Goal: Task Accomplishment & Management: Complete application form

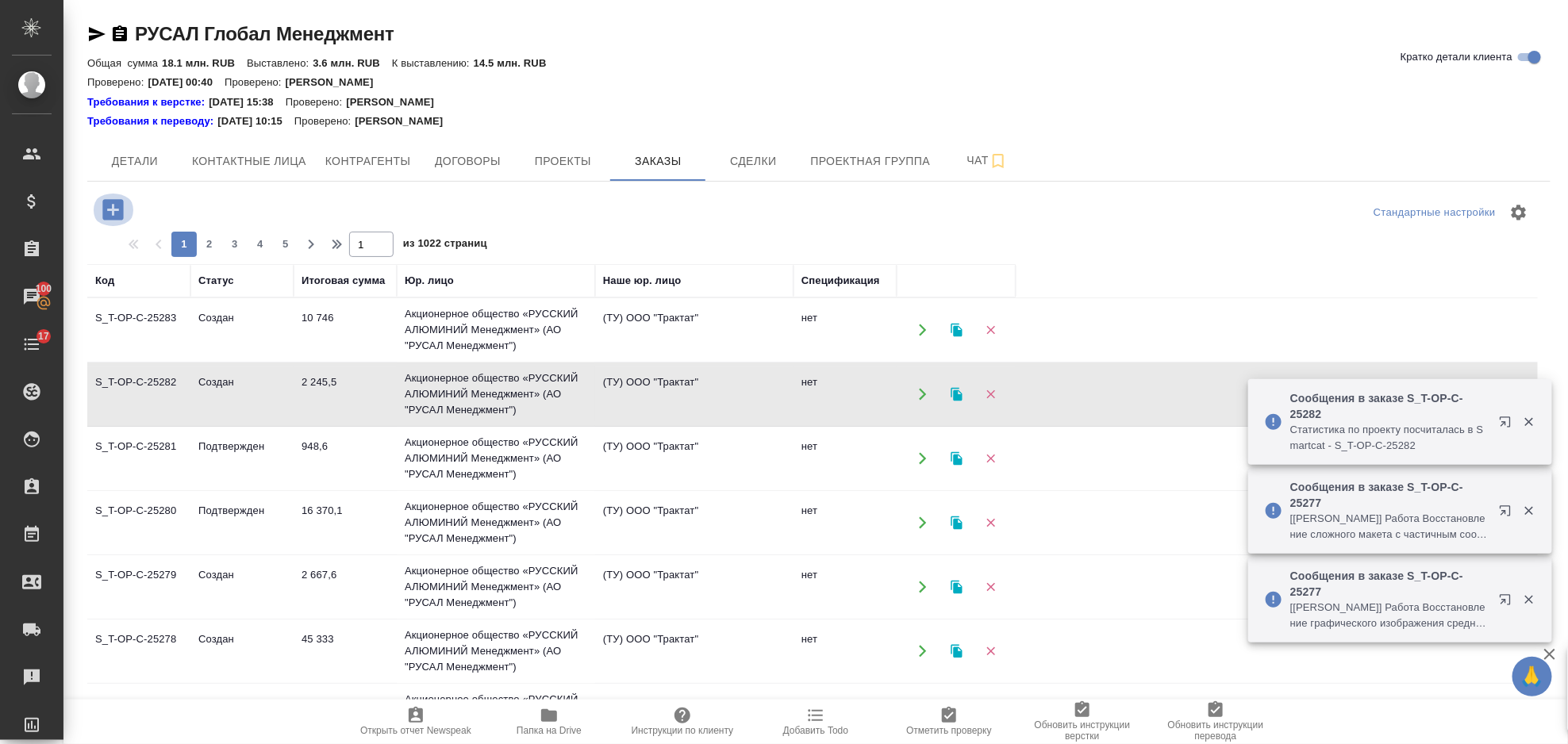
click at [110, 205] on icon "button" at bounding box center [113, 210] width 20 height 20
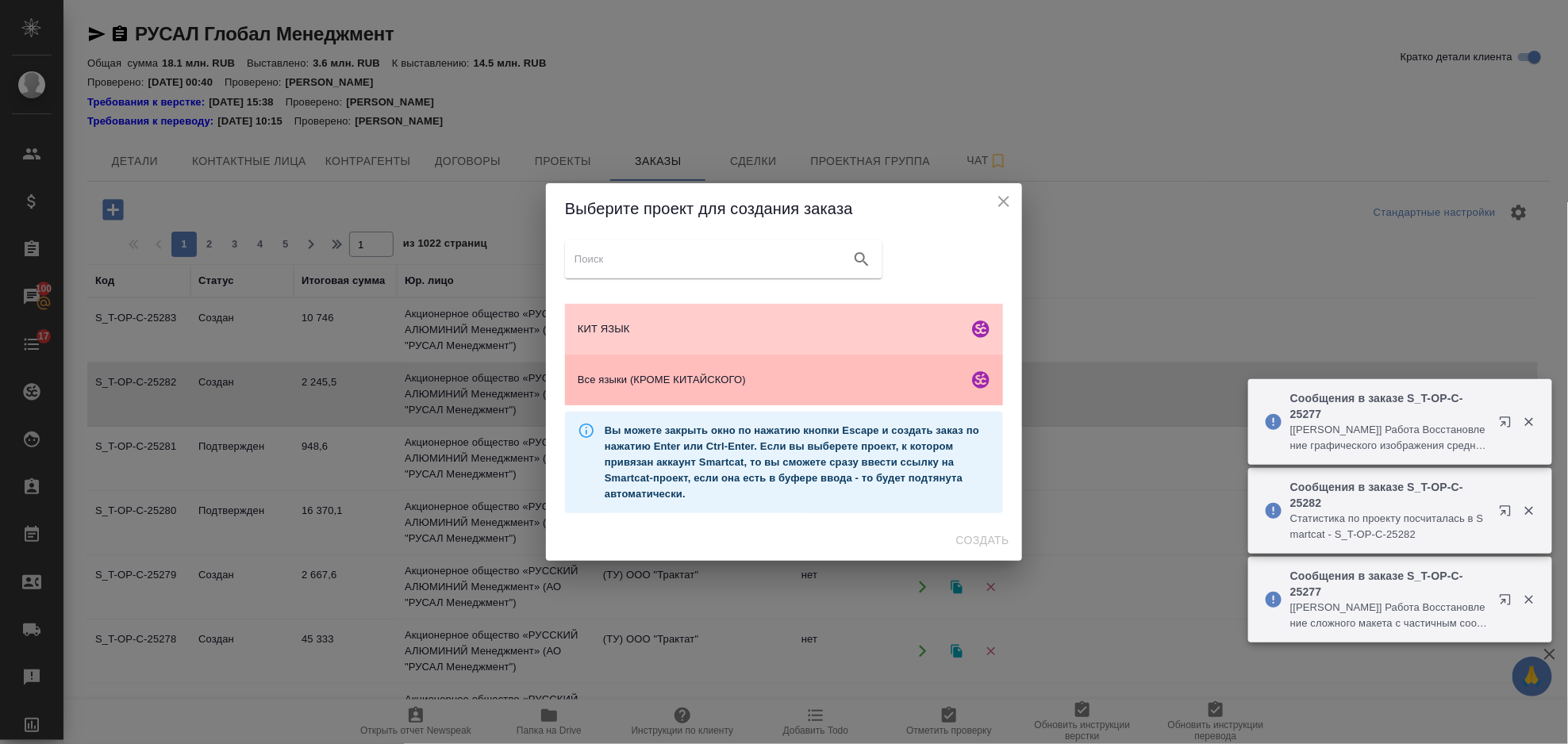
click at [714, 383] on span "Все языки (КРОМЕ КИТАЙСКОГО)" at bounding box center [770, 379] width 384 height 16
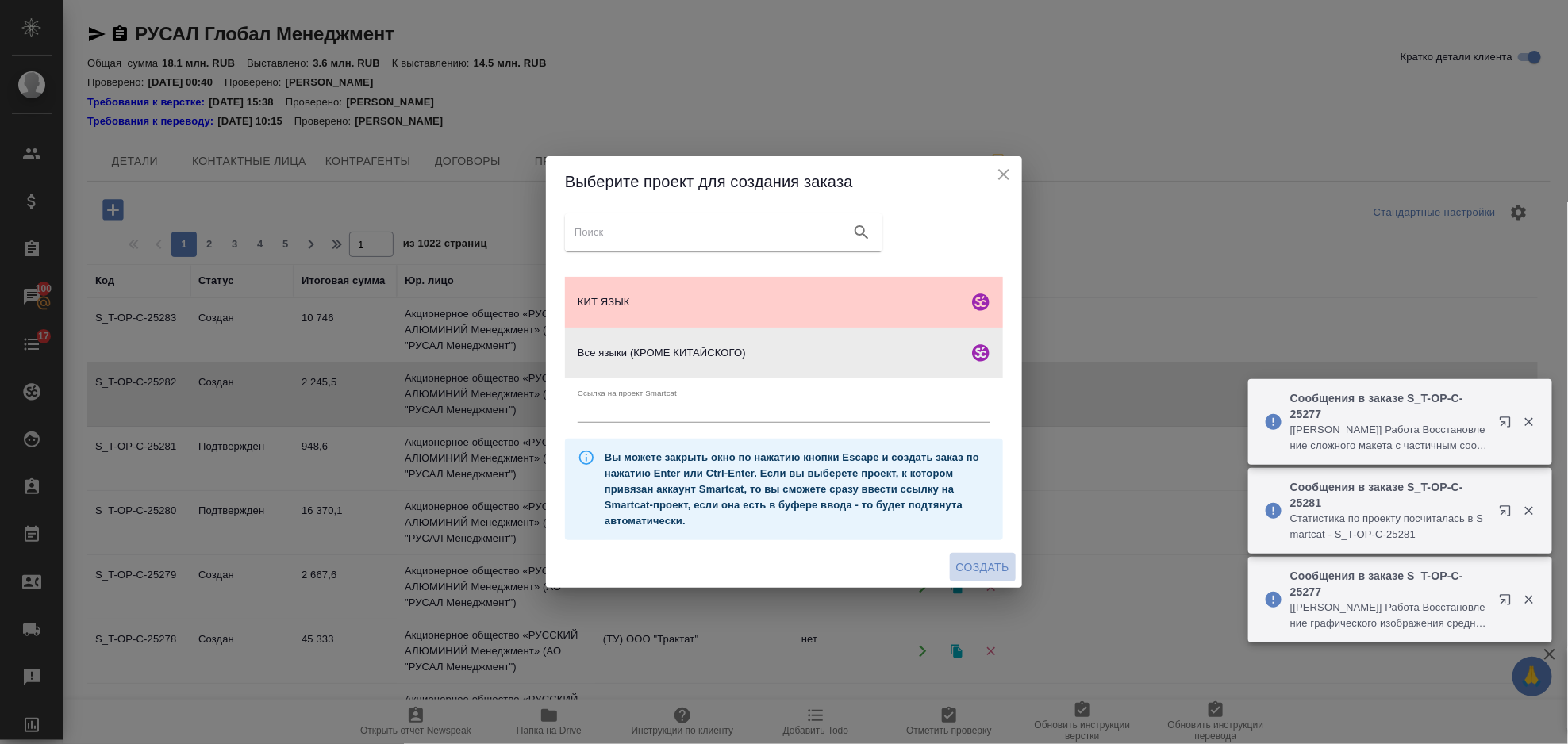
click at [997, 567] on span "Создать" at bounding box center [983, 567] width 54 height 19
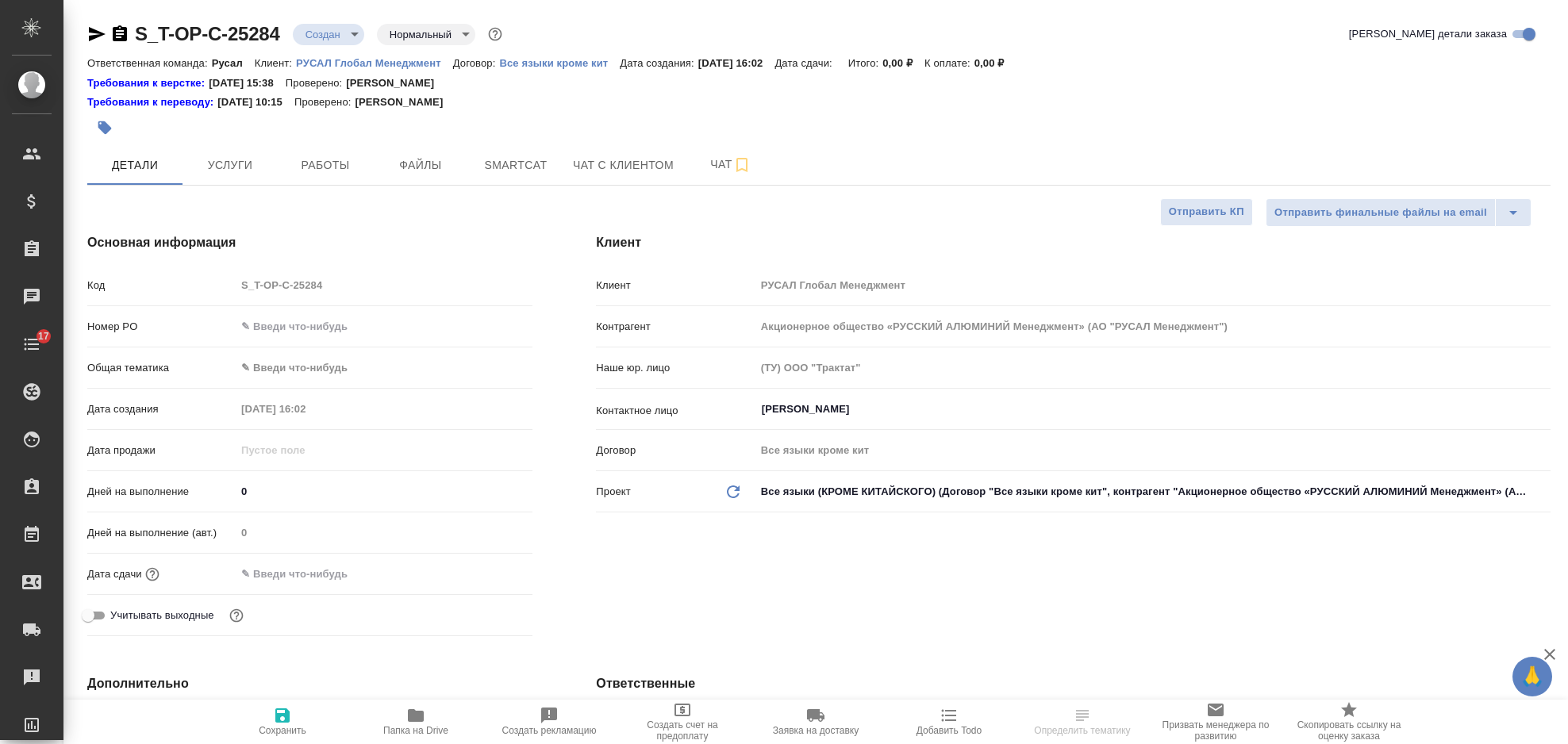
select select "RU"
type input "Журавлева Александра"
click at [283, 328] on input "text" at bounding box center [384, 326] width 296 height 23
paste input "Т-ОП-С-46885"
type input "Т-ОП-С-46885"
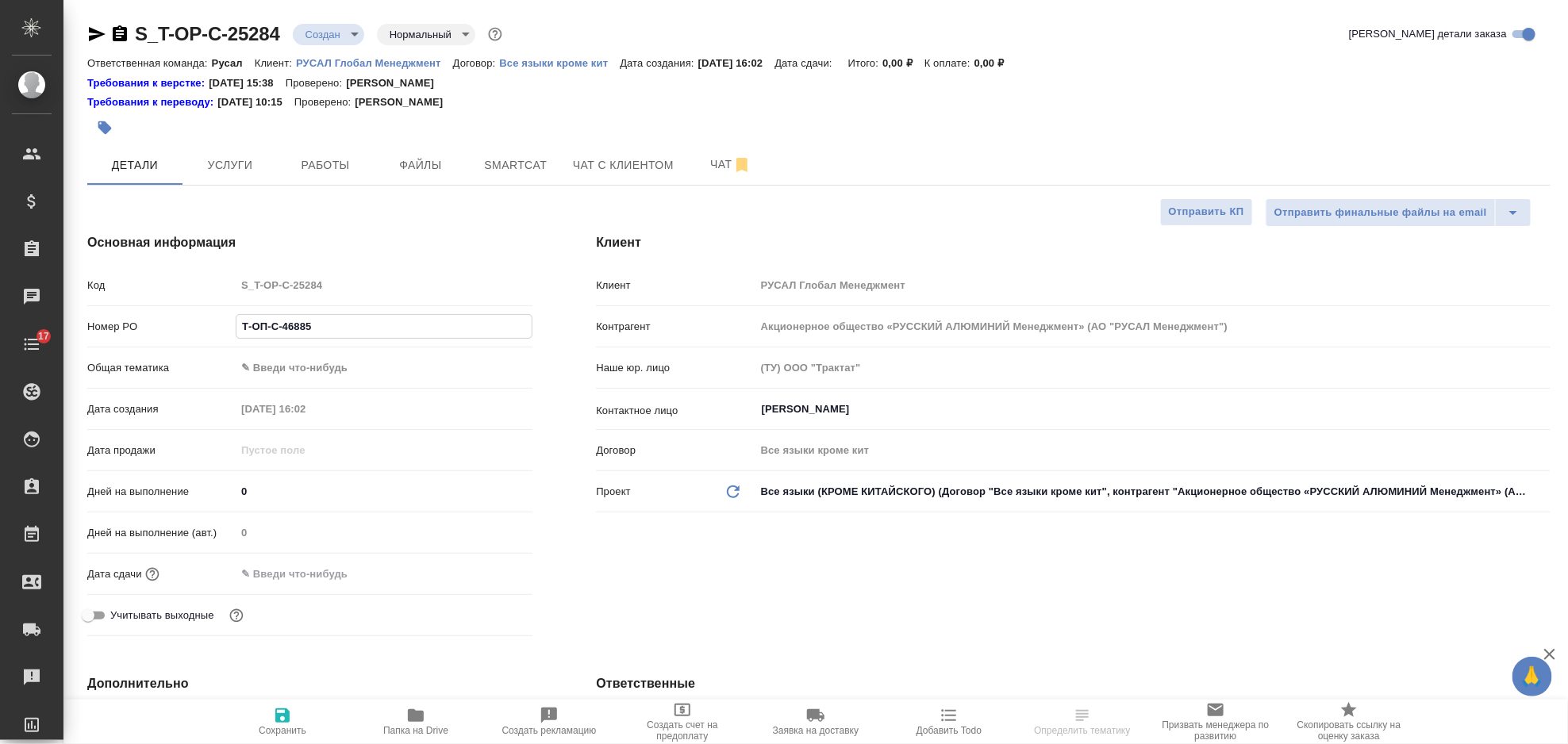
click at [356, 566] on input "text" at bounding box center [305, 573] width 139 height 23
click at [486, 572] on icon "button" at bounding box center [486, 572] width 19 height 19
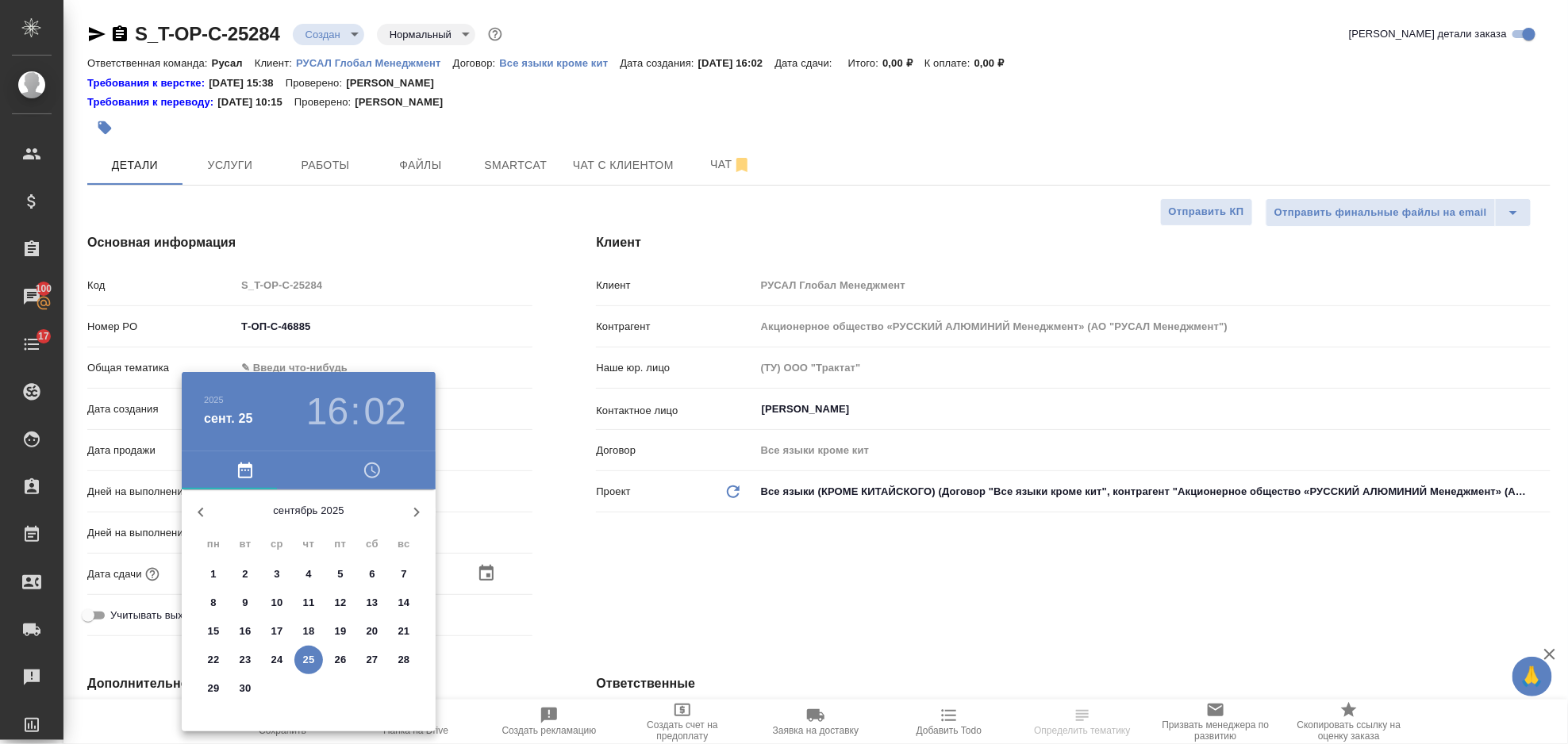
click at [211, 689] on p "29" at bounding box center [213, 688] width 12 height 16
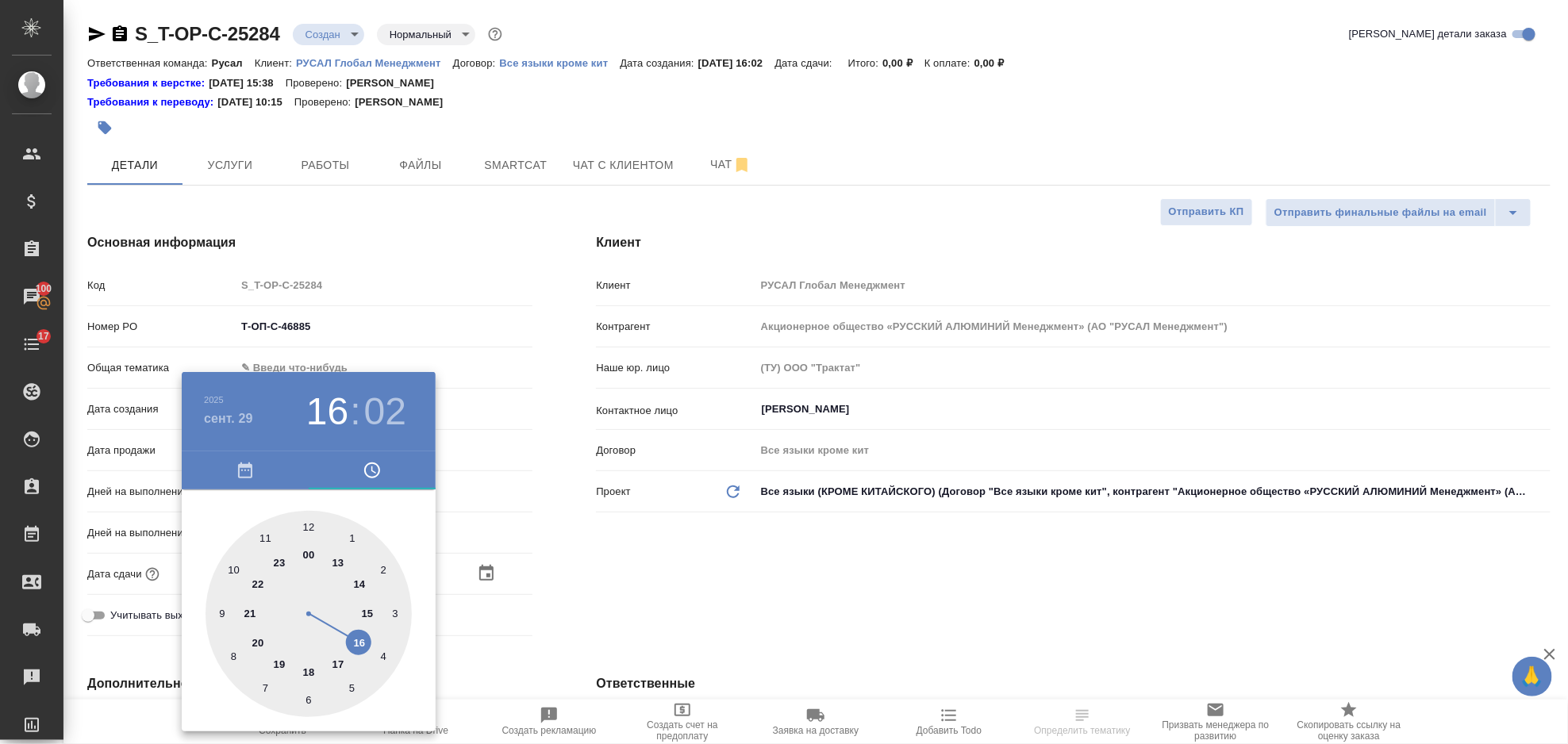
click at [268, 534] on div at bounding box center [308, 613] width 206 height 206
click at [310, 701] on div at bounding box center [308, 613] width 206 height 206
type input "29.09.2025 11:30"
click at [691, 572] on div at bounding box center [784, 372] width 1568 height 744
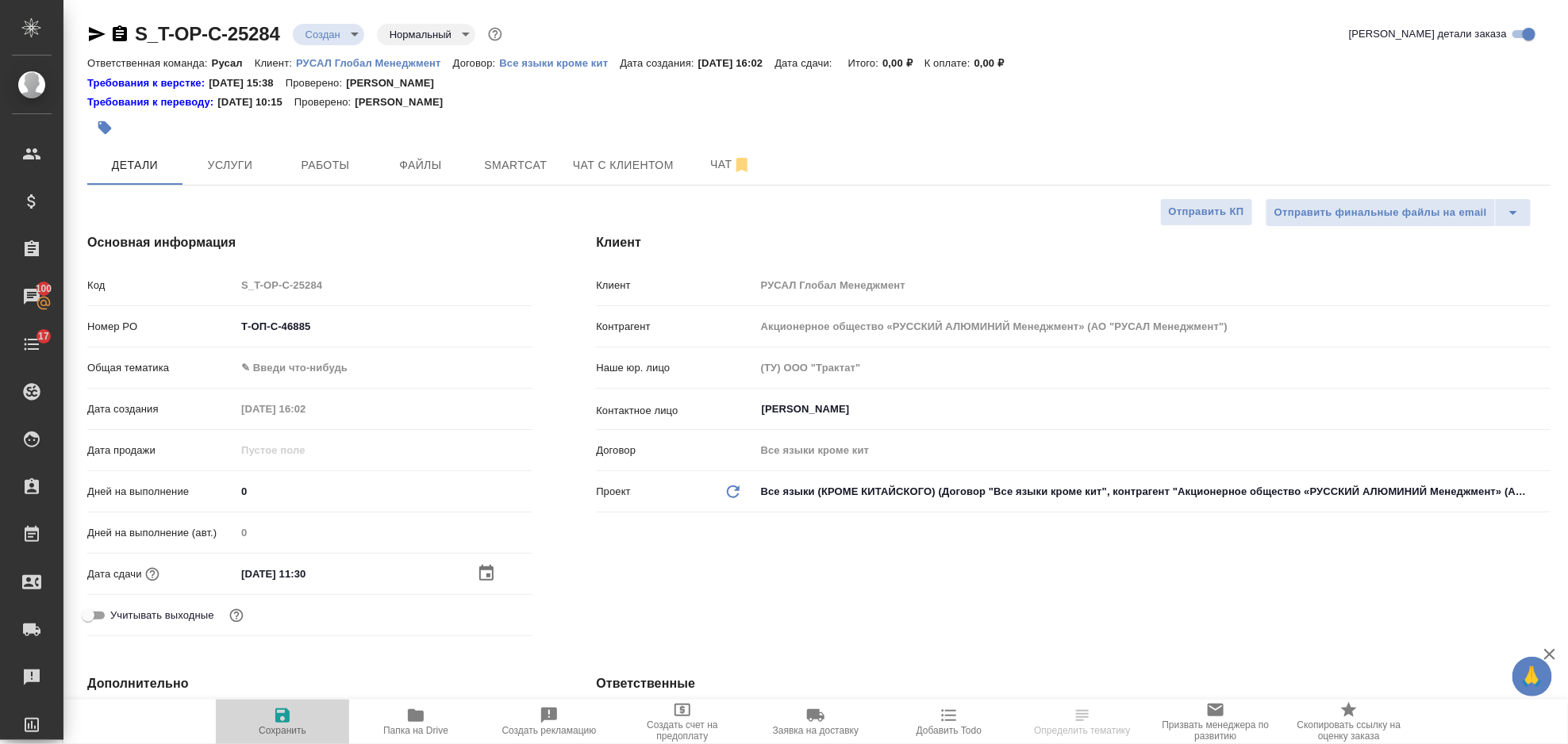
click at [277, 709] on icon "button" at bounding box center [283, 715] width 19 height 19
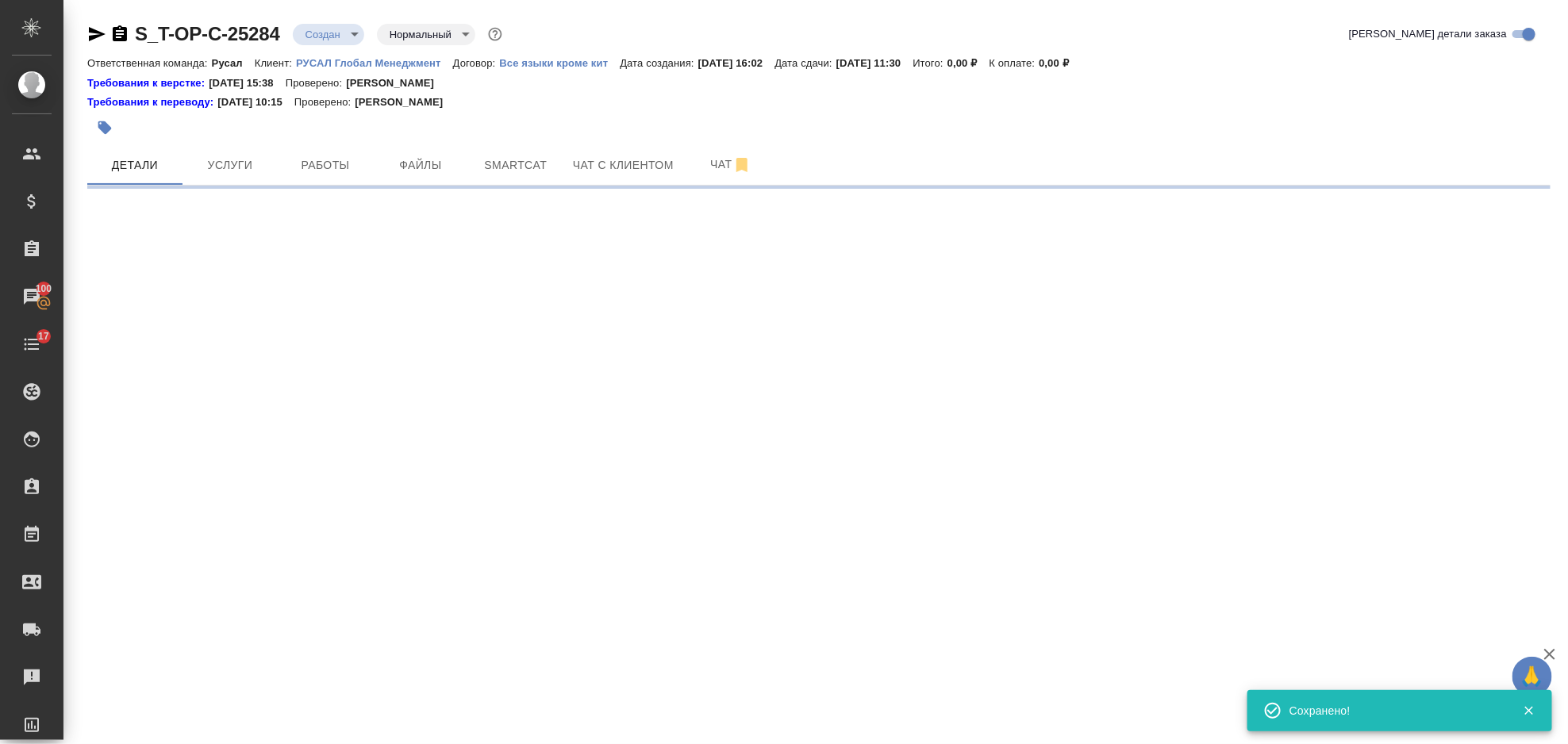
select select "RU"
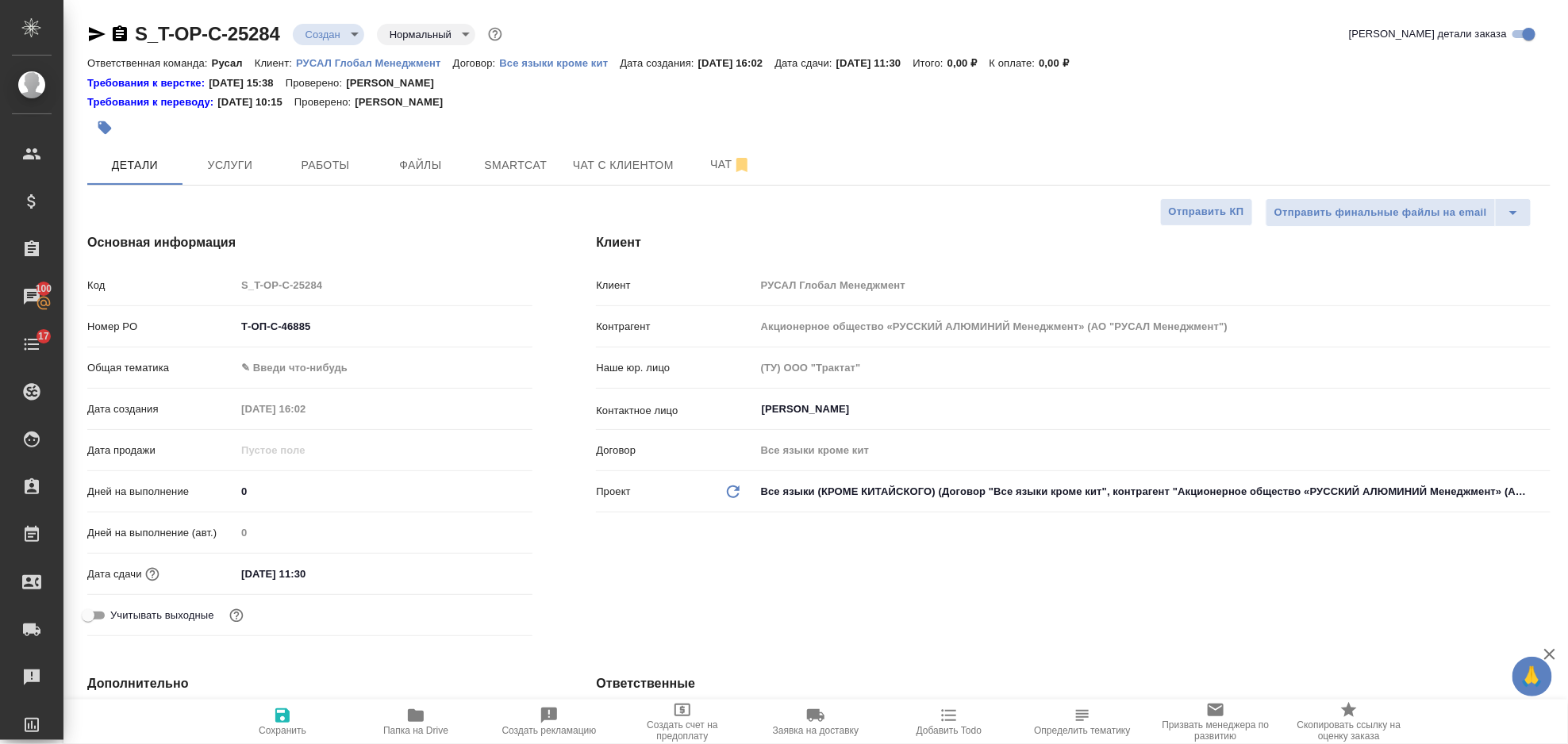
type textarea "x"
click at [283, 385] on div "Общая тематика ✎ Введи что-нибудь" at bounding box center [310, 374] width 445 height 42
click at [284, 375] on body "🙏 .cls-1 fill:#fff; AWATERA Gorlenko Yuliua Клиенты Спецификации Заказы 100 Чат…" at bounding box center [784, 372] width 1568 height 744
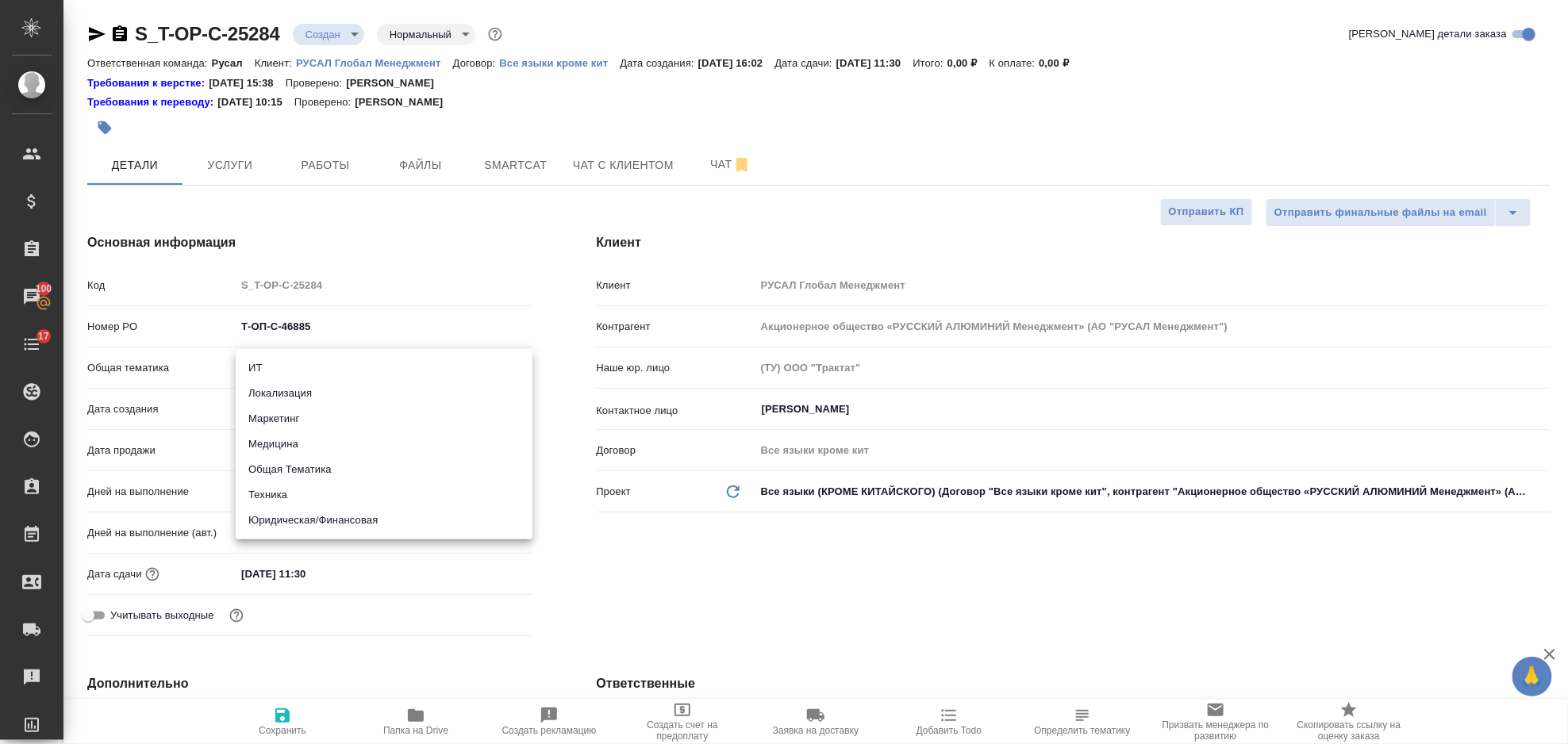
click at [364, 522] on li "Юридическая/Финансовая" at bounding box center [383, 520] width 296 height 25
type input "yr-fn"
type textarea "x"
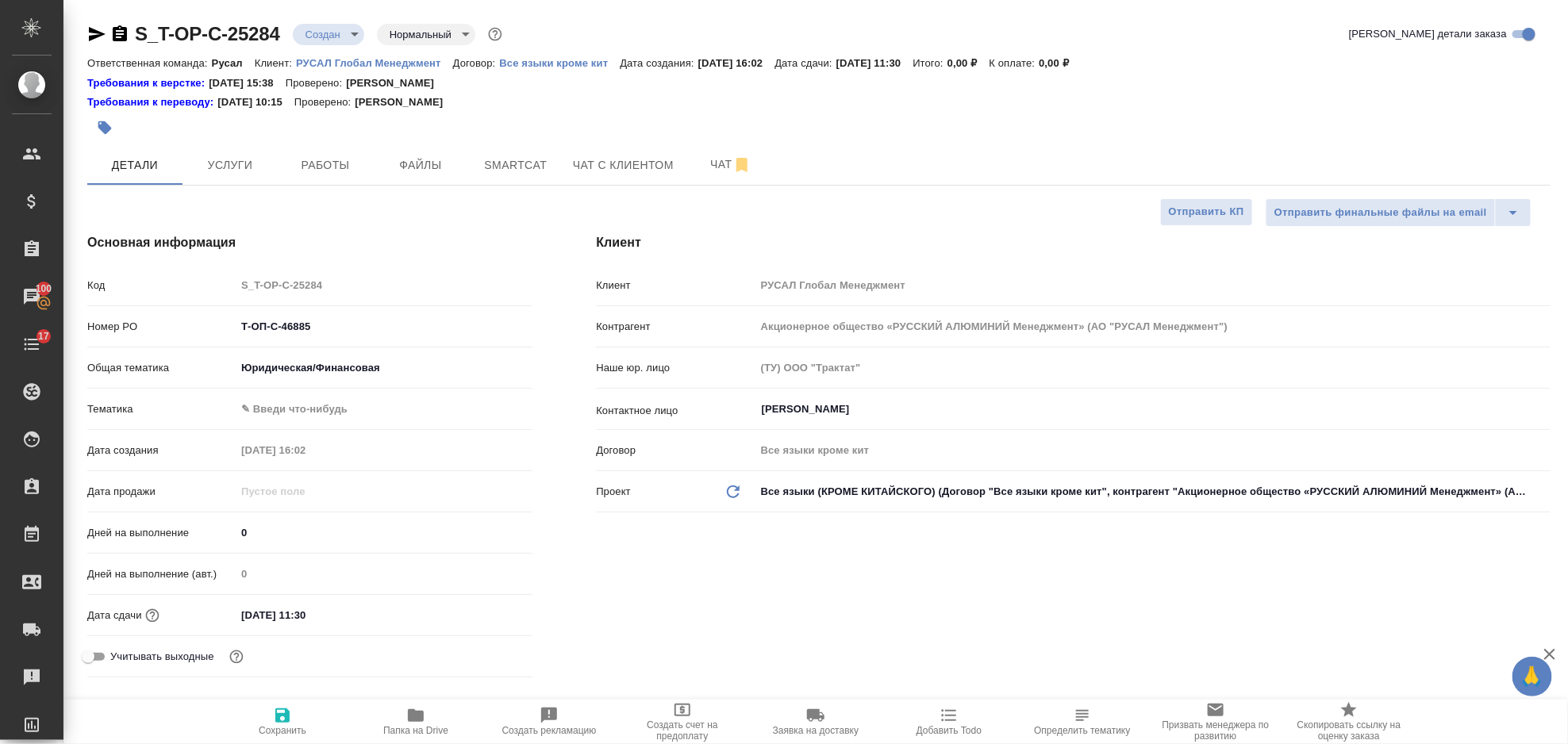
click at [327, 404] on body "🙏 .cls-1 fill:#fff; AWATERA Gorlenko Yuliua Клиенты Спецификации Заказы 100 Чат…" at bounding box center [784, 372] width 1568 height 744
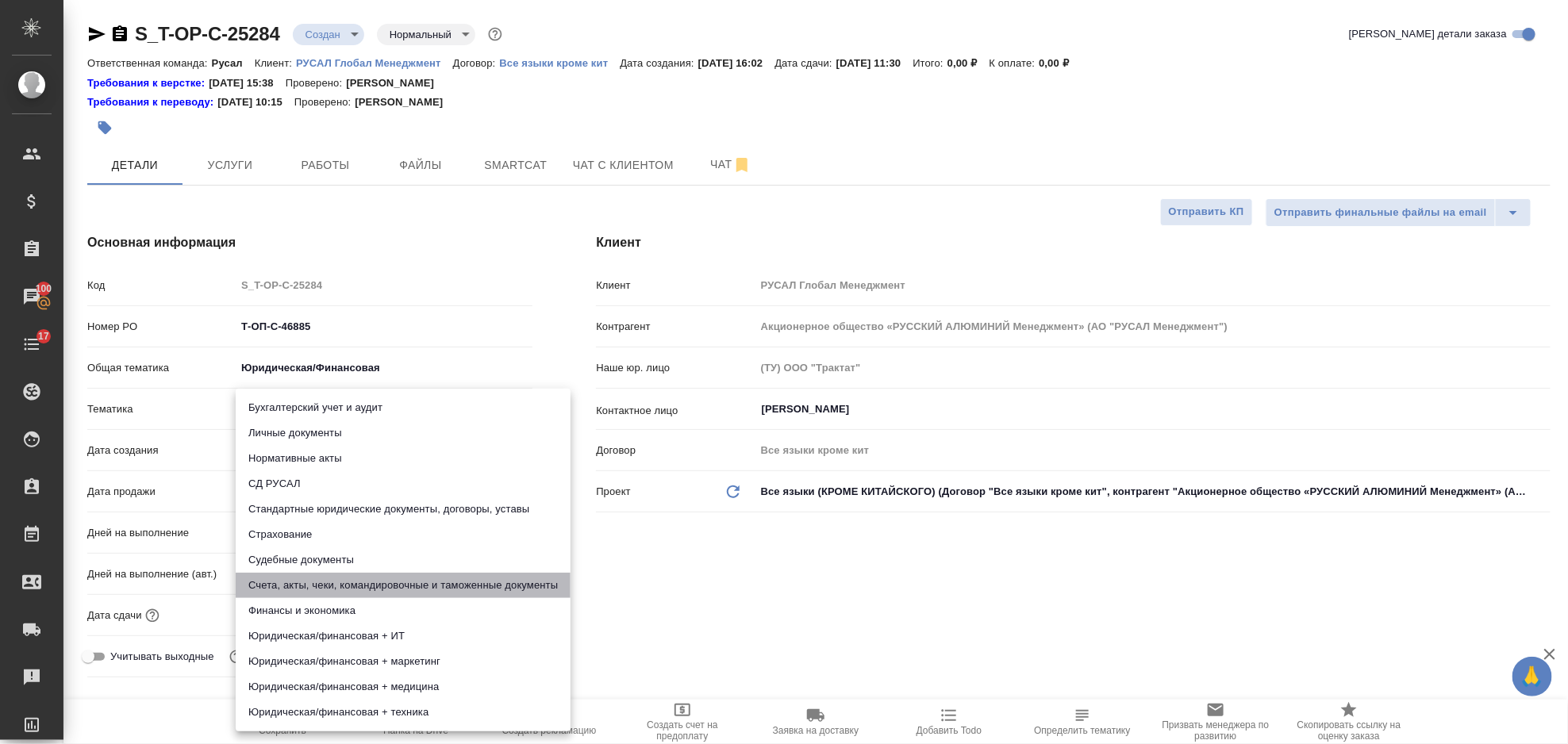
click at [402, 578] on li "Счета, акты, чеки, командировочные и таможенные документы" at bounding box center [403, 584] width 335 height 25
type textarea "x"
type input "5f647205b73bc97568ca66c0"
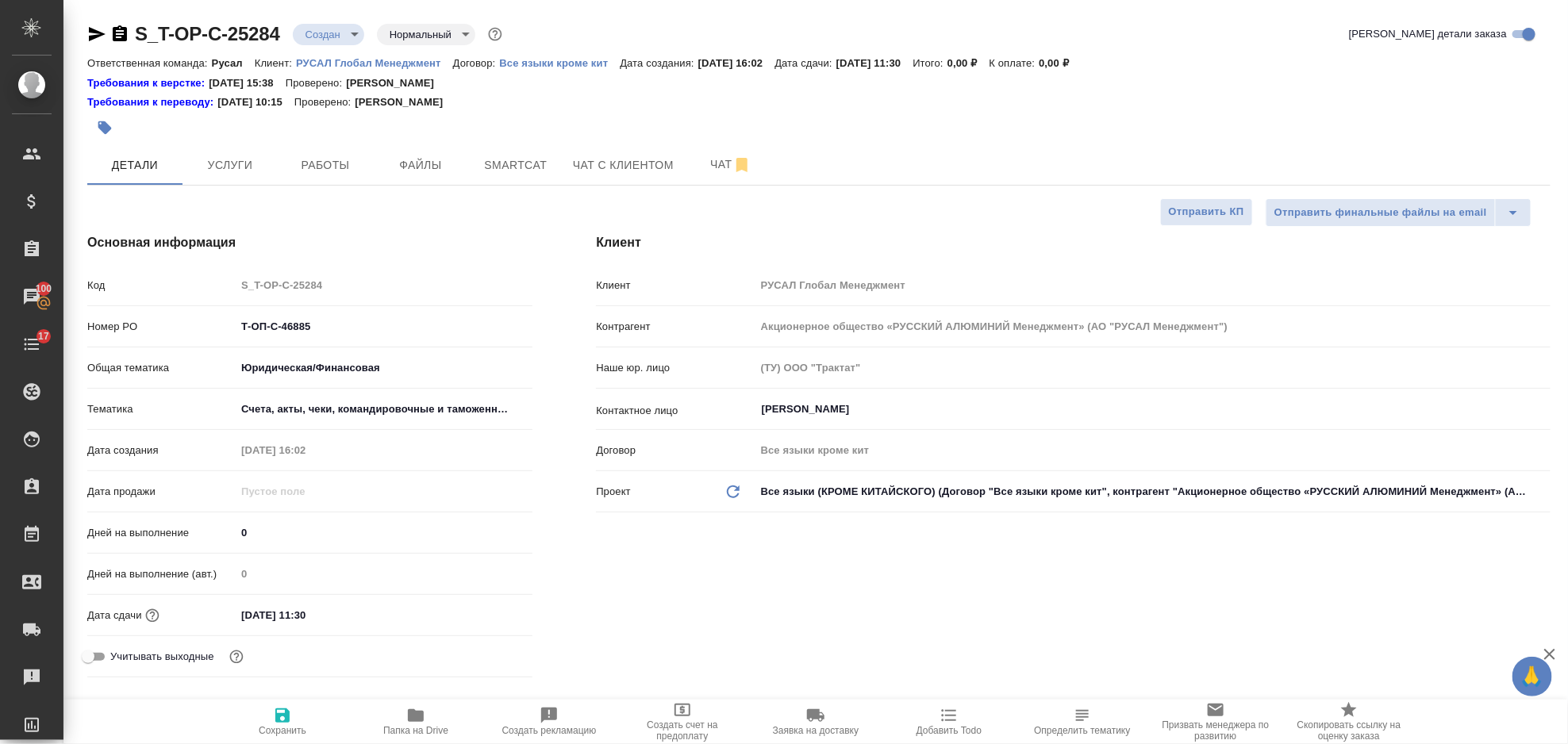
click at [284, 713] on icon "button" at bounding box center [283, 715] width 19 height 19
type textarea "x"
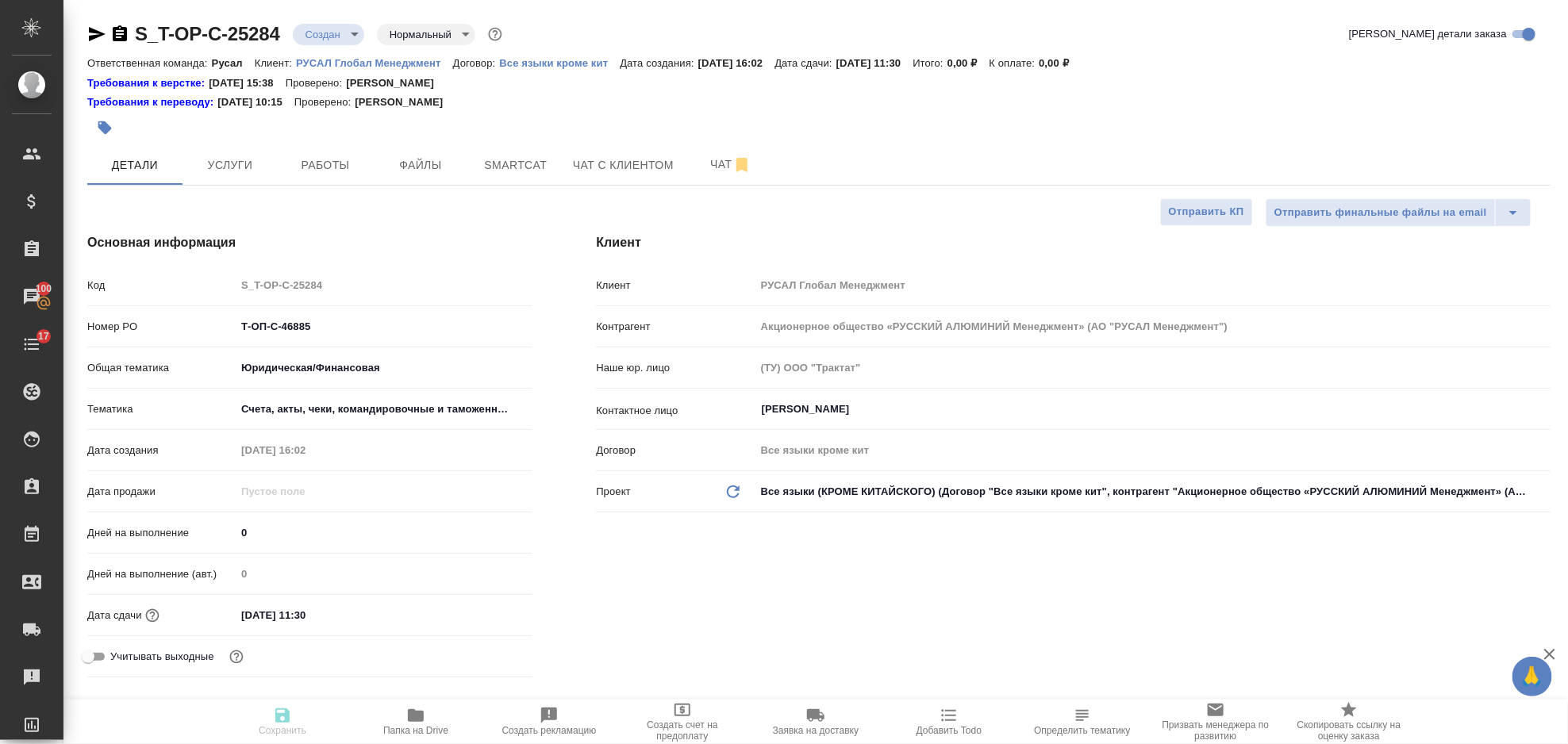
type textarea "x"
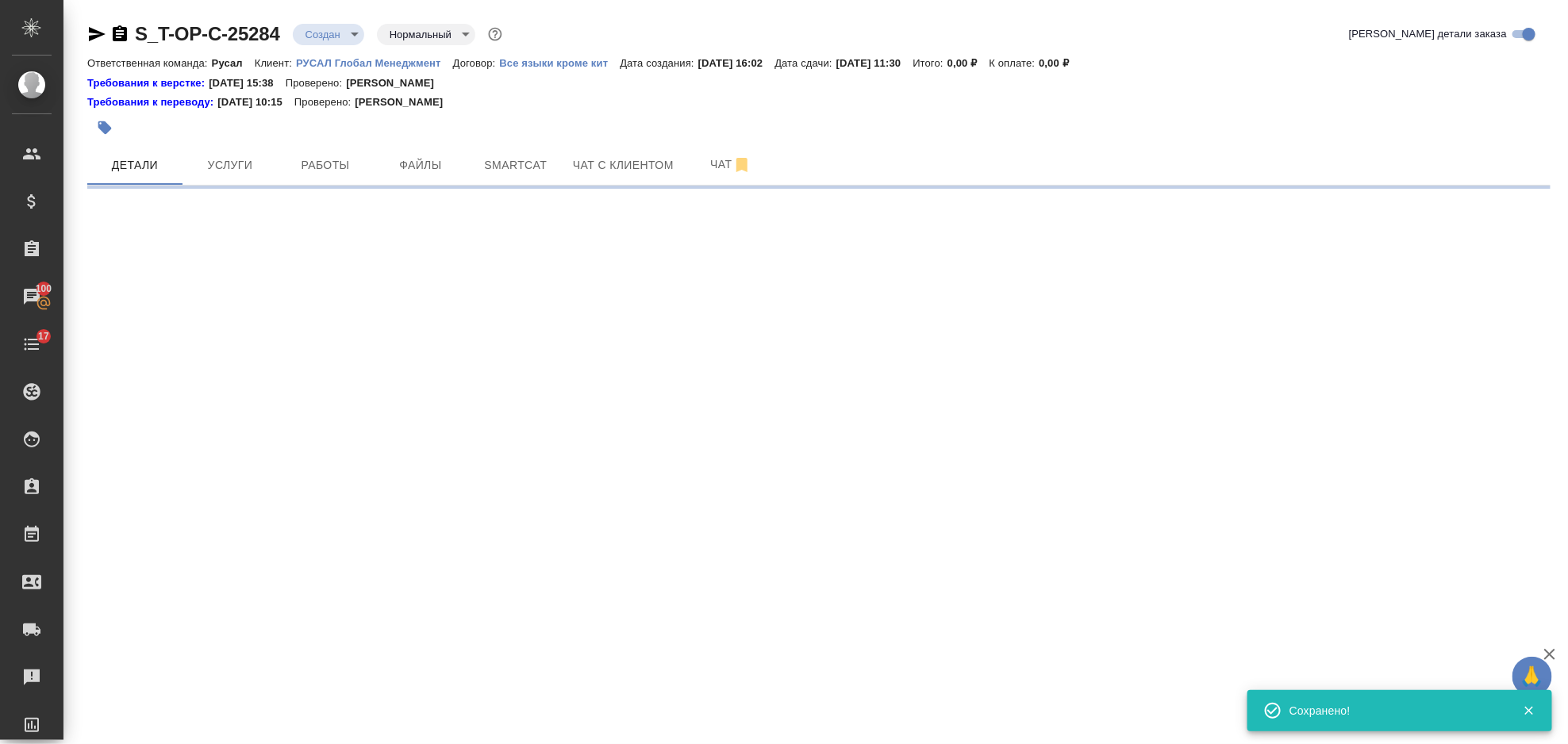
select select "RU"
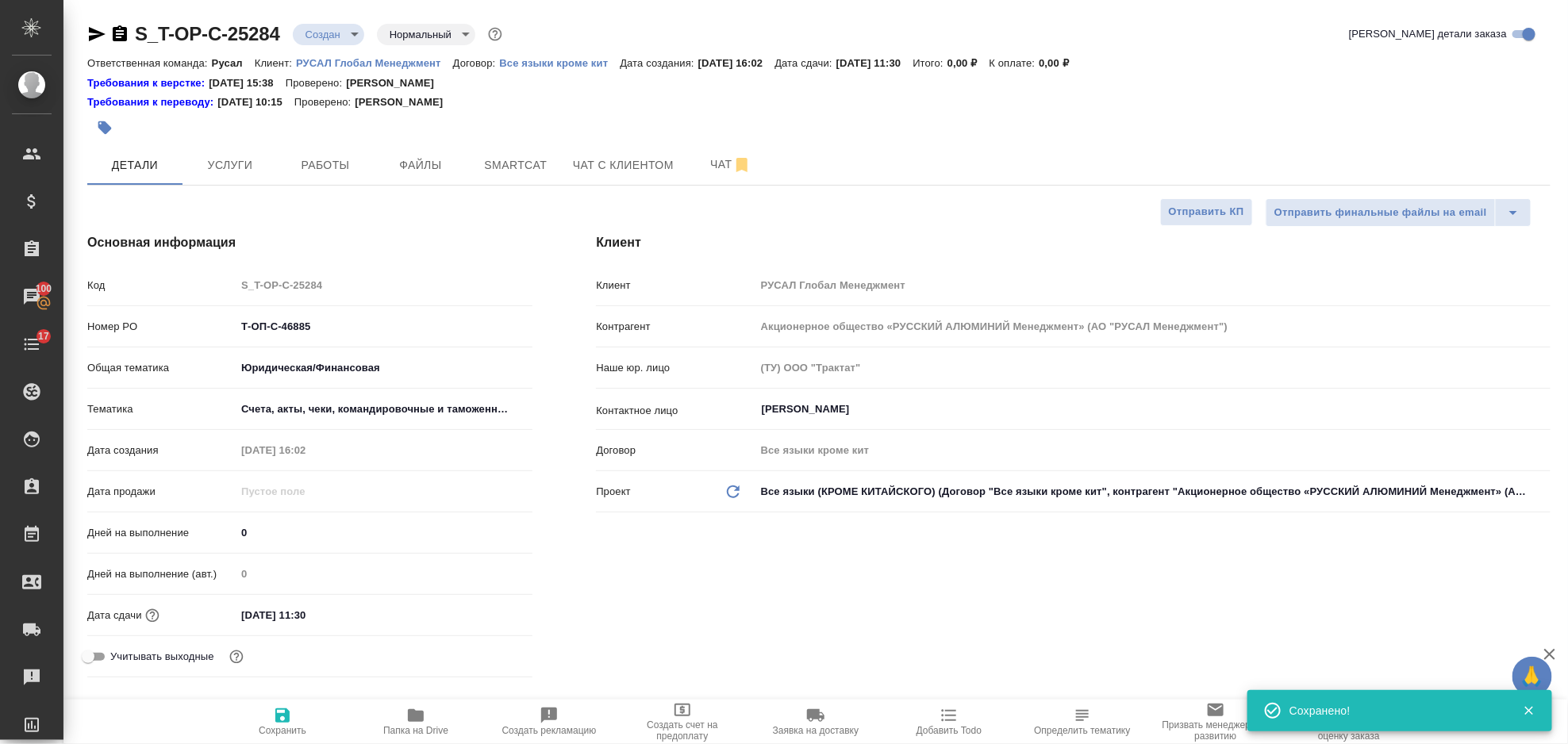
type textarea "x"
click at [412, 166] on span "Файлы" at bounding box center [420, 164] width 76 height 19
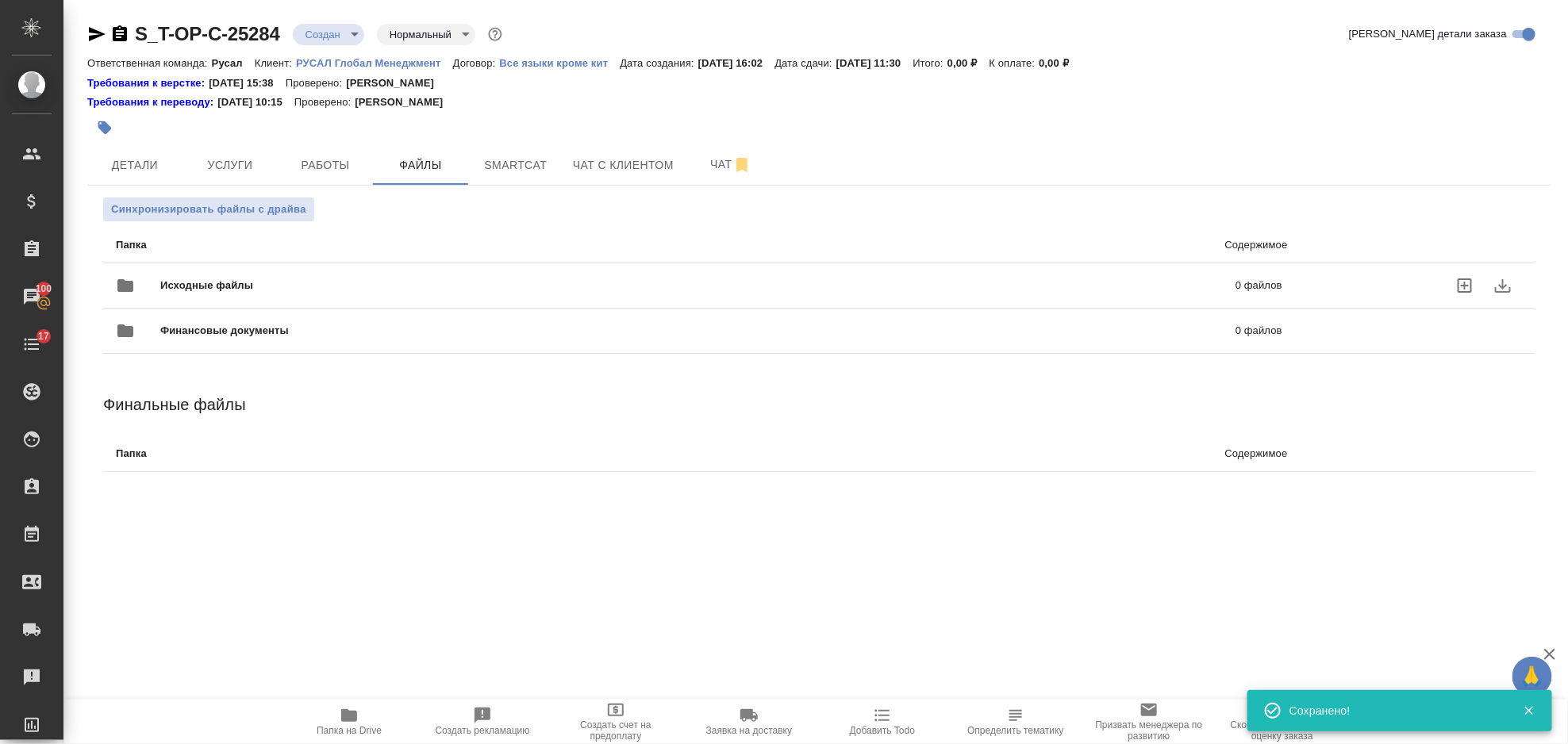
click at [276, 284] on span "Исходные файлы" at bounding box center [452, 285] width 584 height 16
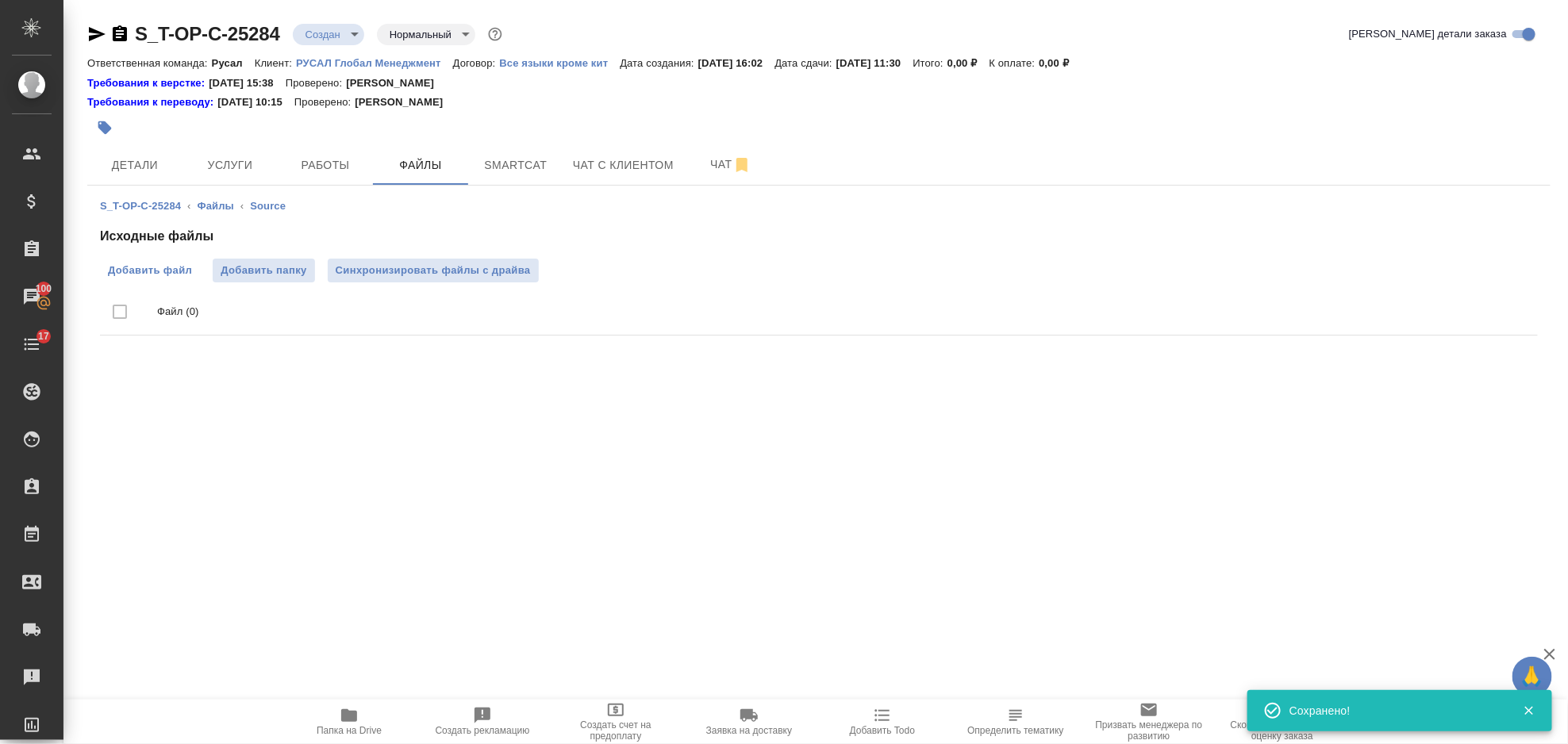
click at [139, 272] on span "Добавить файл" at bounding box center [150, 270] width 84 height 16
click at [0, 0] on input "Добавить файл" at bounding box center [0, 0] width 0 height 0
click at [228, 167] on span "Услуги" at bounding box center [230, 164] width 76 height 19
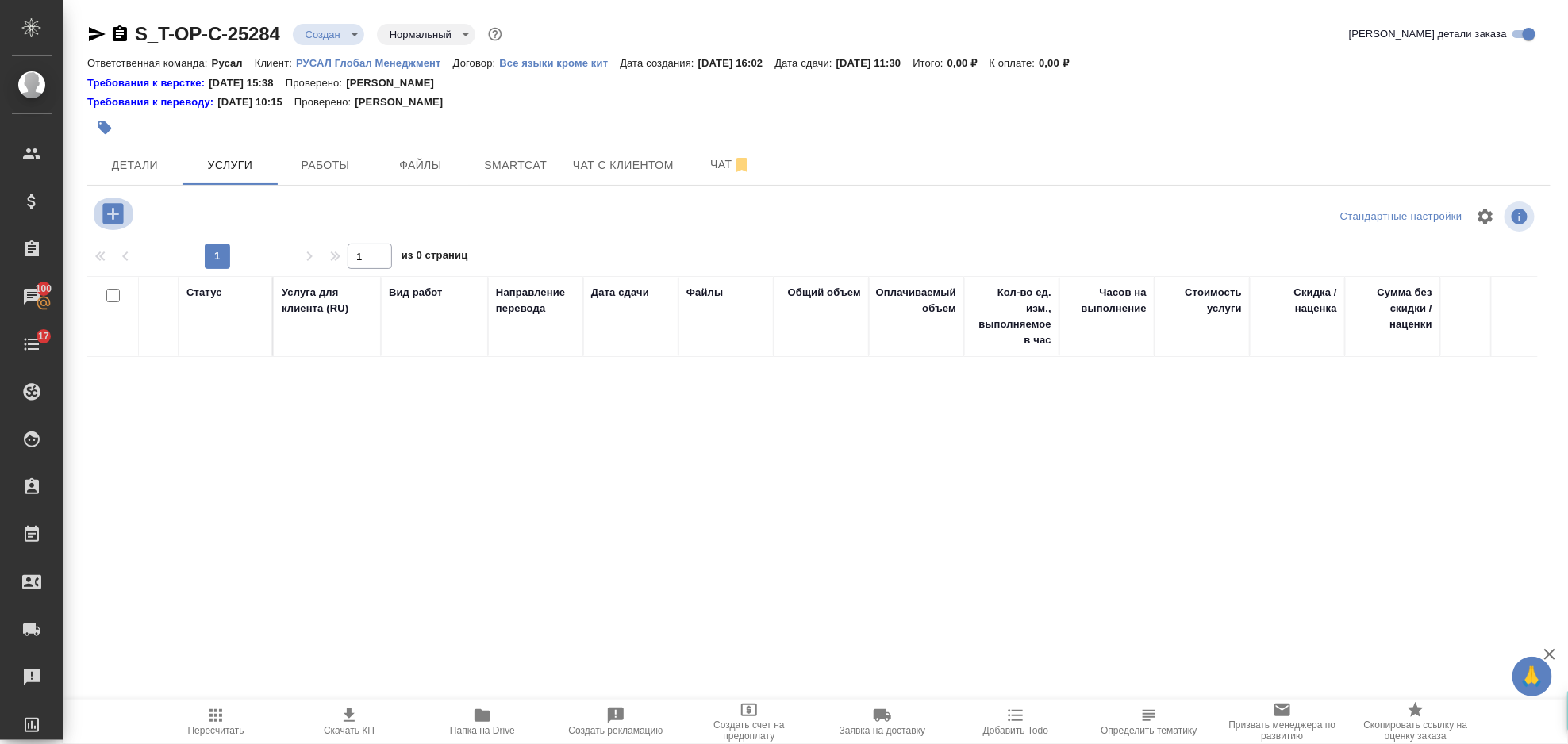
click at [127, 218] on button "button" at bounding box center [113, 213] width 43 height 32
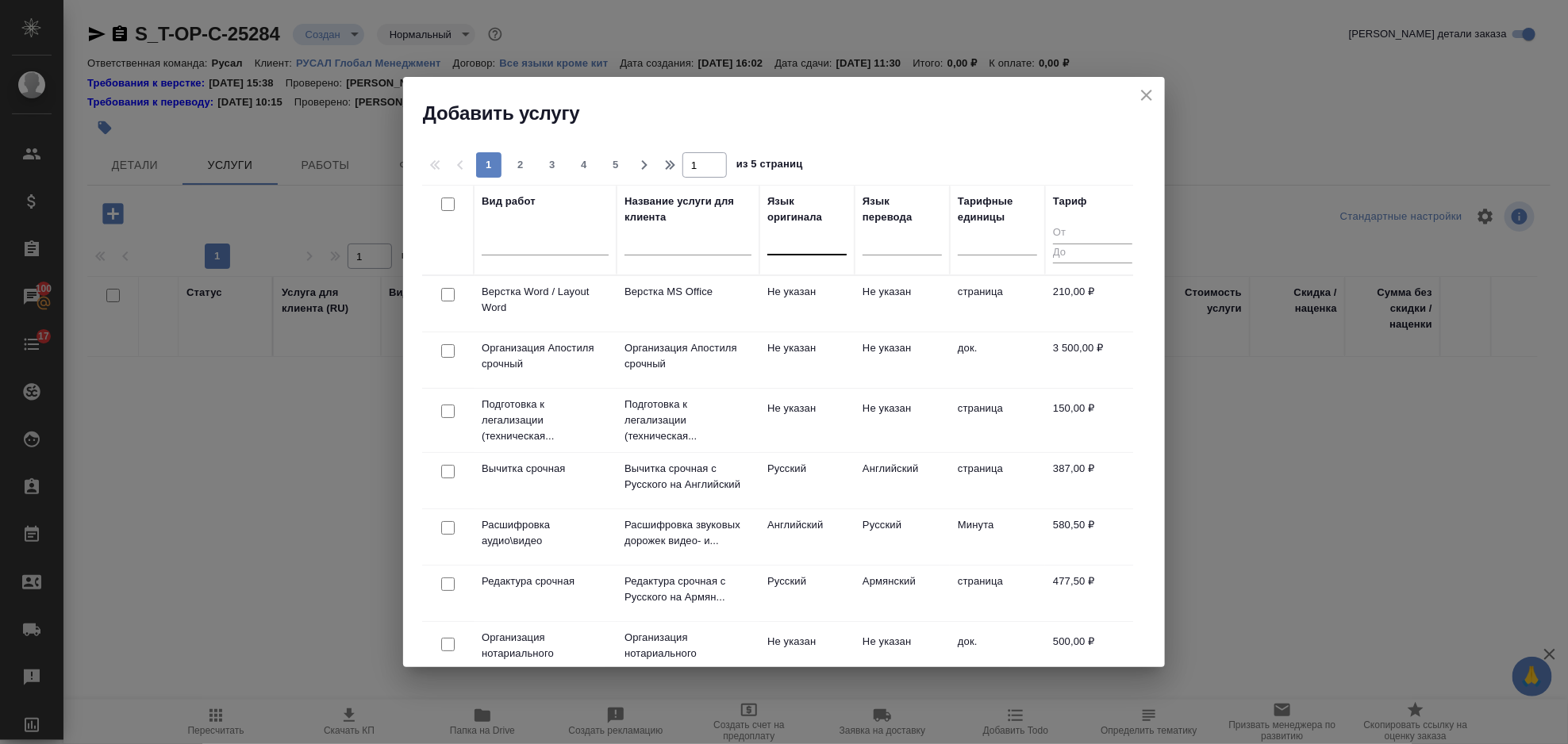
click at [774, 244] on div at bounding box center [807, 239] width 79 height 23
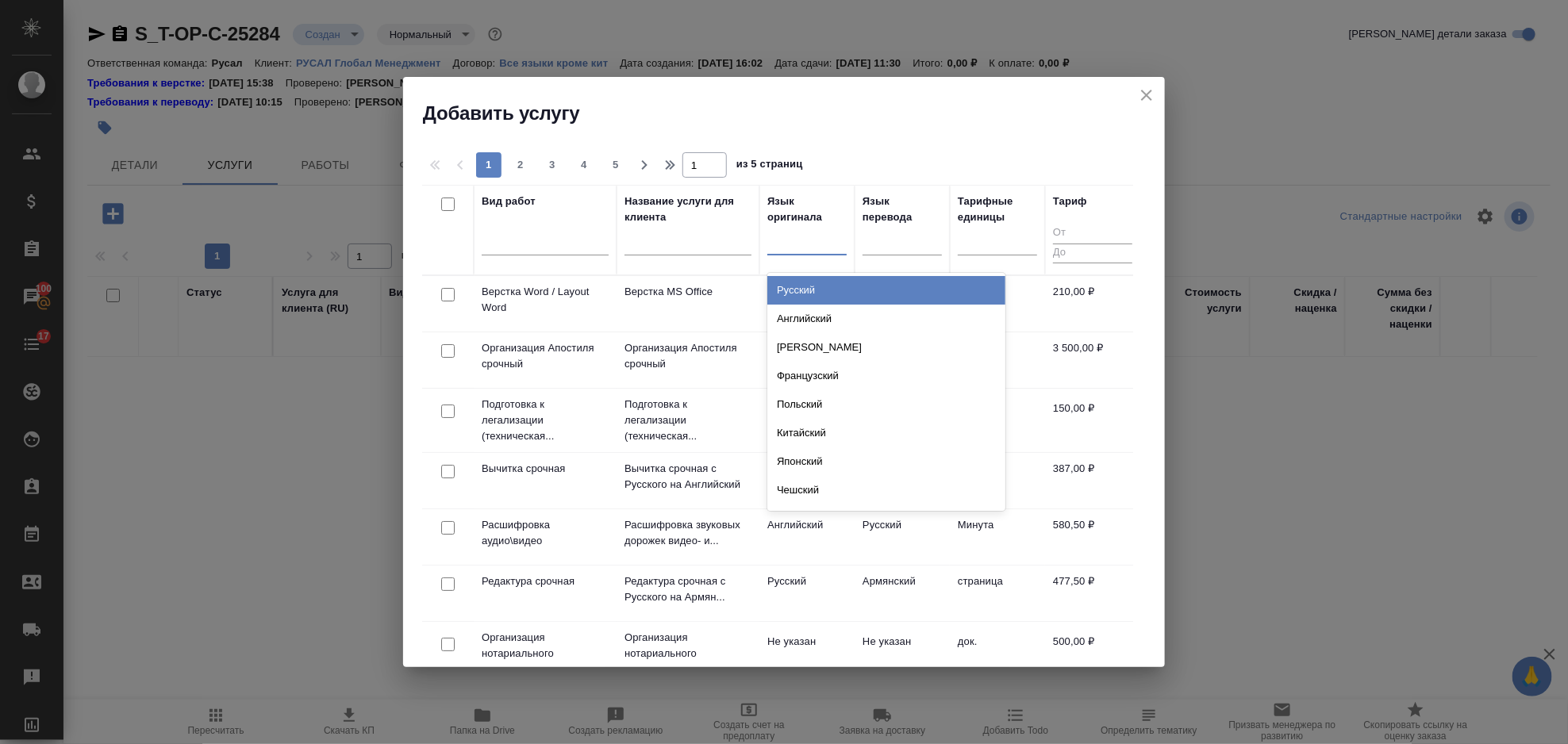
click at [838, 286] on div "Русский" at bounding box center [887, 290] width 238 height 29
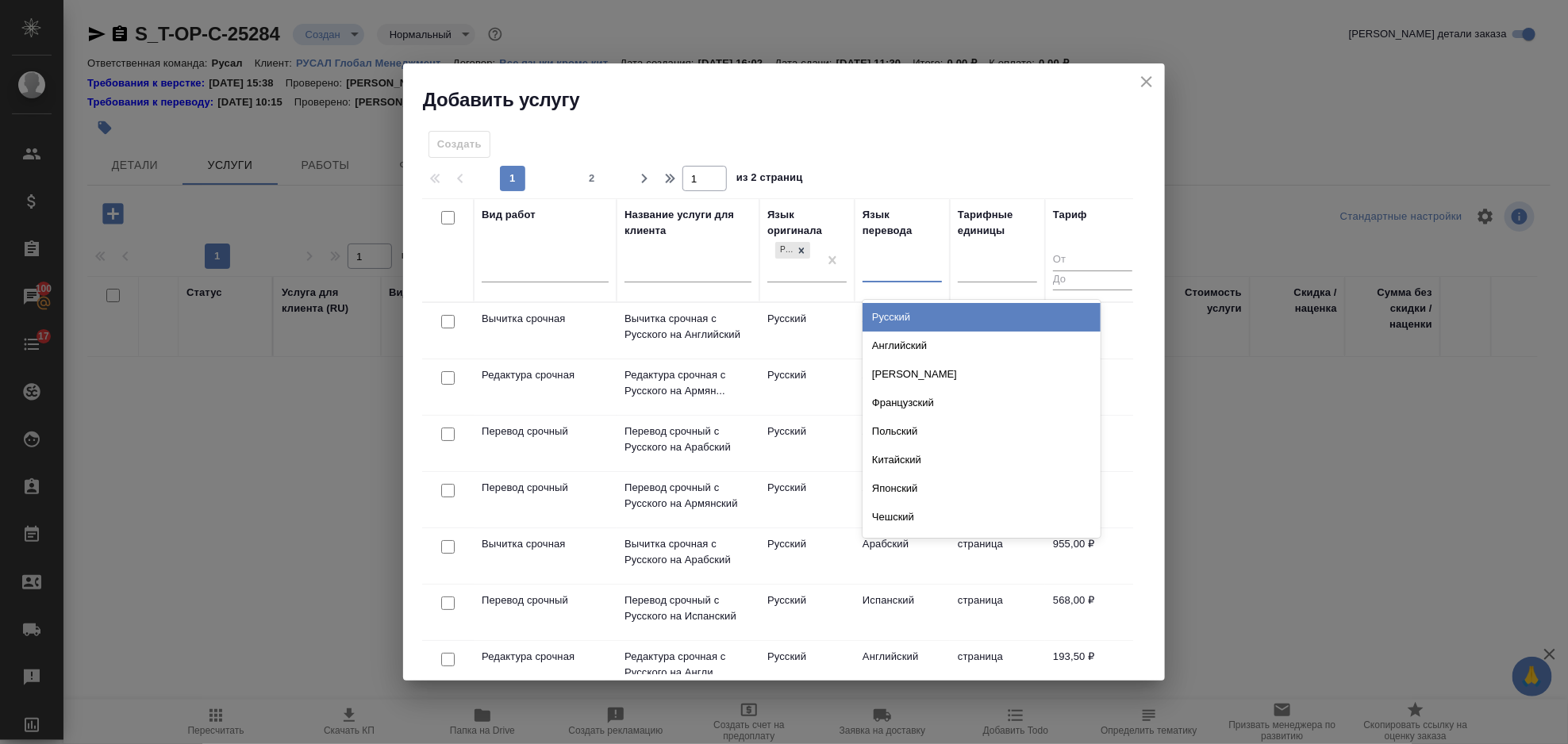
click at [895, 258] on div at bounding box center [902, 267] width 79 height 23
click at [912, 338] on div "Английский" at bounding box center [982, 345] width 238 height 29
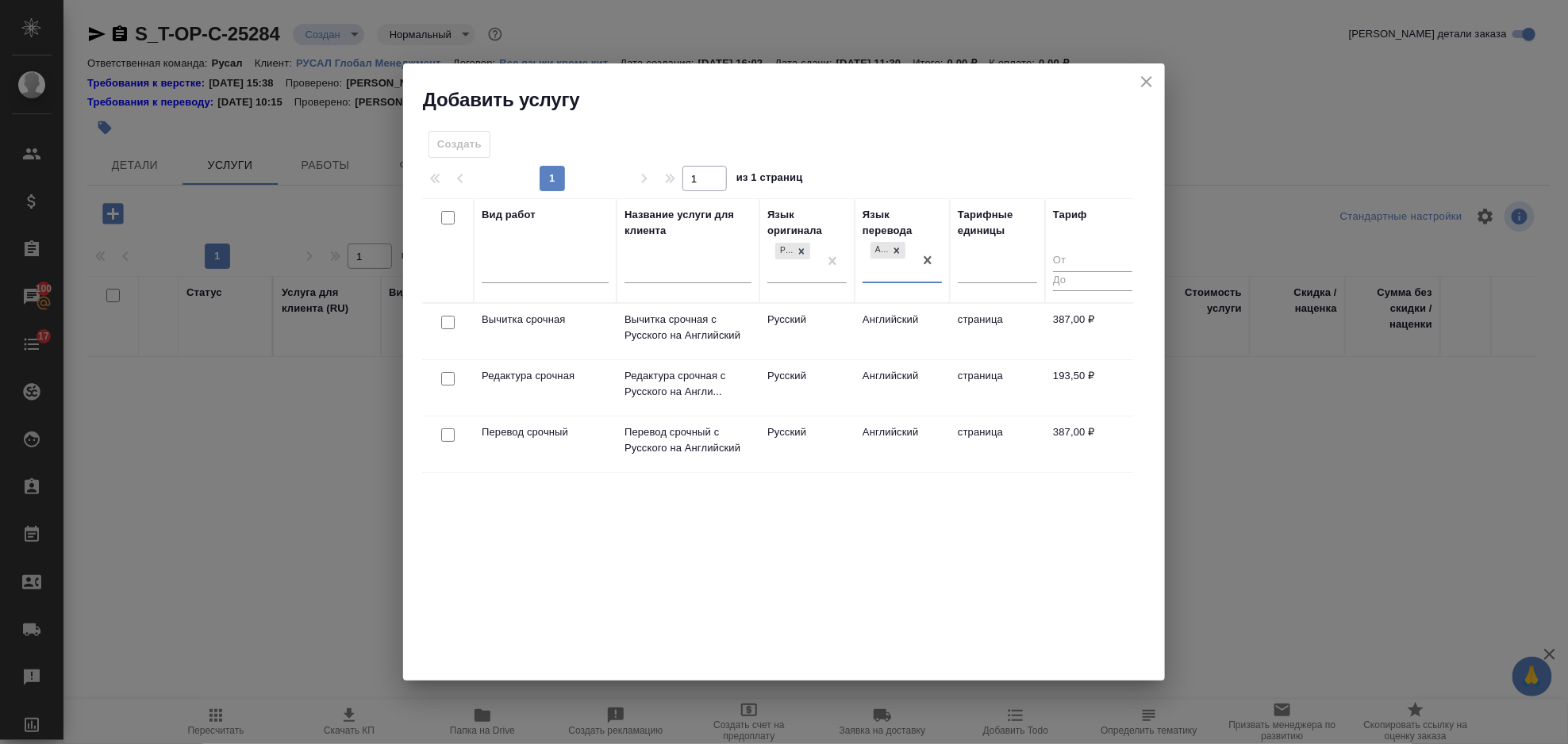
click at [444, 429] on input "checkbox" at bounding box center [448, 435] width 14 height 14
checkbox input "true"
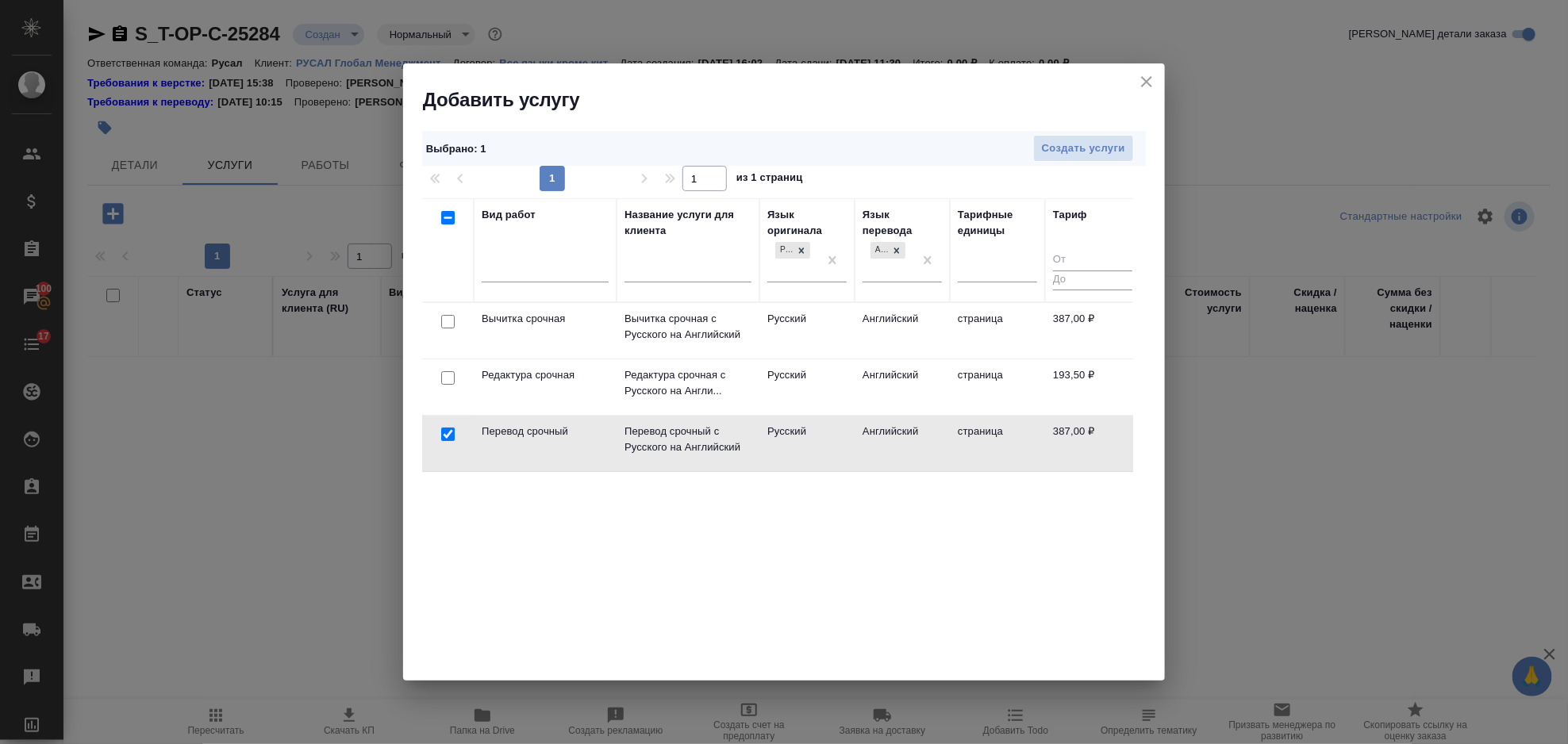
click at [443, 378] on input "checkbox" at bounding box center [448, 378] width 14 height 14
checkbox input "true"
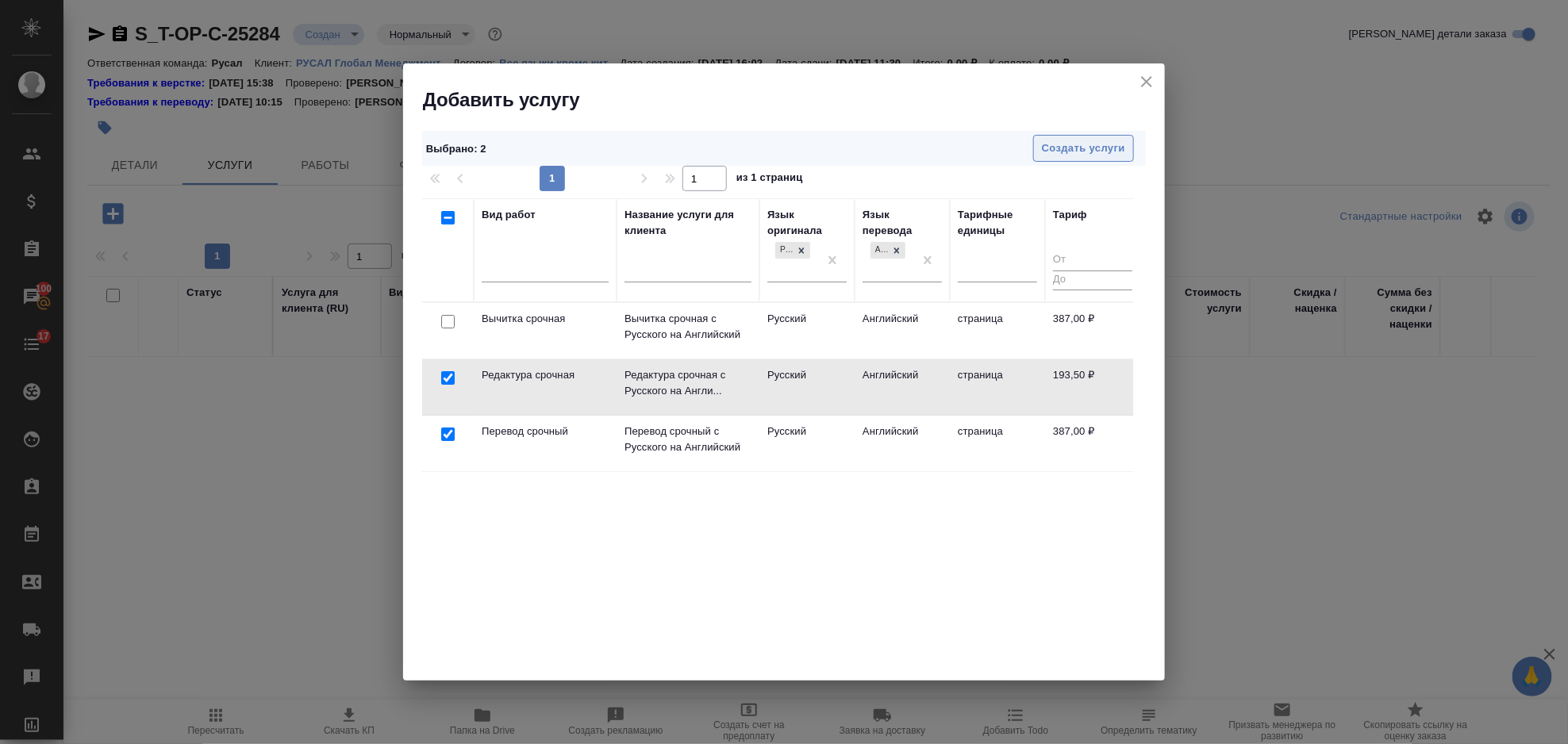
click at [1044, 138] on button "Создать услуги" at bounding box center [1083, 149] width 101 height 28
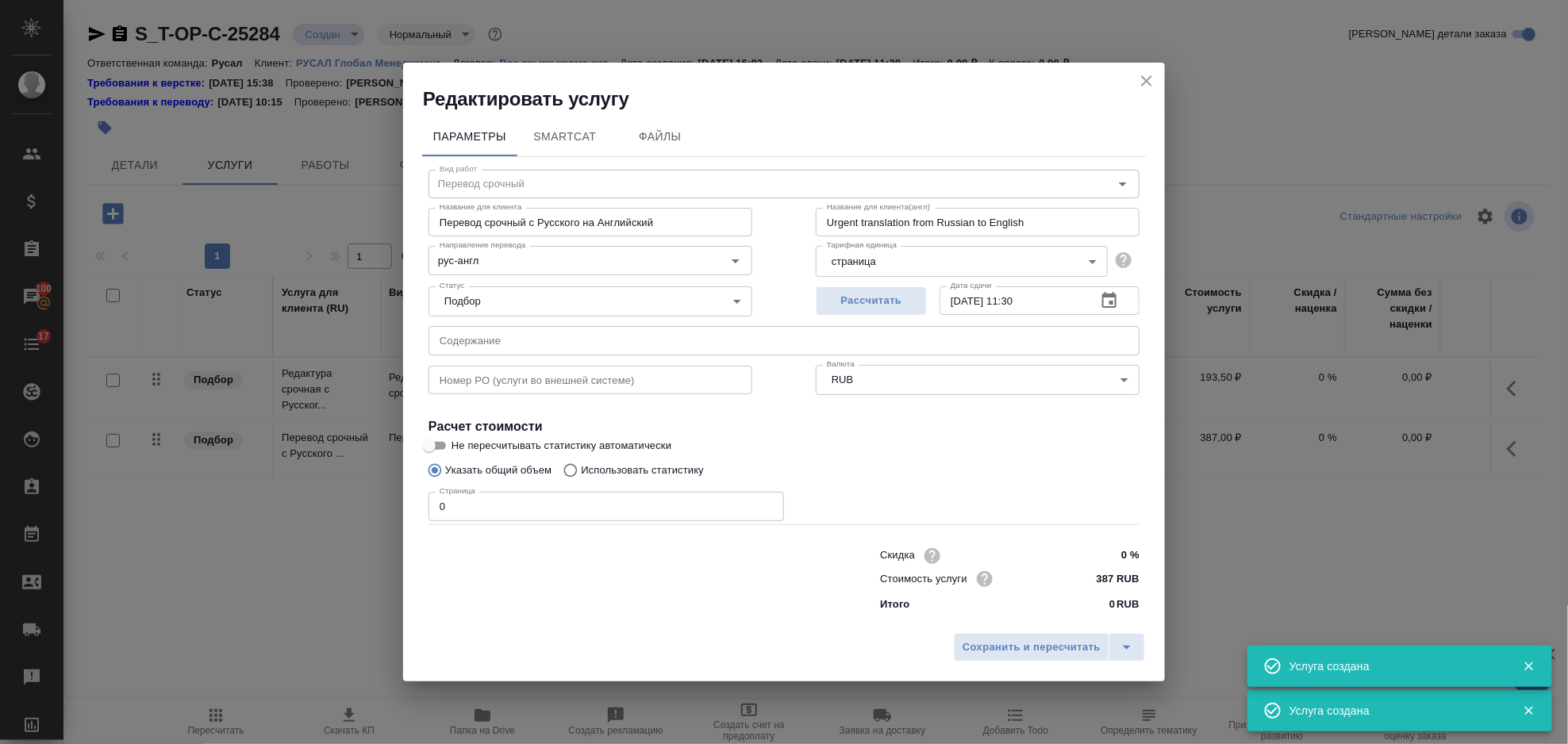
type input "Перевод срочный"
type input "Перевод срочный с Русского на Английский"
type input "Urgent translation from Russian to English"
type input "387 RUB"
click at [644, 329] on input "text" at bounding box center [784, 340] width 711 height 29
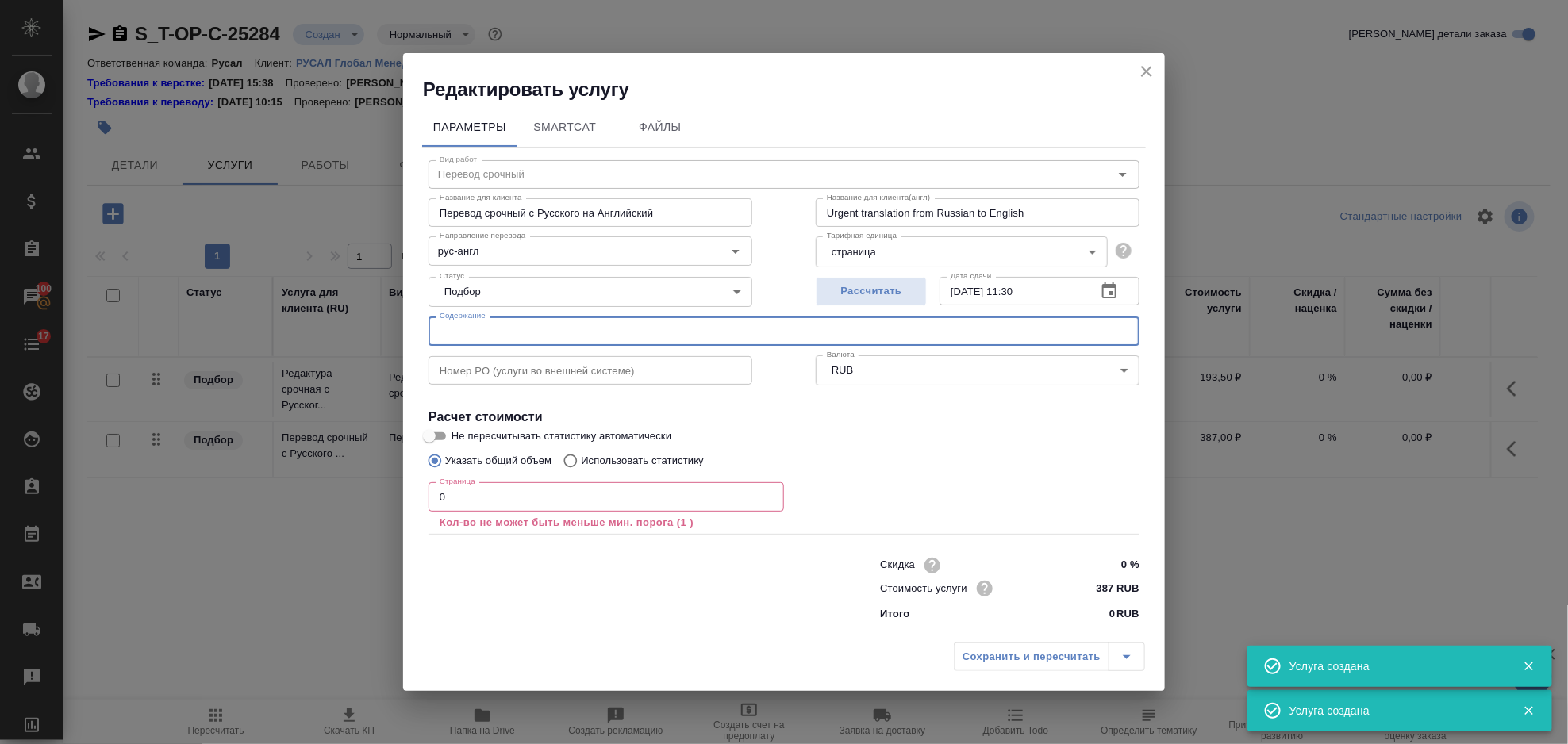
paste input "09_ЖДН_4"
type input "09_ЖДН_4"
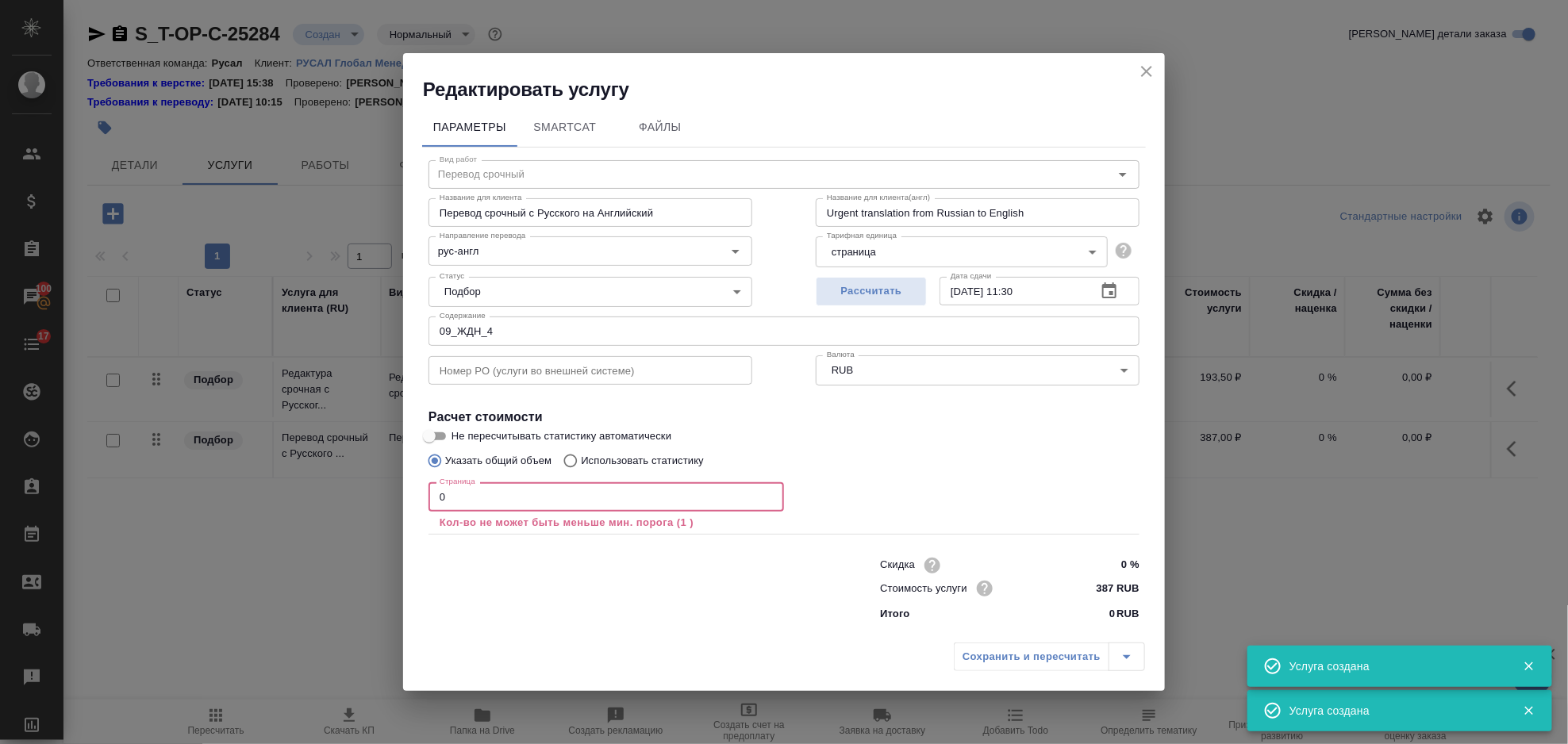
click at [506, 486] on input "0" at bounding box center [606, 496] width 356 height 29
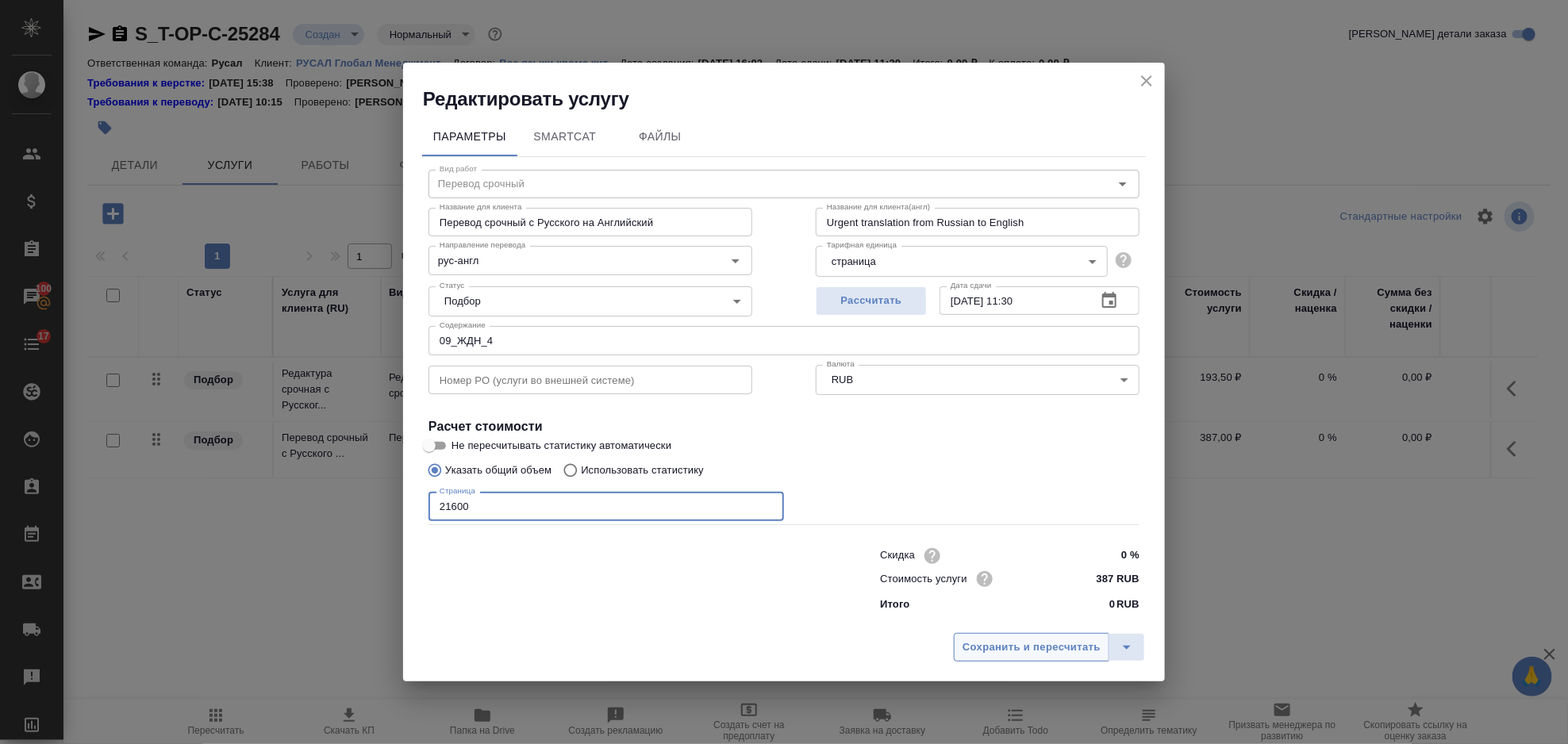
type input "21600"
click at [1055, 657] on button "Сохранить и пересчитать" at bounding box center [1031, 647] width 155 height 29
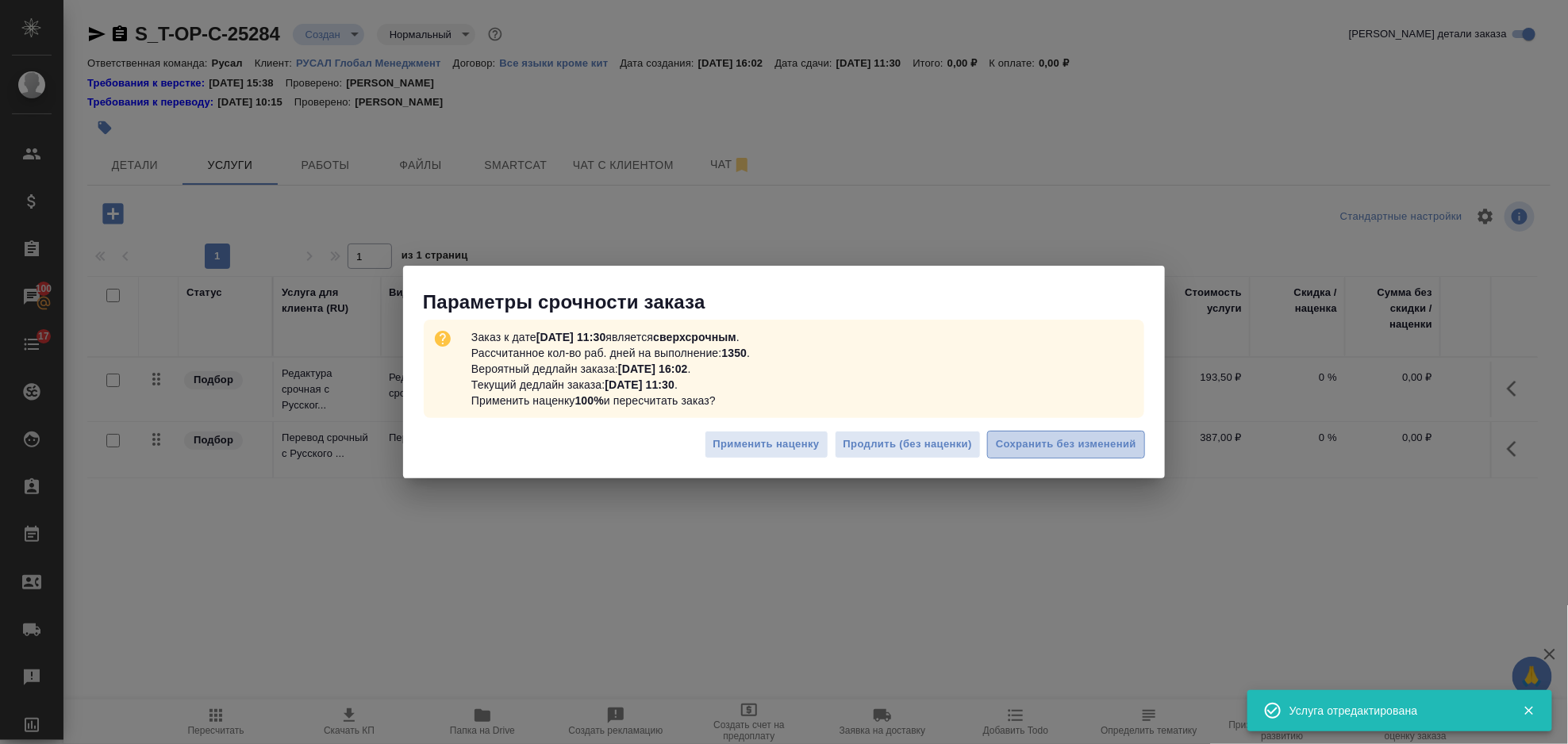
click at [1068, 436] on span "Сохранить без изменений" at bounding box center [1066, 445] width 140 height 18
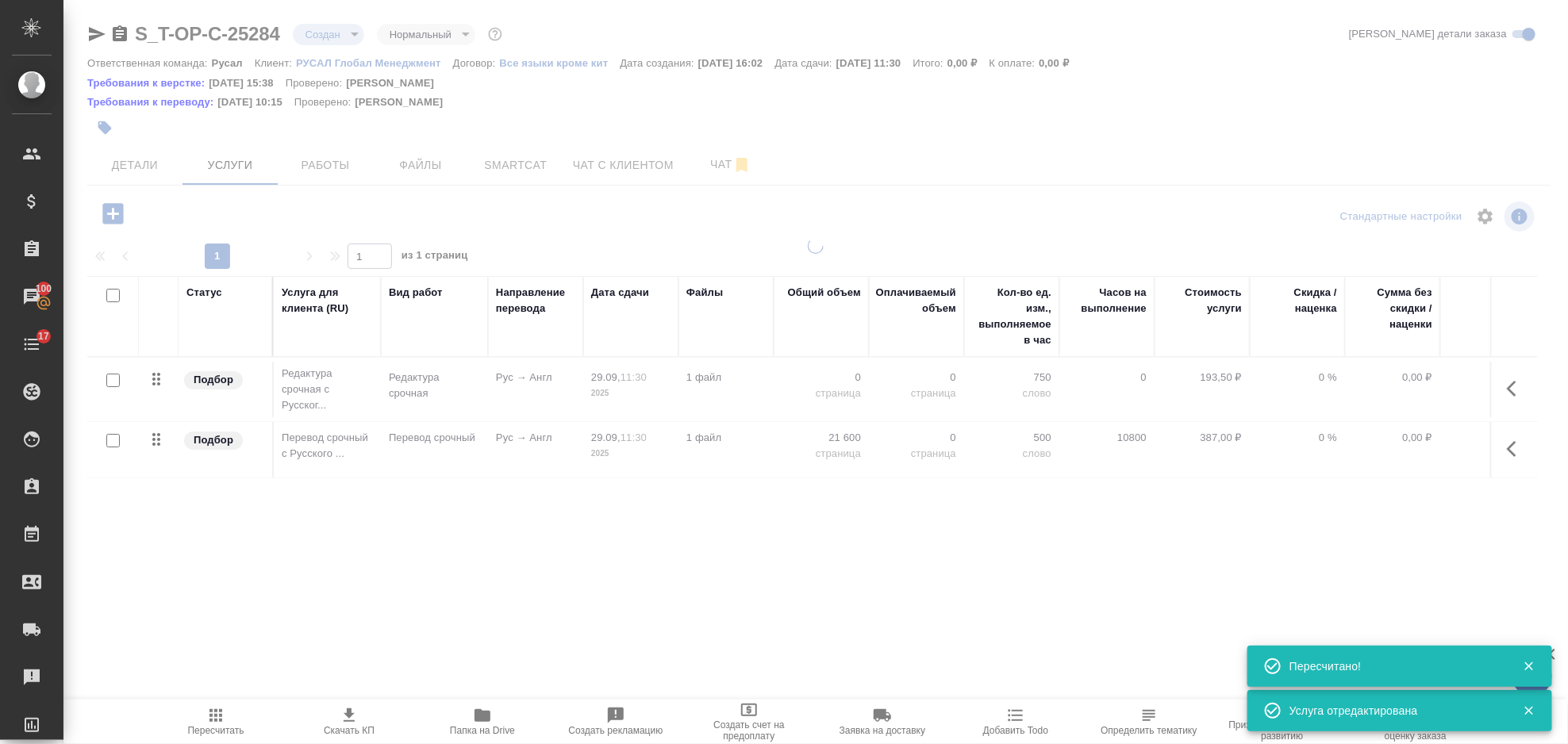
type input "urgent"
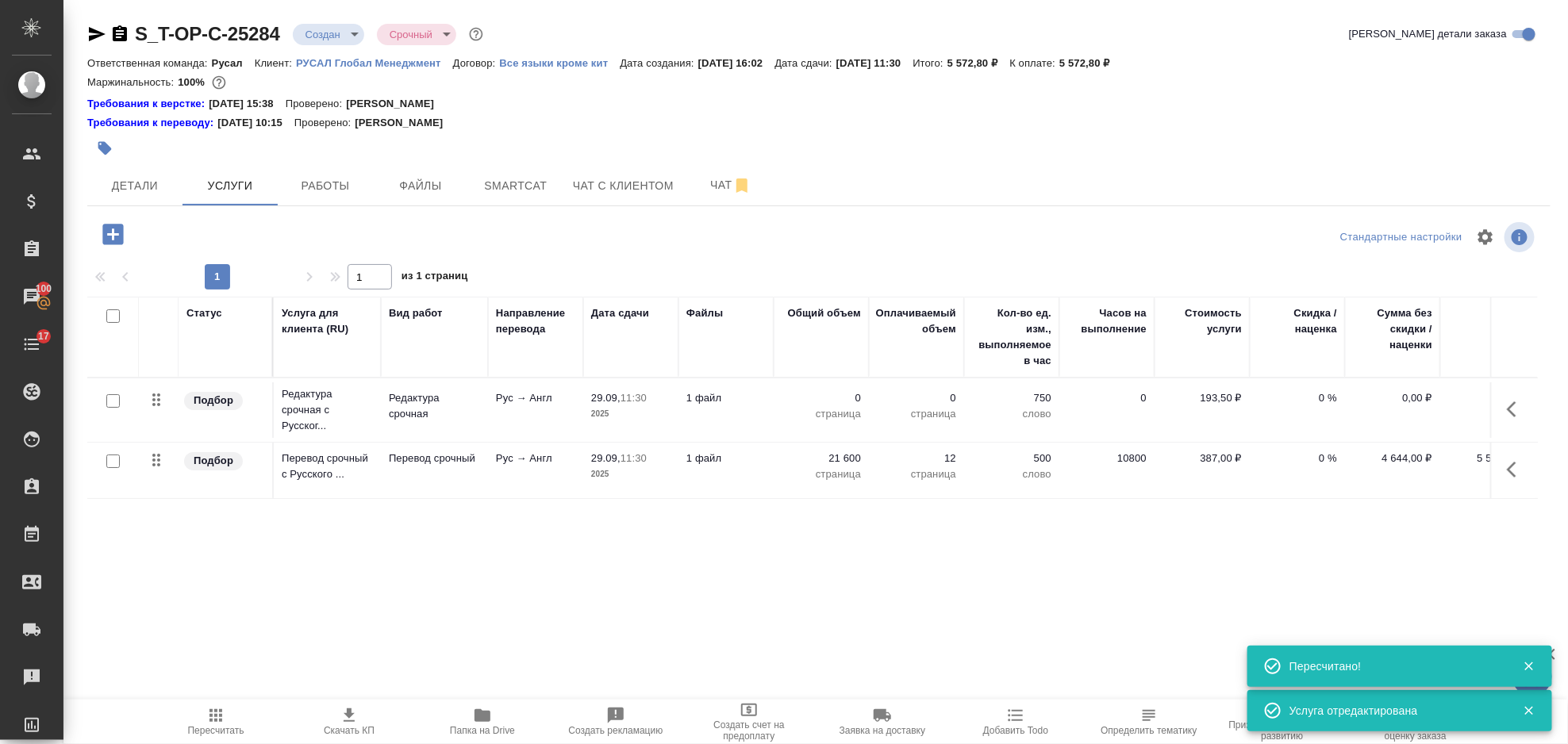
click at [163, 470] on td at bounding box center [158, 471] width 40 height 55
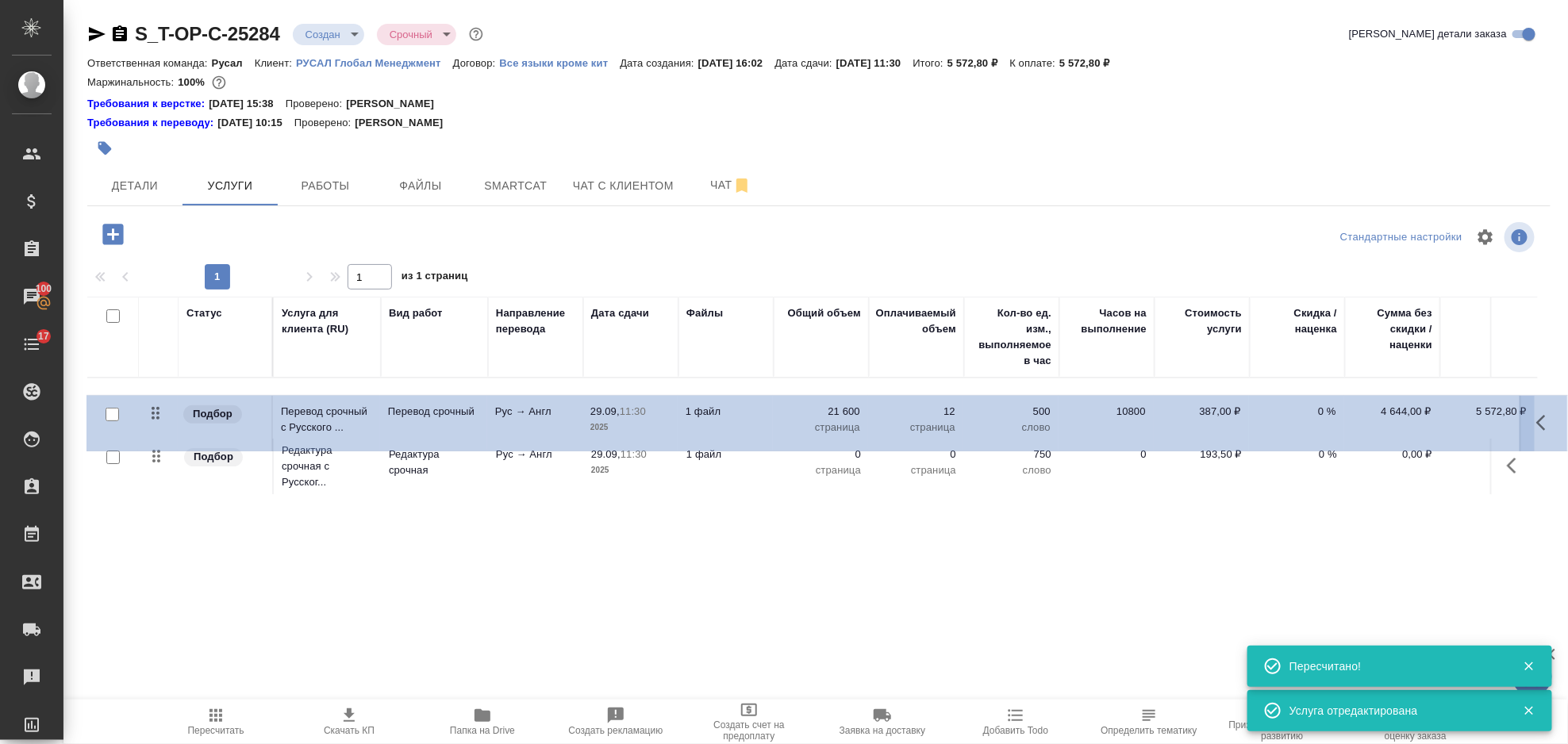
drag, startPoint x: 157, startPoint y: 462, endPoint x: 157, endPoint y: 406, distance: 56.0
click at [157, 406] on table "Статус Услуга для клиента (RU) Вид работ Направление перевода Дата сдачи Файлы …" at bounding box center [836, 397] width 1496 height 202
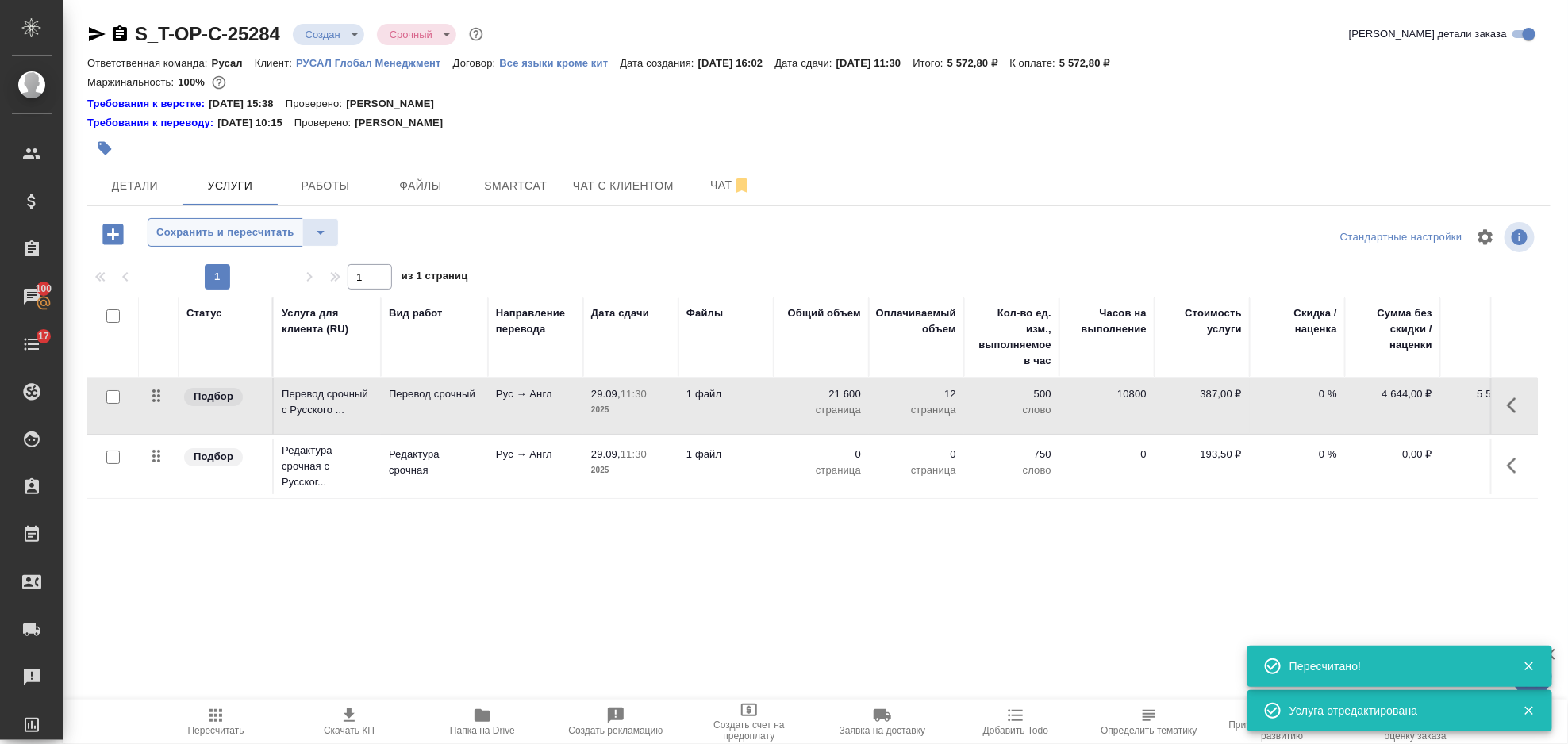
click at [200, 233] on span "Сохранить и пересчитать" at bounding box center [225, 233] width 139 height 18
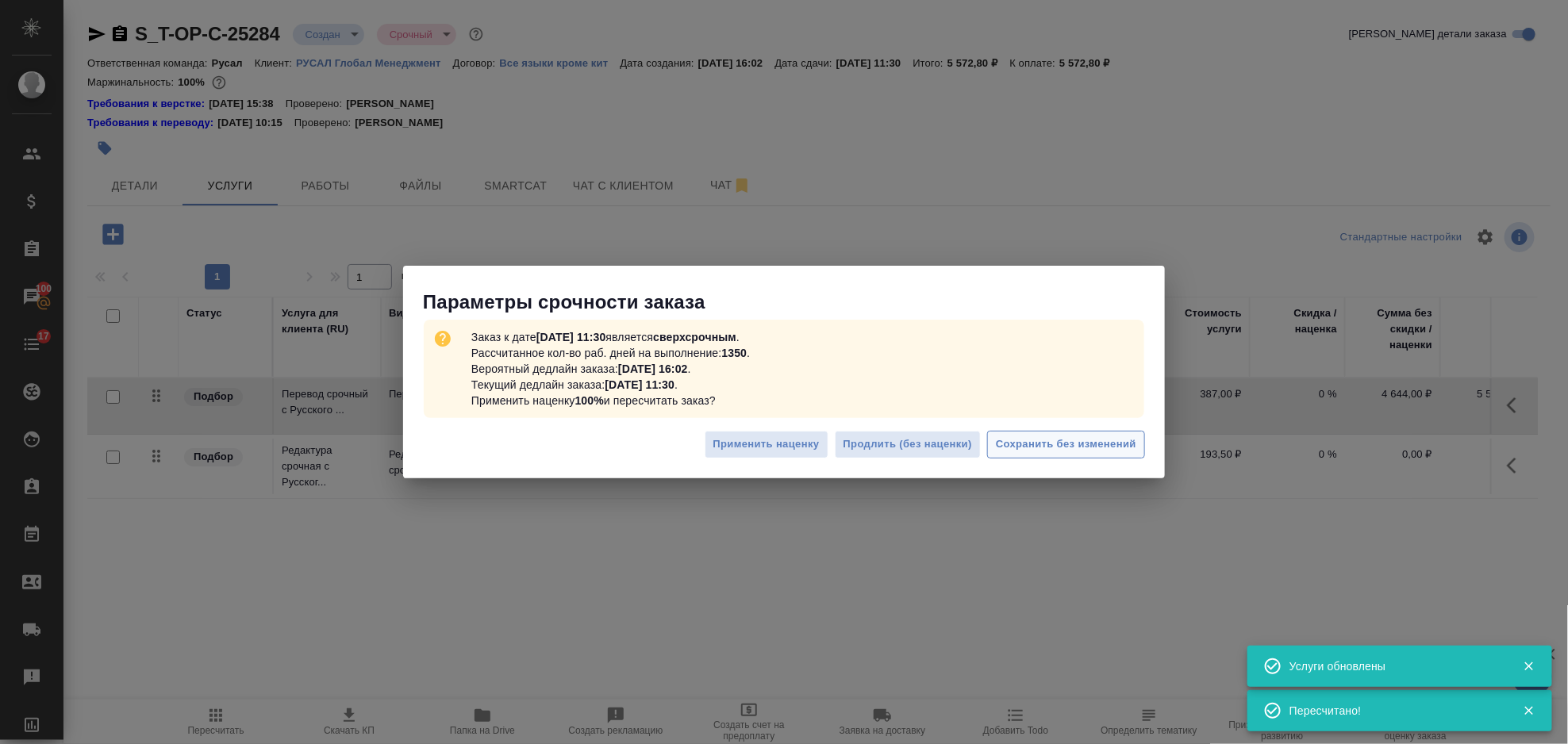
click at [1098, 450] on span "Сохранить без изменений" at bounding box center [1066, 445] width 140 height 18
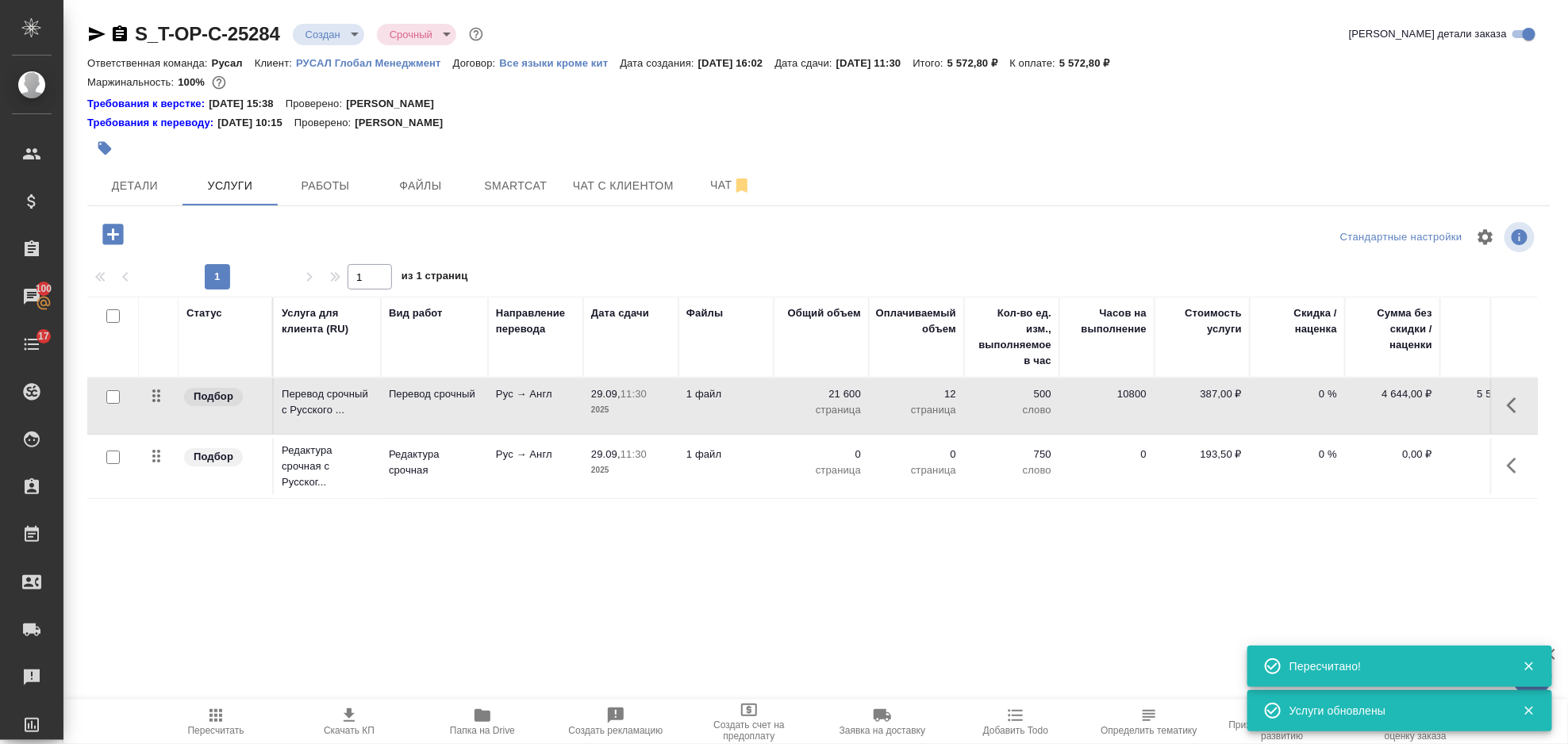
click at [1514, 462] on icon "button" at bounding box center [1516, 465] width 19 height 19
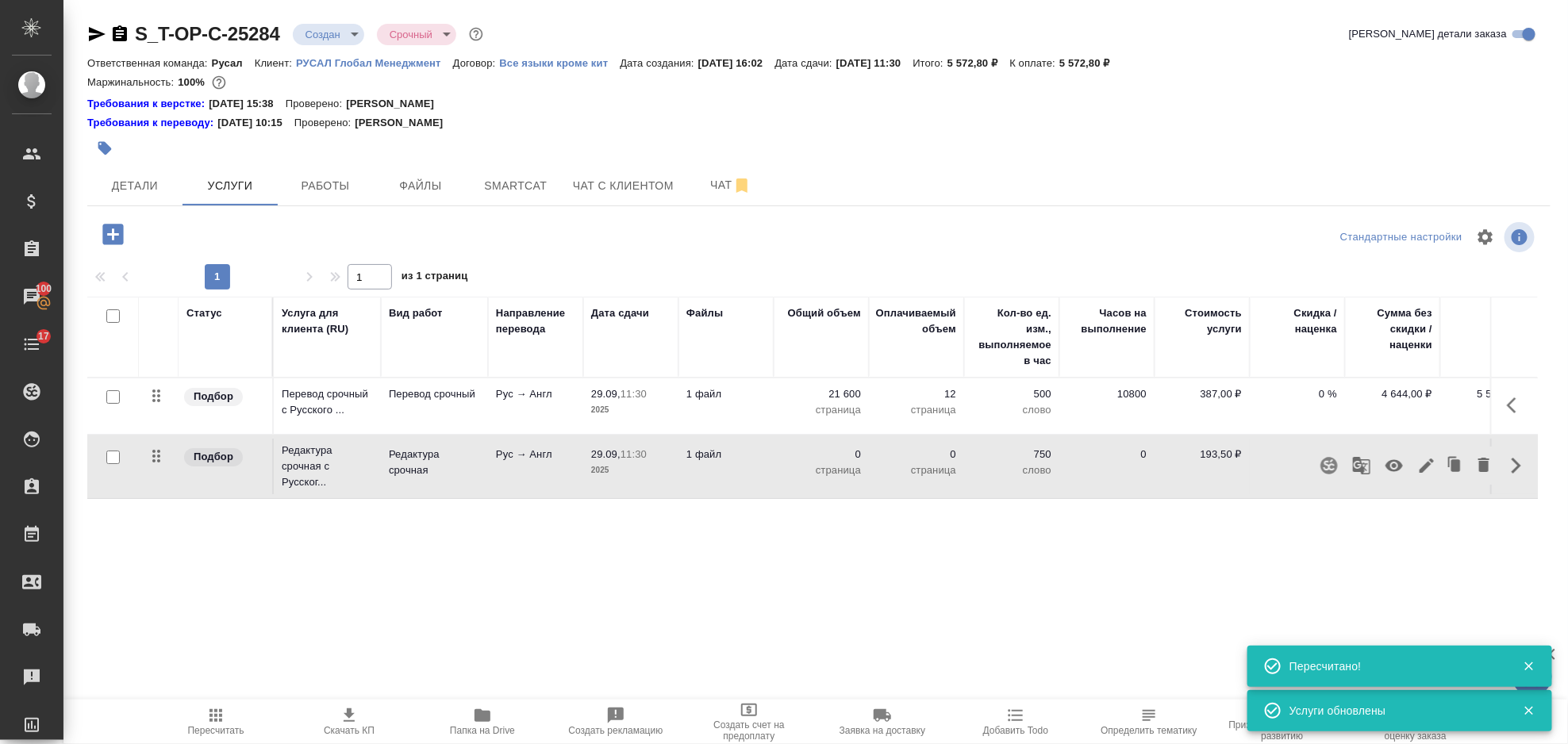
click at [1424, 462] on icon "button" at bounding box center [1427, 465] width 19 height 19
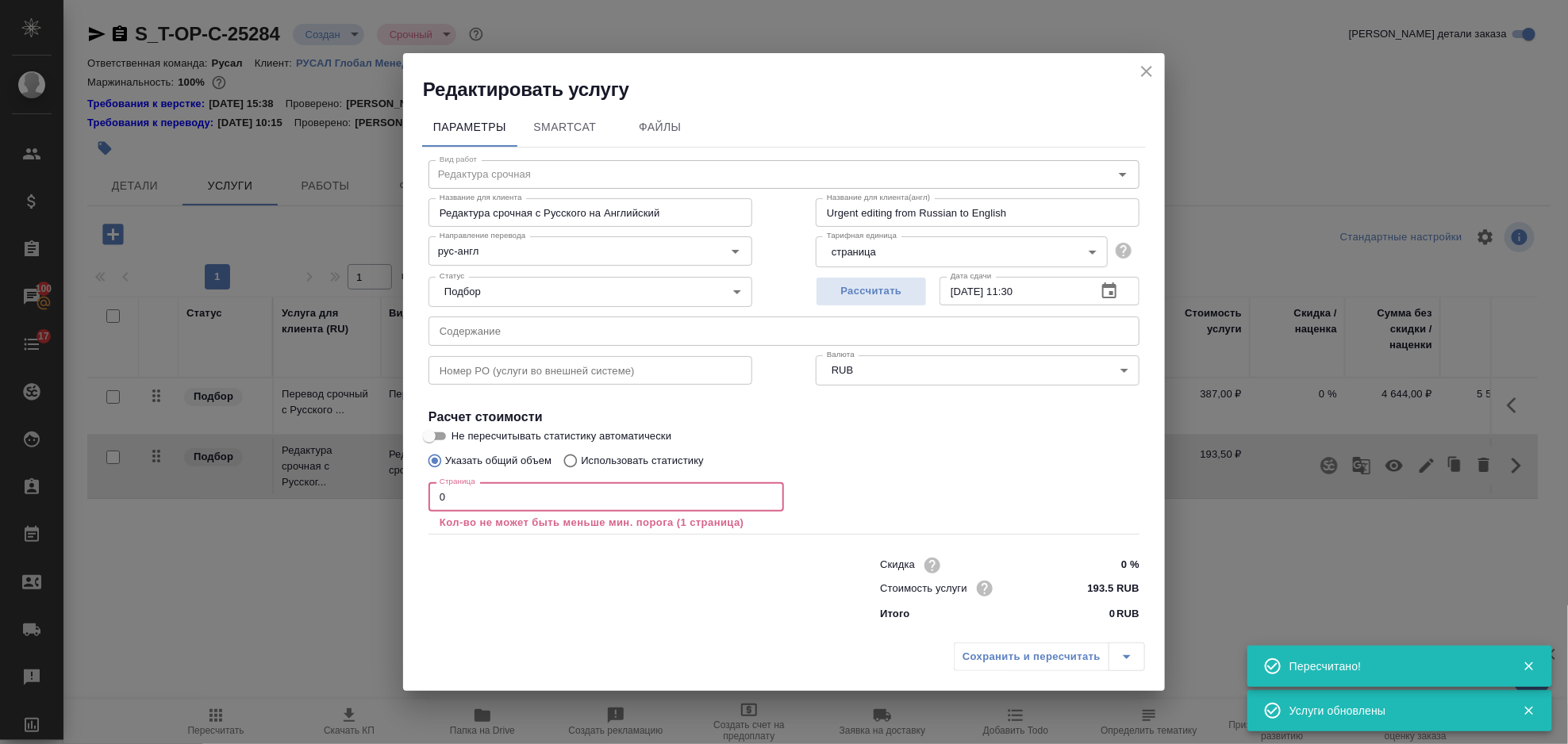
click at [564, 505] on input "0" at bounding box center [606, 496] width 356 height 29
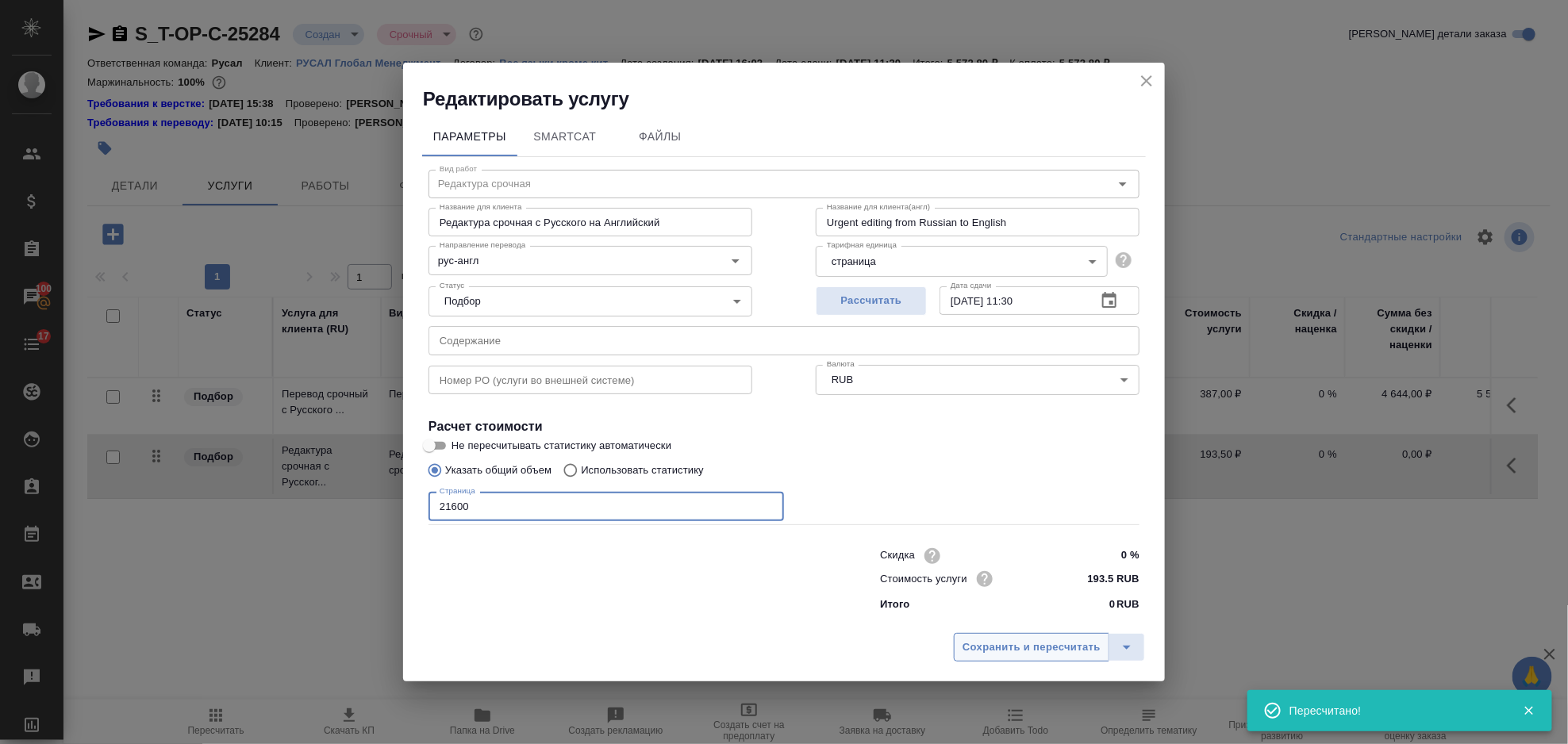
type input "21600"
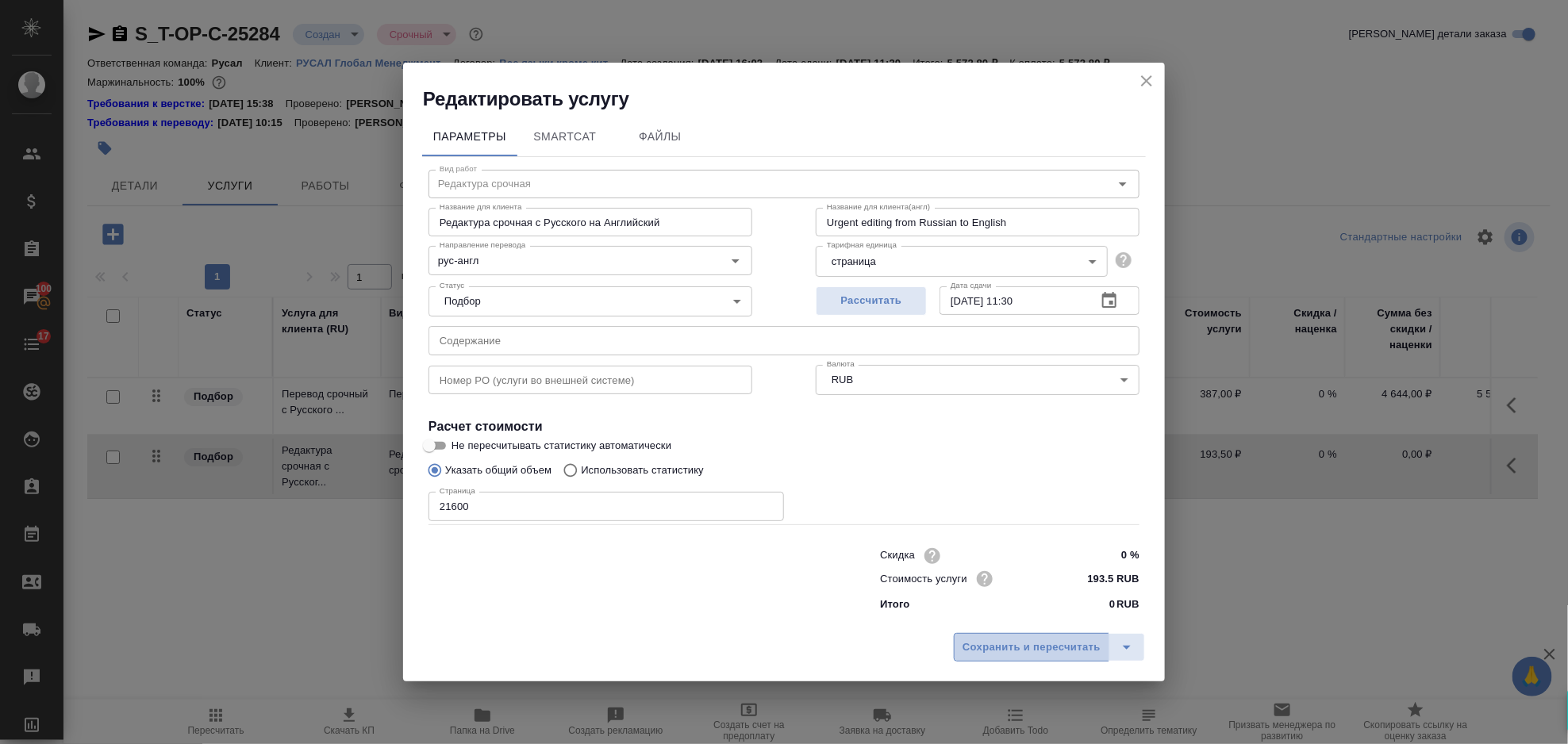
click at [1043, 645] on span "Сохранить и пересчитать" at bounding box center [1031, 648] width 139 height 18
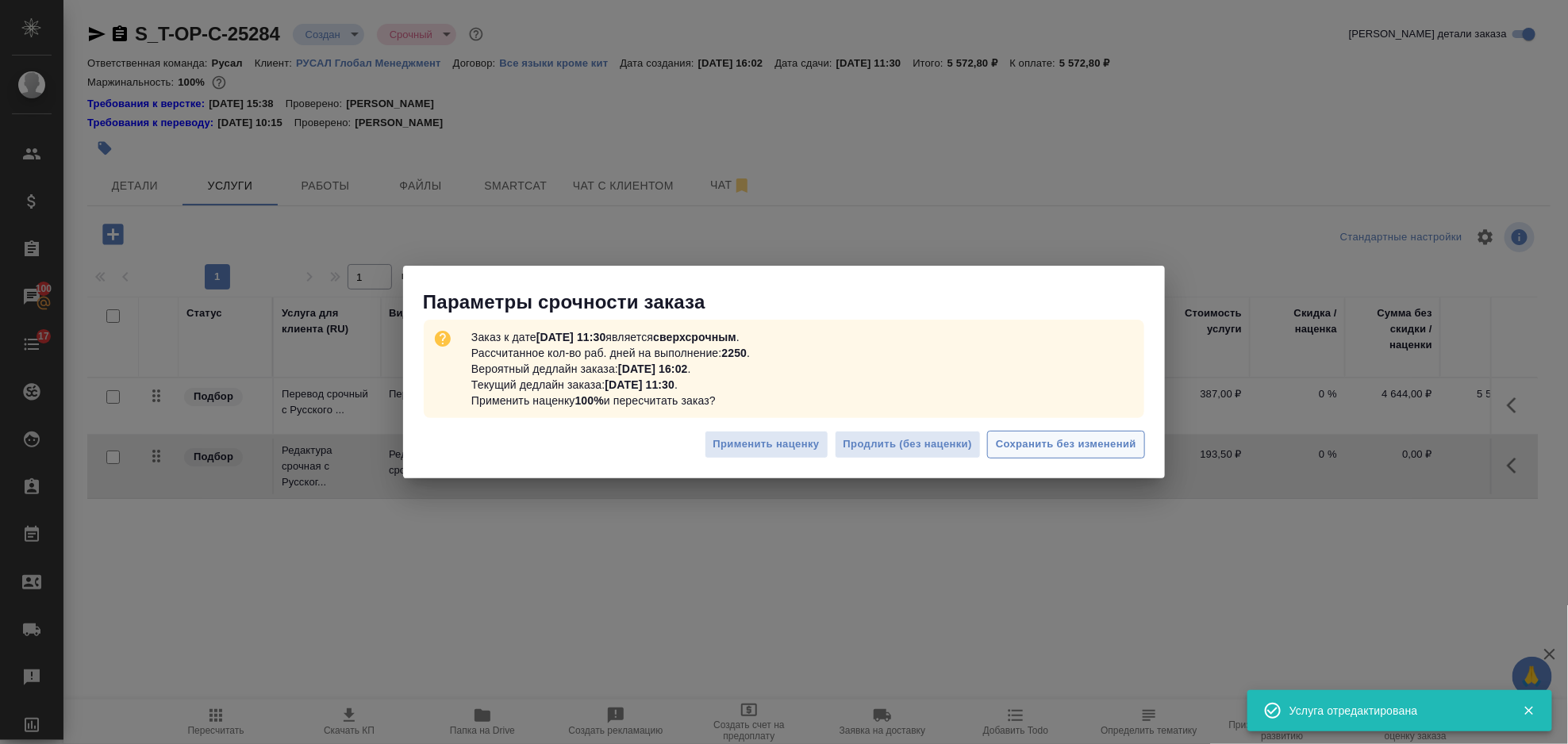
click at [1032, 445] on span "Сохранить без изменений" at bounding box center [1066, 445] width 140 height 18
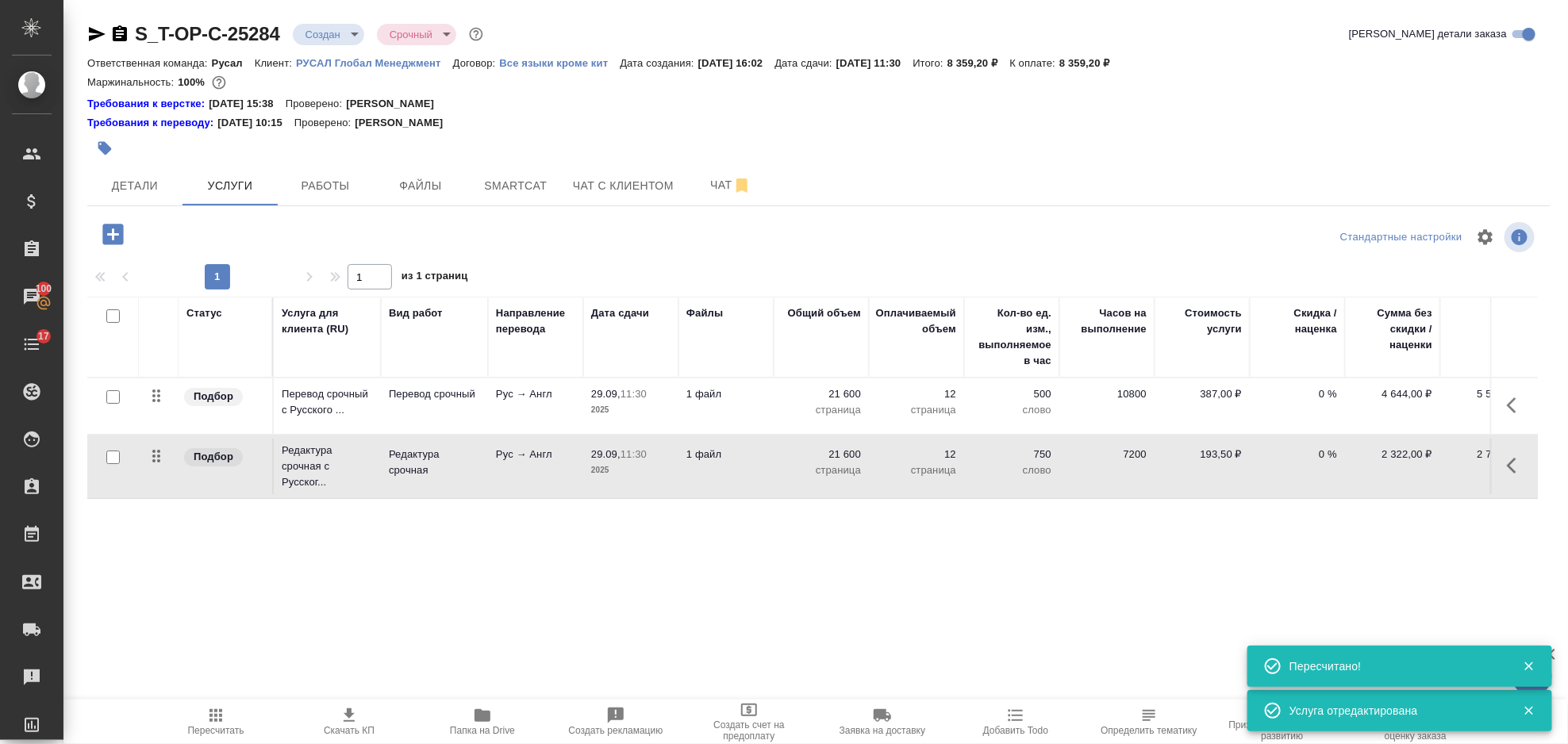
click at [113, 241] on icon "button" at bounding box center [113, 234] width 20 height 20
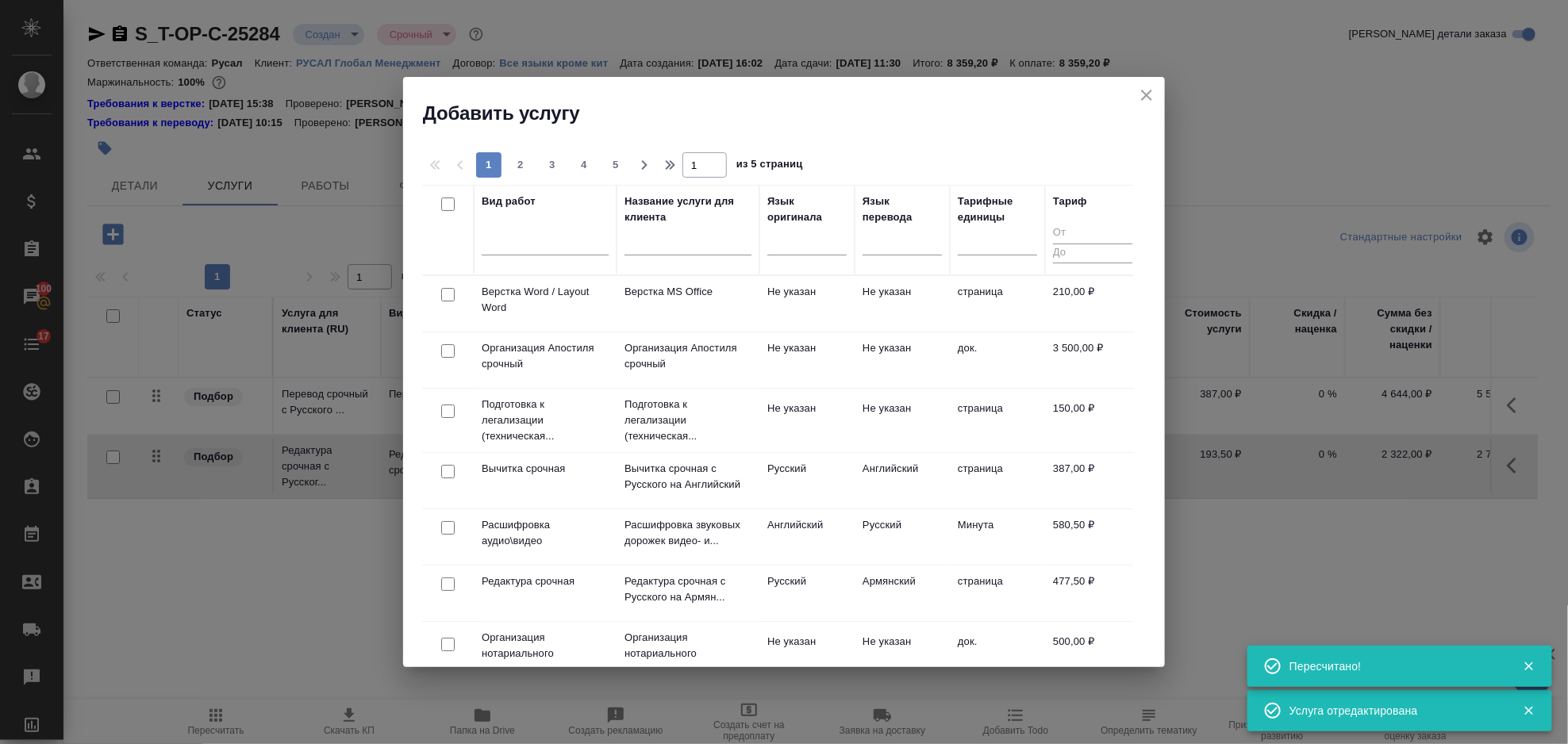
click at [452, 294] on input "checkbox" at bounding box center [448, 294] width 14 height 14
checkbox input "true"
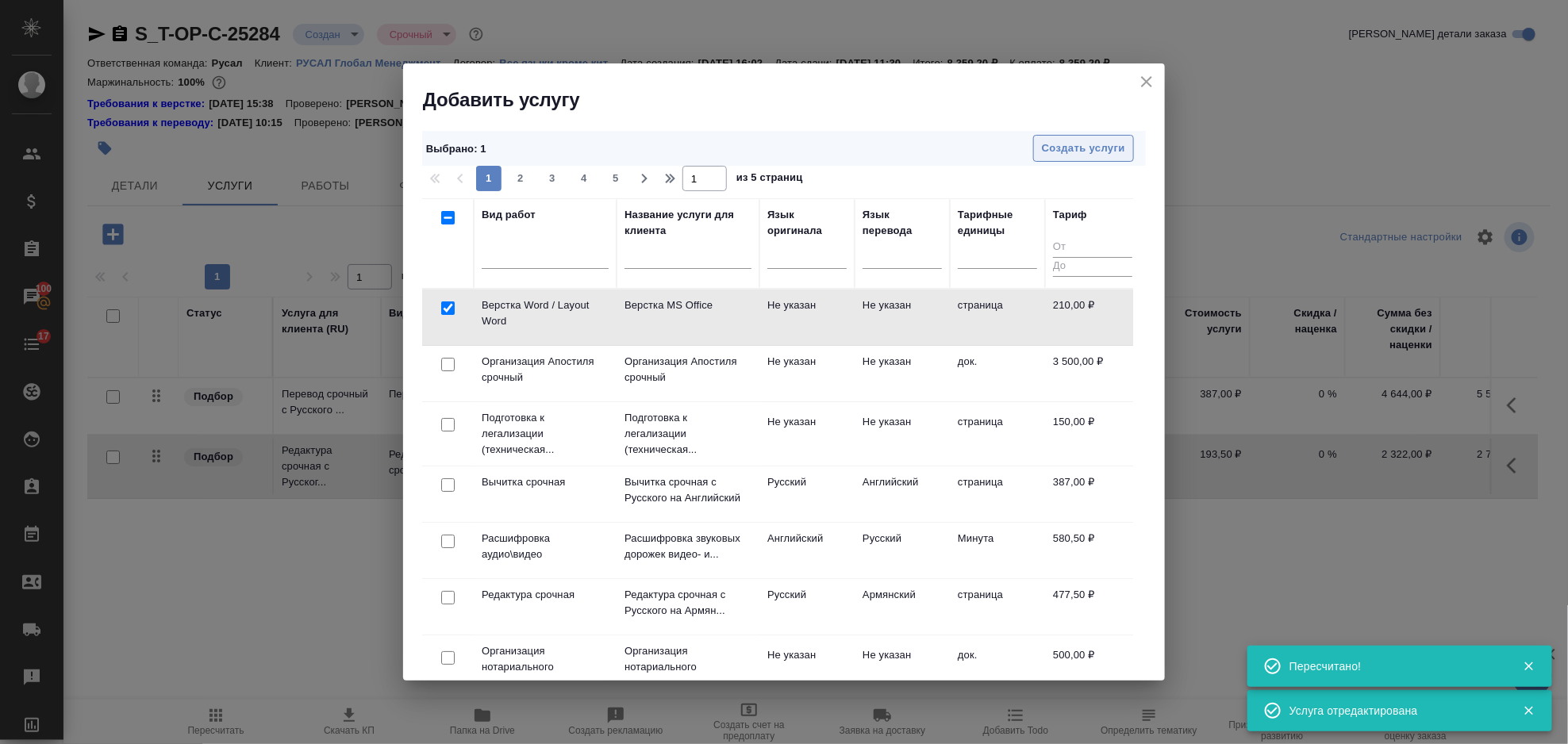
click at [1057, 150] on span "Создать услуги" at bounding box center [1083, 149] width 83 height 18
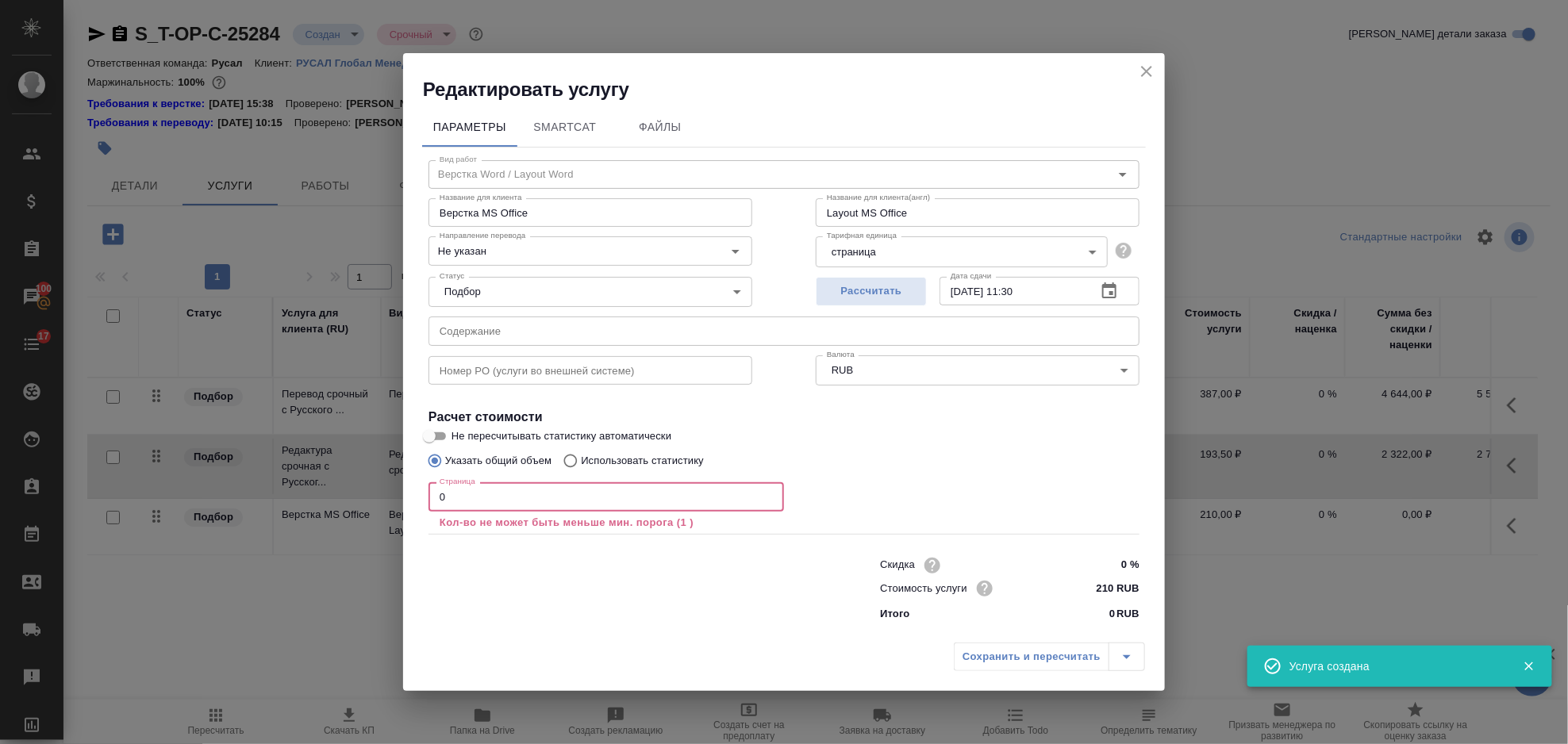
click at [514, 500] on input "0" at bounding box center [606, 496] width 356 height 29
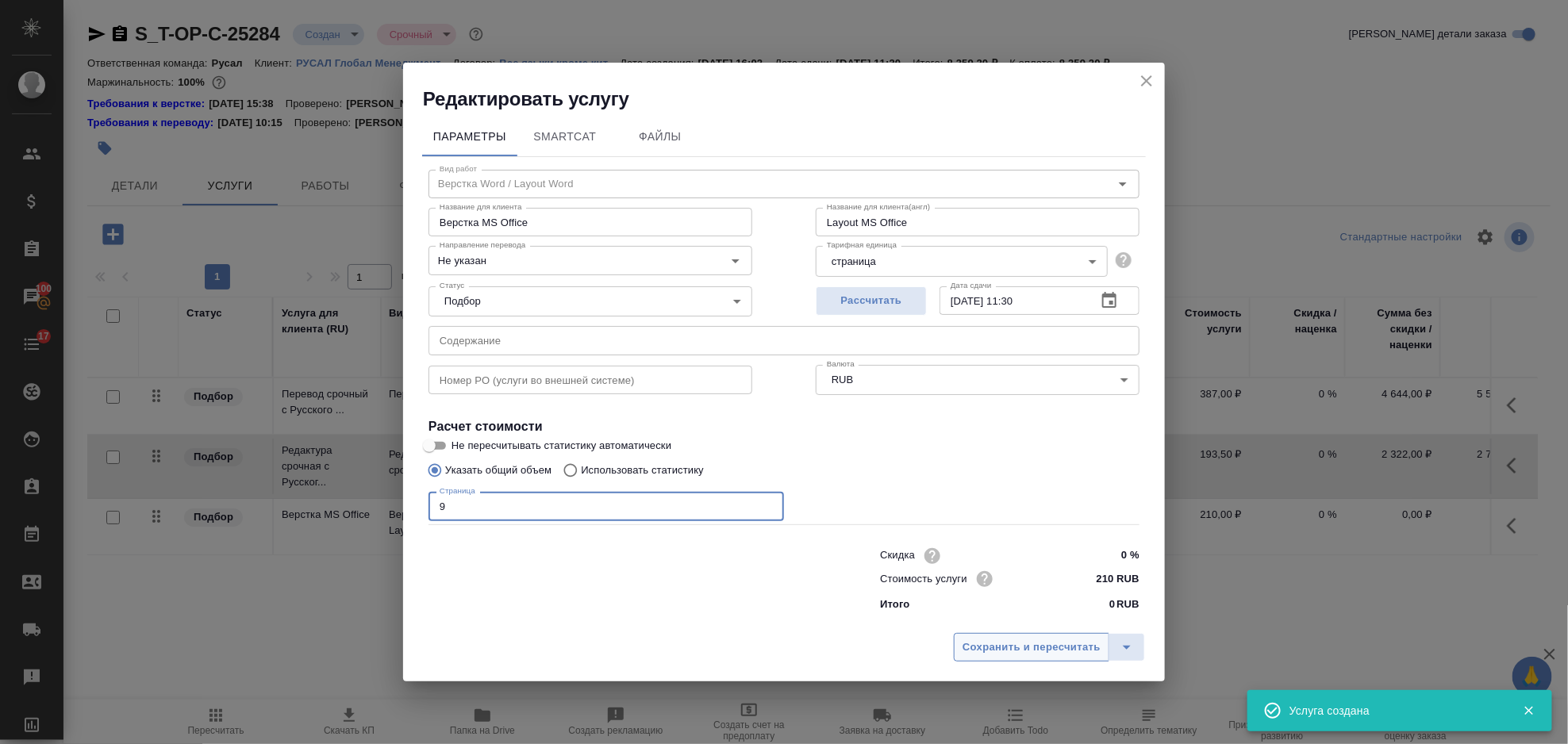
type input "9"
click at [1000, 647] on span "Сохранить и пересчитать" at bounding box center [1031, 648] width 139 height 18
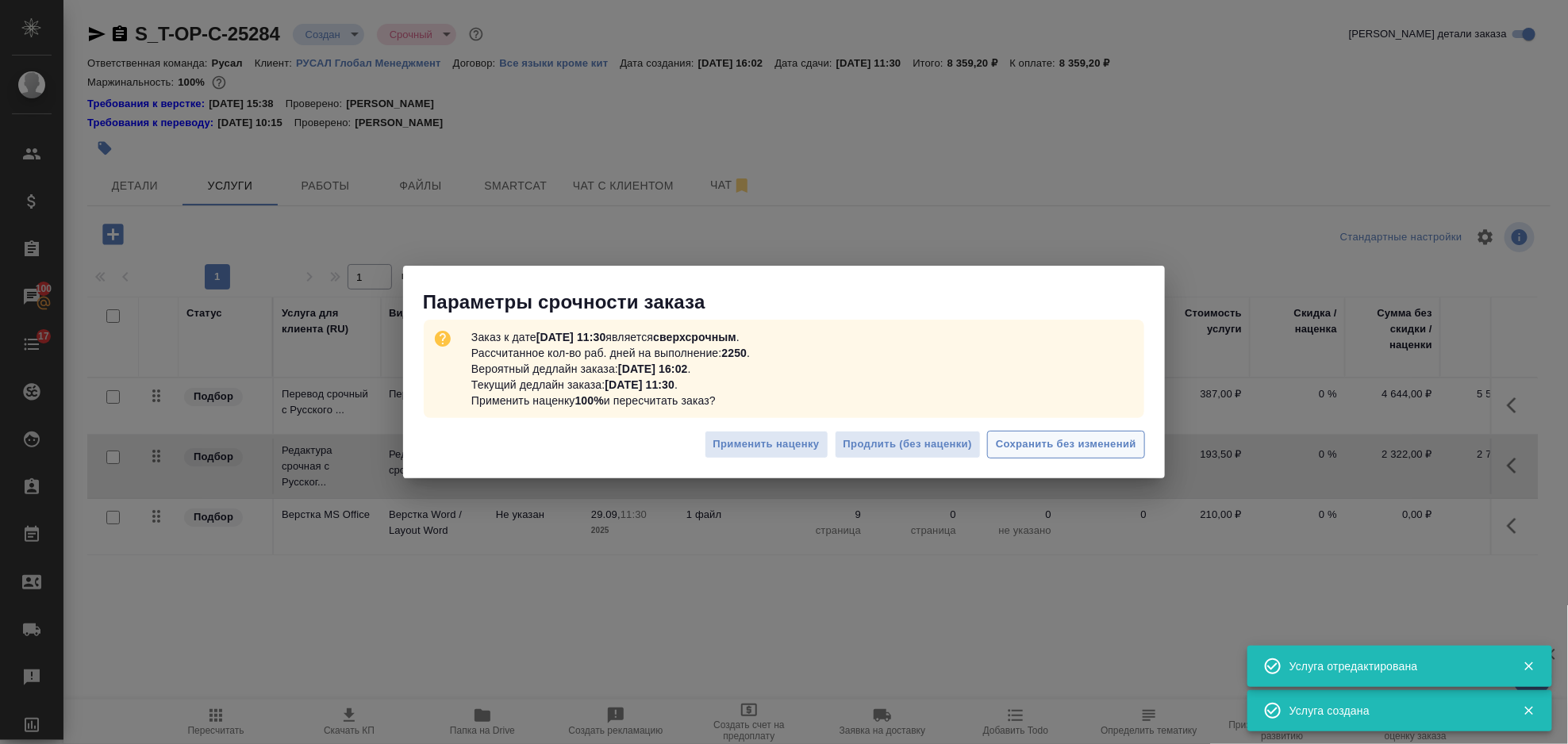
click at [1061, 443] on span "Сохранить без изменений" at bounding box center [1066, 445] width 140 height 18
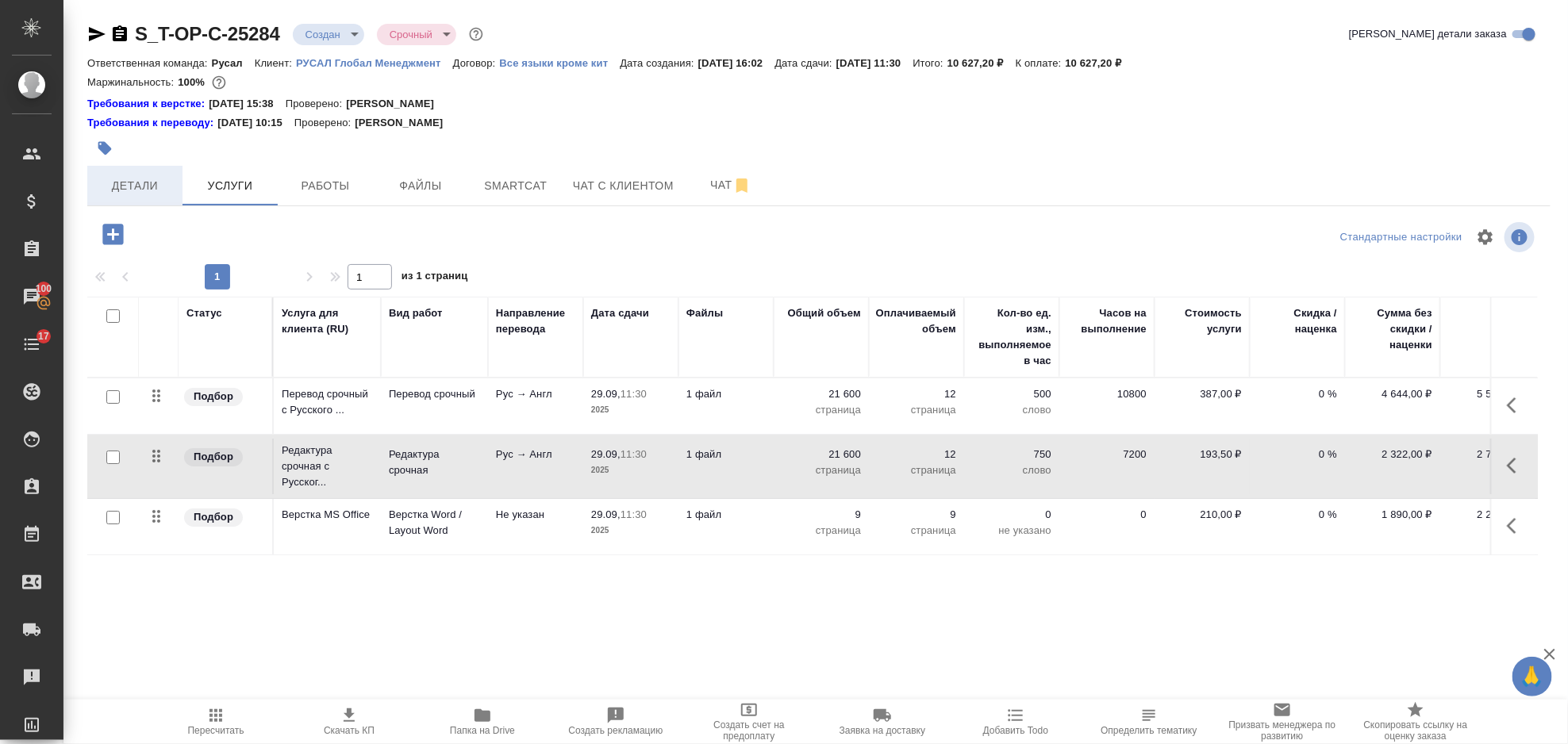
click at [143, 178] on span "Детали" at bounding box center [135, 186] width 76 height 19
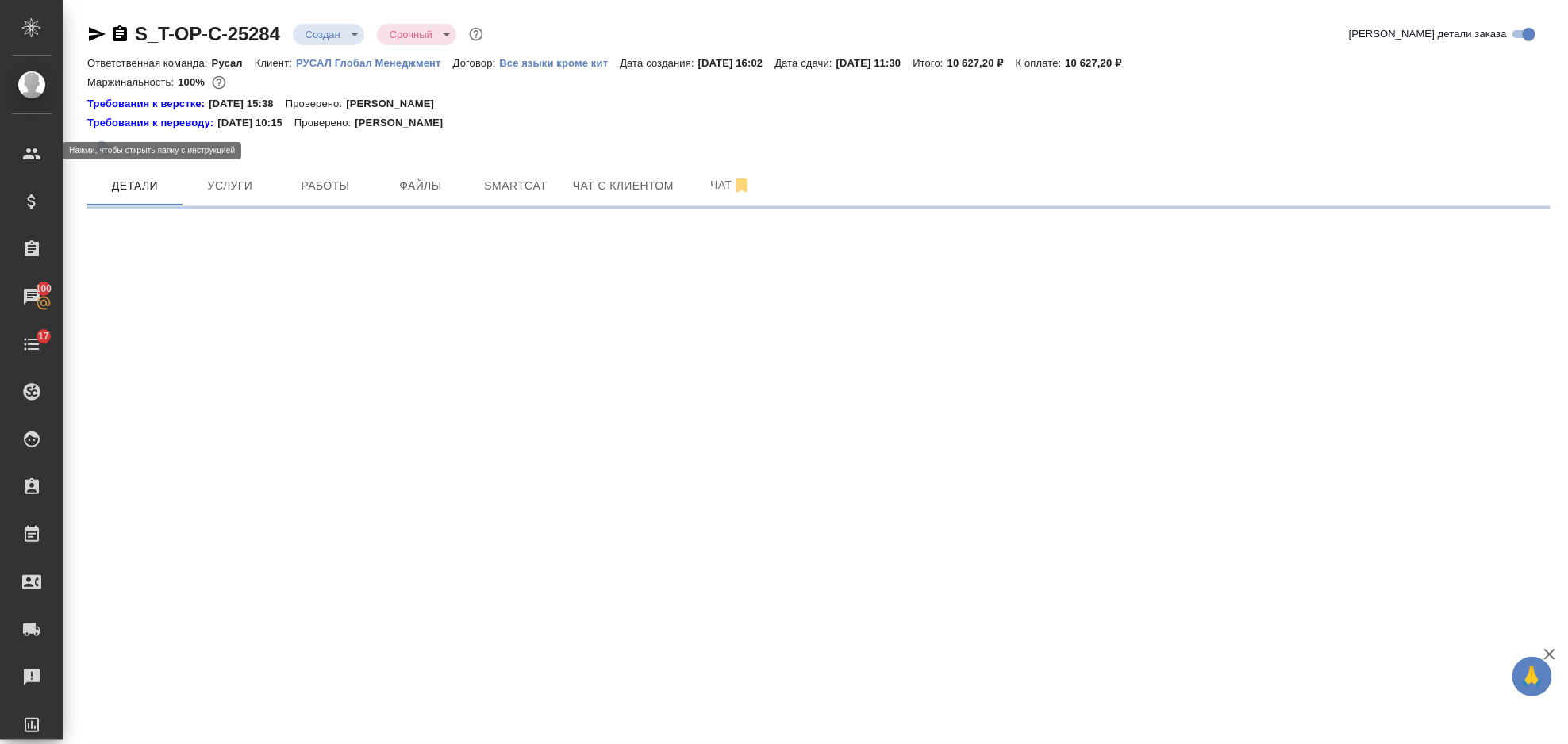
select select "RU"
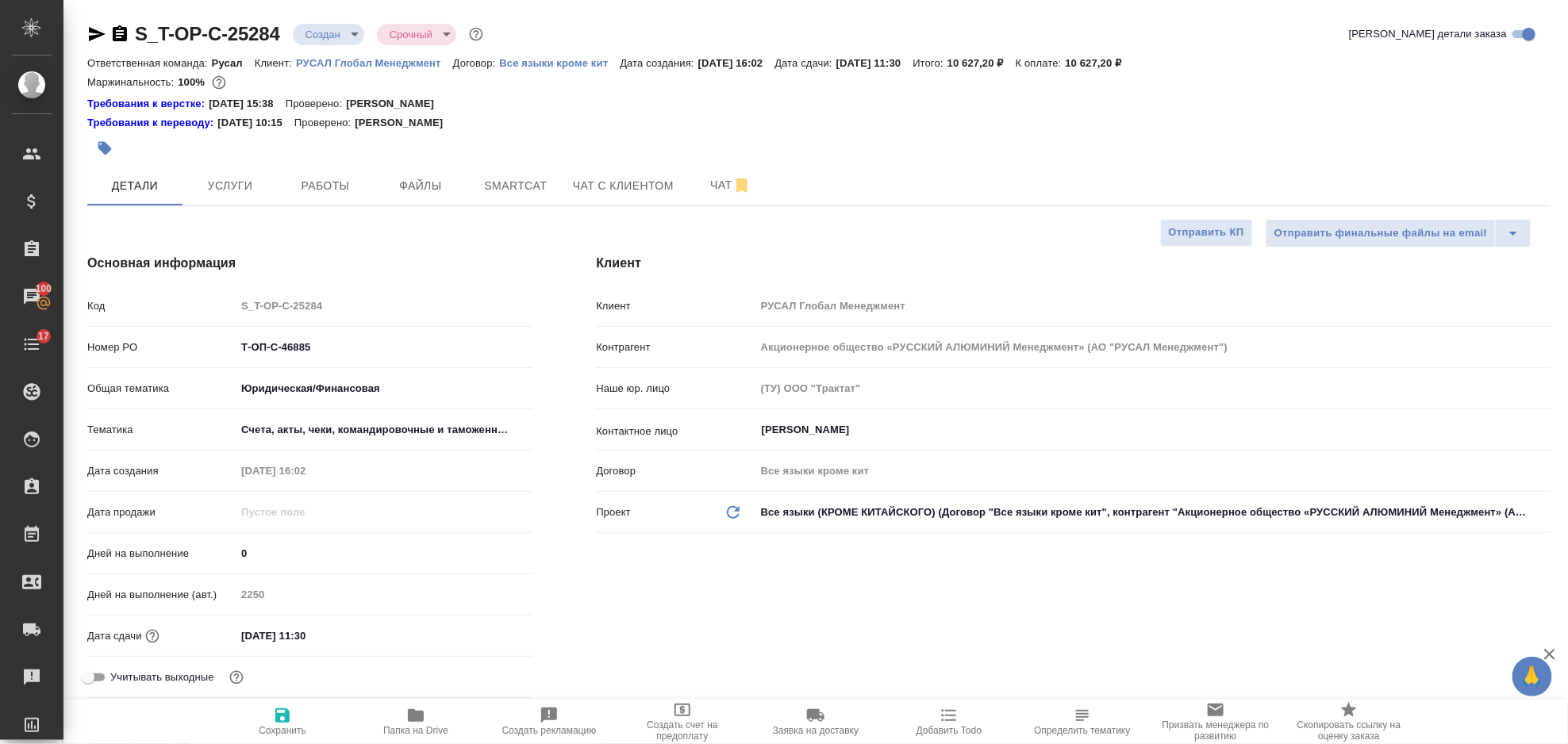
type textarea "x"
click at [123, 38] on icon "button" at bounding box center [119, 32] width 14 height 16
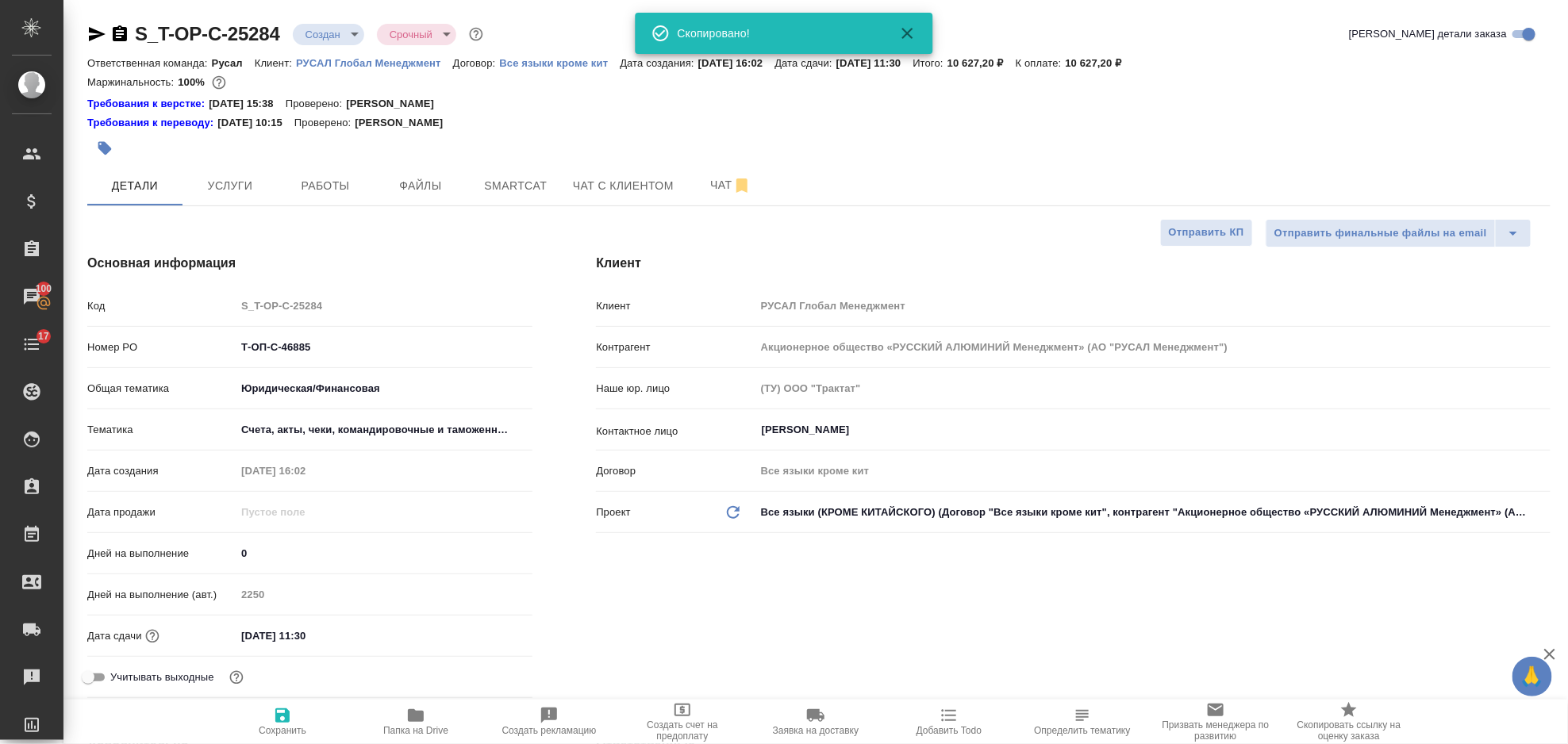
type textarea "x"
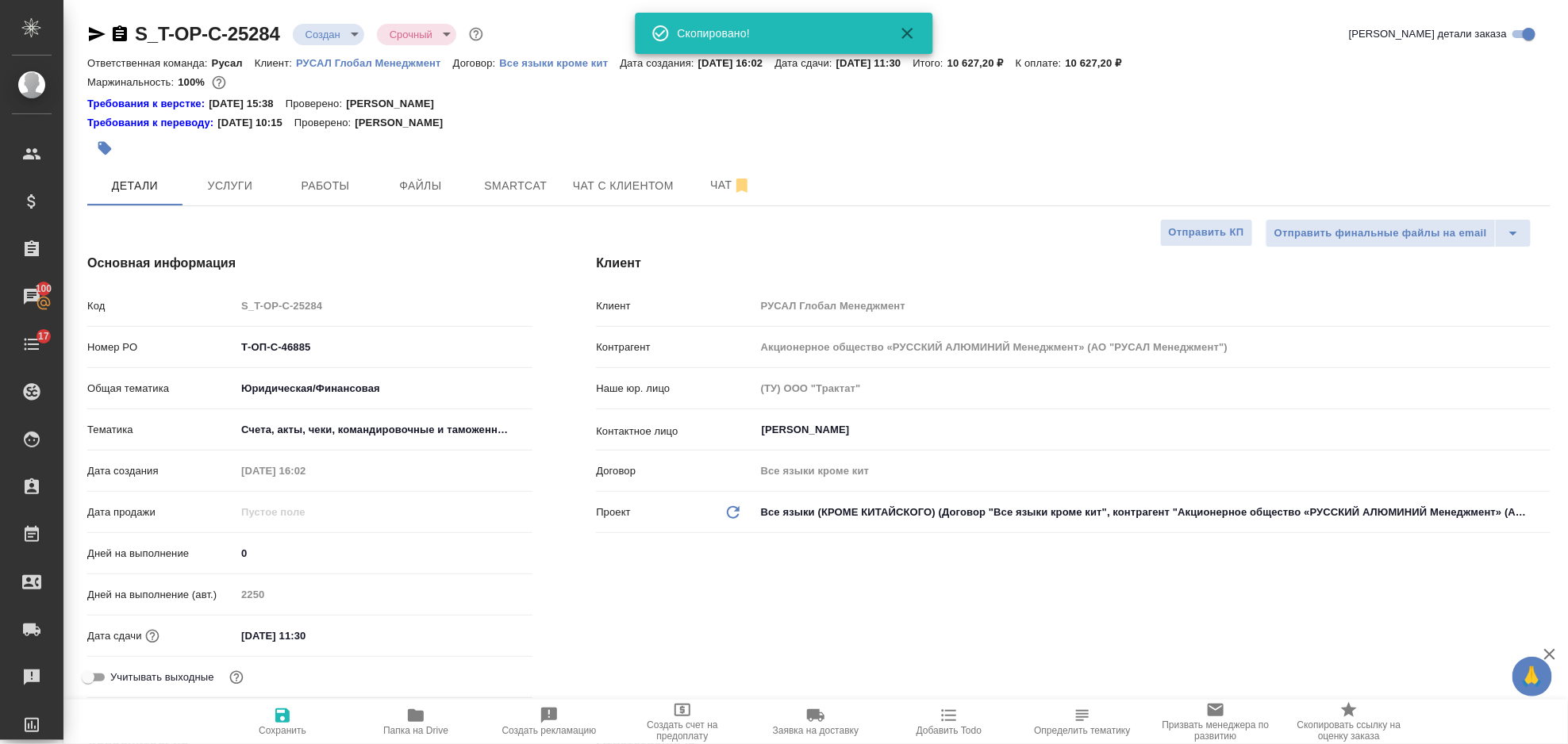
type textarea "x"
click at [92, 25] on icon "button" at bounding box center [97, 34] width 19 height 19
type textarea "x"
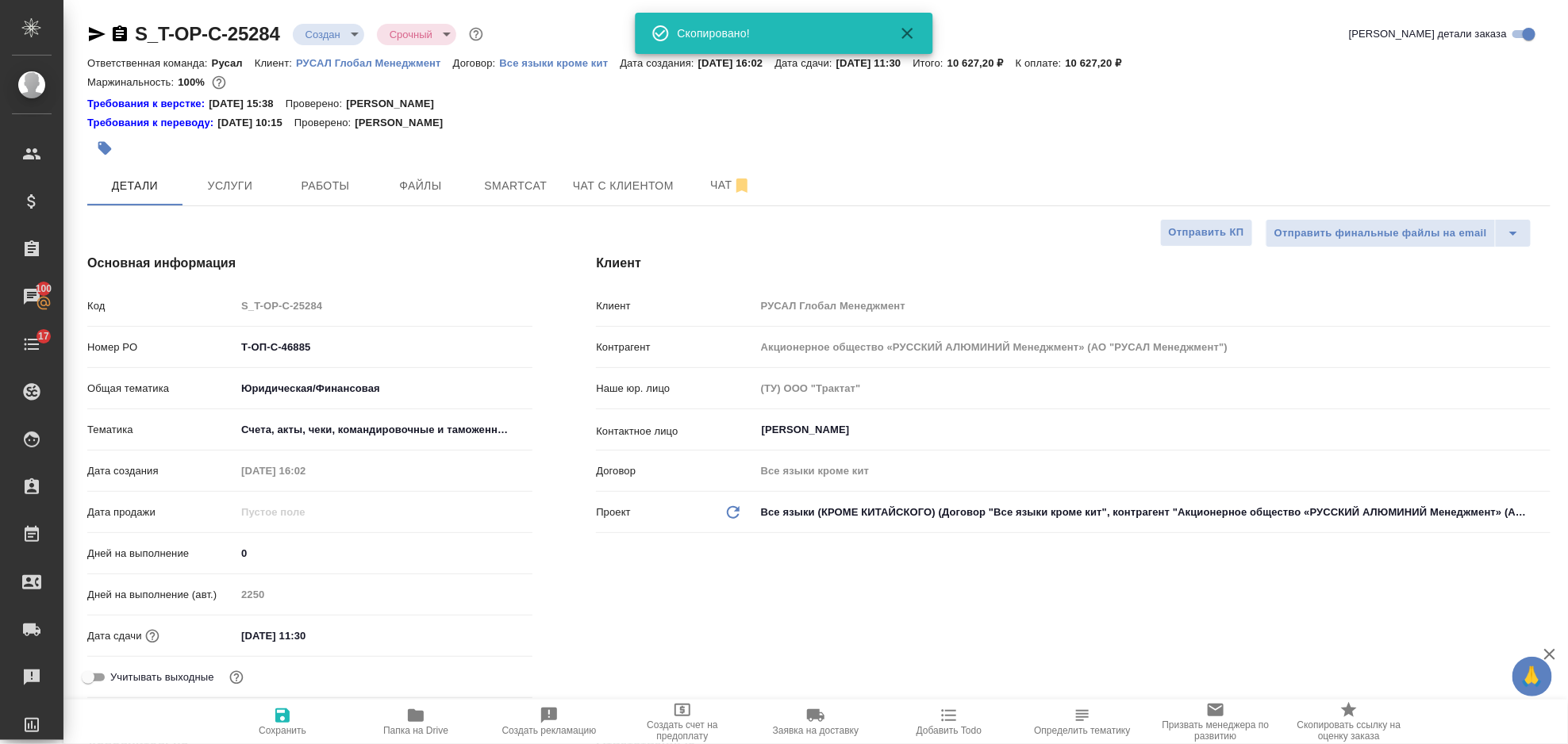
type textarea "x"
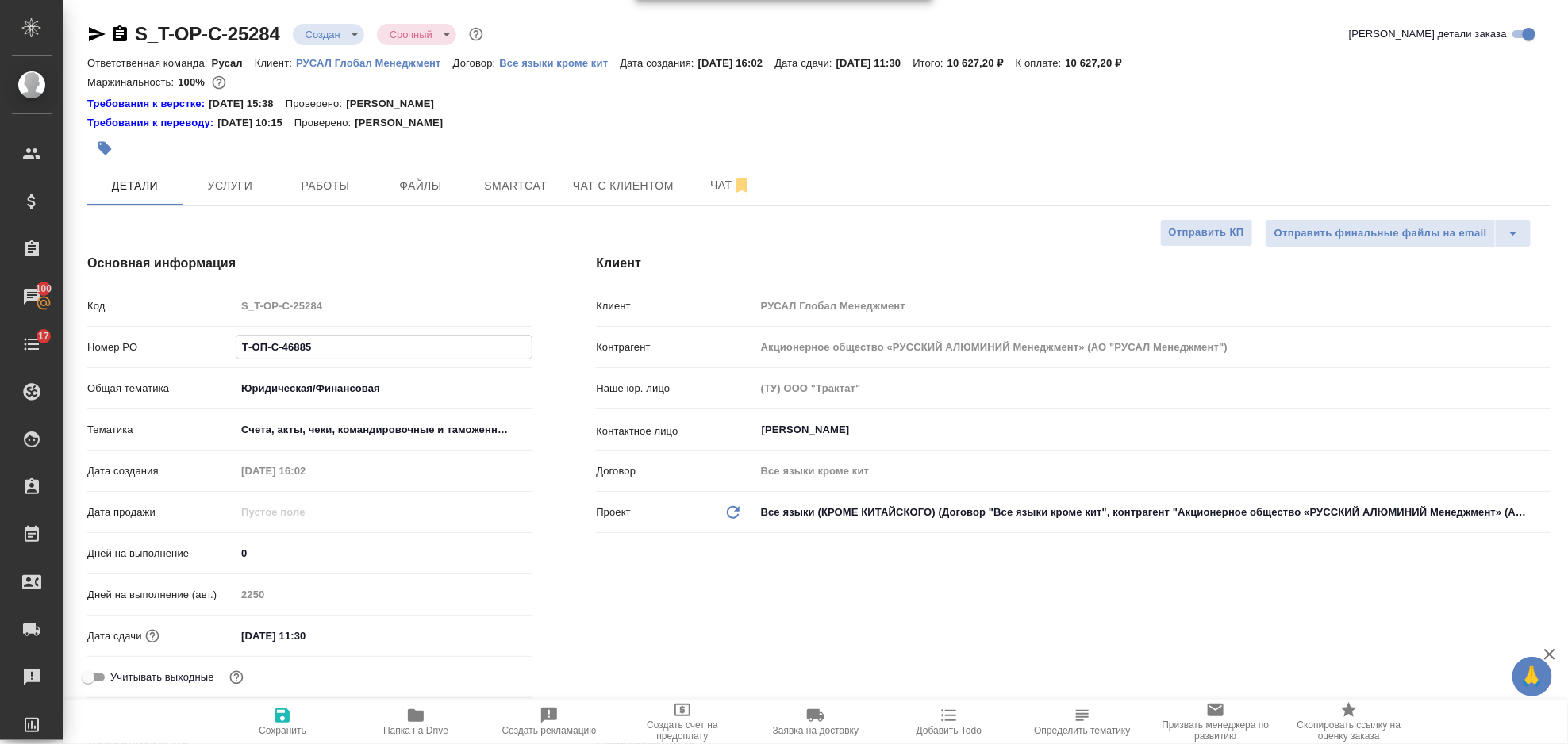
drag, startPoint x: 313, startPoint y: 346, endPoint x: 212, endPoint y: 358, distance: 101.7
click at [212, 358] on div "Номер PO Т-ОП-С-46885" at bounding box center [310, 347] width 445 height 28
type textarea "x"
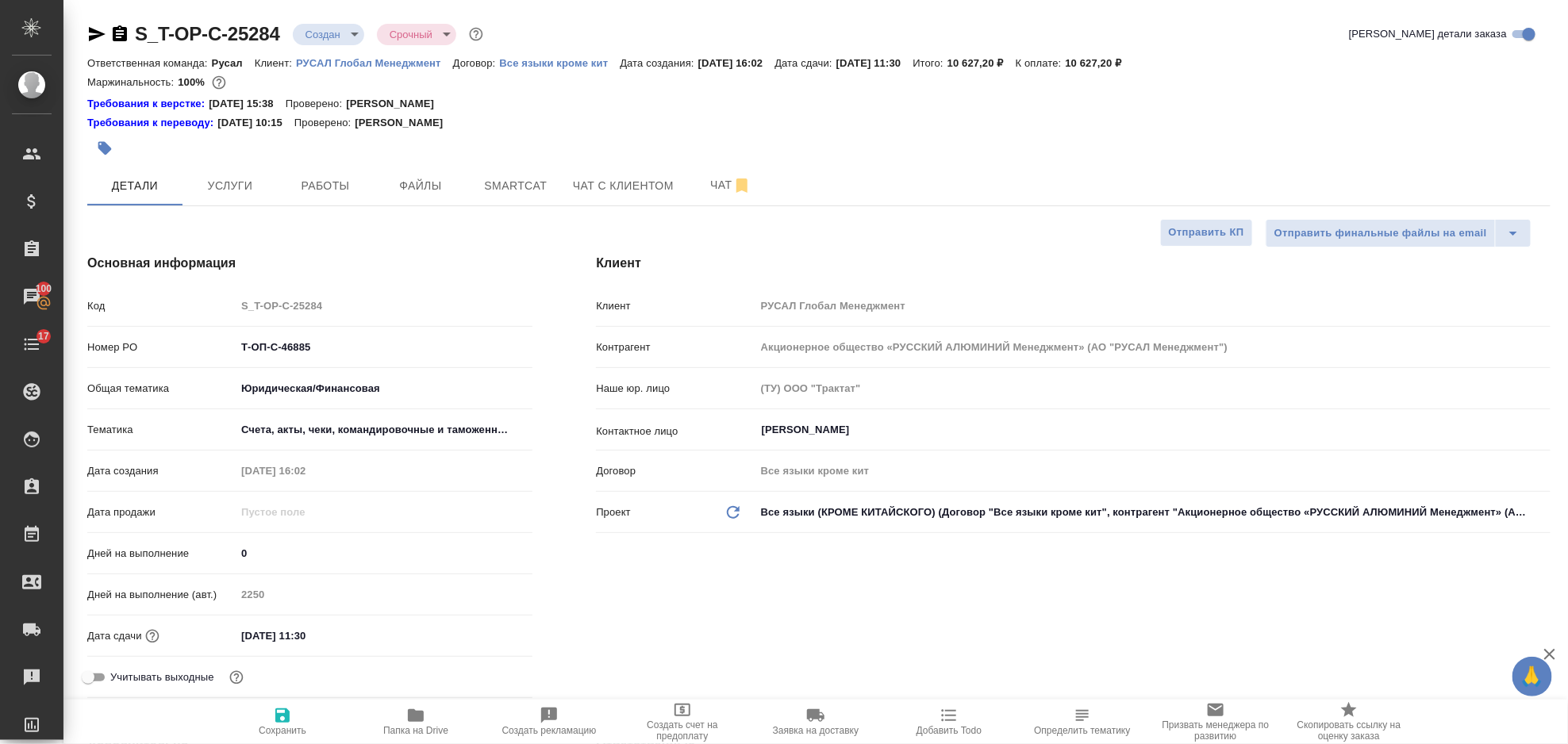
type textarea "x"
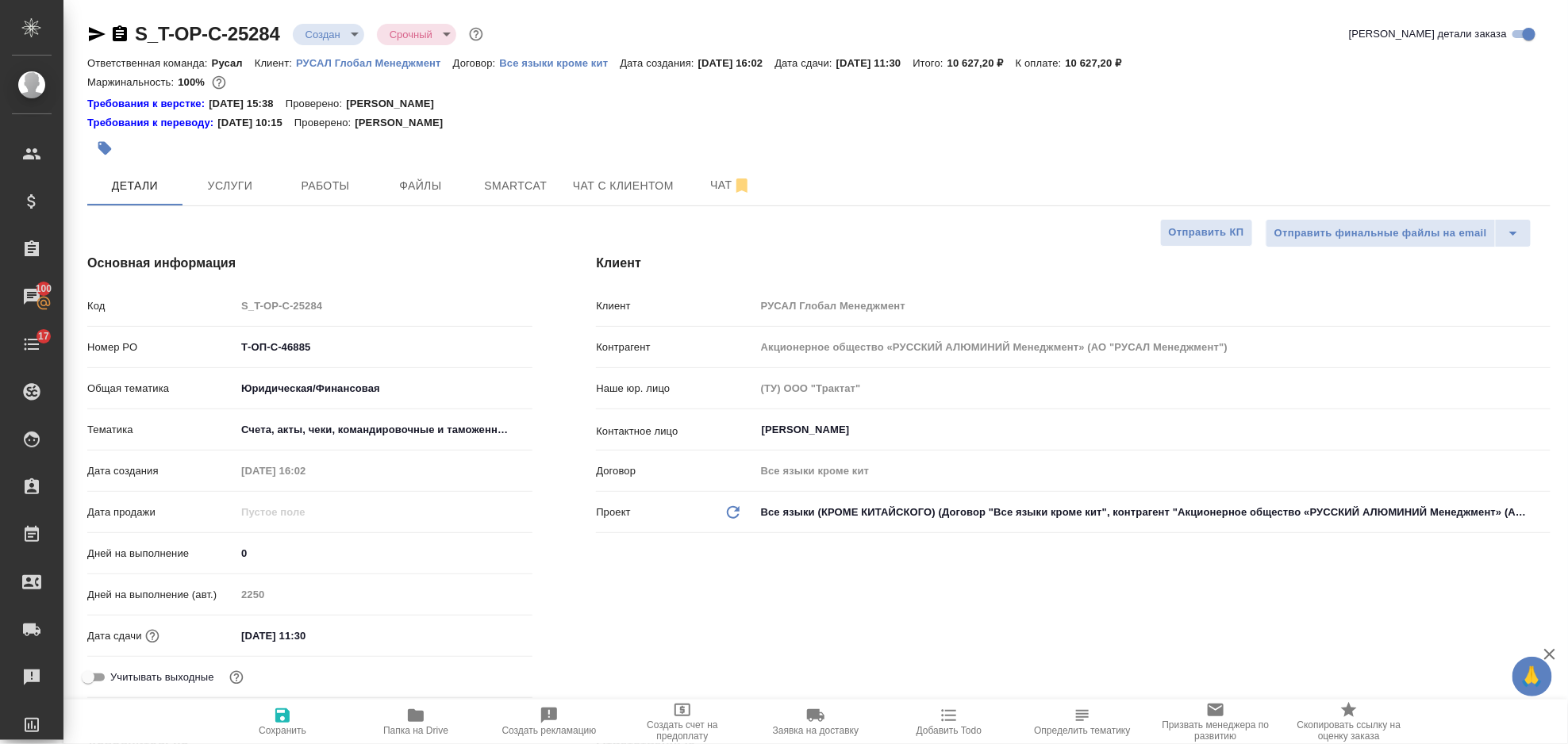
type textarea "x"
select select "RU"
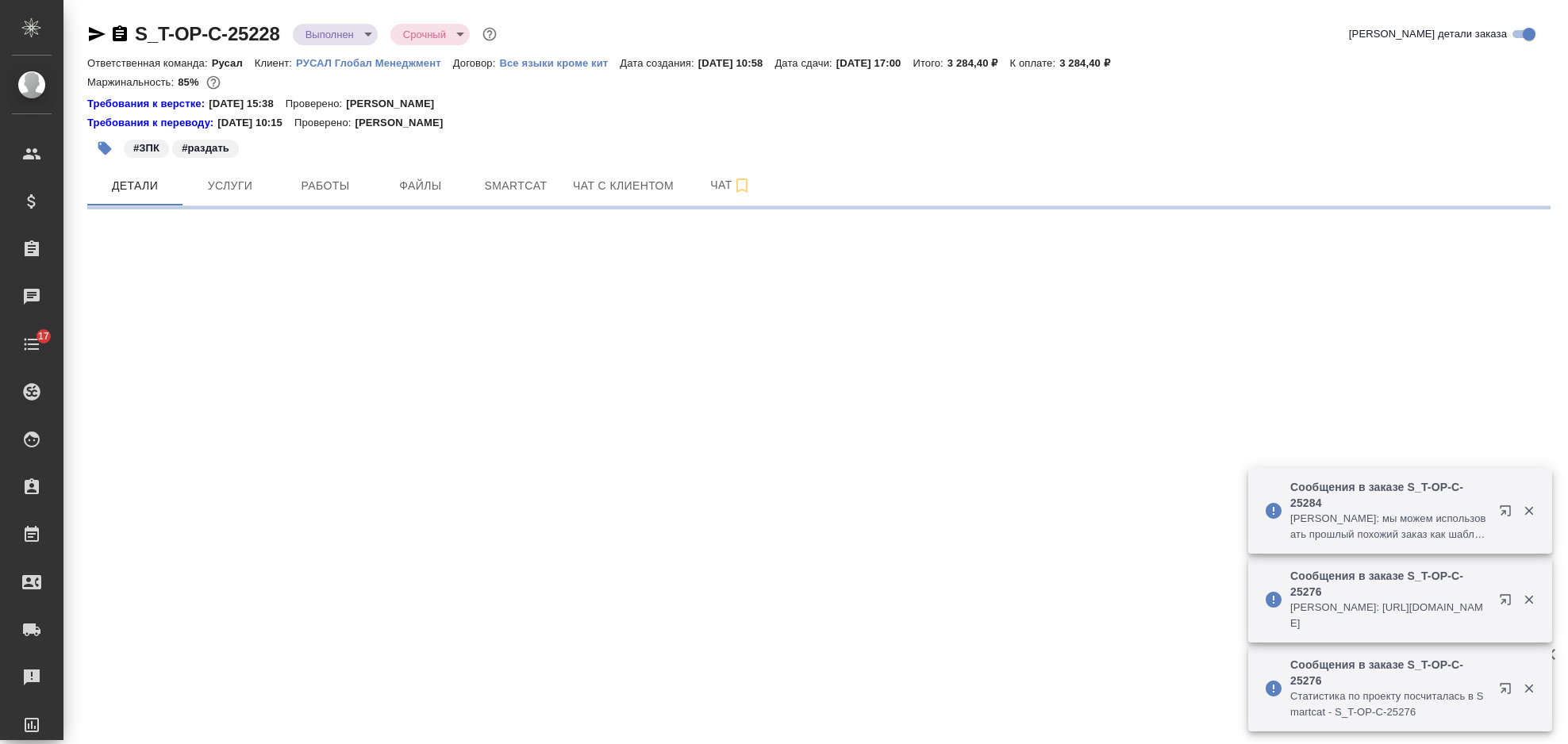
select select "RU"
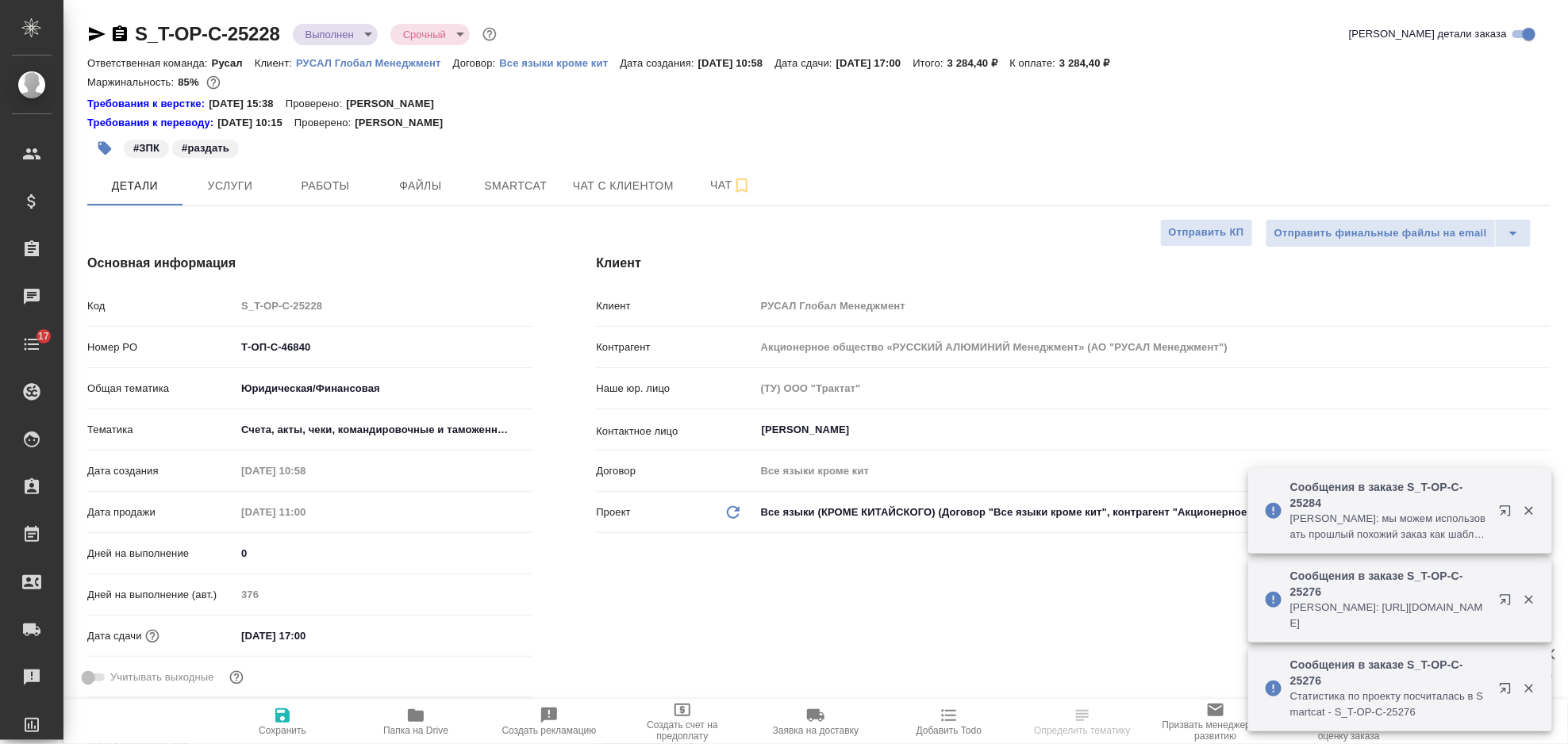
type textarea "x"
click at [210, 293] on div "Код S_T-OP-C-25228" at bounding box center [310, 306] width 445 height 28
type textarea "x"
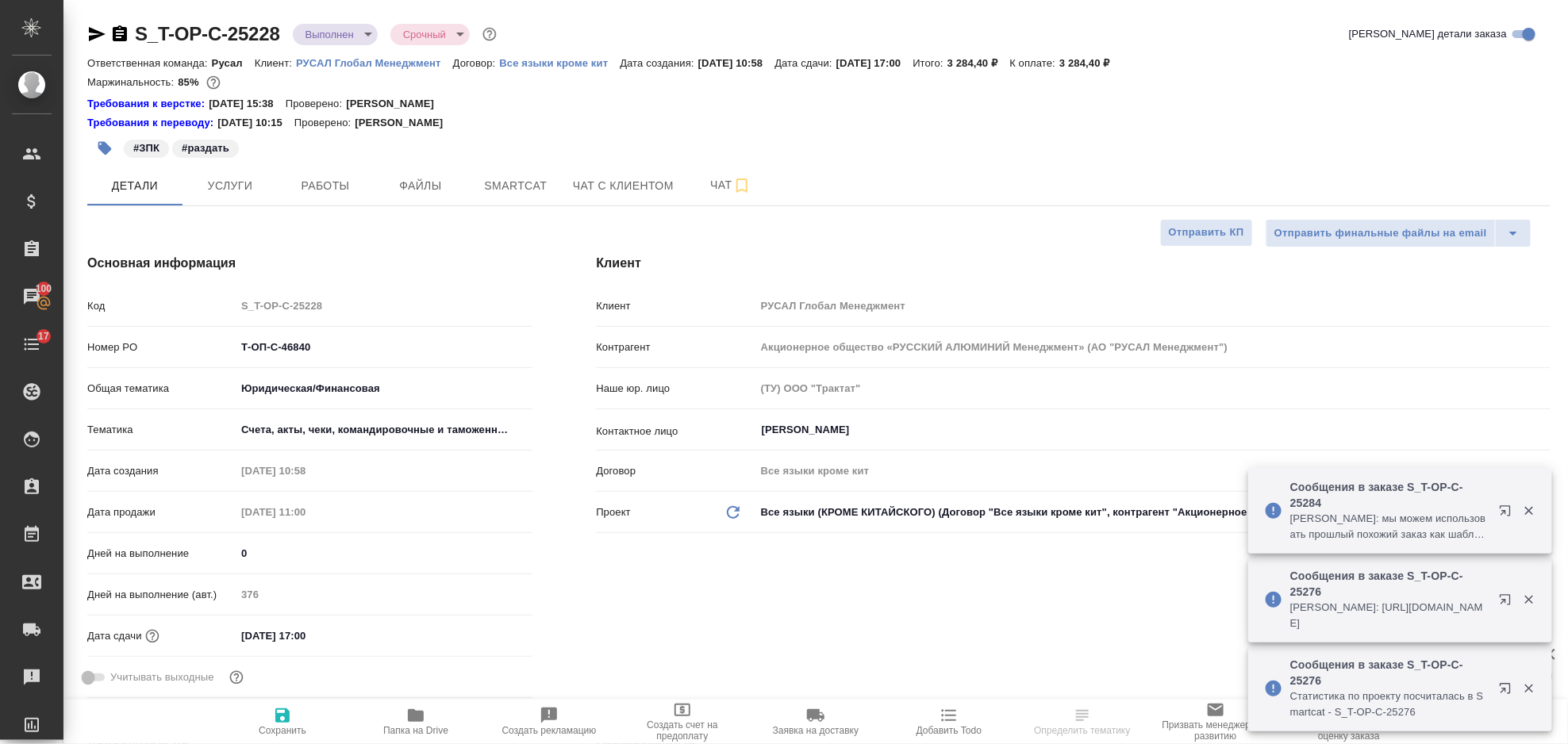
type textarea "x"
select select "RU"
type textarea "x"
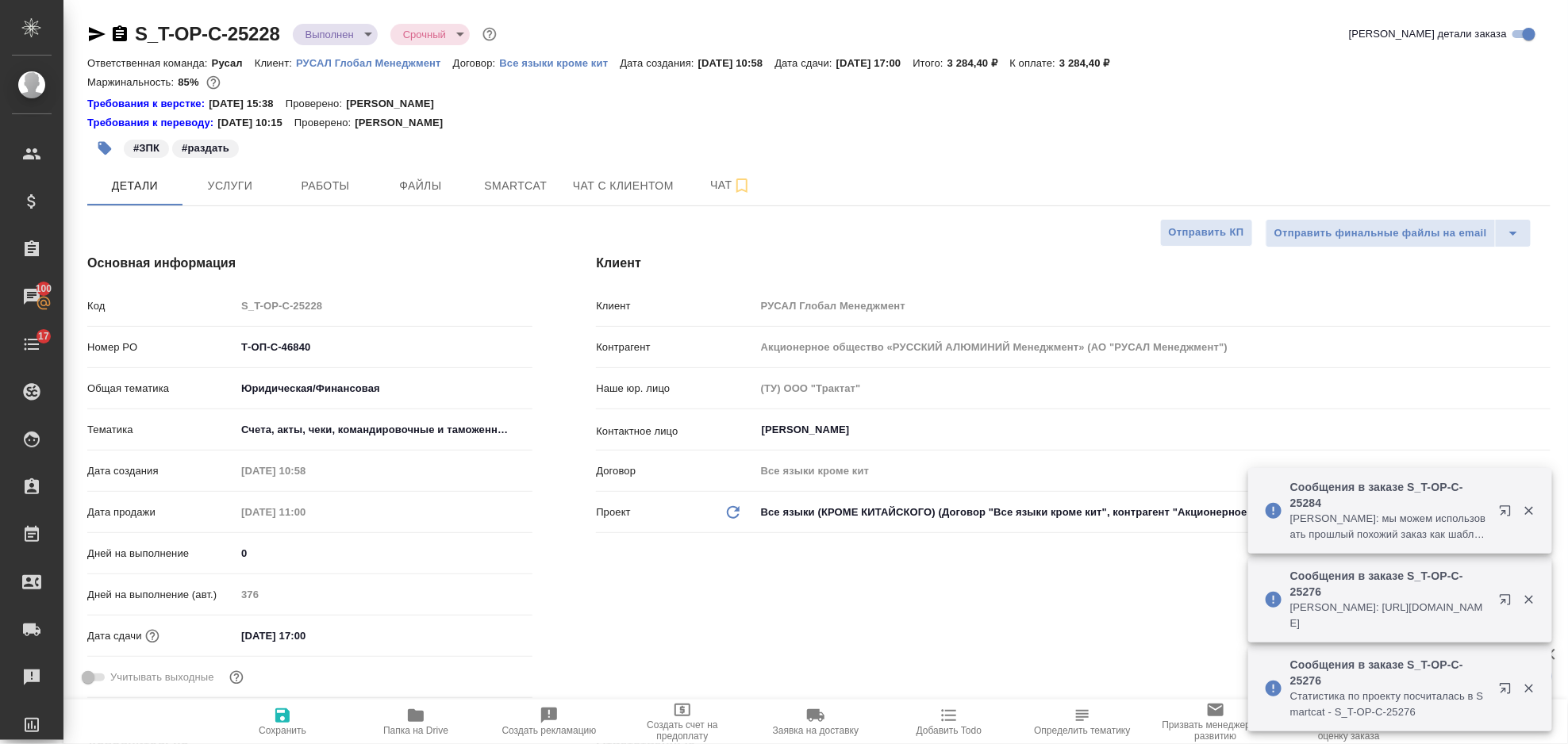
type textarea "x"
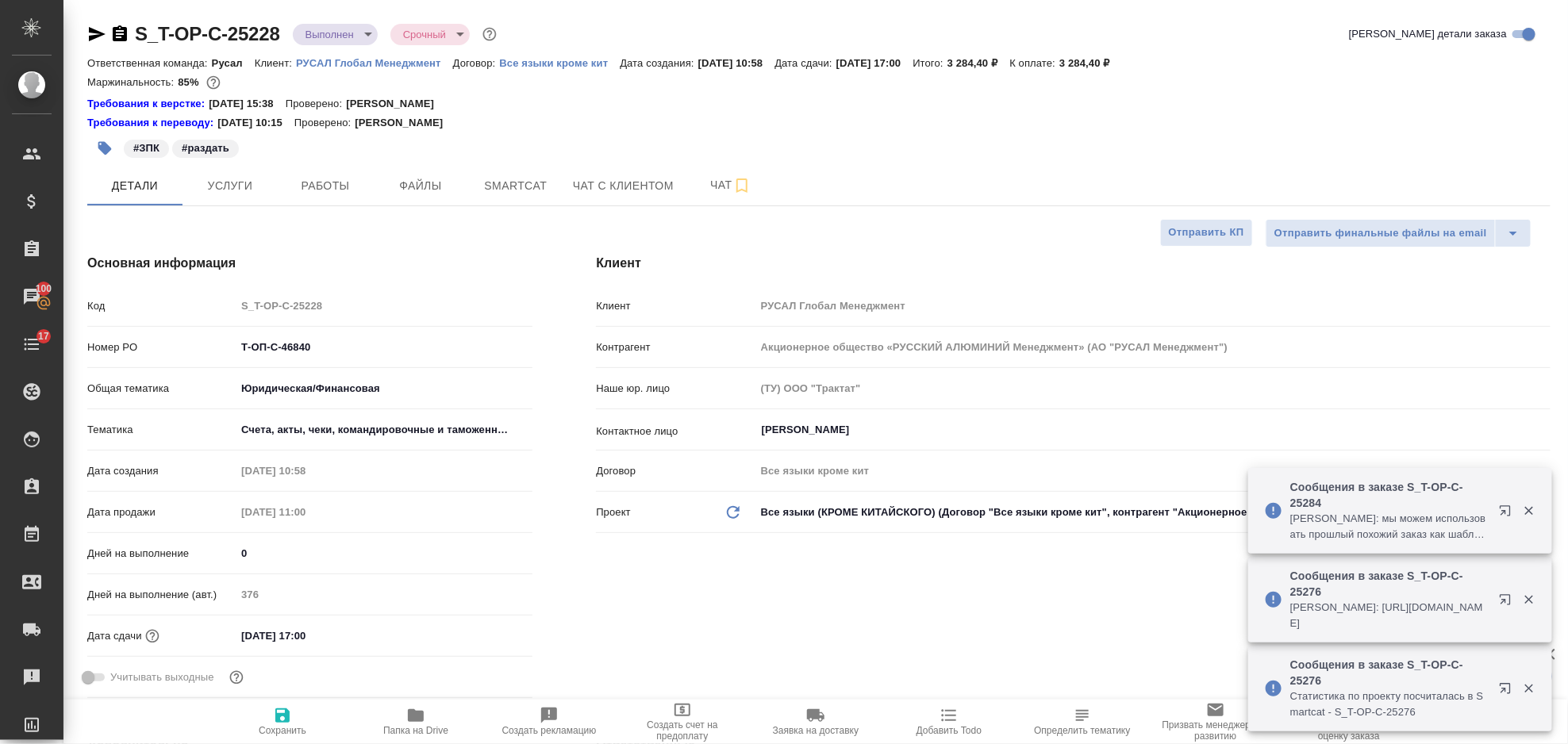
type textarea "x"
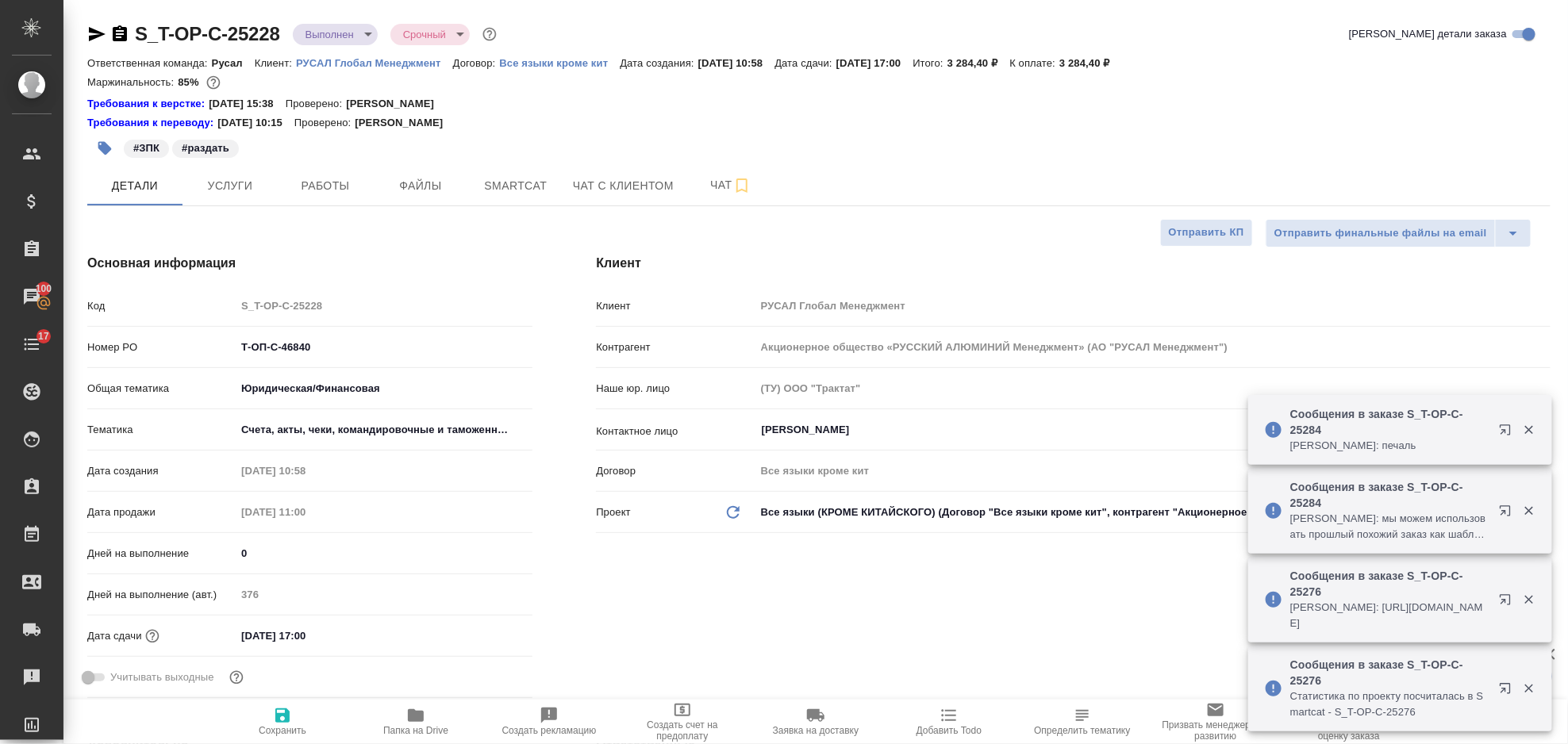
type textarea "x"
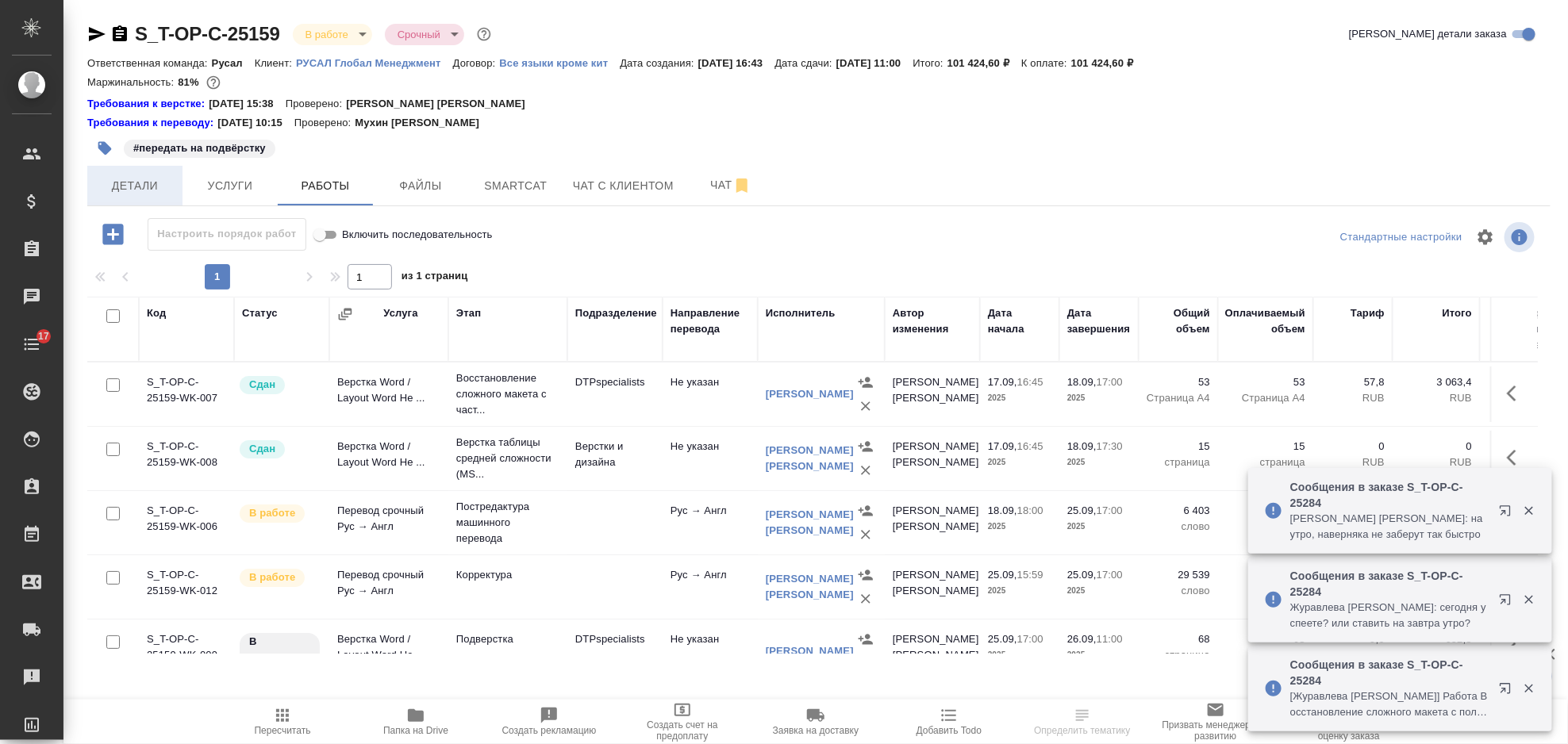
click at [152, 177] on span "Детали" at bounding box center [135, 186] width 76 height 19
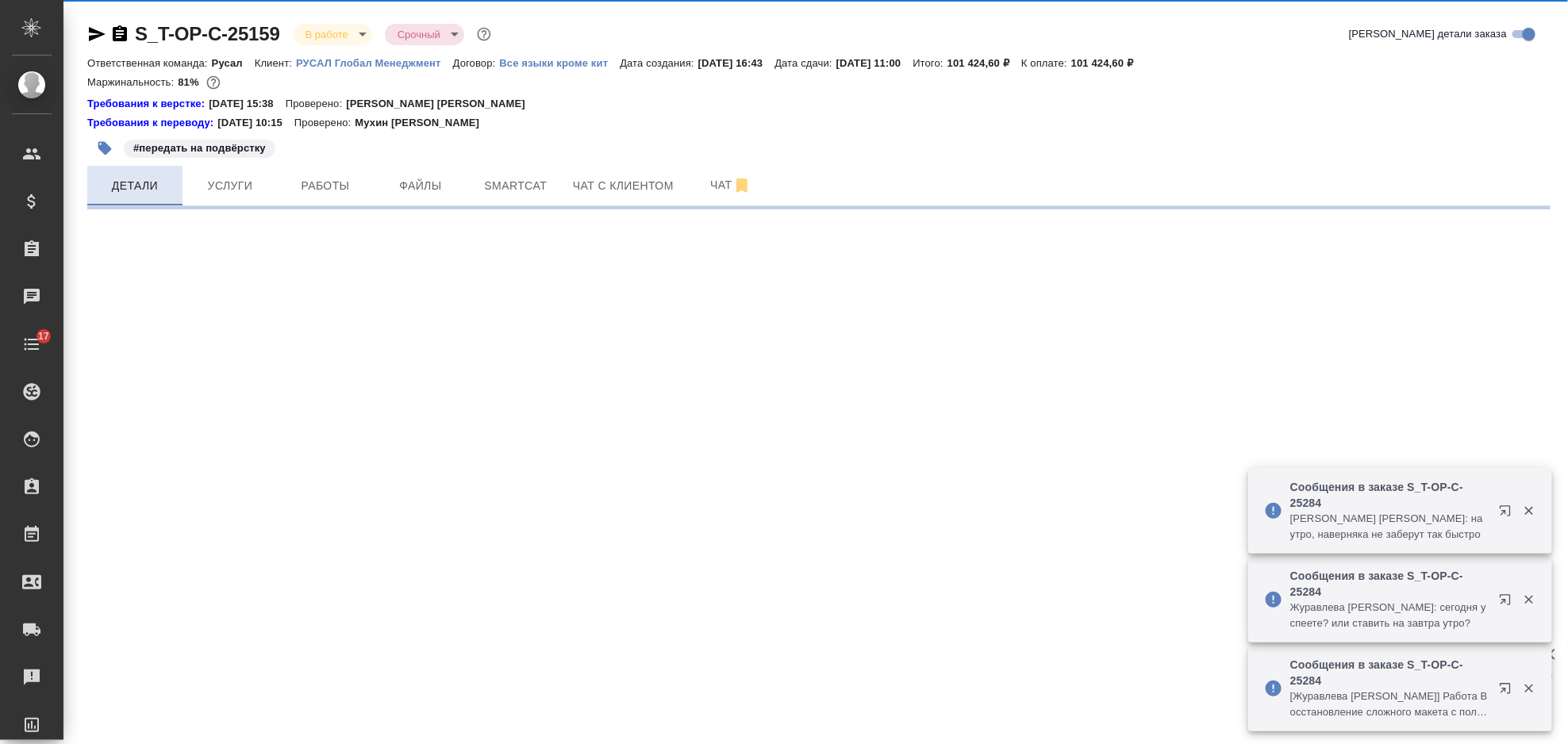
select select "RU"
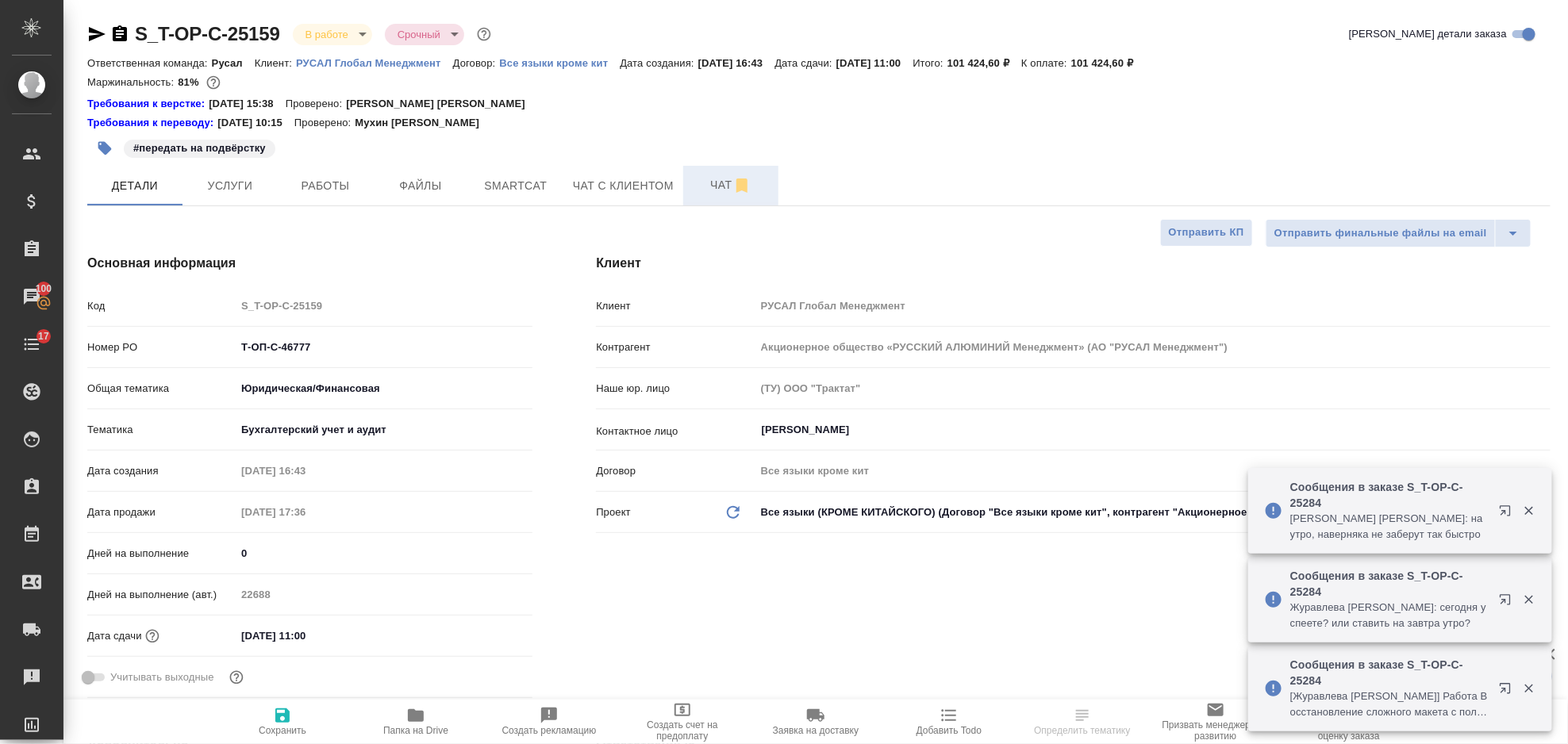
type textarea "x"
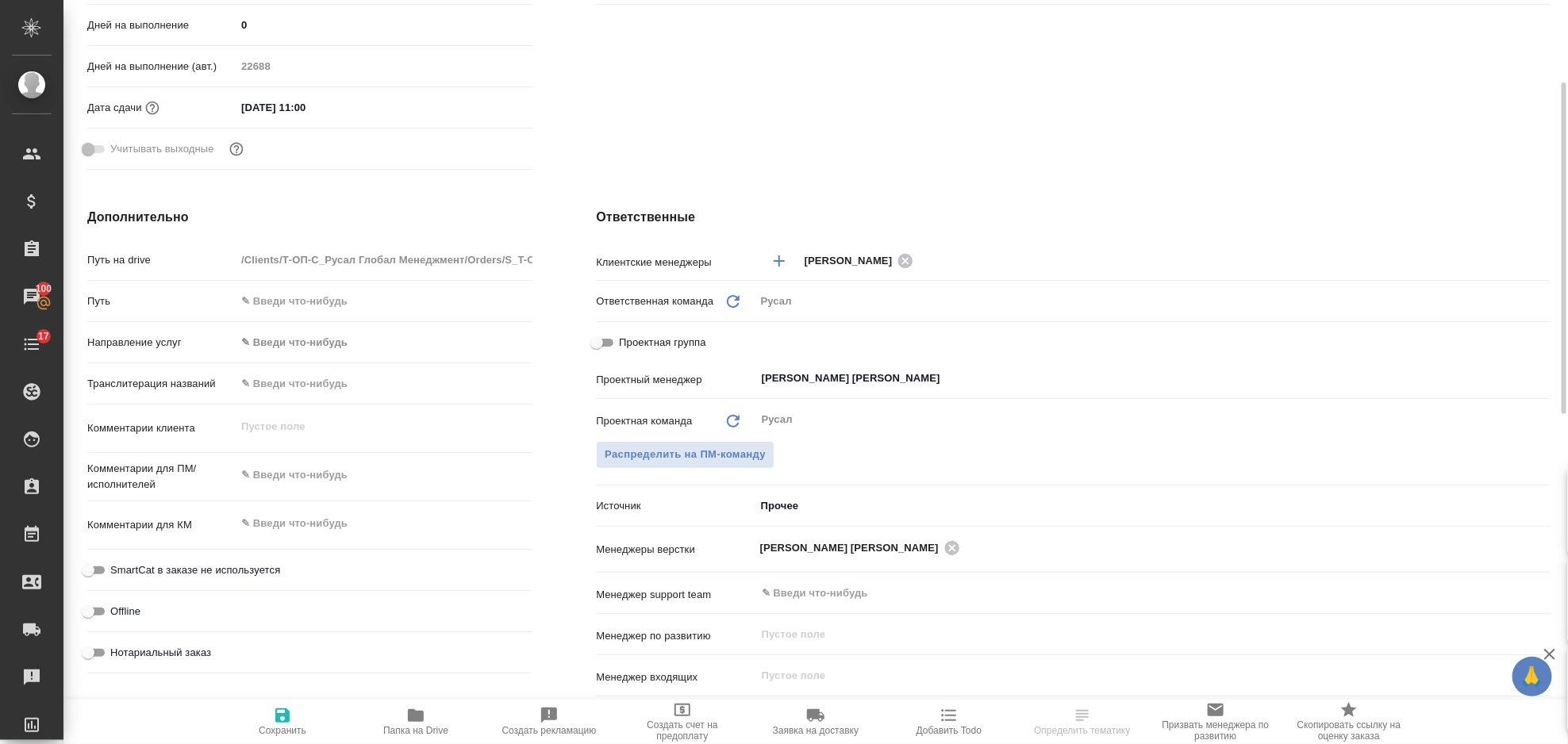
scroll to position [105, 0]
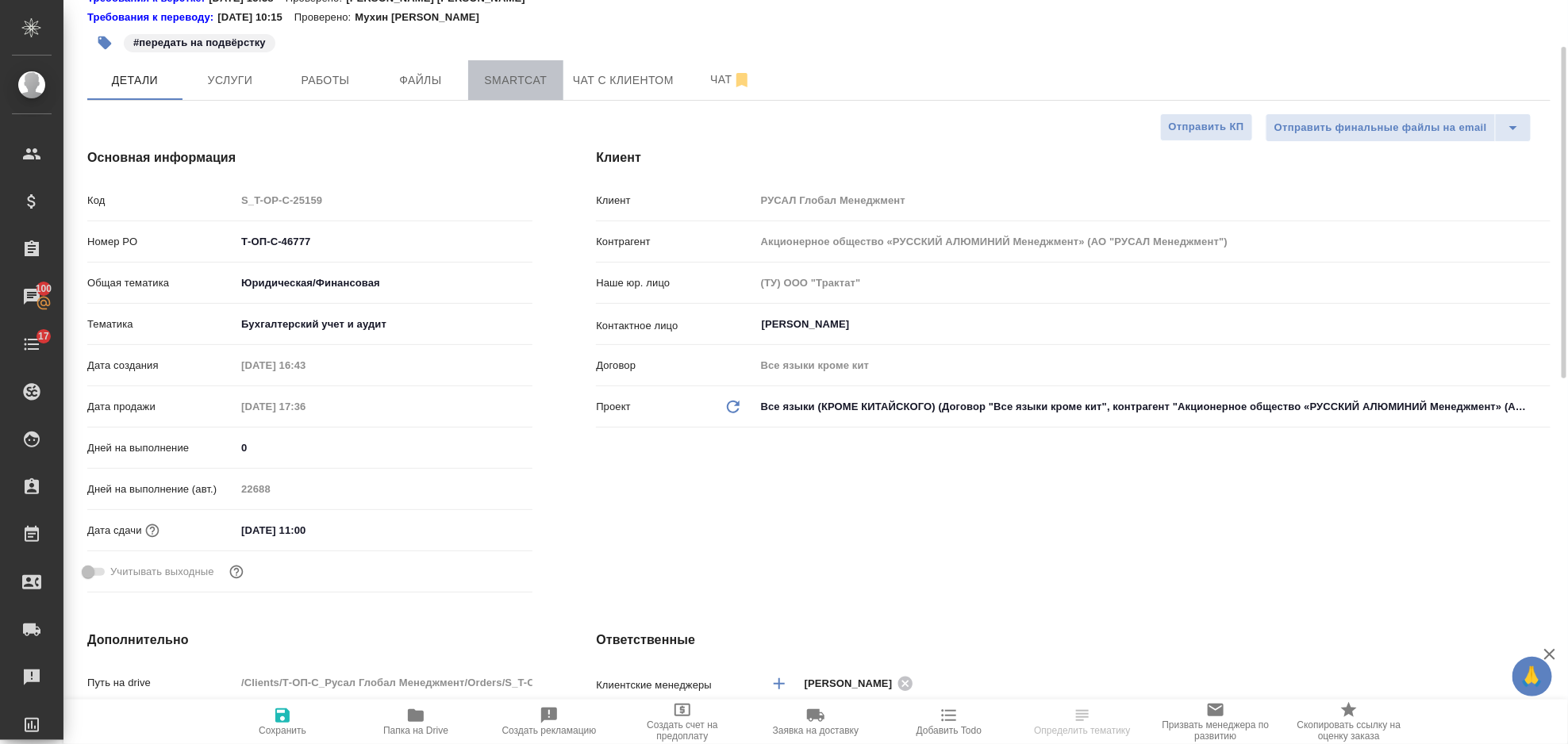
click at [506, 90] on button "Smartcat" at bounding box center [515, 79] width 95 height 40
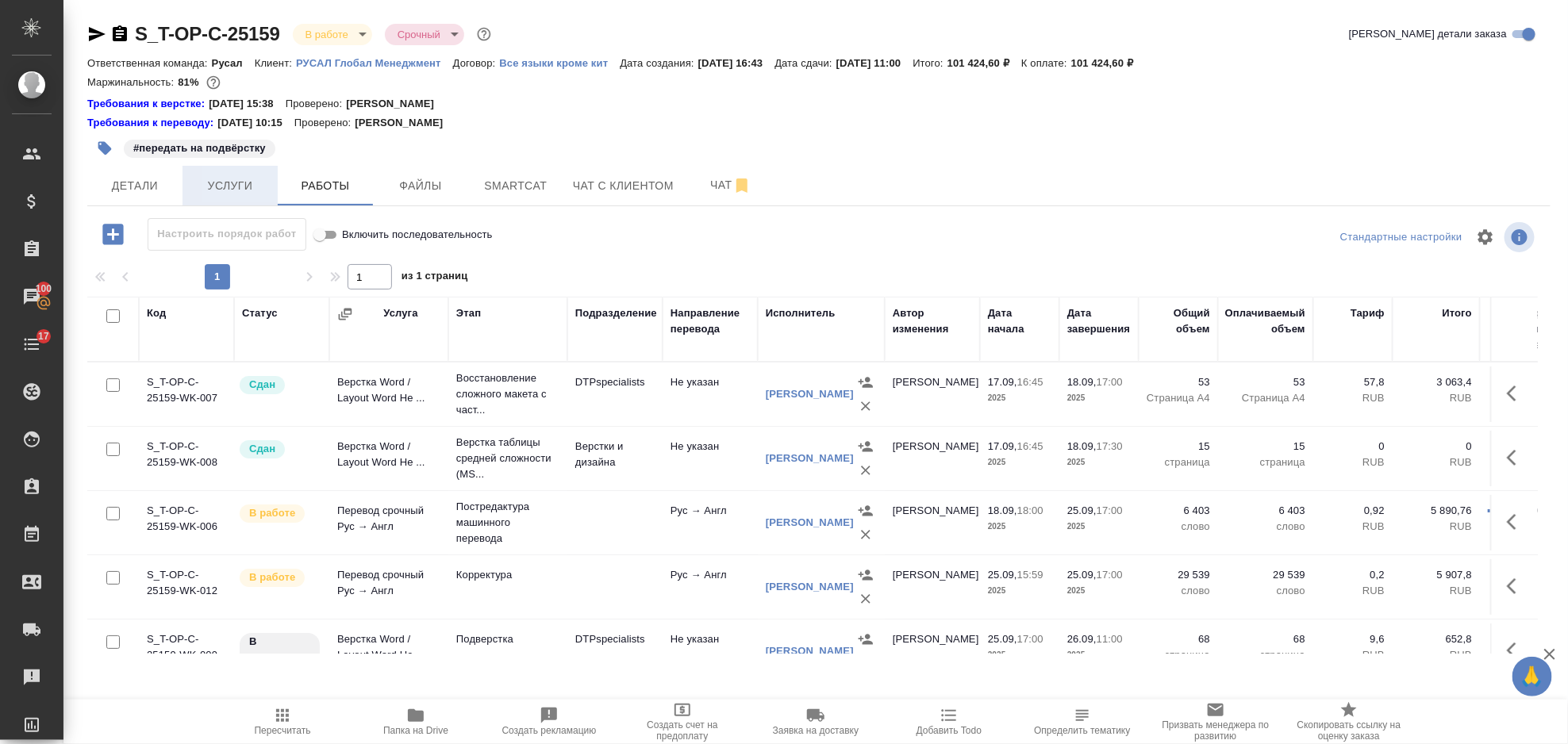
click at [230, 184] on span "Услуги" at bounding box center [230, 186] width 76 height 19
click at [134, 189] on span "Детали" at bounding box center [135, 186] width 76 height 19
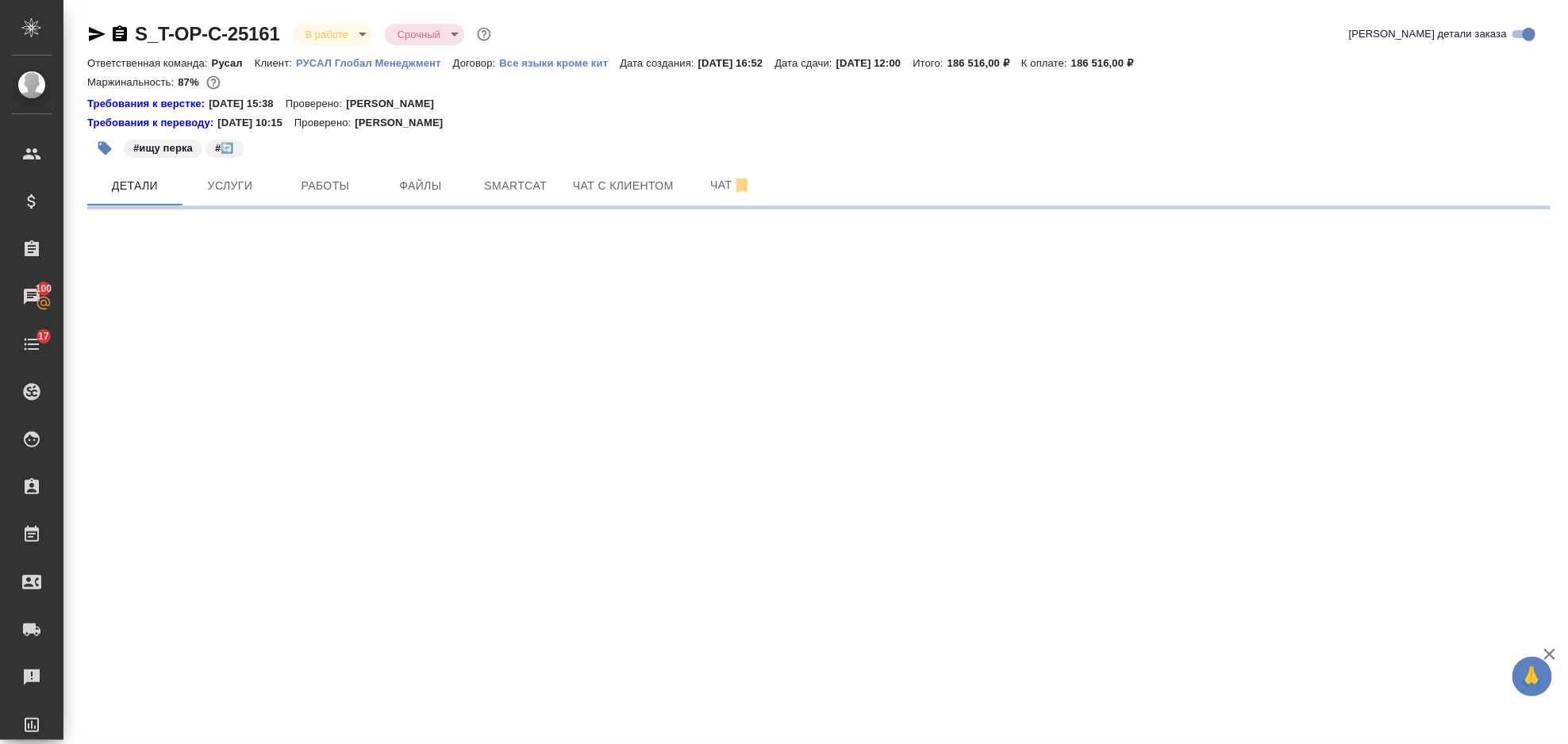
select select "RU"
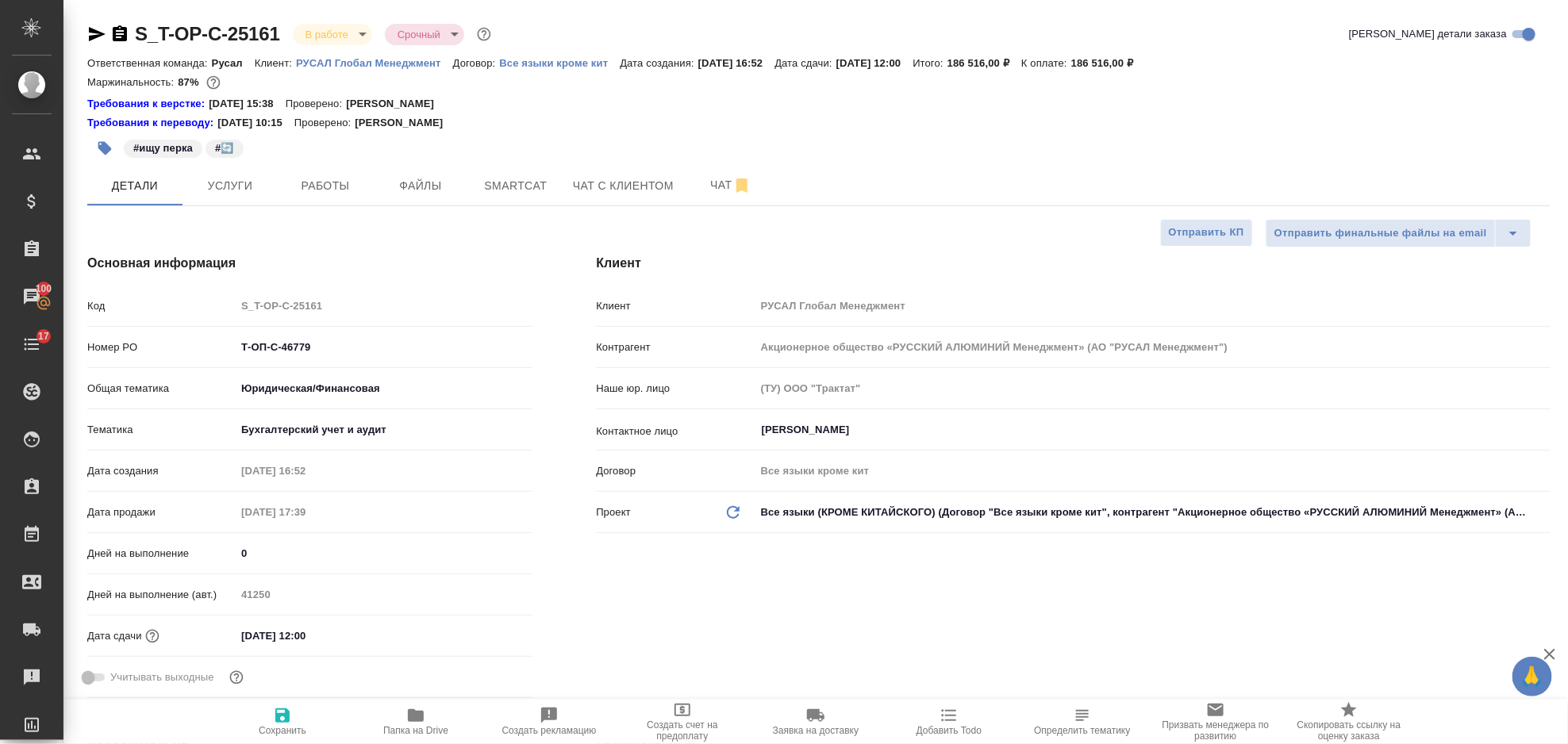
type textarea "x"
click at [347, 622] on div "Дата сдачи 26.09.2025 12:00" at bounding box center [310, 636] width 445 height 28
click at [343, 640] on input "26.09.2025 12:00" at bounding box center [306, 635] width 139 height 23
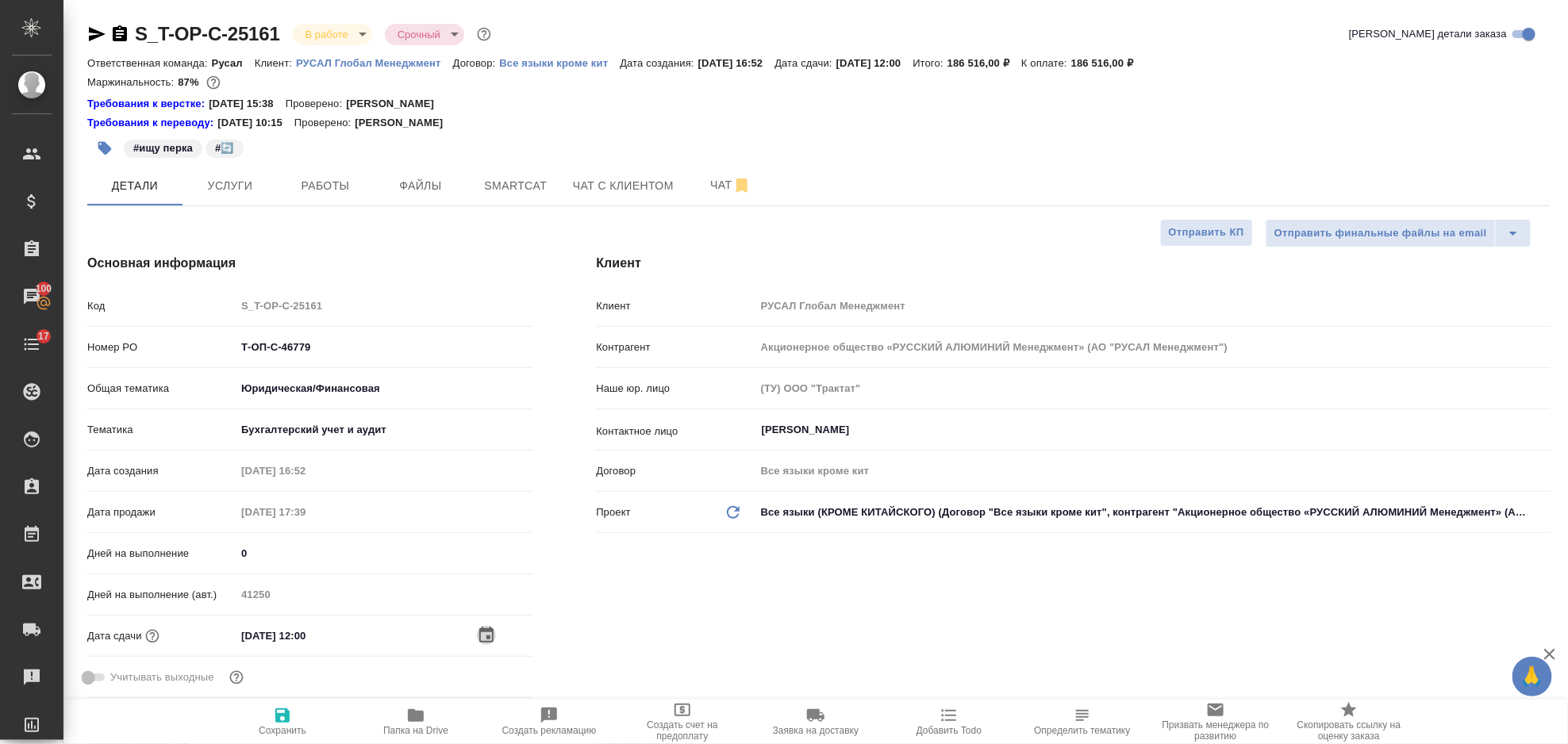
click at [488, 634] on icon "button" at bounding box center [486, 635] width 19 height 19
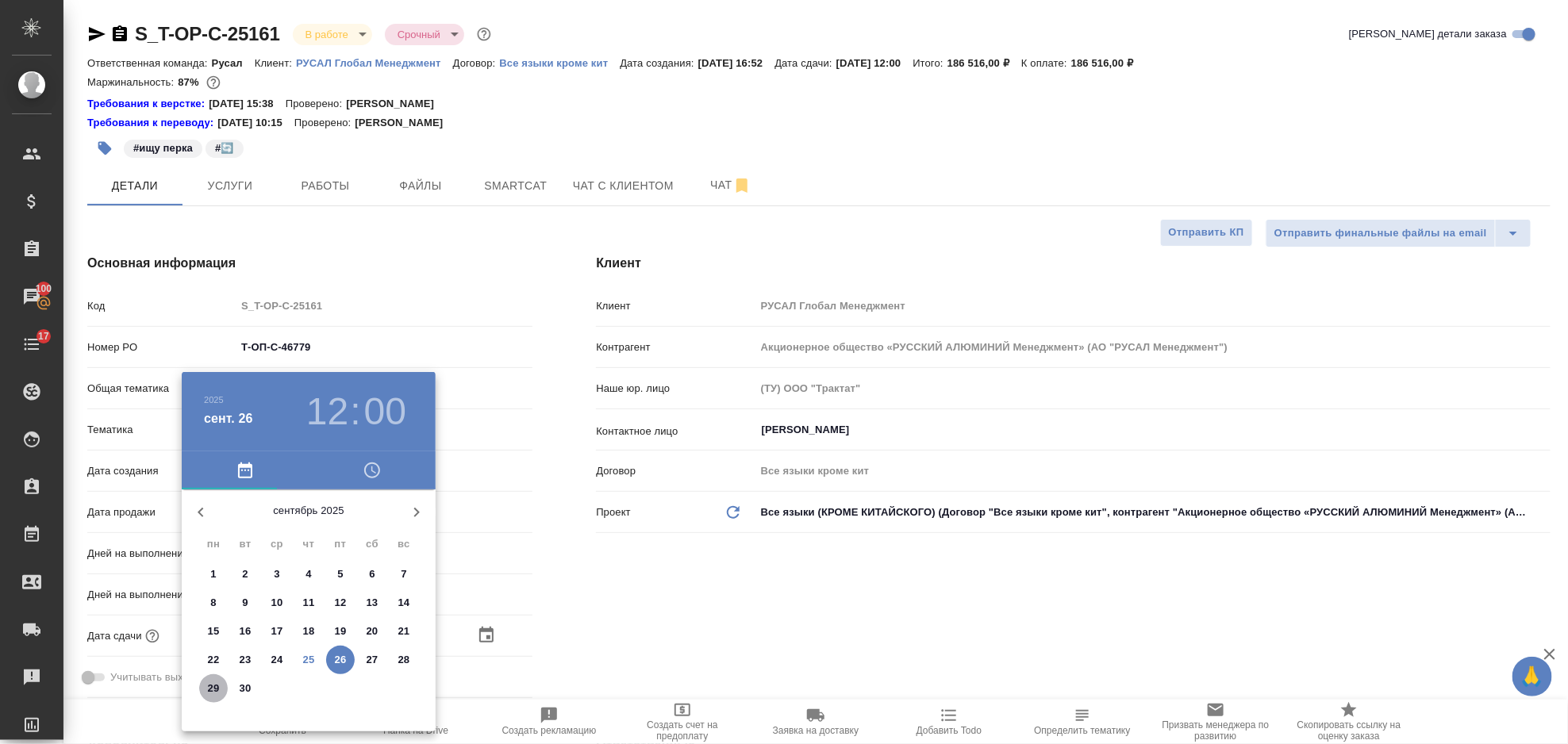
click at [212, 692] on p "29" at bounding box center [213, 688] width 12 height 16
type input "29.09.2025 12:00"
type textarea "x"
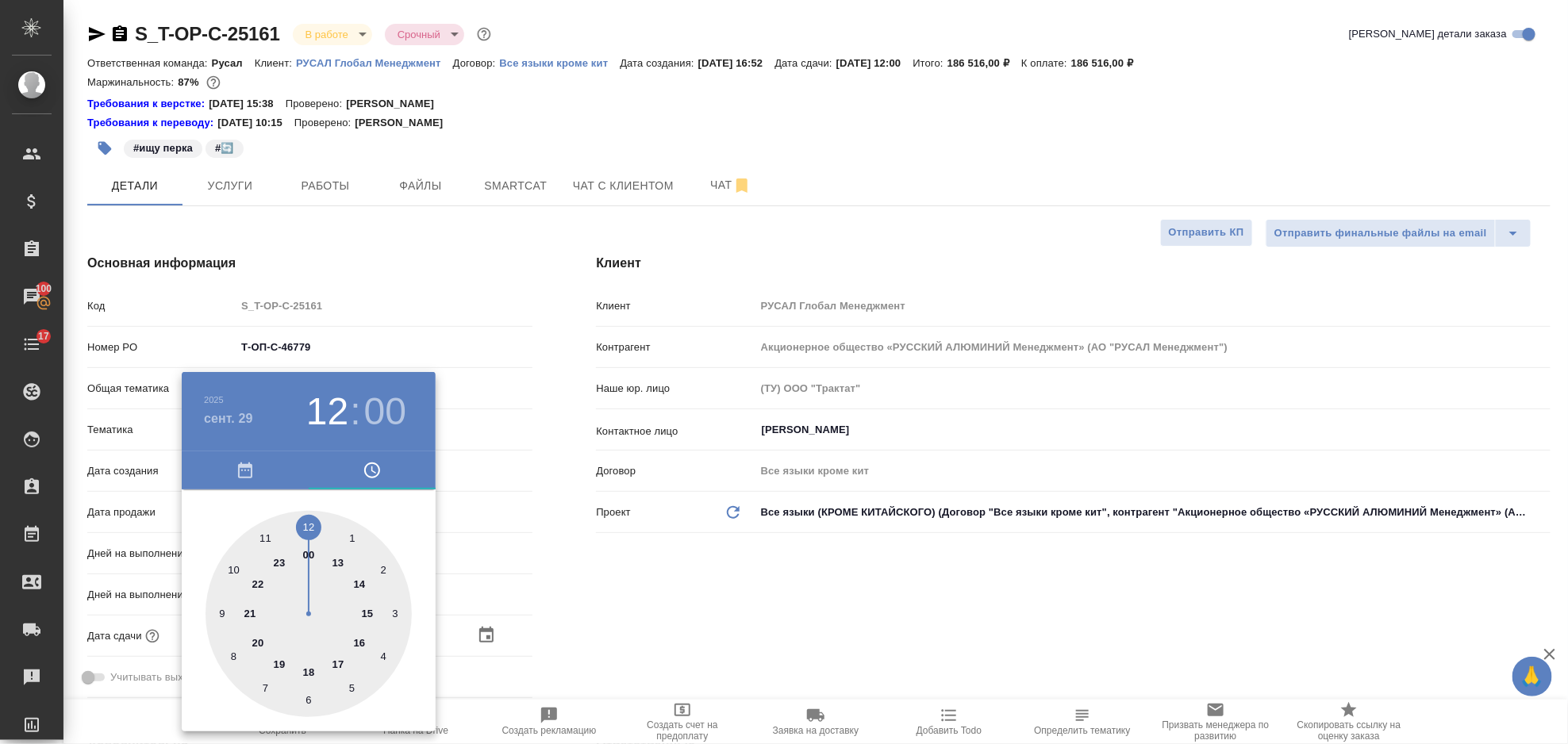
click at [358, 583] on div at bounding box center [308, 613] width 206 height 206
type input "29.09.2025 14:00"
type textarea "x"
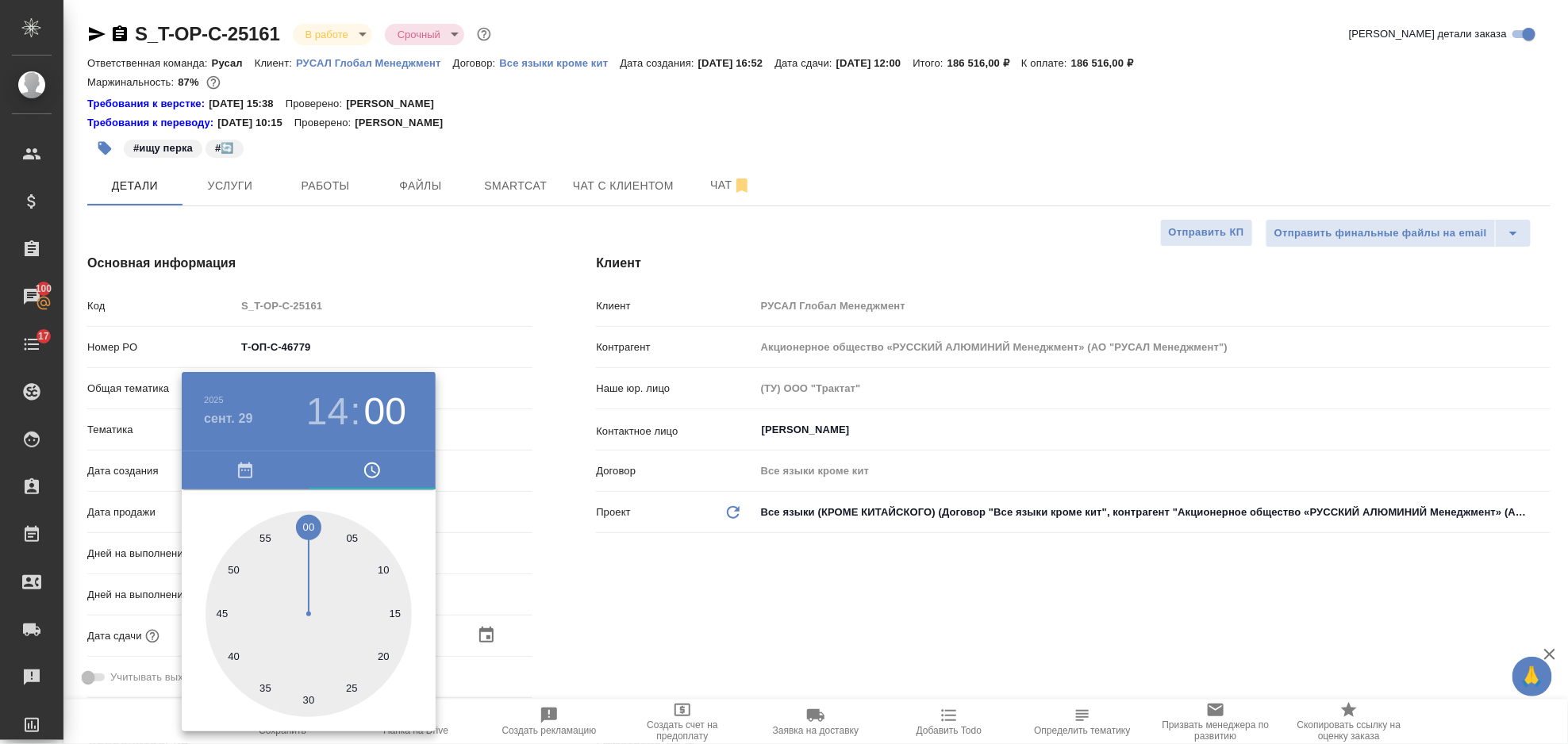
click at [304, 520] on div at bounding box center [308, 613] width 206 height 206
type textarea "x"
click at [742, 596] on div at bounding box center [784, 372] width 1568 height 744
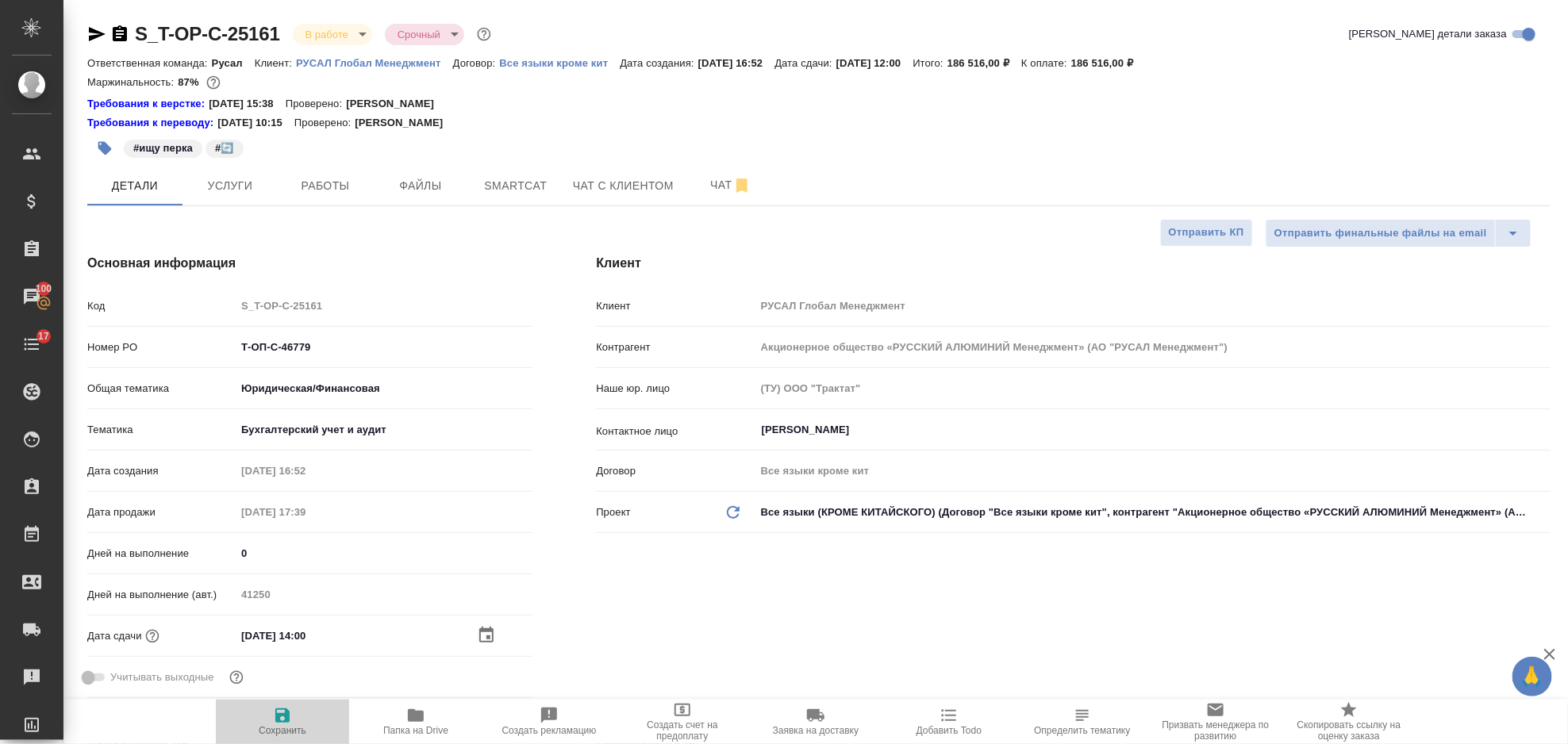
click at [281, 716] on icon "button" at bounding box center [282, 714] width 14 height 14
type textarea "x"
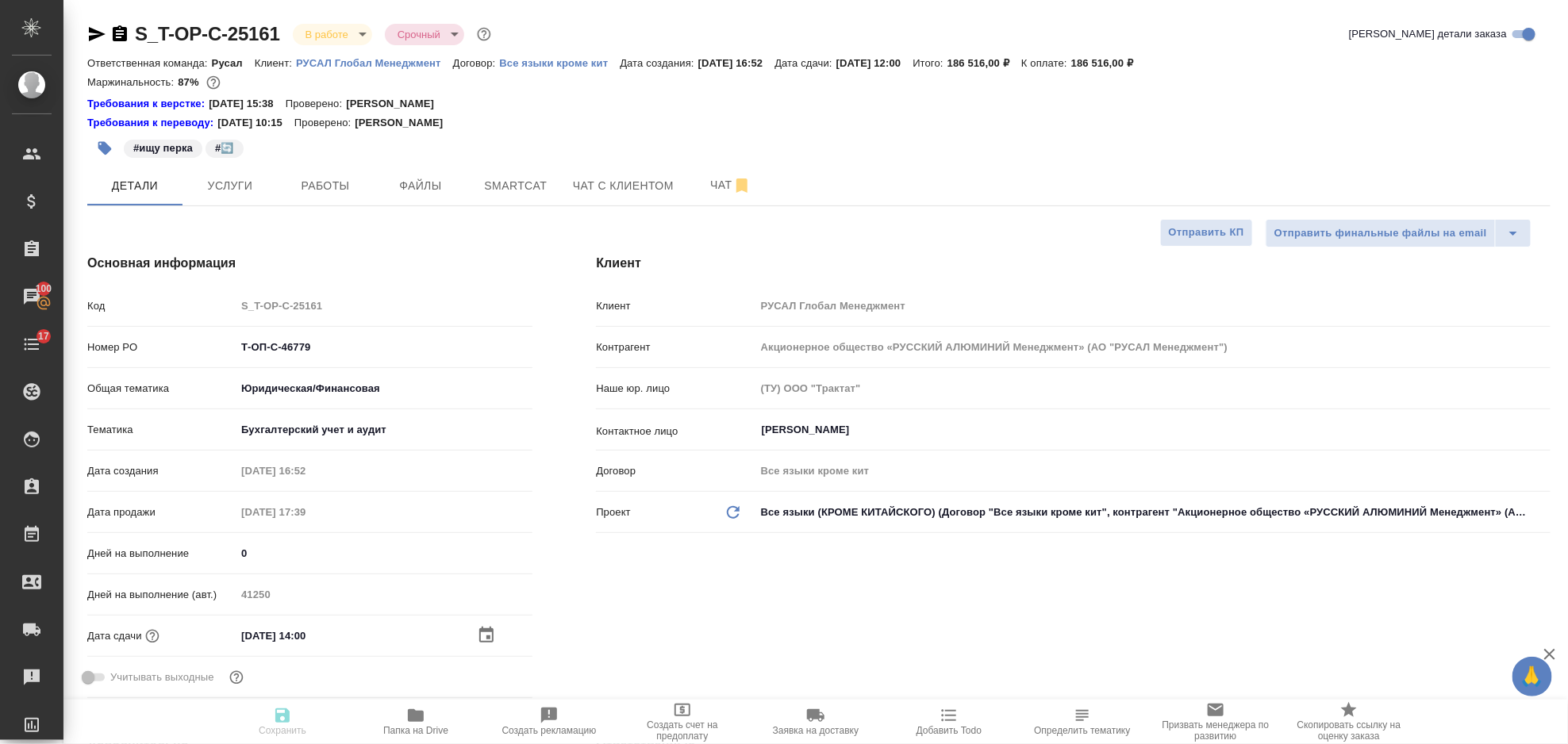
type textarea "x"
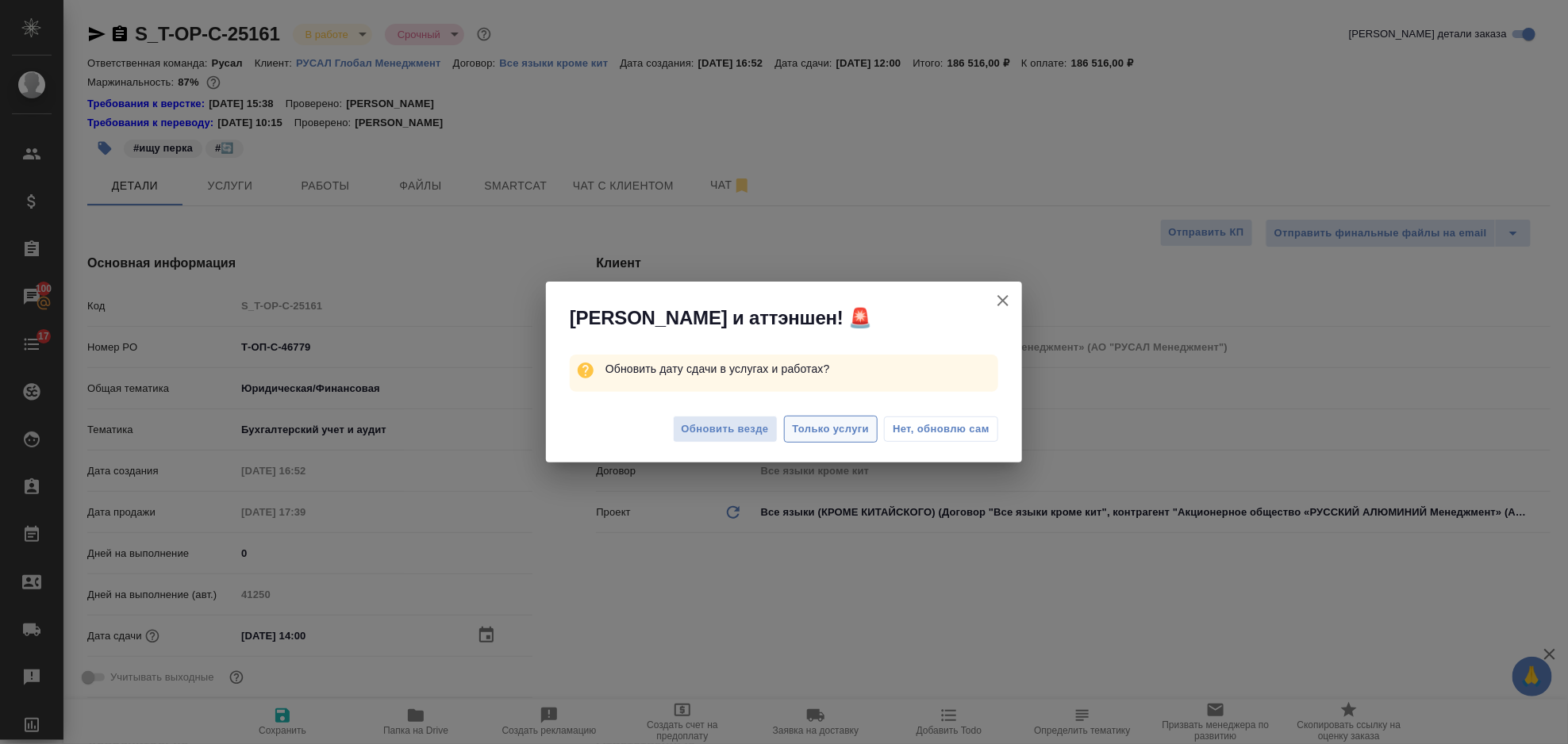
click at [822, 433] on span "Только услуги" at bounding box center [830, 429] width 77 height 18
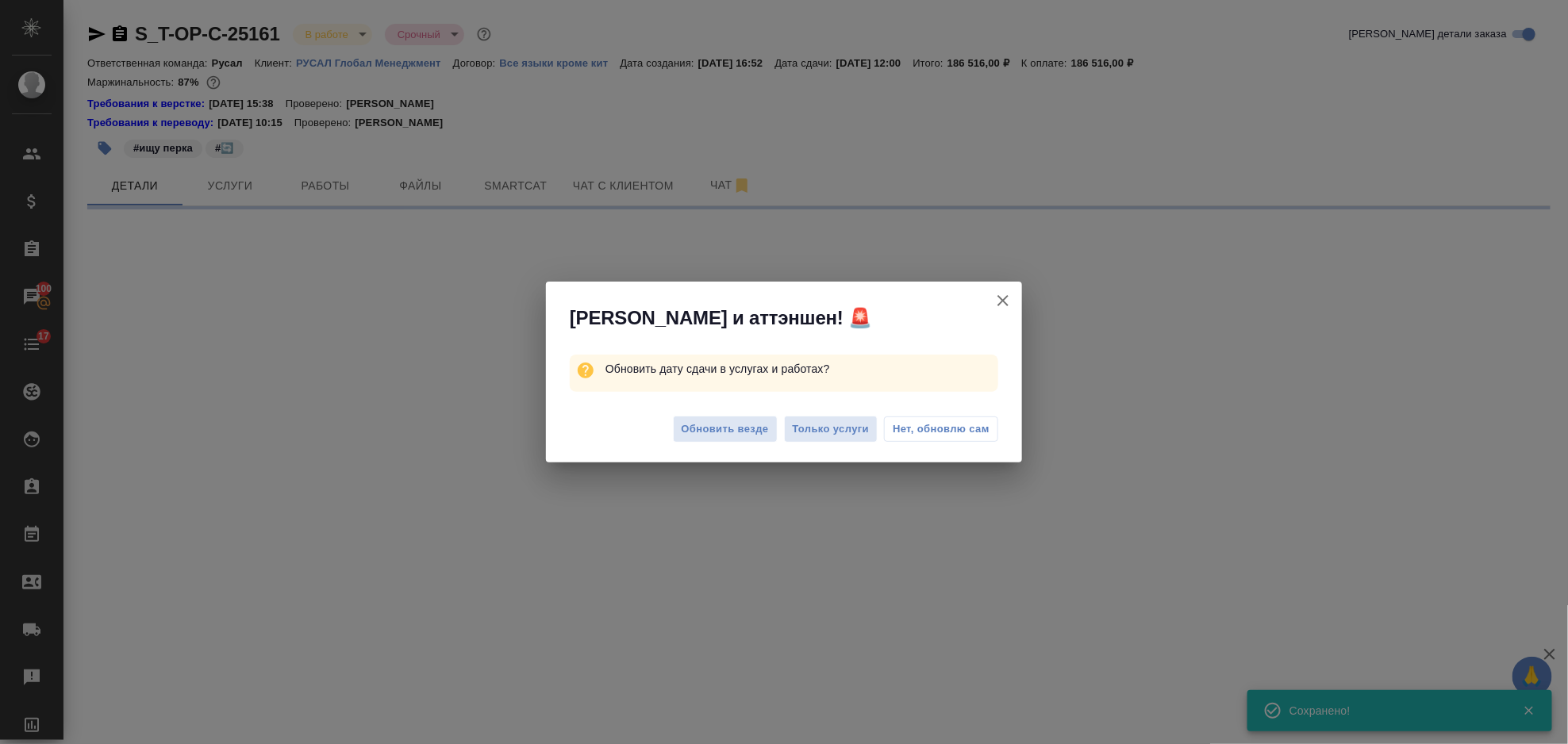
select select "RU"
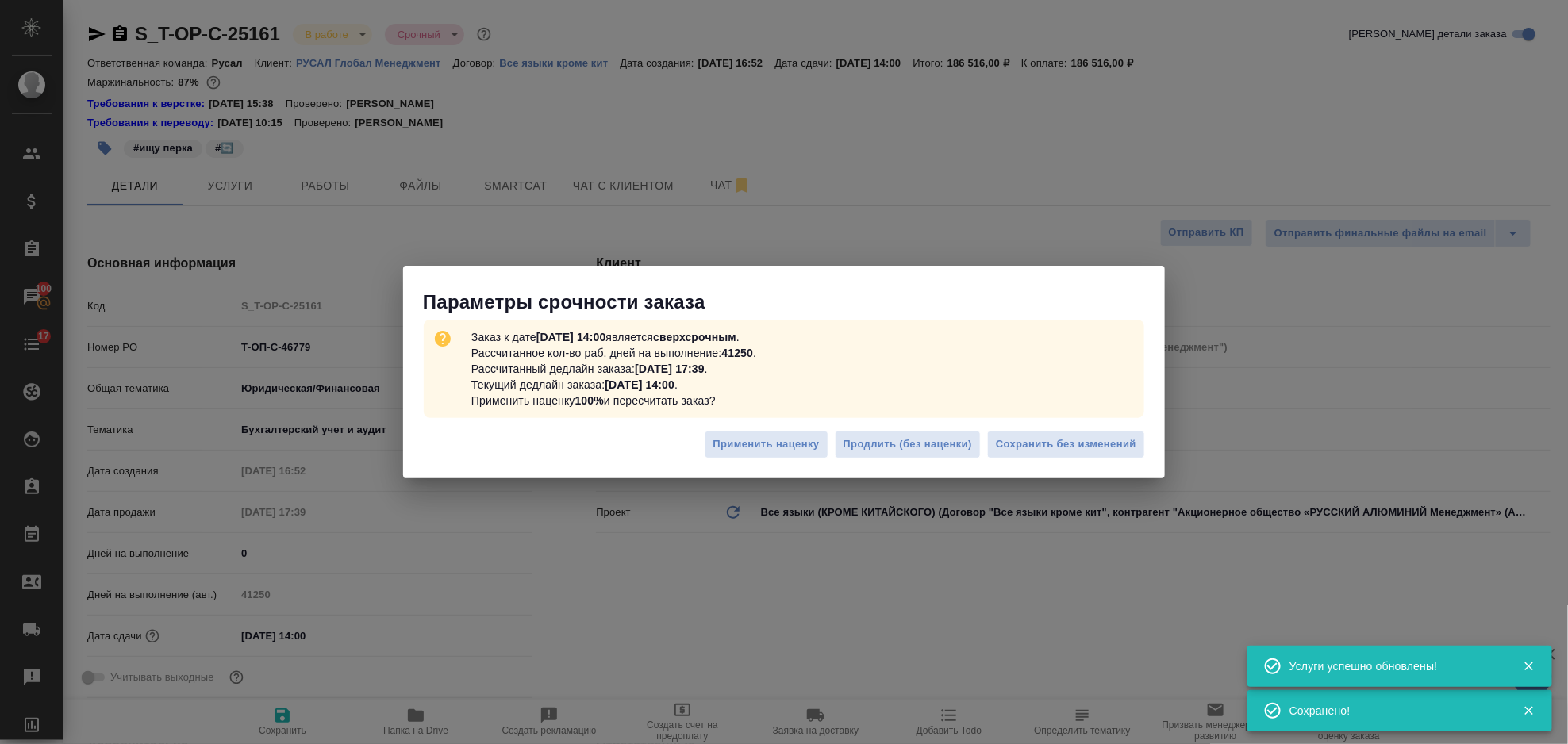
type textarea "x"
click at [1059, 449] on span "Сохранить без изменений" at bounding box center [1066, 445] width 140 height 18
type textarea "x"
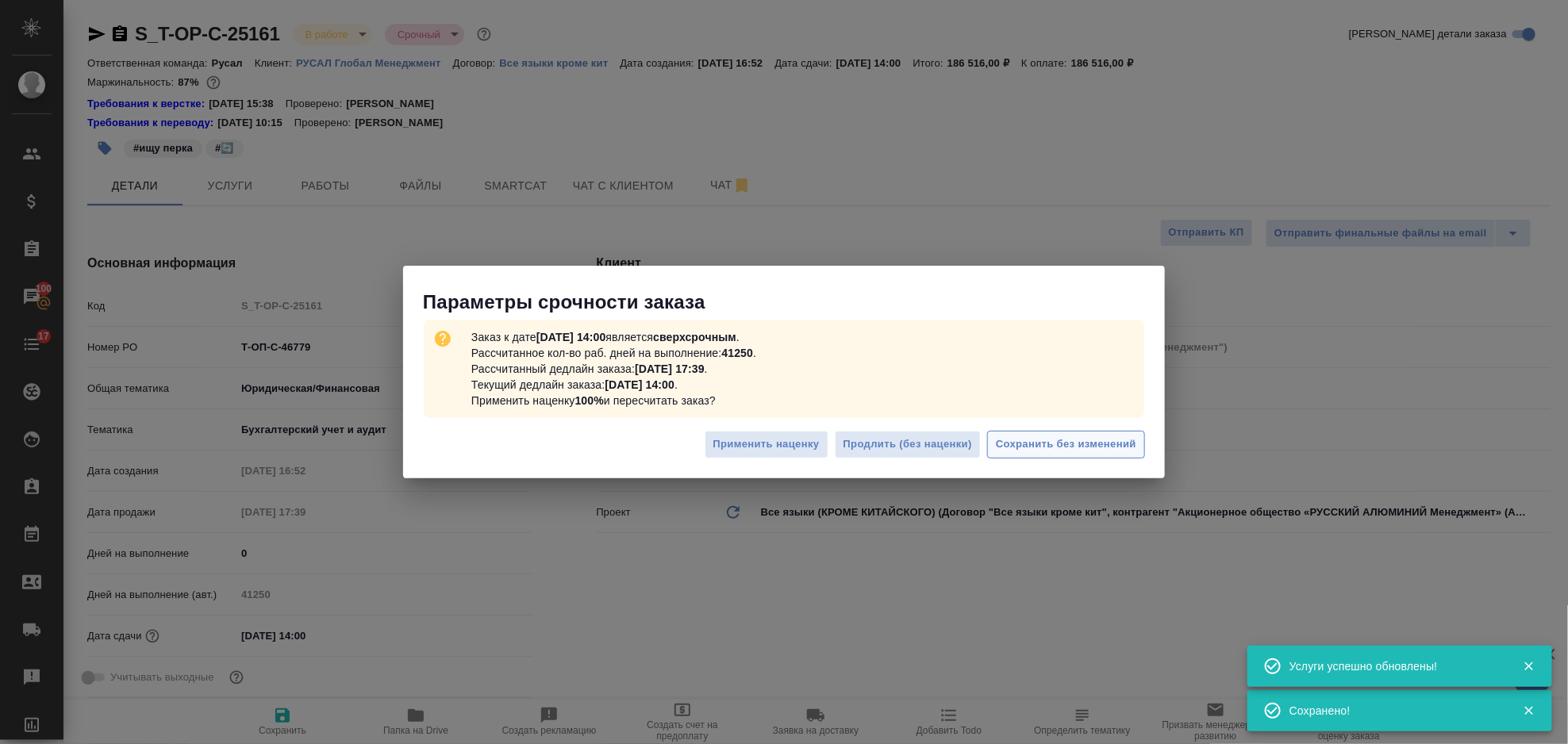
type textarea "x"
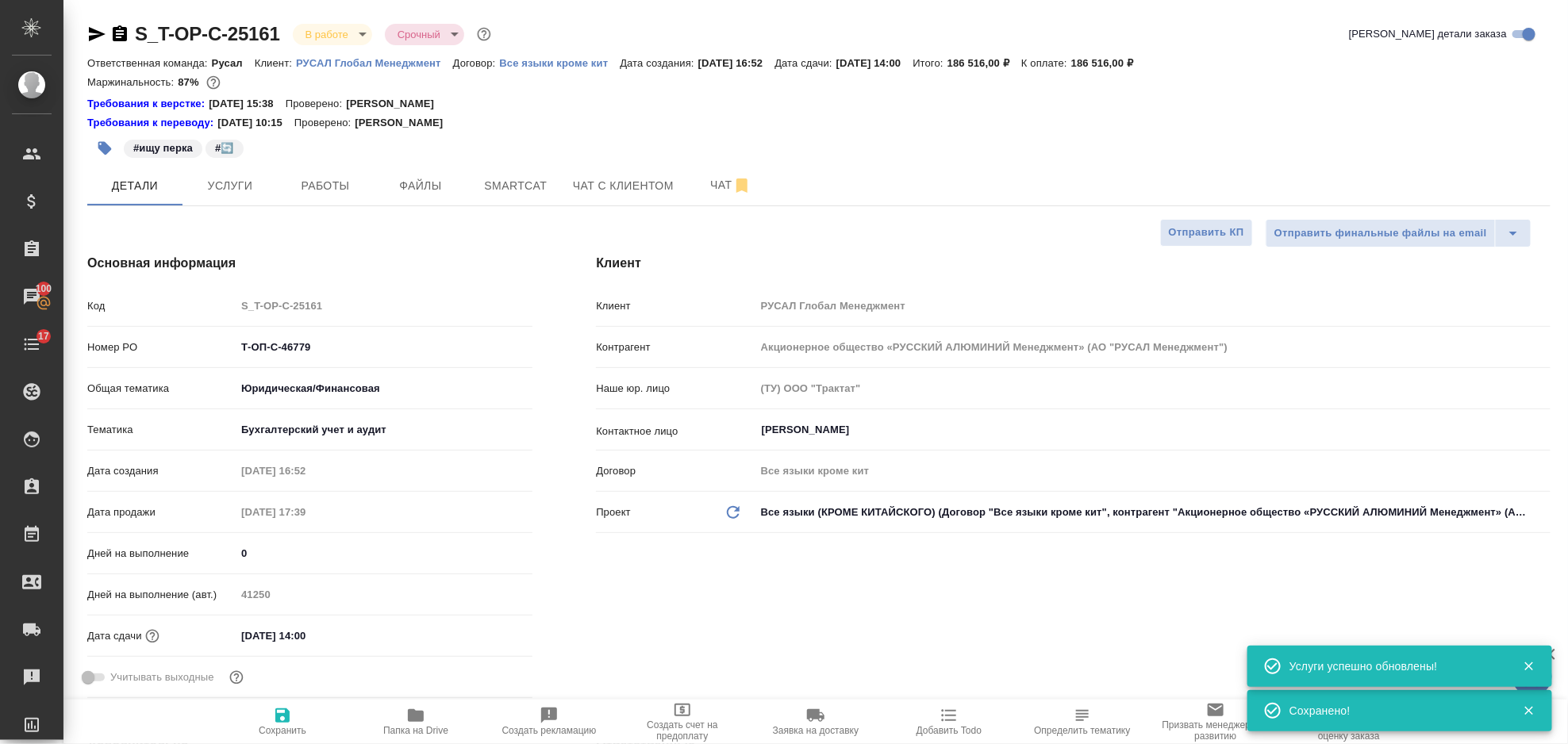
type textarea "x"
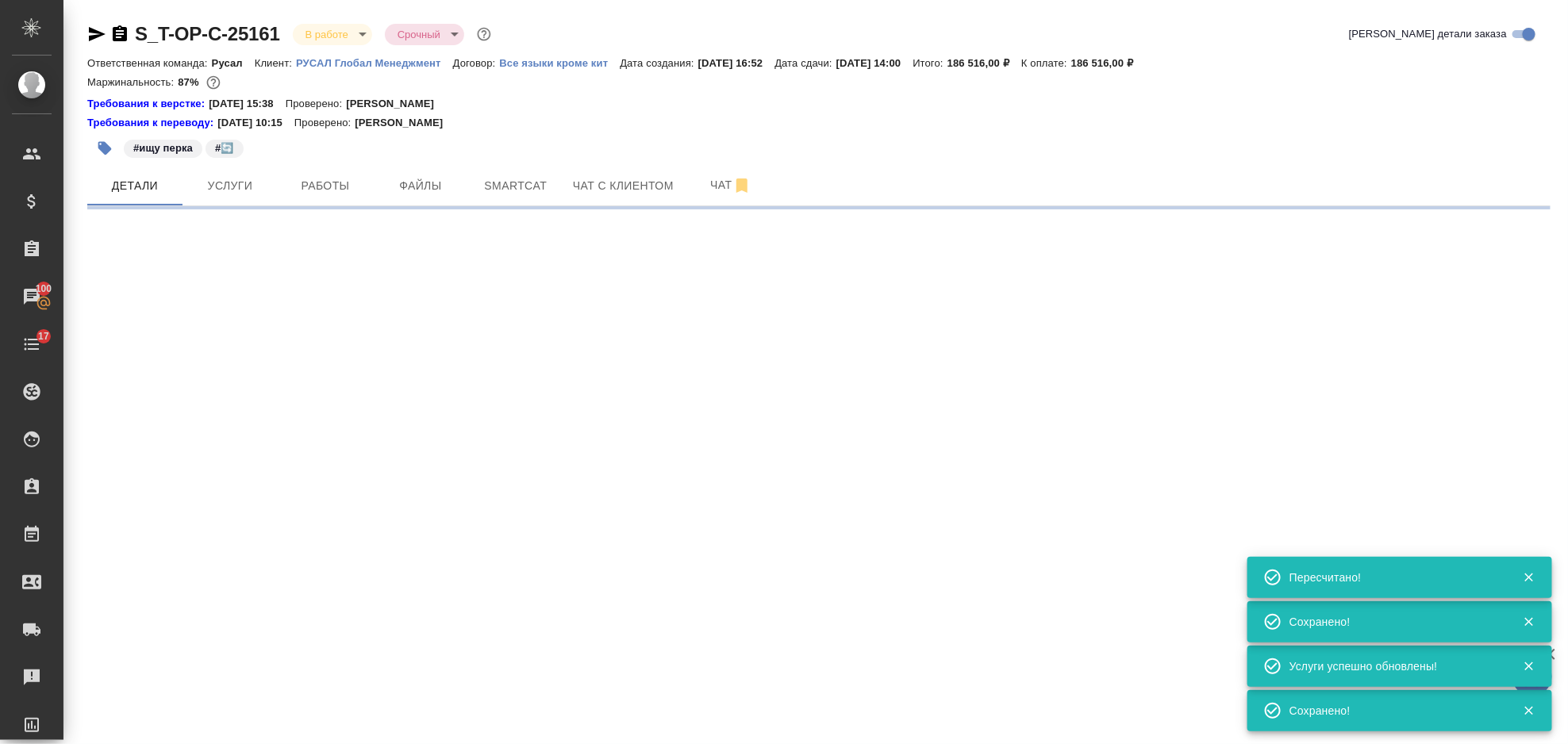
select select "RU"
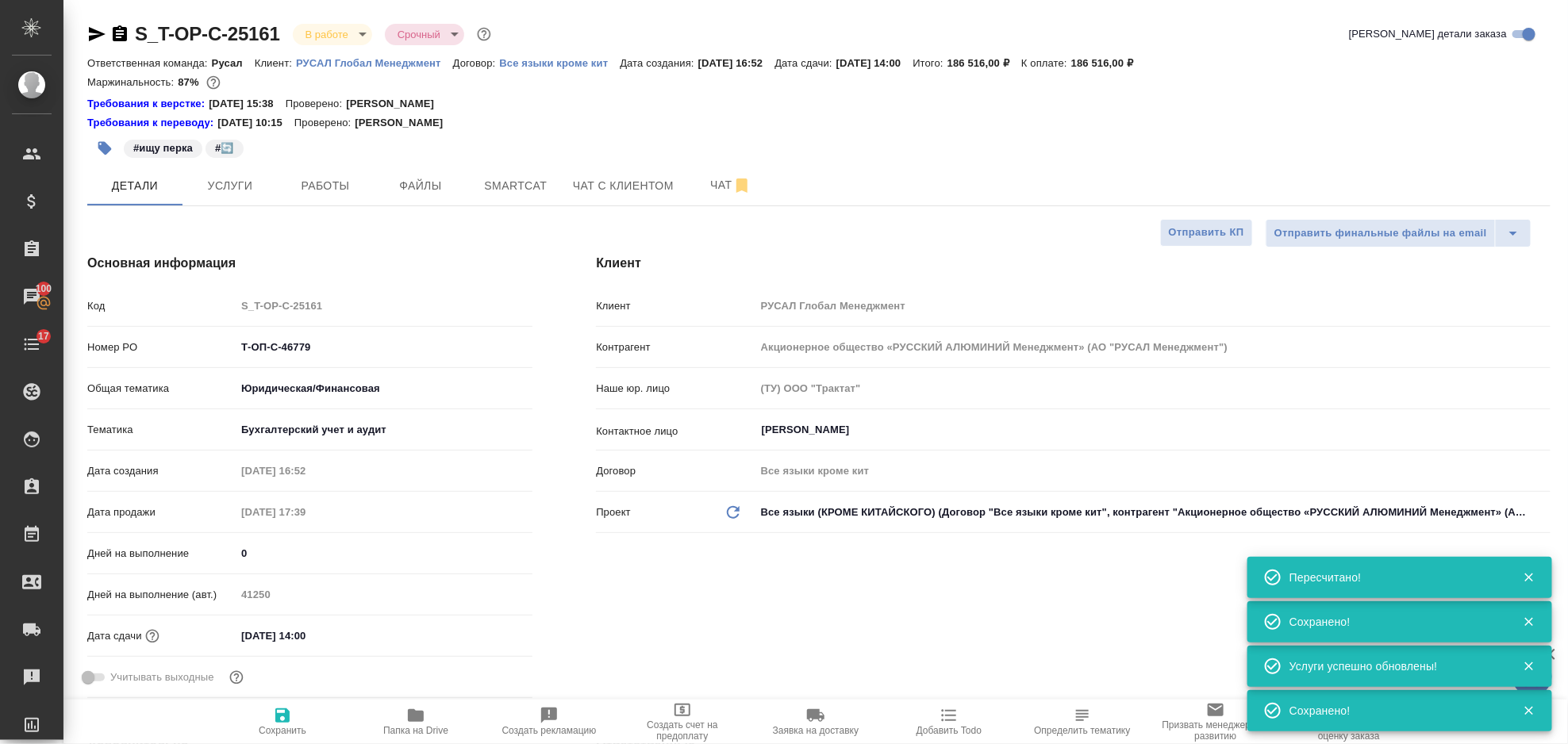
type textarea "x"
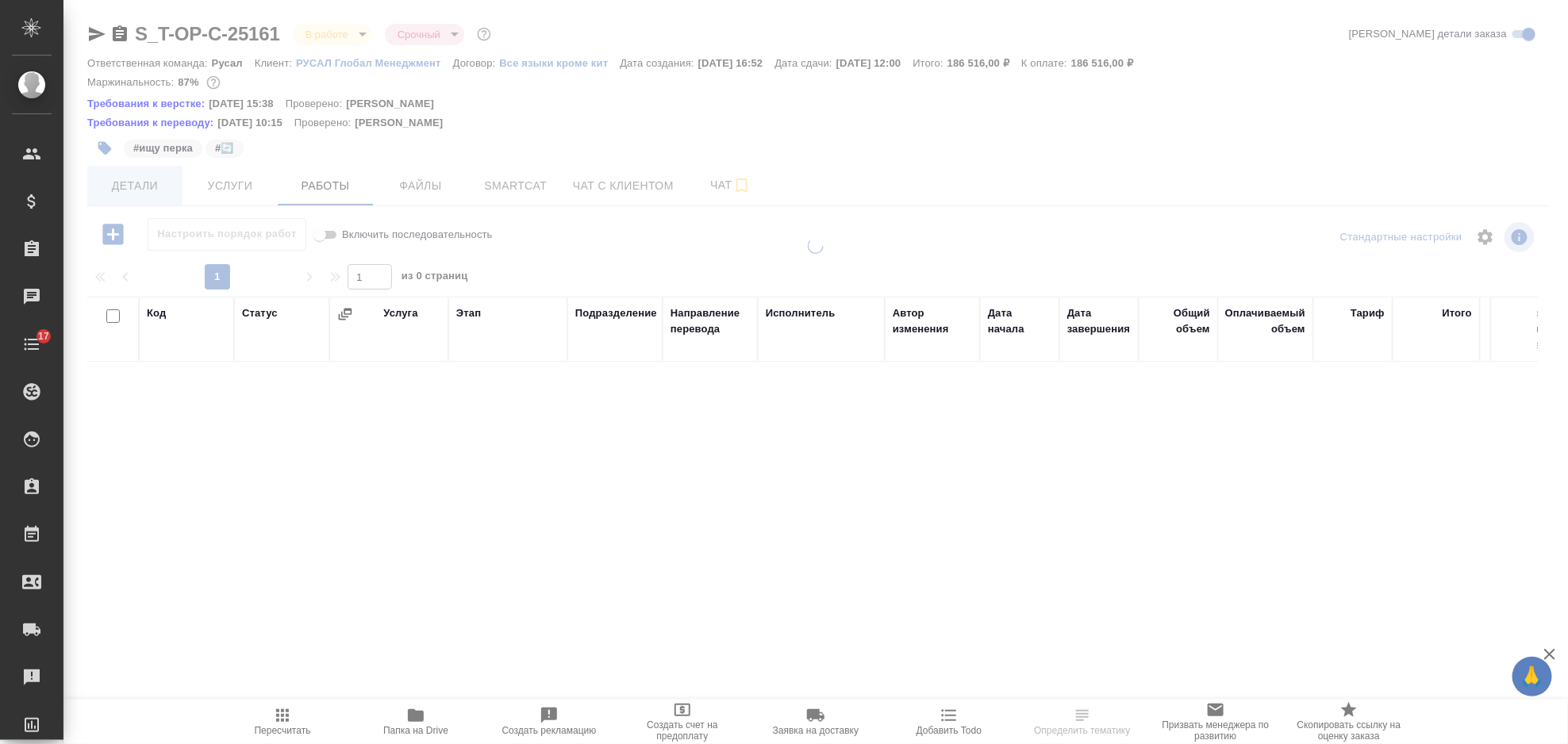
click at [128, 185] on span "Детали" at bounding box center [135, 186] width 76 height 19
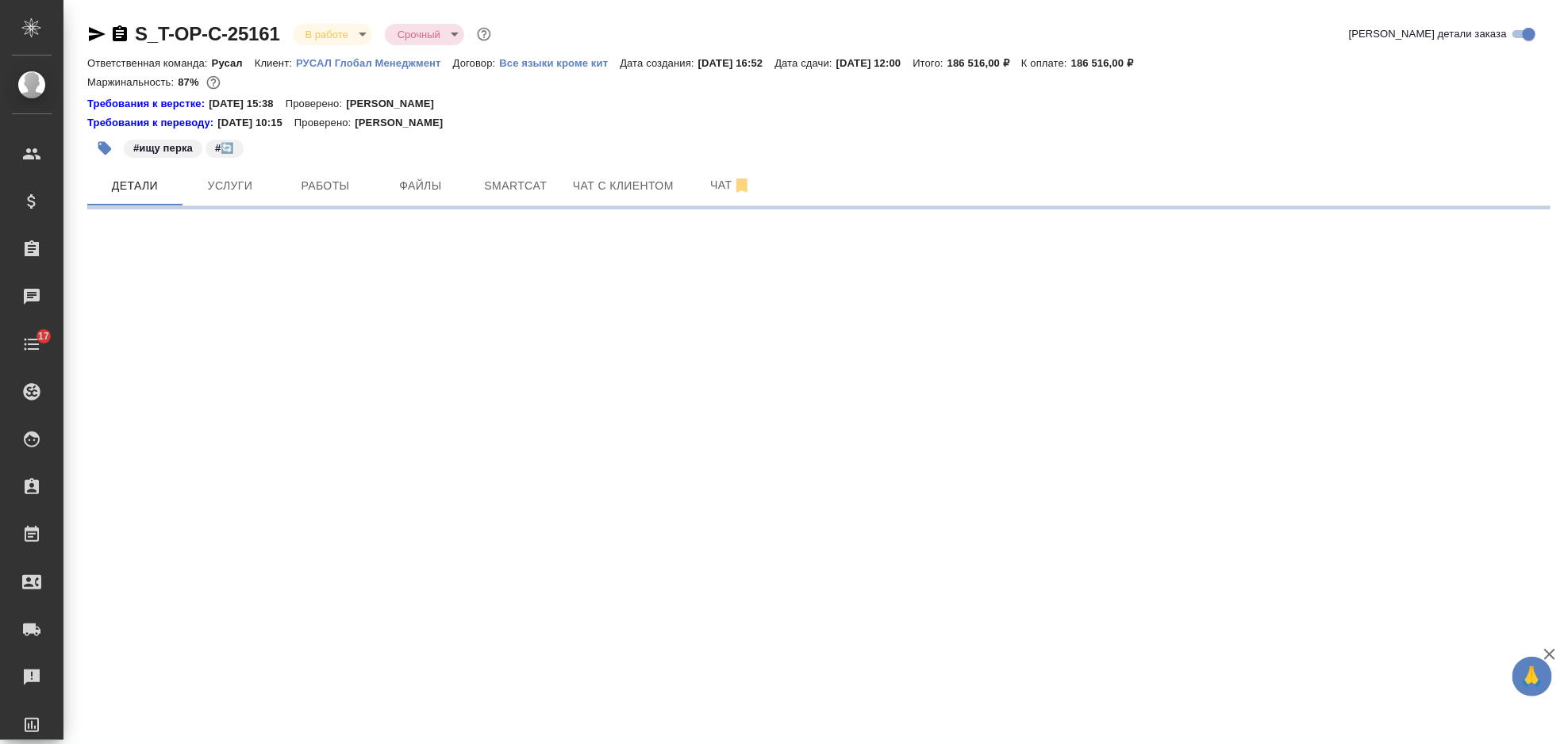
select select "RU"
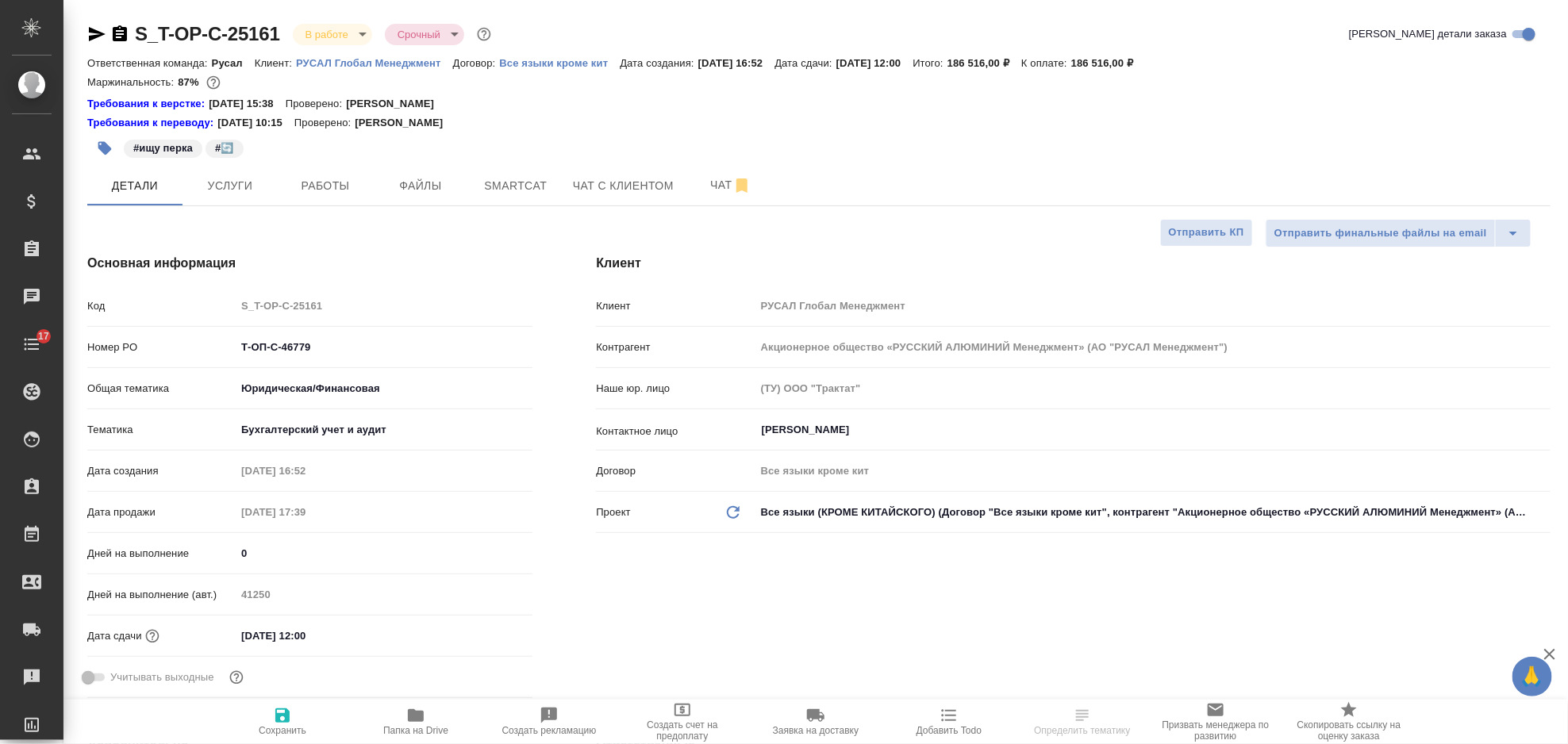
type textarea "x"
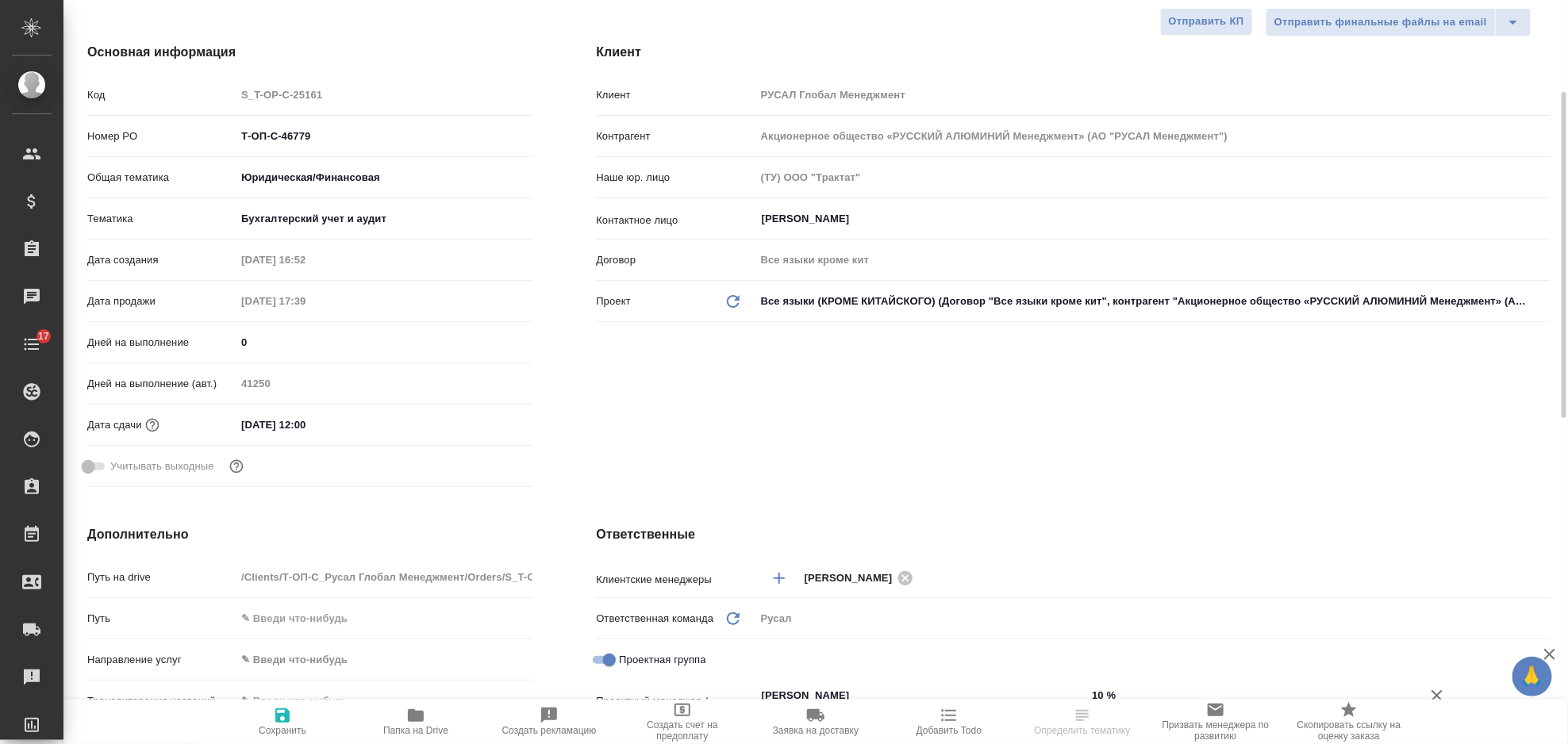
type textarea "x"
select select "RU"
type textarea "x"
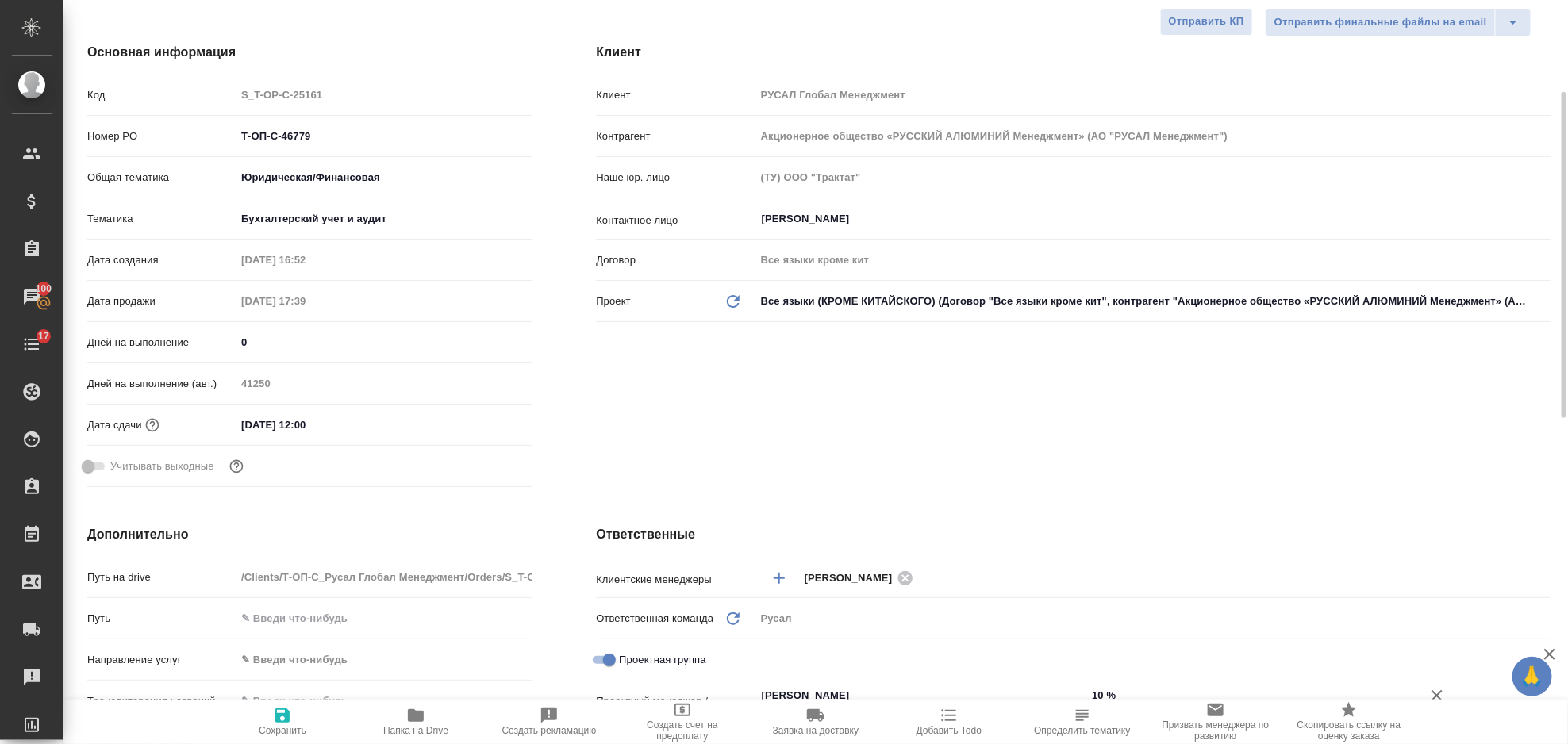
type textarea "x"
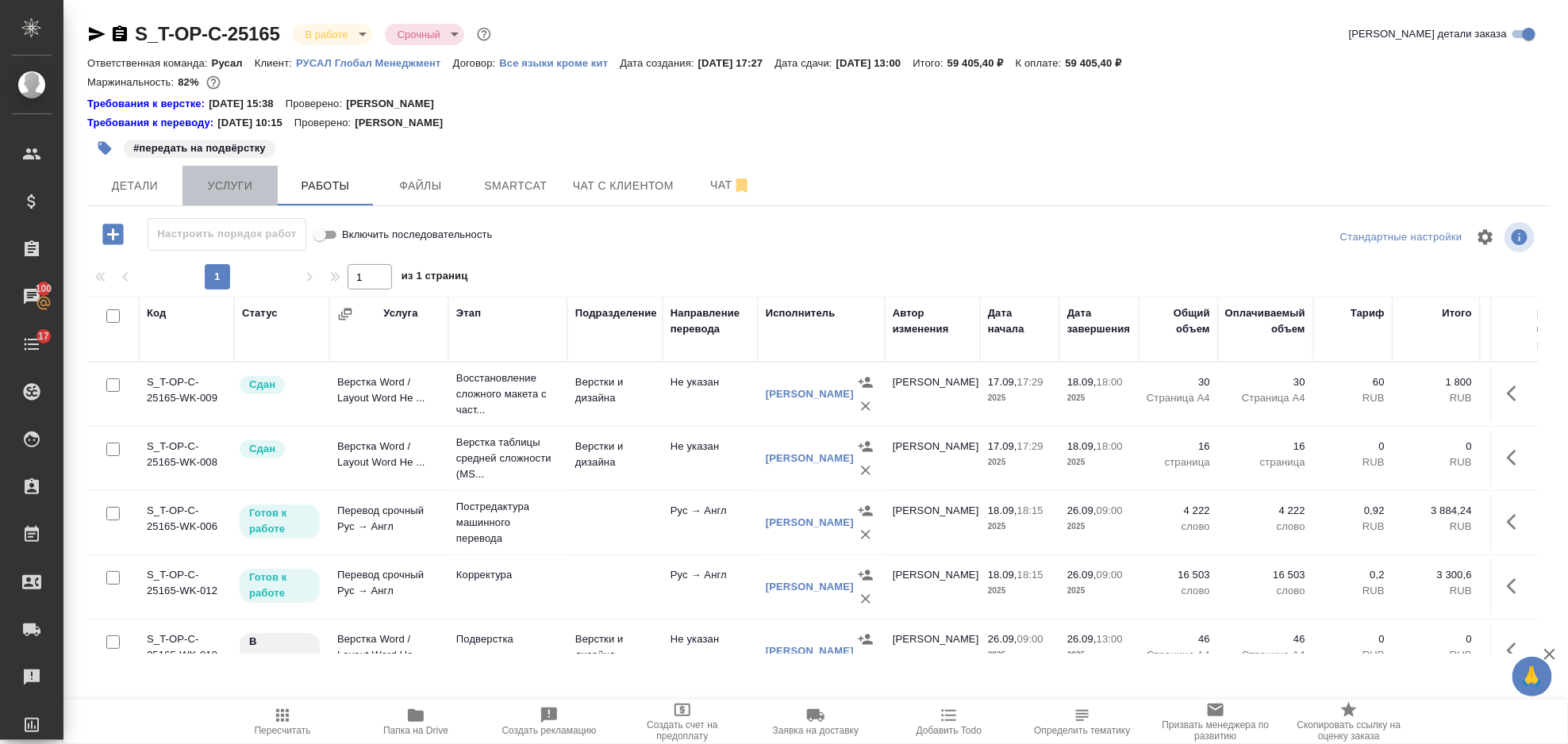
click at [228, 195] on button "Услуги" at bounding box center [230, 186] width 95 height 40
click at [238, 191] on span "Услуги" at bounding box center [230, 186] width 76 height 19
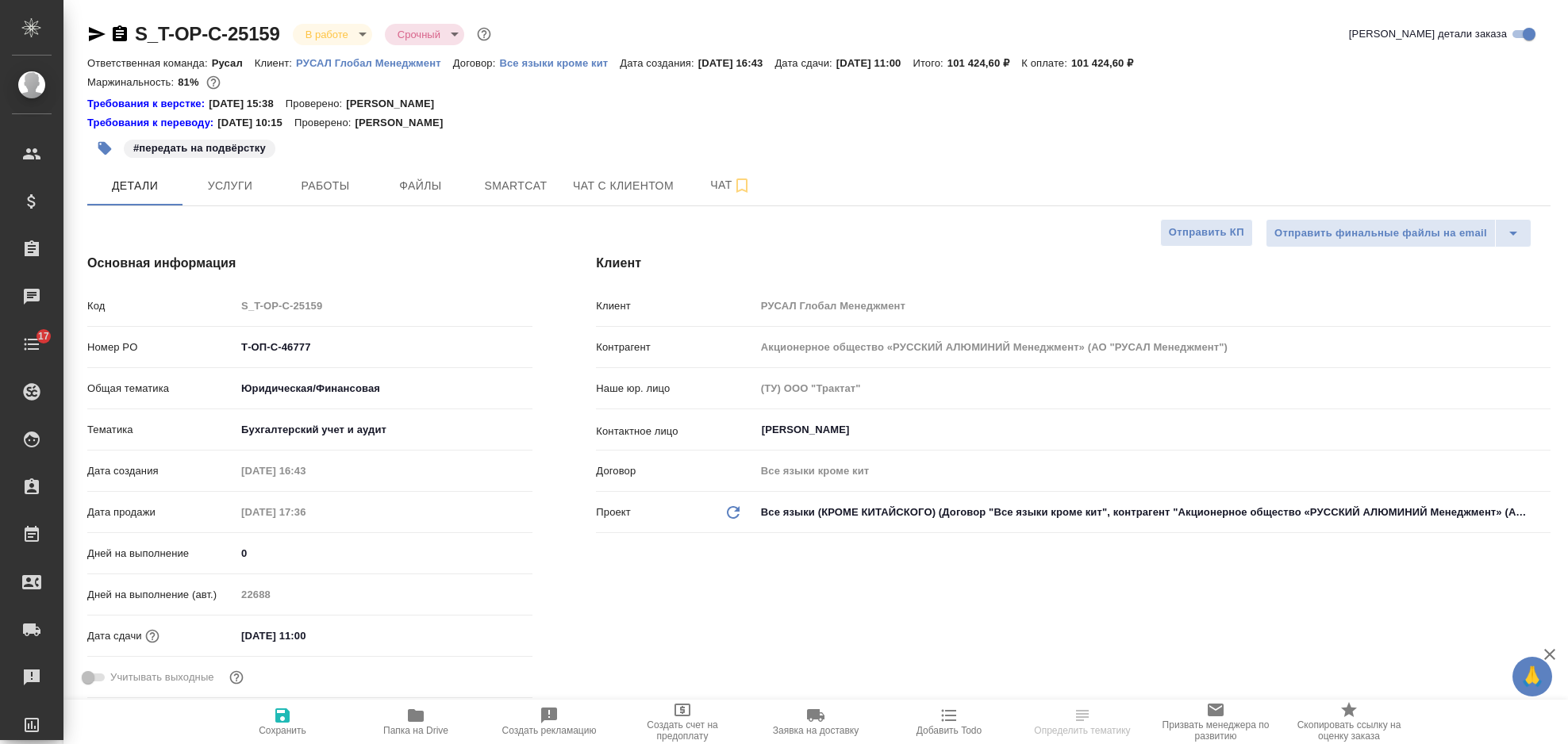
select select "RU"
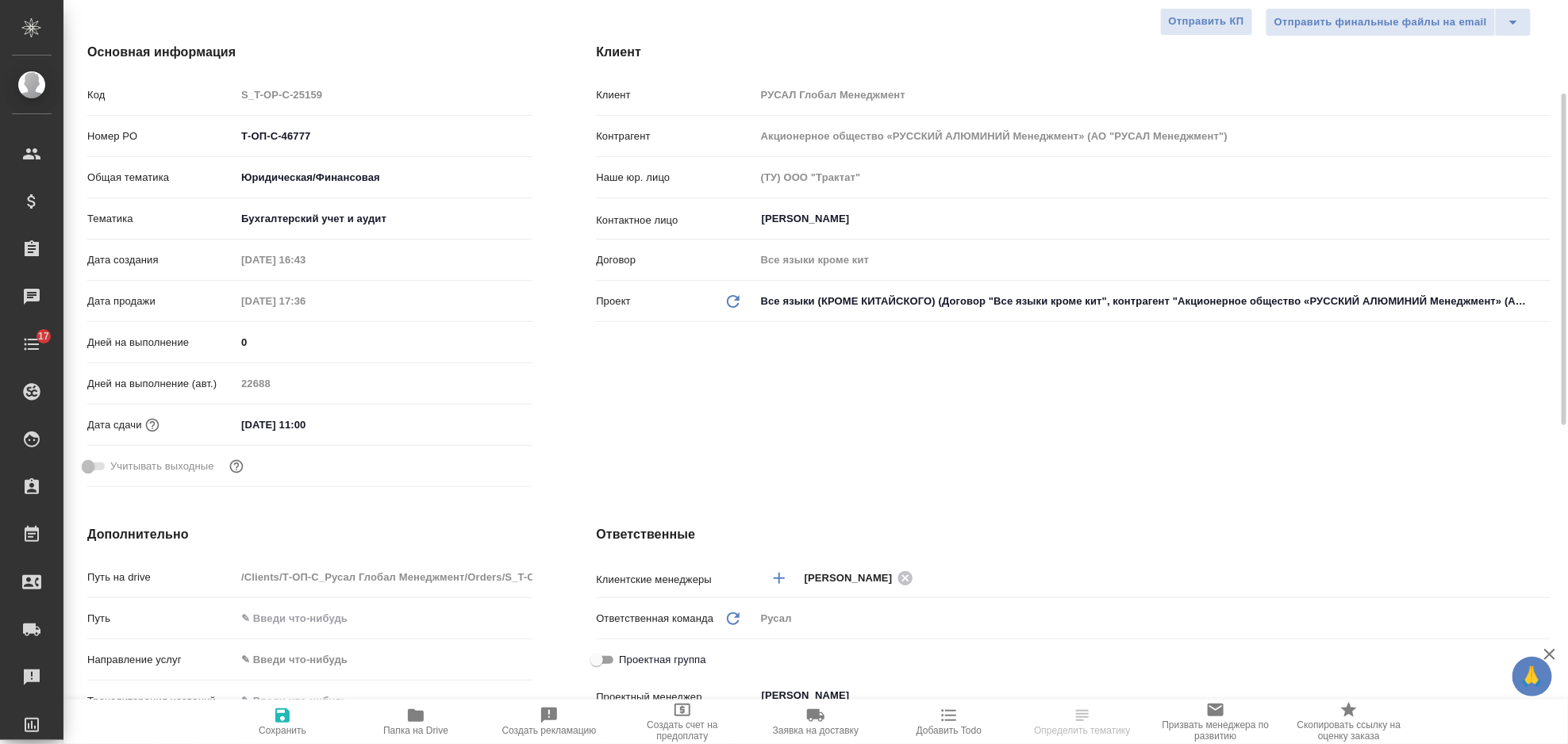
click at [332, 423] on input "26.09.2025 11:00" at bounding box center [305, 425] width 139 height 23
click at [501, 423] on div at bounding box center [504, 424] width 55 height 19
click at [482, 423] on icon "button" at bounding box center [486, 424] width 19 height 19
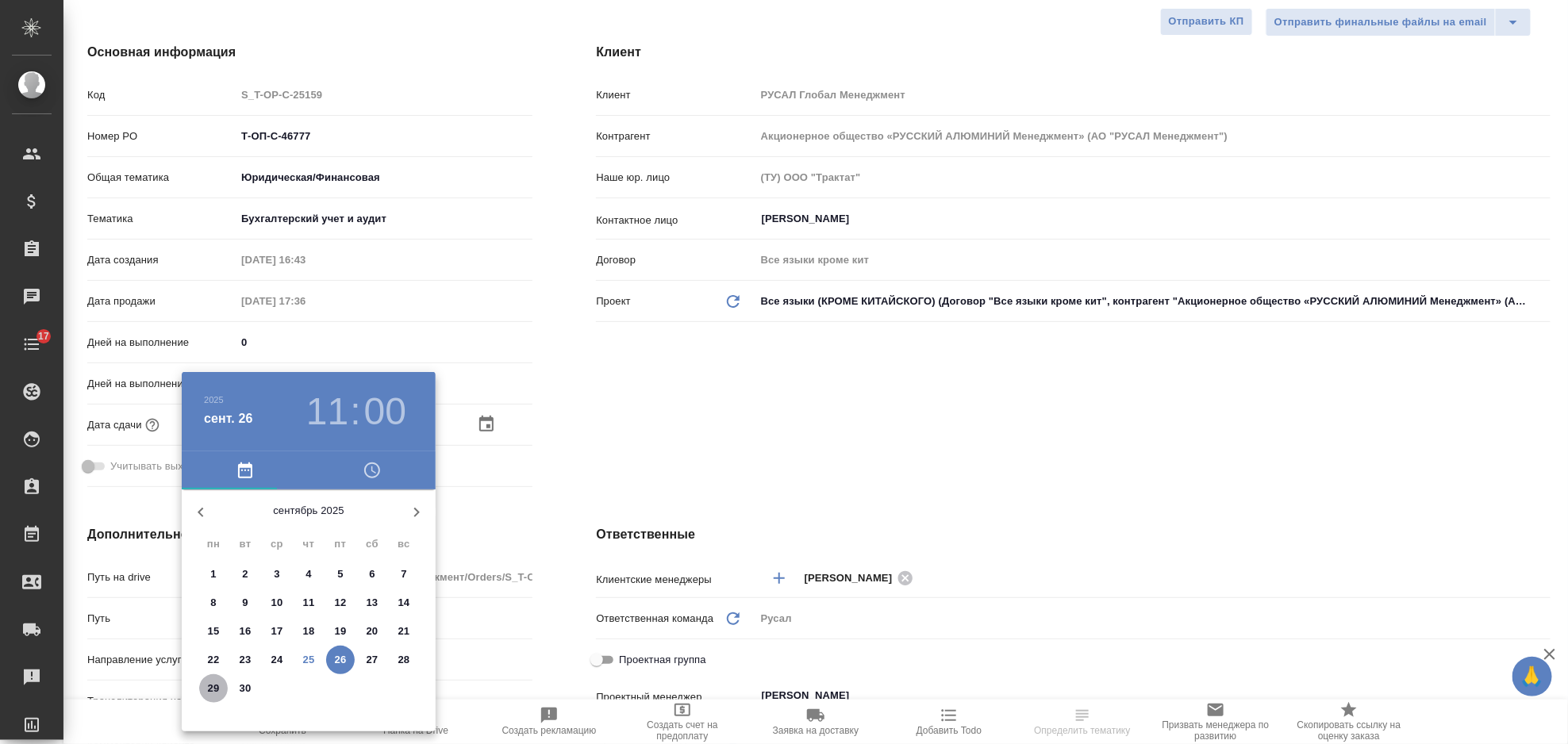
click at [211, 690] on p "29" at bounding box center [213, 688] width 12 height 16
type input "[DATE] 11:00"
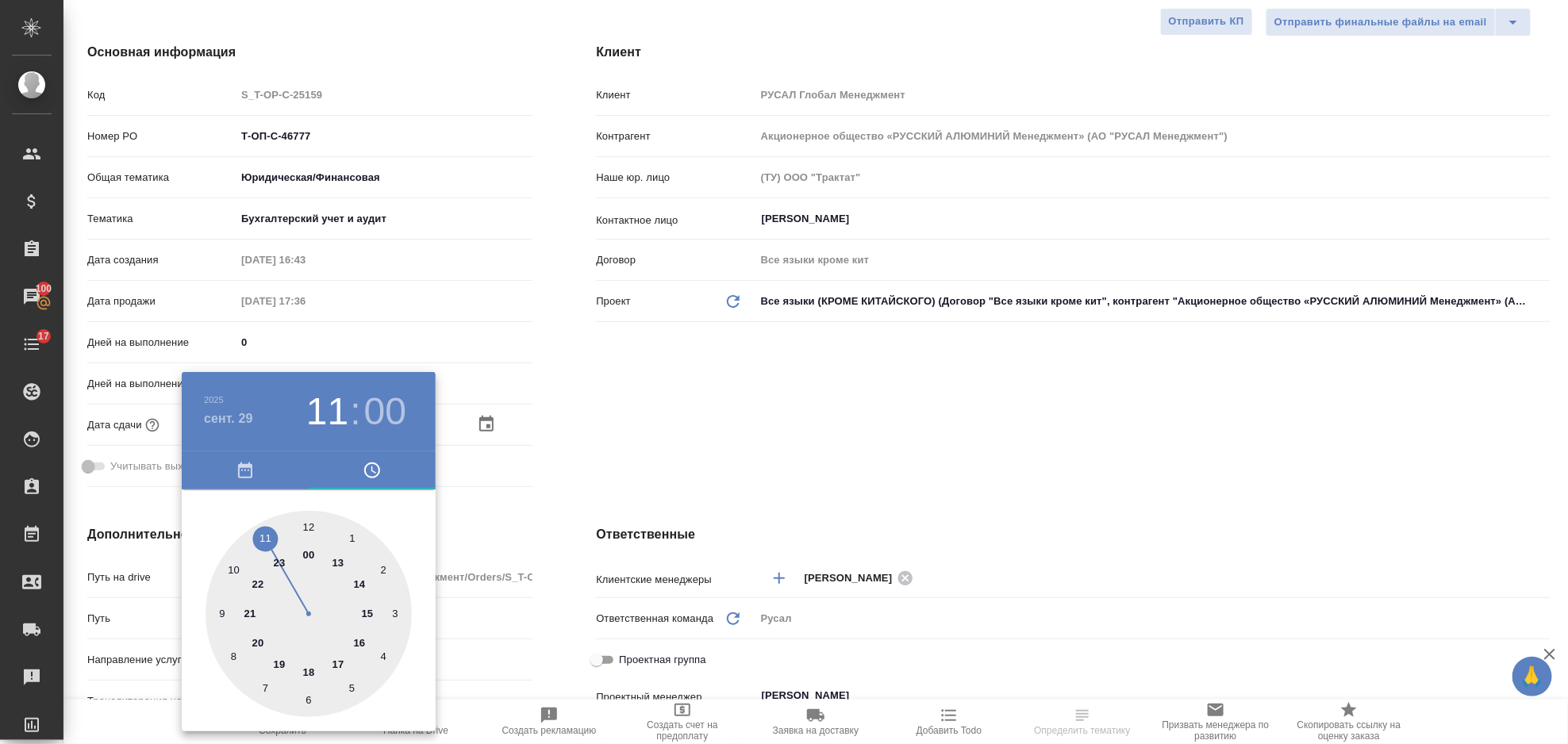
click at [674, 433] on div at bounding box center [784, 372] width 1568 height 744
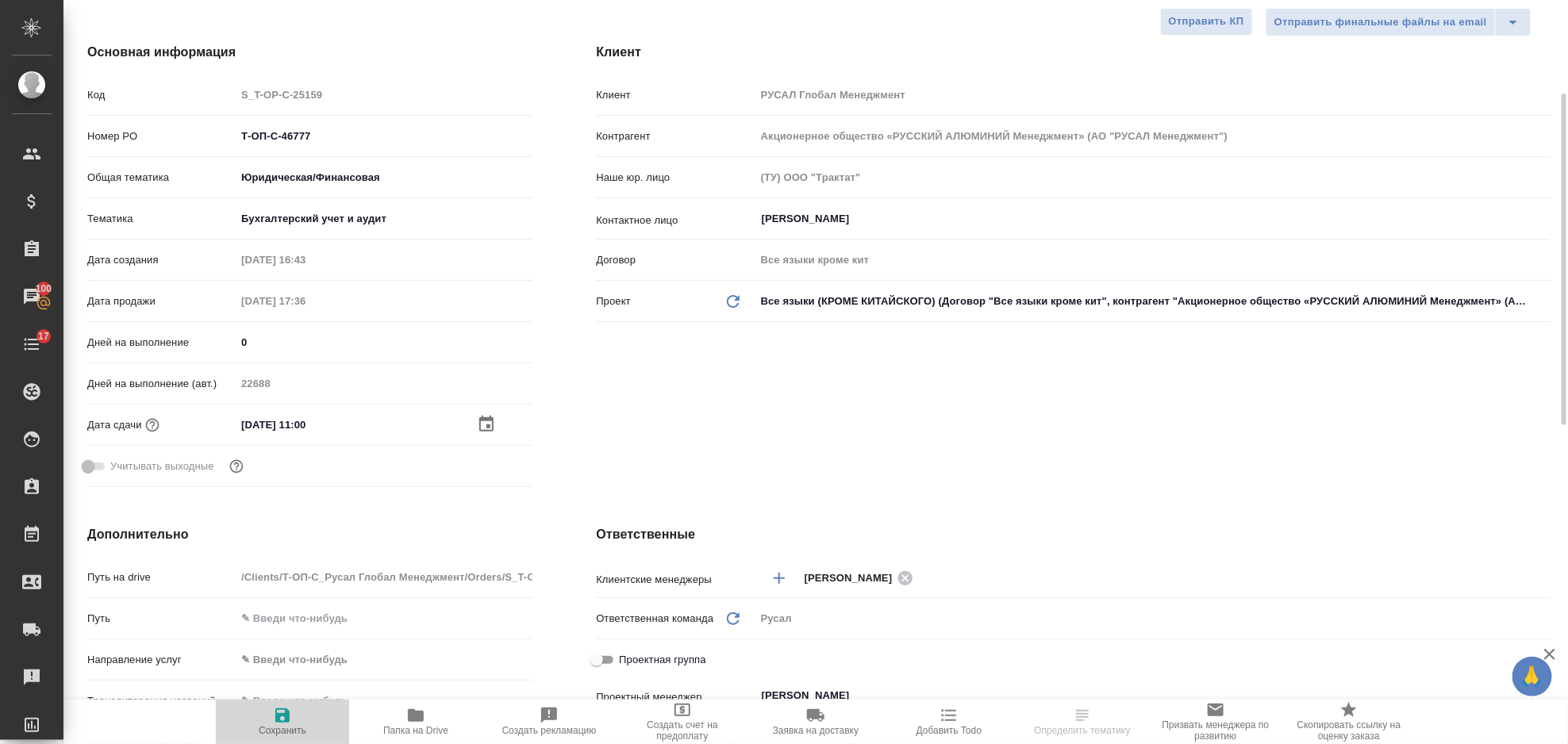
click at [287, 715] on icon "button" at bounding box center [282, 714] width 14 height 14
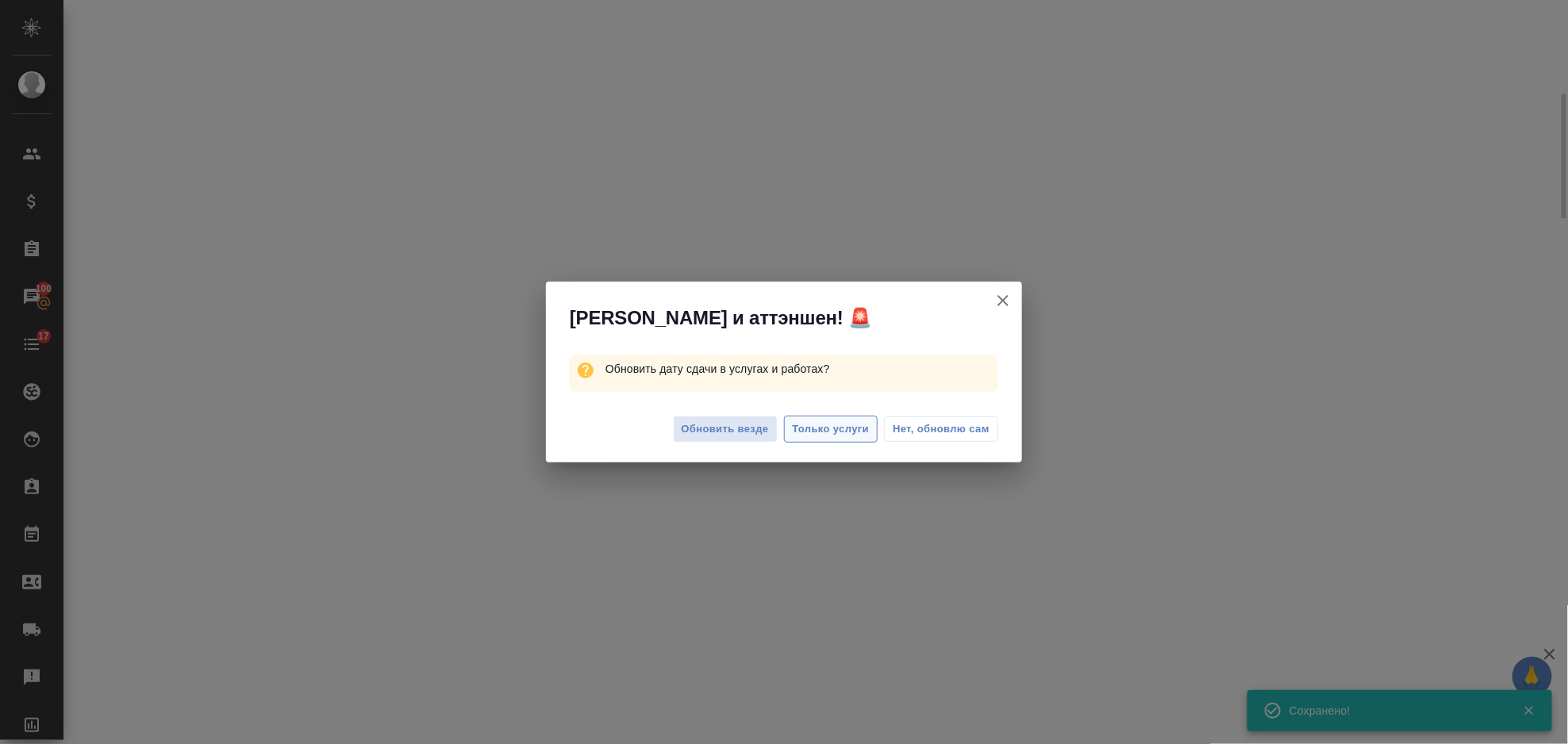
click at [849, 433] on span "Только услуги" at bounding box center [830, 429] width 77 height 18
select select "RU"
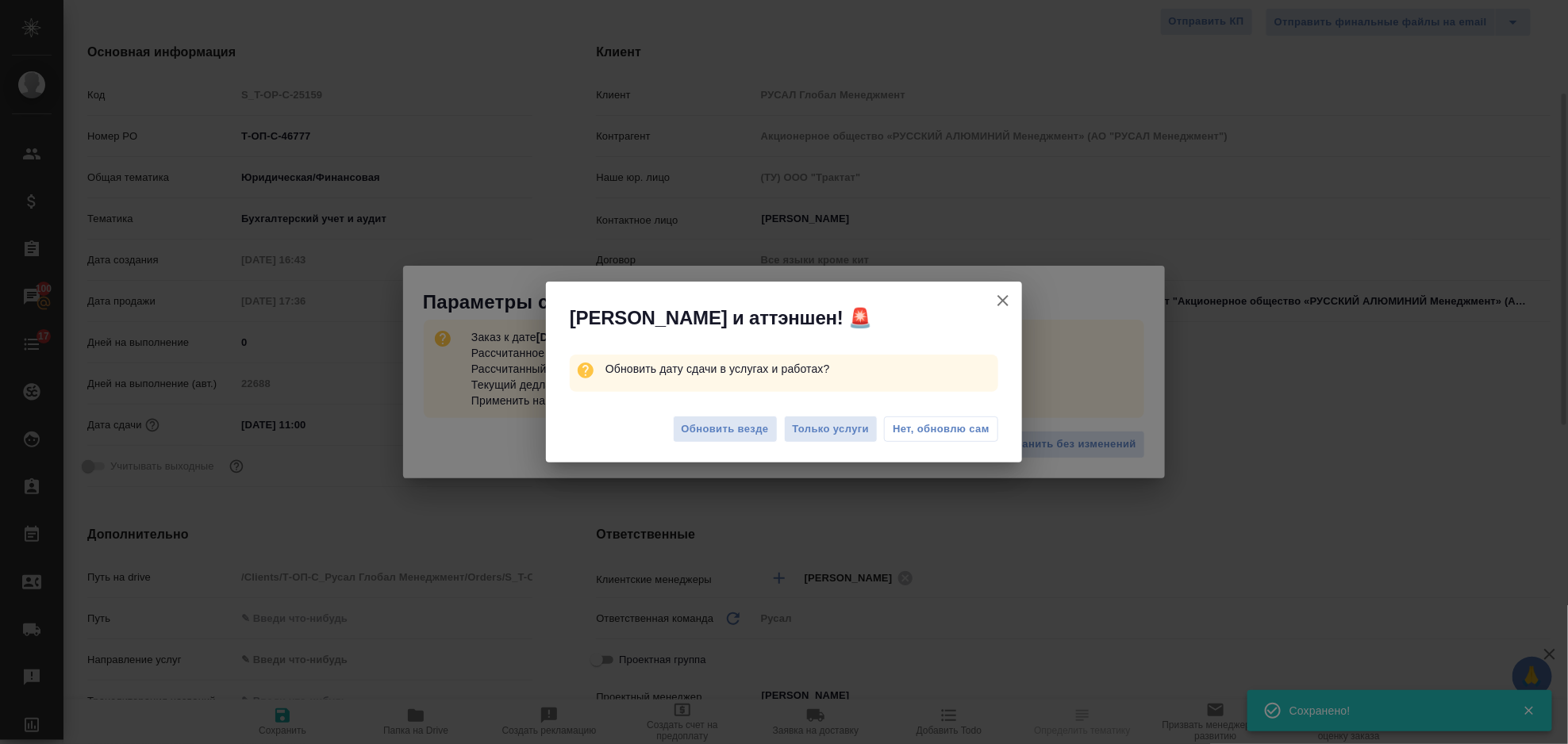
type textarea "x"
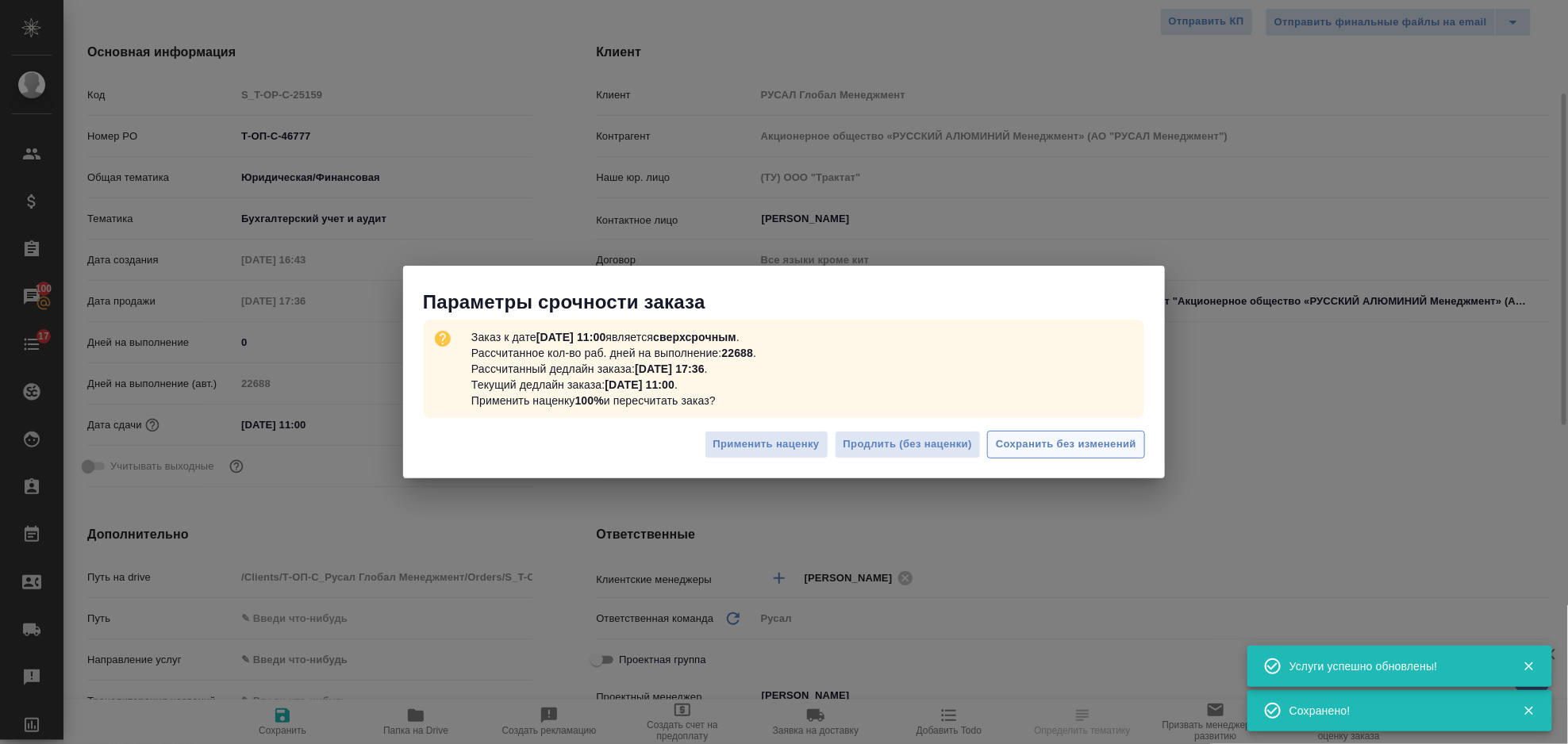
click at [1008, 447] on span "Сохранить без изменений" at bounding box center [1066, 445] width 140 height 18
type textarea "x"
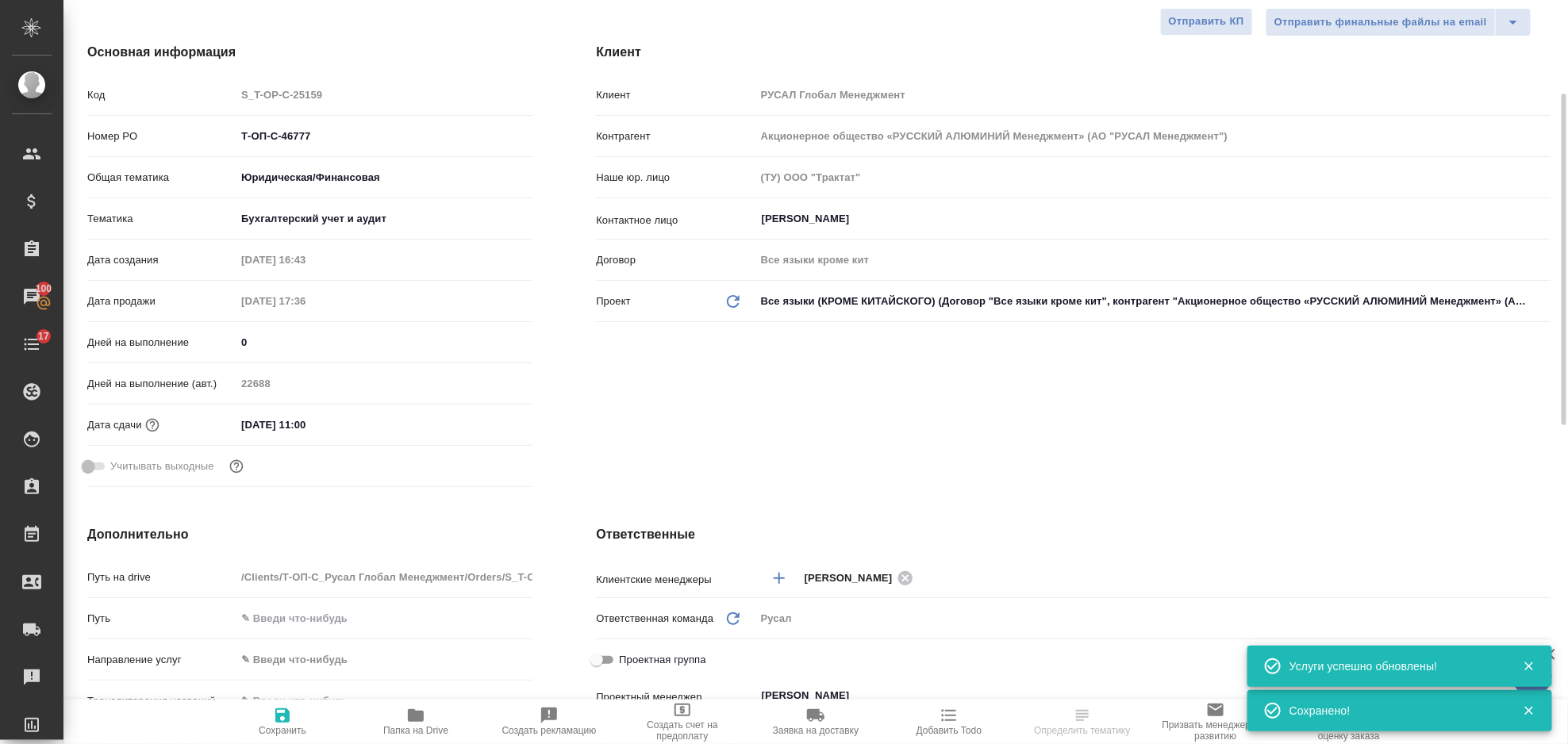
type textarea "x"
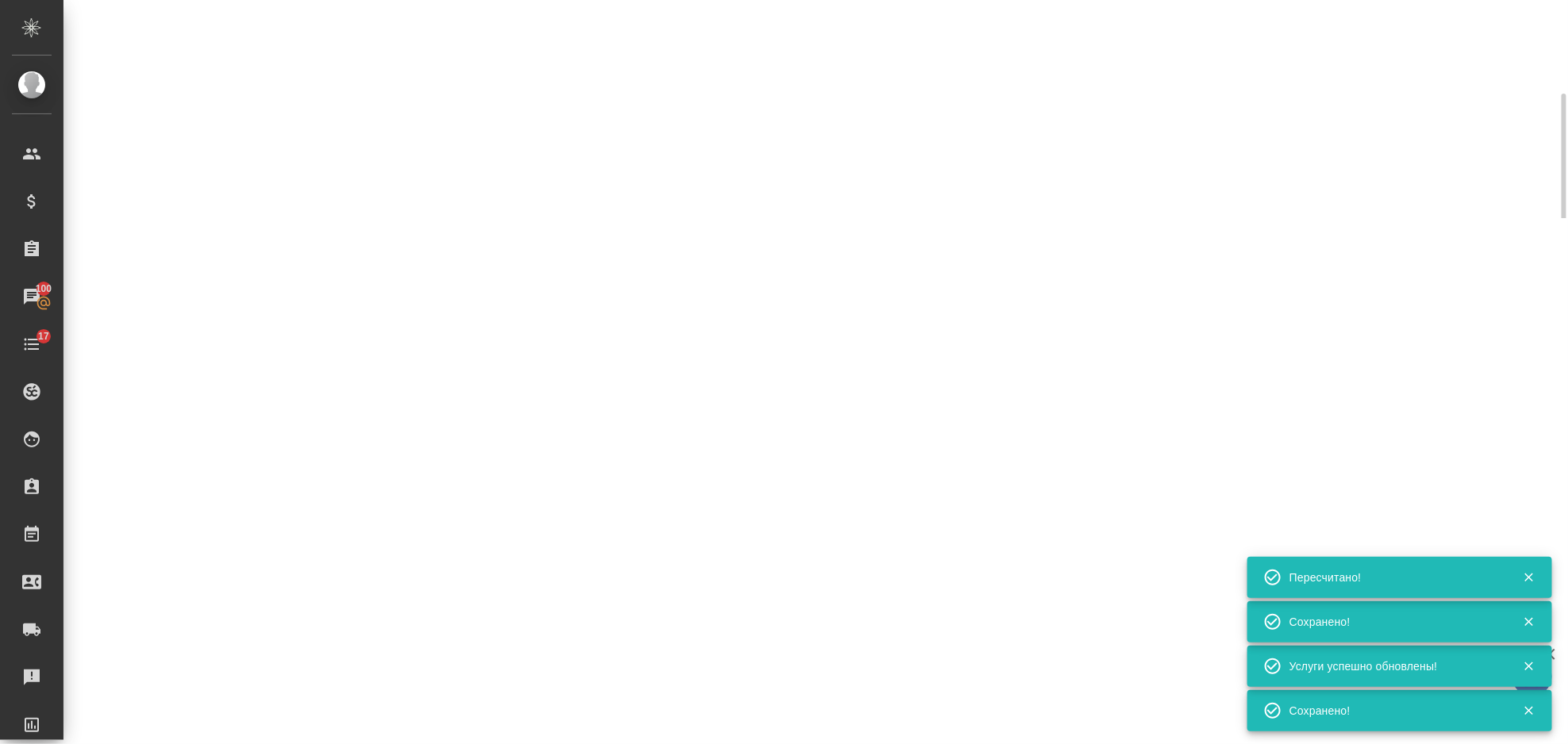
select select "RU"
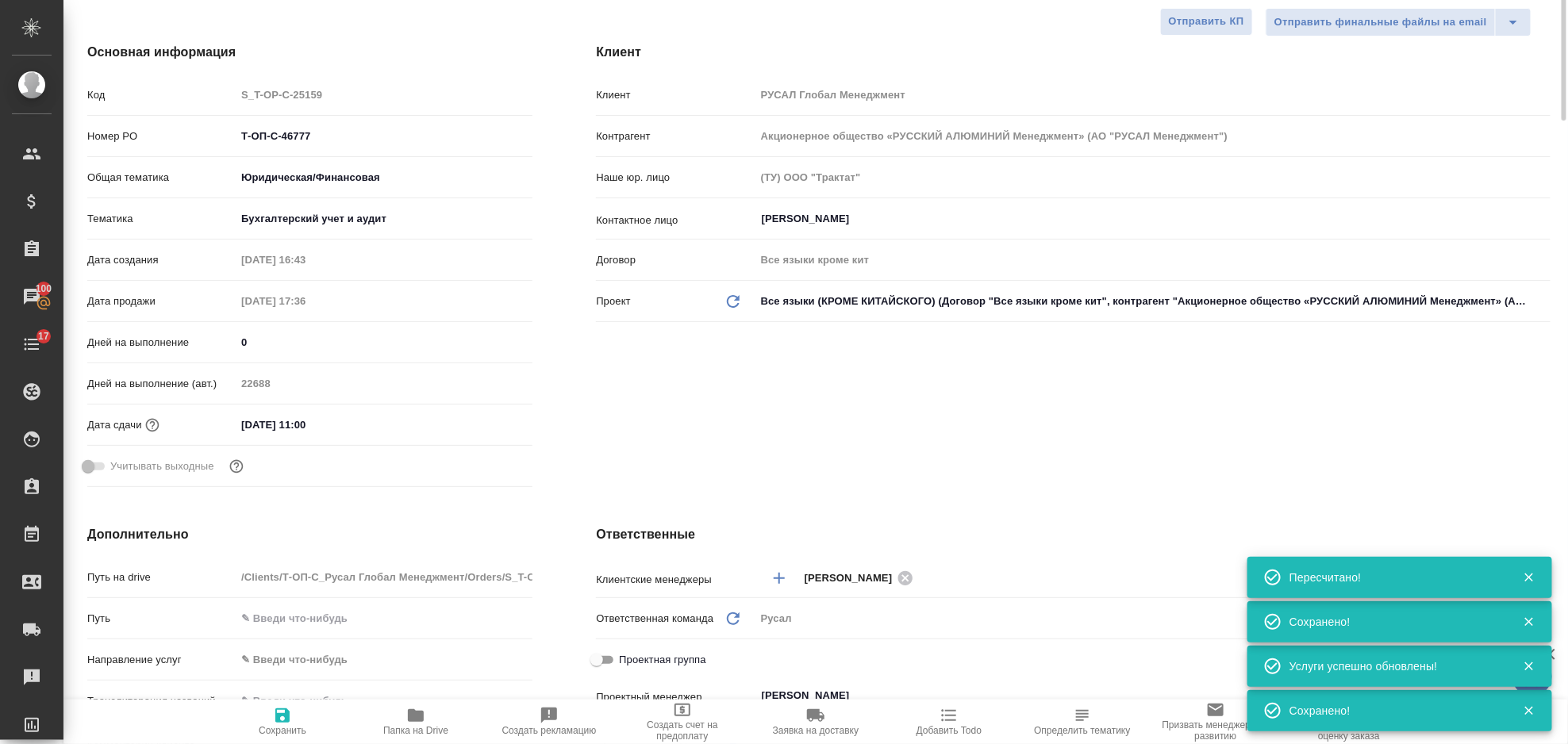
type textarea "x"
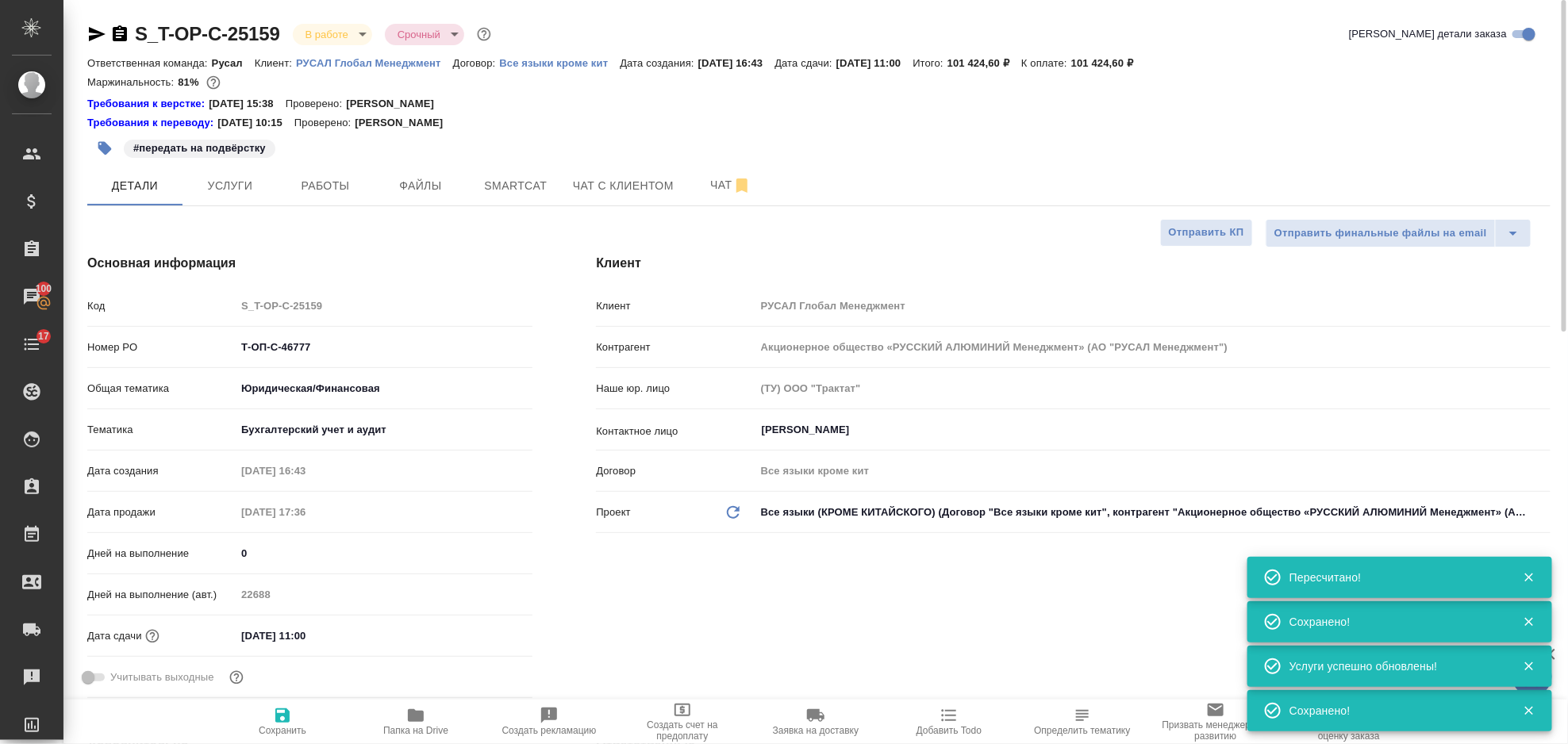
type textarea "x"
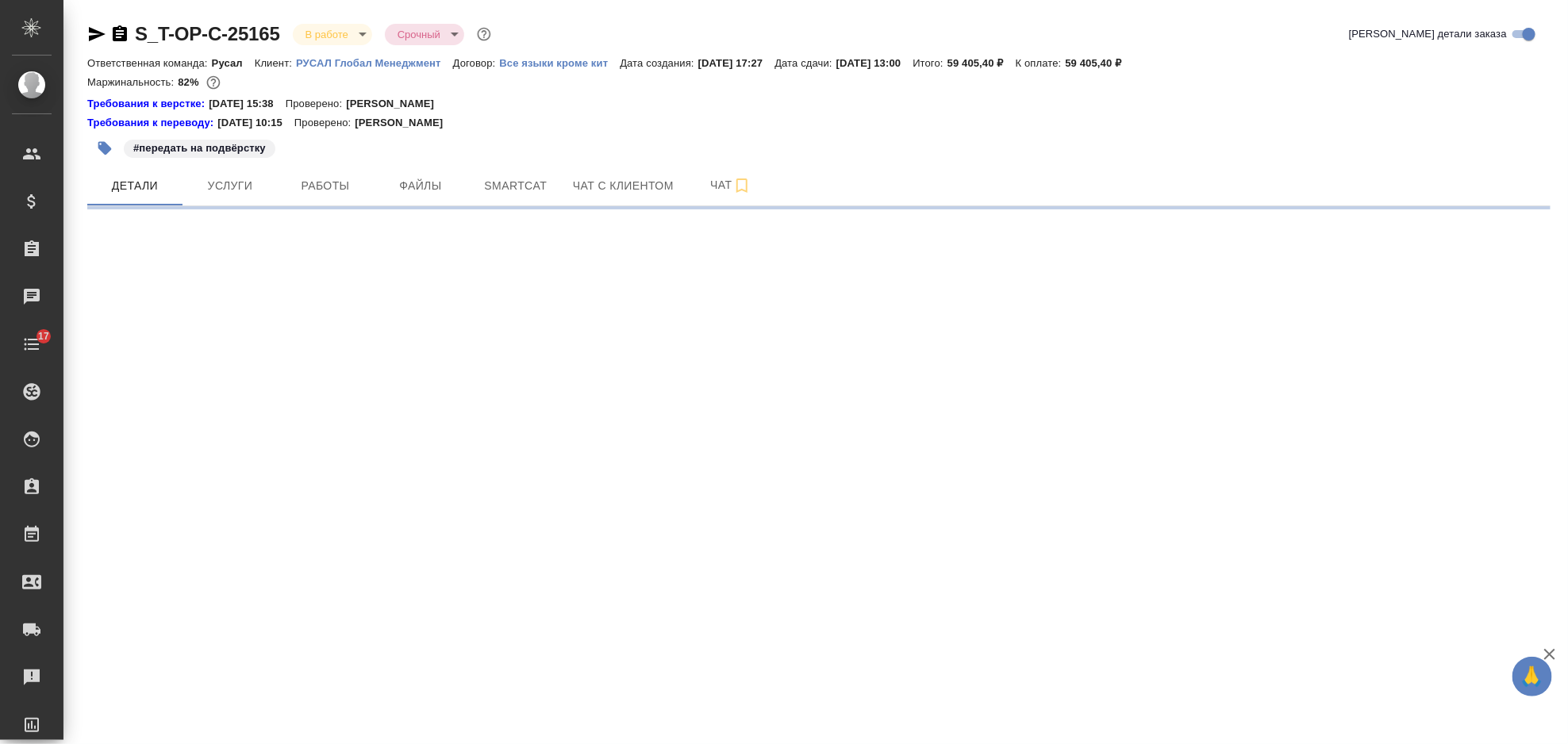
select select "RU"
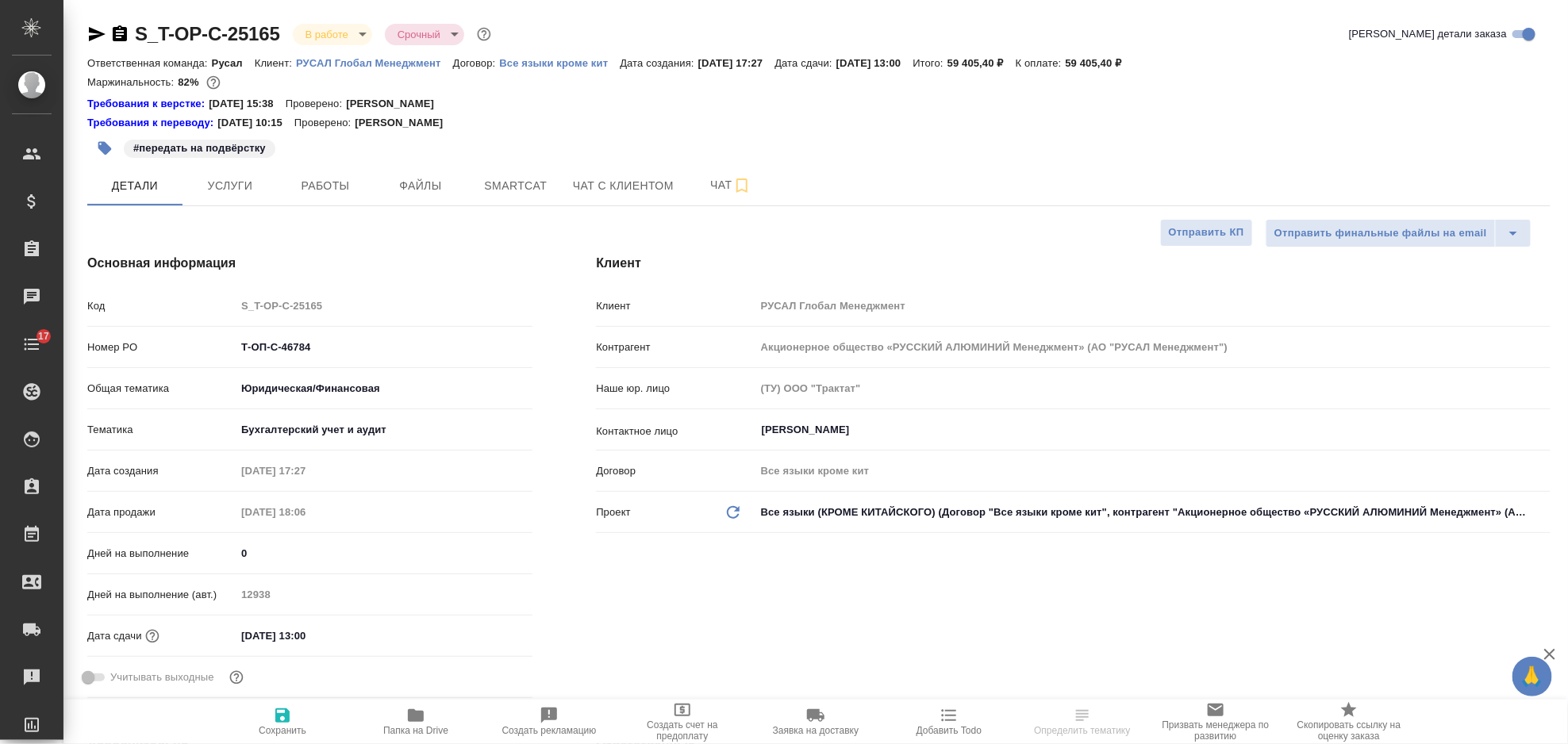
type textarea "x"
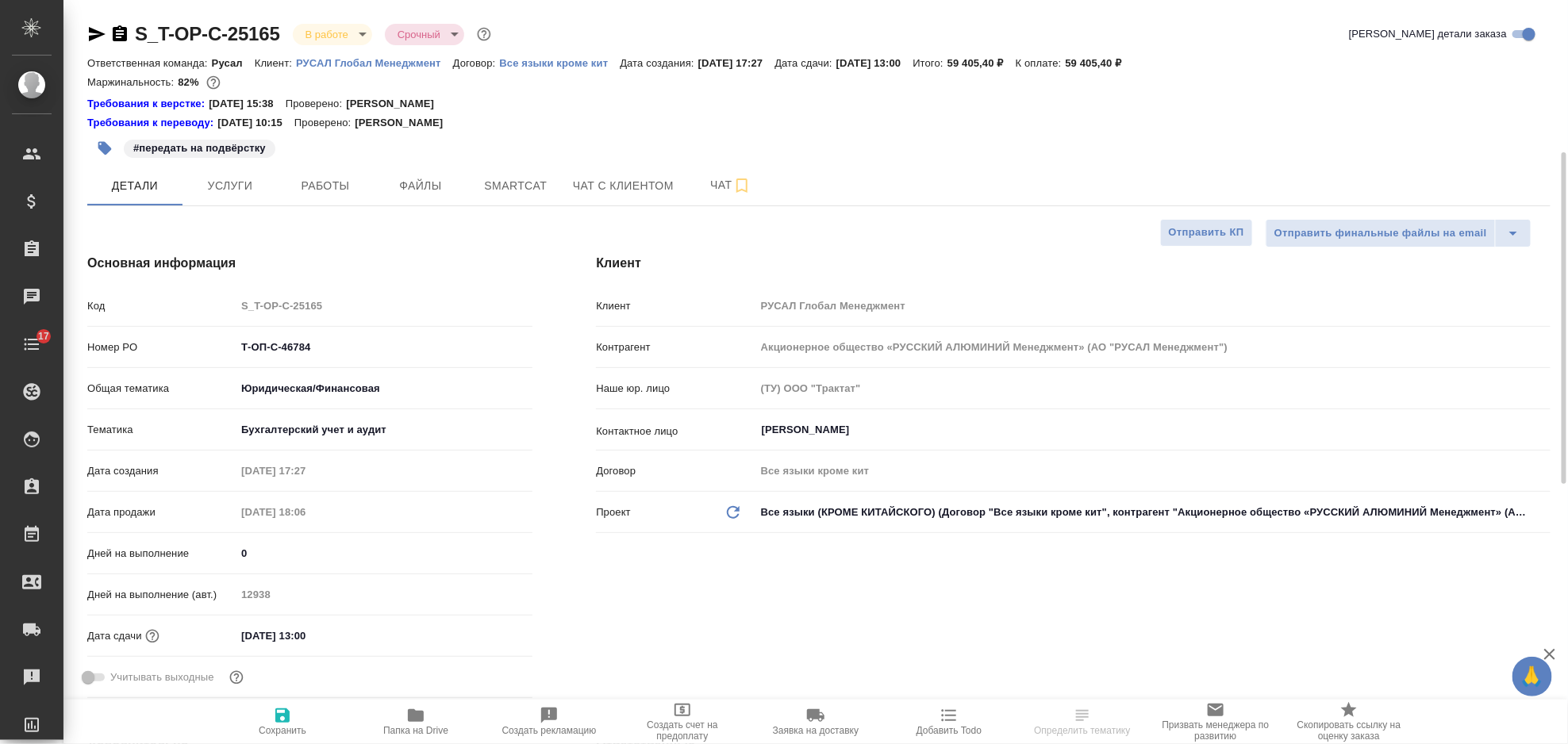
type textarea "x"
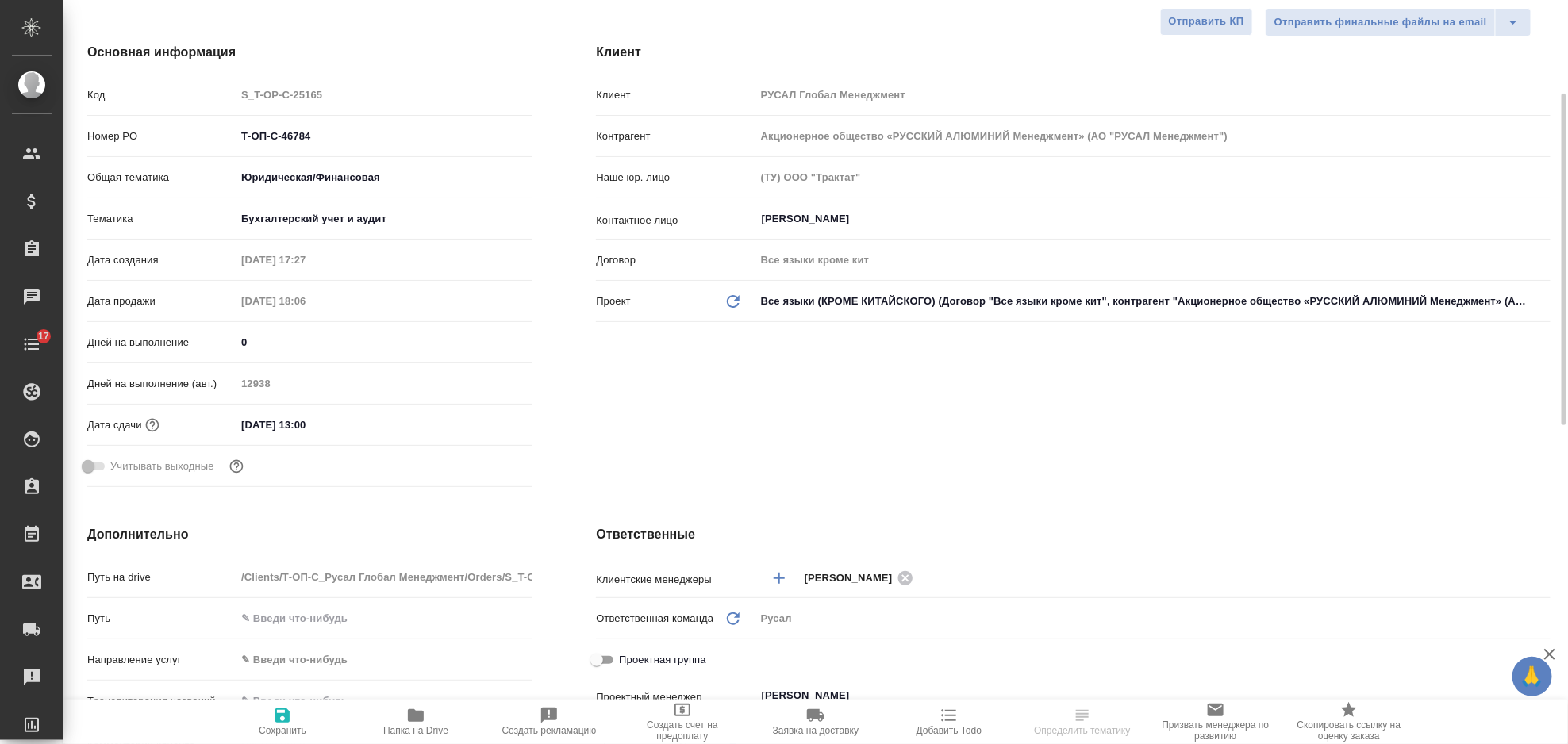
click at [359, 426] on input "[DATE] 13:00" at bounding box center [305, 425] width 139 height 23
click at [482, 426] on icon "button" at bounding box center [486, 424] width 19 height 19
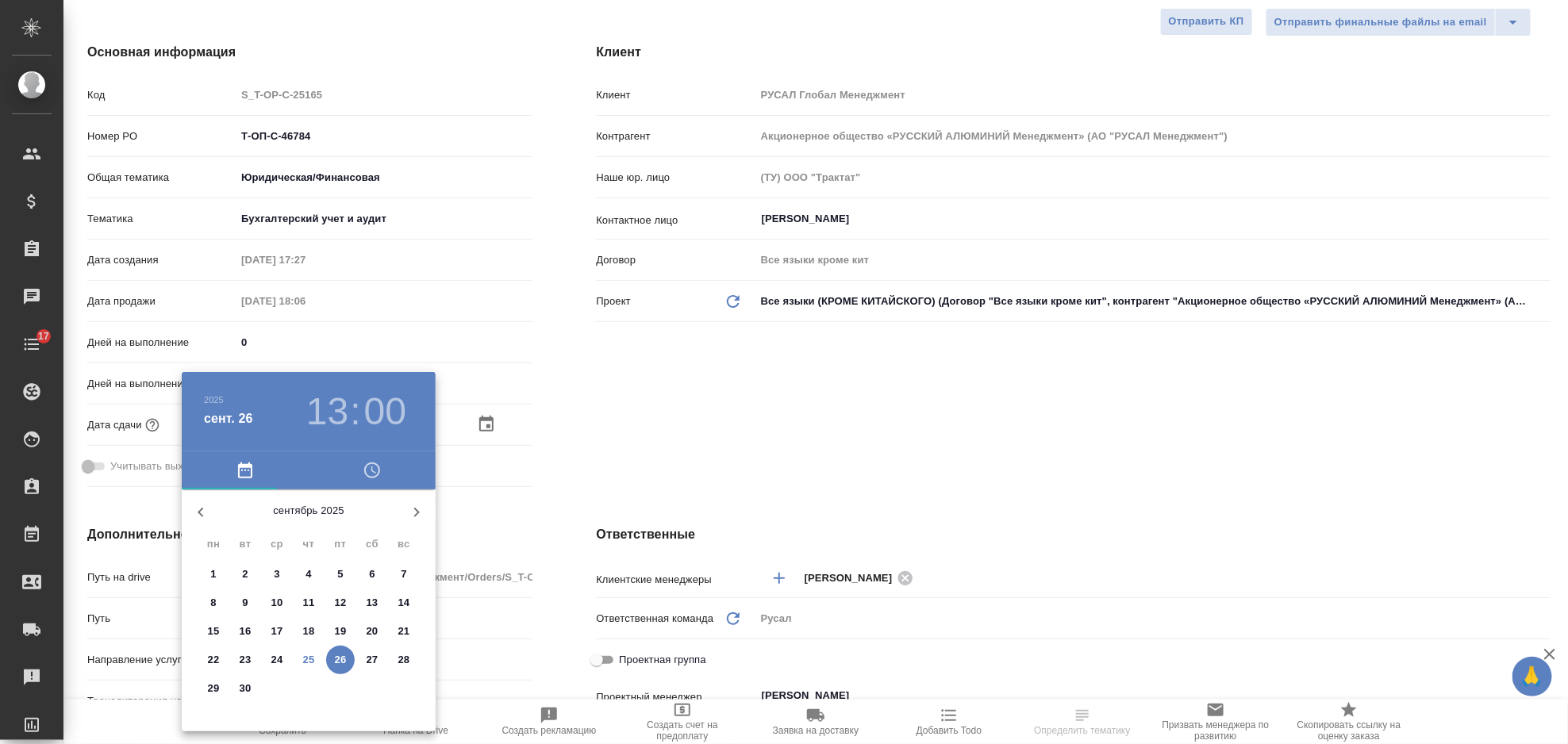
click at [211, 697] on button "29" at bounding box center [213, 688] width 29 height 29
type input "[DATE] 13:00"
type textarea "x"
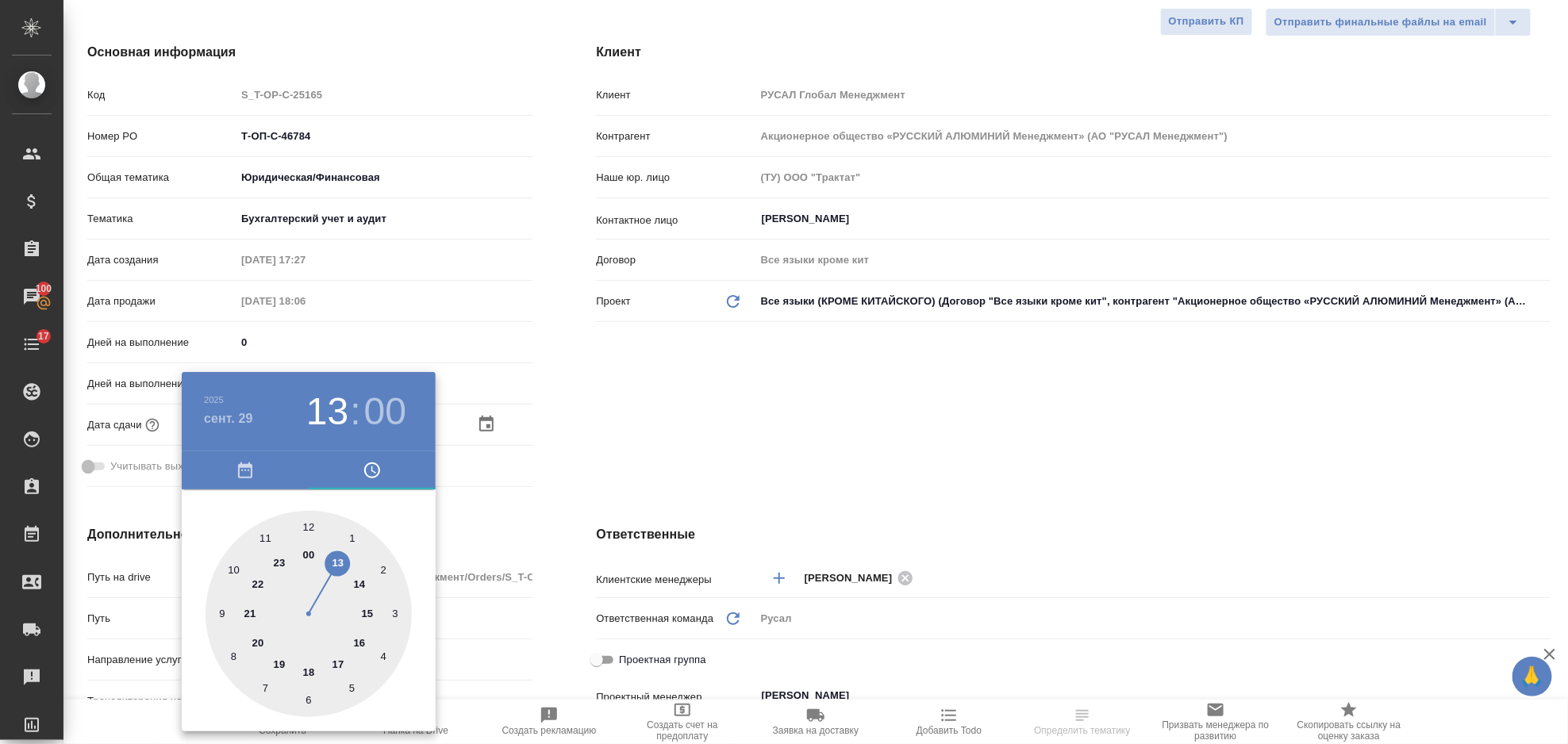
click at [265, 538] on div at bounding box center [308, 613] width 206 height 206
type input "[DATE] 11:00"
type textarea "x"
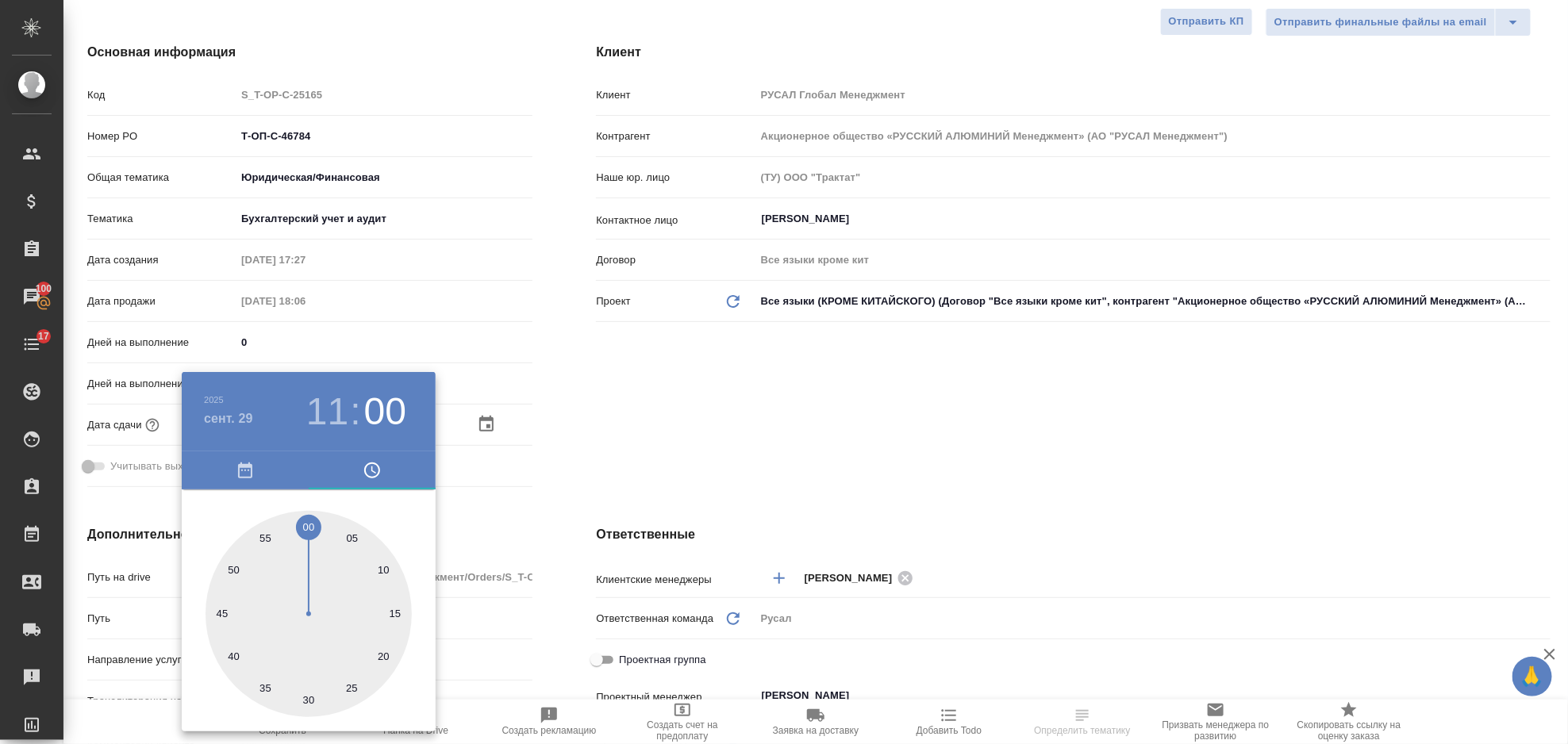
click at [692, 446] on div at bounding box center [784, 372] width 1568 height 744
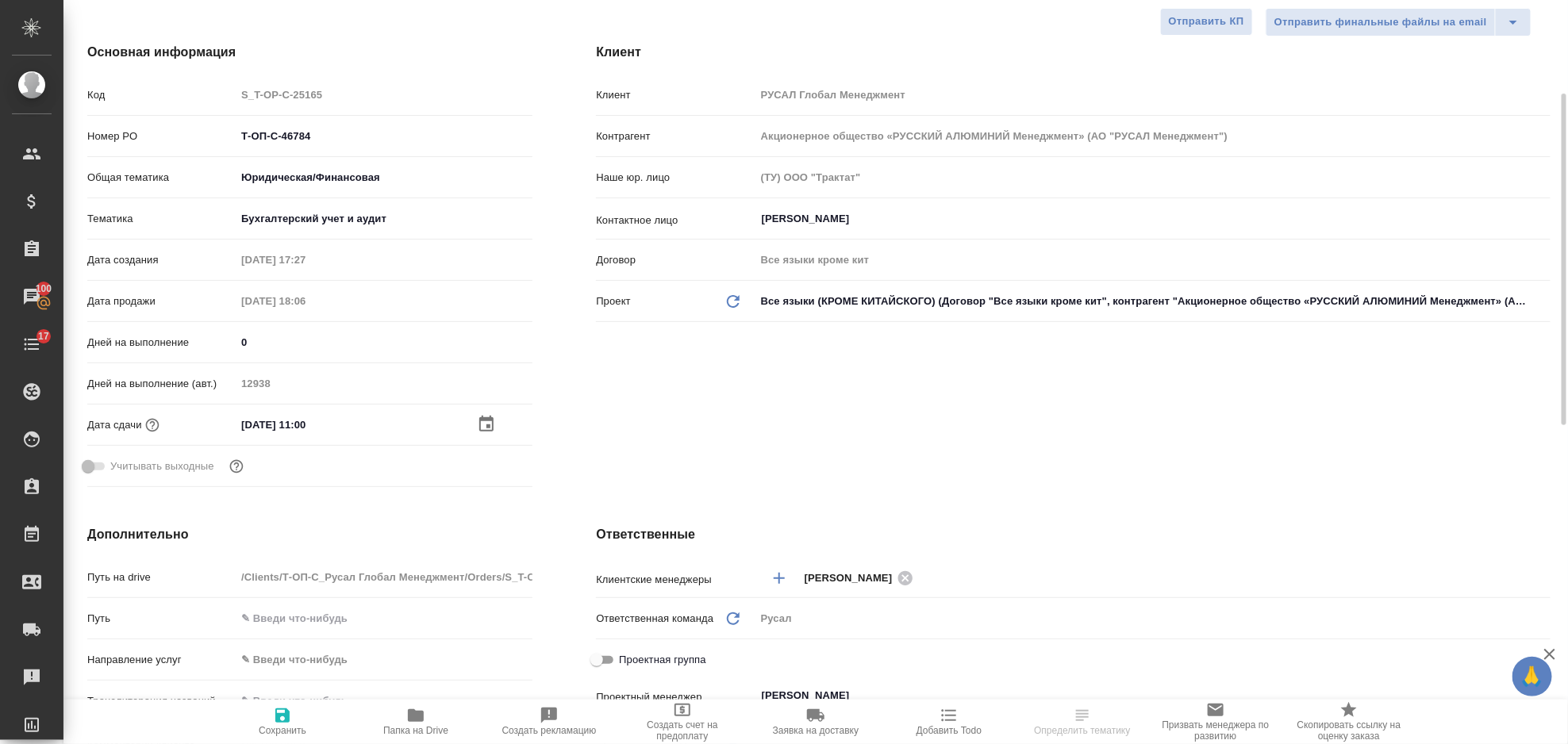
click at [289, 720] on icon "button" at bounding box center [282, 714] width 14 height 14
type textarea "x"
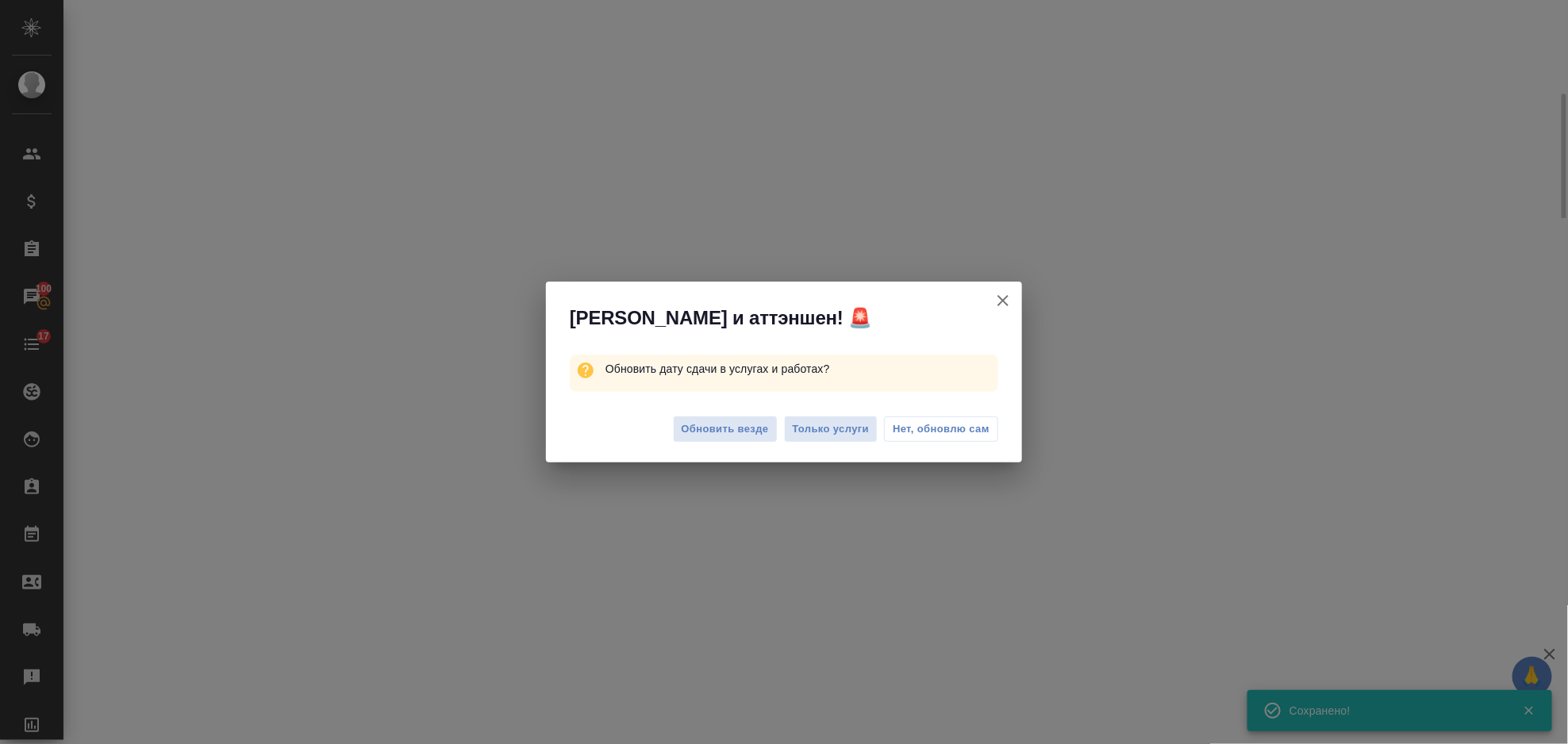
select select "RU"
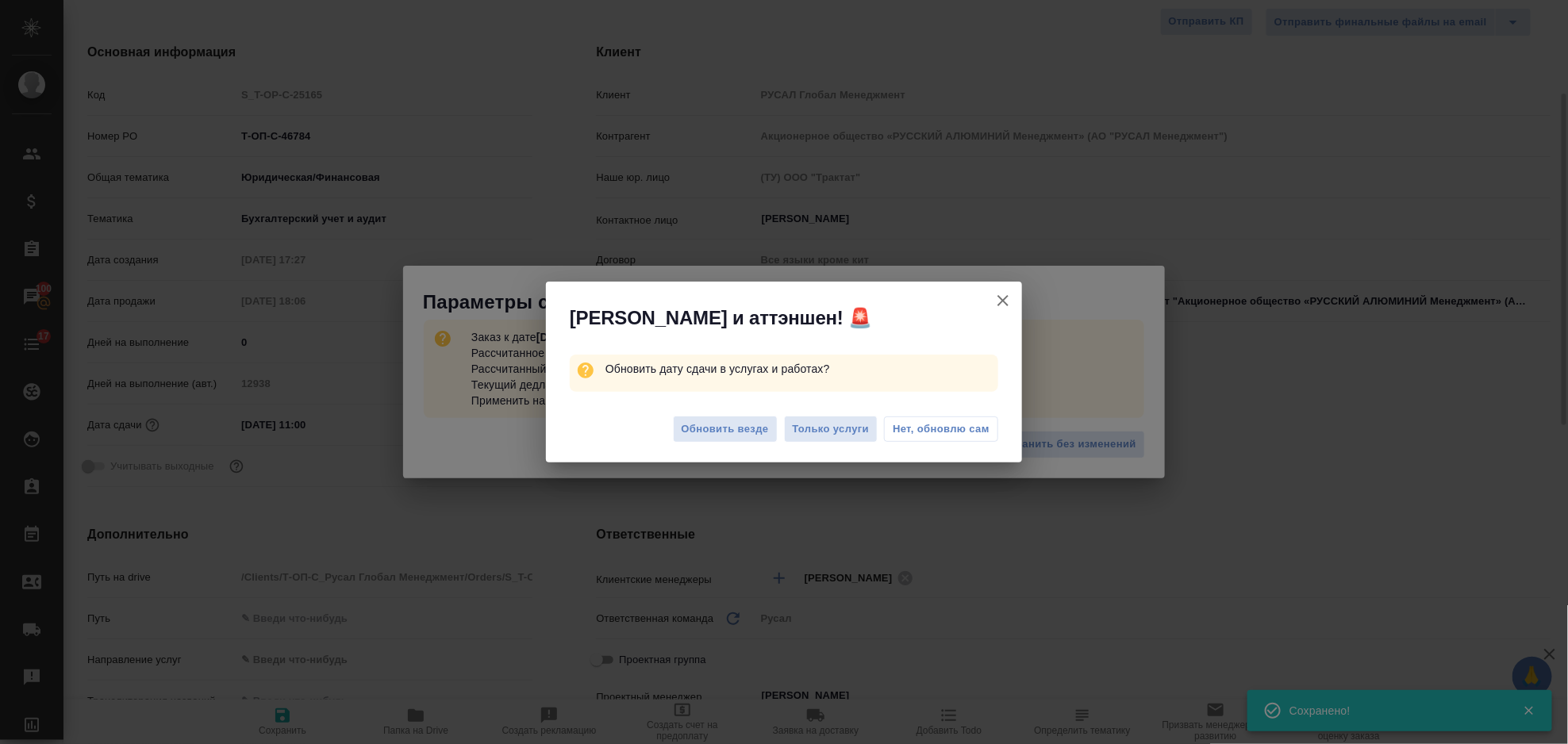
type textarea "x"
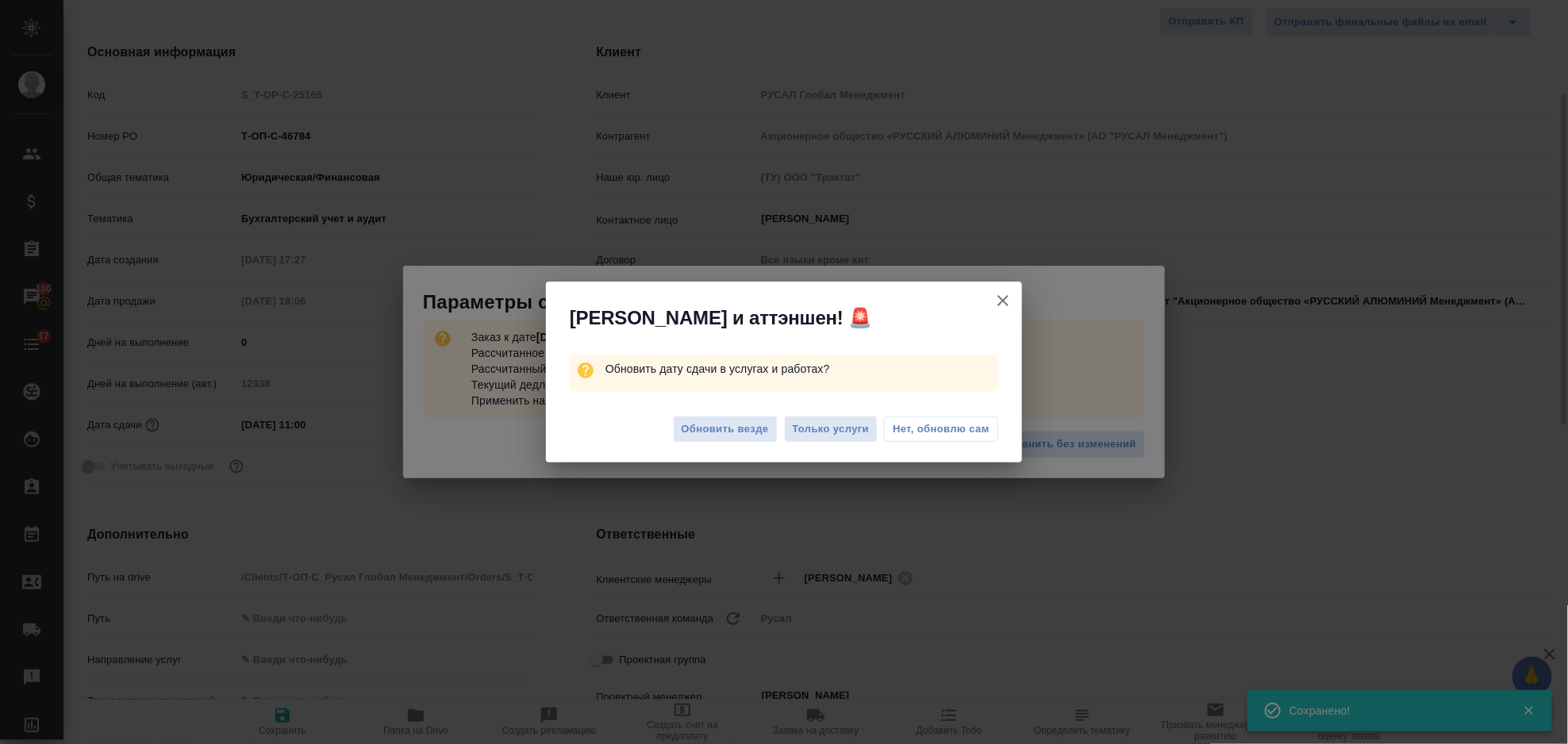
type textarea "x"
click at [831, 420] on span "Только услуги" at bounding box center [830, 429] width 77 height 18
type textarea "x"
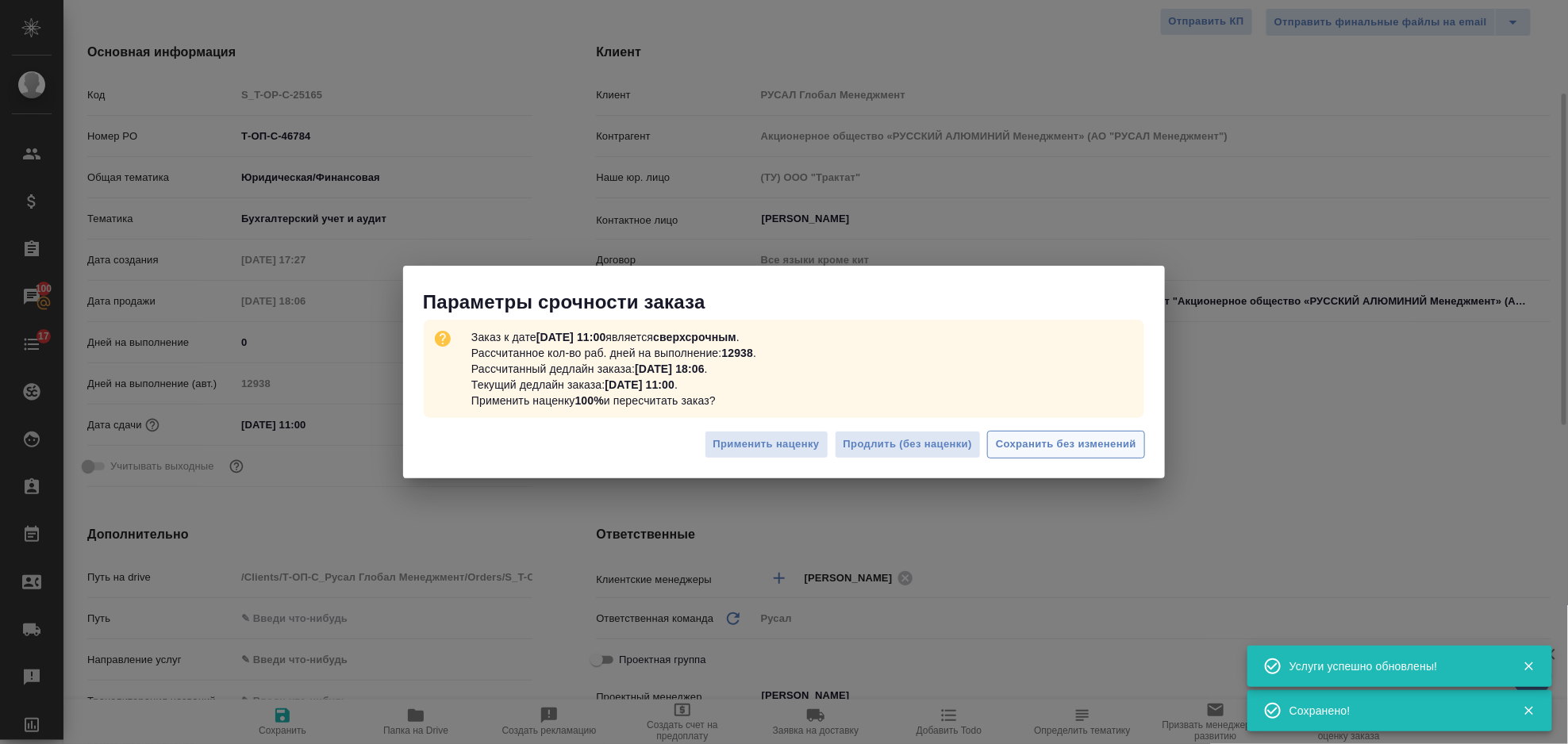
click at [1066, 447] on span "Сохранить без изменений" at bounding box center [1066, 445] width 140 height 18
type textarea "x"
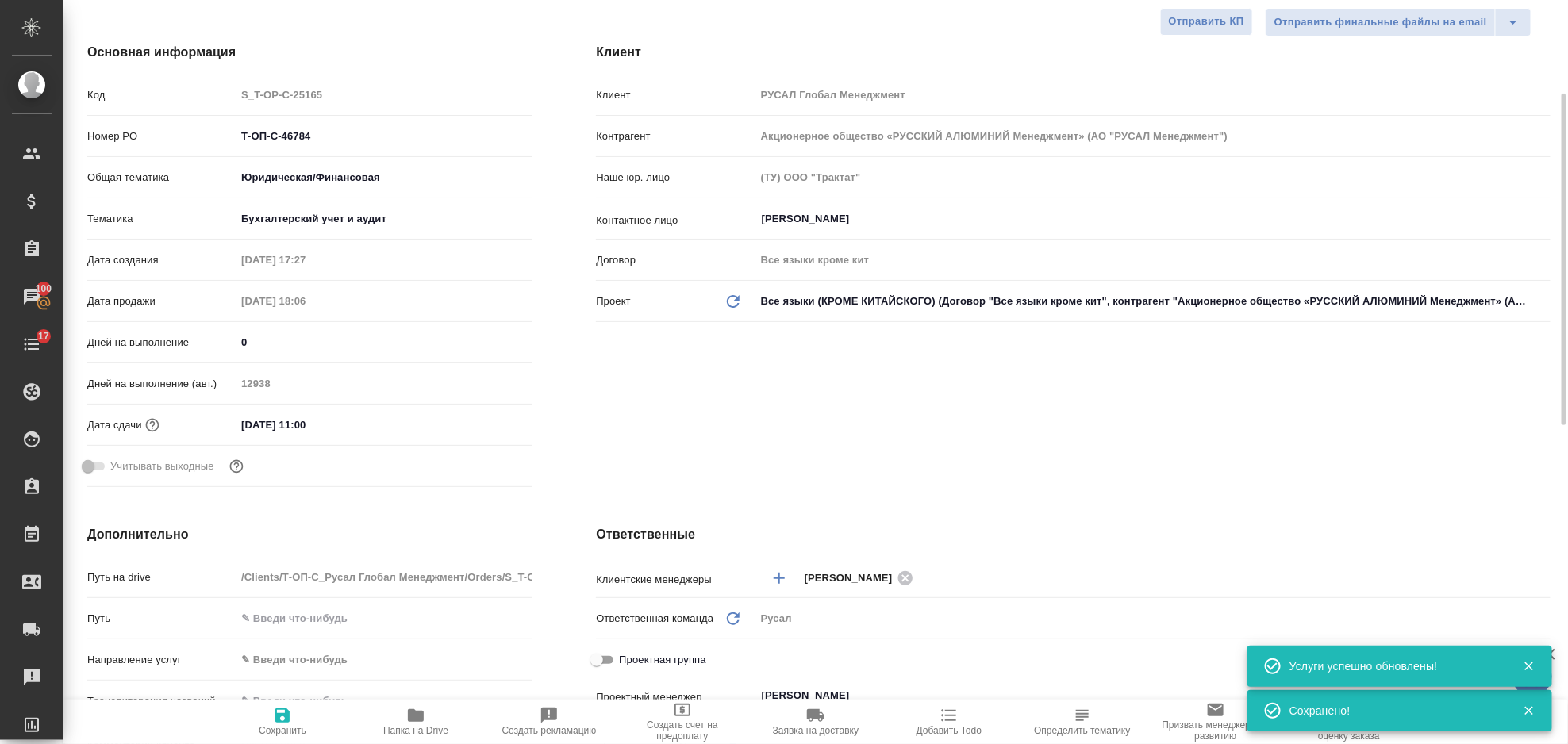
type textarea "x"
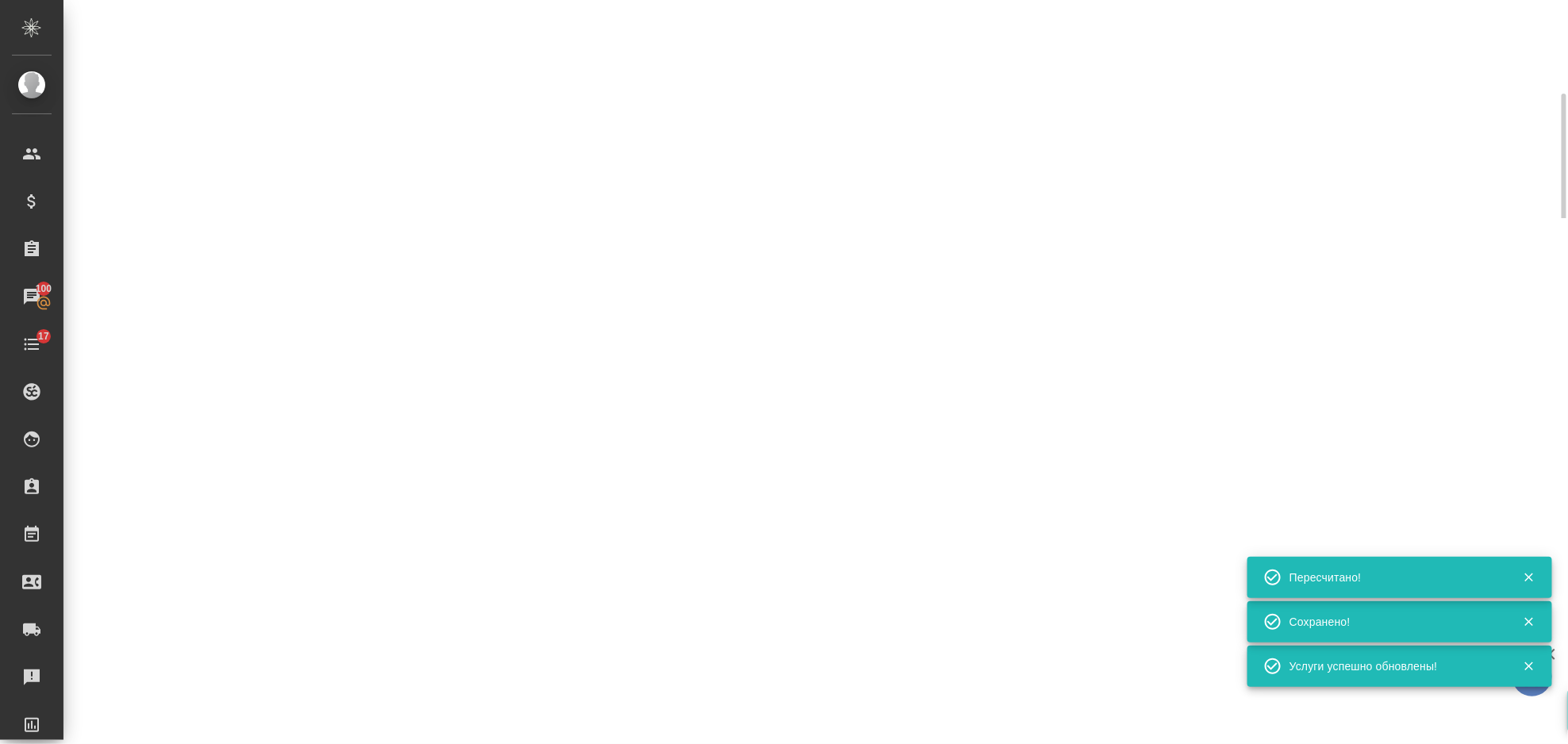
select select "RU"
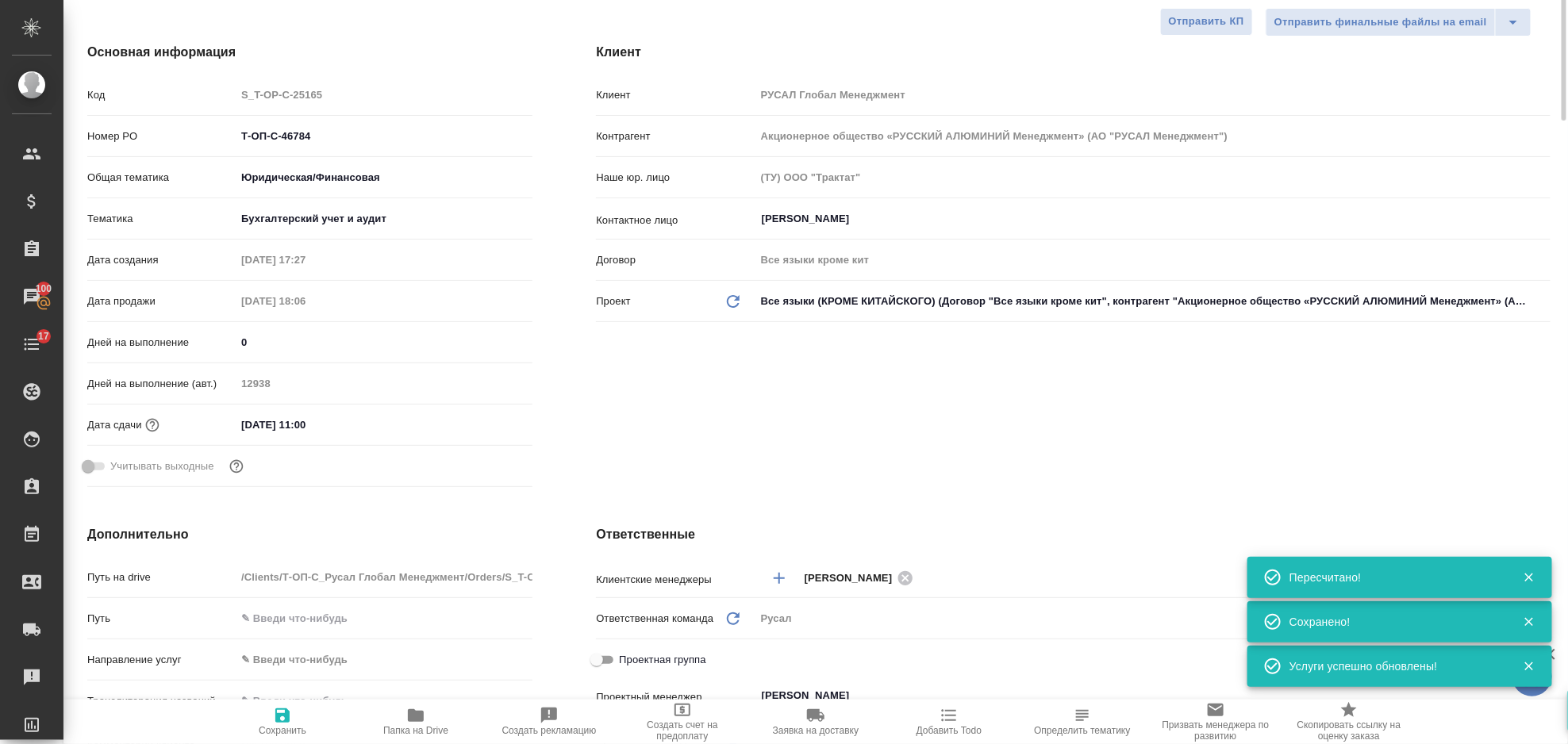
type textarea "x"
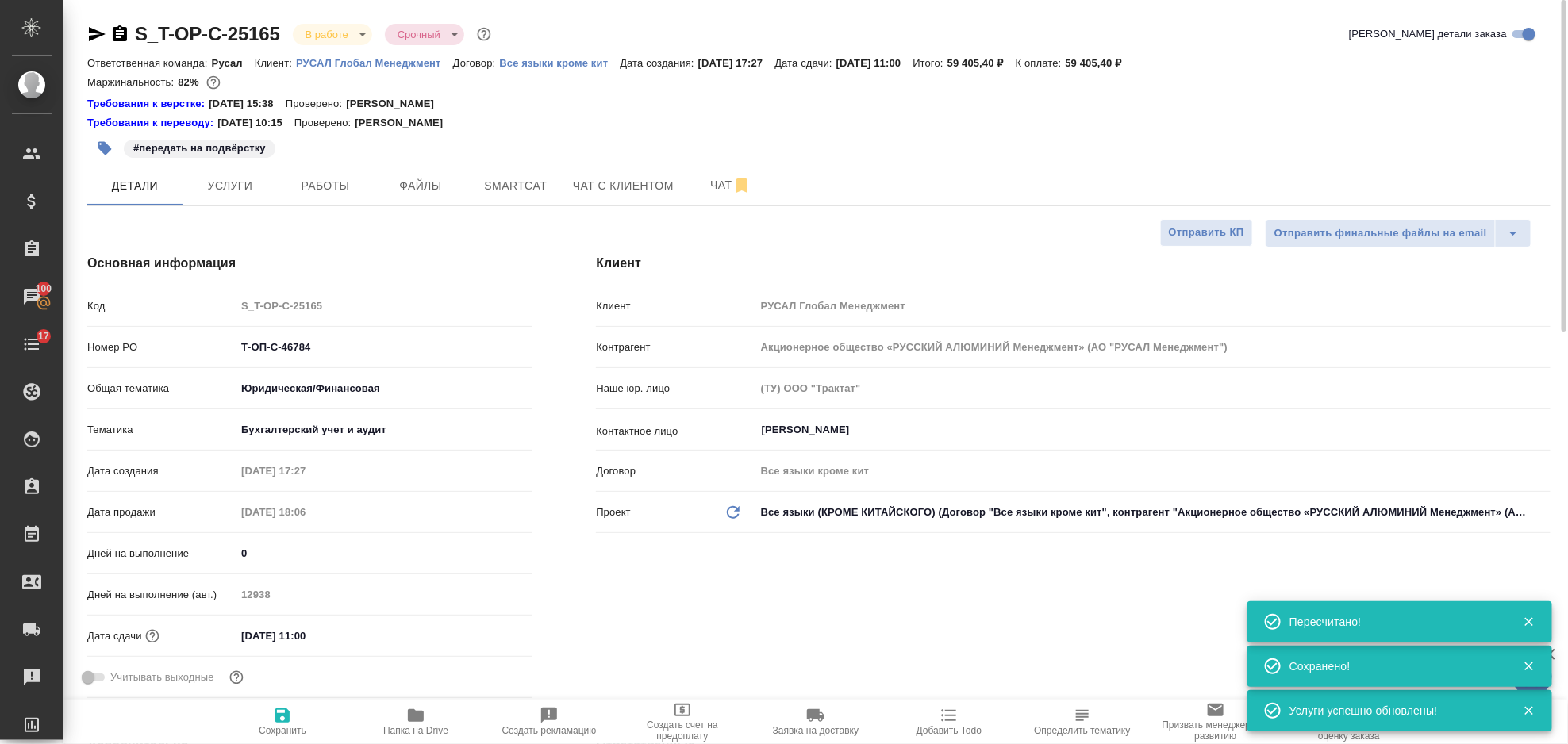
type textarea "x"
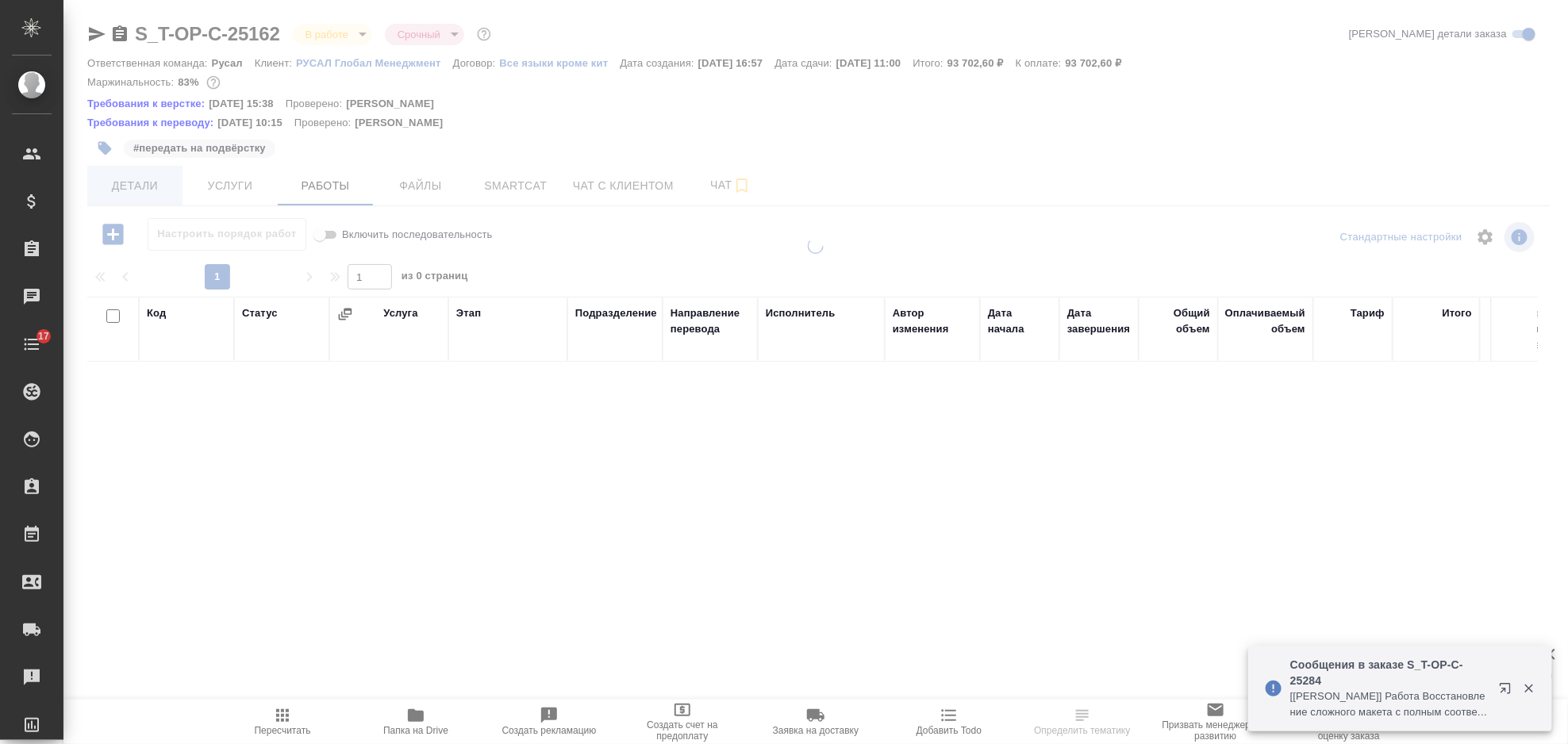
click at [140, 190] on span "Детали" at bounding box center [135, 186] width 76 height 19
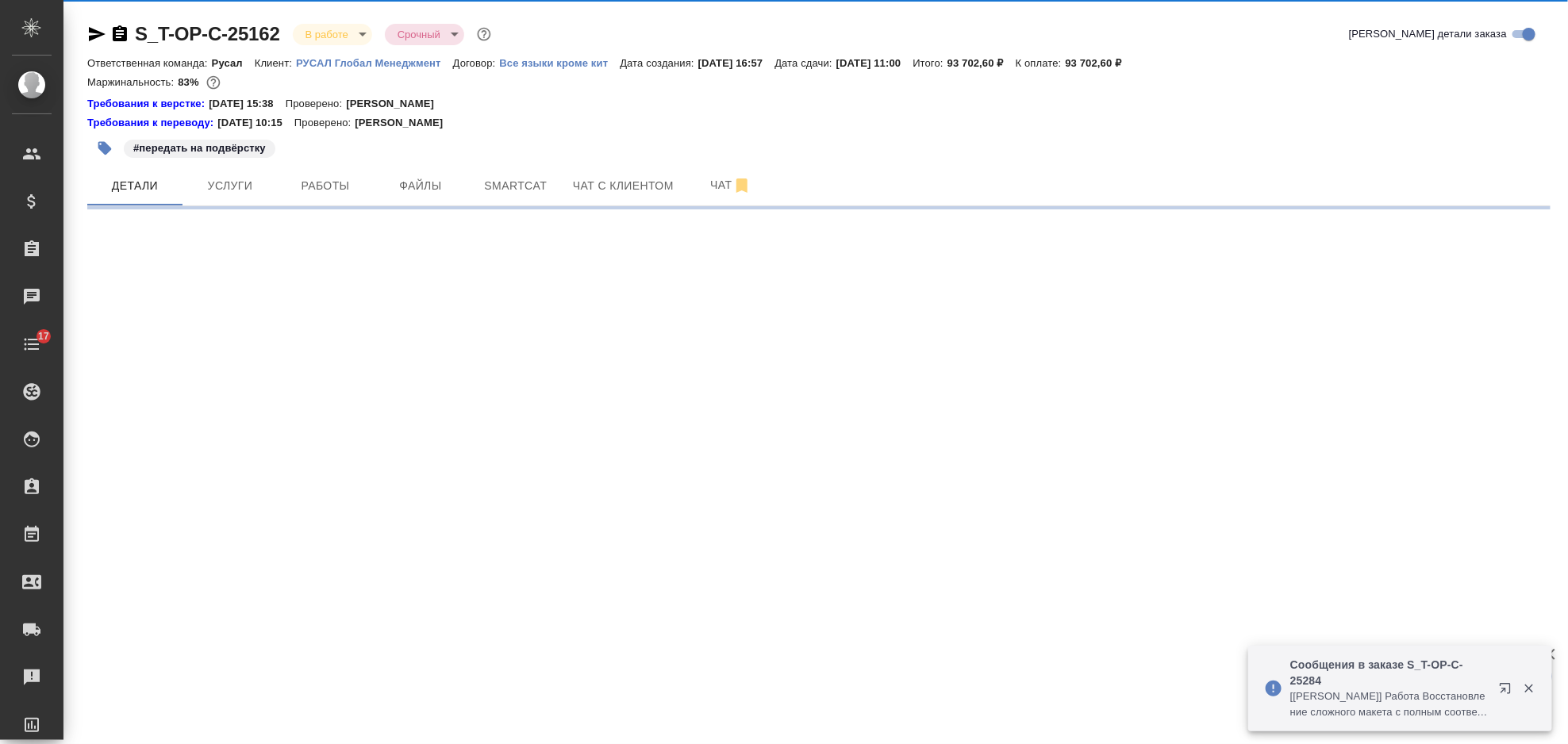
select select "RU"
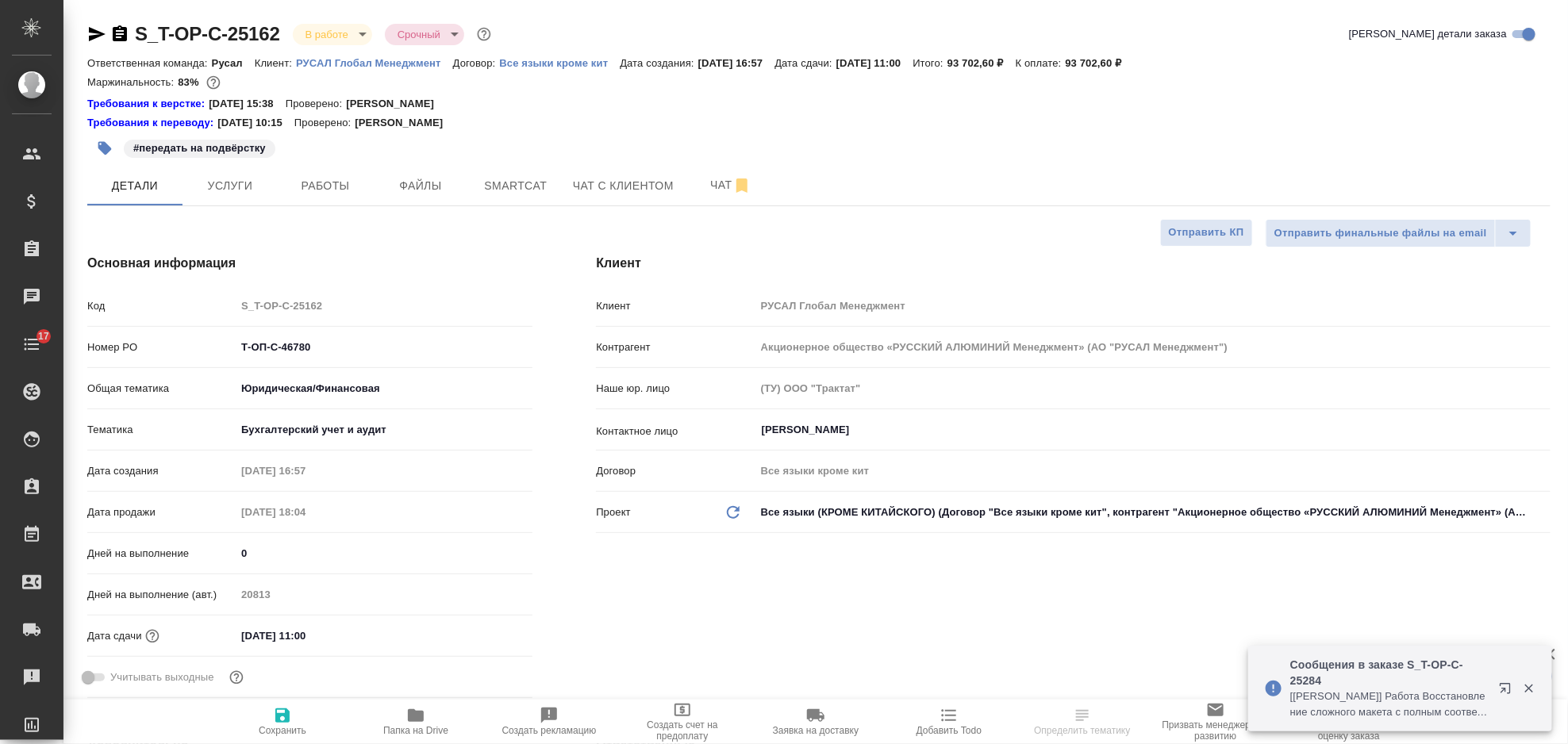
type textarea "x"
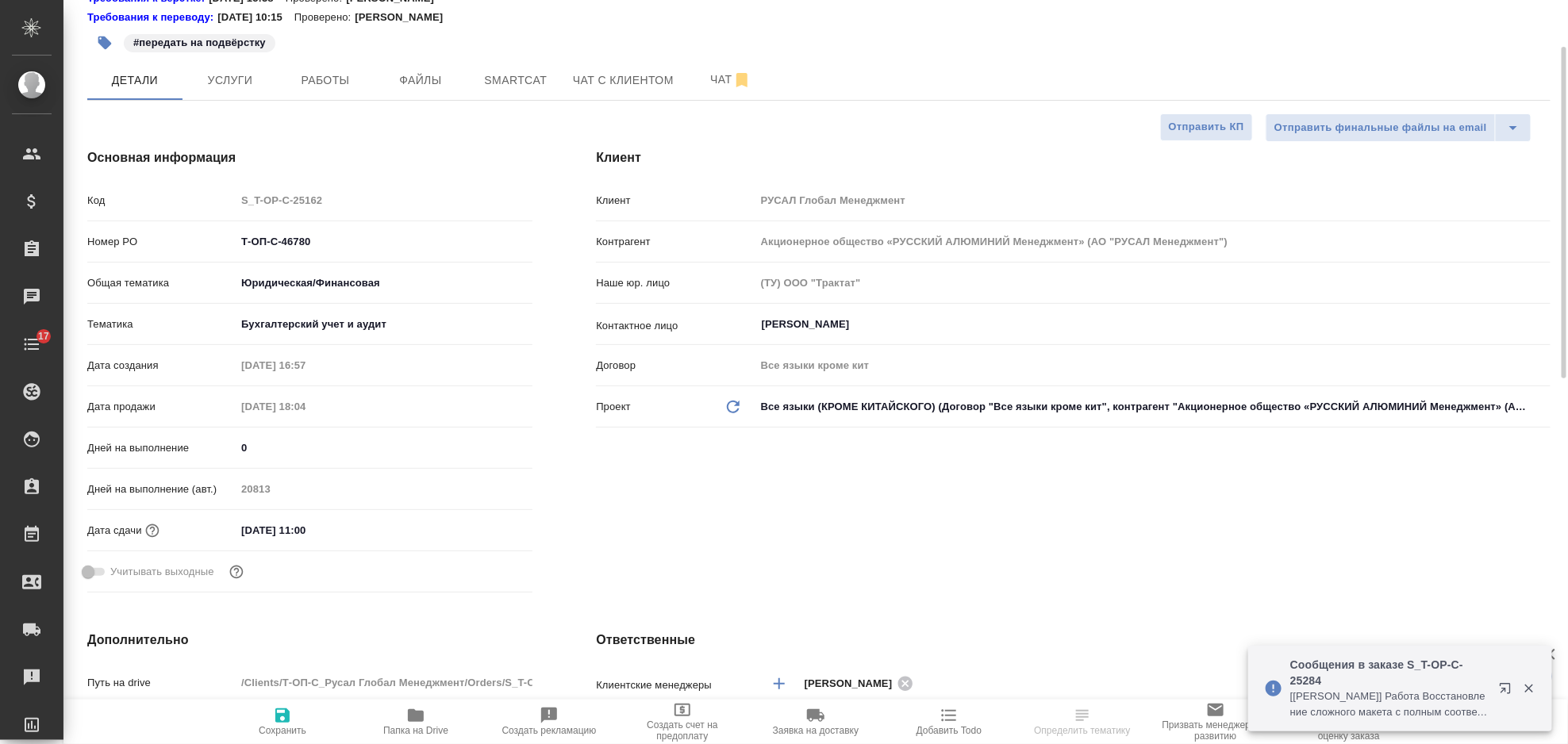
click at [344, 530] on input "[DATE] 11:00" at bounding box center [305, 530] width 139 height 23
click at [482, 524] on icon "button" at bounding box center [486, 529] width 14 height 16
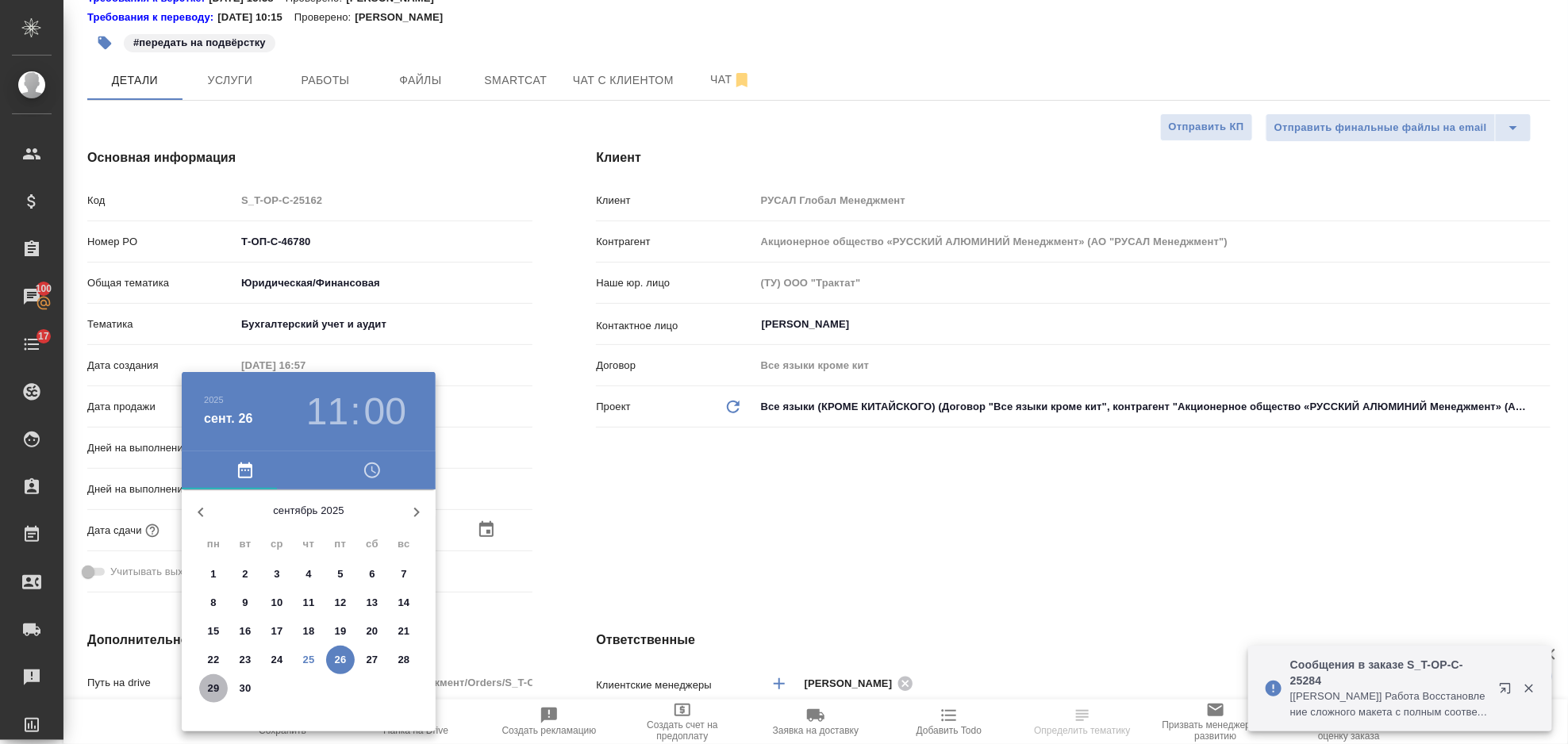
click at [213, 690] on p "29" at bounding box center [213, 688] width 12 height 16
type input "[DATE] 11:00"
type textarea "x"
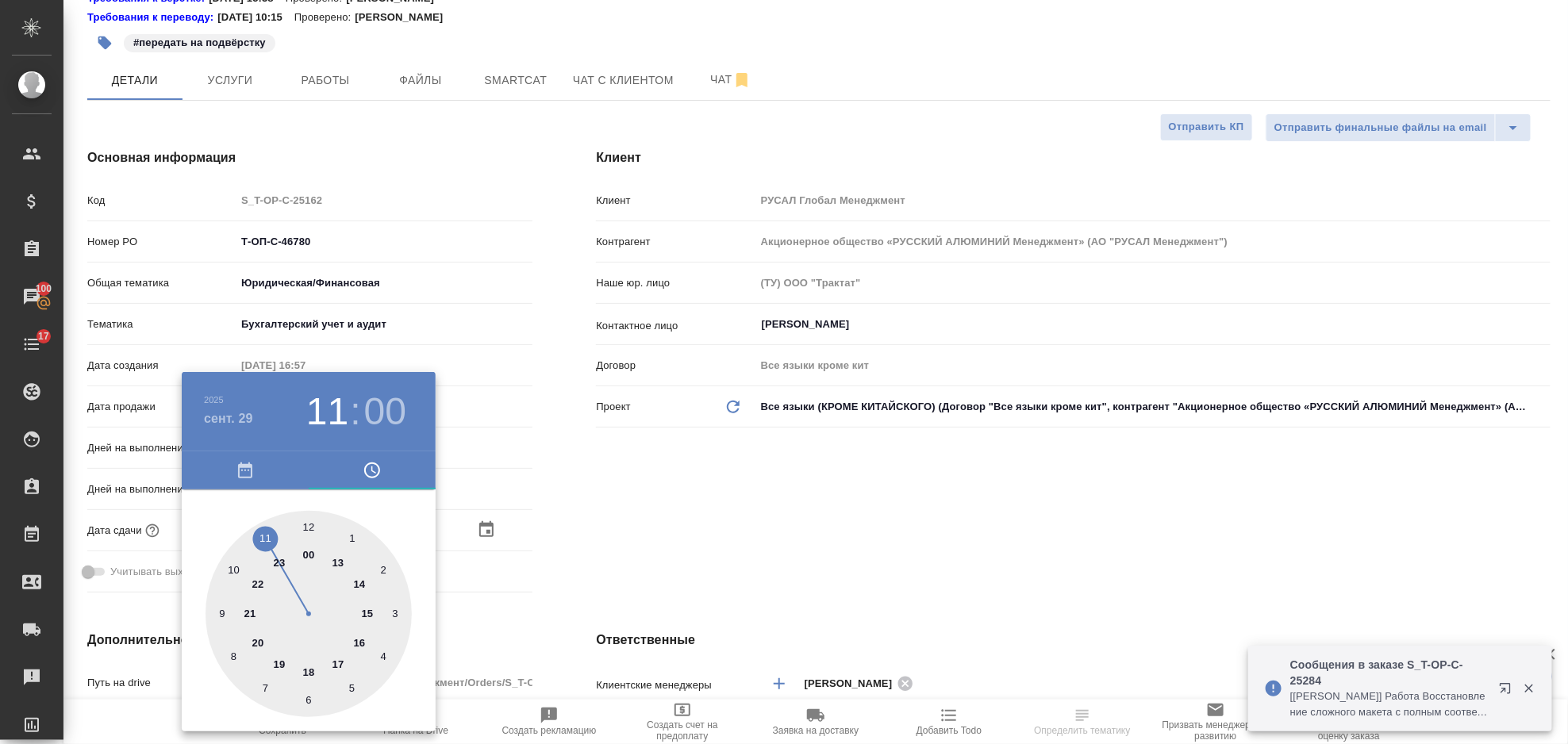
click at [308, 533] on div at bounding box center [308, 613] width 206 height 206
type input "29.09.2025 12:00"
type textarea "x"
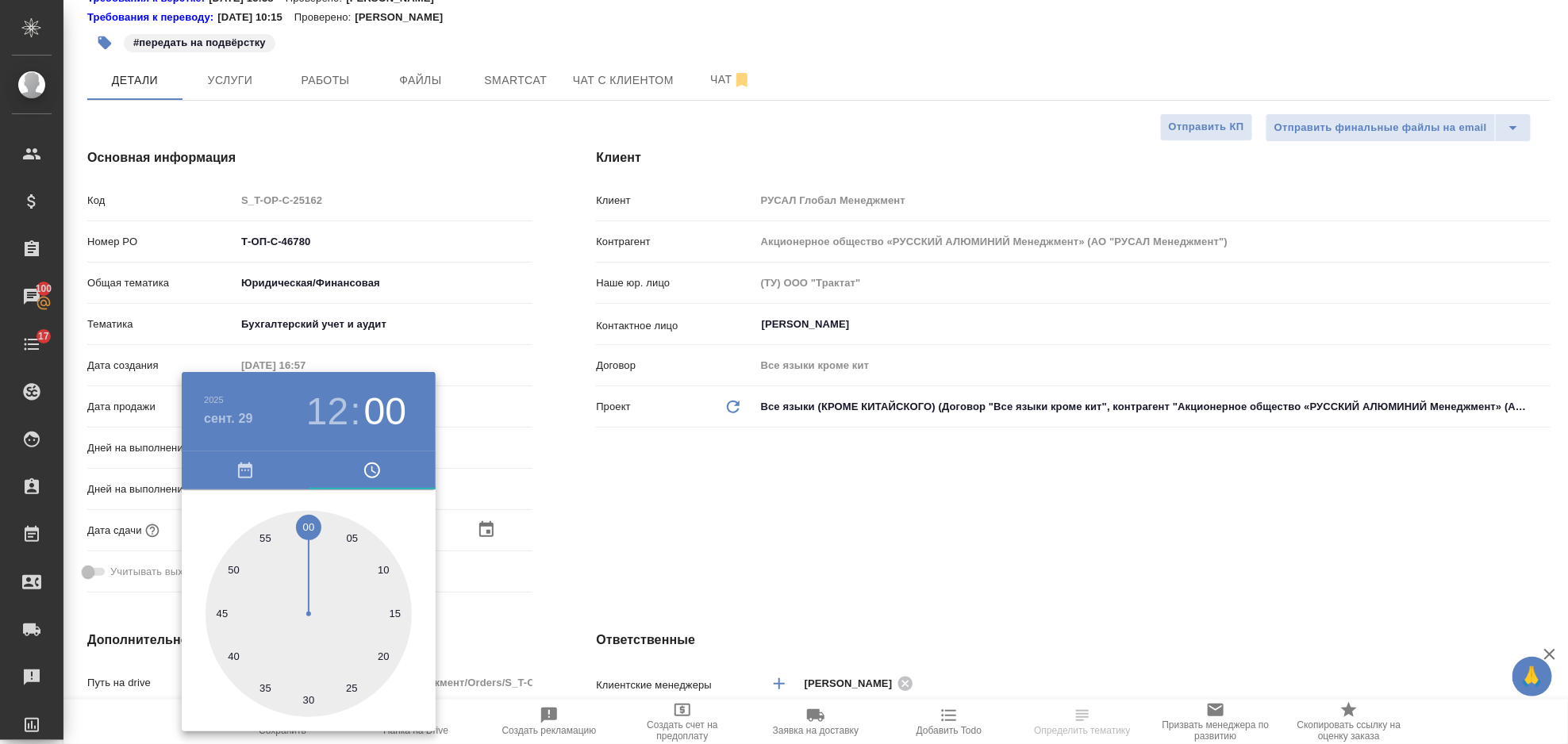
click at [587, 522] on div at bounding box center [784, 372] width 1568 height 744
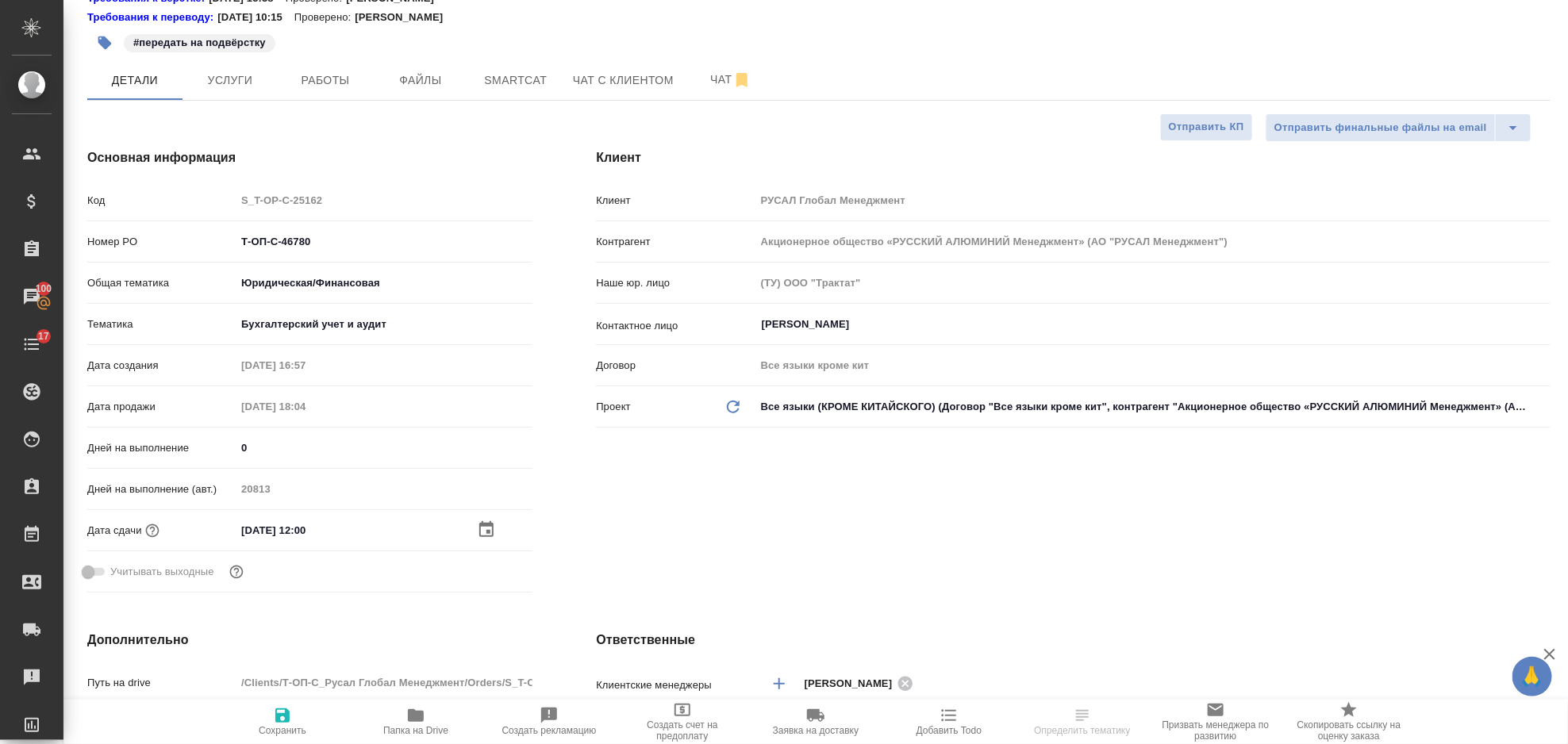
click at [291, 709] on icon "button" at bounding box center [283, 715] width 19 height 19
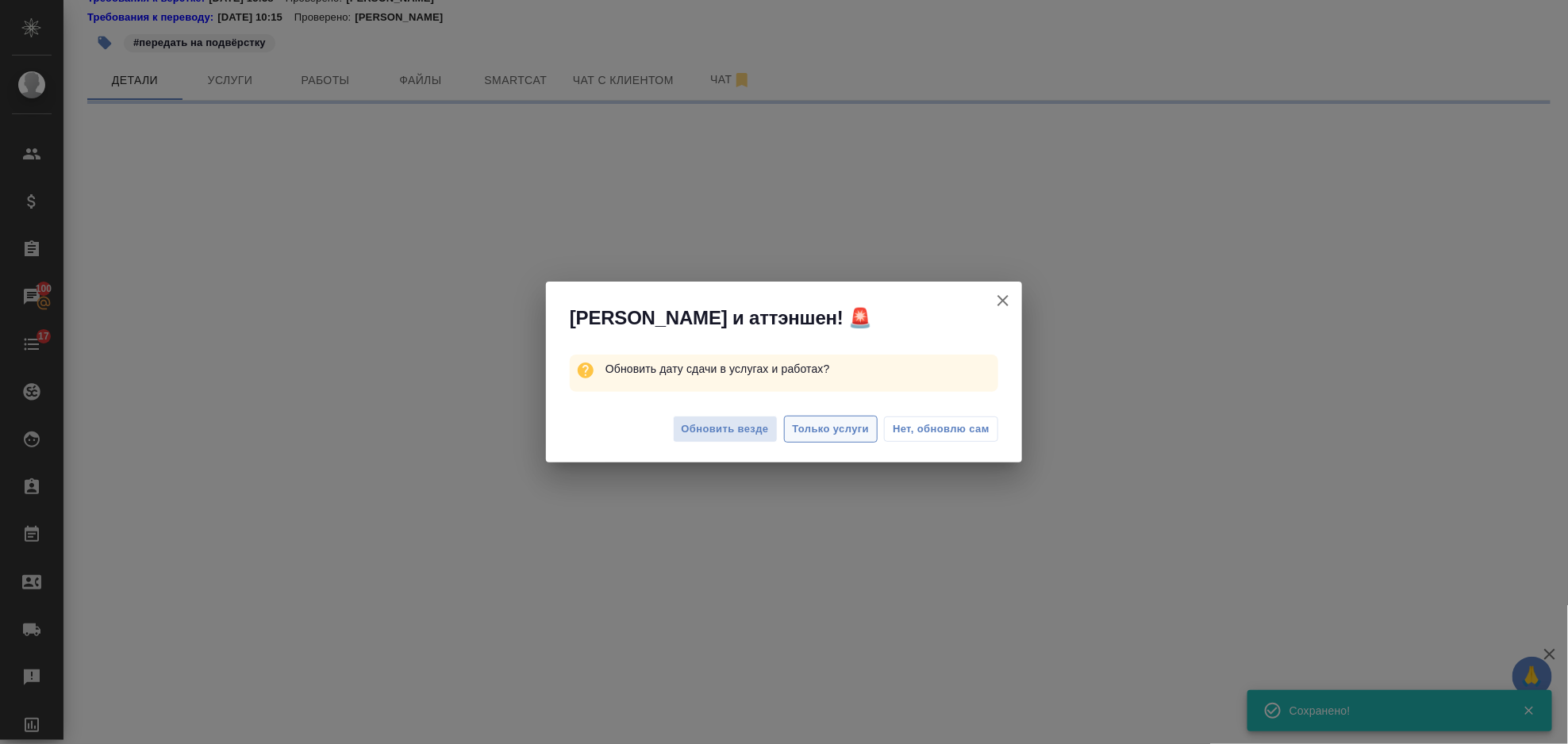
select select "RU"
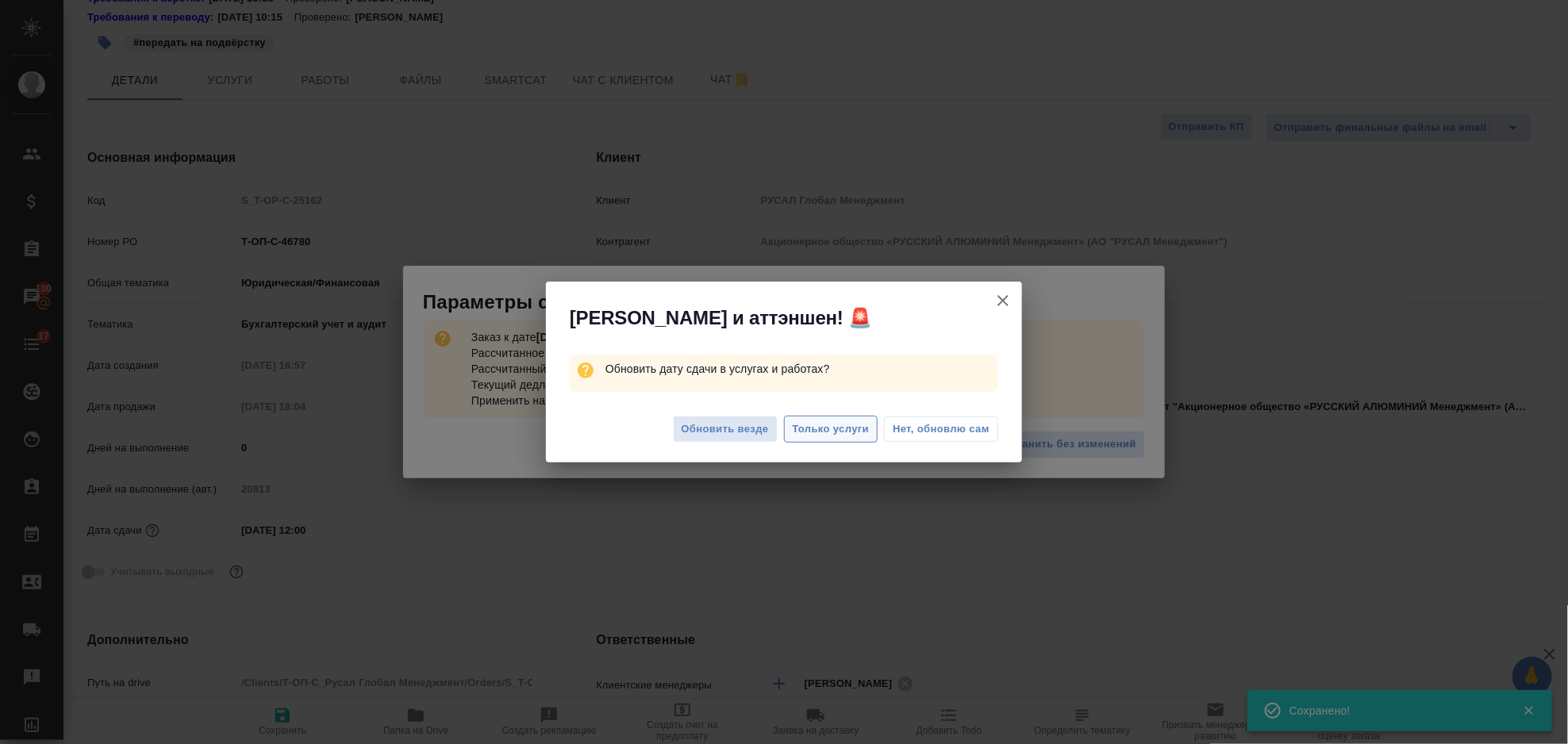
type textarea "x"
click at [817, 431] on span "Только услуги" at bounding box center [830, 429] width 77 height 18
type textarea "x"
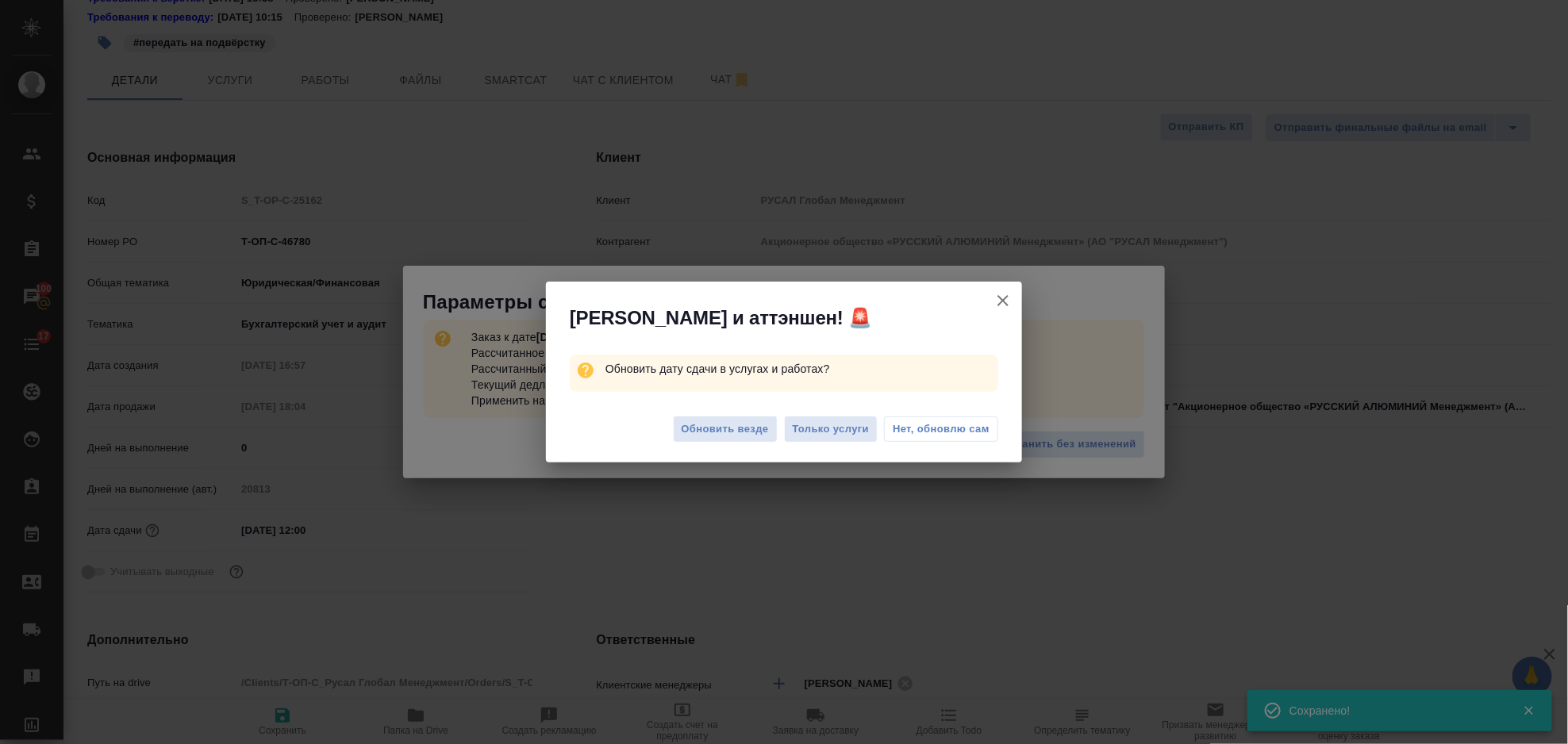
type textarea "x"
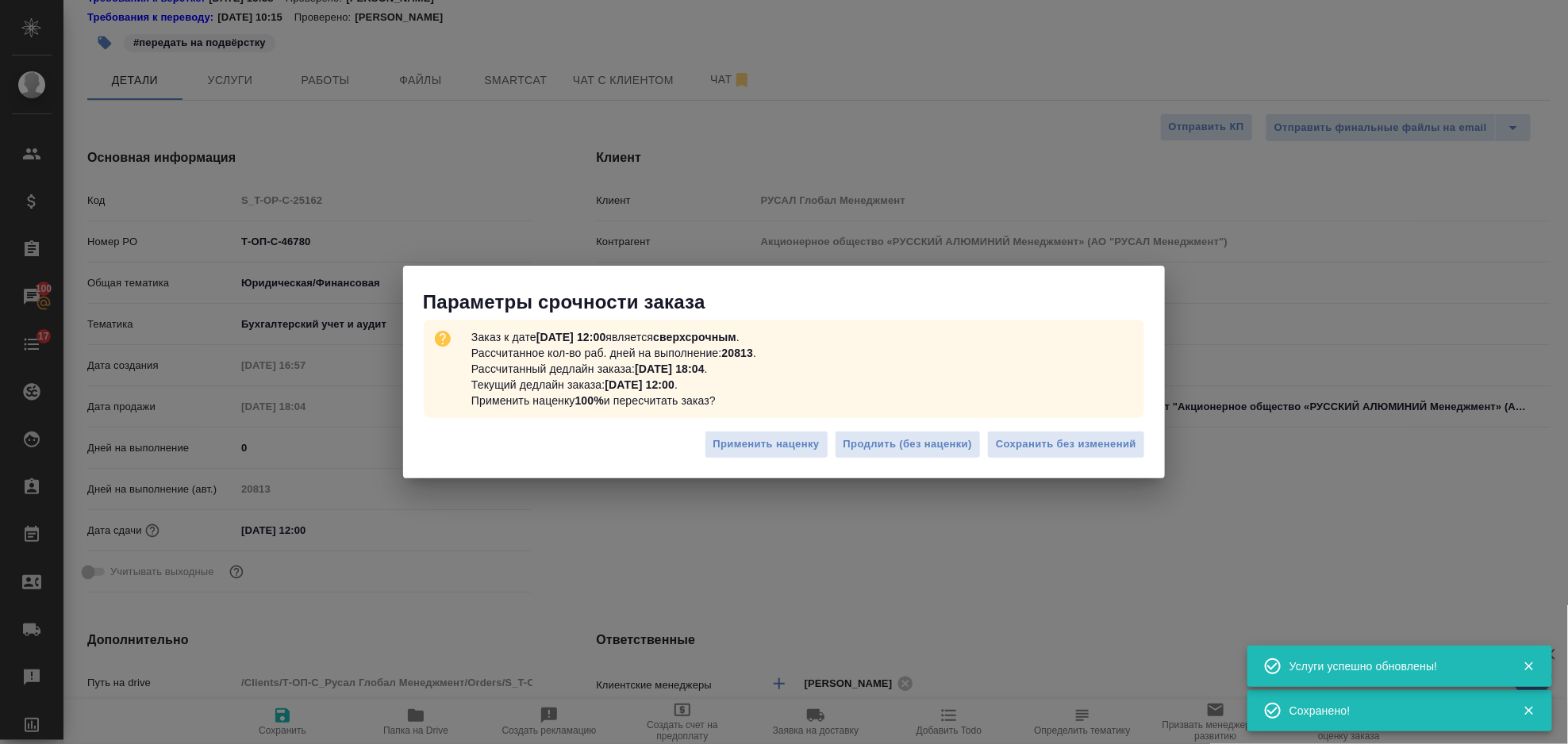
click at [1033, 447] on span "Сохранить без изменений" at bounding box center [1066, 445] width 140 height 18
type textarea "x"
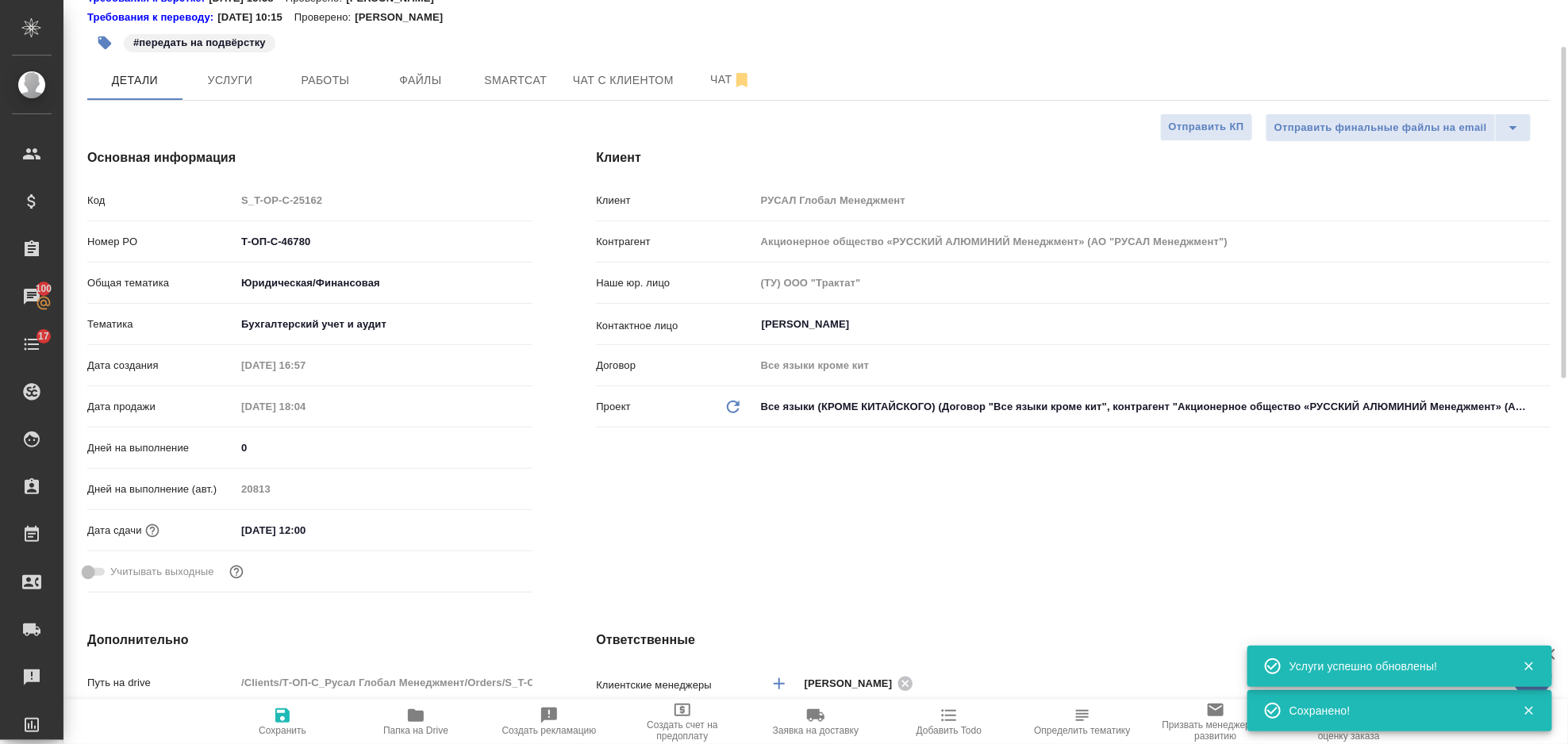
type textarea "x"
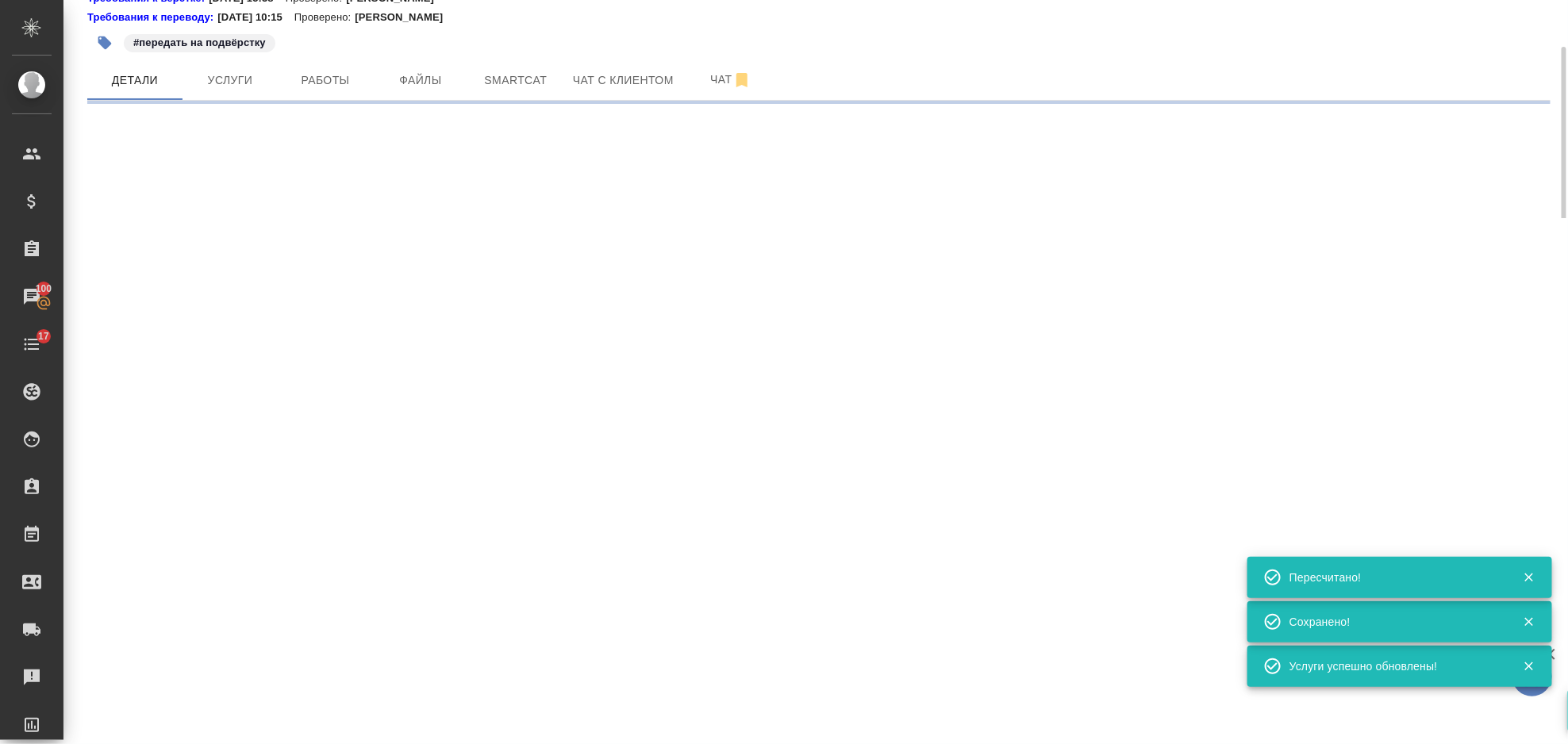
select select "RU"
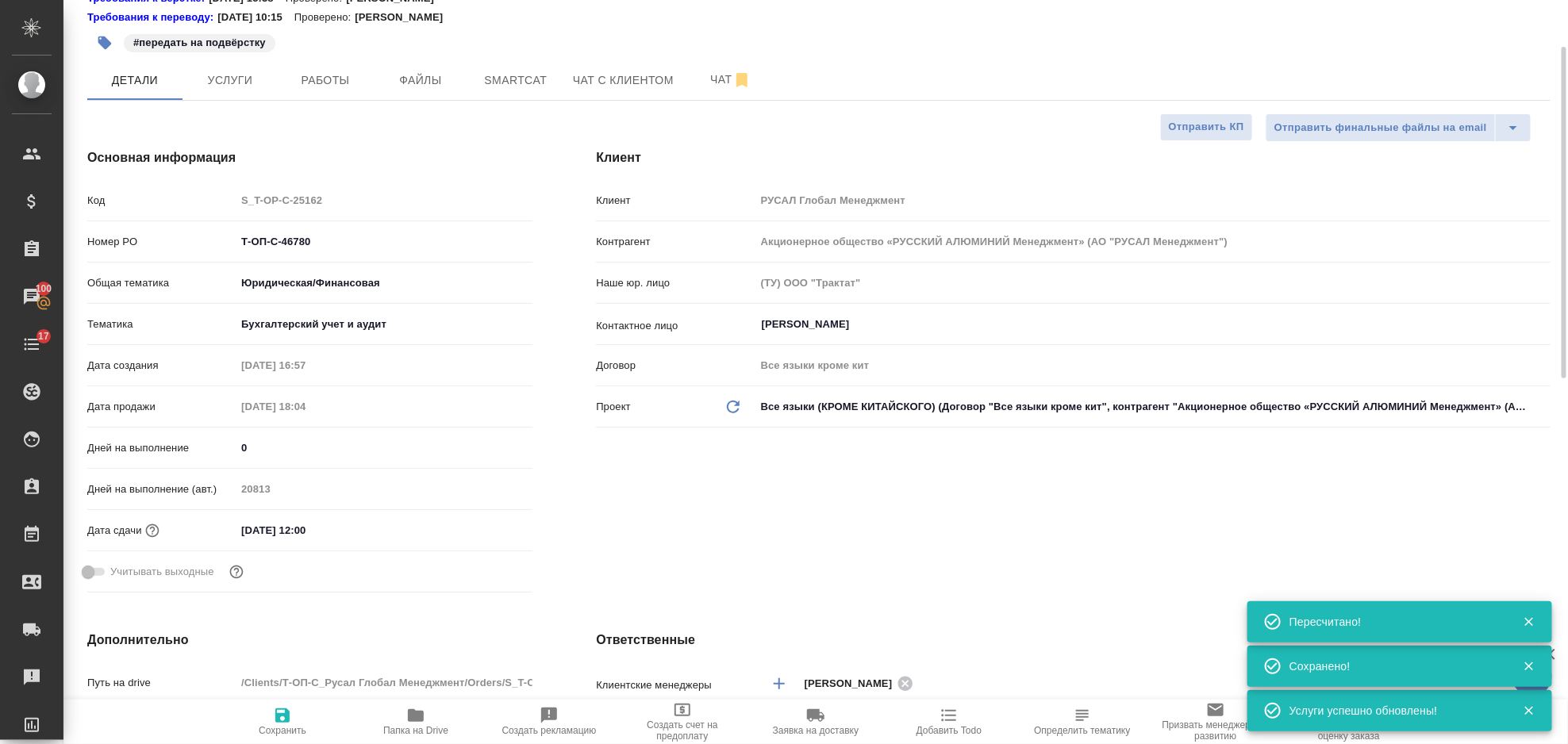
type textarea "x"
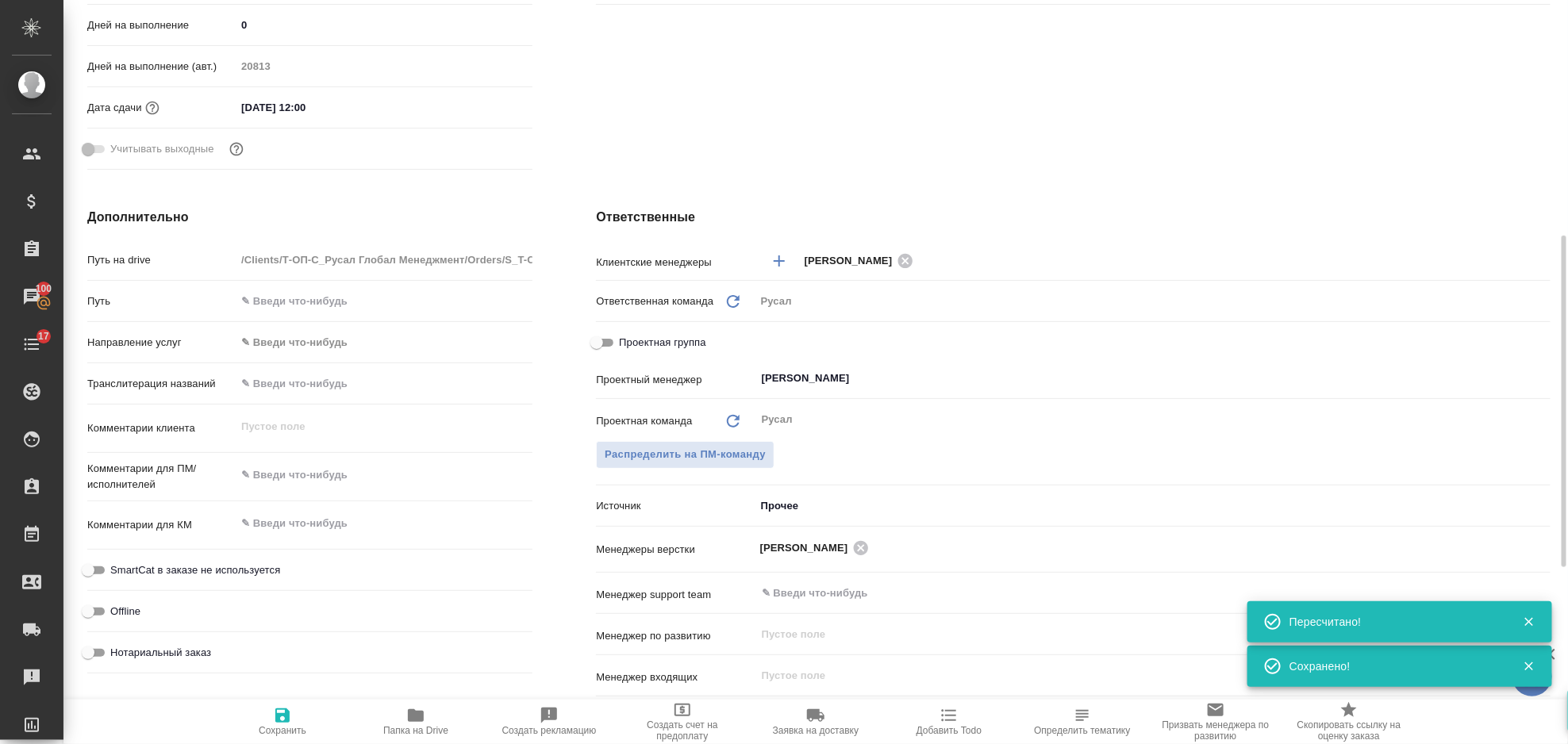
scroll to position [0, 0]
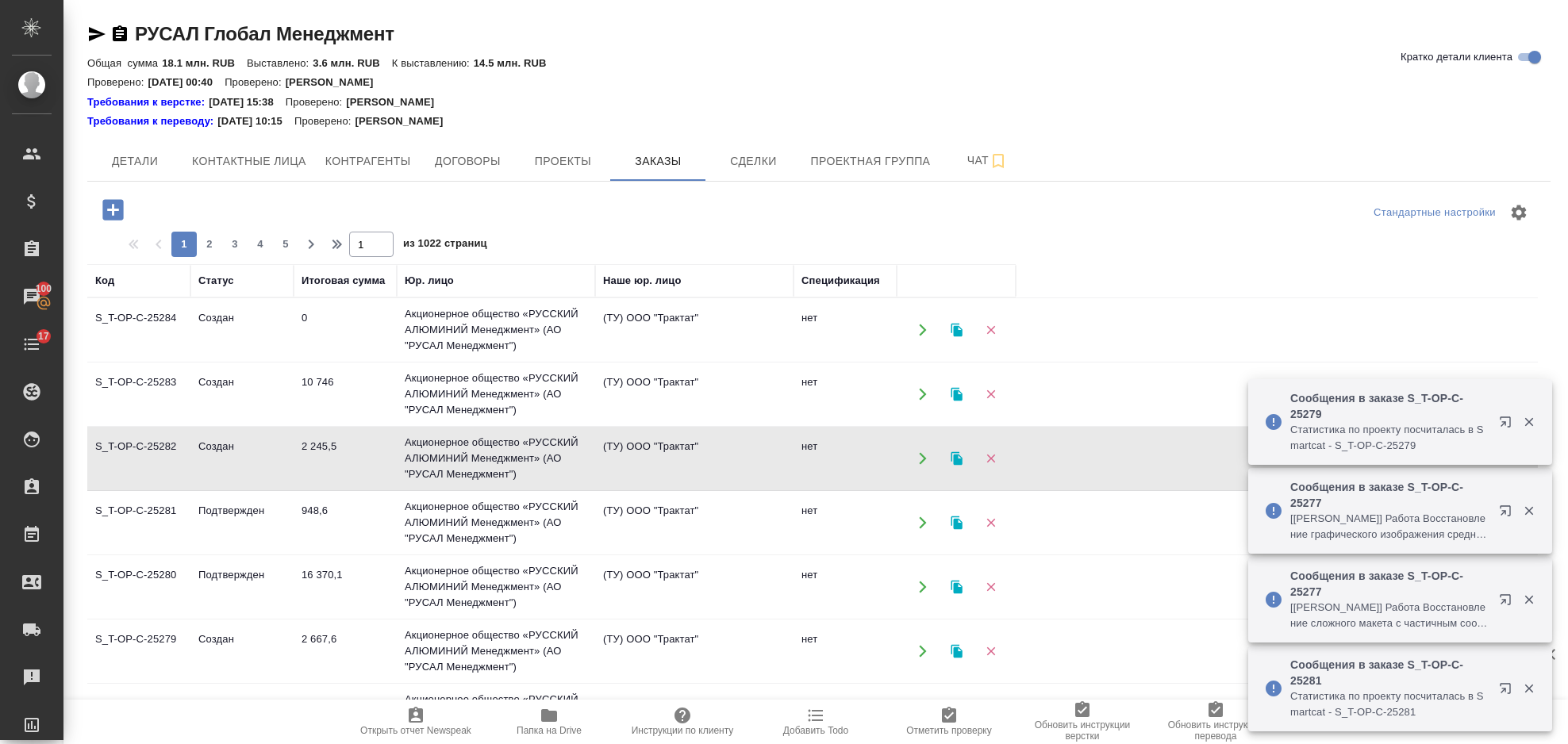
click at [113, 200] on icon "button" at bounding box center [113, 210] width 20 height 20
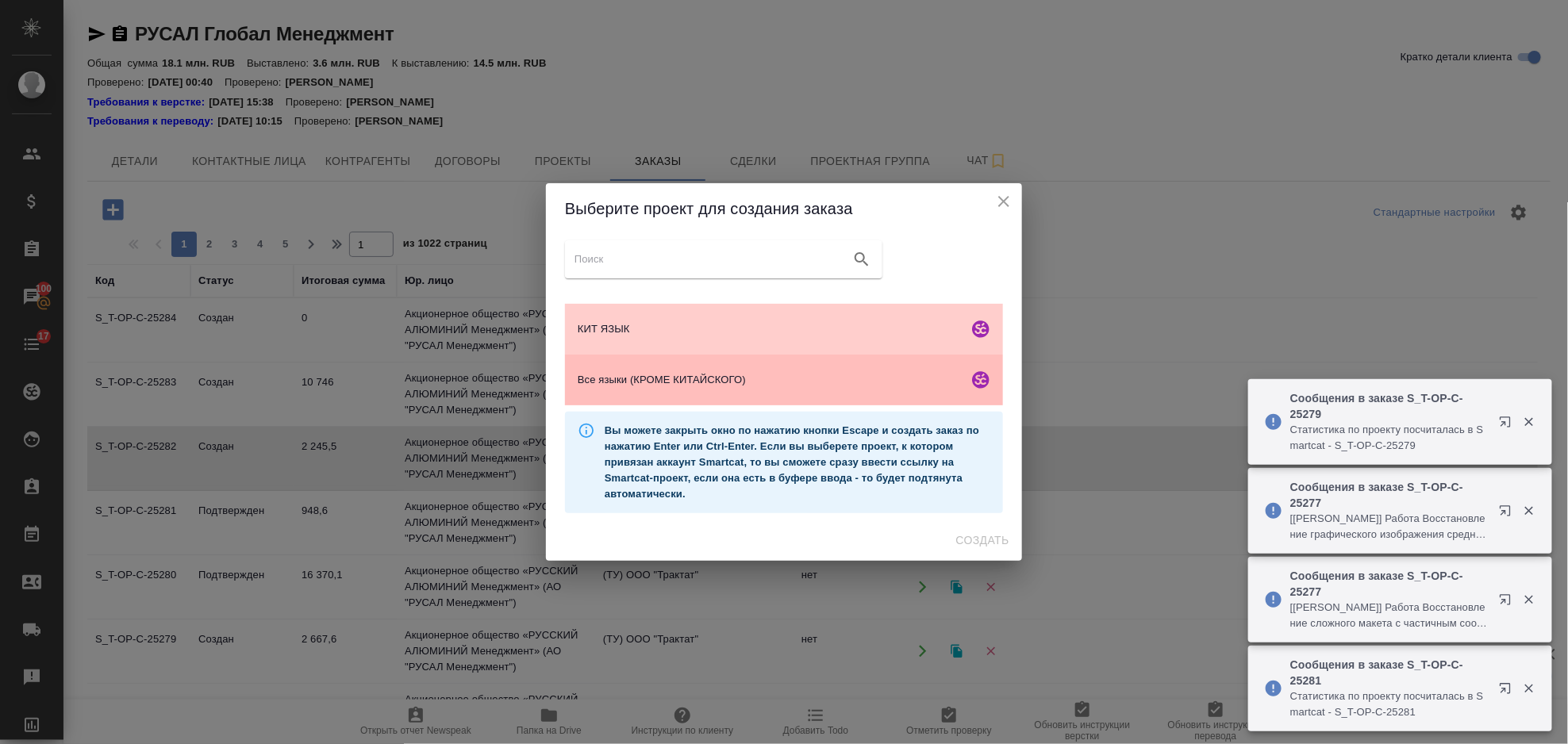
click at [719, 381] on span "Все языки (КРОМЕ КИТАЙСКОГО)" at bounding box center [770, 379] width 384 height 16
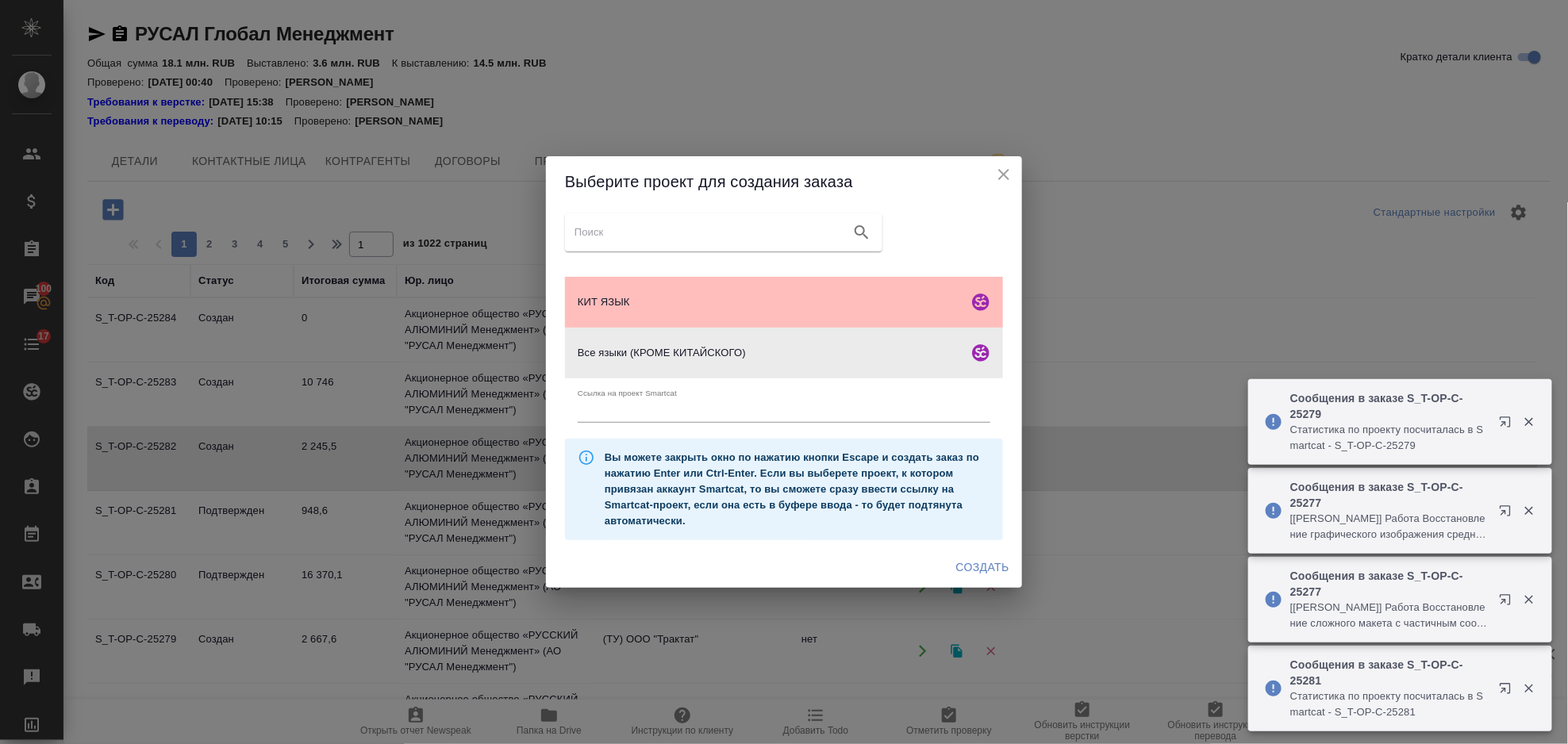
click at [740, 306] on span "КИТ ЯЗЫК" at bounding box center [770, 302] width 384 height 16
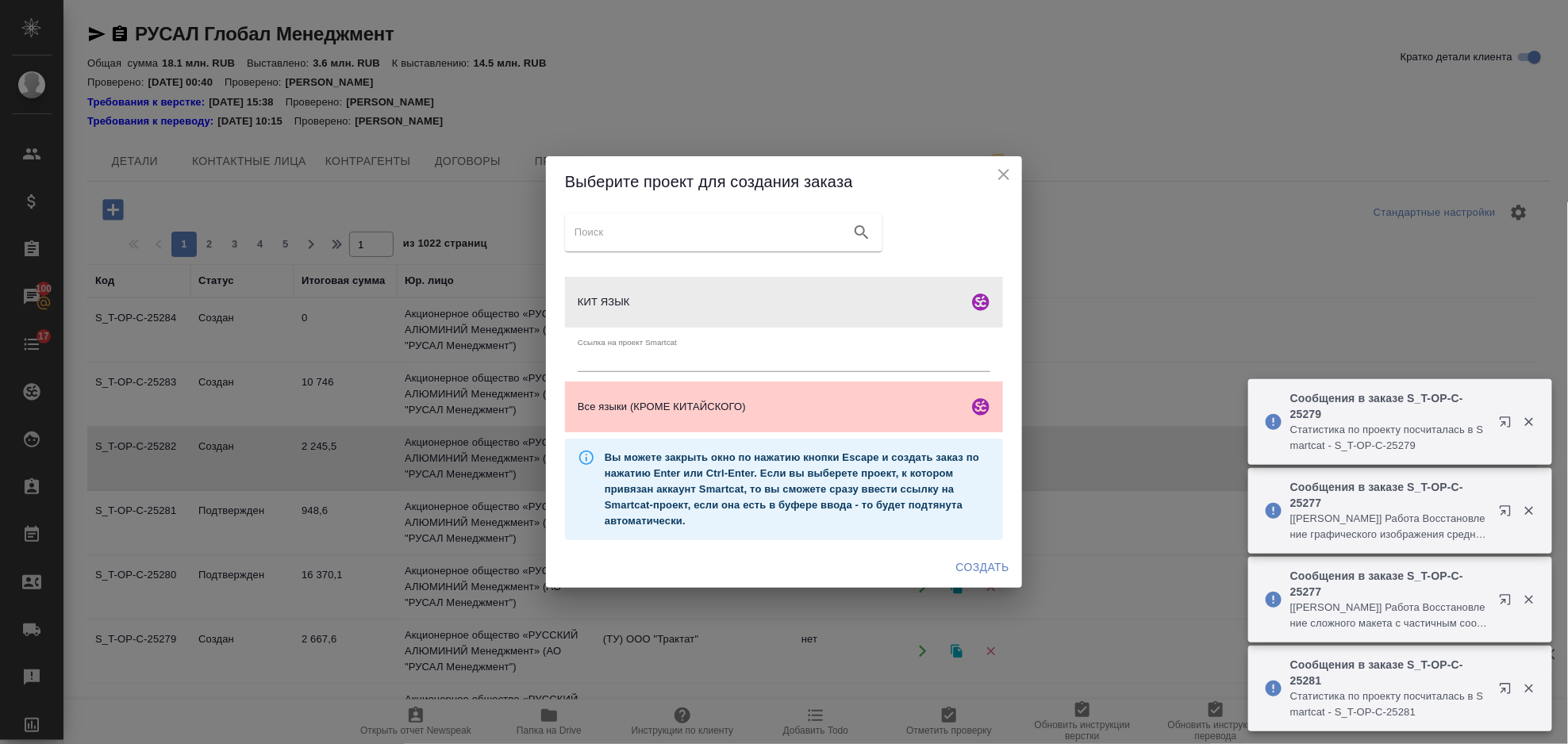
click at [968, 561] on span "Создать" at bounding box center [983, 567] width 54 height 19
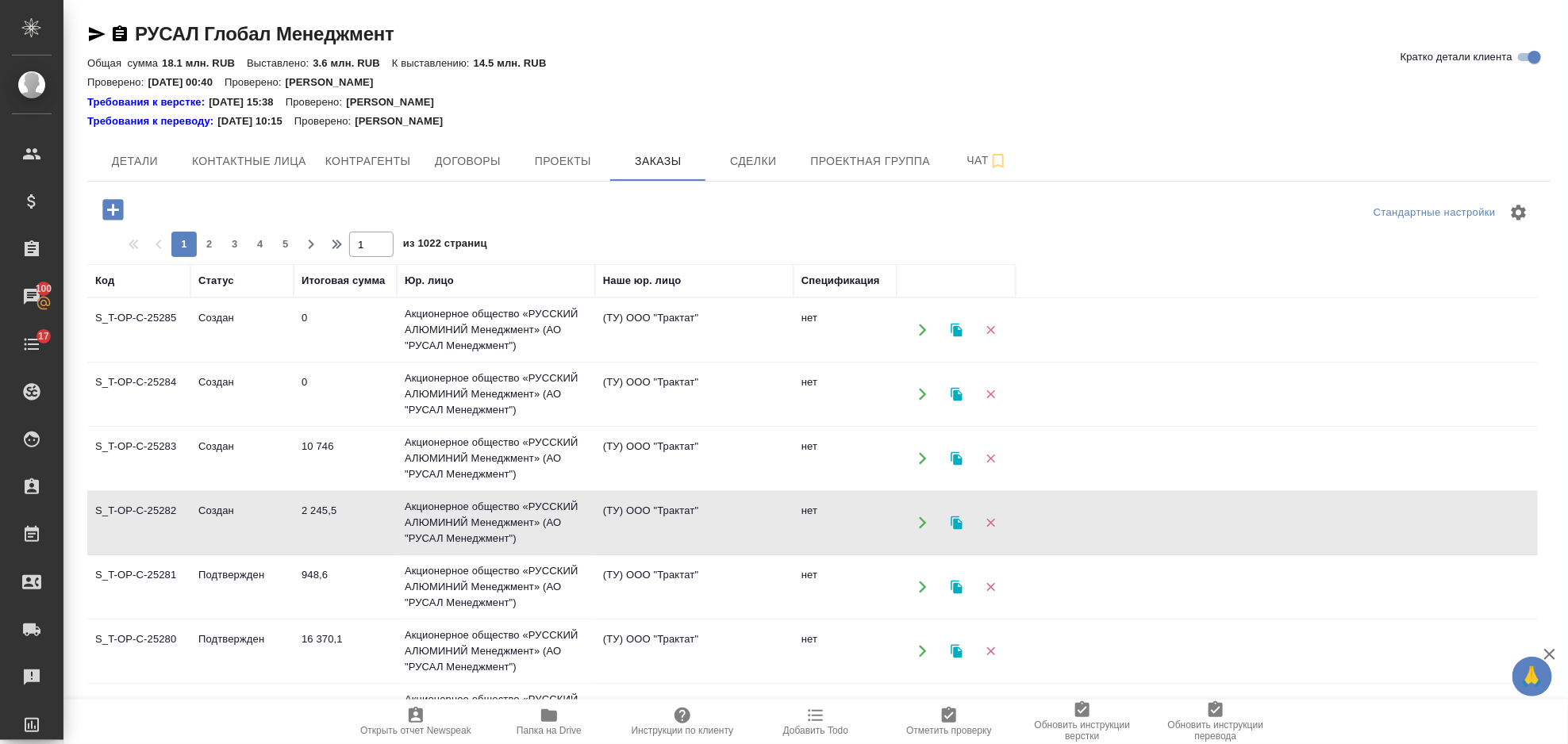
click at [119, 206] on icon "button" at bounding box center [113, 210] width 20 height 20
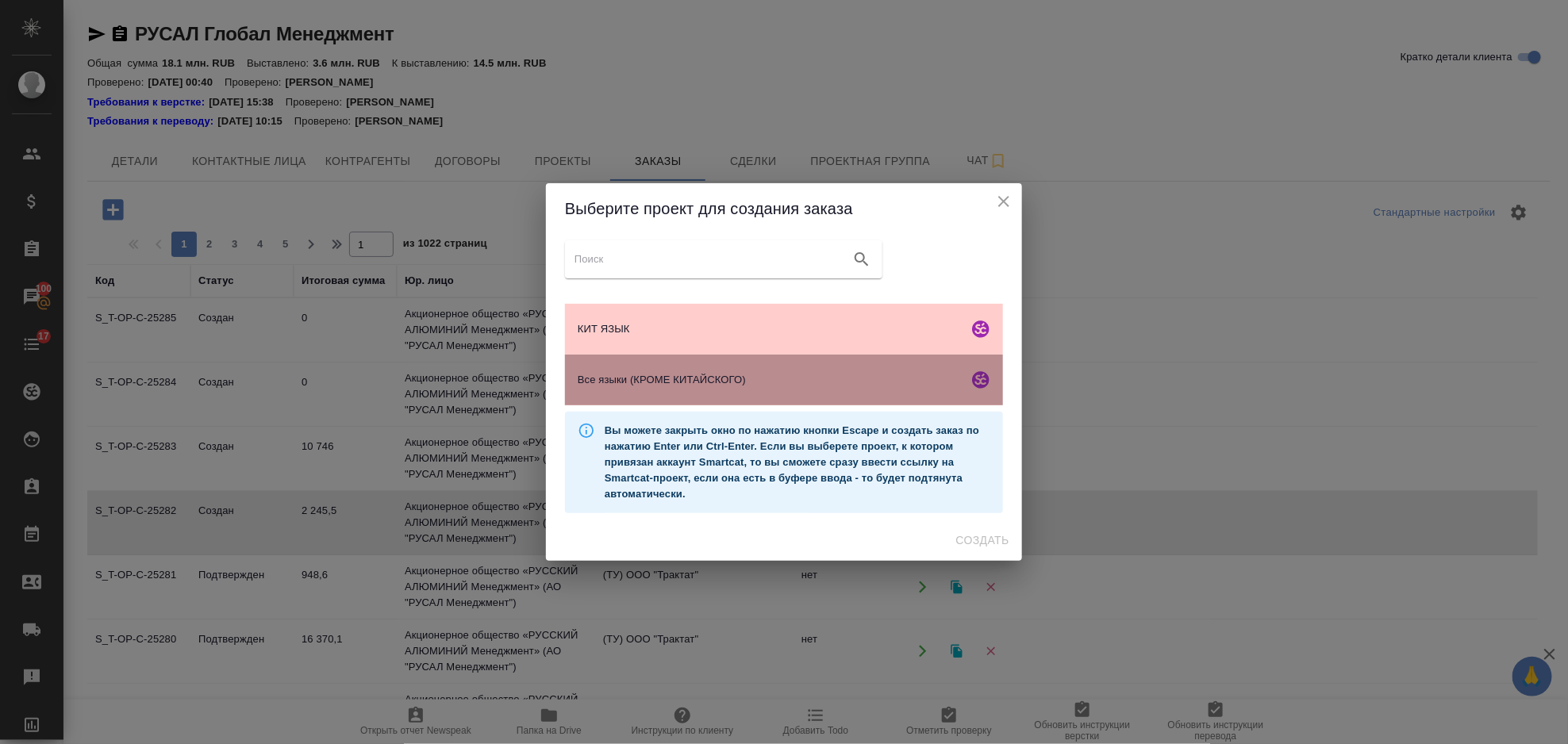
click at [669, 393] on div "Все языки (КРОМЕ КИТАЙСКОГО)" at bounding box center [784, 379] width 438 height 51
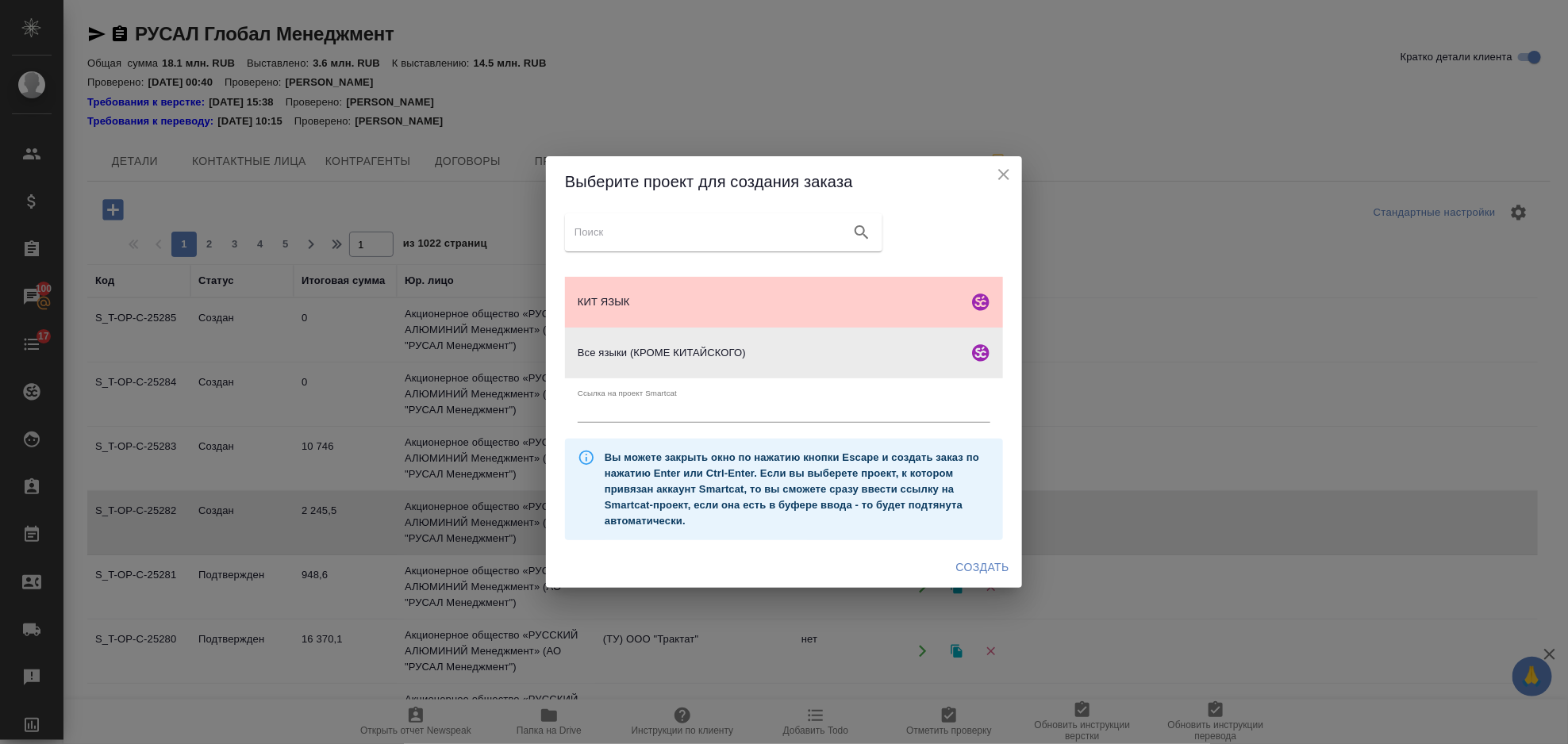
click at [965, 562] on span "Создать" at bounding box center [983, 567] width 54 height 19
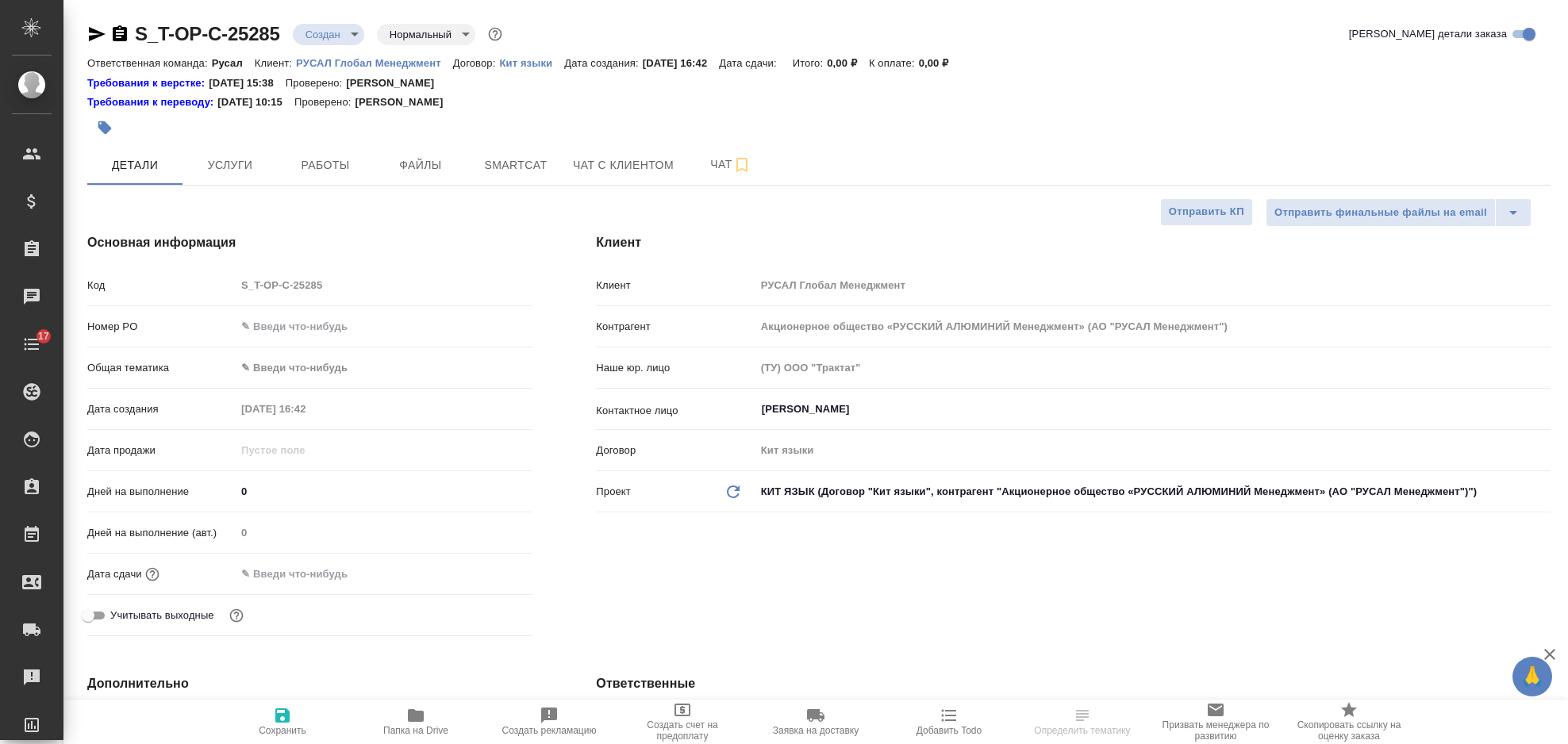
select select "RU"
type textarea "x"
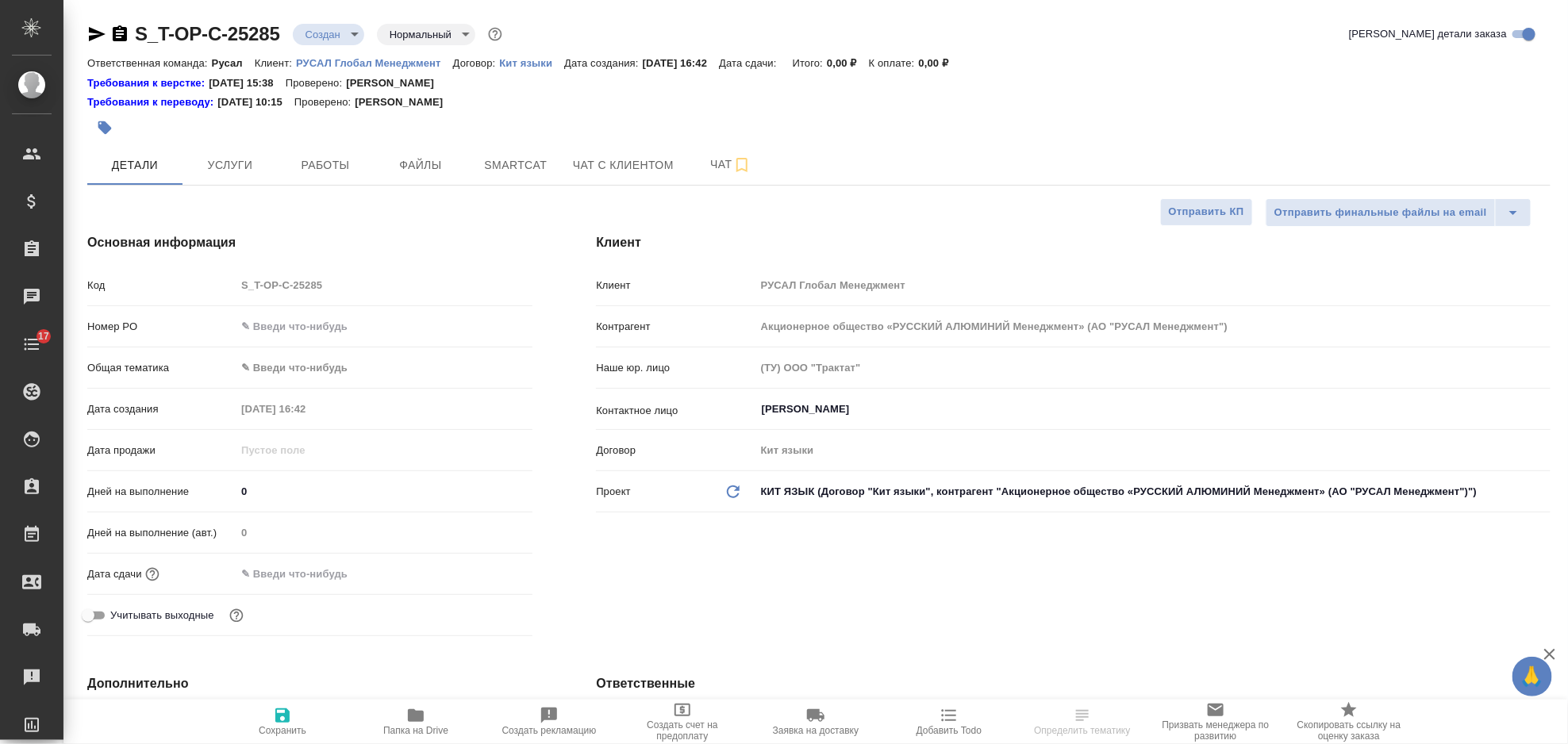
type textarea "x"
click at [347, 323] on input "text" at bounding box center [383, 326] width 296 height 23
paste input "Т-ОП-С-46886"
type input "Т-ОП-С-46886"
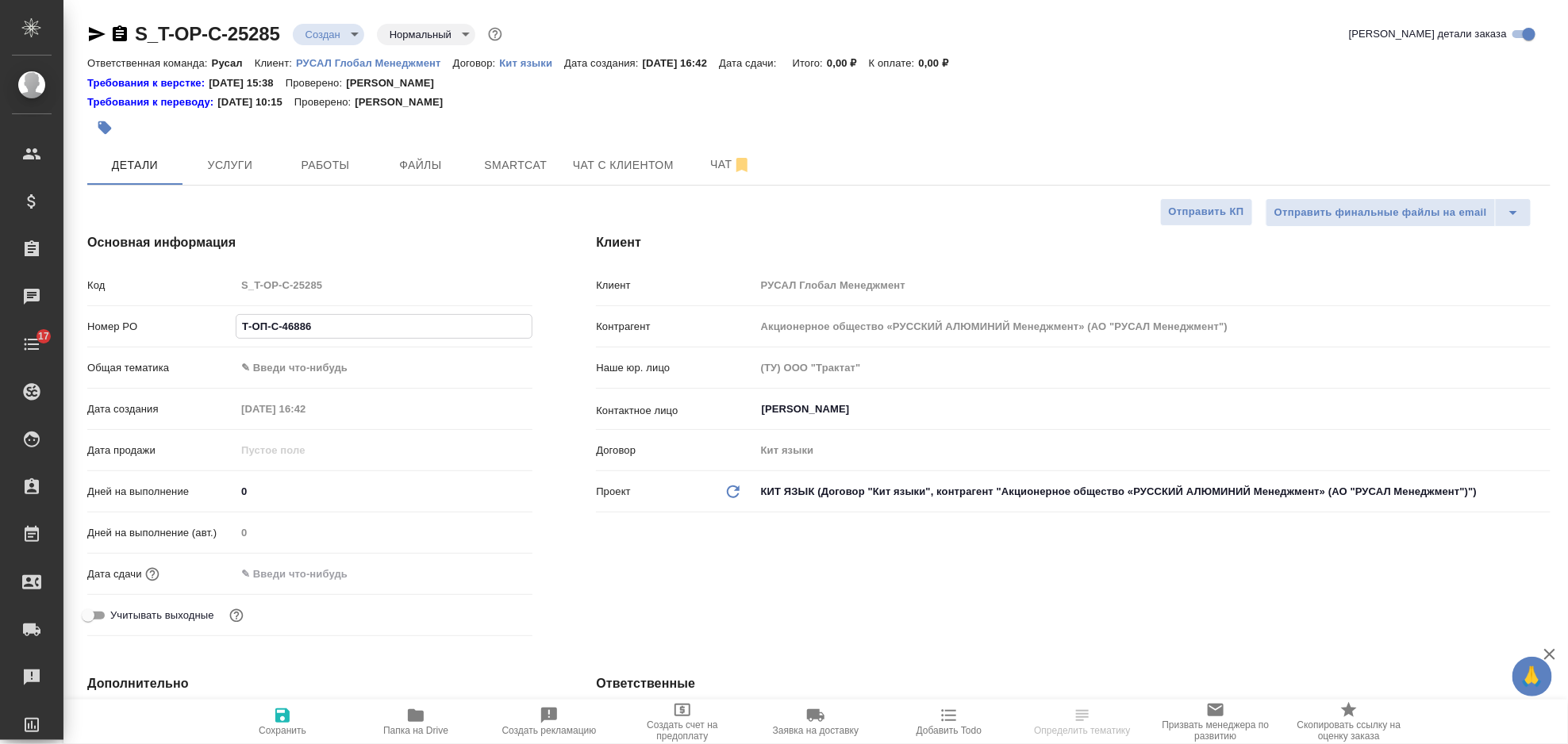
type textarea "x"
type input "Т-ОП-С-46886"
type textarea "x"
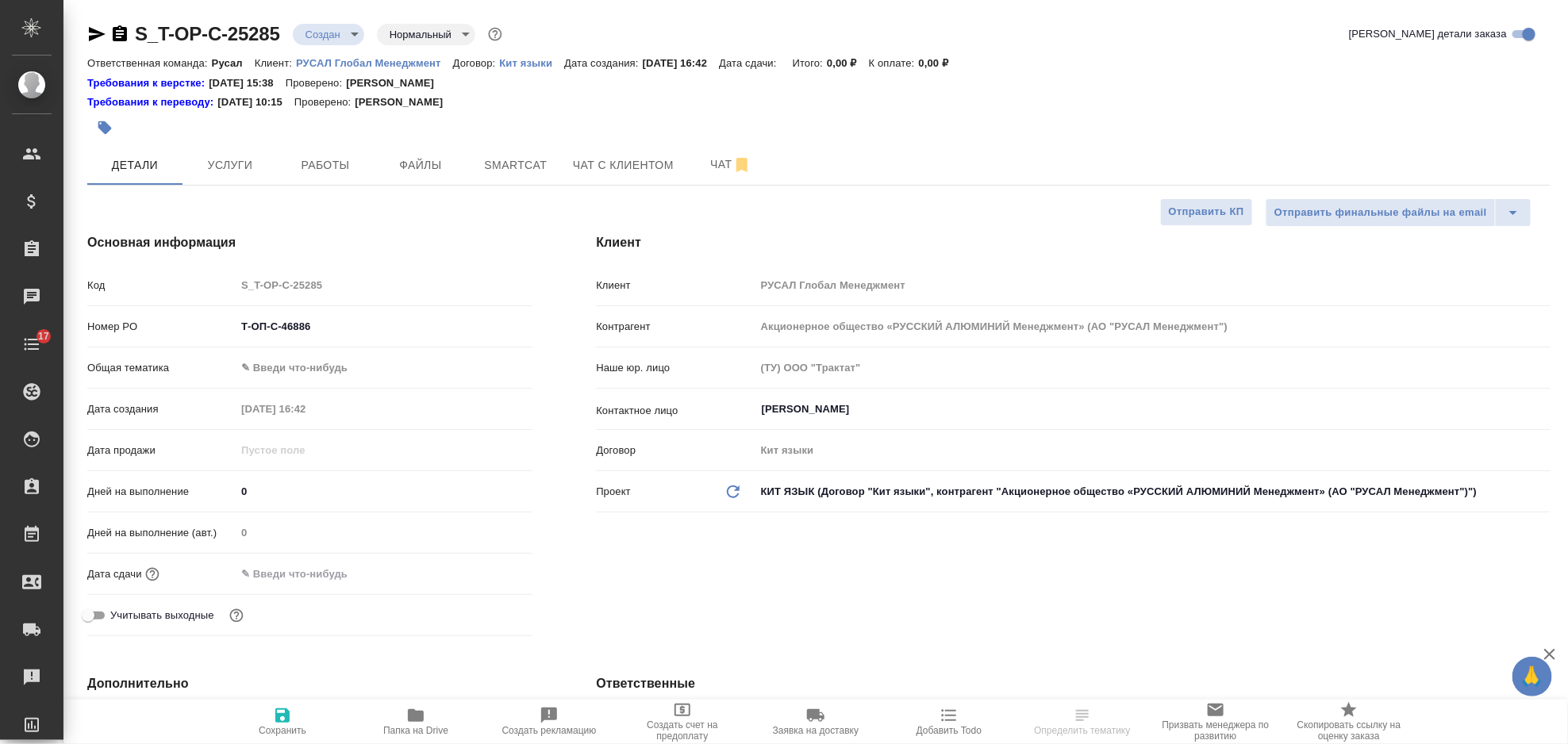
type textarea "x"
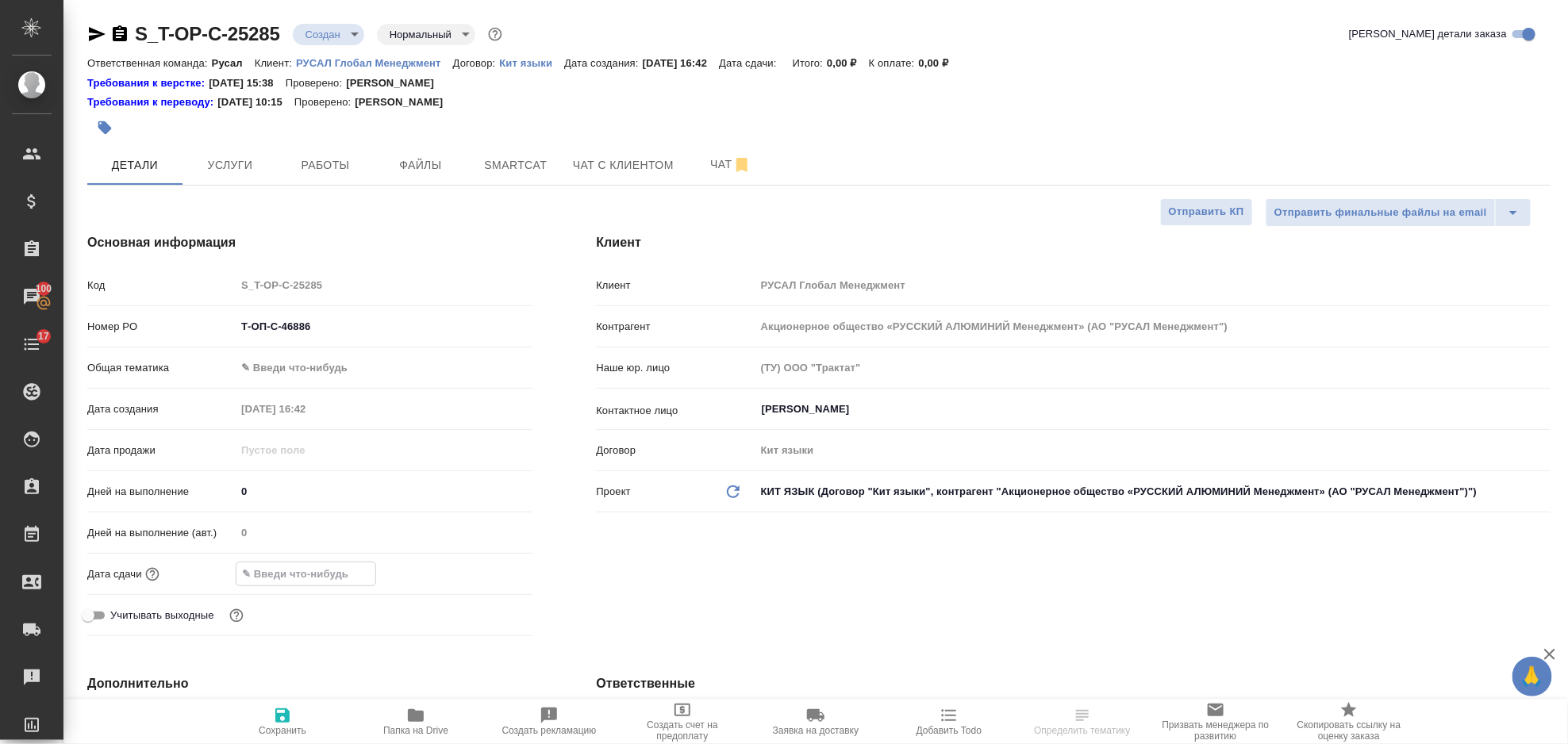
click at [335, 563] on input "text" at bounding box center [306, 573] width 139 height 23
click at [488, 570] on icon "button" at bounding box center [486, 572] width 19 height 19
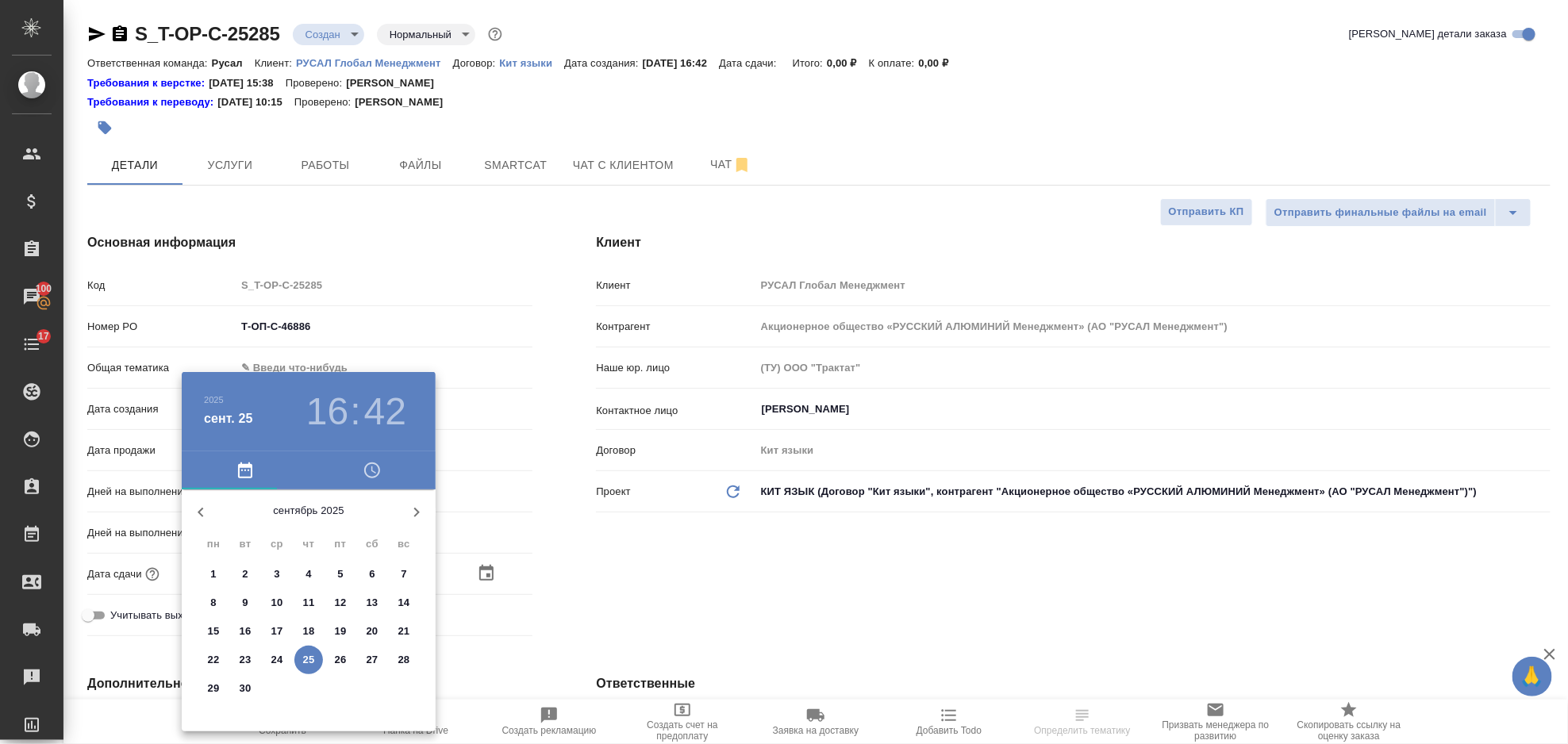
click at [250, 683] on p "30" at bounding box center [246, 688] width 12 height 16
type input "30.09.2025 16:42"
type textarea "x"
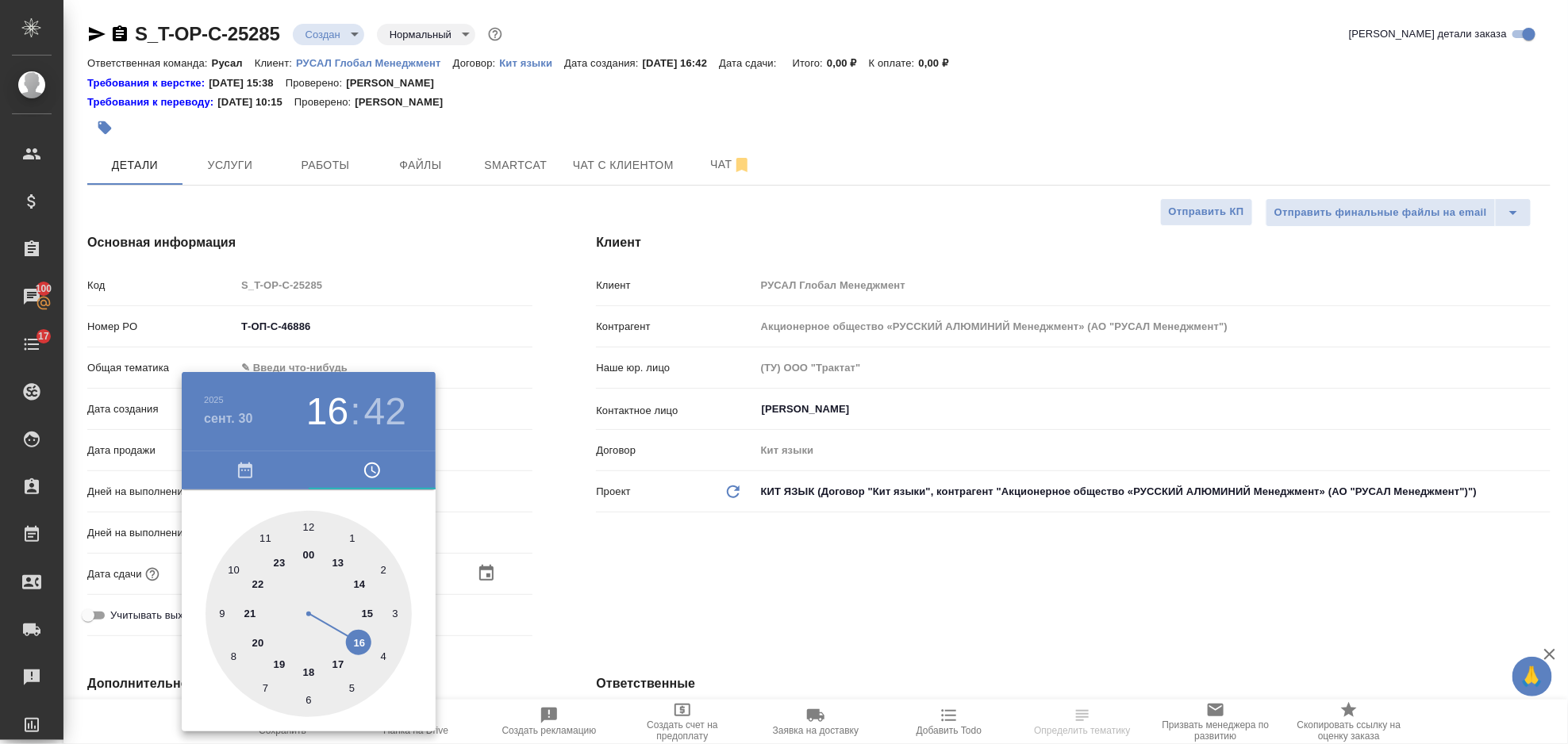
click at [261, 540] on div at bounding box center [308, 613] width 206 height 206
type input "30.09.2025 11:42"
type textarea "x"
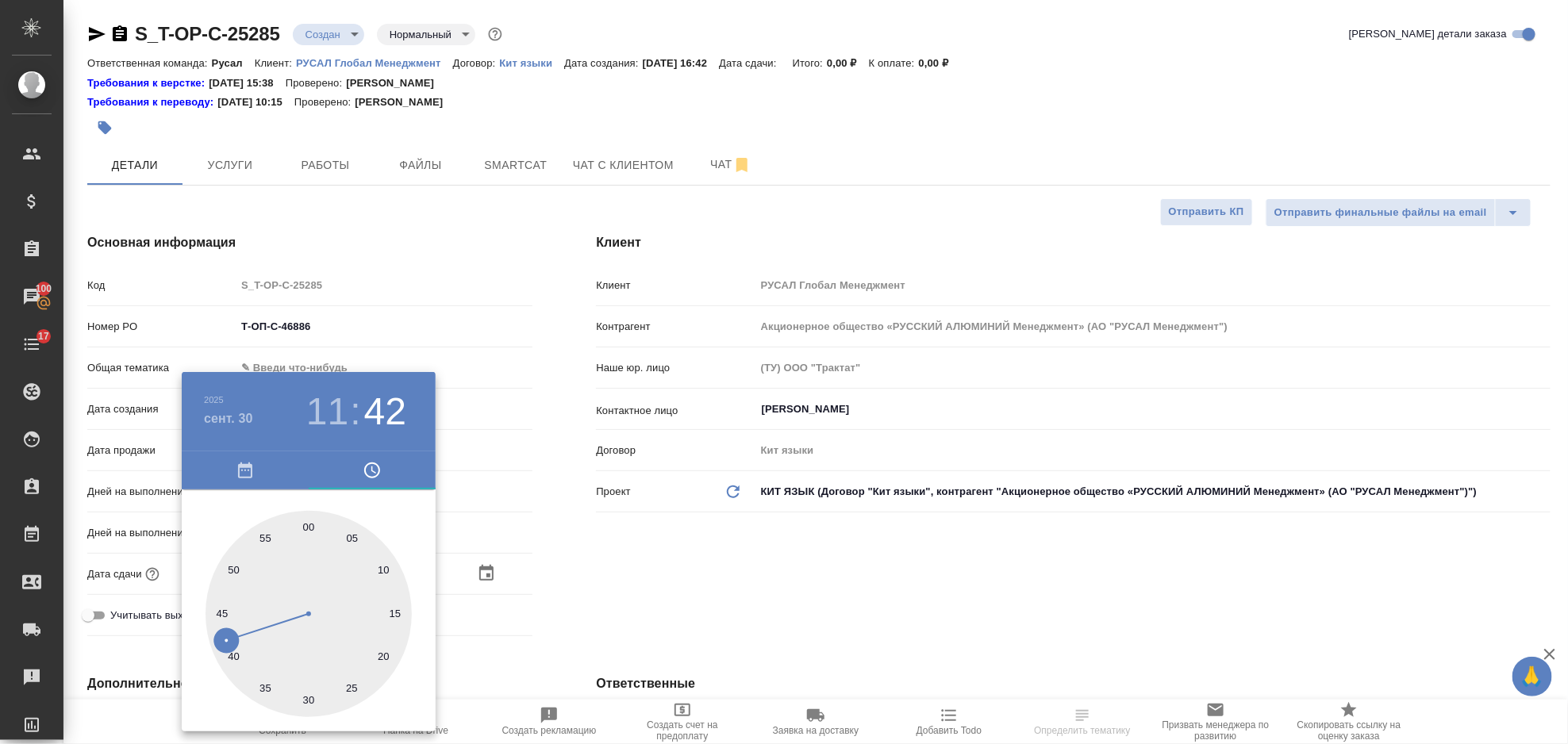
click at [308, 523] on div at bounding box center [308, 613] width 206 height 206
type input "30.09.2025 11:00"
type textarea "x"
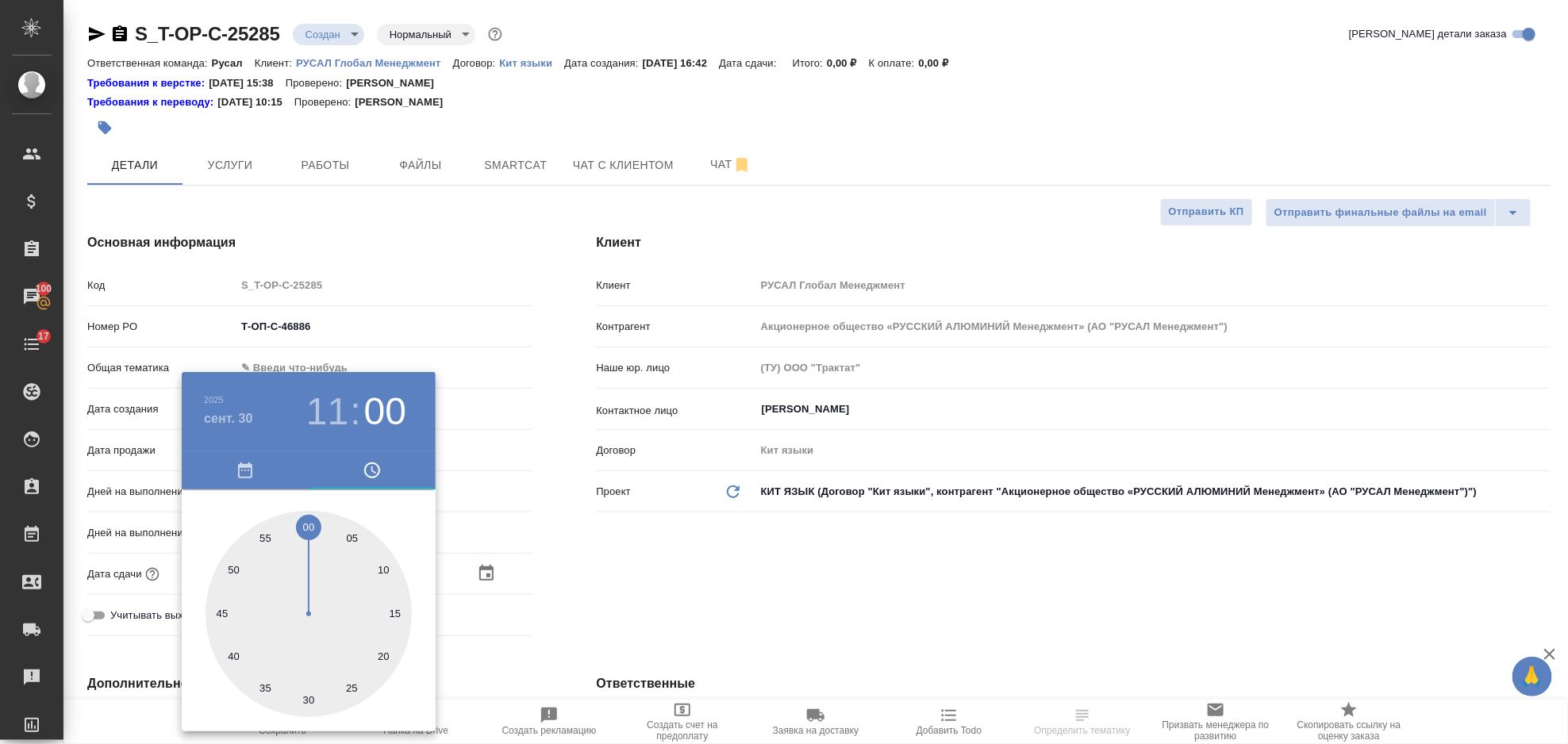
click at [671, 550] on div ".cls-1 fill:#fff; AWATERA Gorlenko Yuliua Клиенты Спецификации Заказы 100 Чаты …" at bounding box center [784, 372] width 1568 height 744
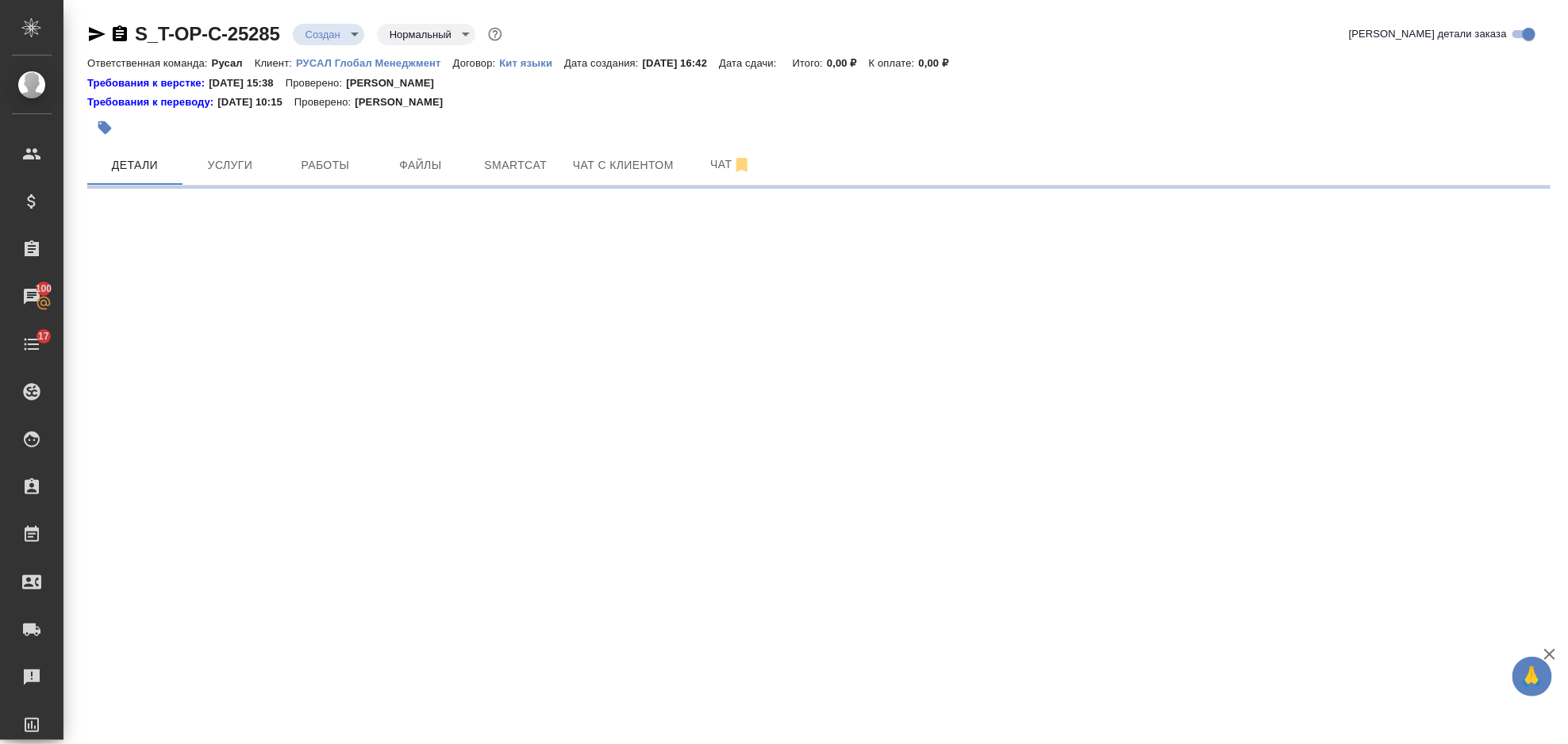
select select "RU"
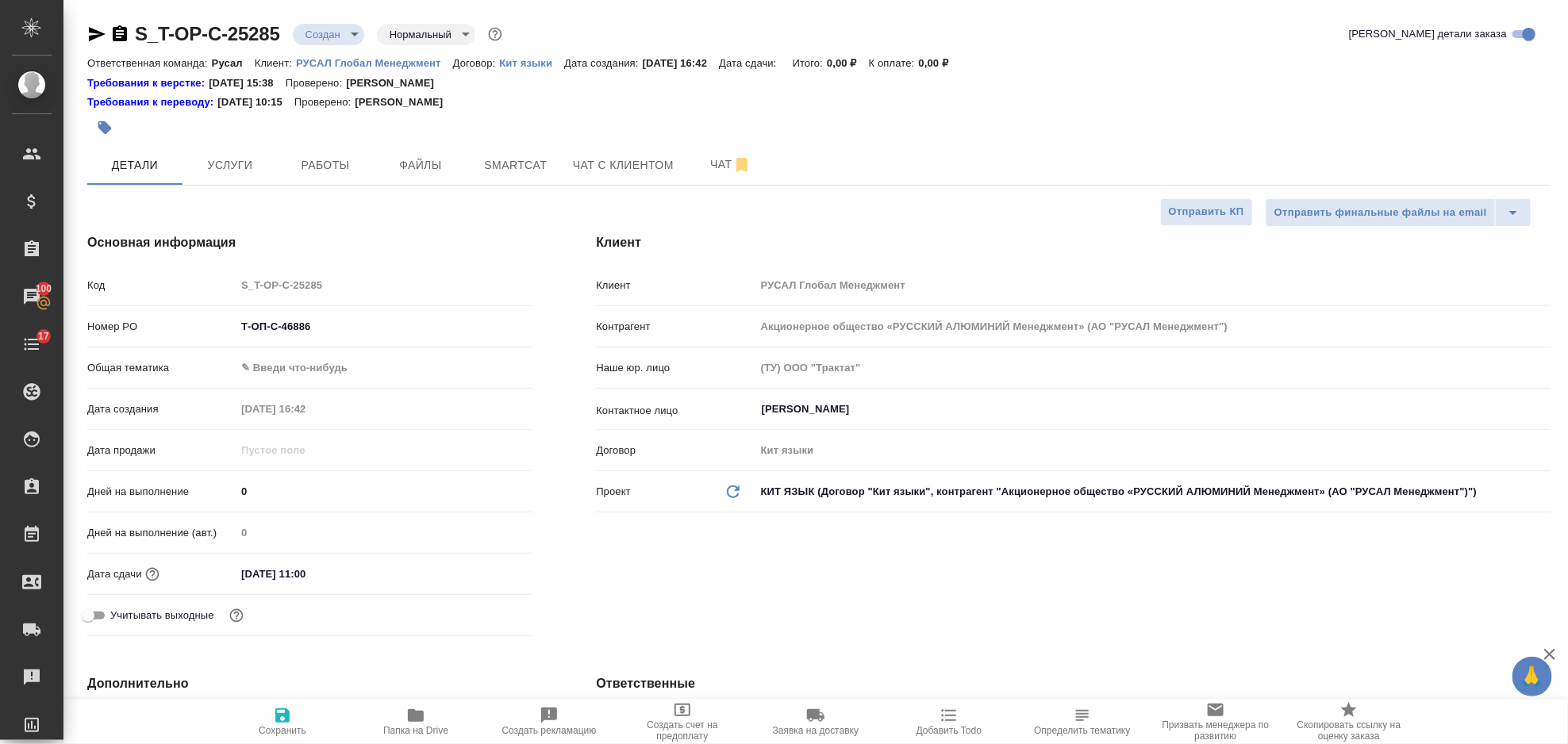
type textarea "x"
click at [275, 708] on icon "button" at bounding box center [283, 715] width 19 height 19
type textarea "x"
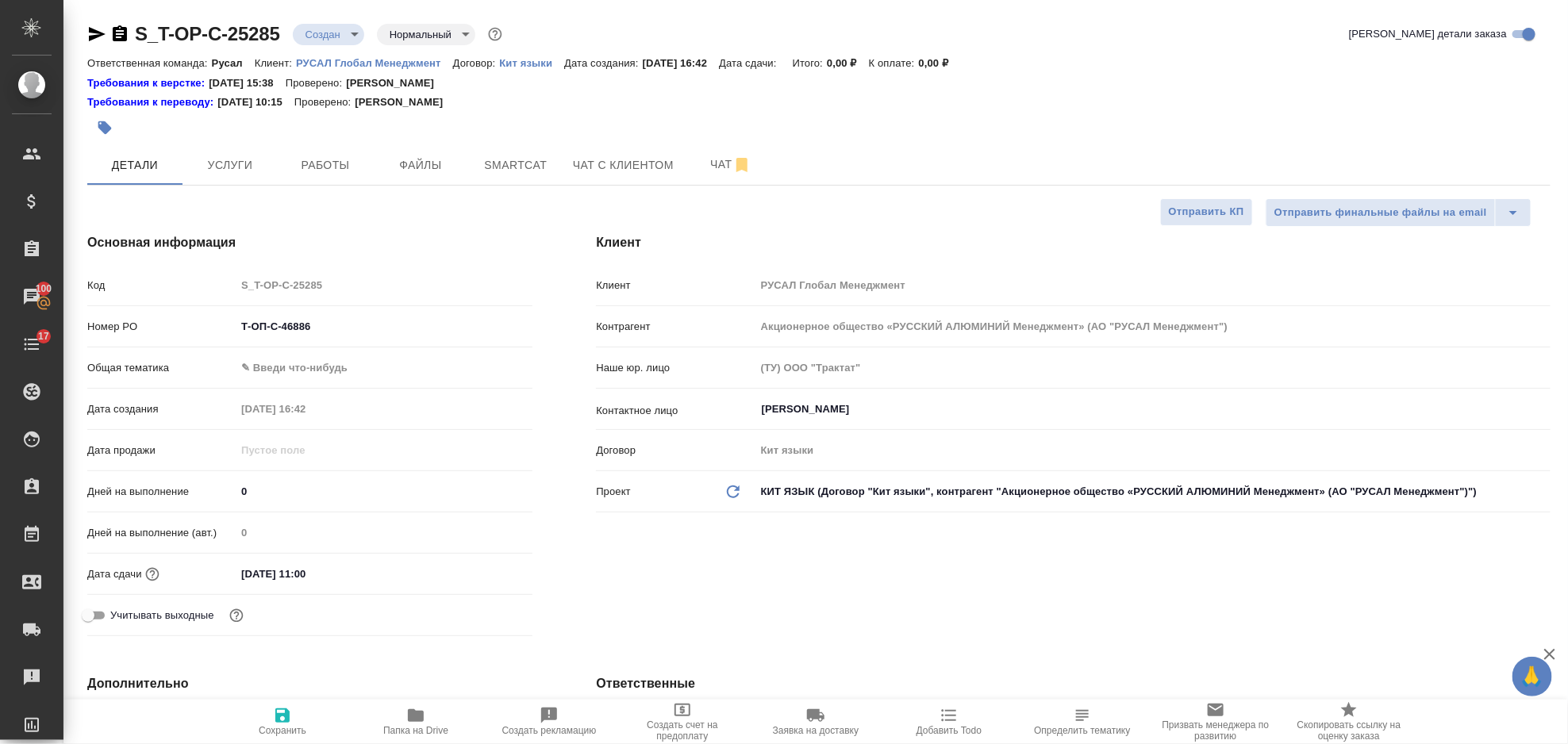
type textarea "x"
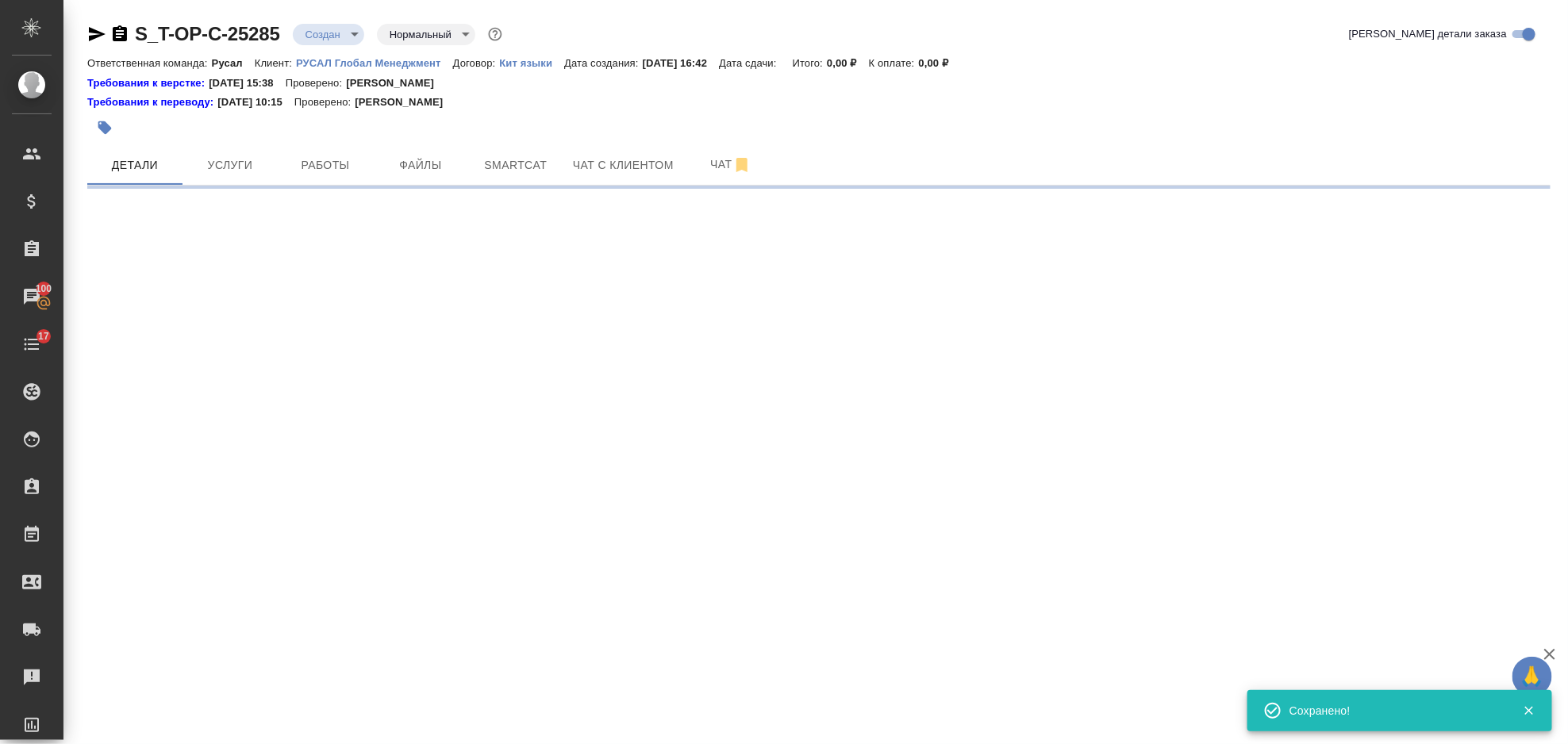
select select "RU"
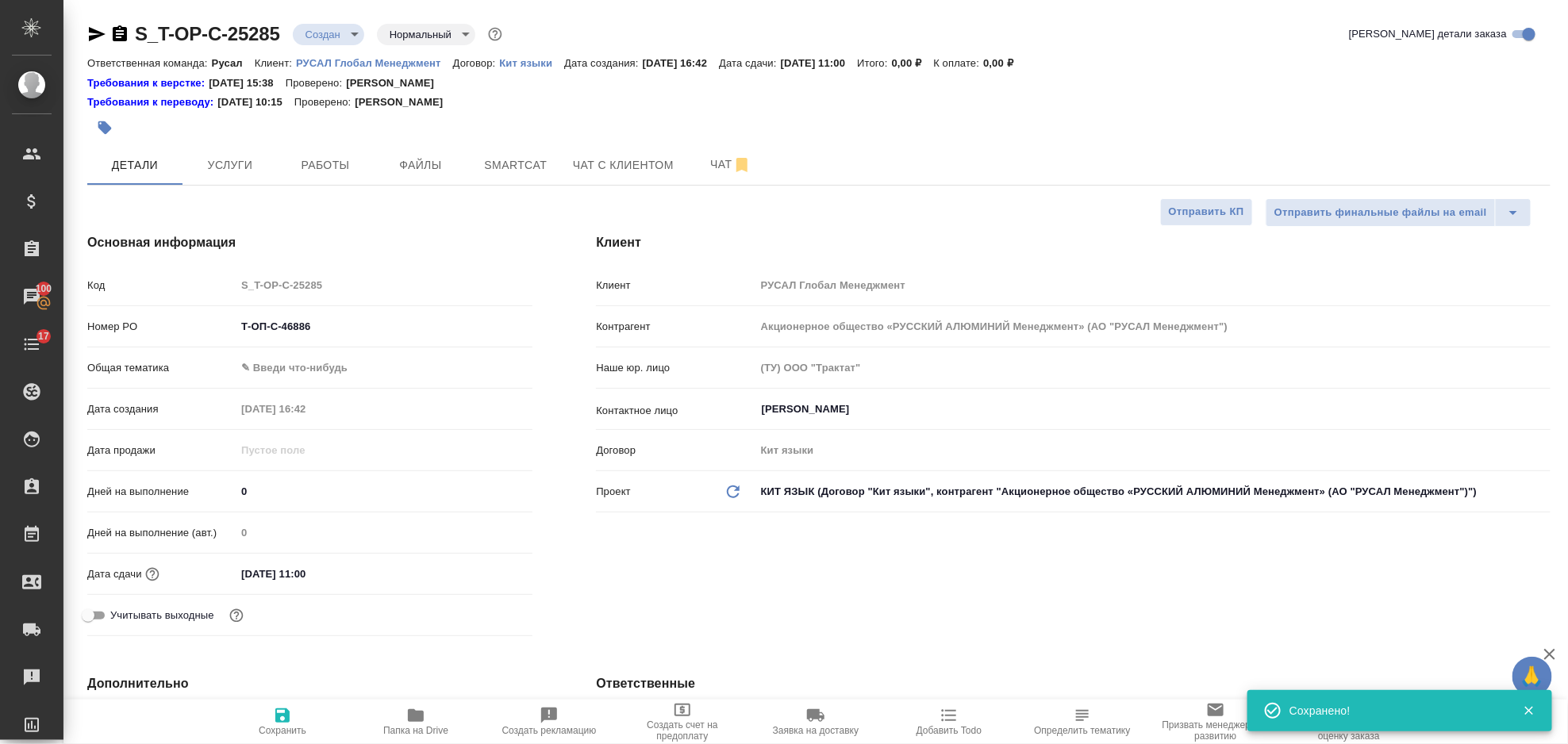
type textarea "x"
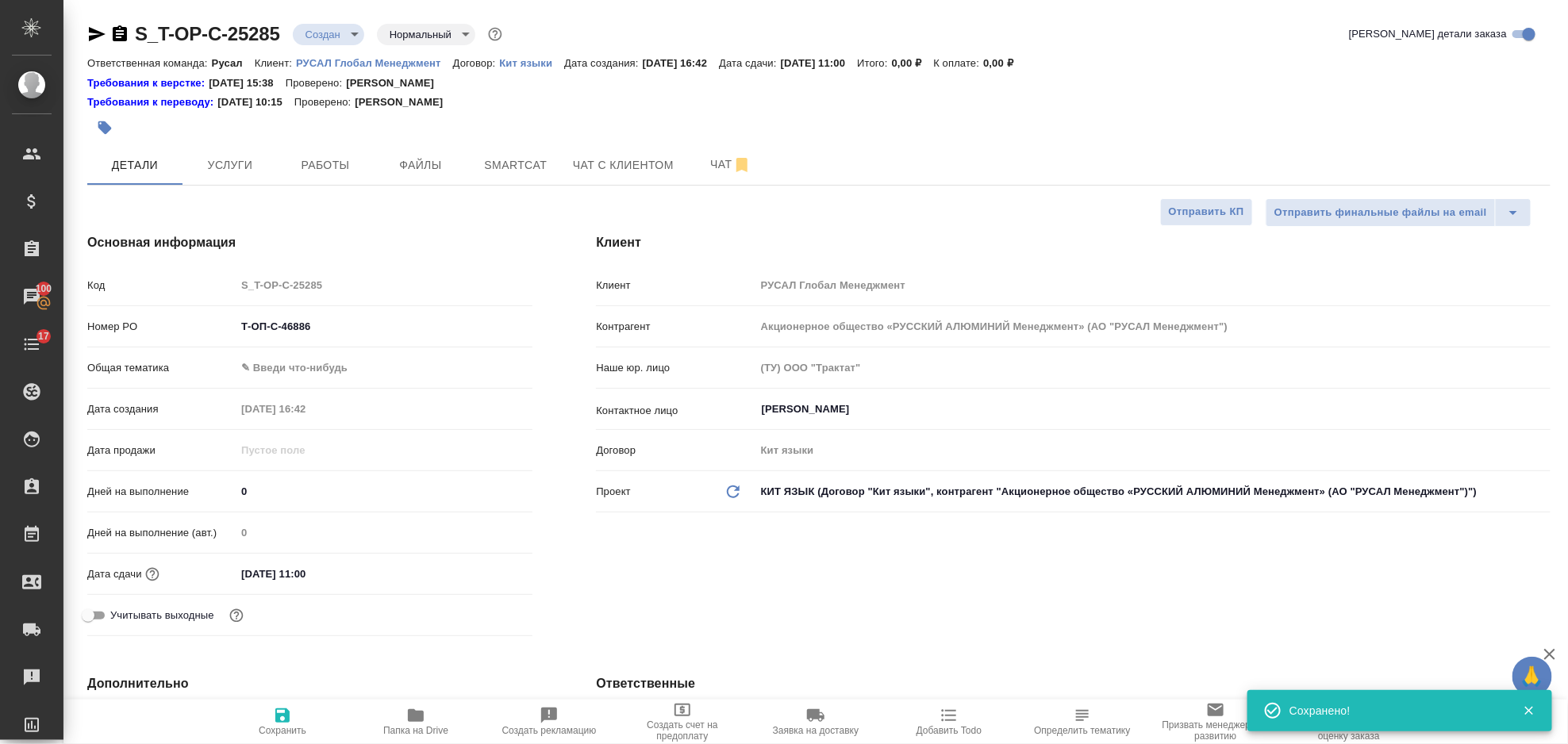
type textarea "x"
click at [363, 364] on body "🙏 .cls-1 fill:#fff; AWATERA Gorlenko Yuliua Клиенты Спецификации Заказы 100 Чат…" at bounding box center [784, 372] width 1568 height 744
click at [368, 485] on li "Техника" at bounding box center [383, 494] width 296 height 25
type input "tech"
type textarea "x"
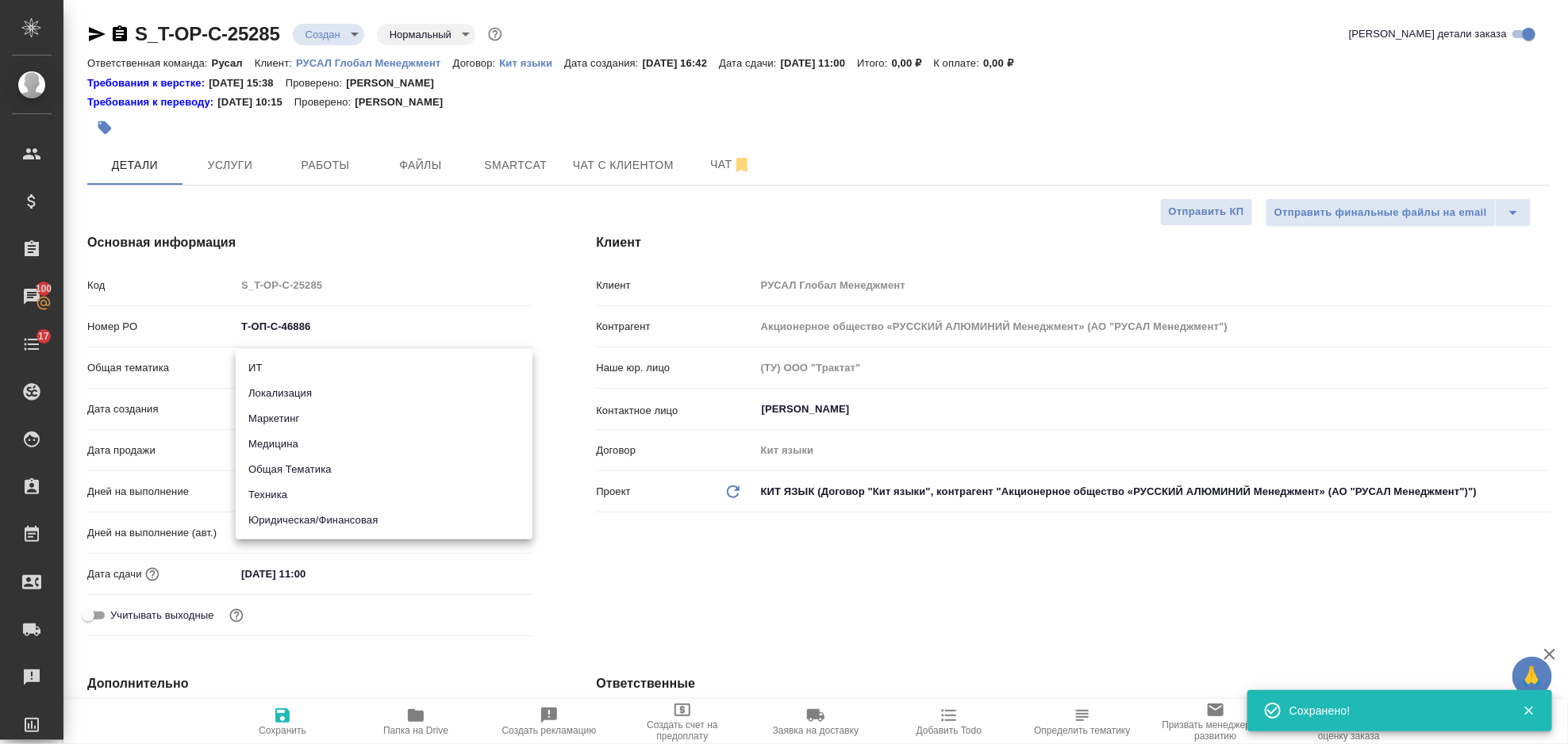
type textarea "x"
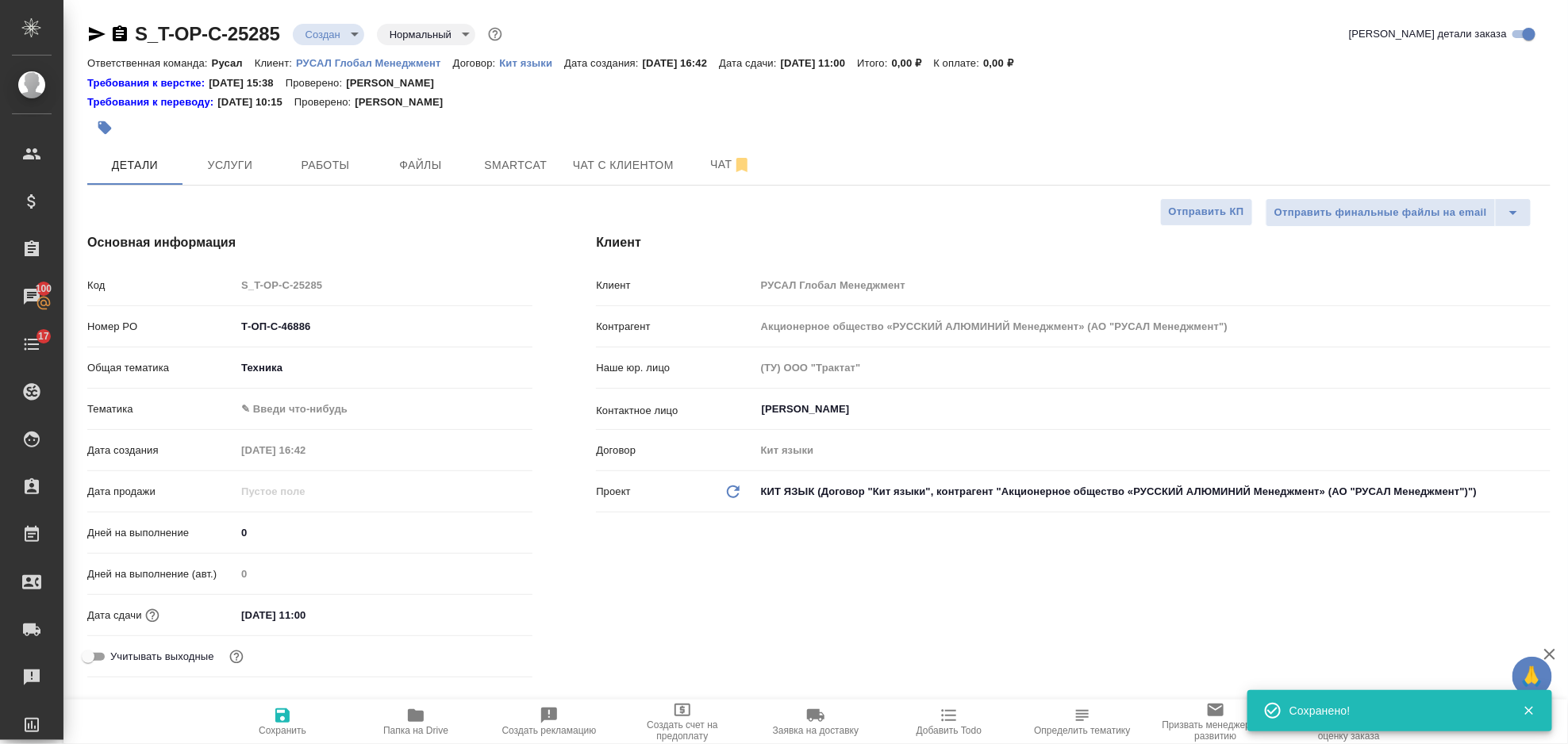
click at [330, 403] on body "🙏 .cls-1 fill:#fff; AWATERA Gorlenko Yuliua Клиенты Спецификации Заказы 100 Чат…" at bounding box center [784, 372] width 1568 height 744
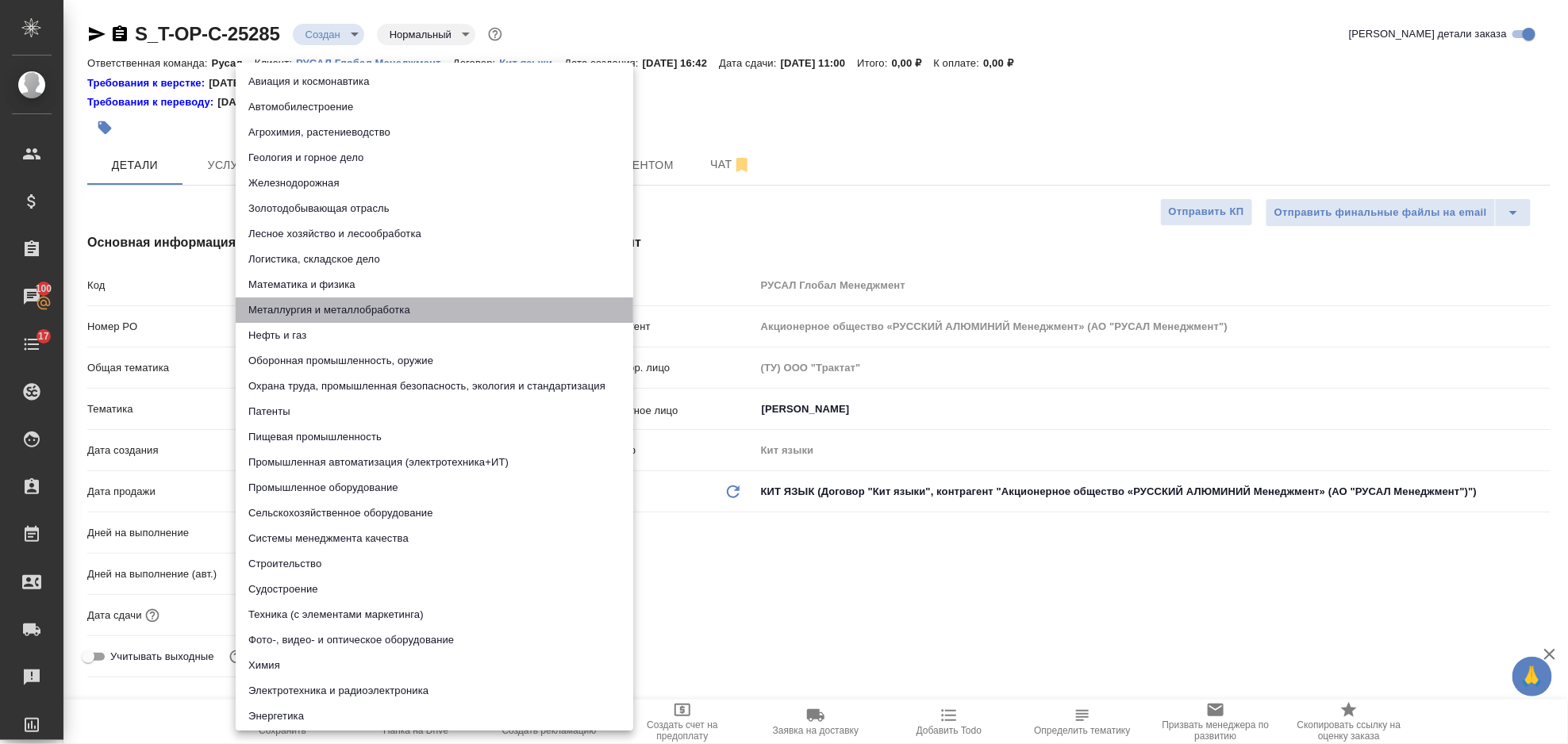
click at [374, 305] on li "Металлургия и металлобработка" at bounding box center [434, 309] width 398 height 25
type textarea "x"
type input "60014e23f7d9dc5f480a3cf8"
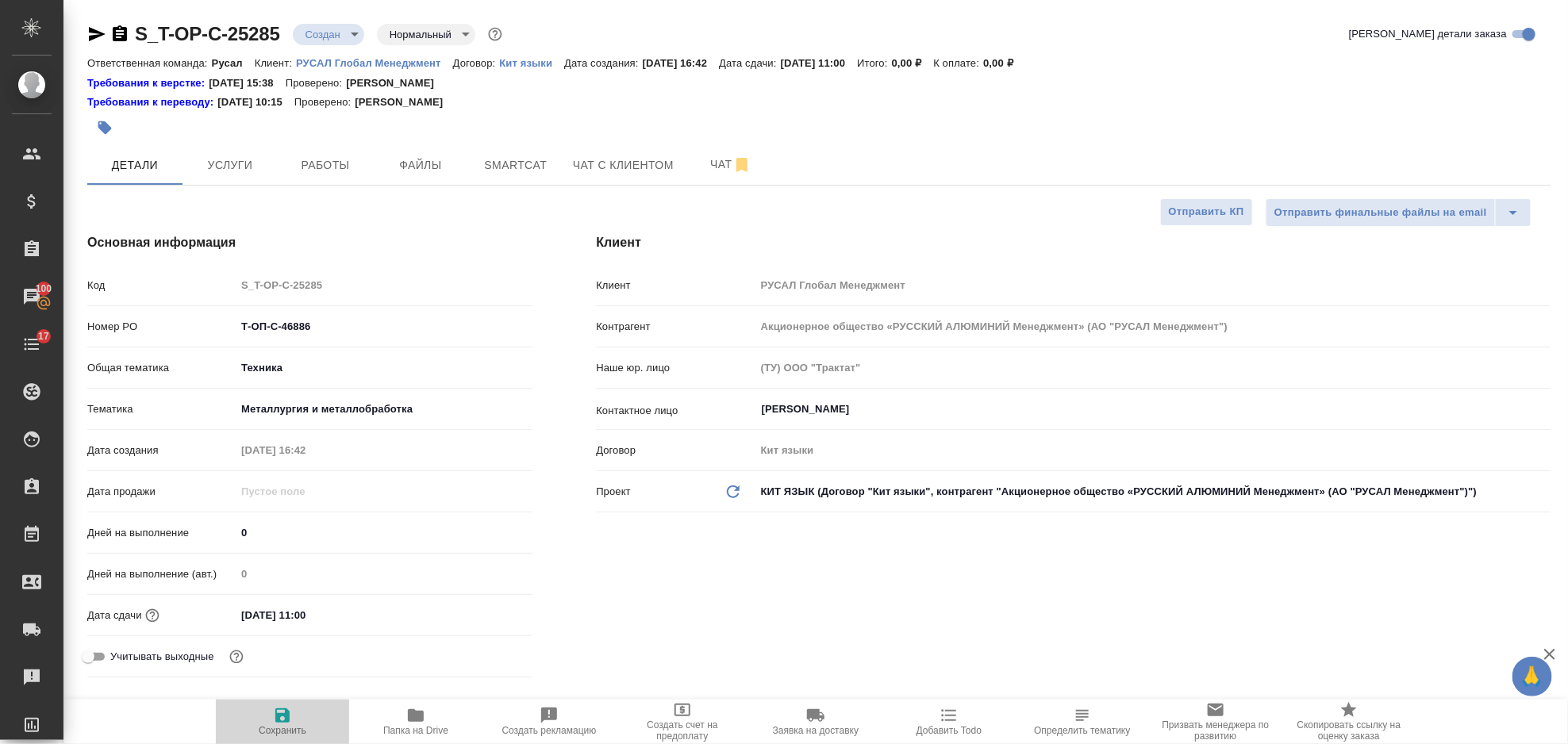
click at [285, 726] on span "Сохранить" at bounding box center [283, 730] width 48 height 11
type textarea "x"
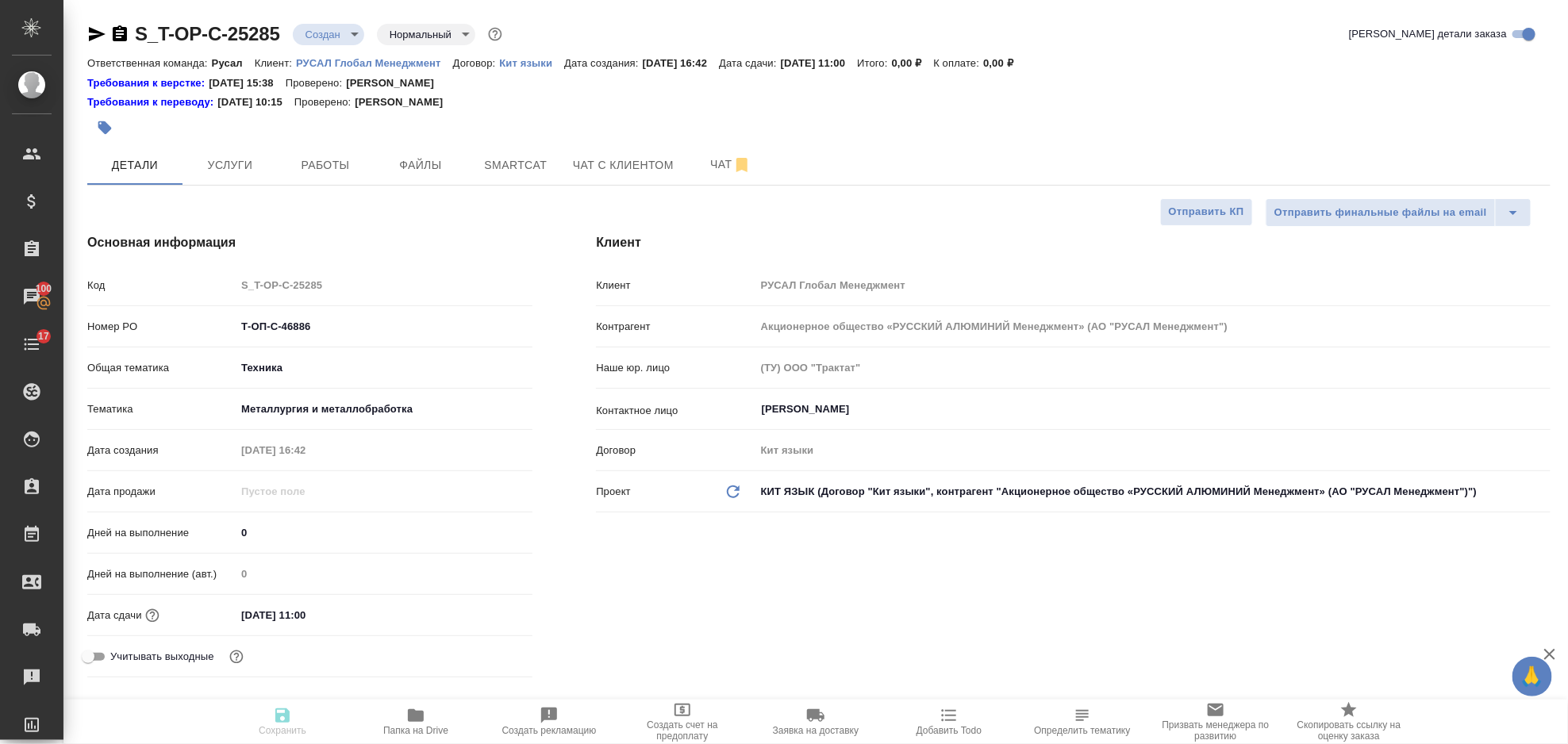
type textarea "x"
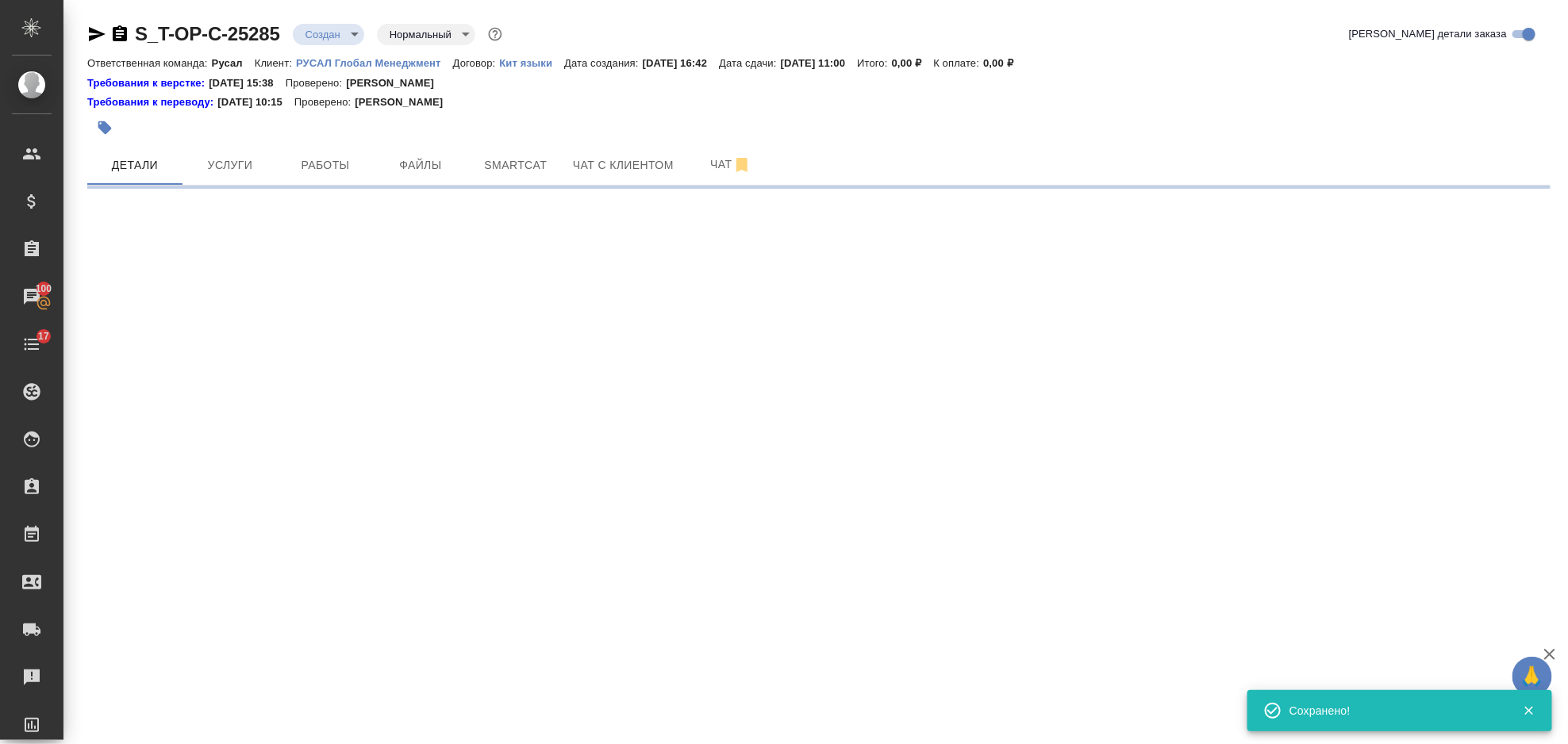
select select "RU"
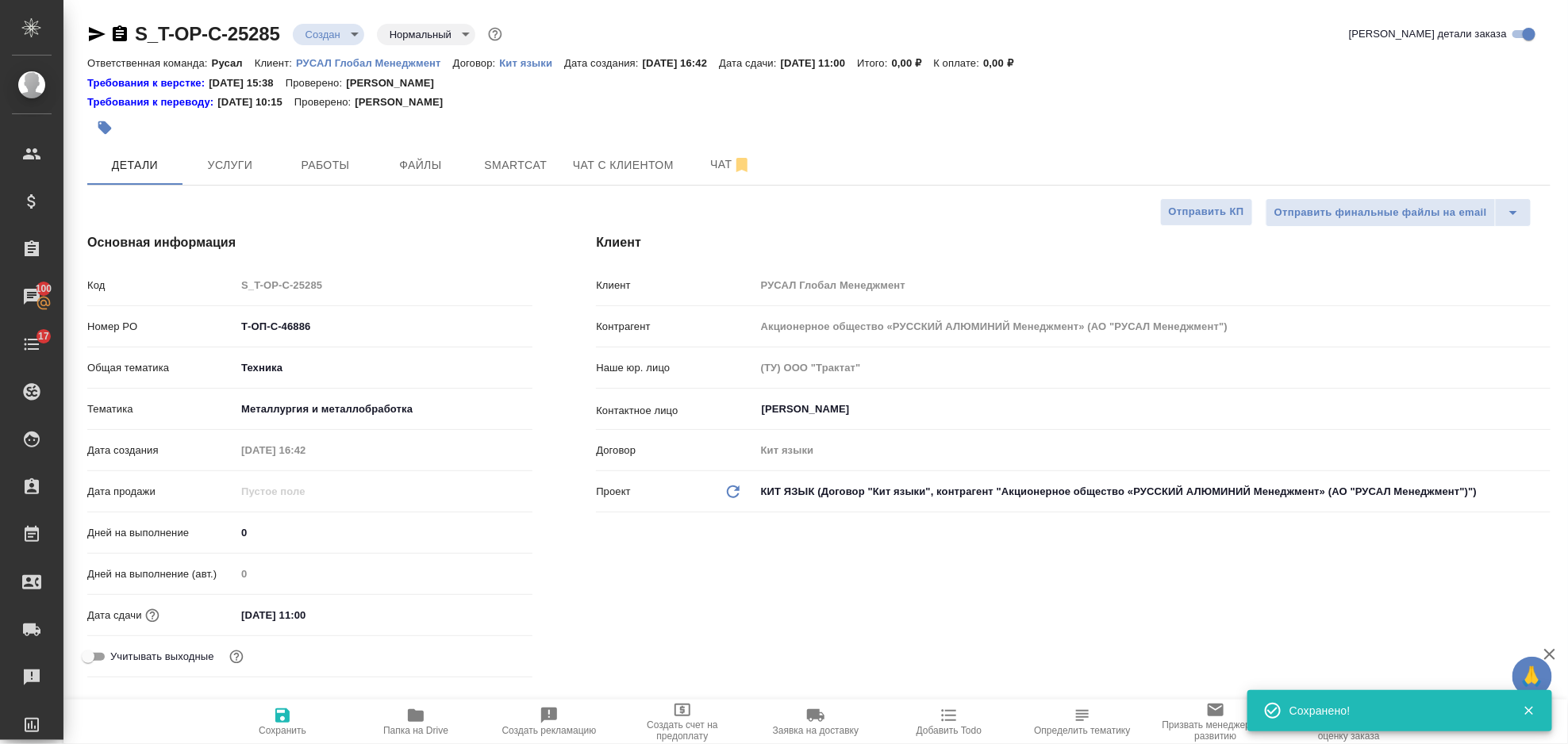
type textarea "x"
click at [415, 172] on span "Файлы" at bounding box center [420, 164] width 76 height 19
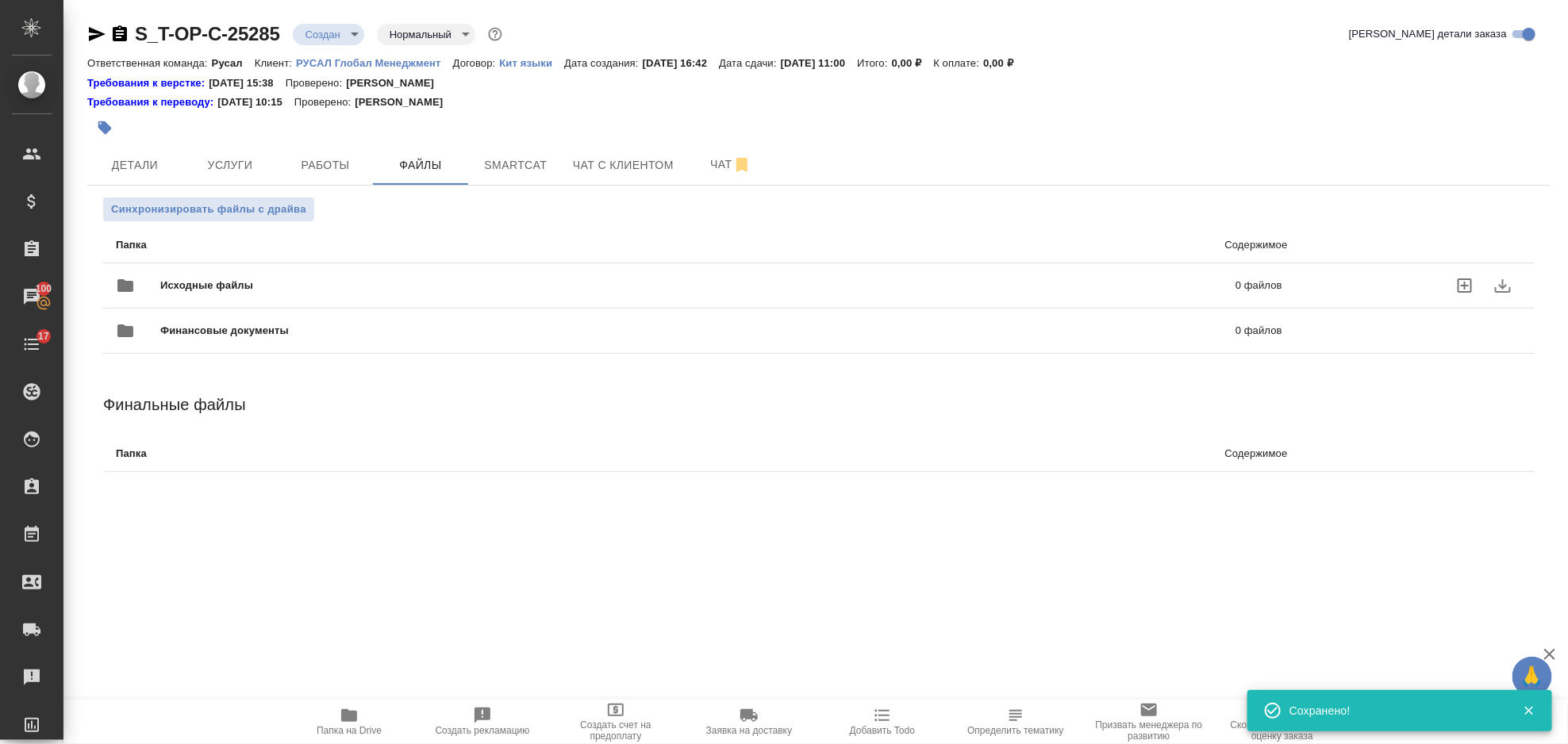
click at [321, 273] on div "Исходные файлы 0 файлов" at bounding box center [698, 285] width 1166 height 38
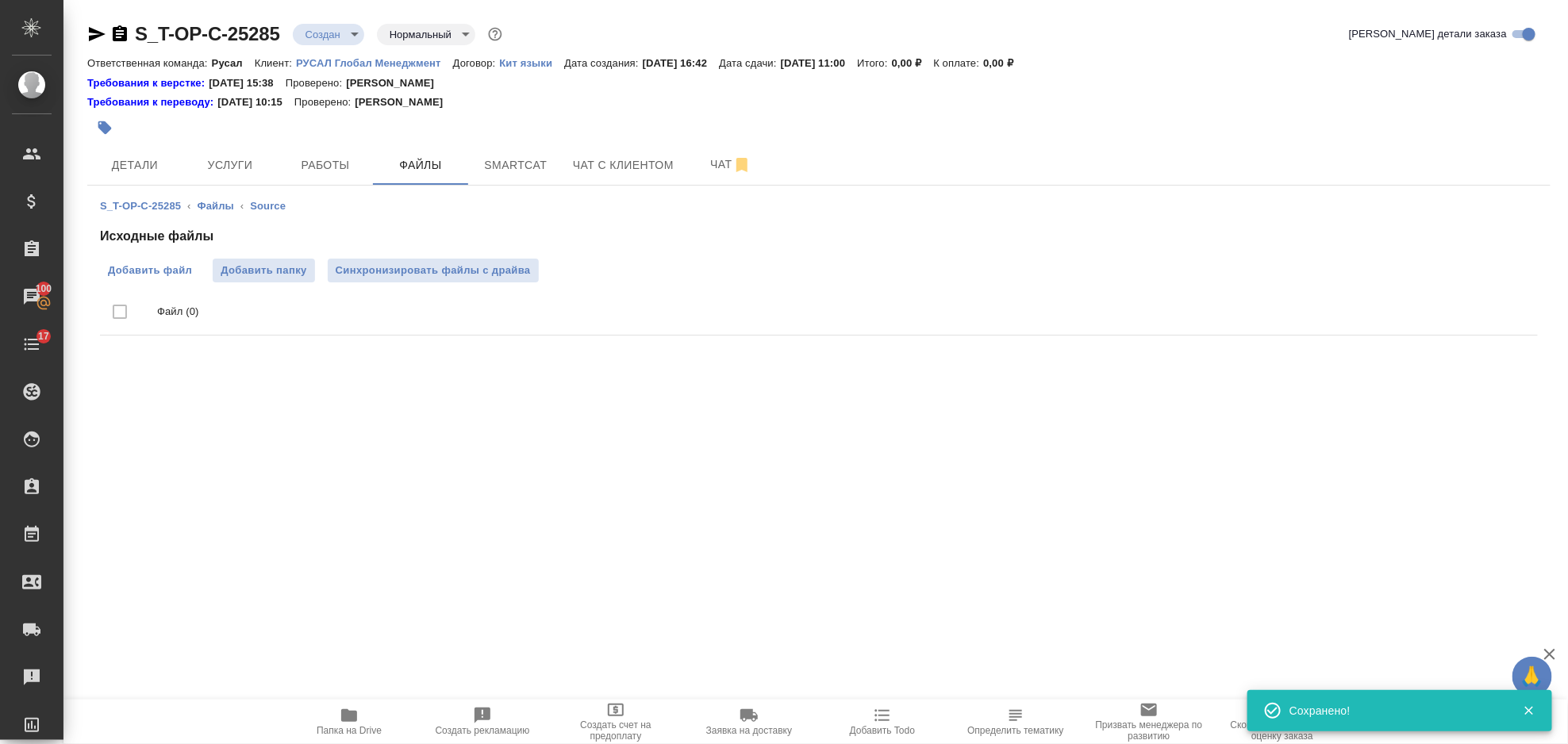
click at [173, 274] on span "Добавить файл" at bounding box center [150, 270] width 84 height 16
click at [0, 0] on input "Добавить файл" at bounding box center [0, 0] width 0 height 0
click at [227, 156] on span "Услуги" at bounding box center [230, 164] width 76 height 19
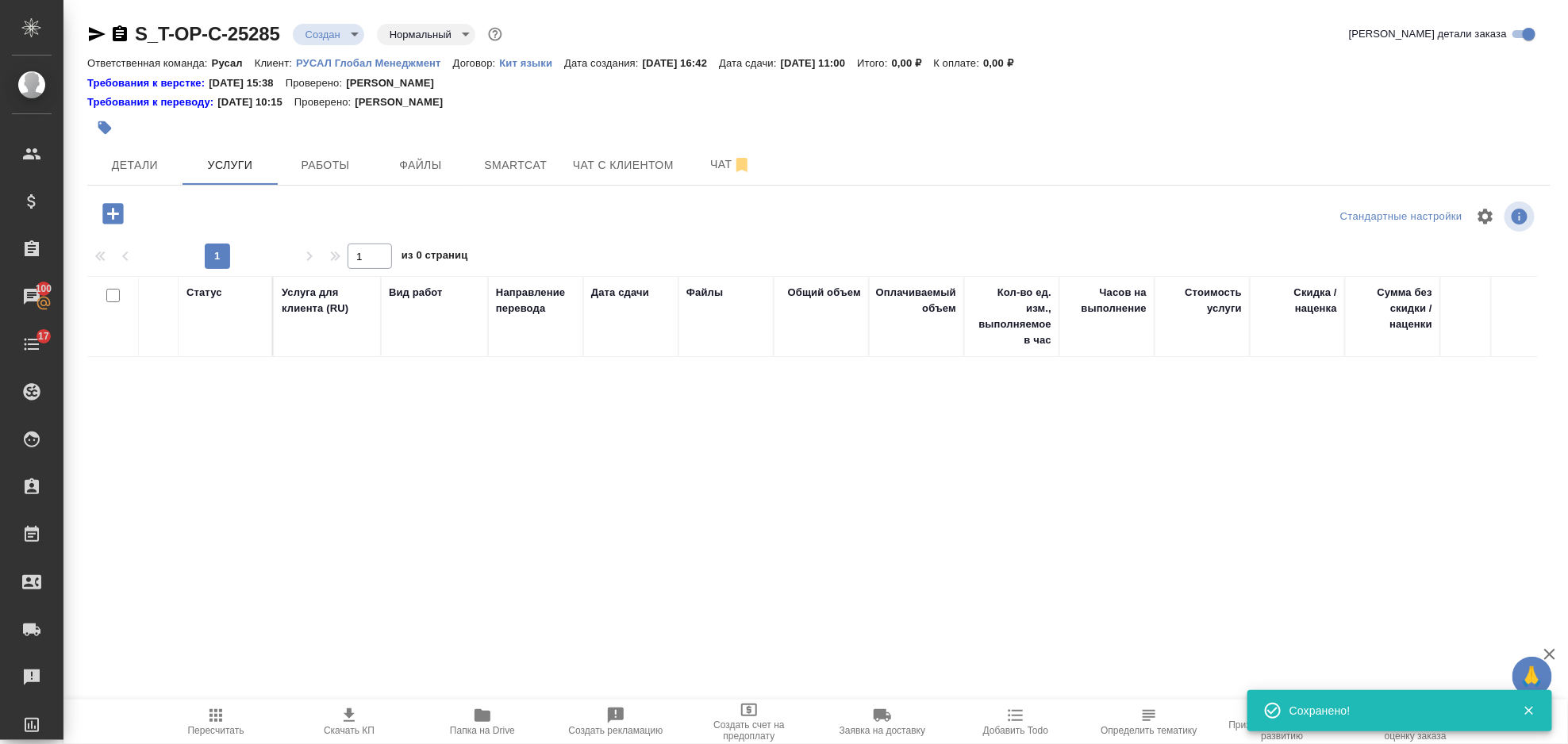
click at [121, 210] on icon "button" at bounding box center [113, 213] width 20 height 20
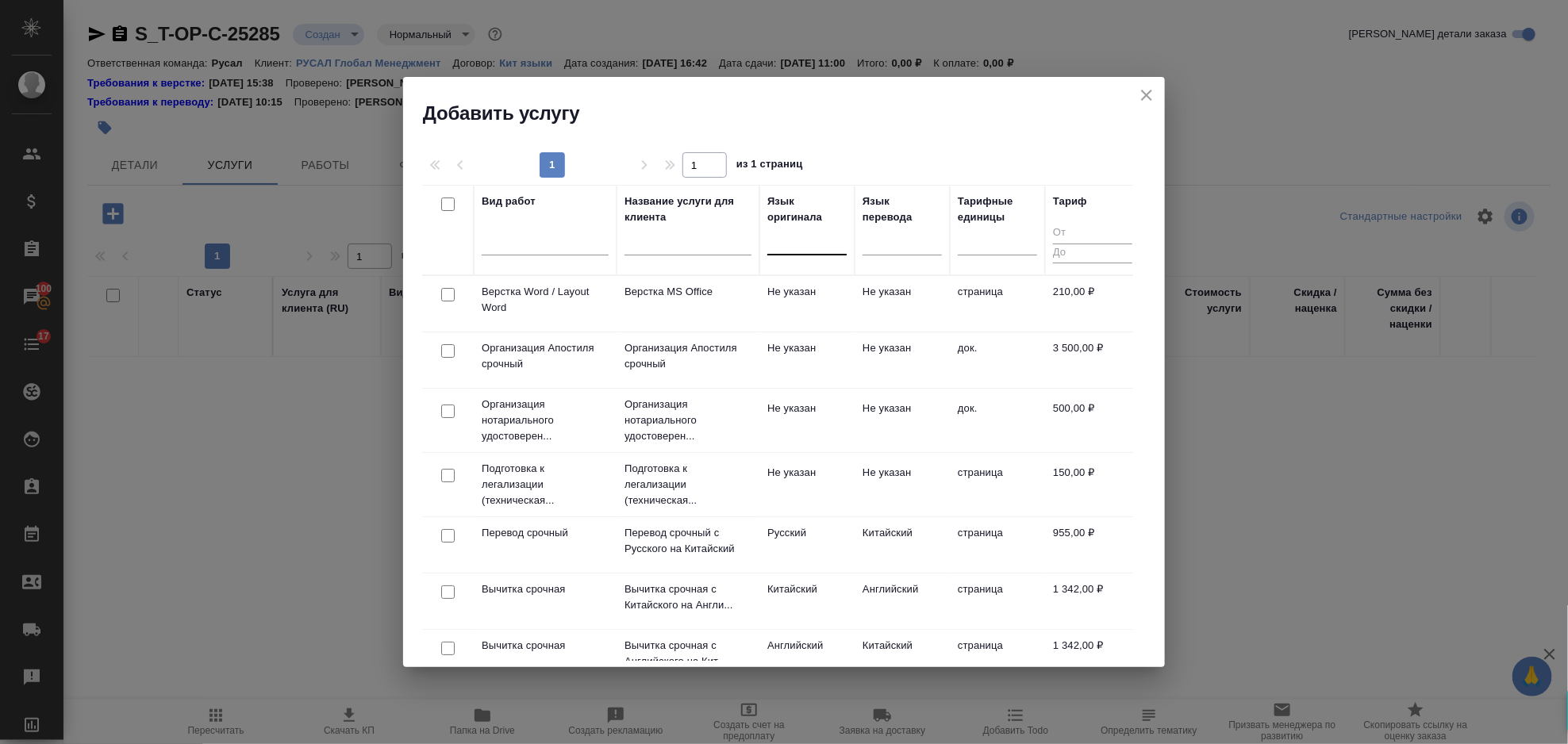
click at [813, 246] on div at bounding box center [807, 239] width 79 height 23
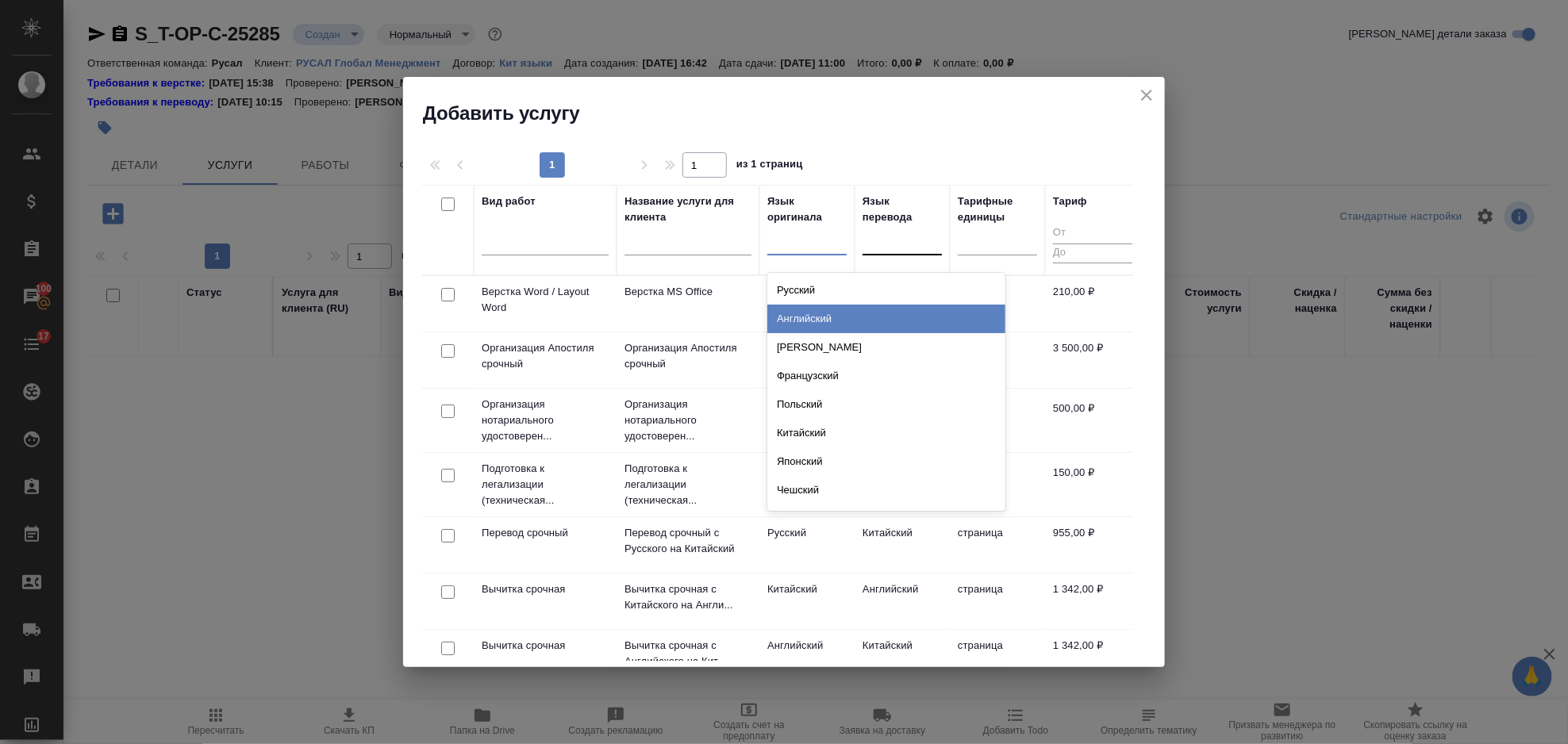
drag, startPoint x: 825, startPoint y: 319, endPoint x: 874, endPoint y: 273, distance: 67.2
click at [825, 316] on div "Английский" at bounding box center [887, 318] width 238 height 29
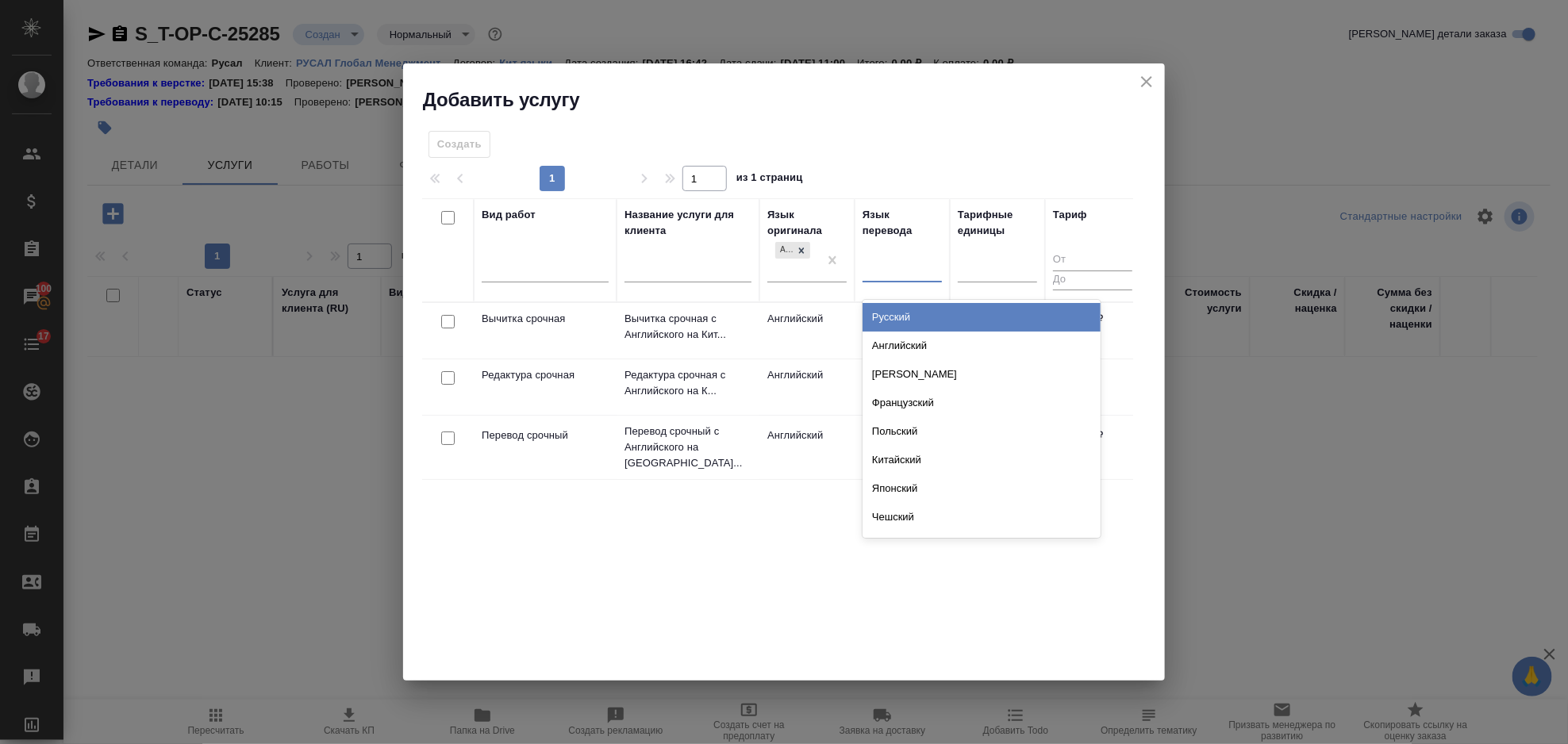
click at [875, 271] on div at bounding box center [902, 267] width 79 height 23
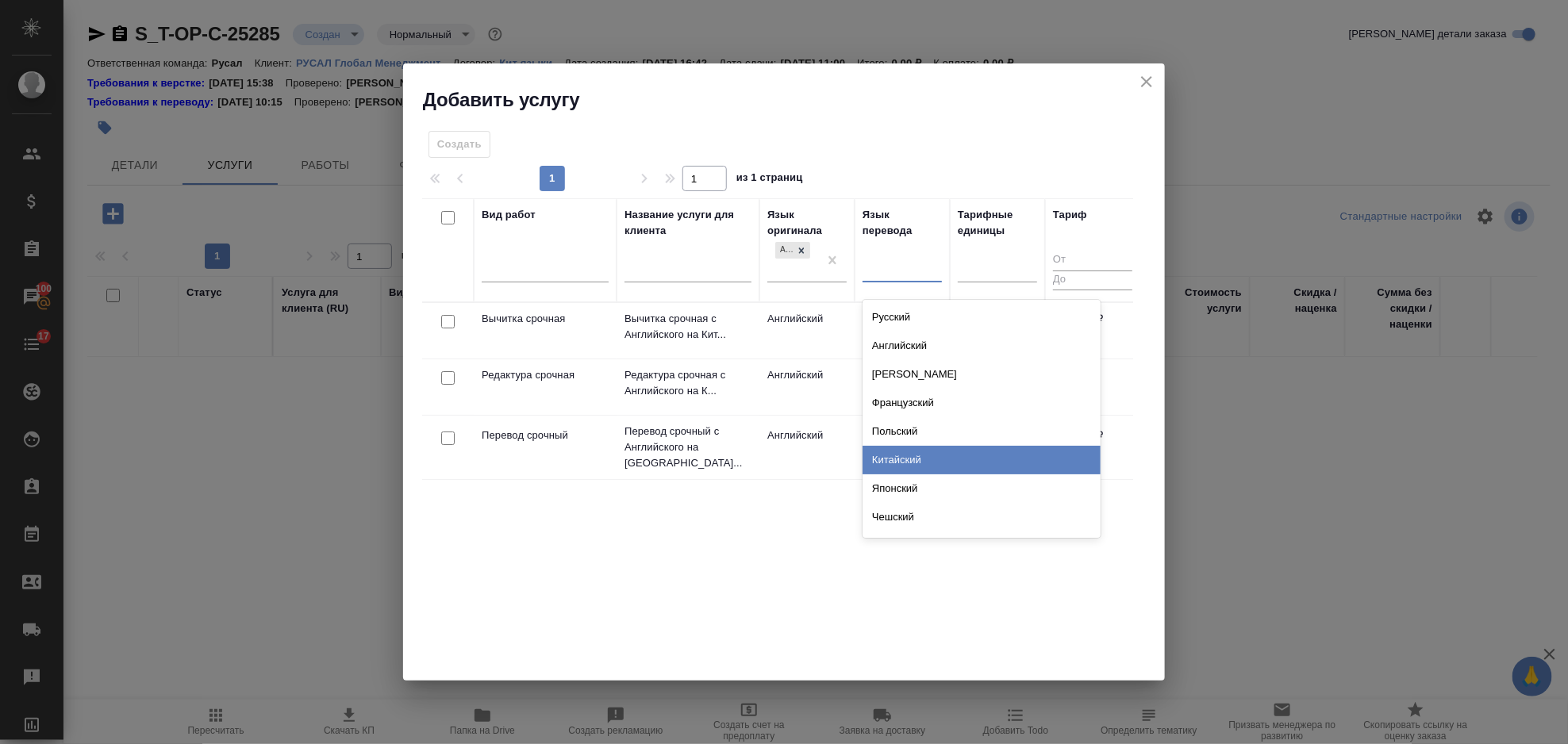
click at [911, 464] on div "Китайский" at bounding box center [982, 460] width 238 height 29
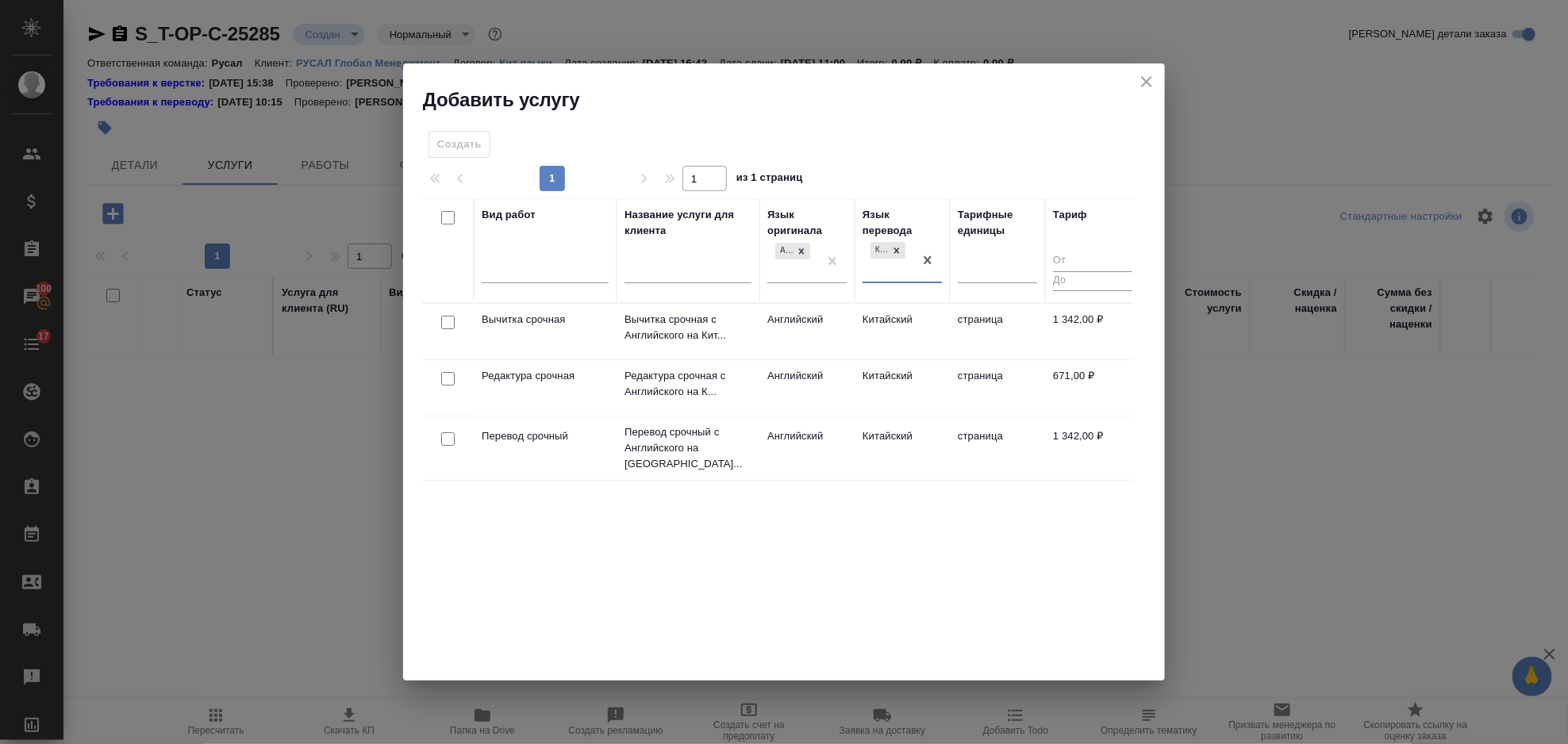
click at [450, 380] on input "checkbox" at bounding box center [448, 378] width 14 height 14
checkbox input "true"
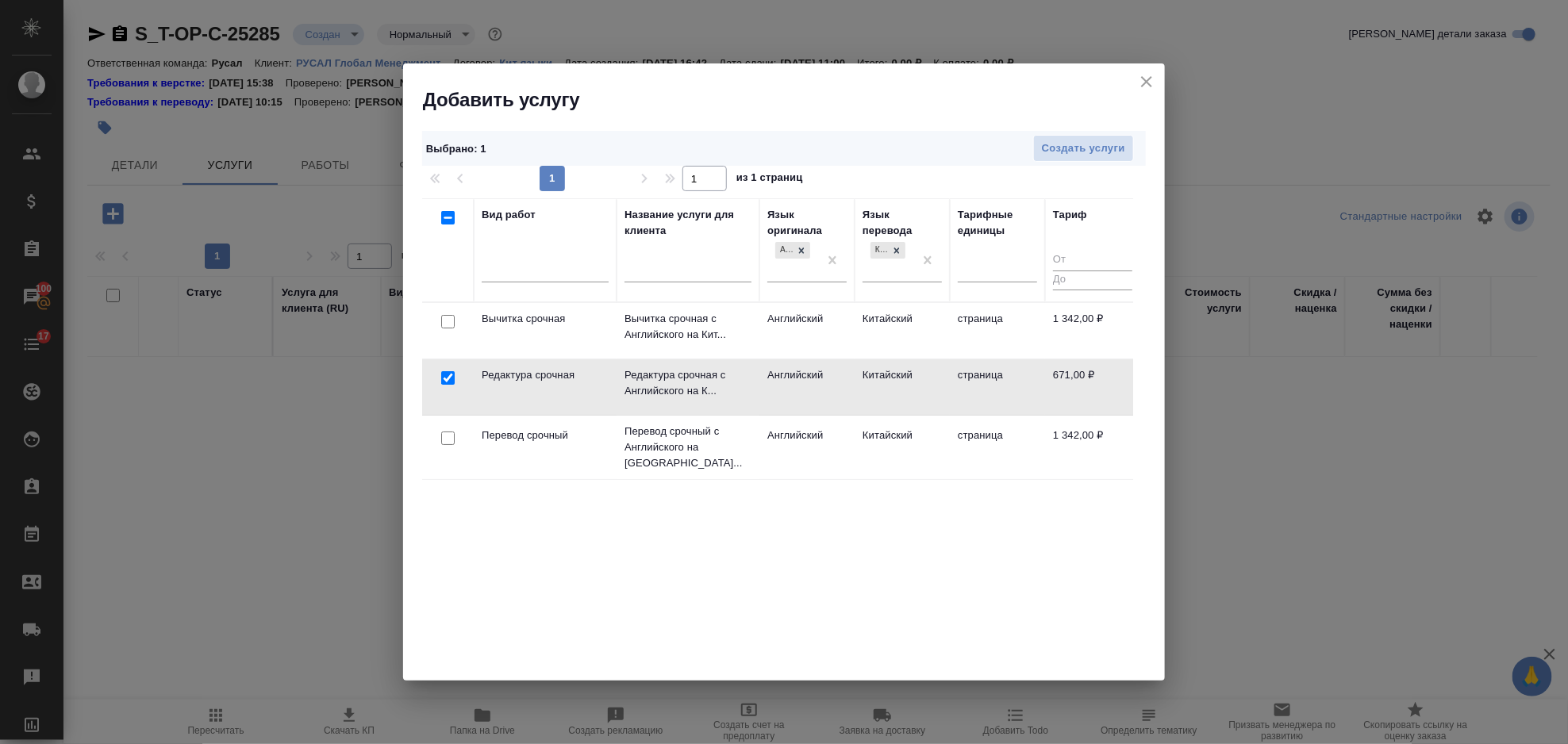
click at [445, 431] on input "checkbox" at bounding box center [448, 438] width 14 height 14
checkbox input "true"
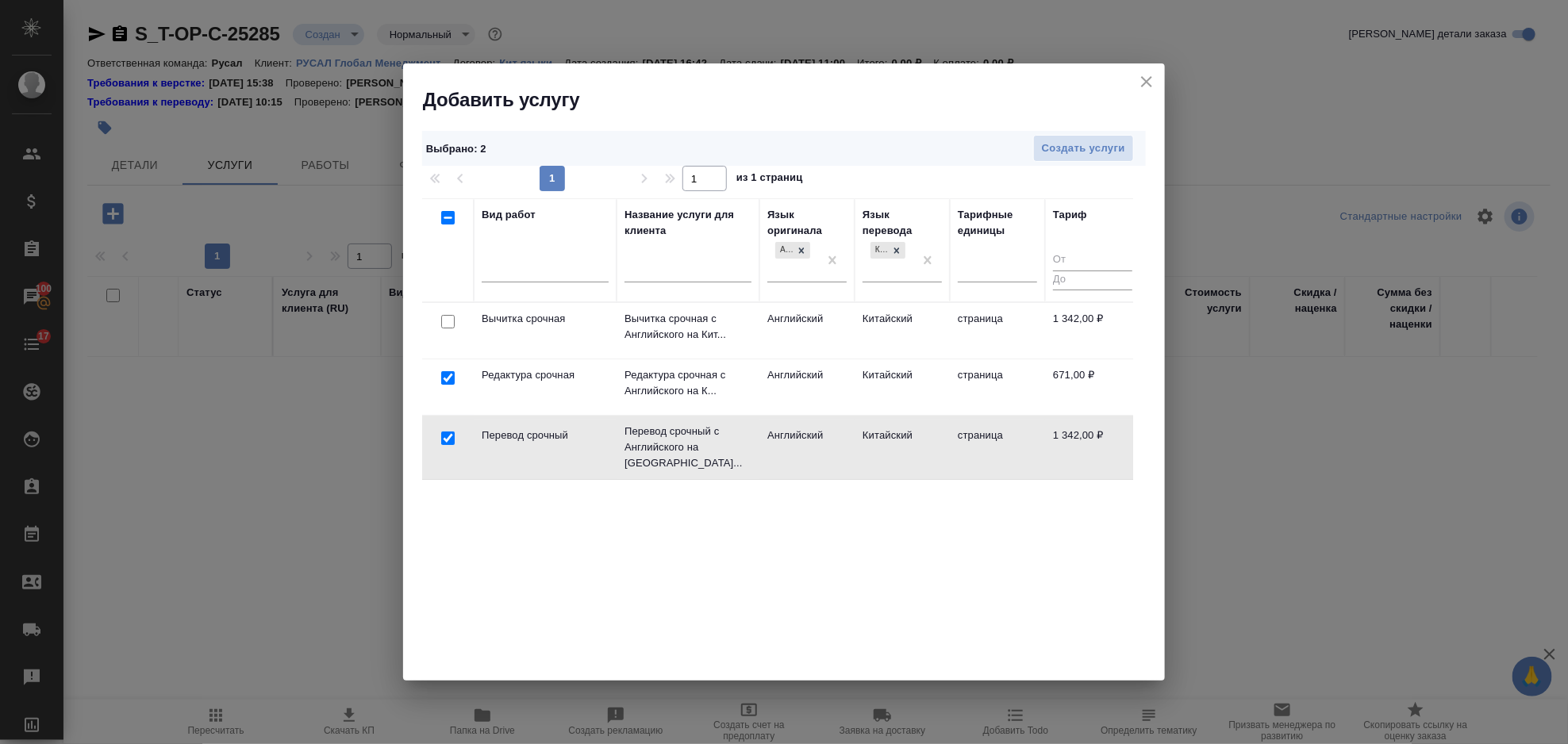
click at [1097, 126] on div "Выбрано : 2 Создать услуги 1 1 из 1 страниц Вид работ Название услуги для клиен…" at bounding box center [784, 397] width 762 height 569
click at [1085, 150] on span "Создать услуги" at bounding box center [1083, 149] width 83 height 18
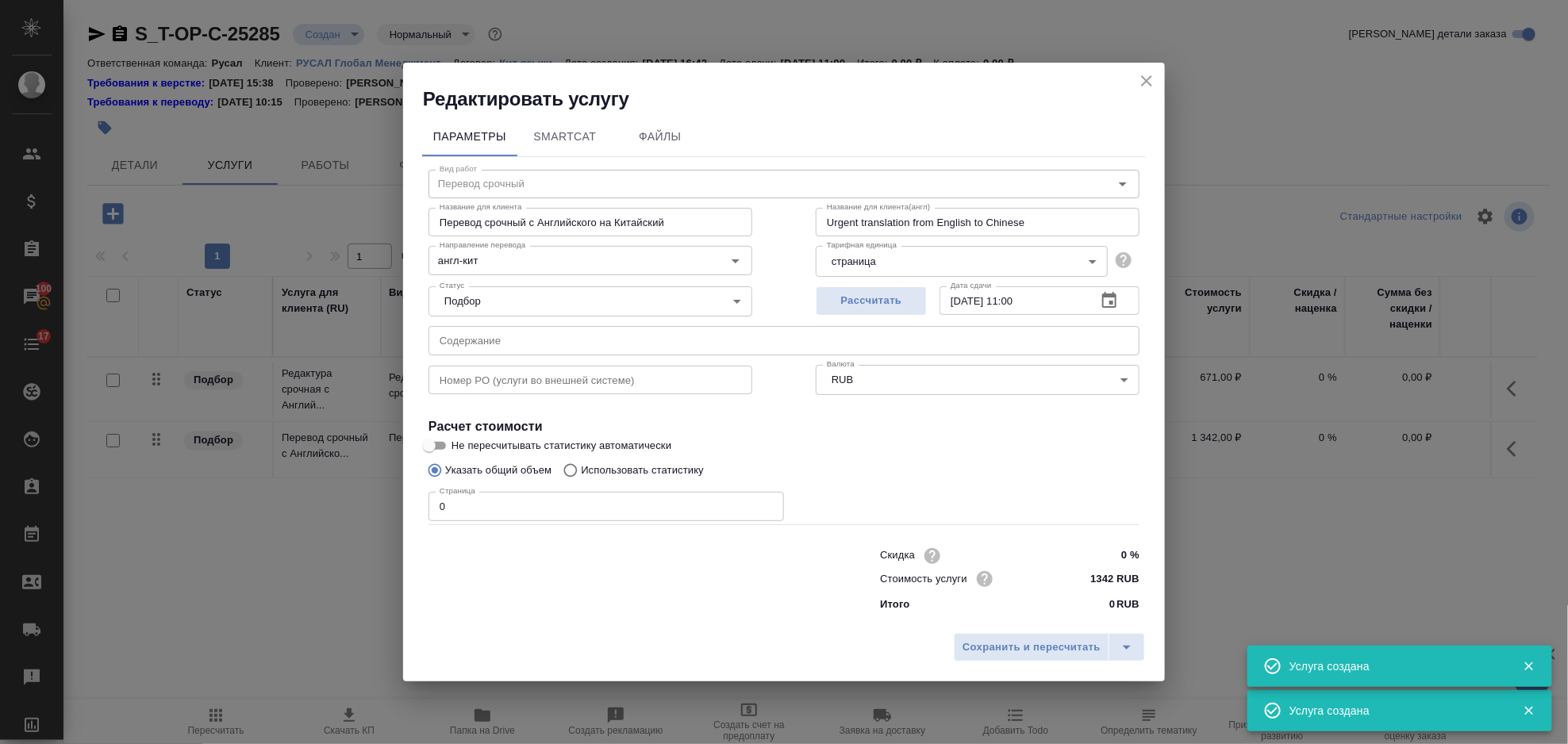
type input "Перевод срочный"
type input "Перевод срочный с Английского на Китайский"
type input "Urgent translation from English to Chinese"
type input "1342 RUB"
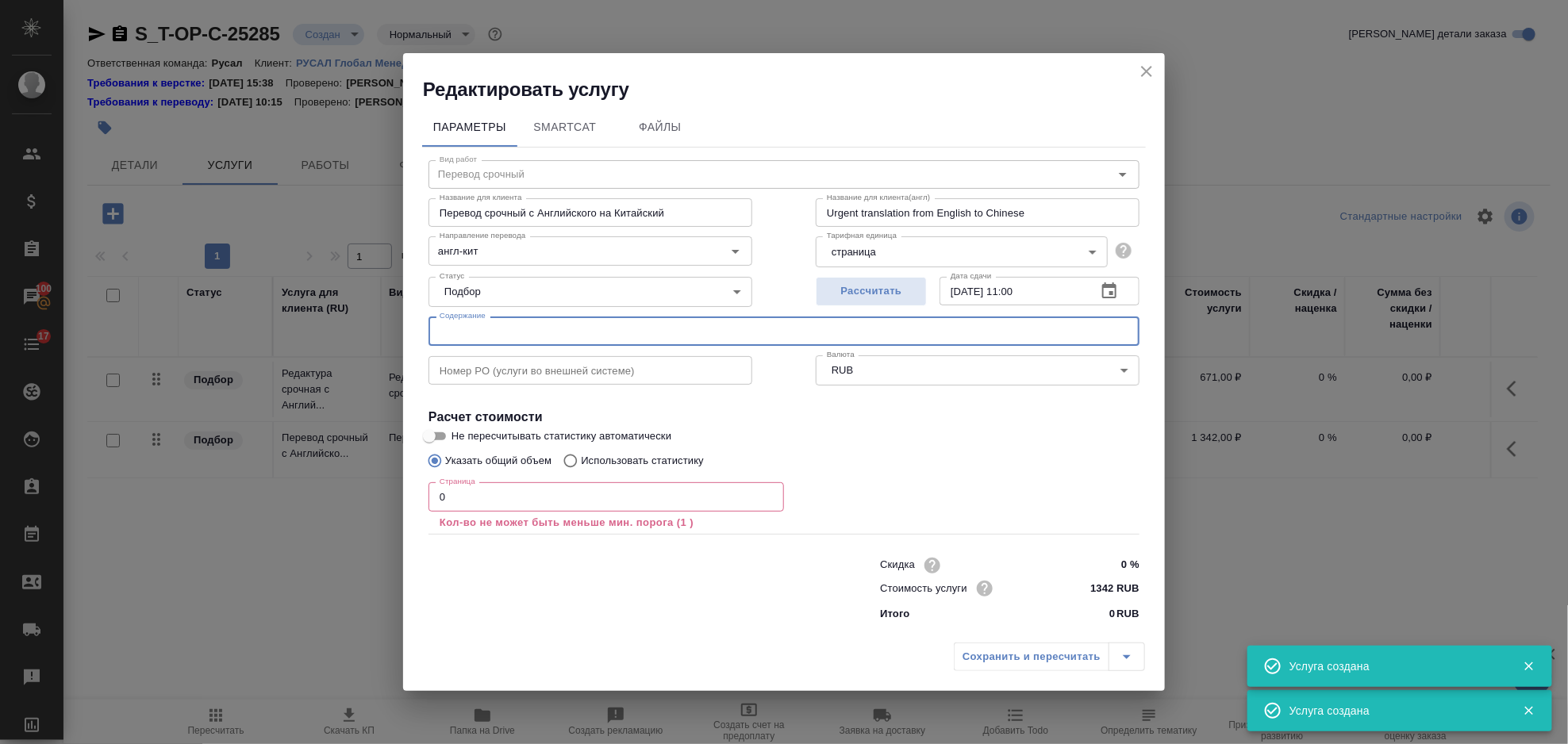
click at [673, 330] on input "text" at bounding box center [784, 330] width 711 height 29
paste input "Market RUSAL Sep 2025"
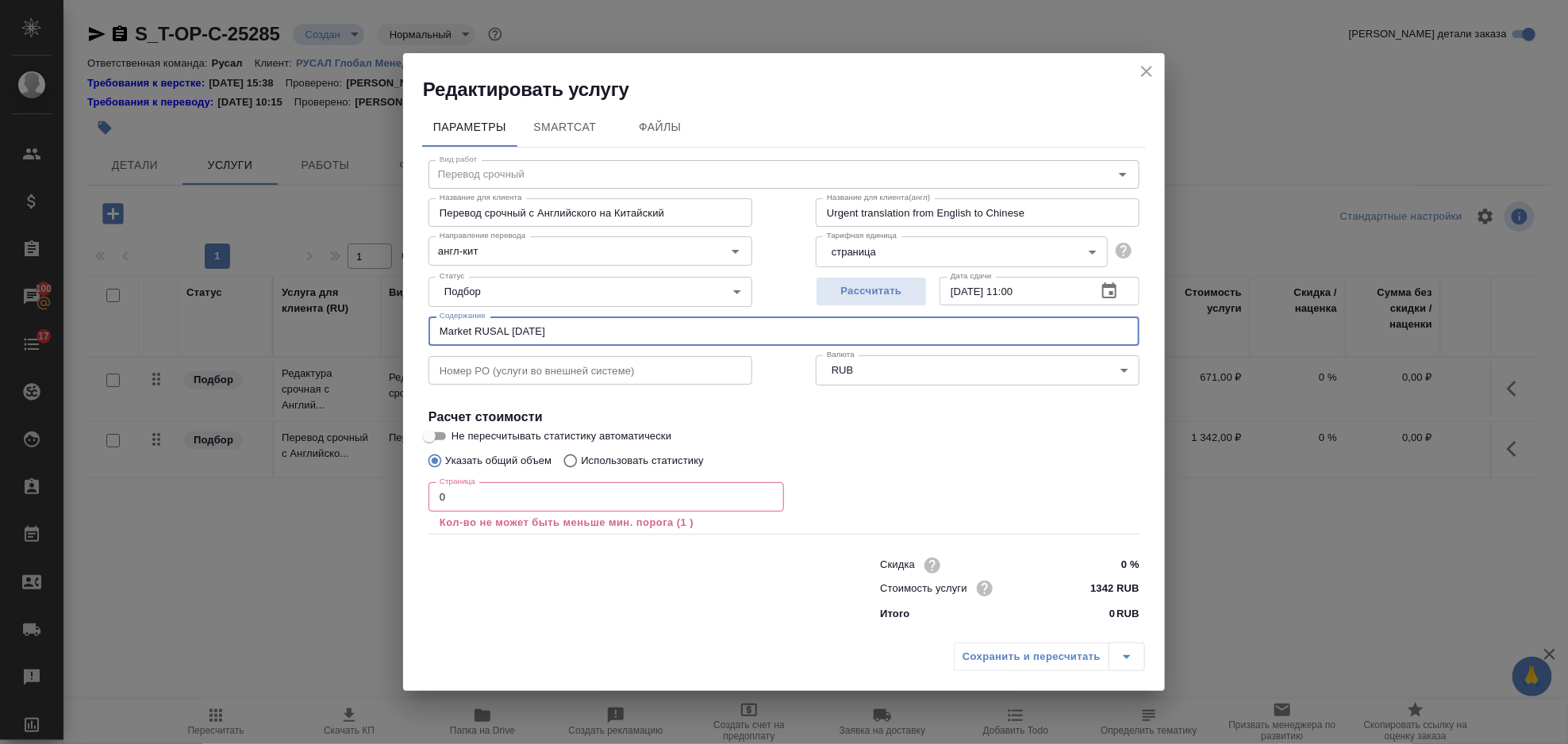
type input "Market RUSAL Sep 2025"
click at [476, 492] on input "0" at bounding box center [606, 496] width 356 height 29
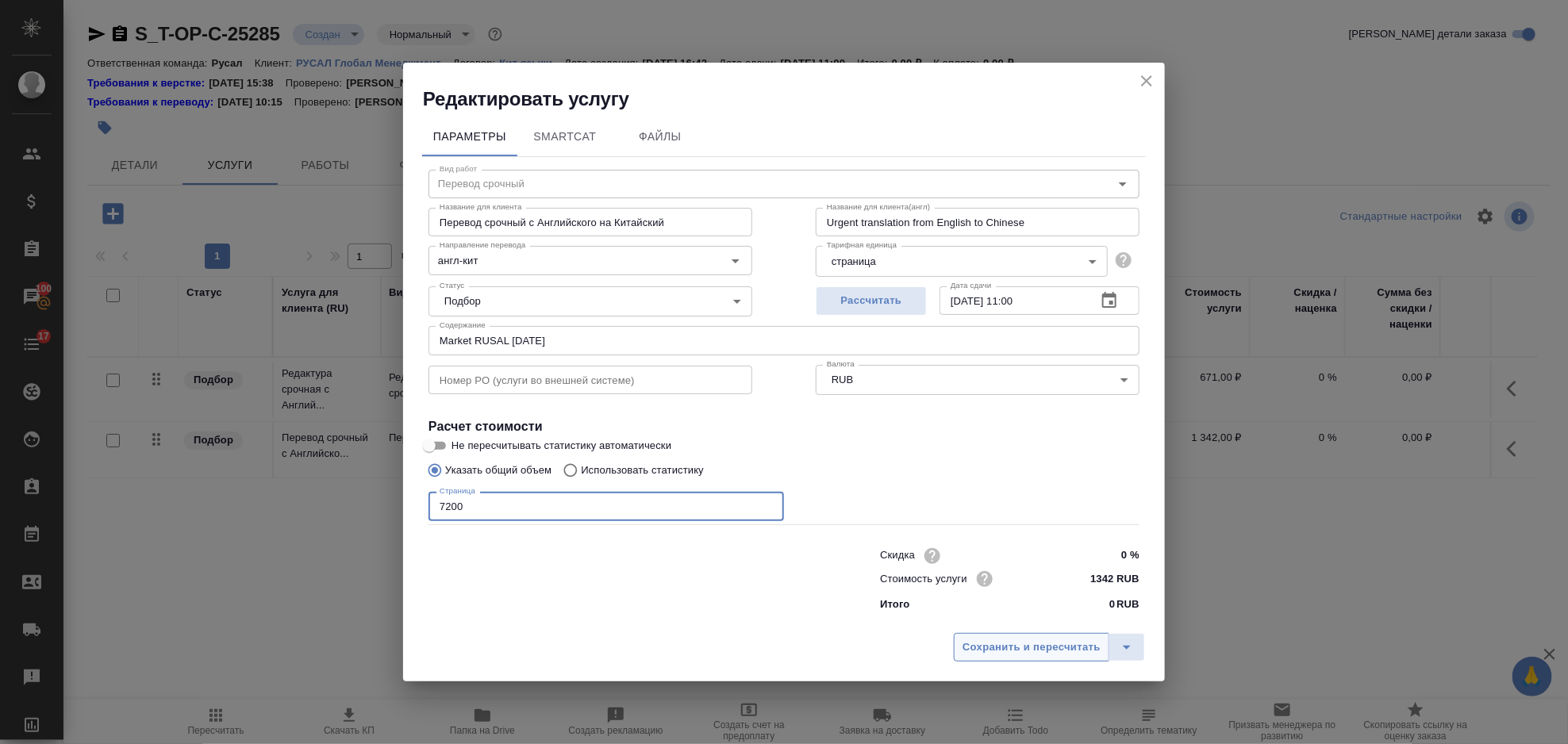
type input "7200"
click at [990, 655] on span "Сохранить и пересчитать" at bounding box center [1031, 648] width 139 height 18
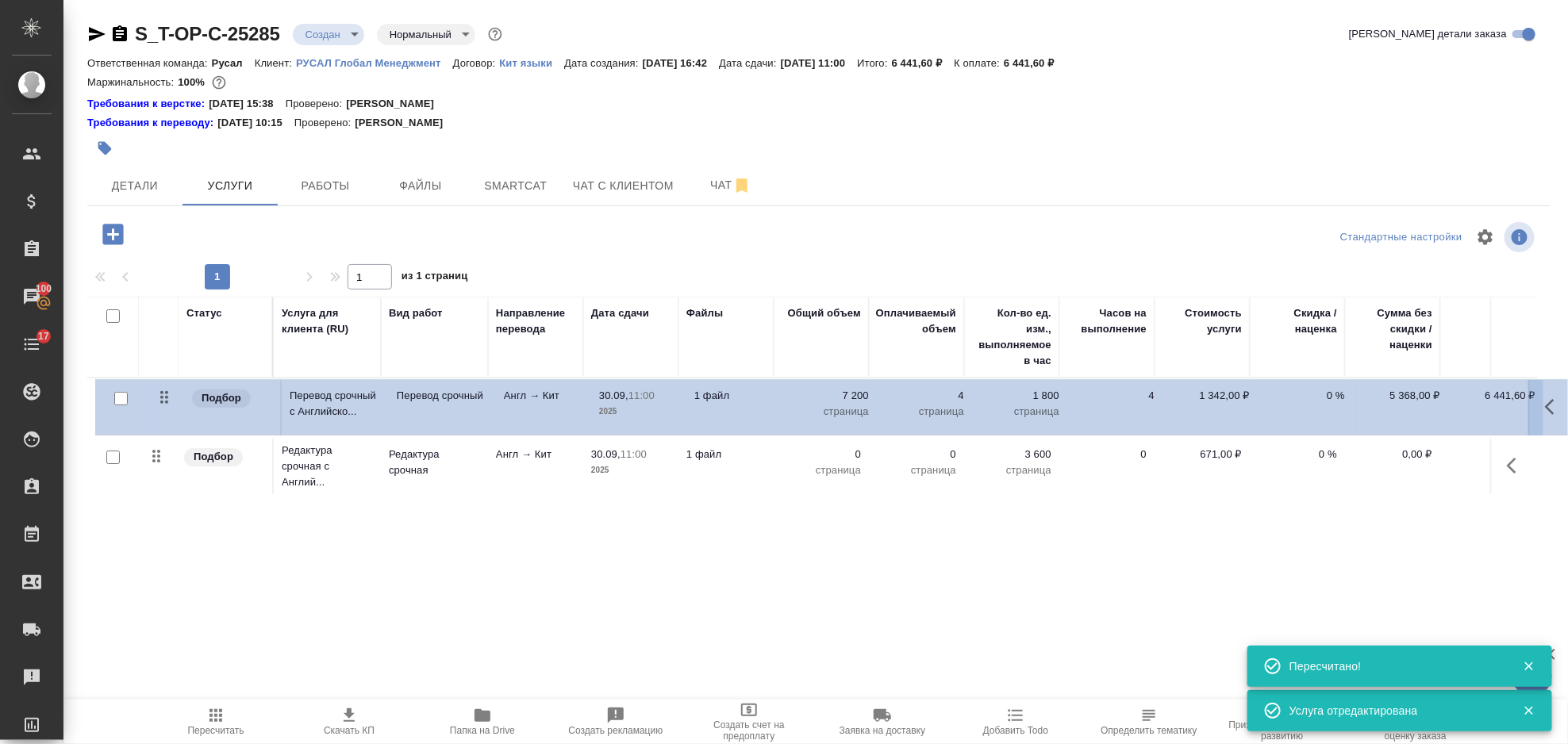
drag, startPoint x: 161, startPoint y: 464, endPoint x: 169, endPoint y: 397, distance: 67.5
click at [169, 397] on table "Статус Услуга для клиента (RU) Вид работ Направление перевода Дата сдачи Файлы …" at bounding box center [836, 397] width 1496 height 202
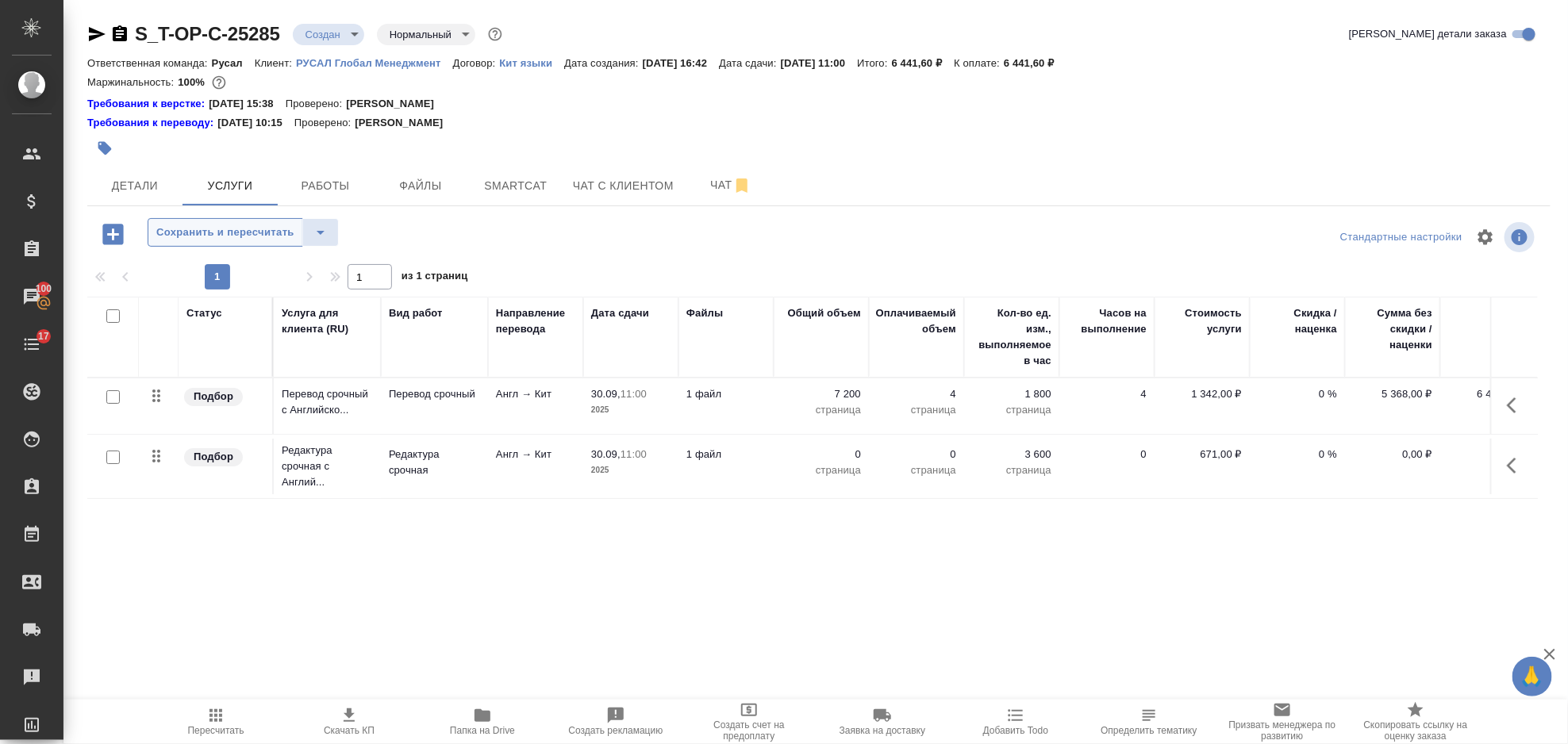
click at [200, 240] on span "Сохранить и пересчитать" at bounding box center [225, 233] width 139 height 18
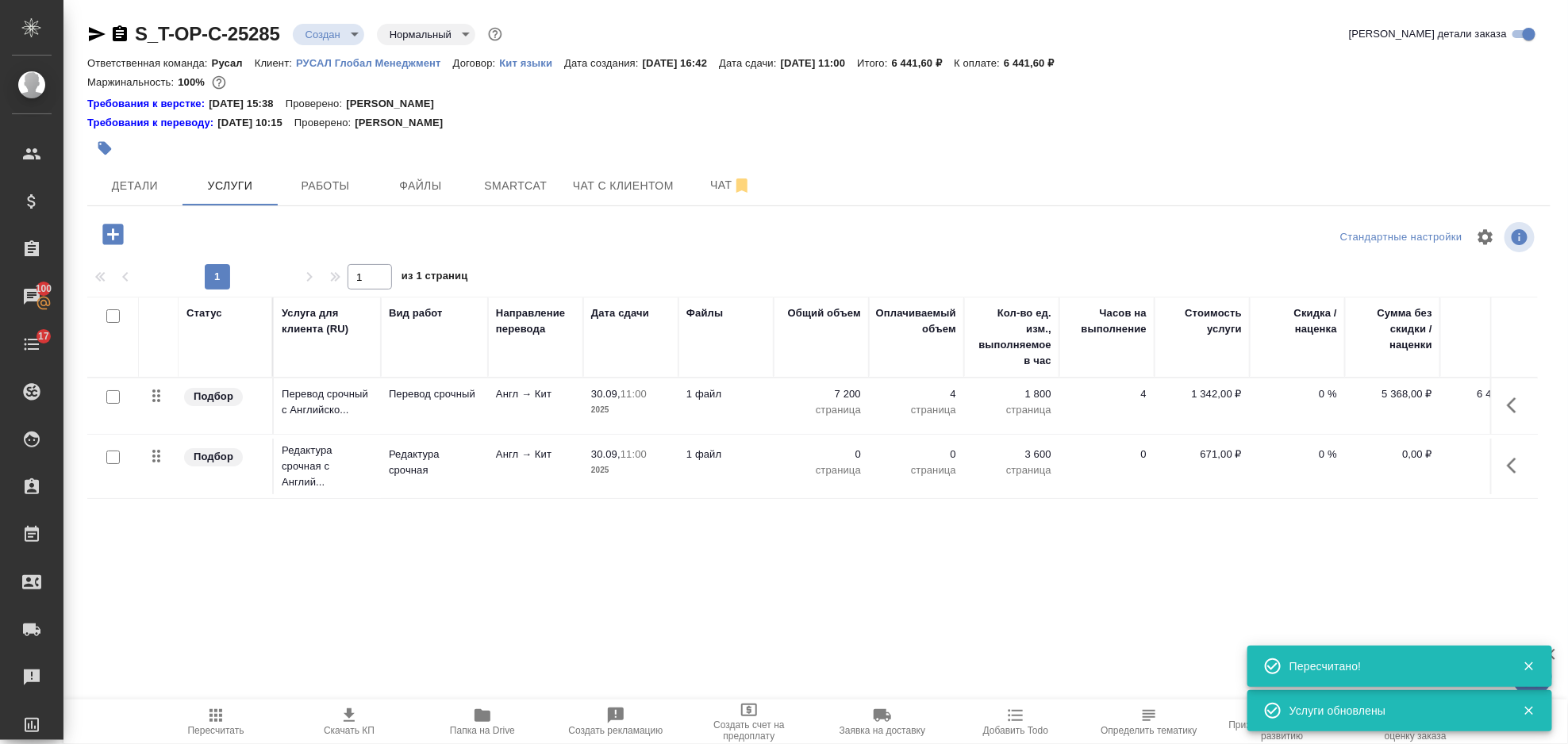
click at [1520, 465] on icon "button" at bounding box center [1516, 465] width 19 height 19
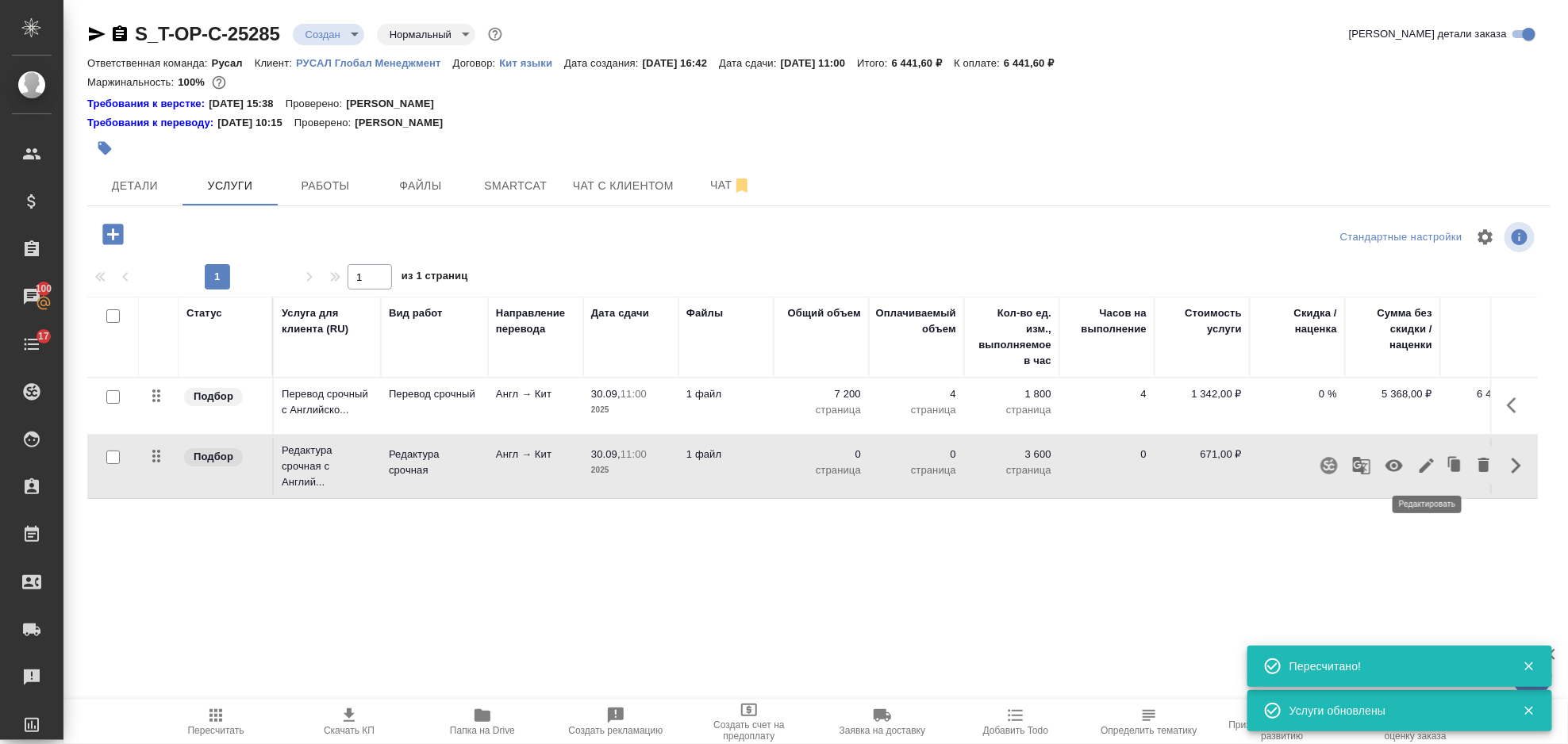
click at [1430, 461] on icon "button" at bounding box center [1427, 465] width 19 height 19
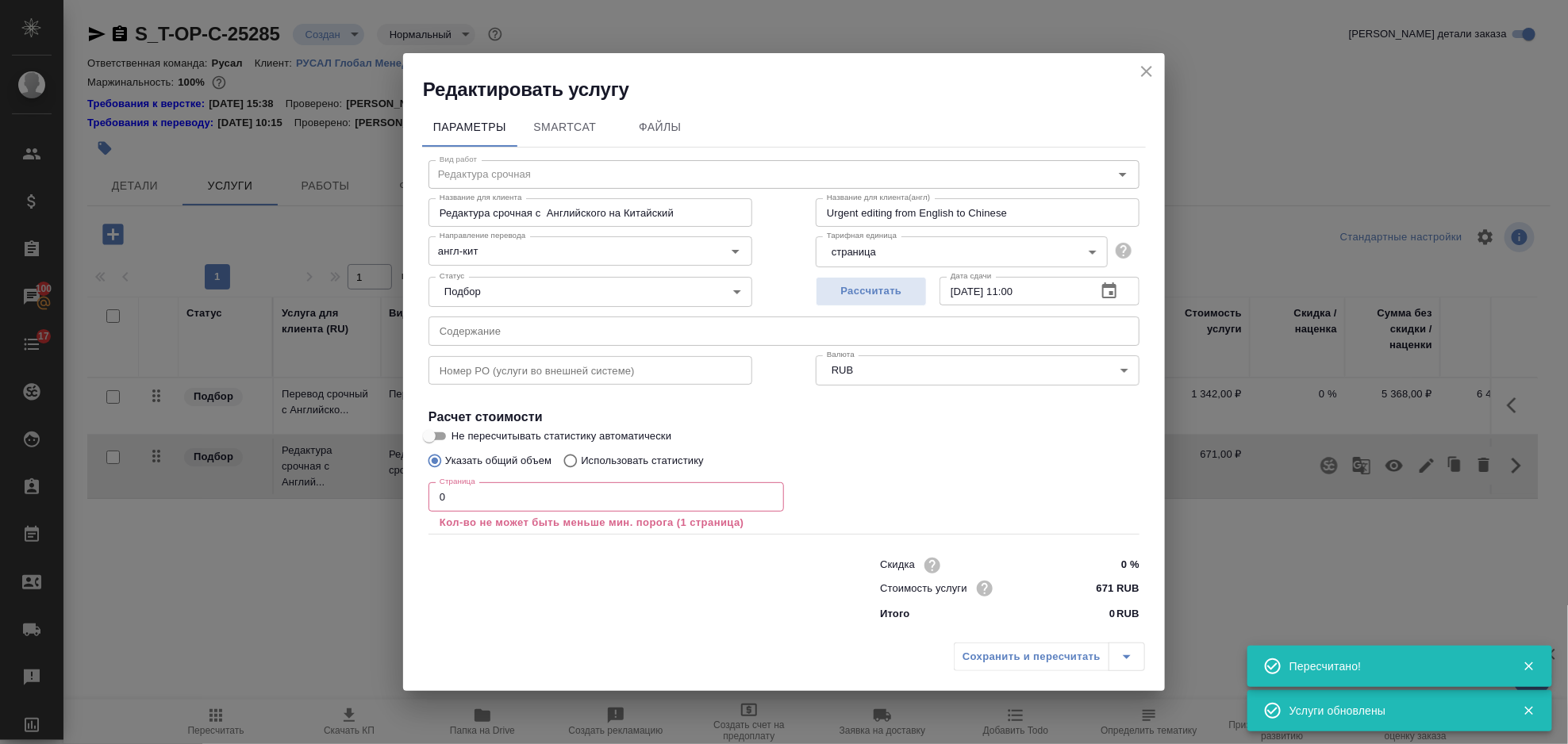
click at [555, 495] on input "0" at bounding box center [606, 496] width 356 height 29
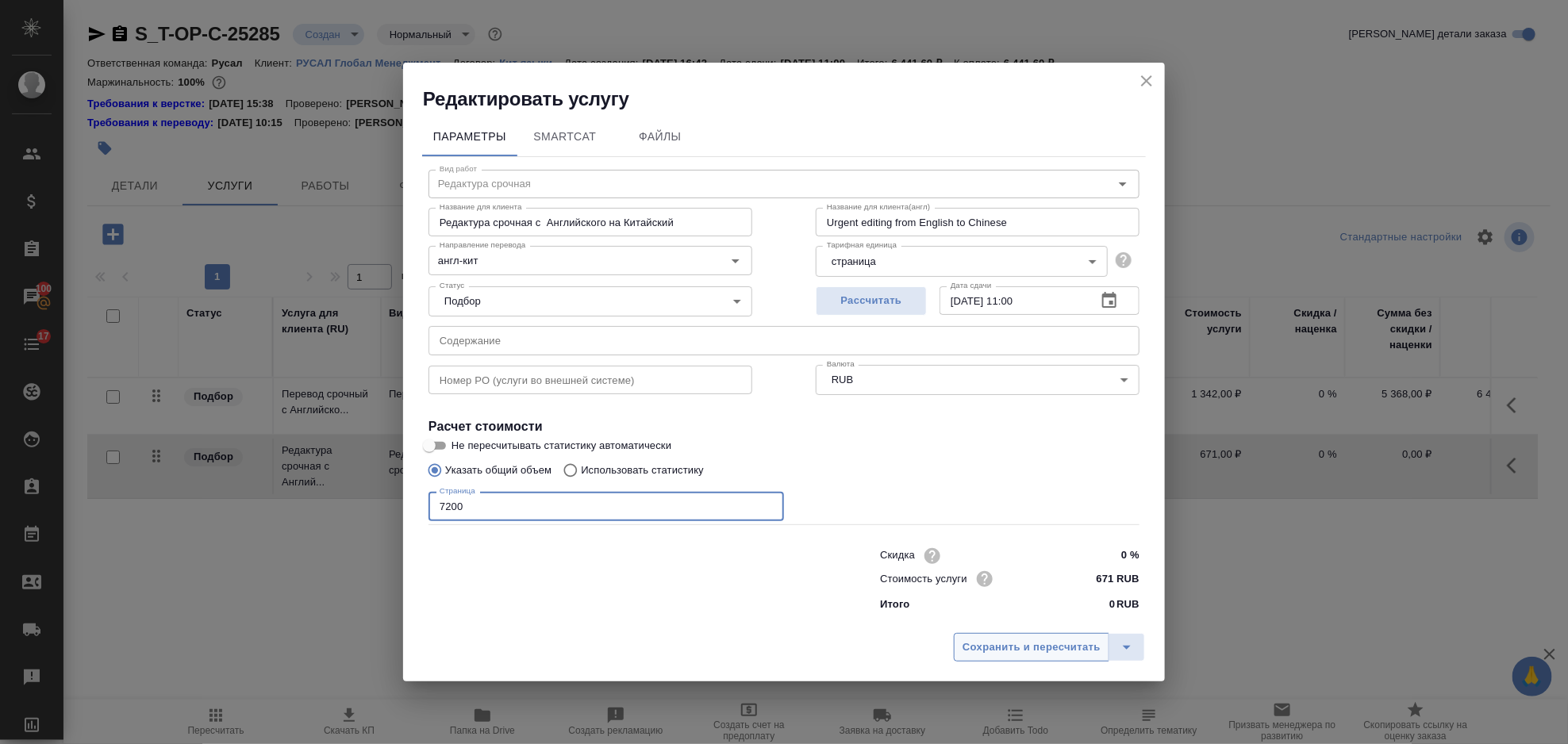
type input "7200"
click at [1018, 651] on span "Сохранить и пересчитать" at bounding box center [1031, 648] width 139 height 18
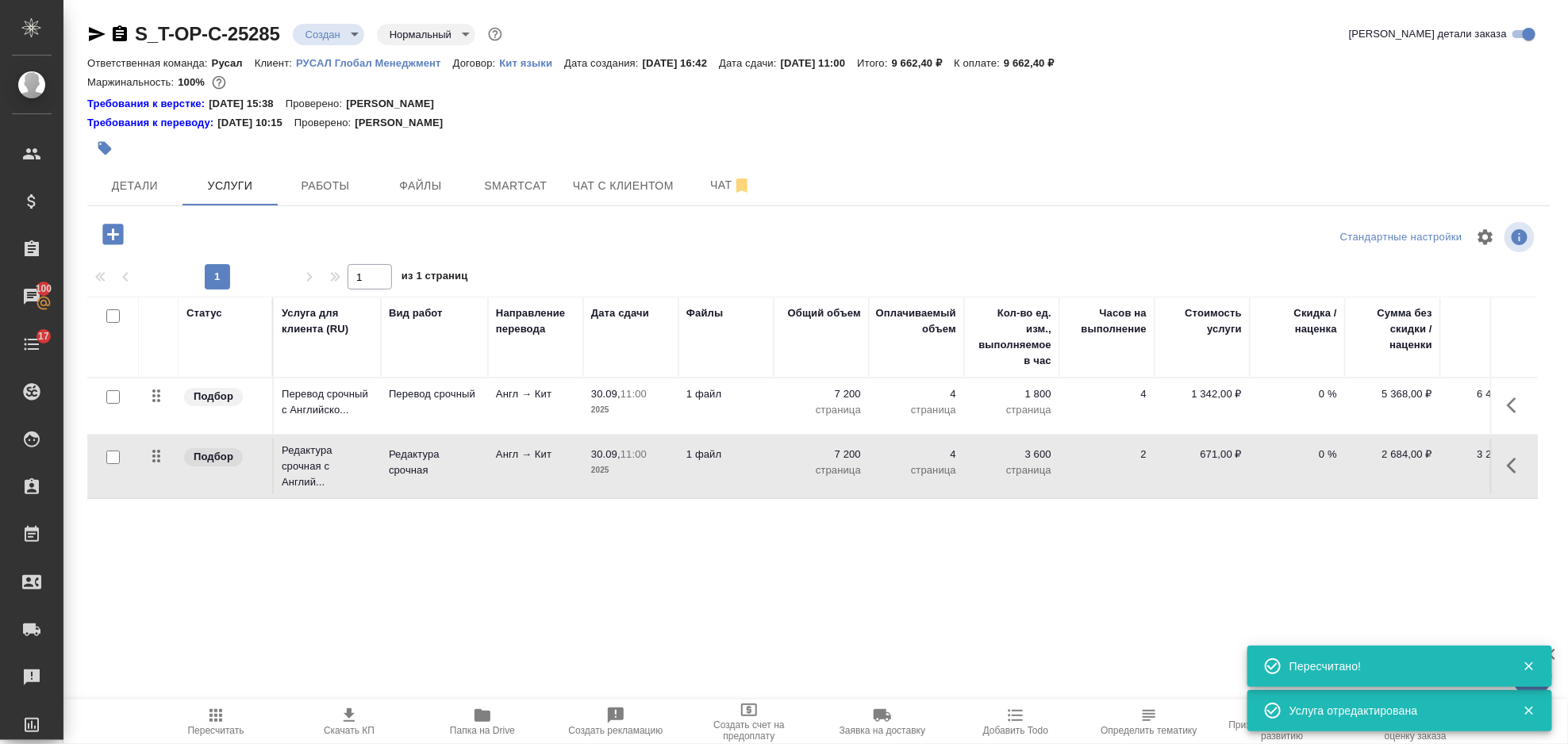
click at [97, 234] on button "button" at bounding box center [113, 234] width 43 height 32
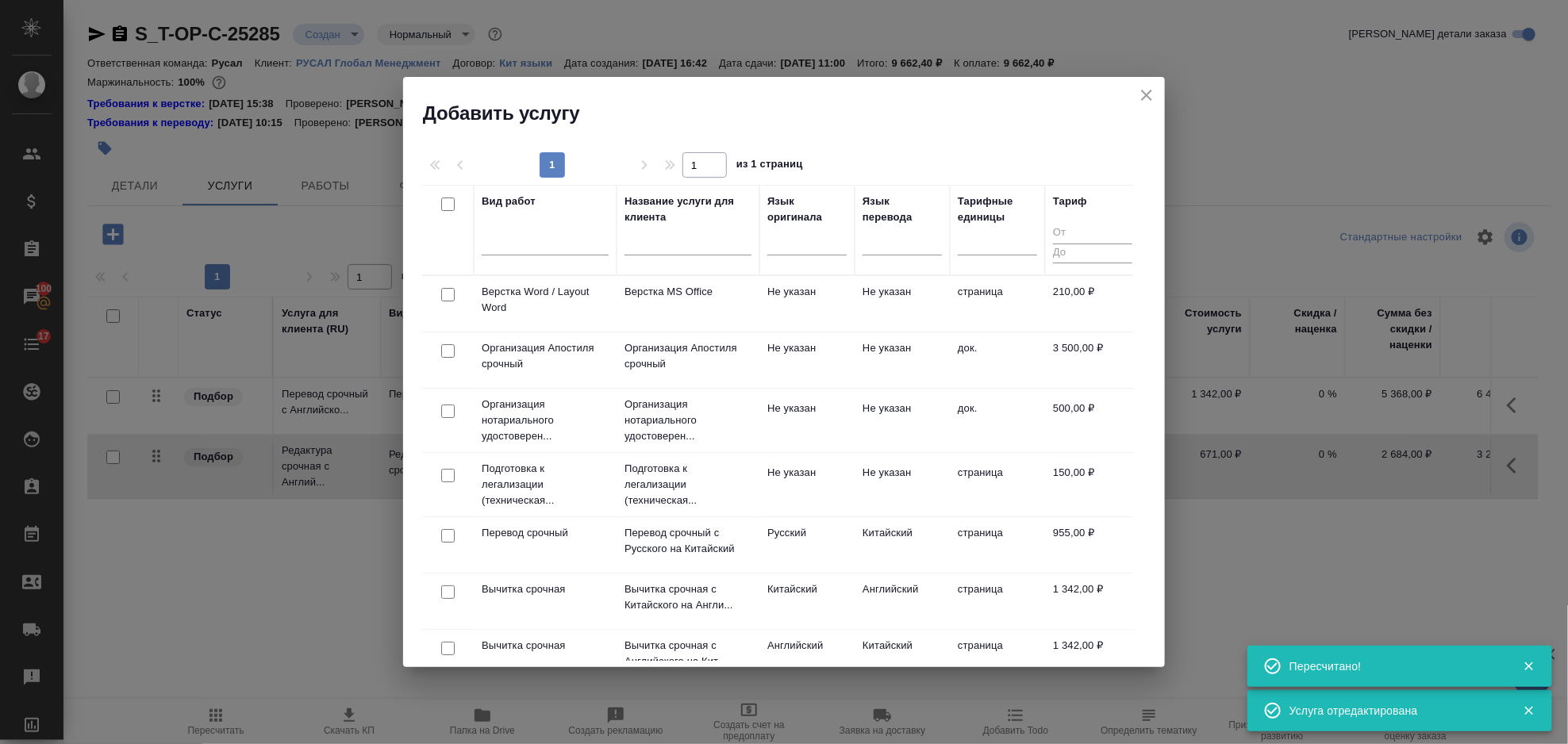
click at [442, 294] on input "checkbox" at bounding box center [448, 294] width 14 height 14
checkbox input "true"
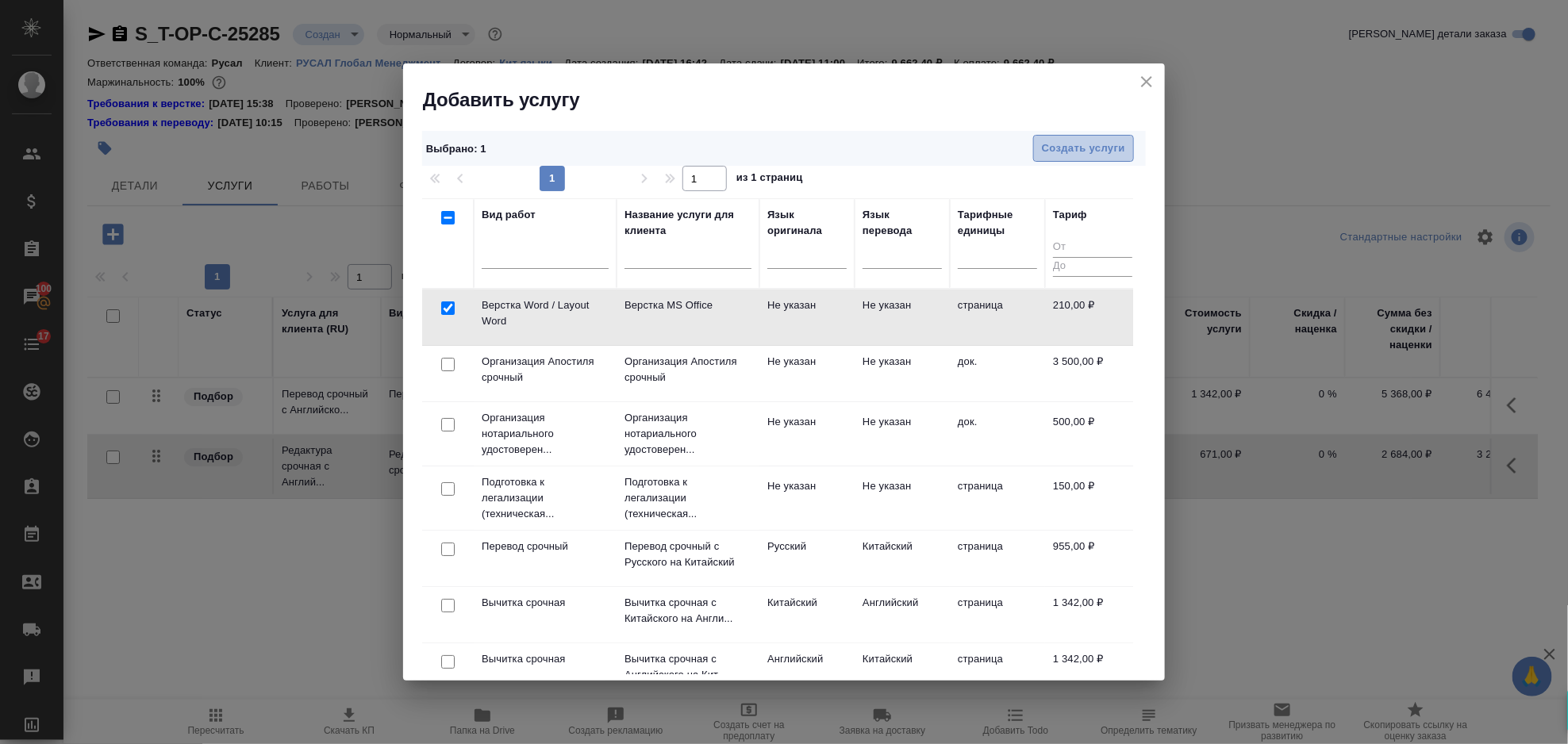
click at [1063, 140] on span "Создать услуги" at bounding box center [1083, 149] width 83 height 18
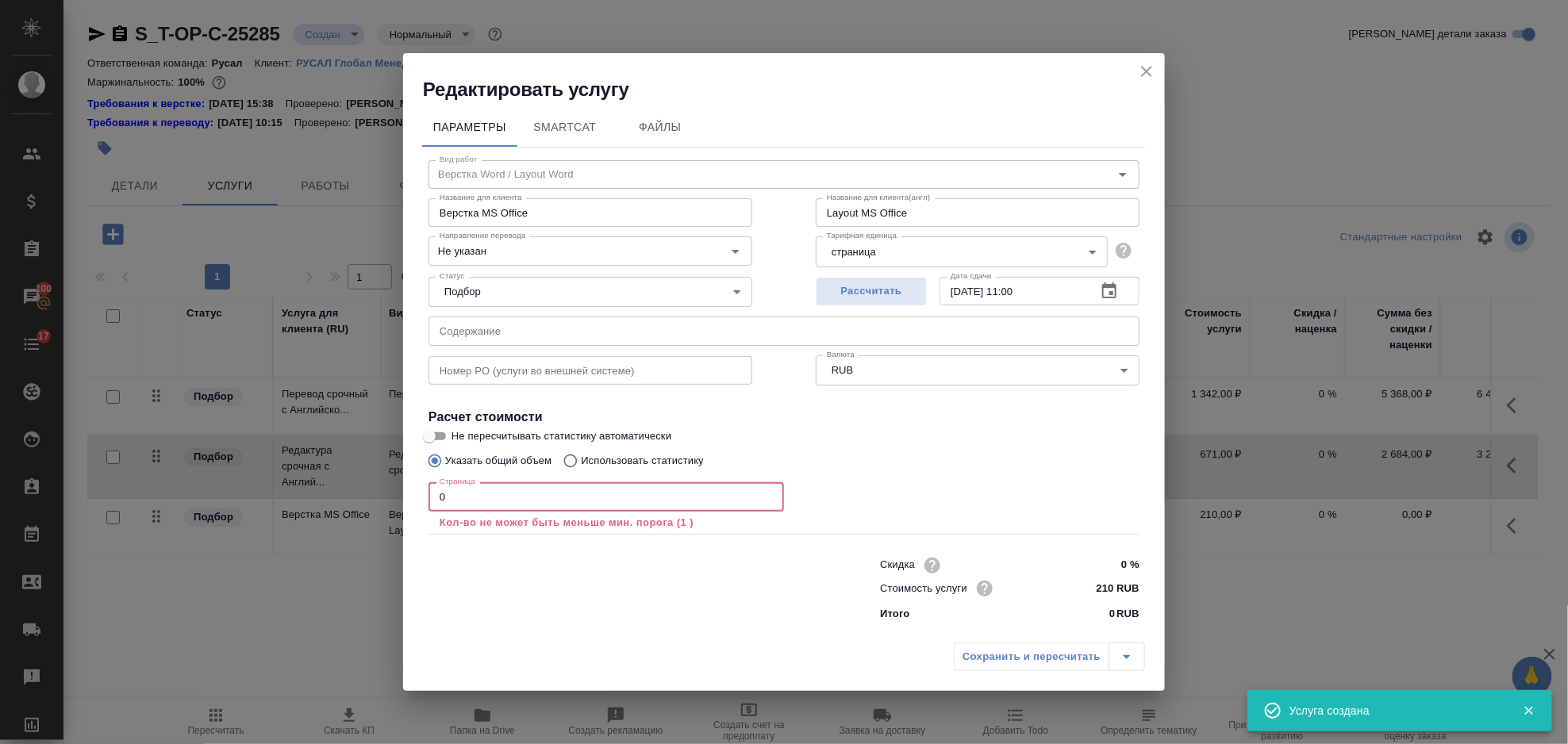
click at [465, 499] on input "0" at bounding box center [606, 496] width 356 height 29
type input "2"
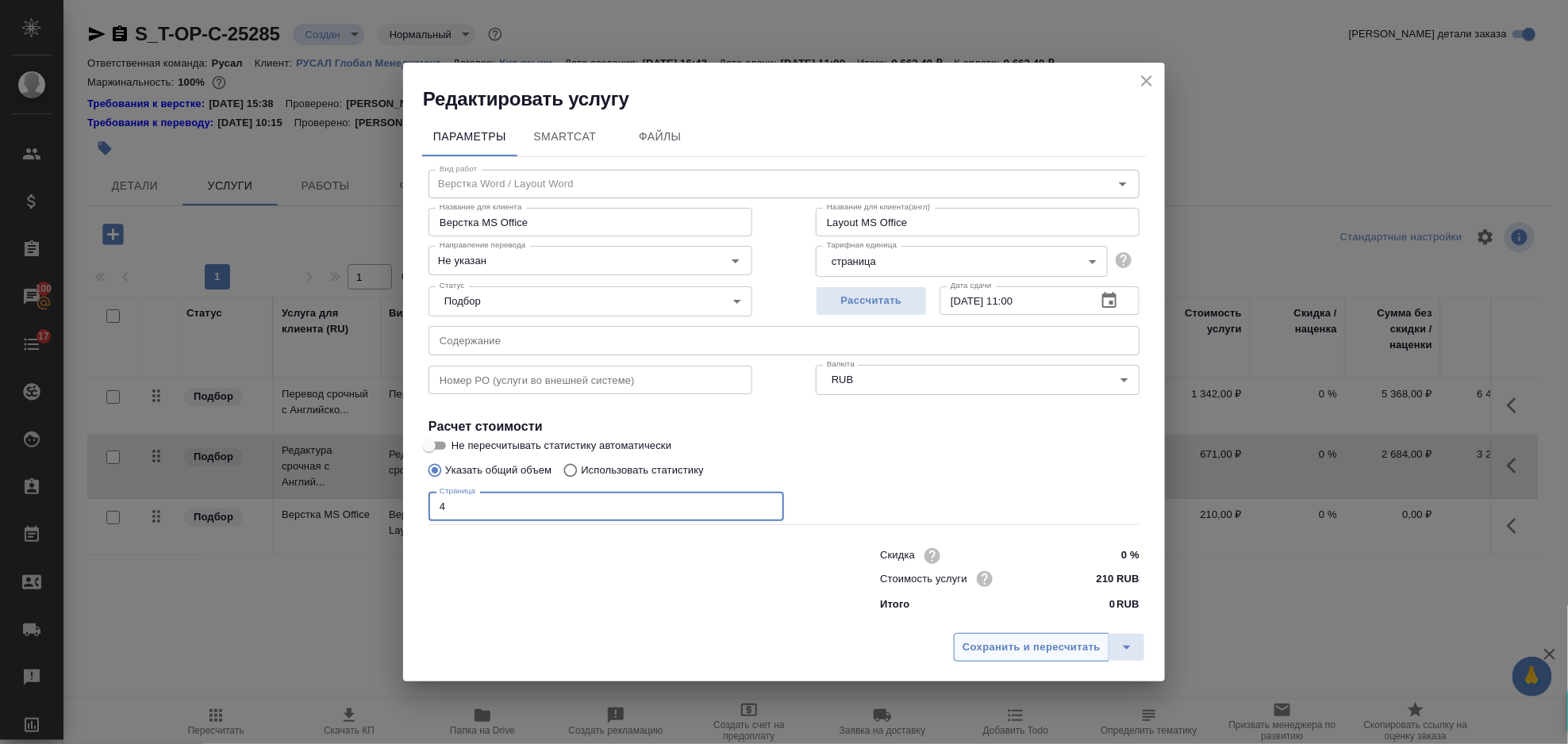
type input "4"
click at [1032, 642] on span "Сохранить и пересчитать" at bounding box center [1031, 648] width 139 height 18
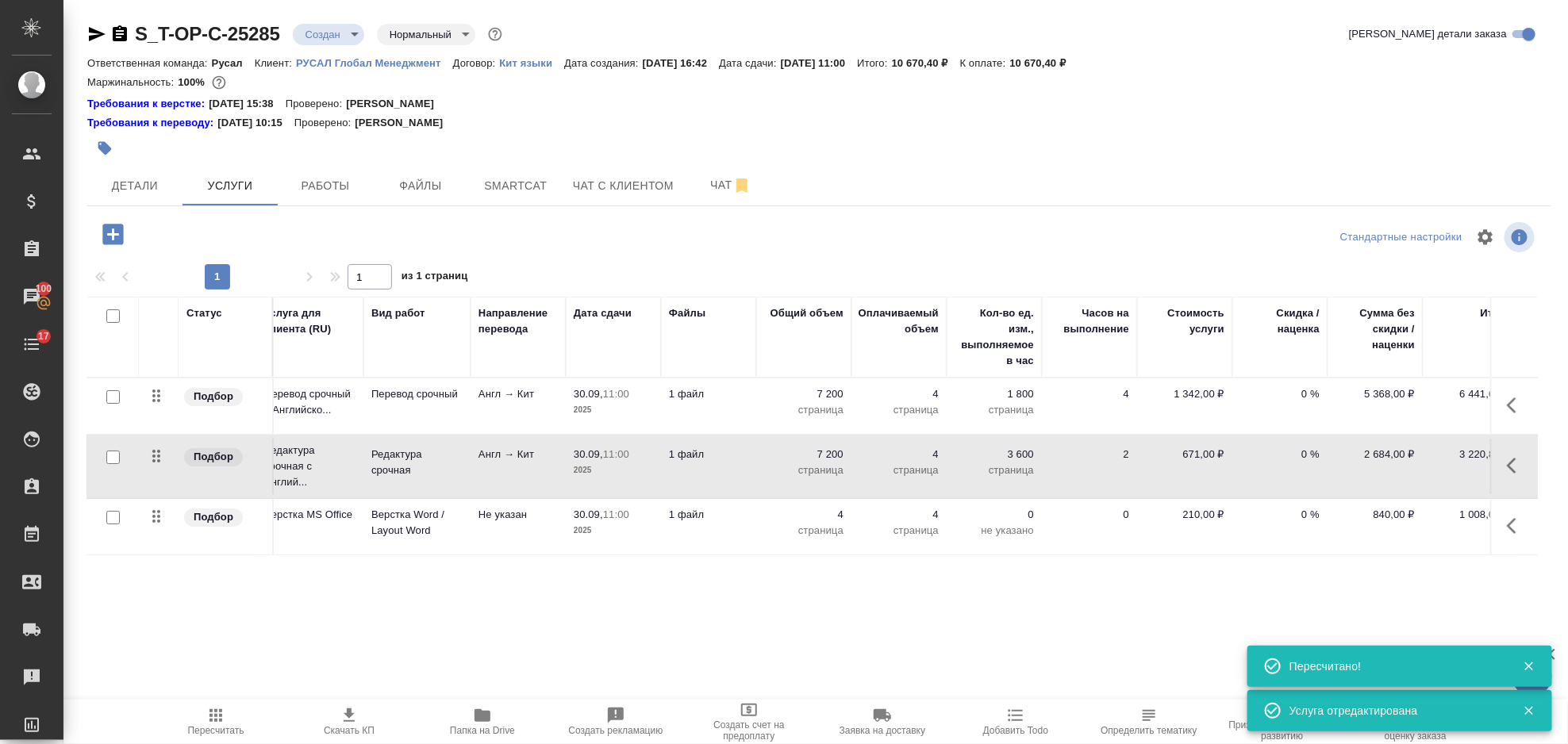
scroll to position [0, 44]
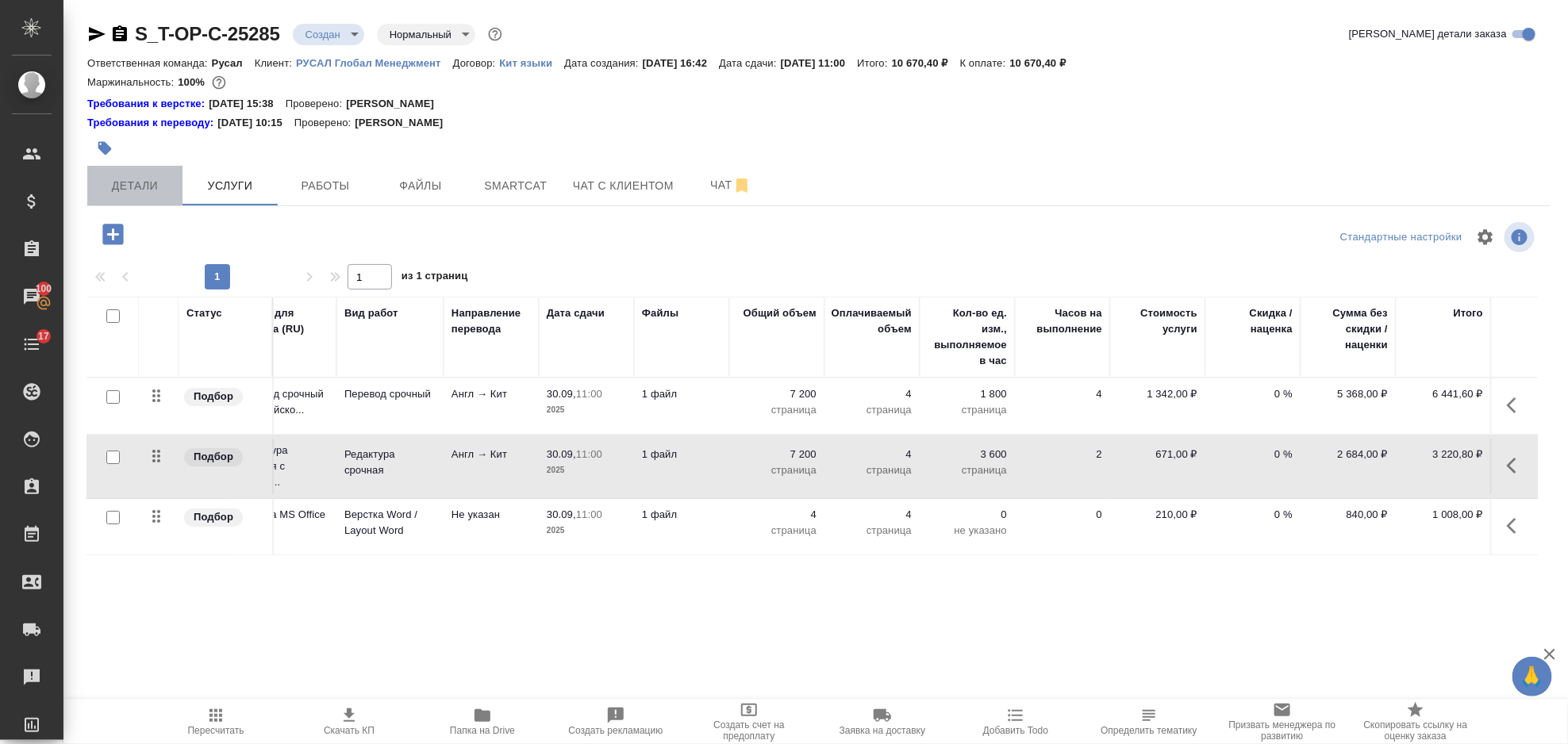
click at [123, 204] on button "Детали" at bounding box center [135, 186] width 95 height 40
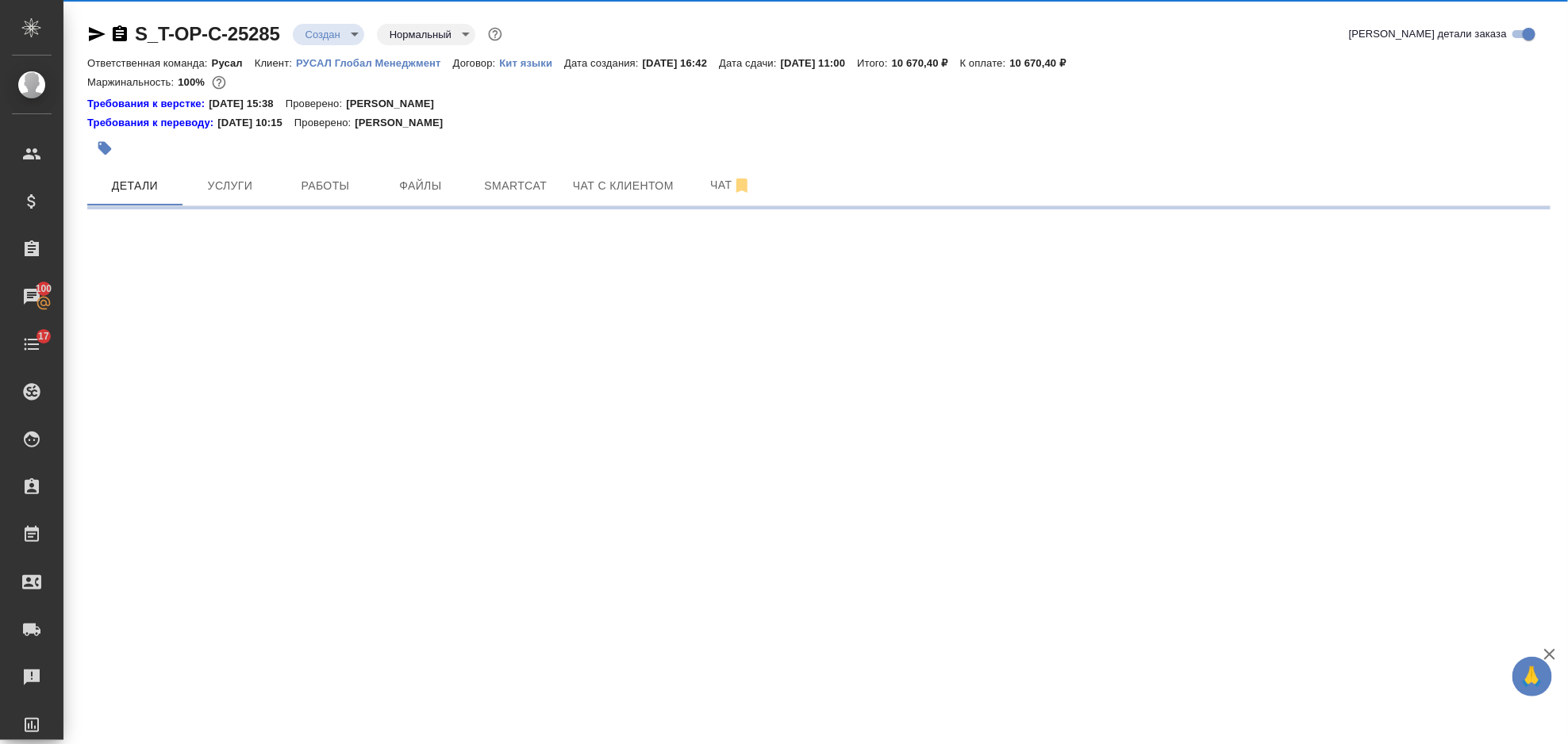
select select "RU"
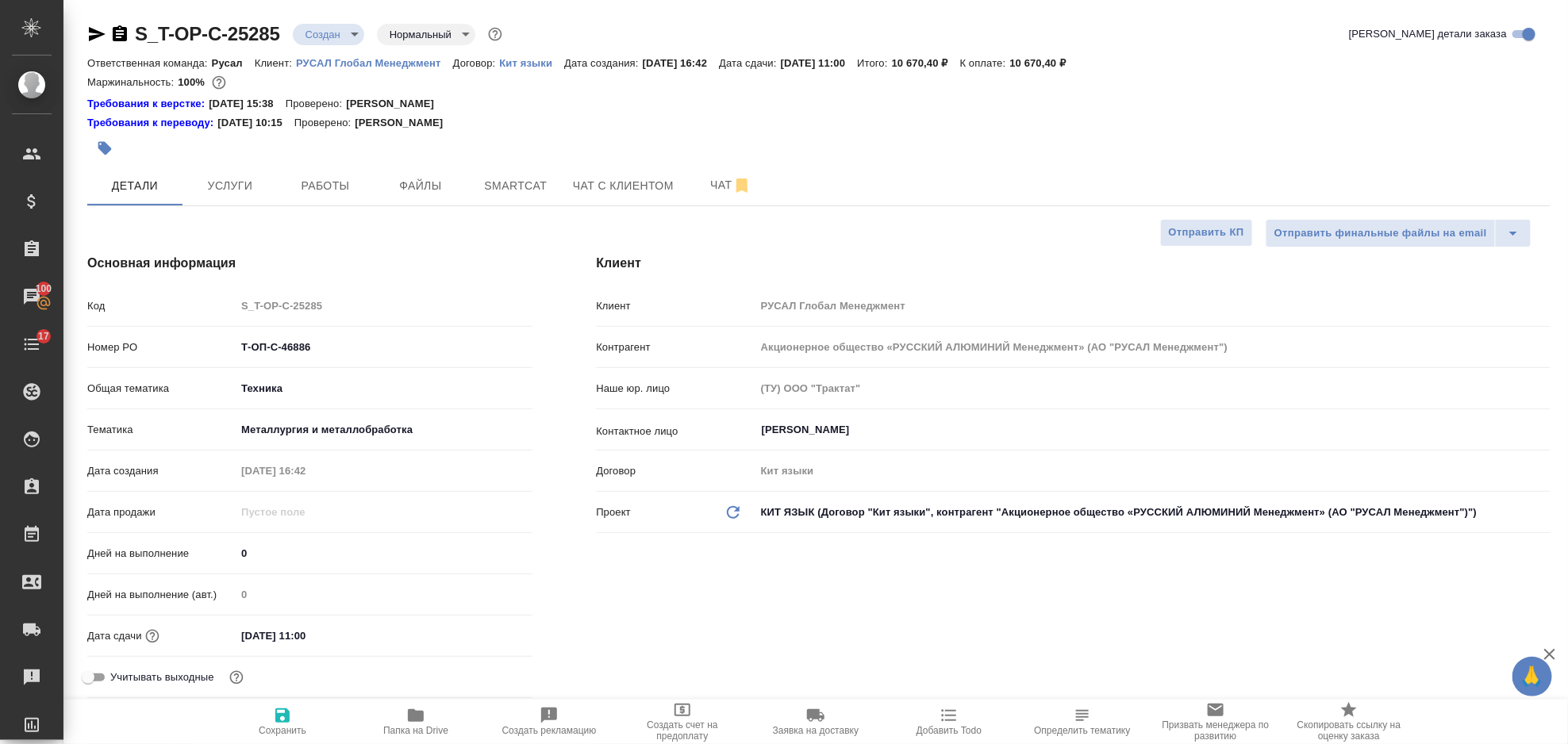
type textarea "x"
click at [125, 31] on icon "button" at bounding box center [119, 32] width 14 height 16
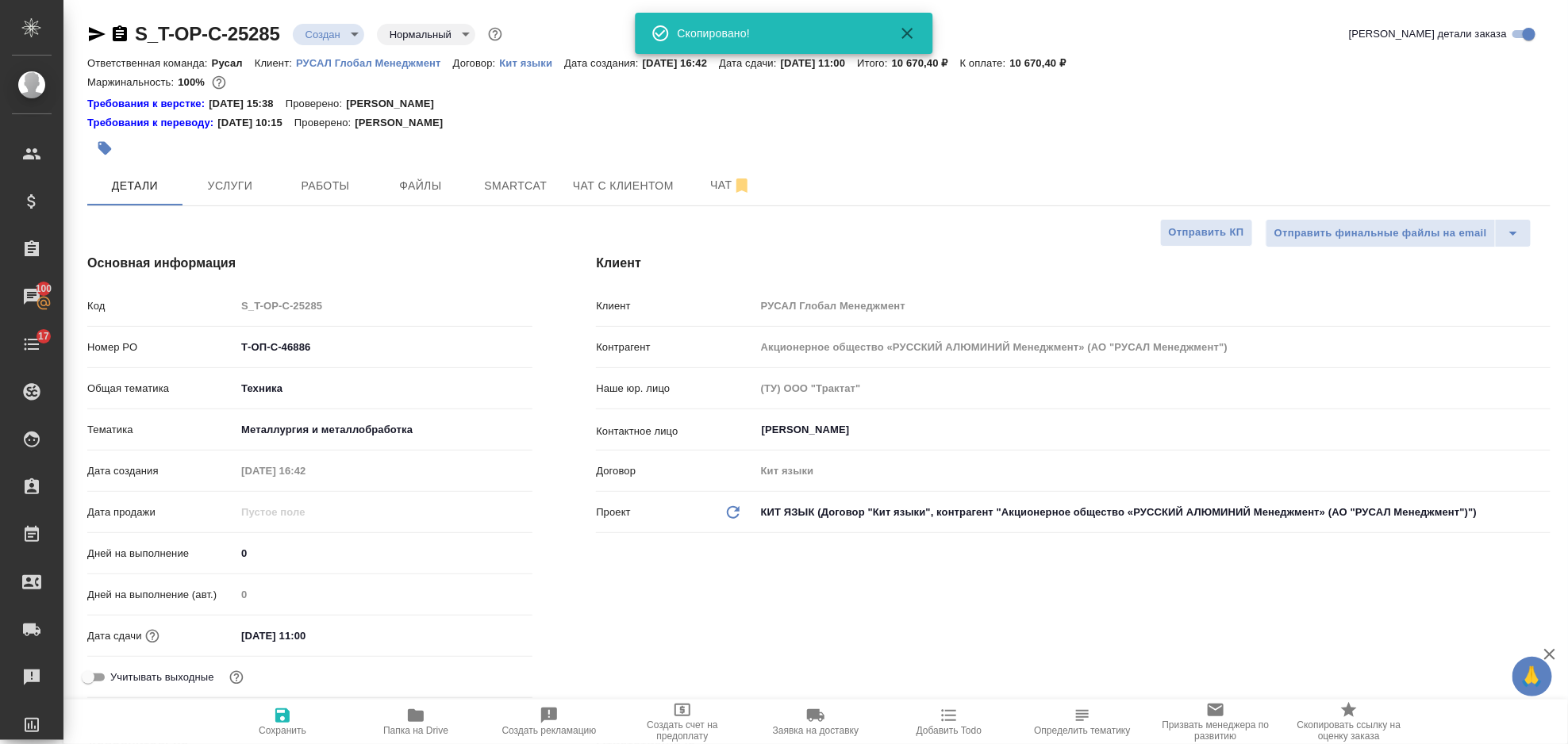
type textarea "x"
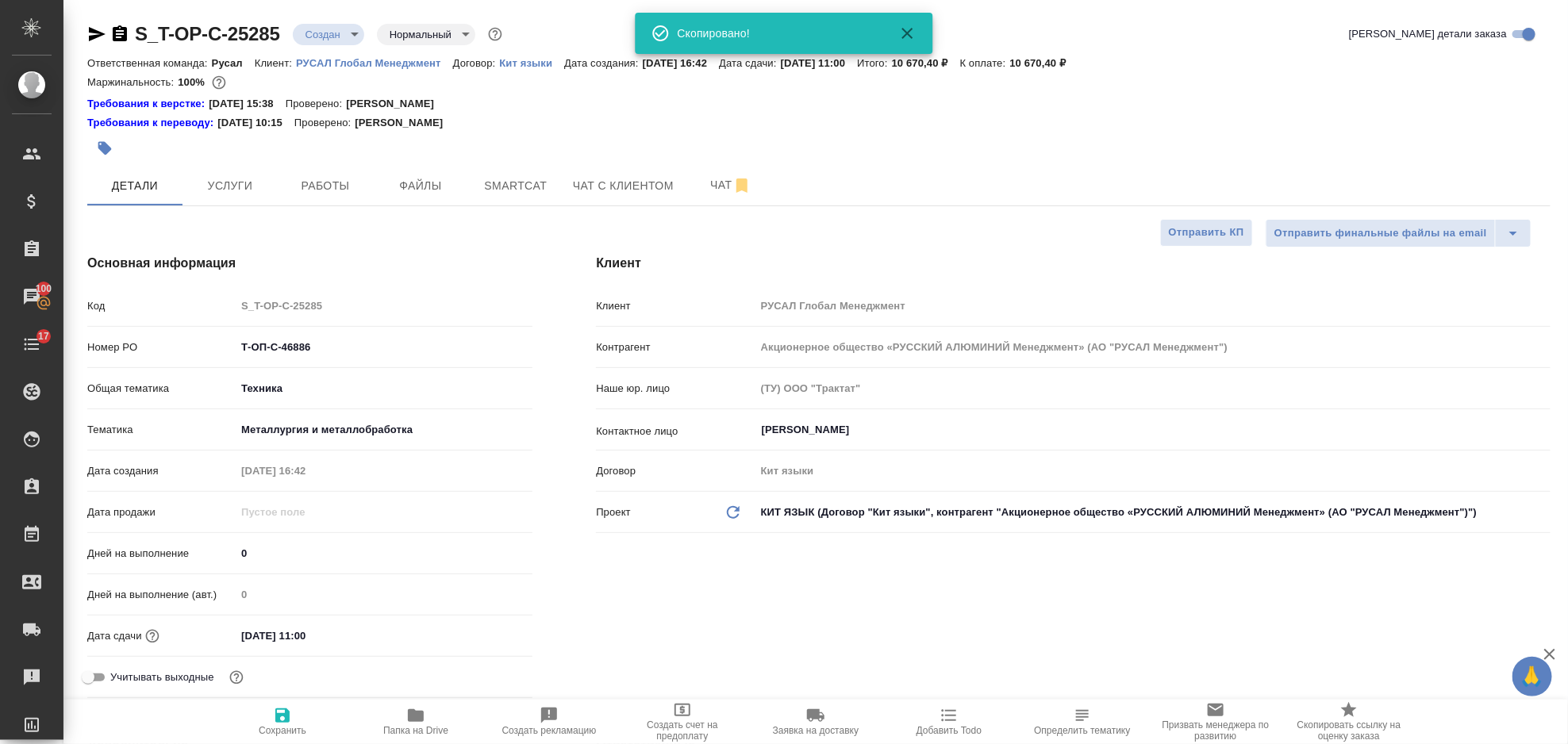
type textarea "x"
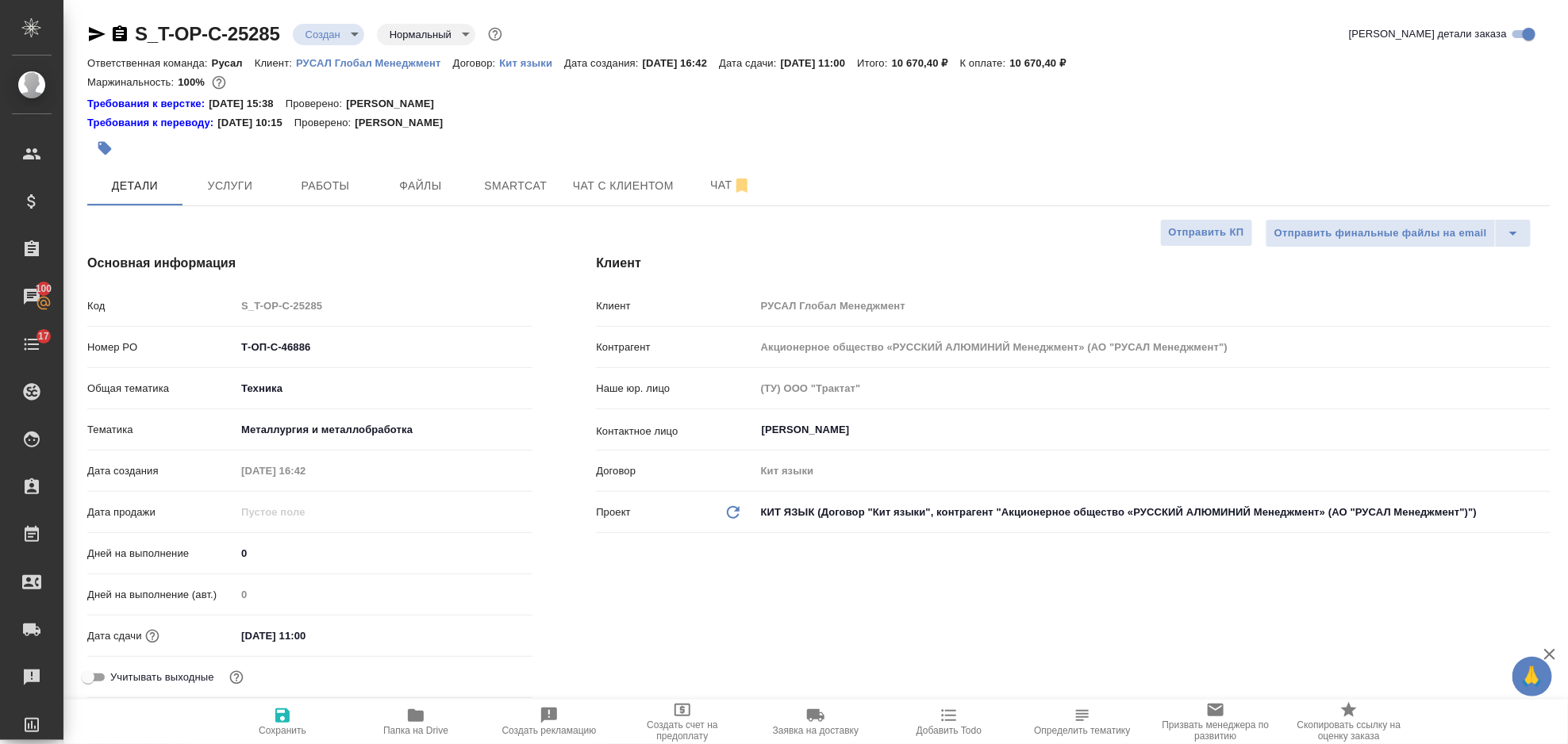
click at [99, 30] on icon "button" at bounding box center [97, 34] width 19 height 19
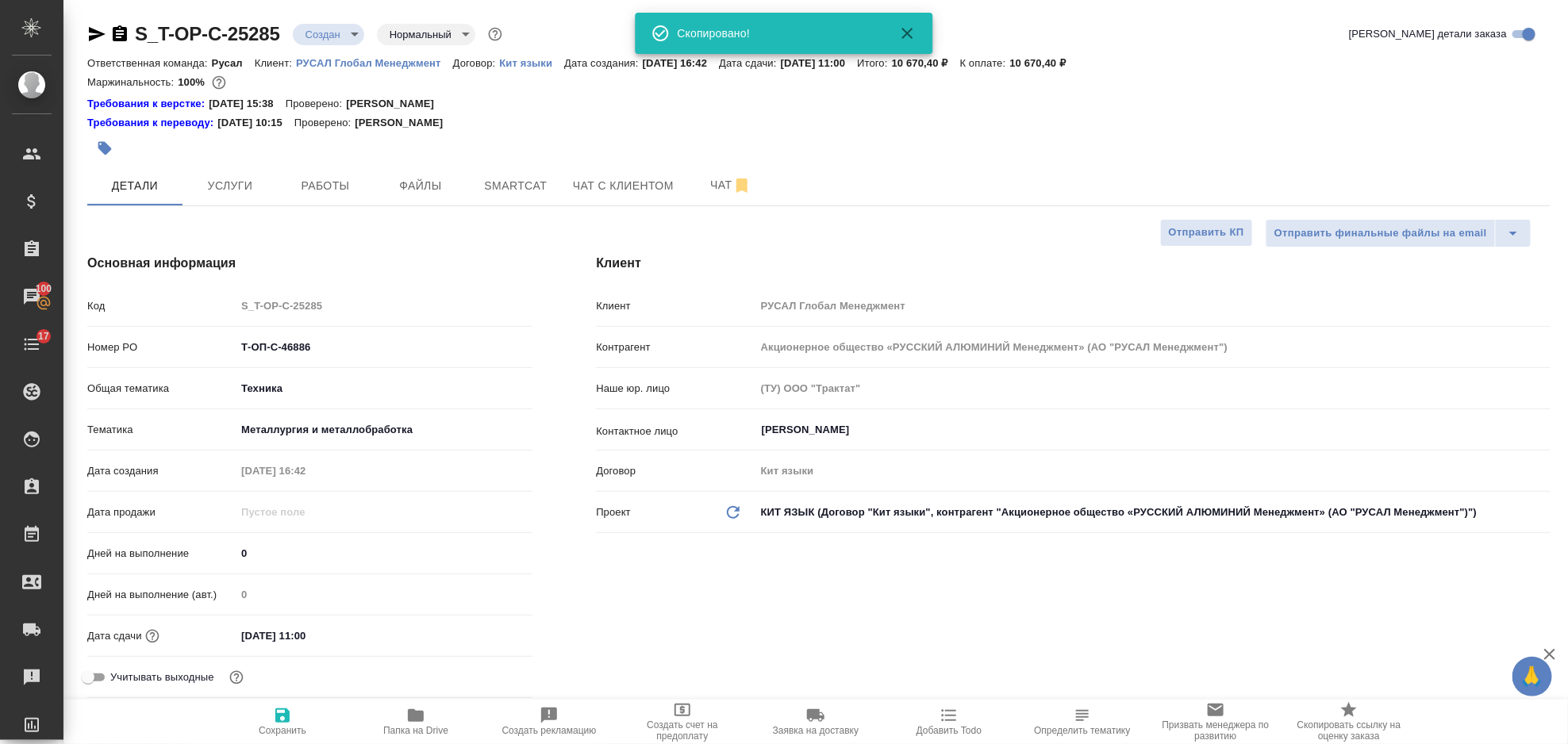
type textarea "x"
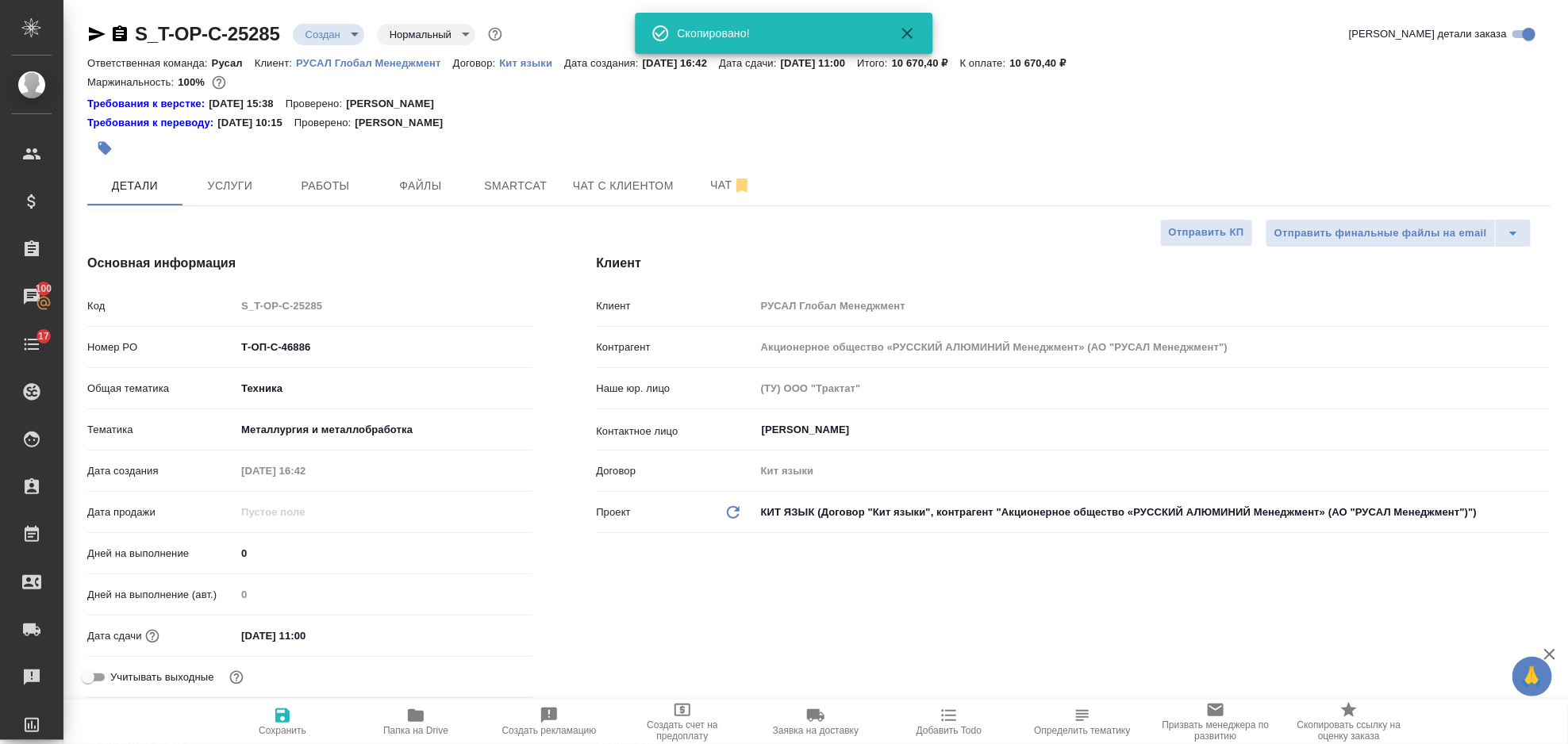
type textarea "x"
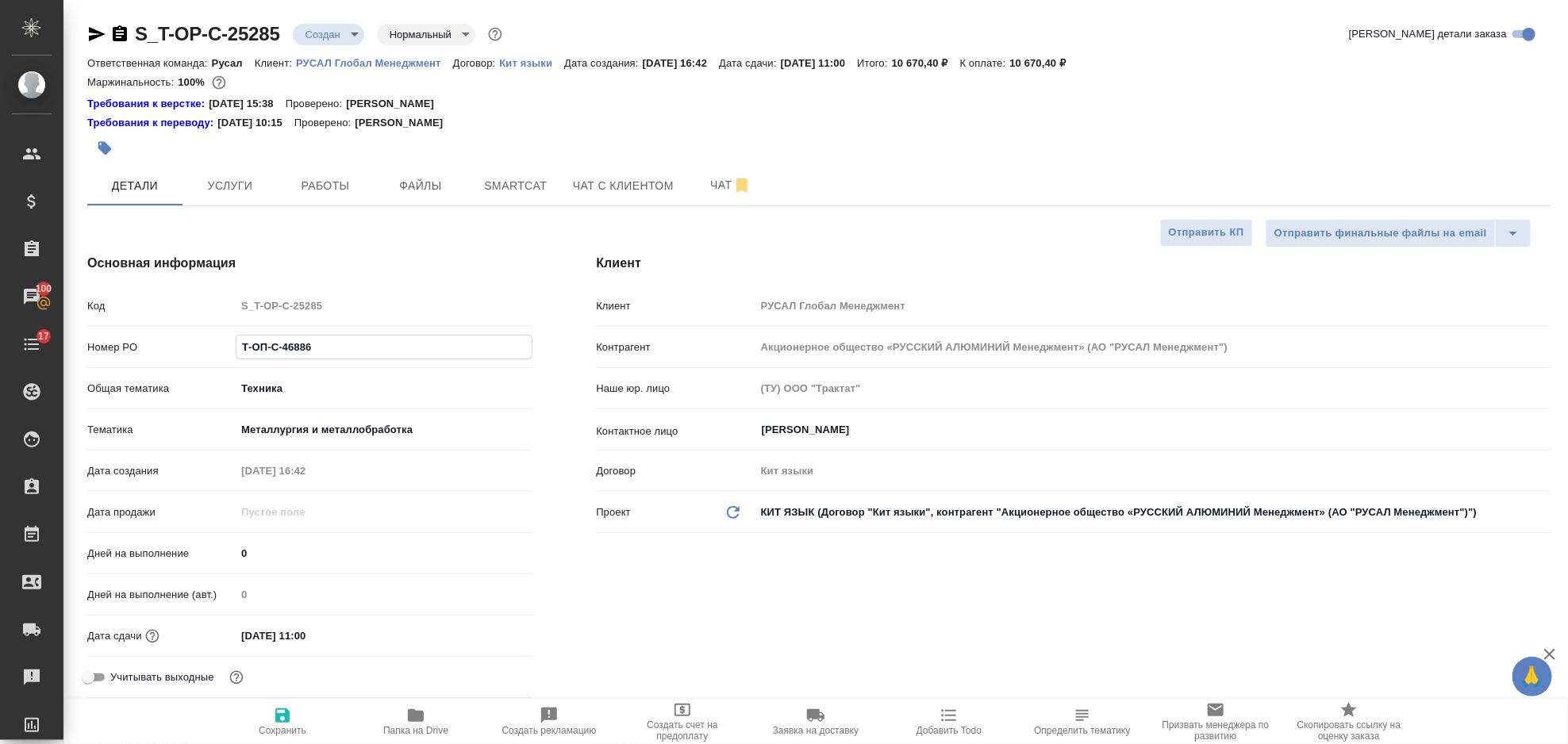
drag, startPoint x: 324, startPoint y: 350, endPoint x: 220, endPoint y: 349, distance: 104.0
click at [220, 349] on div "Номер PO Т-ОП-С-46886" at bounding box center [310, 347] width 445 height 28
type textarea "x"
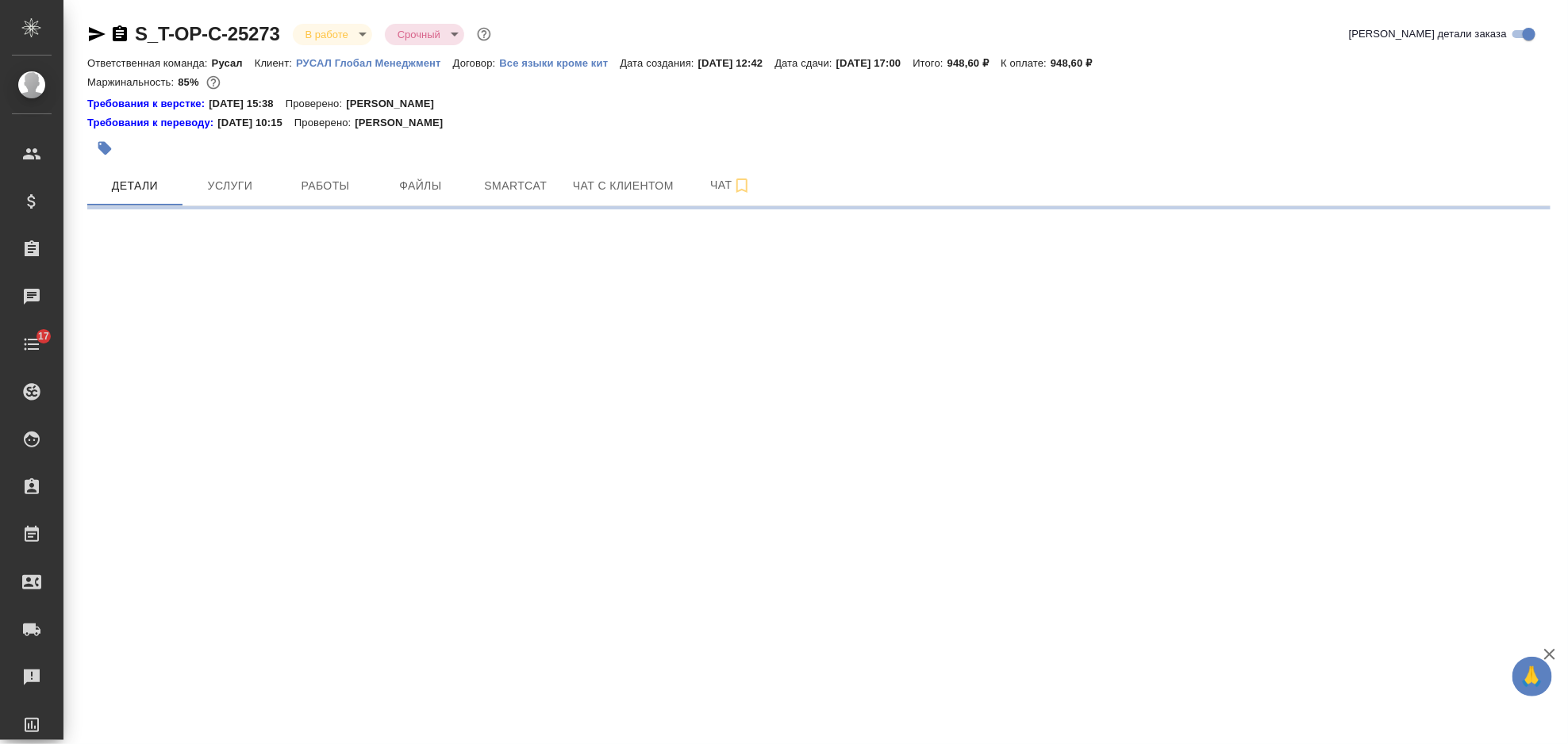
select select "RU"
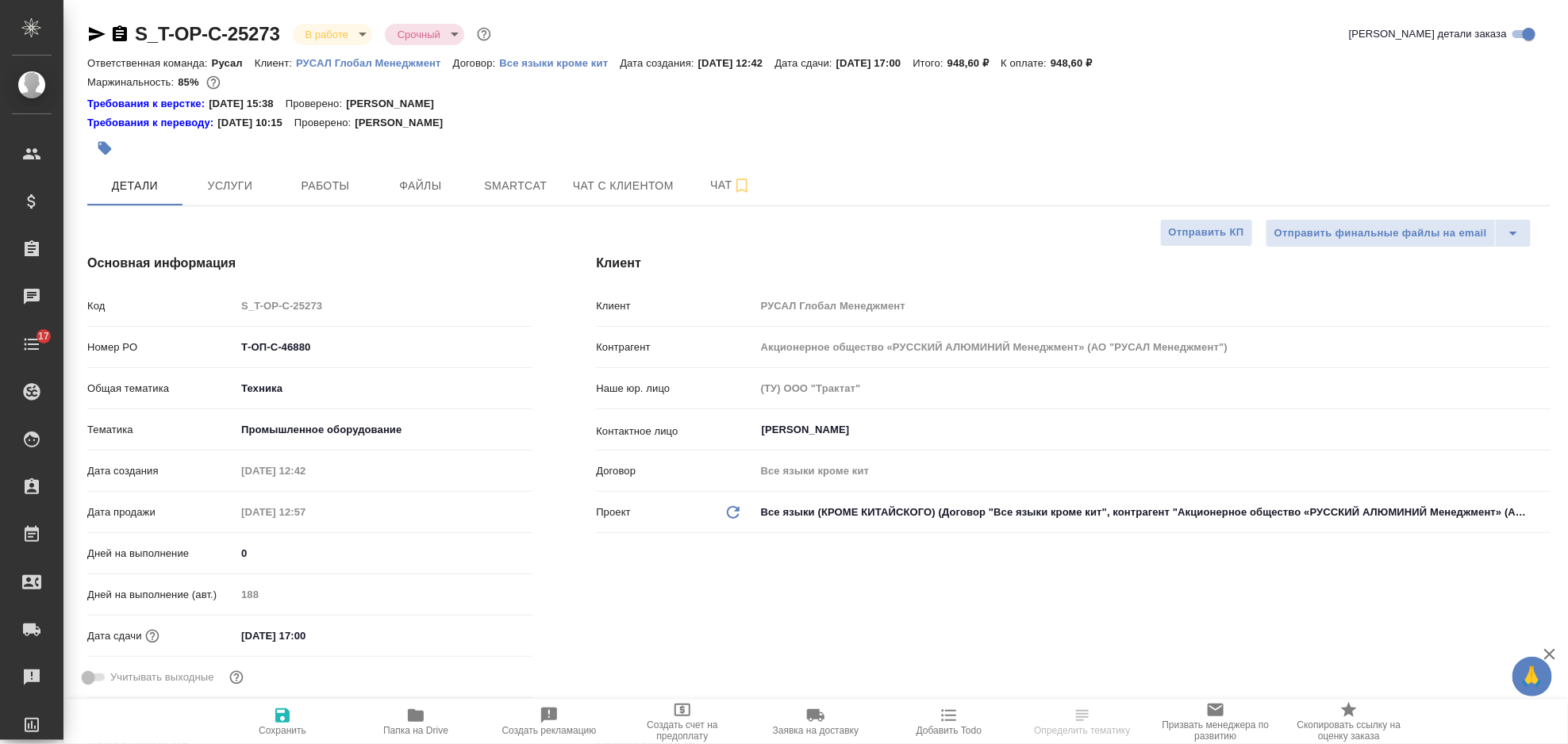
type textarea "x"
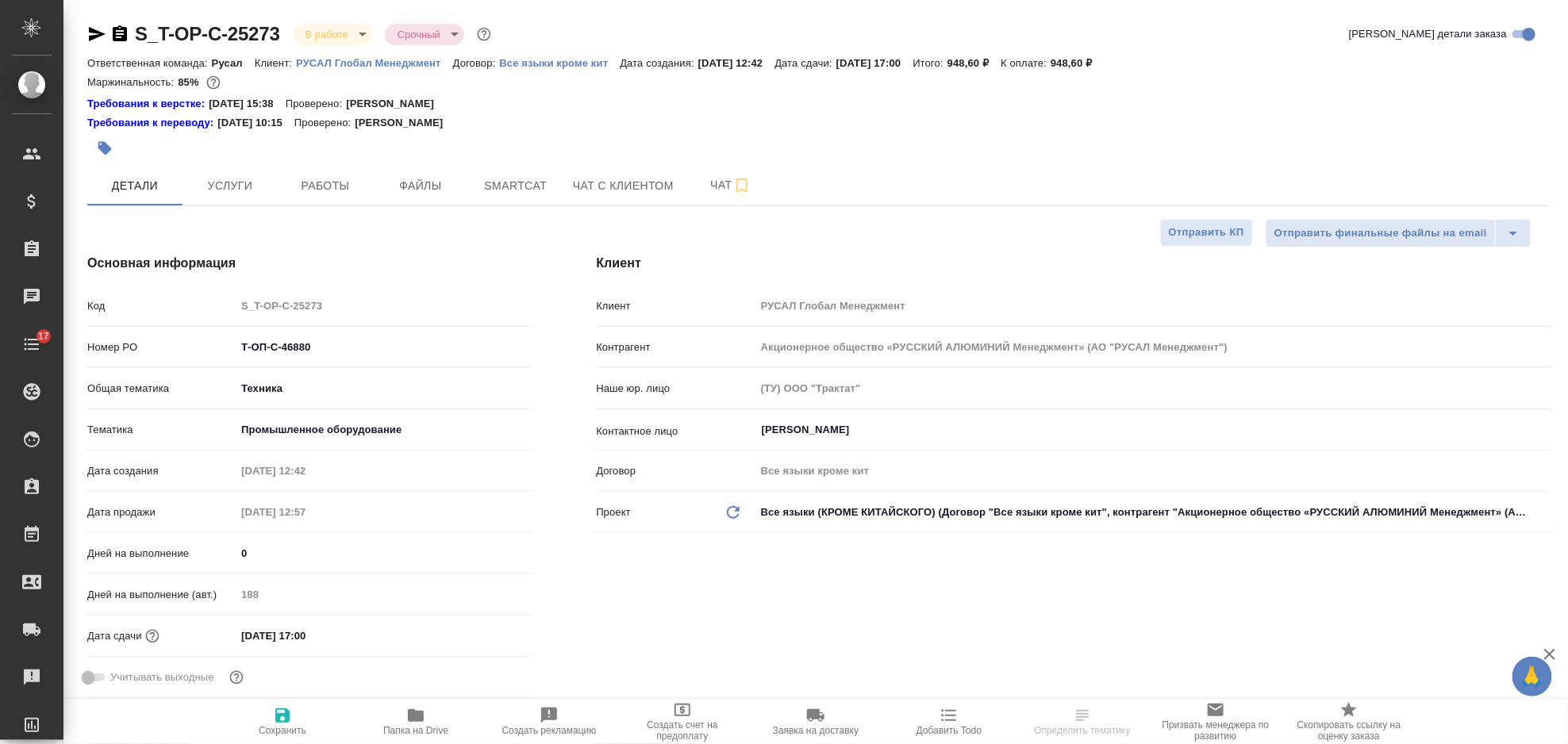
type textarea "x"
click at [356, 187] on span "Работы" at bounding box center [325, 186] width 76 height 19
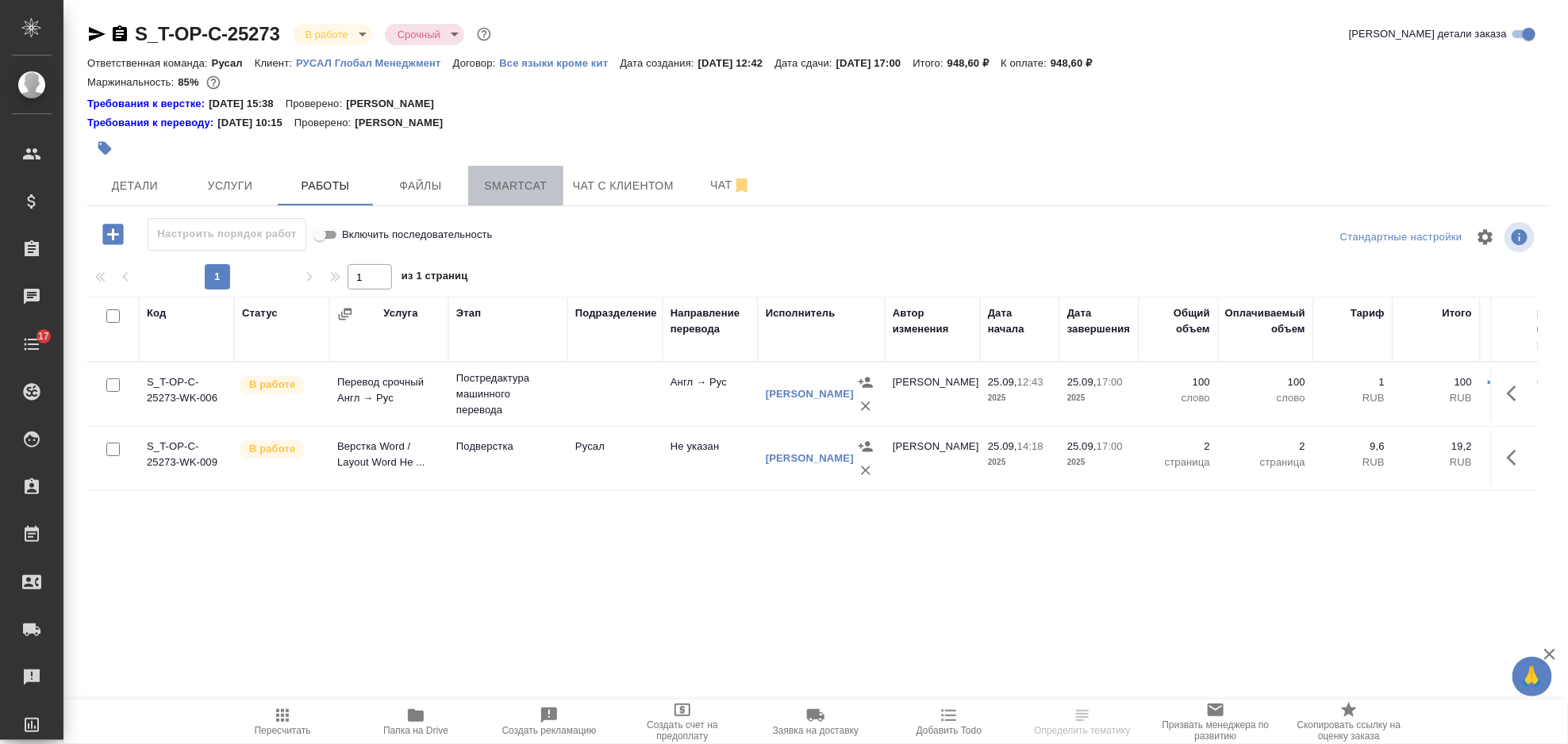
click at [517, 186] on span "Smartcat" at bounding box center [515, 186] width 76 height 19
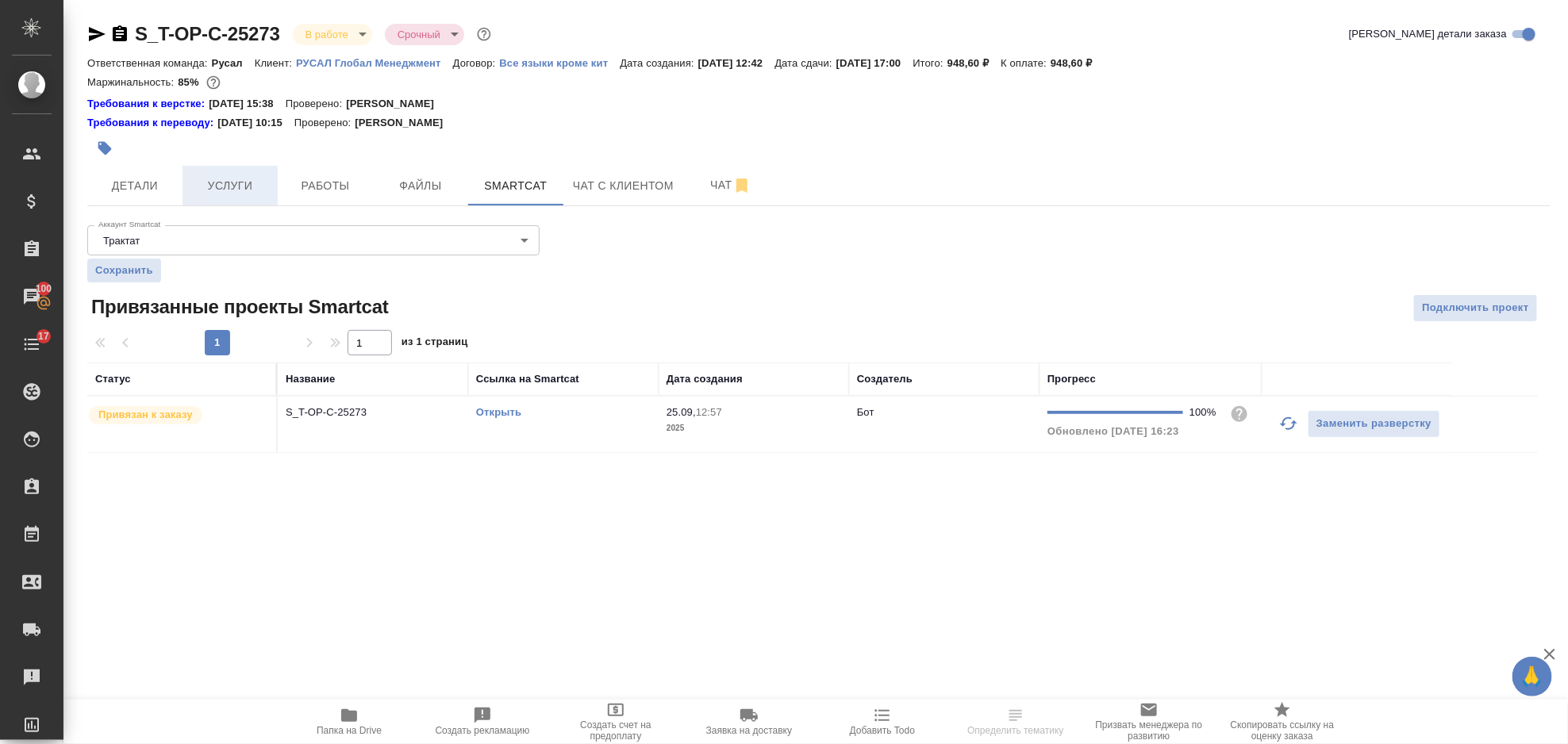
click at [181, 184] on button "Детали" at bounding box center [135, 186] width 95 height 40
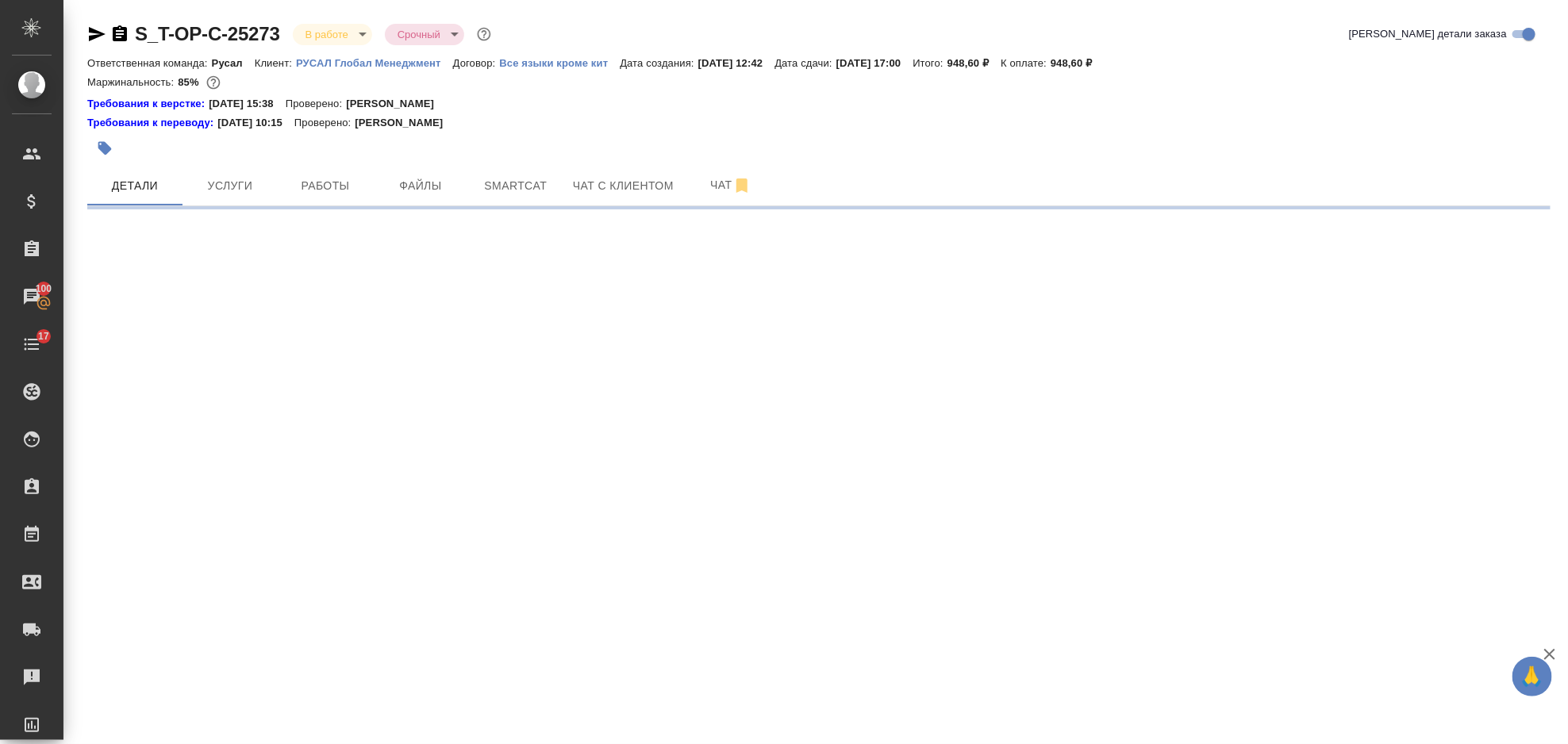
select select "RU"
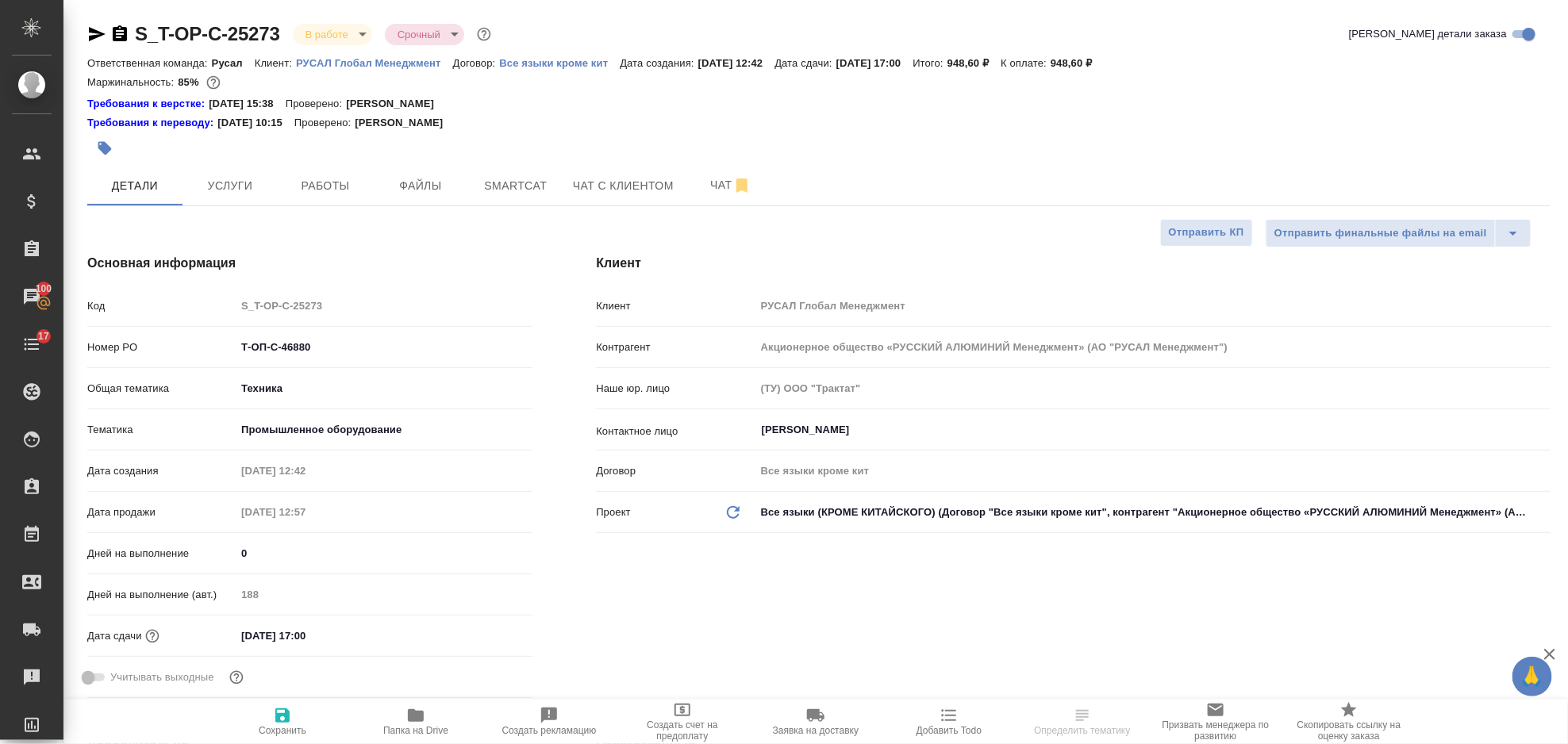
type textarea "x"
click at [90, 35] on icon "button" at bounding box center [97, 34] width 19 height 19
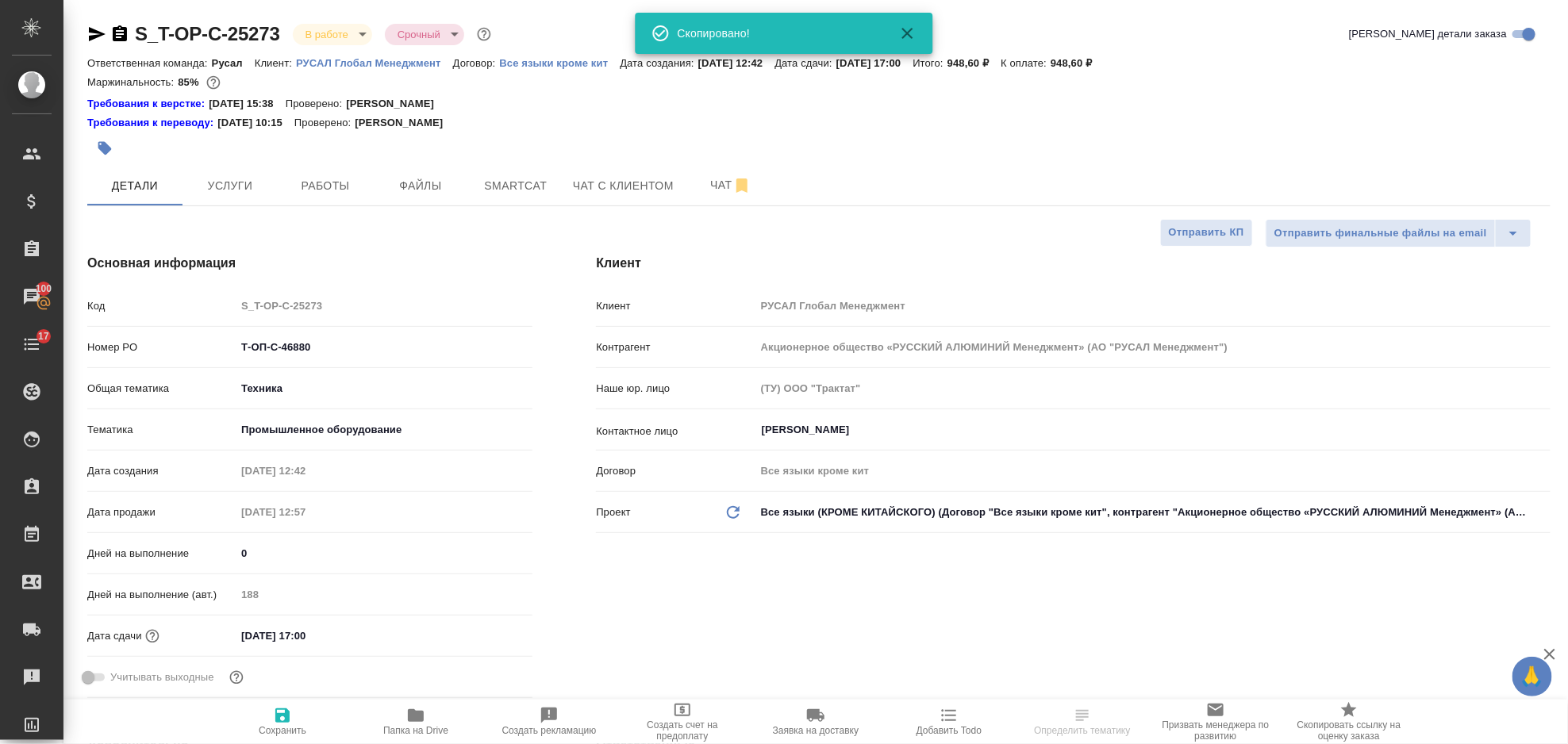
select select "RU"
type textarea "x"
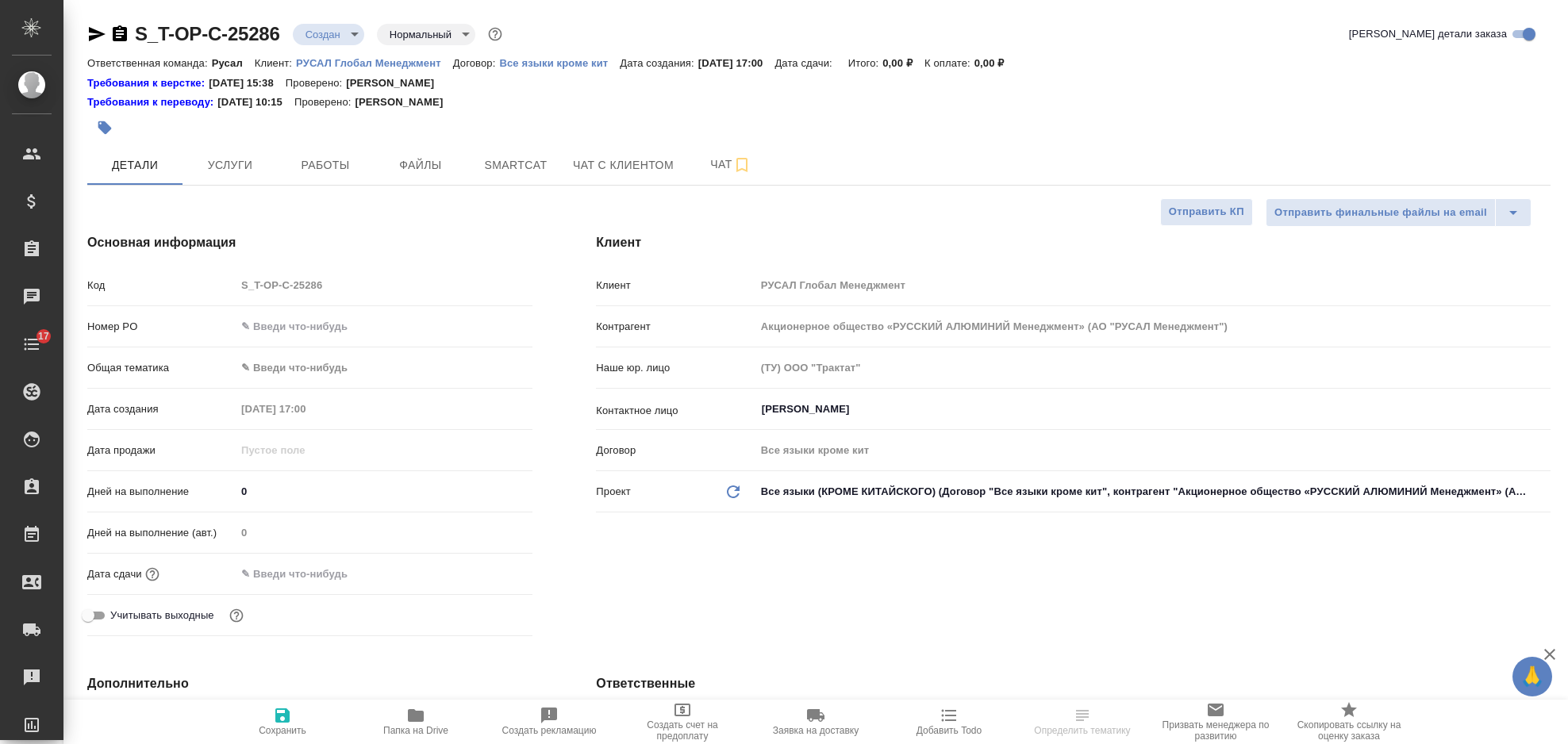
select select "RU"
click at [331, 330] on input "text" at bounding box center [383, 326] width 296 height 23
paste input "Т-ОП-С-46887"
type input "Т-ОП-С-46887"
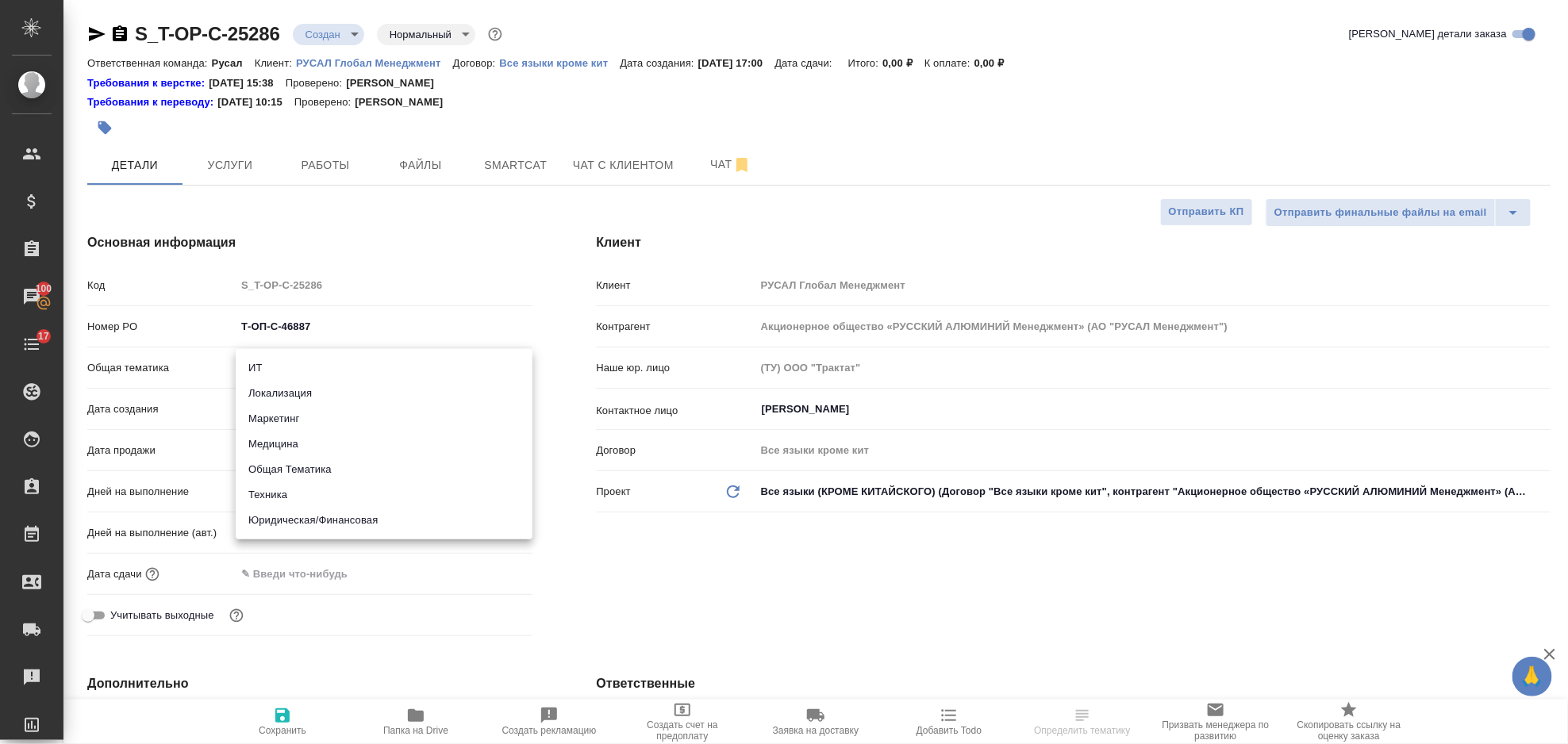
click at [328, 359] on body "🙏 .cls-1 fill:#fff; AWATERA [PERSON_NAME] Спецификации Заказы 100 Чаты 17 Todo …" at bounding box center [784, 372] width 1568 height 744
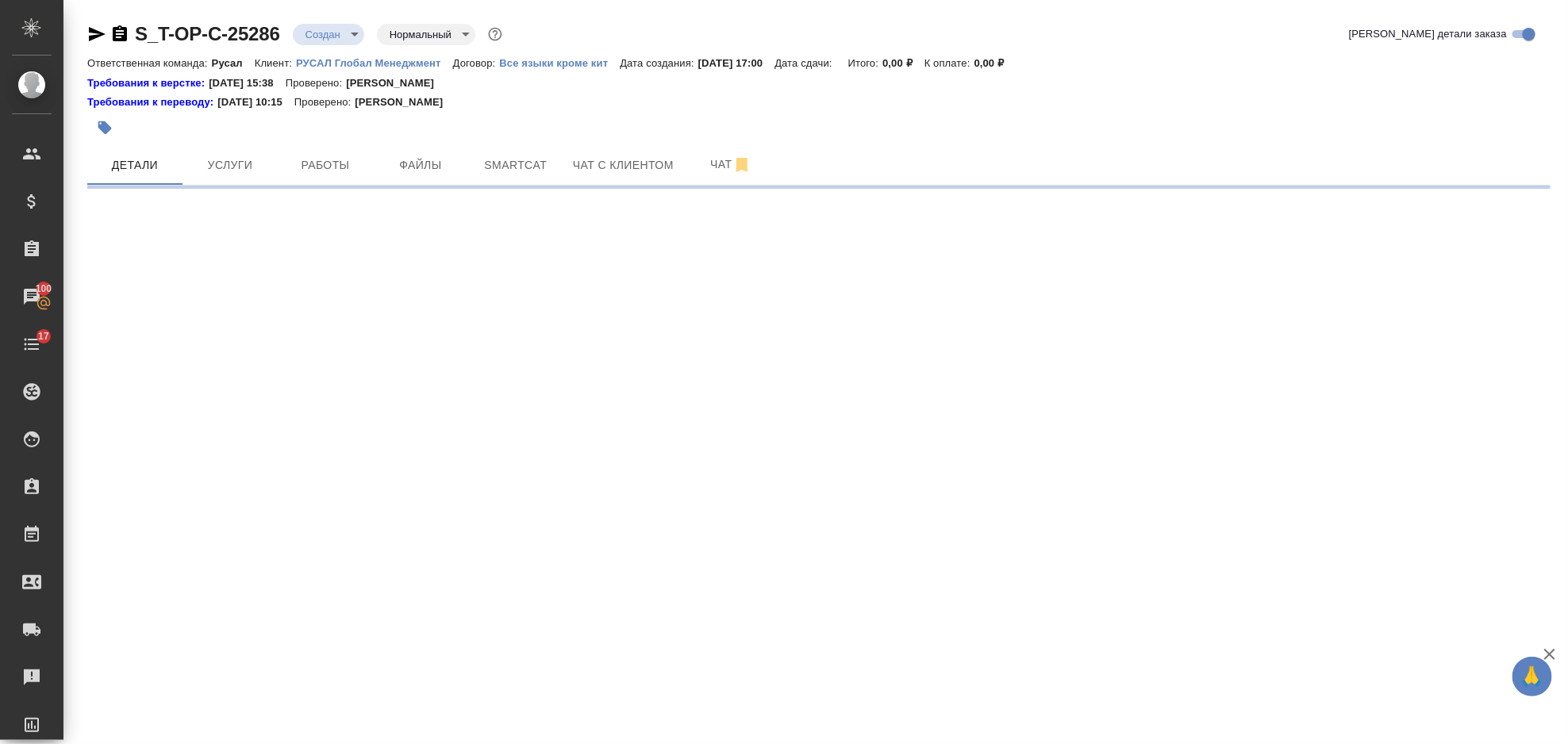
click at [335, 471] on div ".cls-1 fill:#fff; AWATERA [PERSON_NAME] Спецификации Заказы 100 Чаты 17 Todo Пр…" at bounding box center [784, 372] width 1568 height 744
select select "RU"
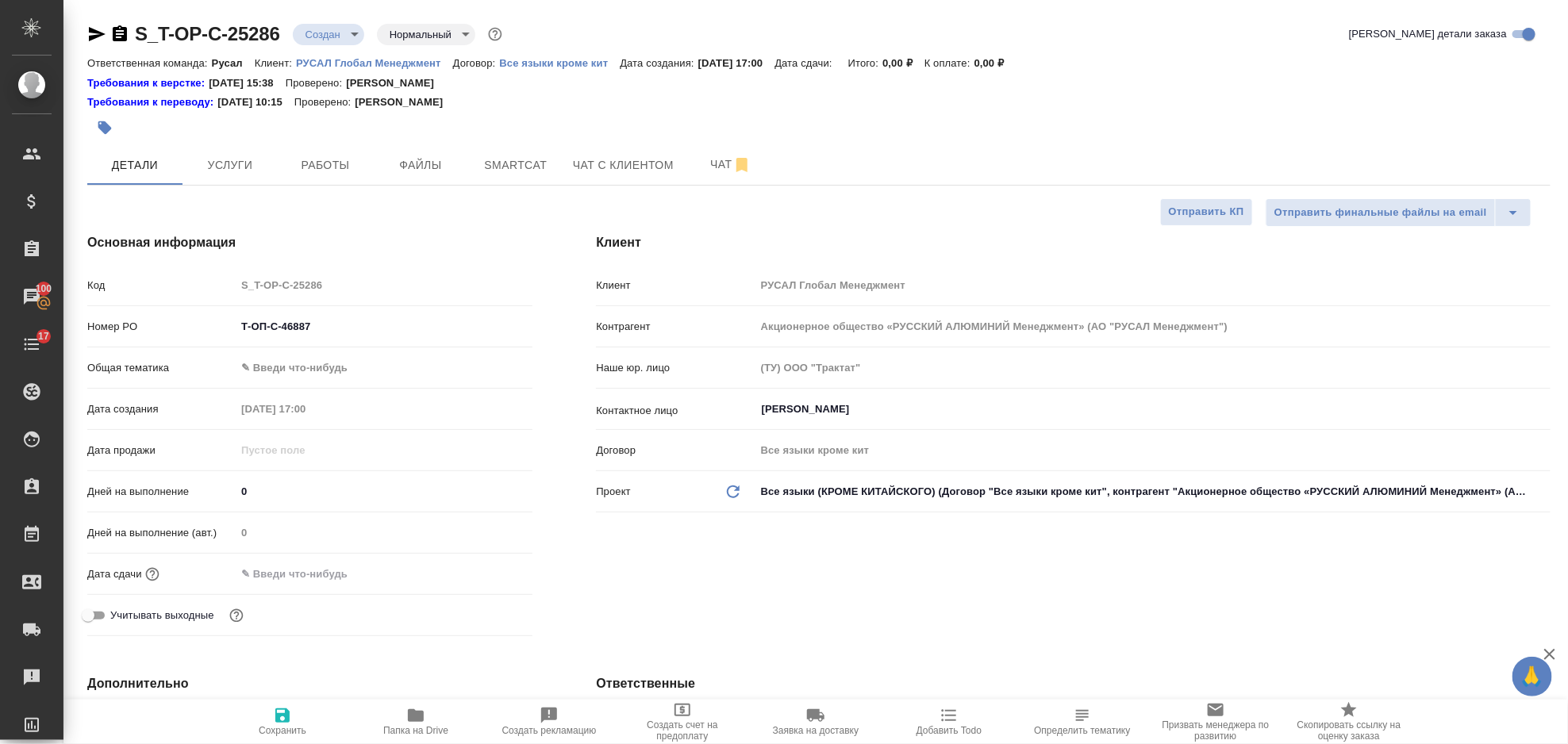
type textarea "x"
click at [319, 369] on body "🙏 .cls-1 fill:#fff; AWATERA [PERSON_NAME] Спецификации Заказы 100 Чаты 17 Todo …" at bounding box center [784, 372] width 1568 height 744
click at [335, 463] on li "Общая Тематика" at bounding box center [383, 469] width 296 height 25
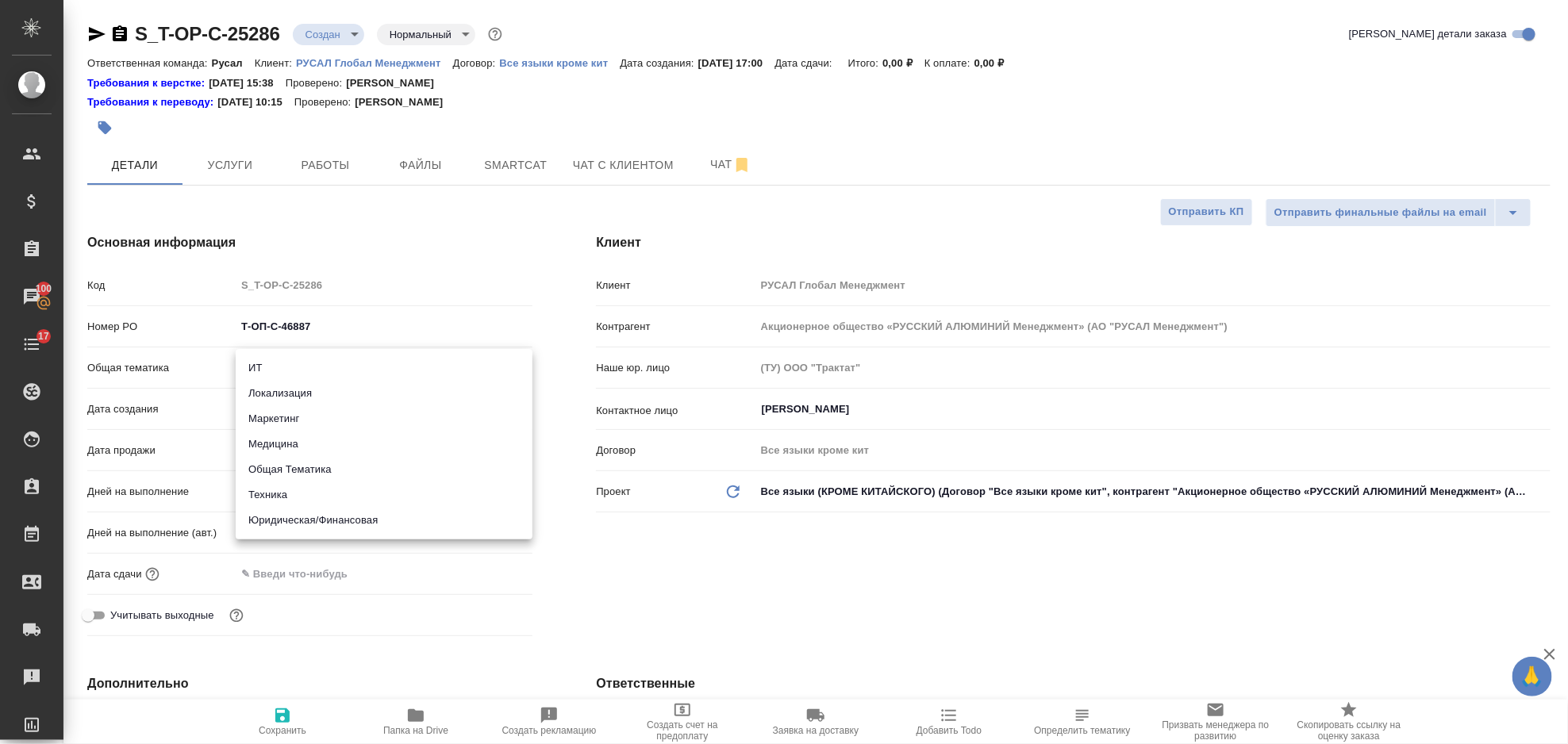
type input "obtem"
type textarea "x"
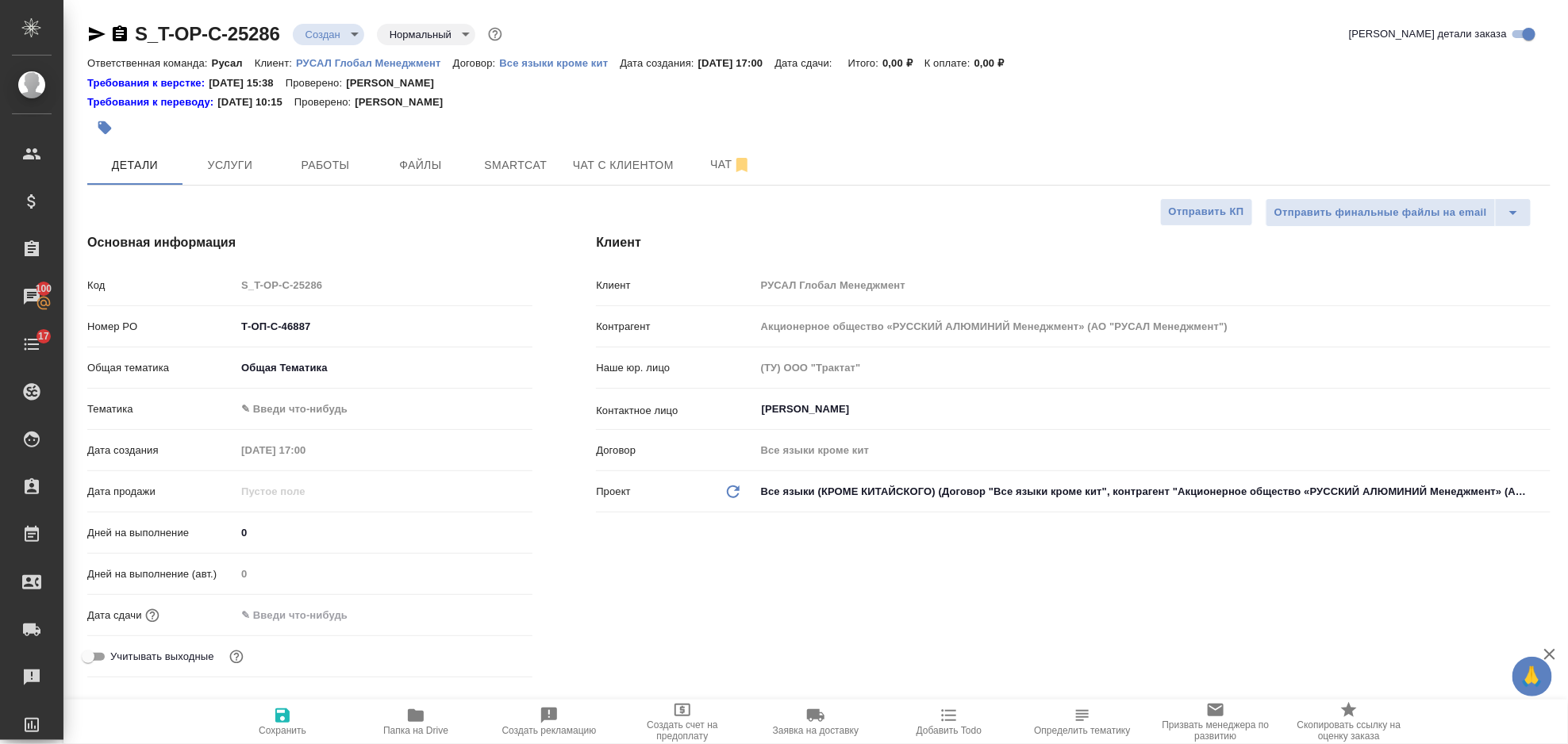
click at [312, 393] on div "Общая тематика Общая Тематика obtem" at bounding box center [310, 374] width 445 height 42
click at [311, 403] on body "🙏 .cls-1 fill:#fff; AWATERA [PERSON_NAME] Спецификации Заказы 100 Чаты 17 Todo …" at bounding box center [784, 372] width 1568 height 744
drag, startPoint x: 340, startPoint y: 406, endPoint x: 344, endPoint y: 461, distance: 55.1
click at [341, 406] on li "Общая Тематика" at bounding box center [383, 409] width 296 height 25
type textarea "x"
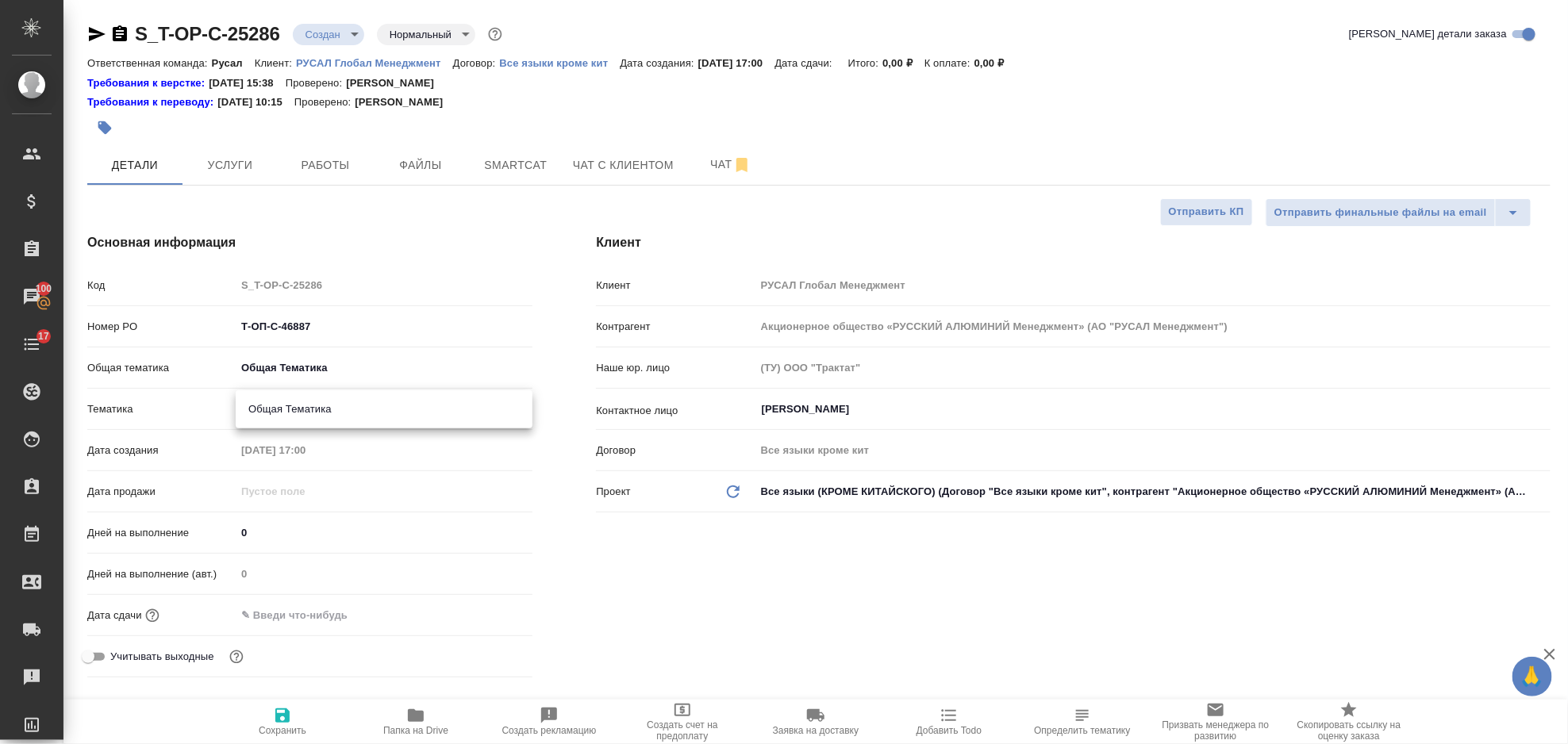
type textarea "x"
type input "6012b1ca196b0e5c9229a120"
click at [300, 611] on input "text" at bounding box center [306, 615] width 139 height 23
click at [475, 617] on div at bounding box center [383, 615] width 296 height 23
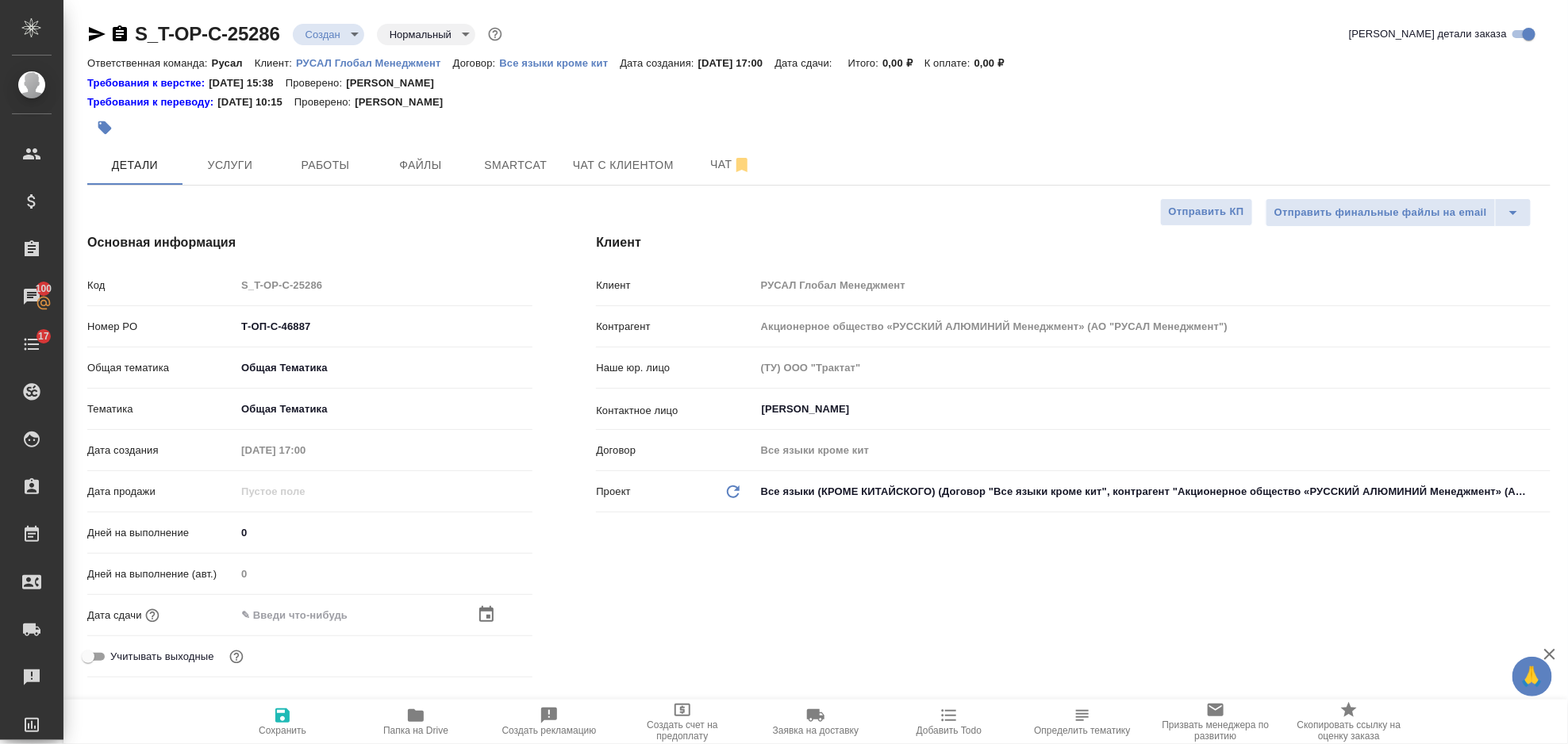
click at [489, 613] on icon "button" at bounding box center [486, 615] width 19 height 19
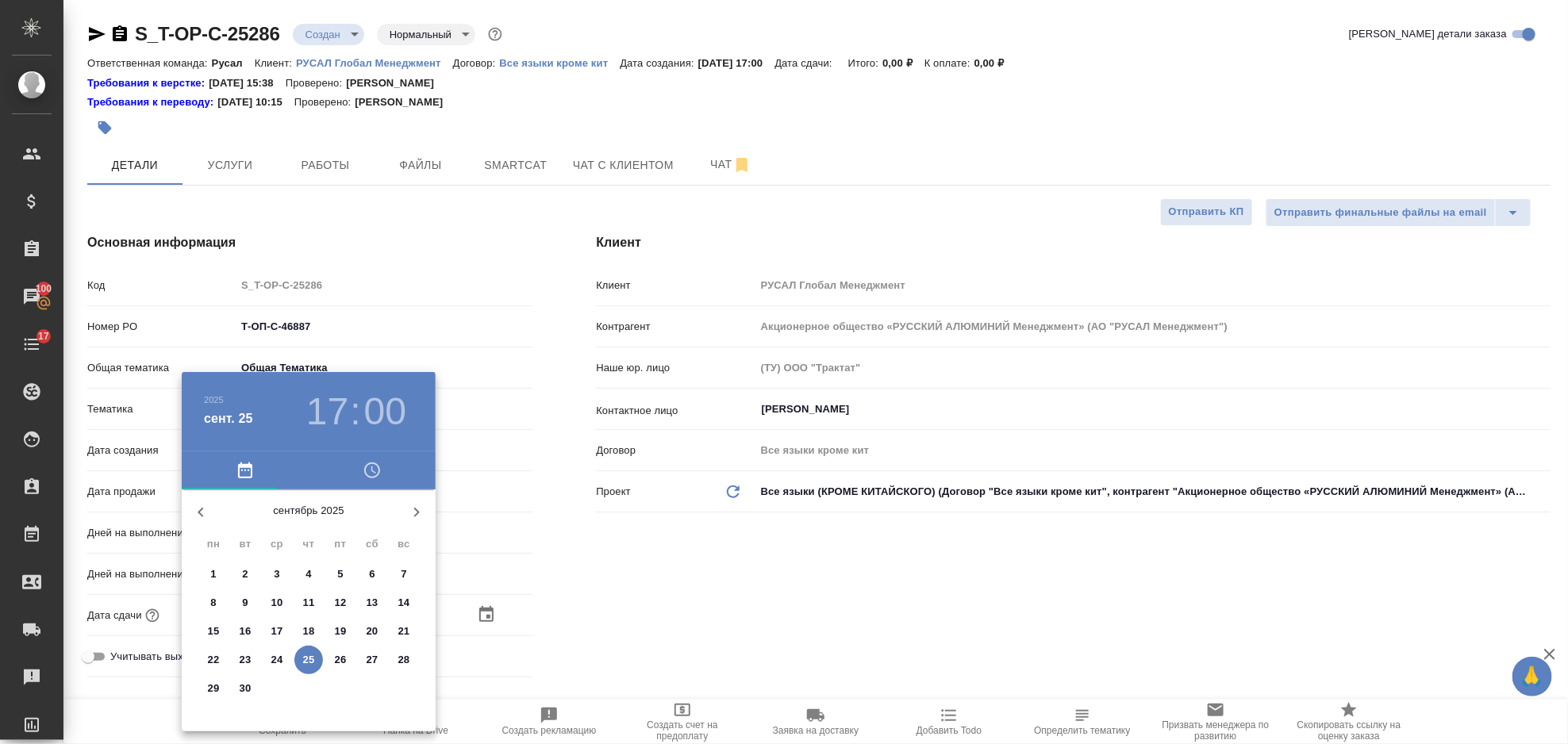
click at [342, 654] on p "26" at bounding box center [341, 659] width 12 height 16
type input "26.09.2025 17:00"
type textarea "x"
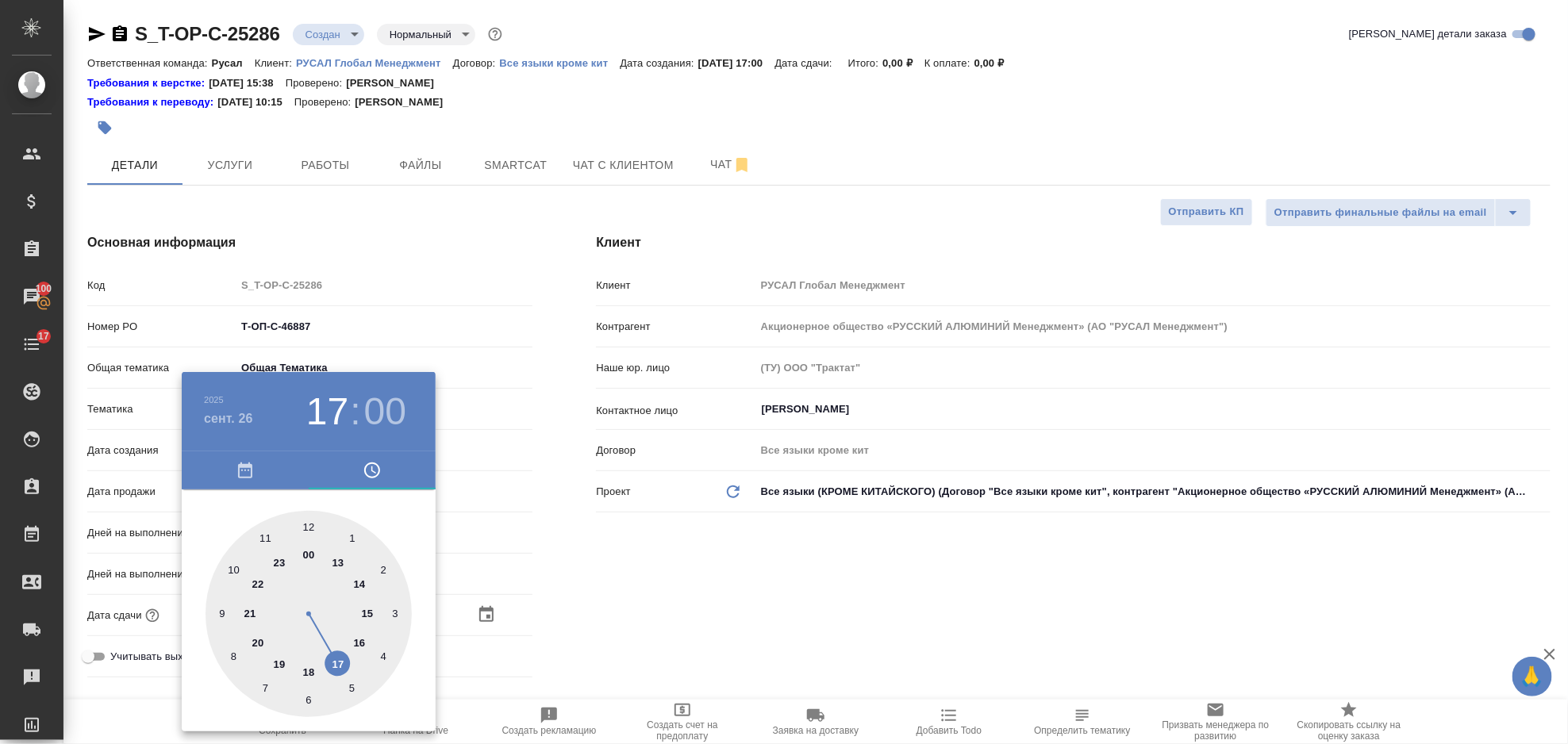
type textarea "x"
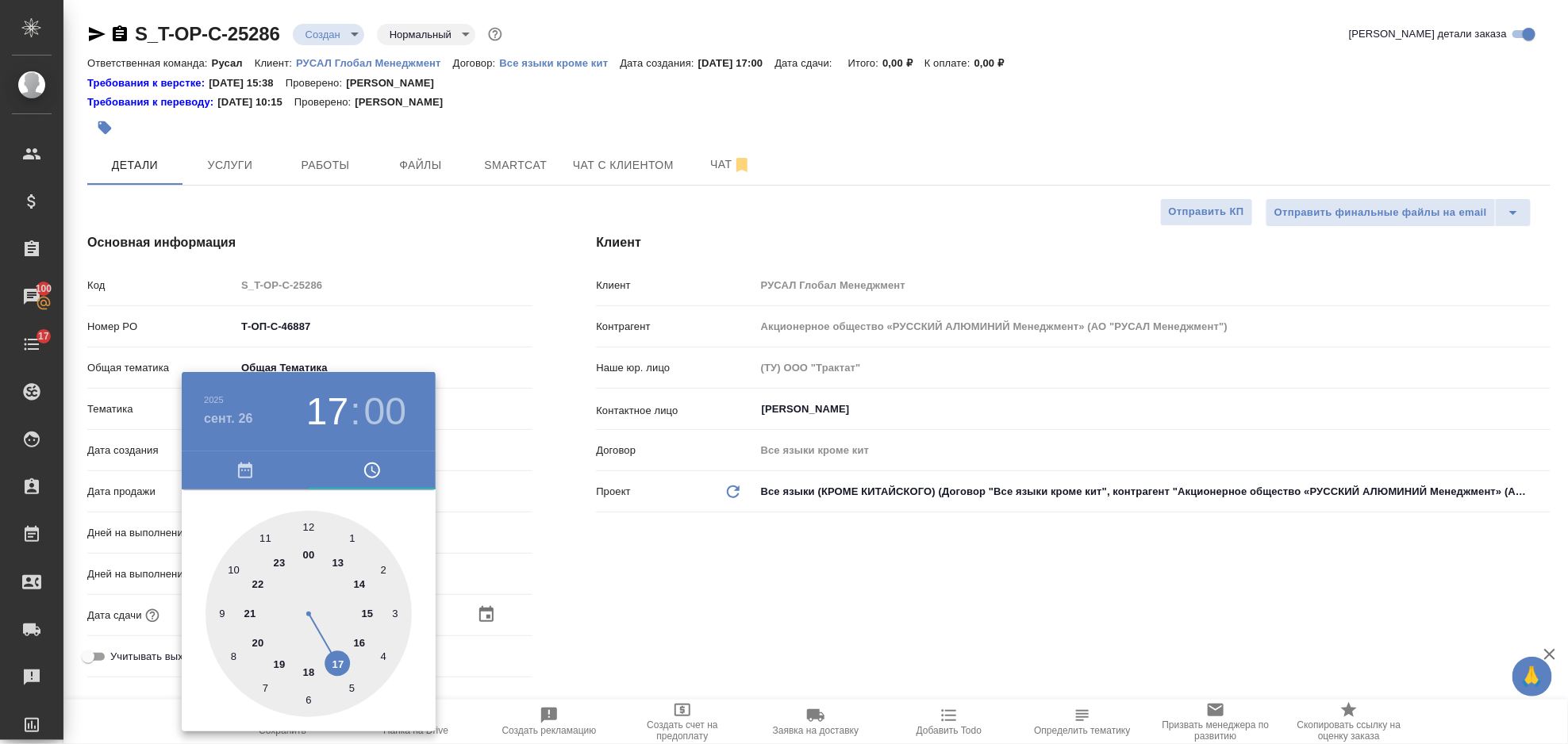
type textarea "x"
click at [264, 540] on div at bounding box center [308, 613] width 206 height 206
type input "26.09.2025 11:00"
type textarea "x"
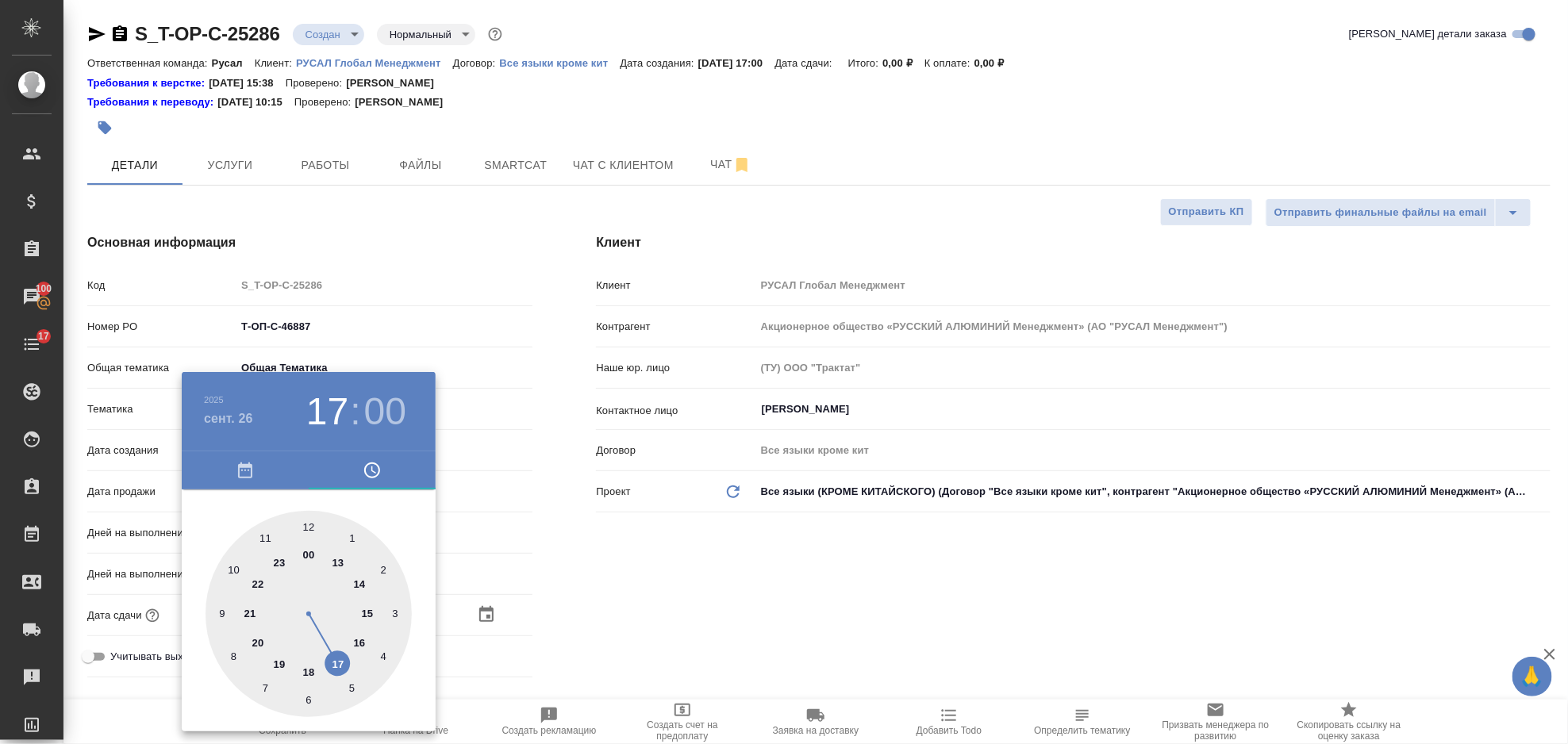
type textarea "x"
click at [309, 690] on div at bounding box center [308, 613] width 206 height 206
type input "26.09.2025 11:30"
type textarea "x"
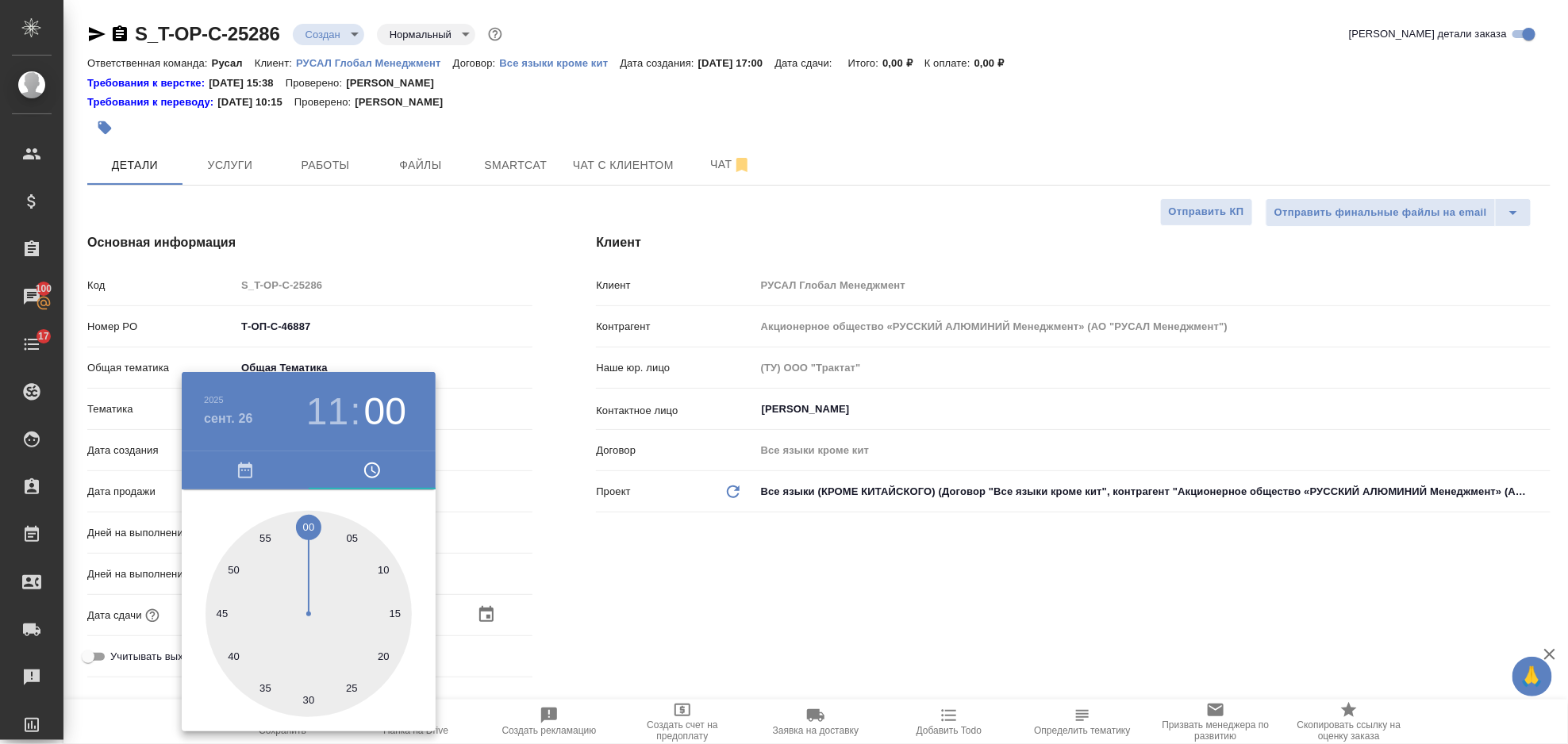
type textarea "x"
click at [635, 612] on div at bounding box center [784, 372] width 1568 height 744
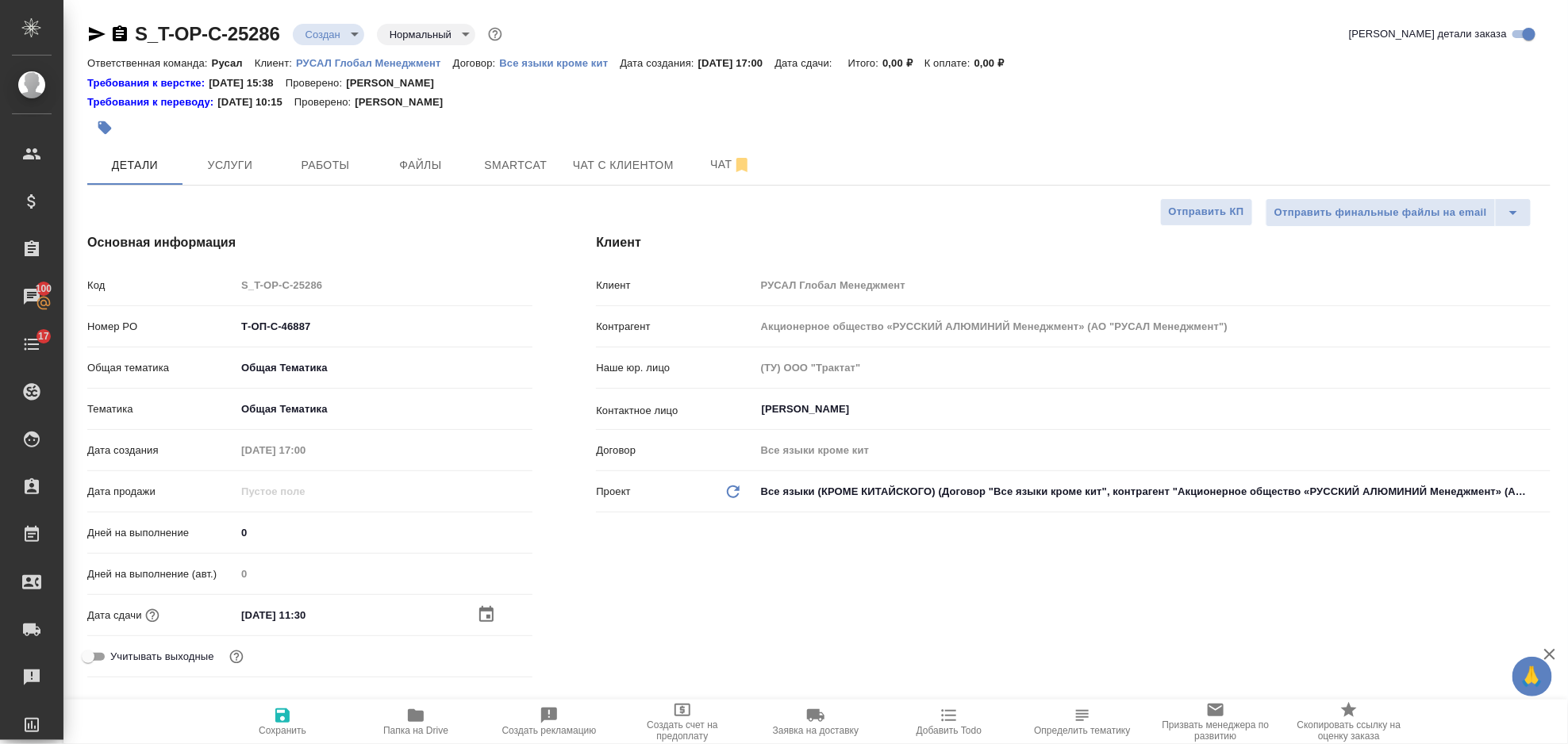
drag, startPoint x: 281, startPoint y: 716, endPoint x: 275, endPoint y: 692, distance: 24.7
click at [283, 716] on icon "button" at bounding box center [282, 714] width 14 height 14
type textarea "x"
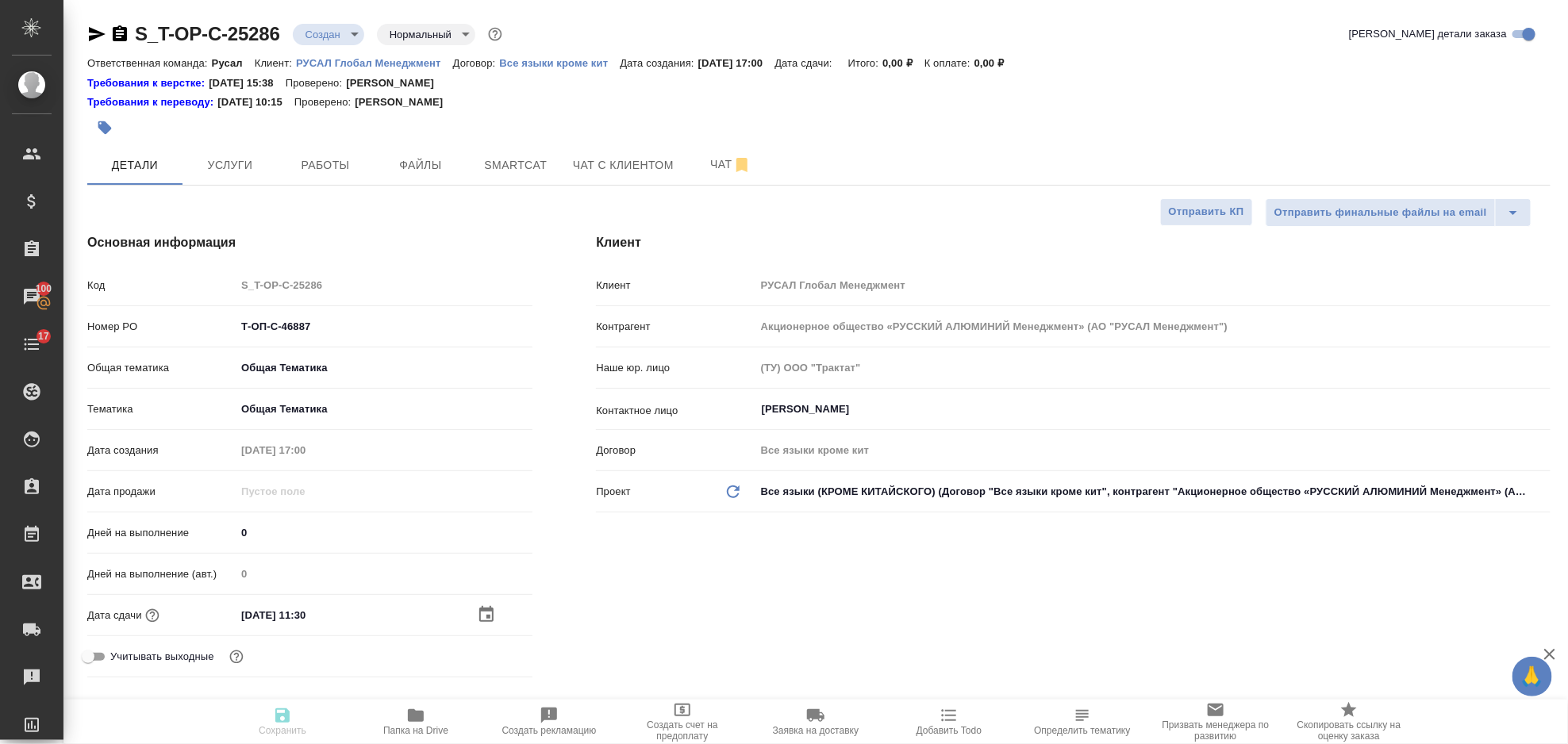
type textarea "x"
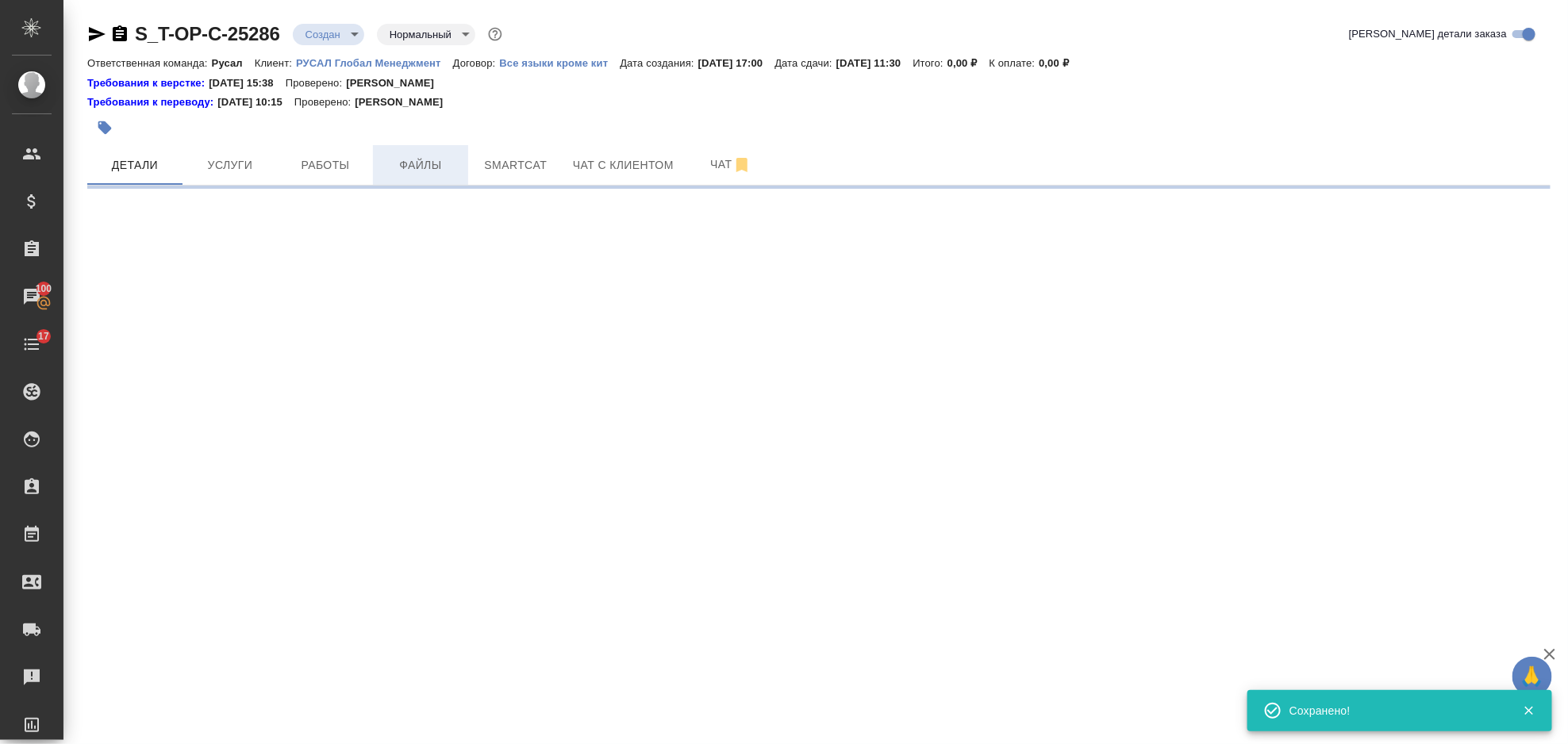
click at [433, 161] on span "Файлы" at bounding box center [420, 164] width 76 height 19
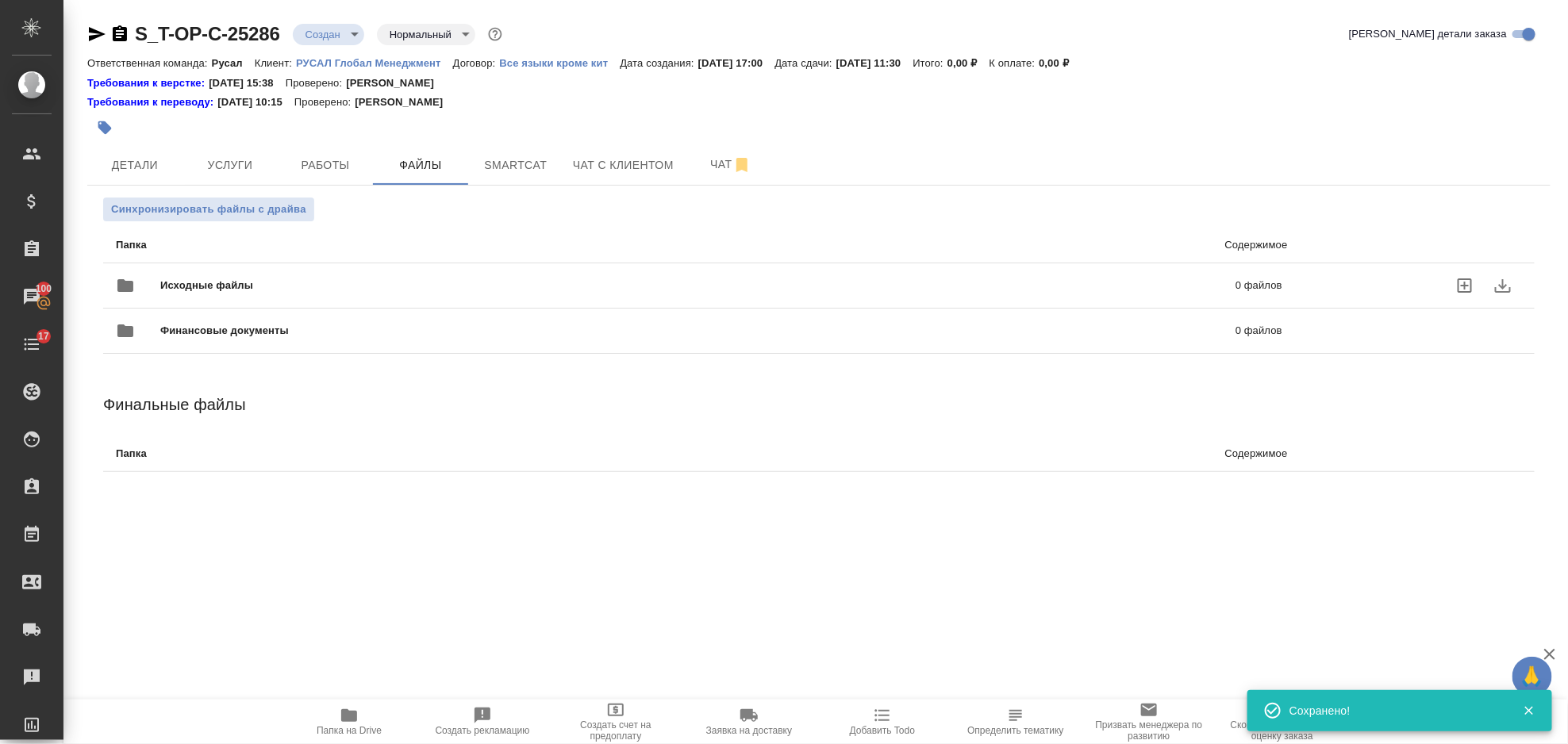
click at [398, 287] on span "Исходные файлы" at bounding box center [452, 285] width 584 height 16
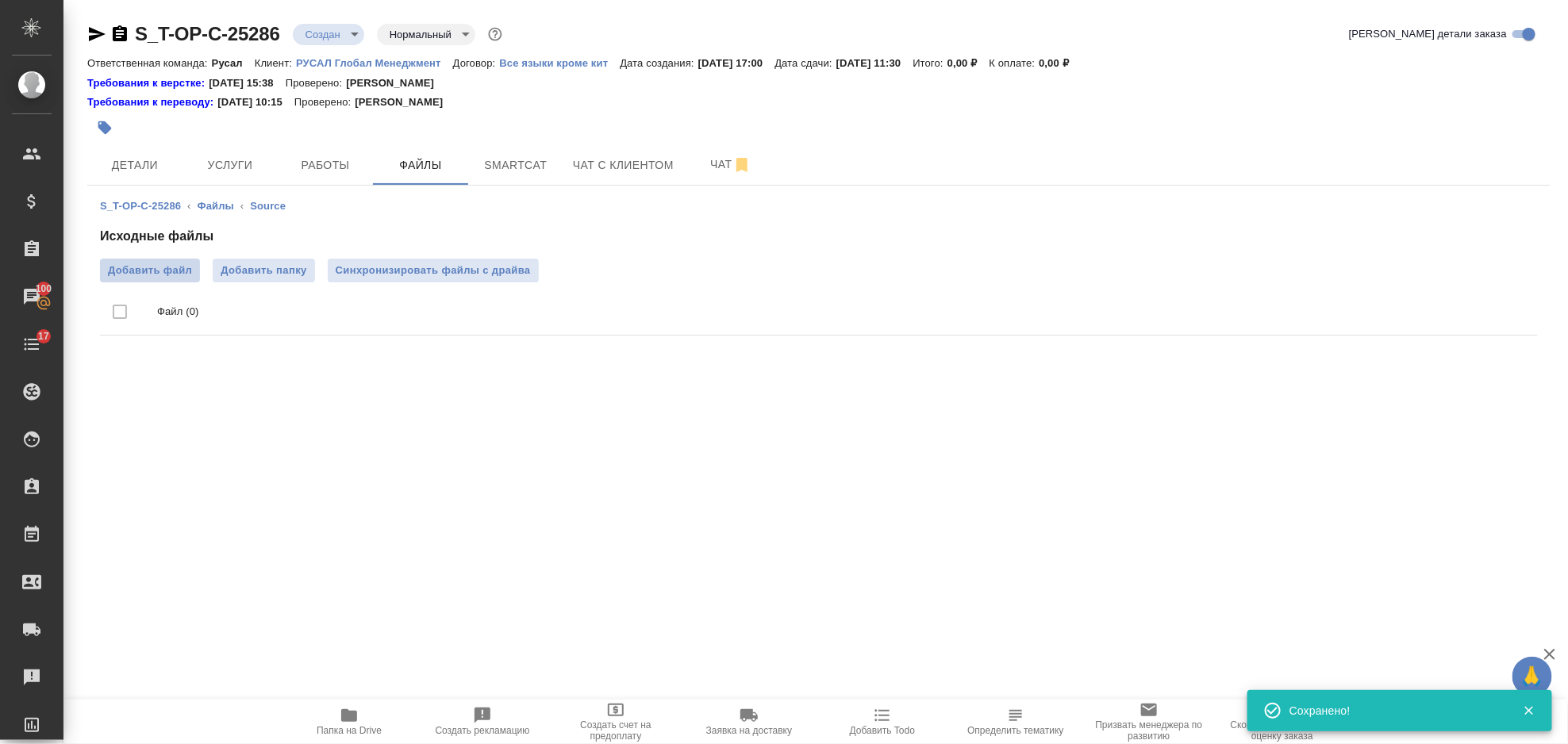
click at [177, 274] on span "Добавить файл" at bounding box center [150, 270] width 84 height 16
click at [0, 0] on input "Добавить файл" at bounding box center [0, 0] width 0 height 0
click at [242, 168] on span "Услуги" at bounding box center [230, 164] width 76 height 19
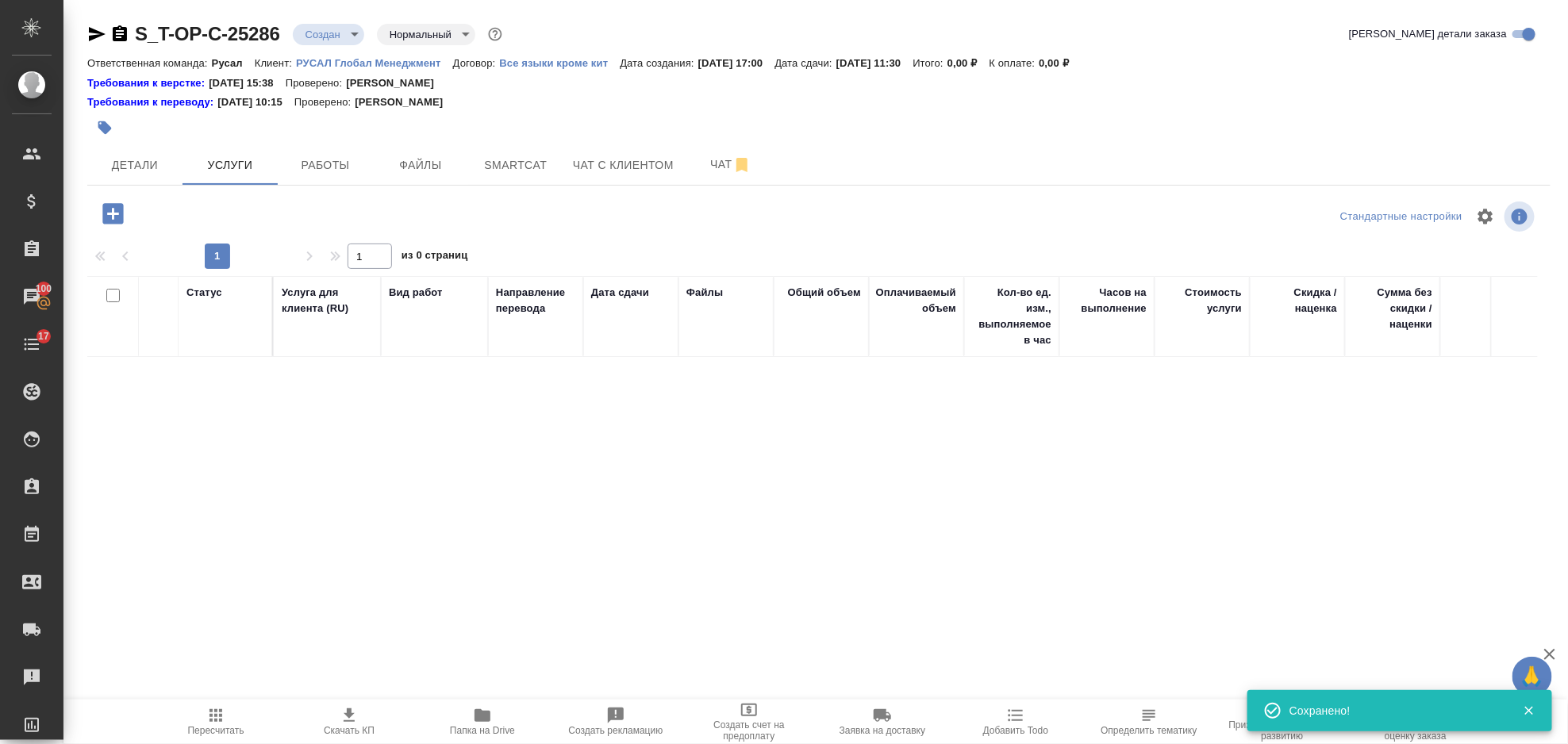
click at [120, 216] on icon "button" at bounding box center [113, 213] width 20 height 20
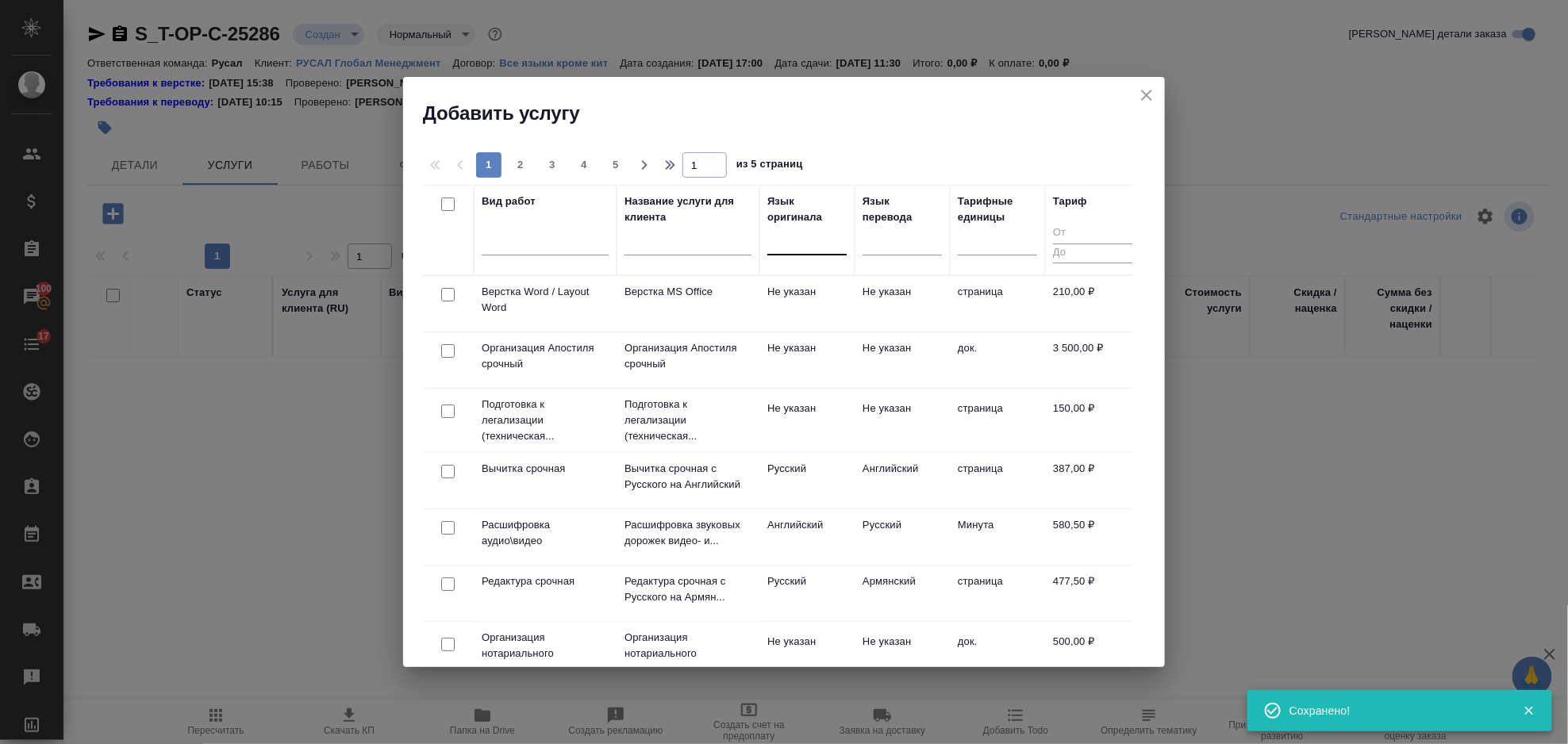
click at [778, 236] on div at bounding box center [807, 239] width 79 height 23
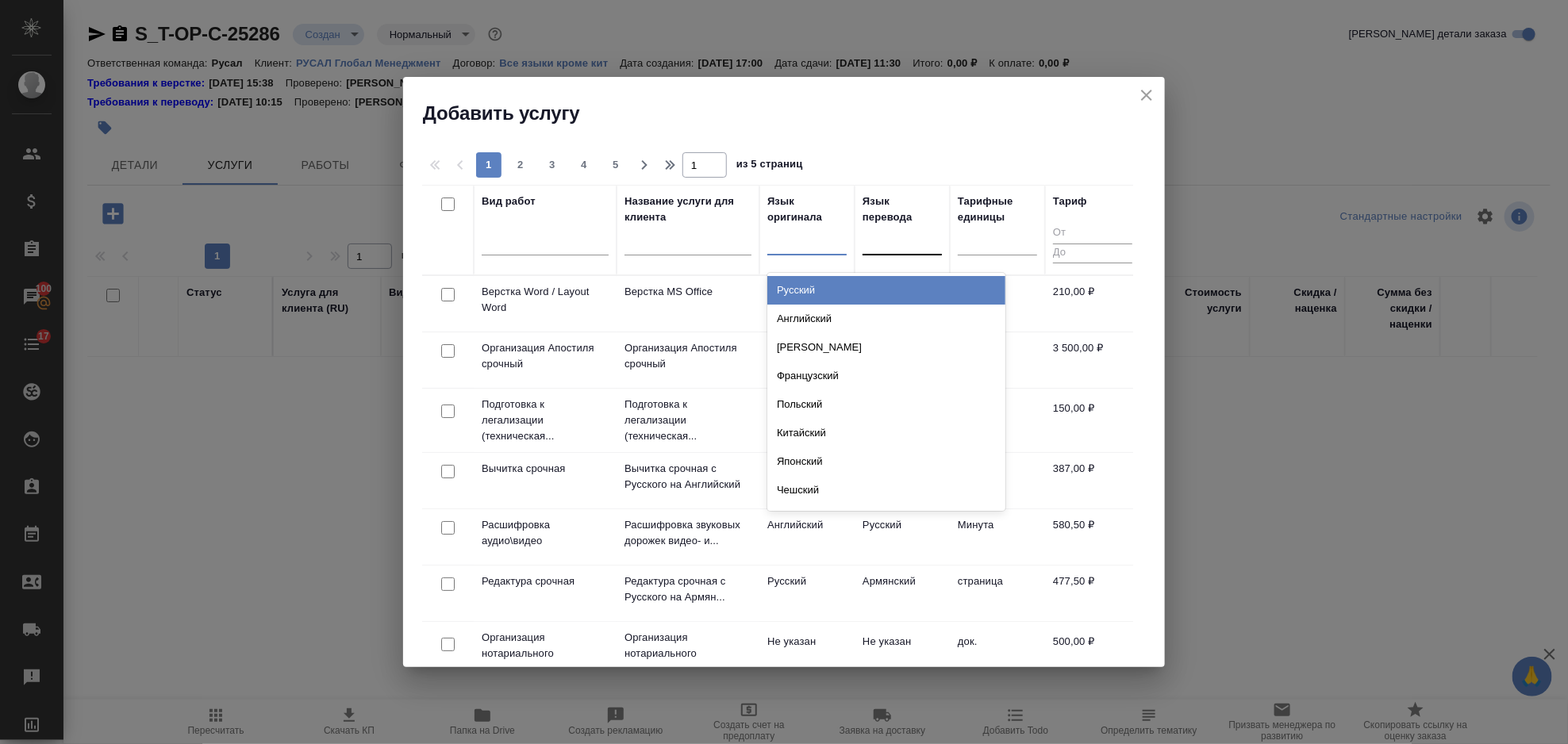
drag, startPoint x: 810, startPoint y: 284, endPoint x: 917, endPoint y: 280, distance: 107.1
click at [810, 284] on div "Русский" at bounding box center [887, 290] width 238 height 29
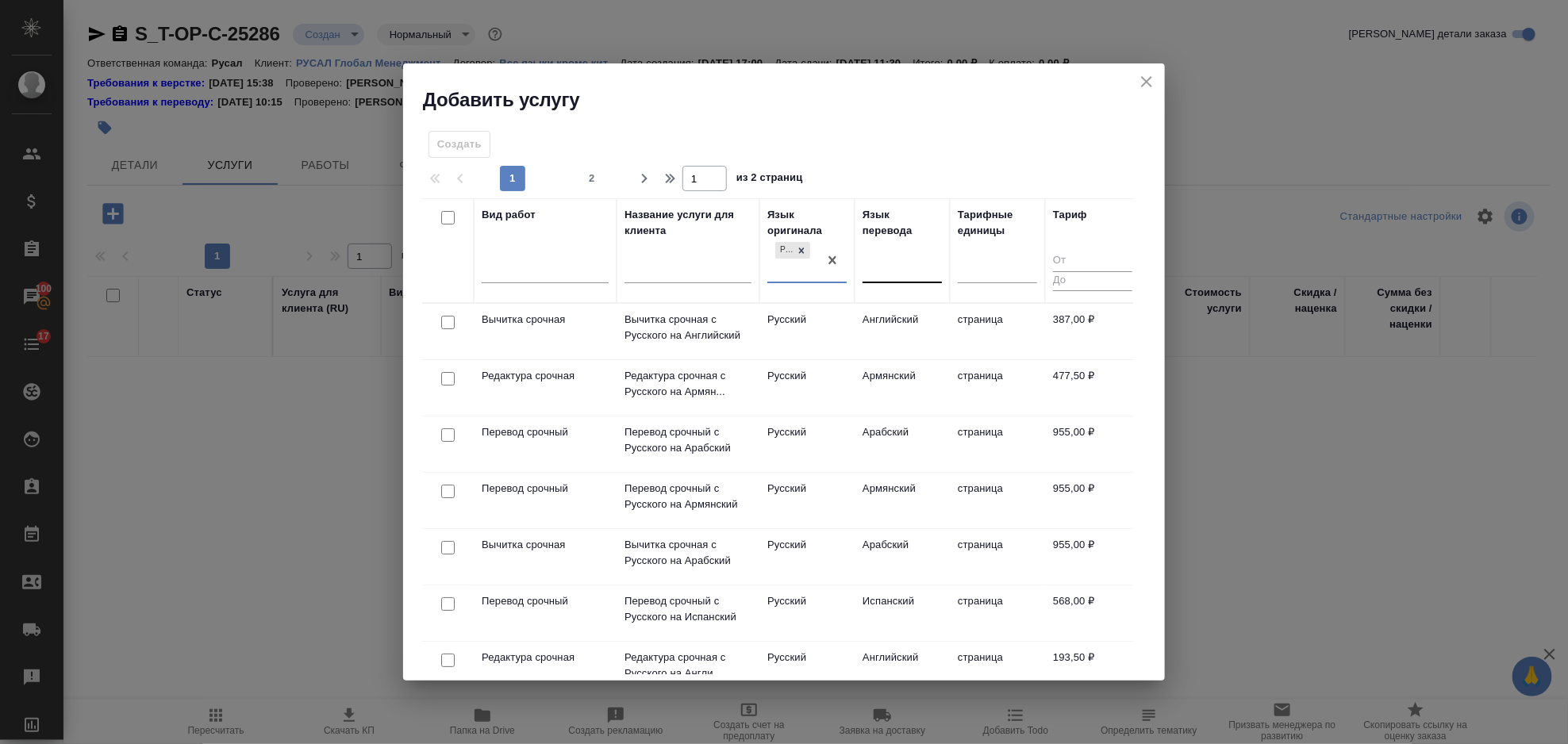
click at [912, 266] on div at bounding box center [902, 268] width 79 height 23
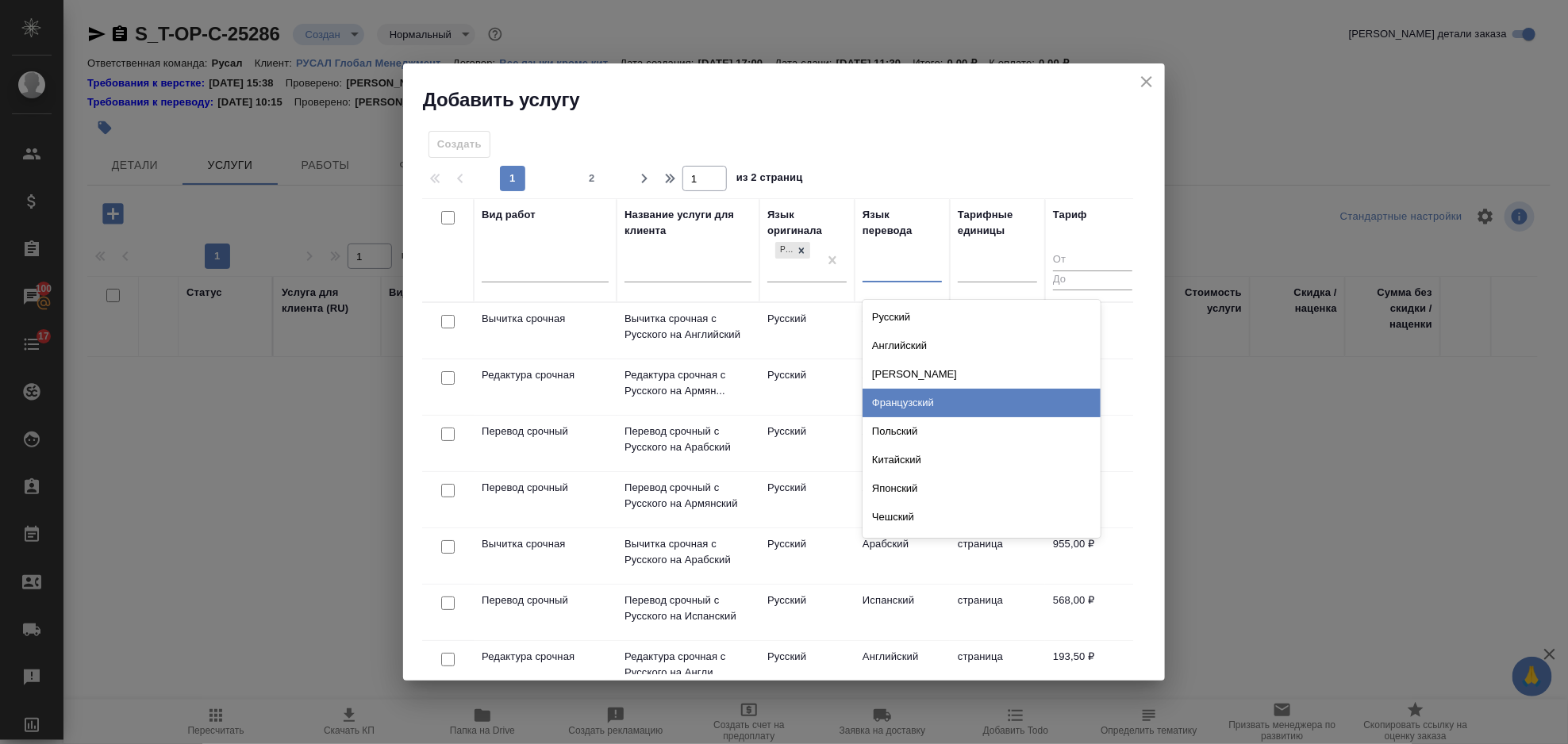
click at [941, 414] on div "Французский" at bounding box center [982, 402] width 238 height 29
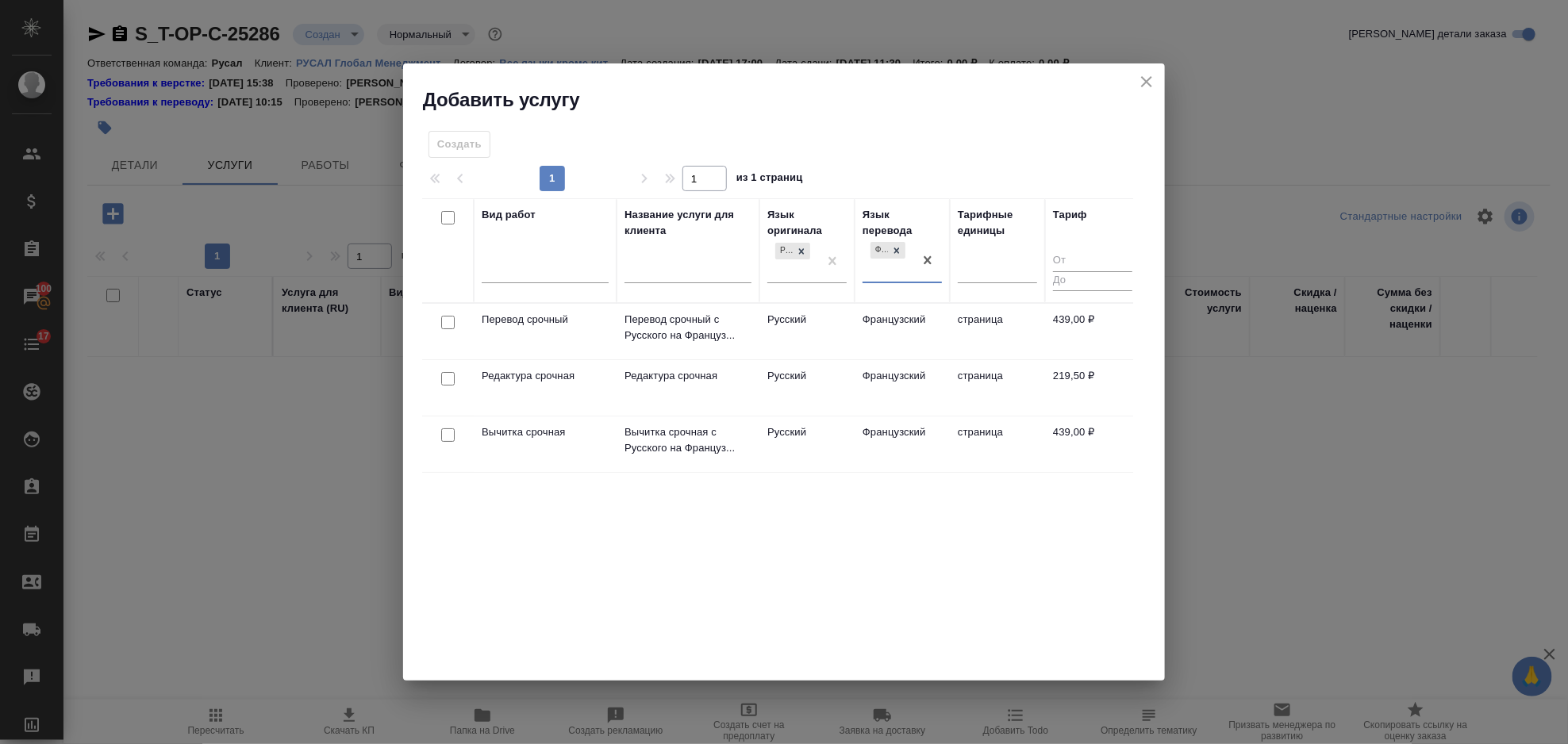
click at [449, 320] on input "checkbox" at bounding box center [448, 322] width 14 height 14
checkbox input "true"
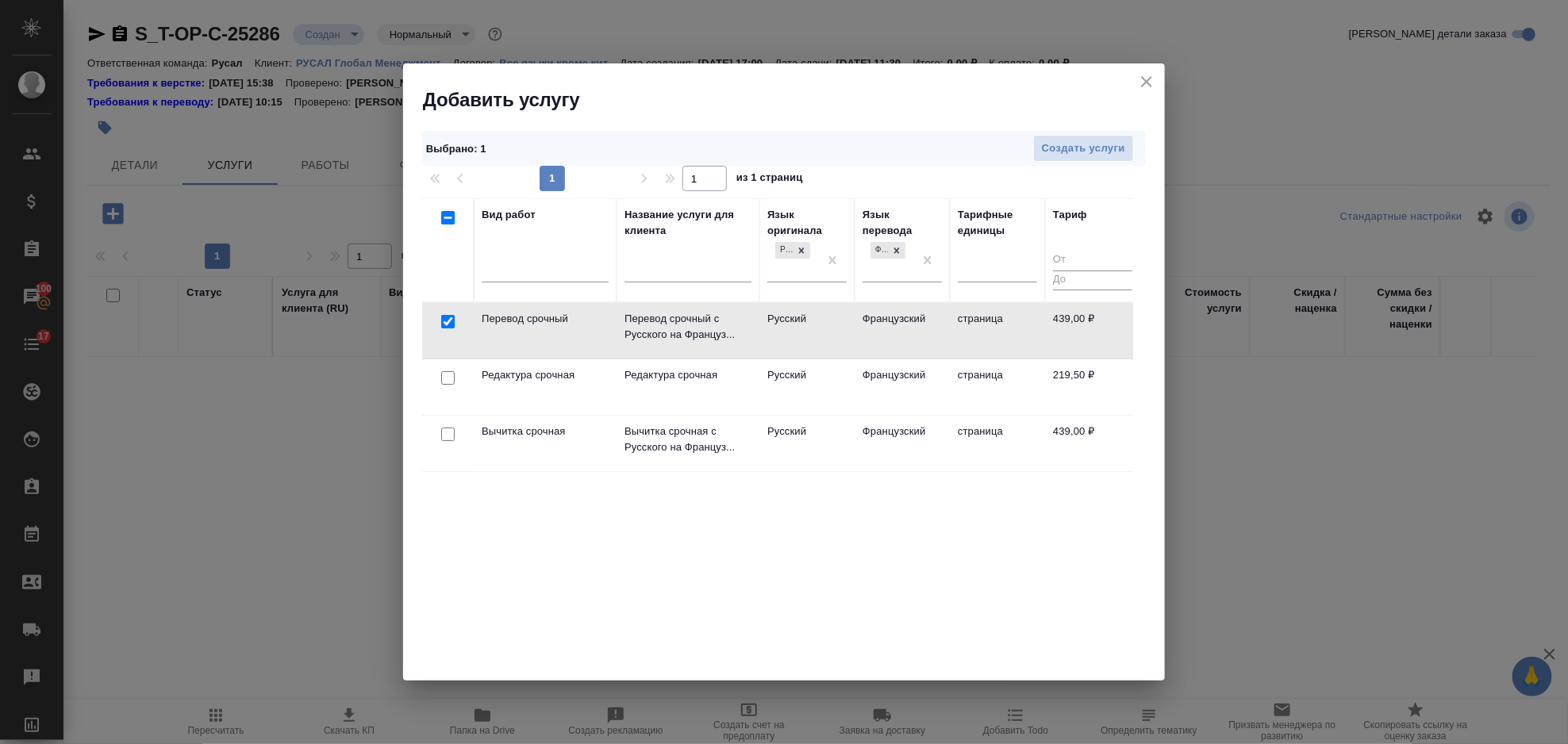
click at [449, 380] on input "checkbox" at bounding box center [448, 378] width 14 height 14
checkbox input "true"
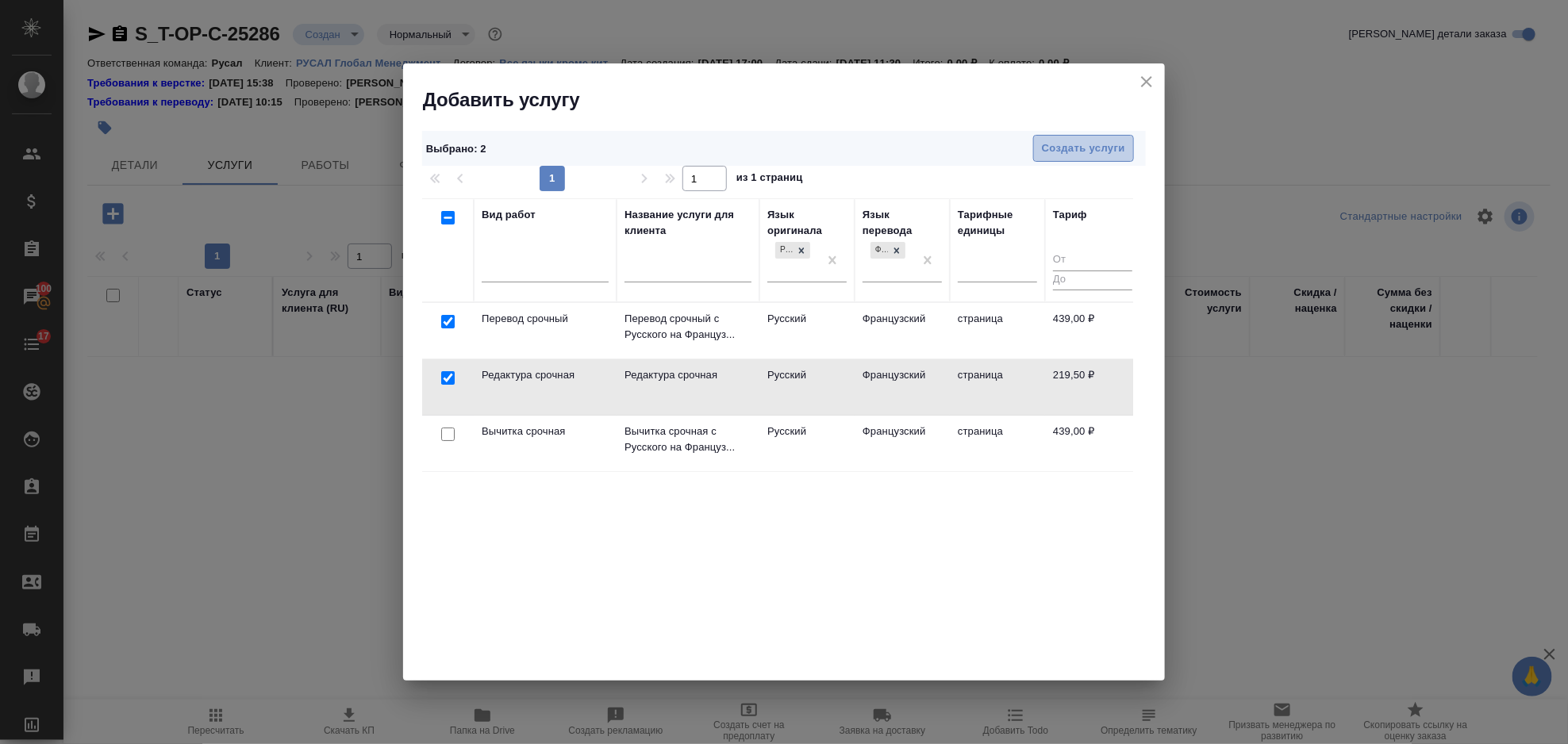
click at [1079, 143] on span "Создать услуги" at bounding box center [1083, 149] width 83 height 18
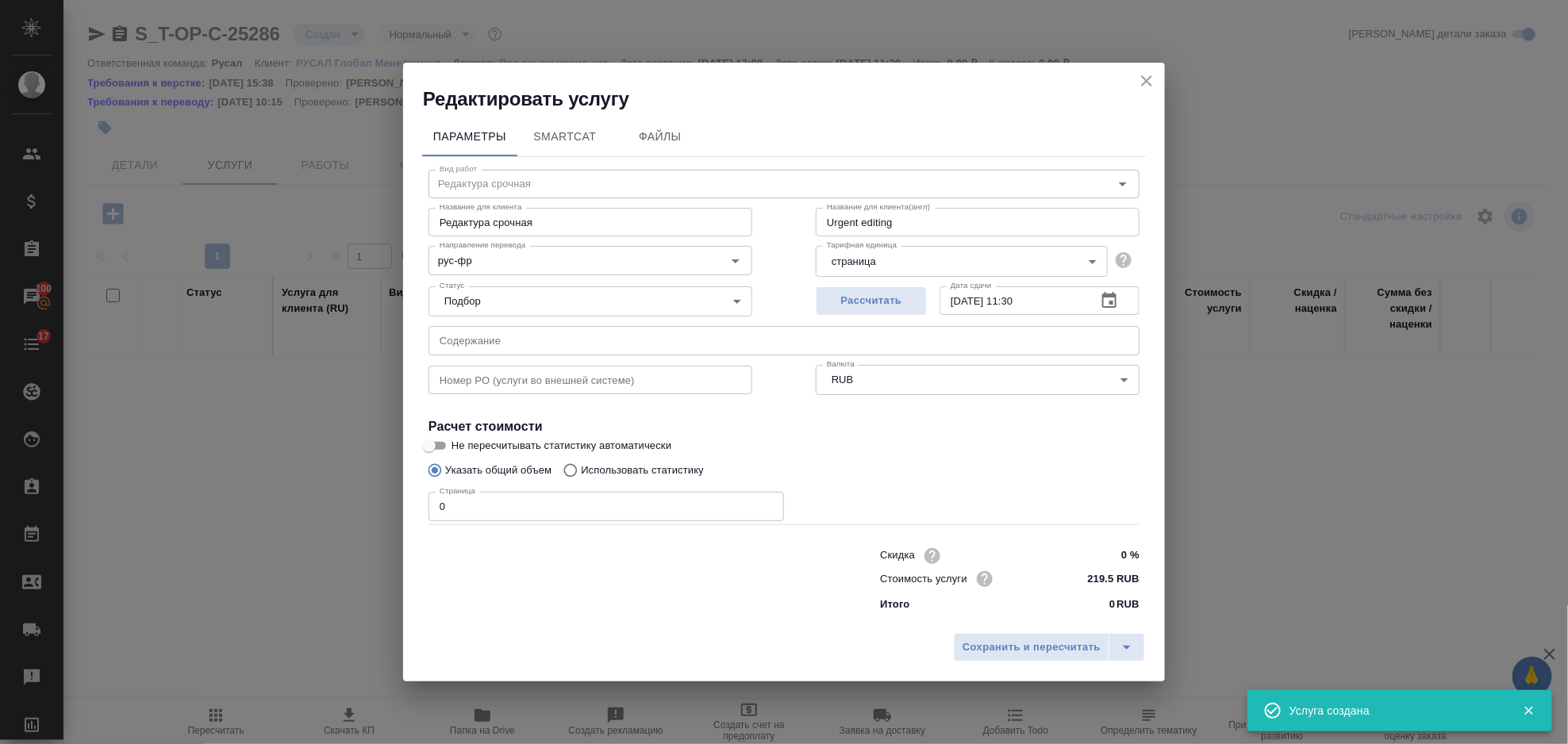
click at [618, 318] on div "Статус Подбор none Статус" at bounding box center [590, 300] width 387 height 103
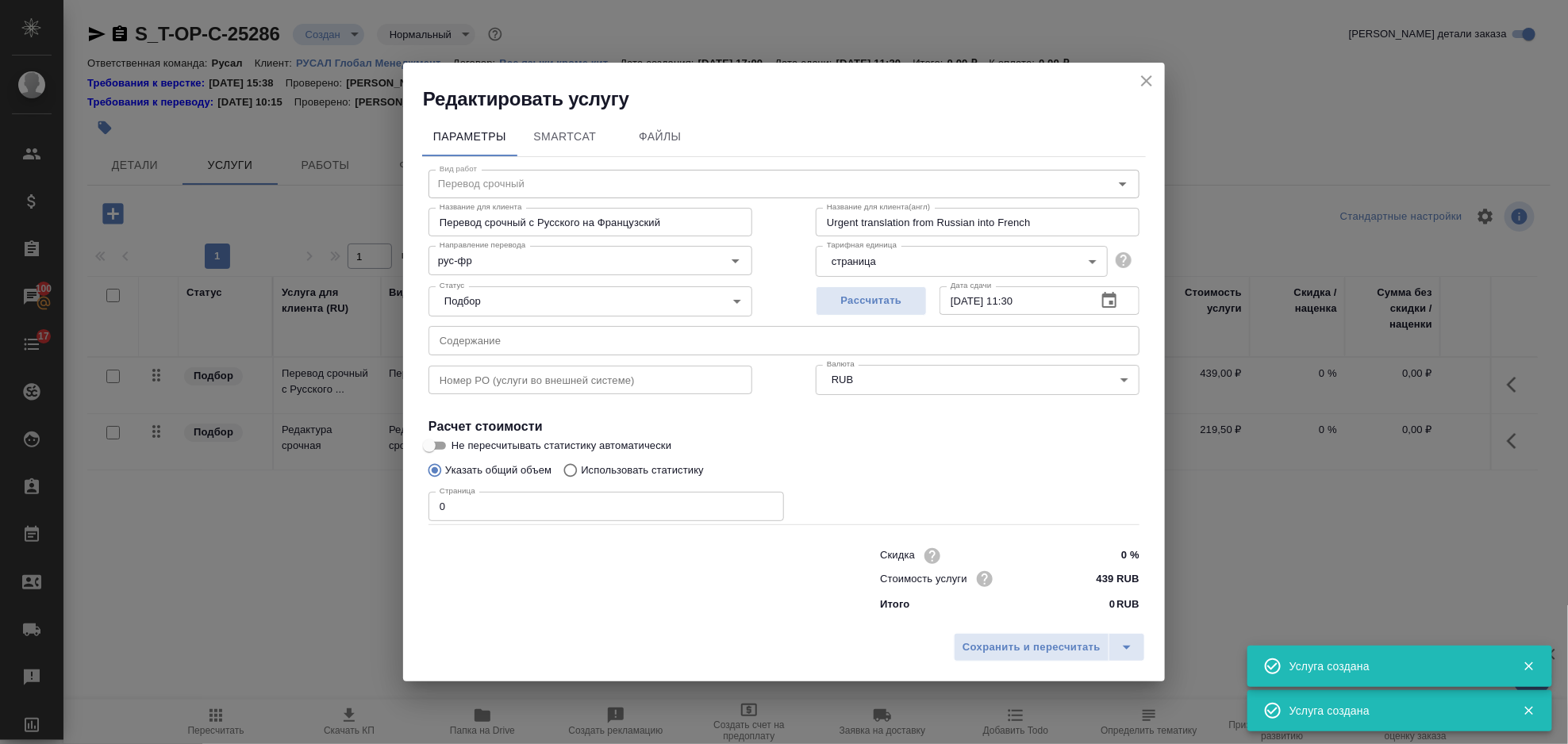
type input "Перевод срочный"
type input "Перевод срочный с Русского на Французский"
type input "Urgent translation from Russian into French"
type input "439 RUB"
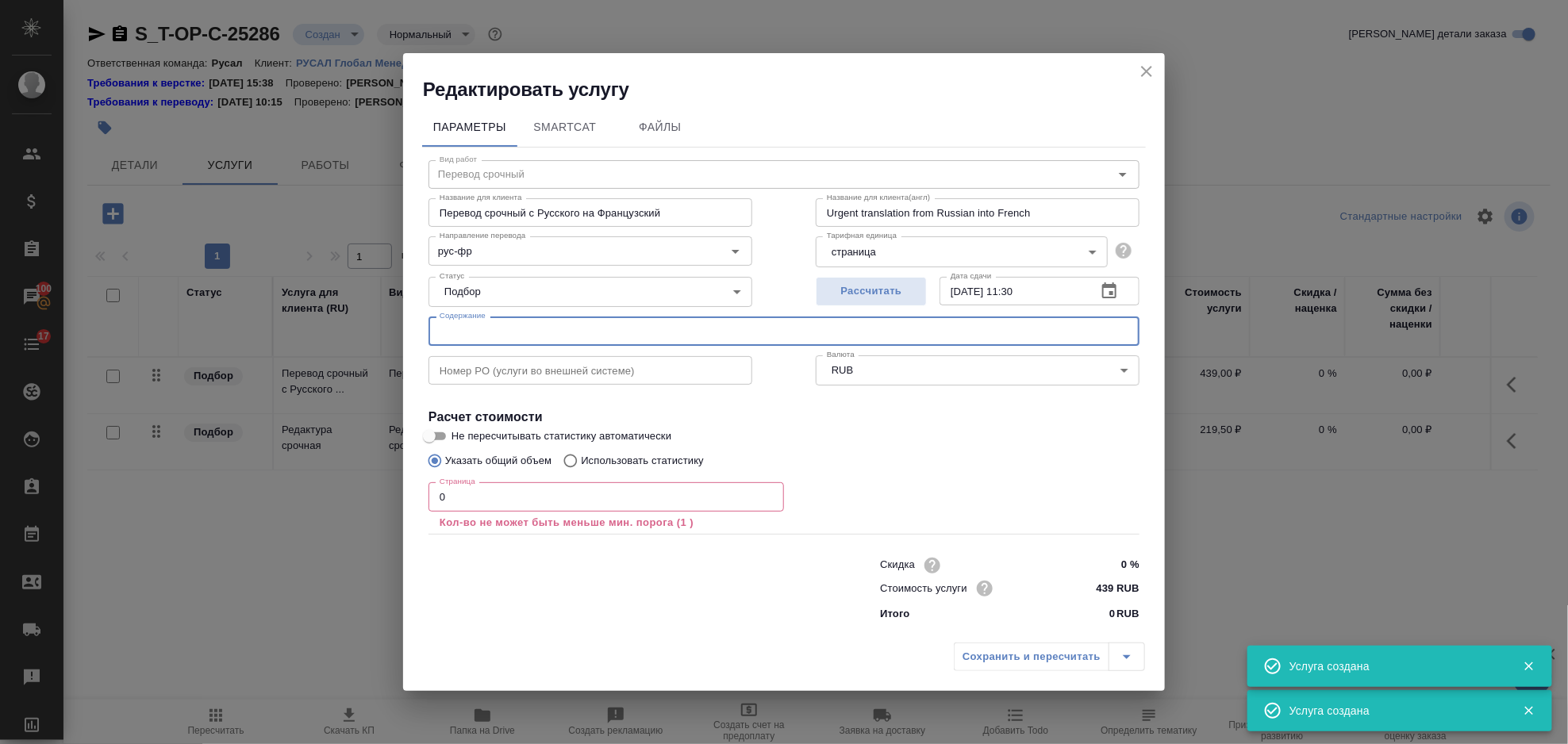
click at [775, 336] on input "text" at bounding box center [784, 330] width 711 height 29
paste input "Никитин-Думбуйя_2025v3"
type input "Никитин-Думбуйя_2025v3"
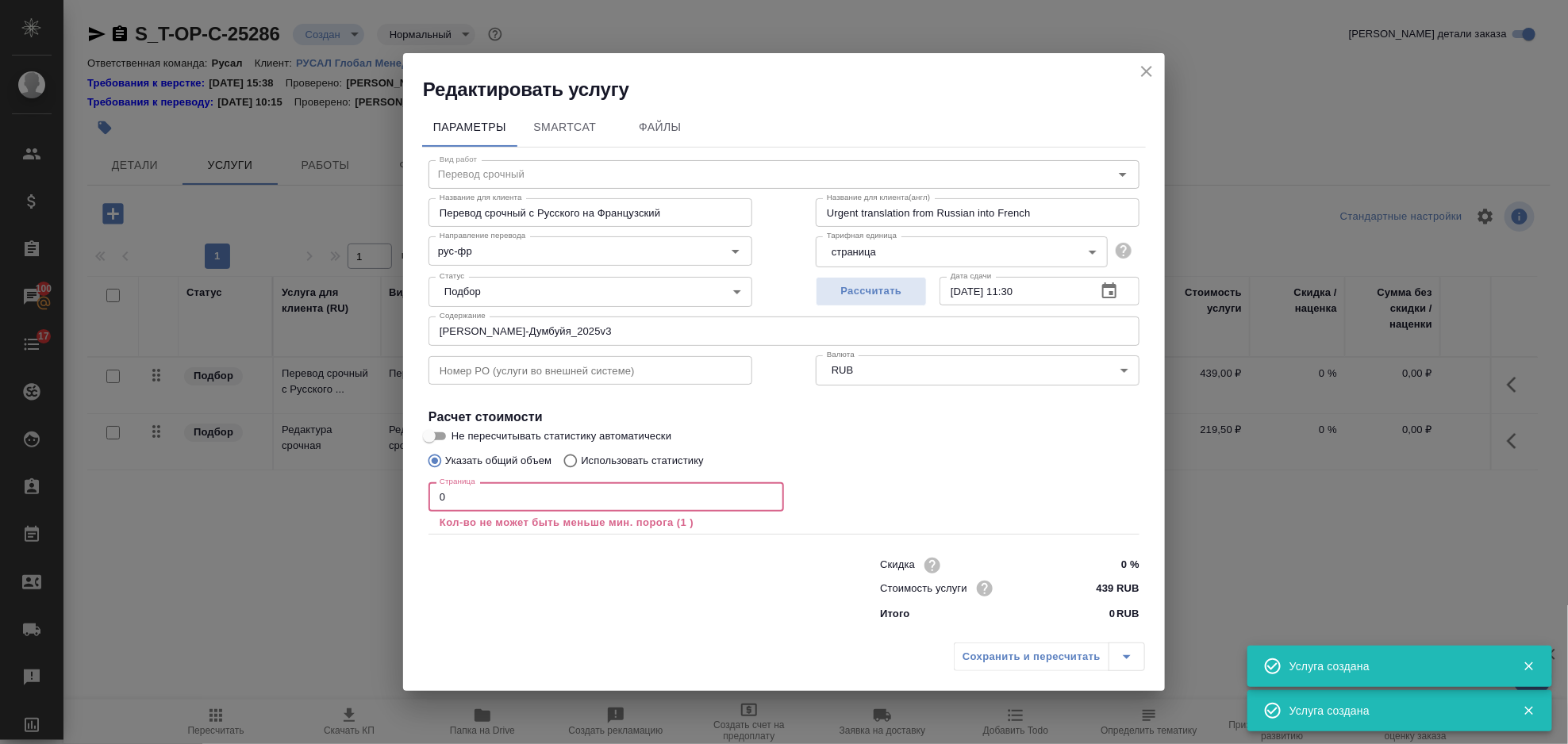
click at [459, 510] on input "0" at bounding box center [606, 496] width 356 height 29
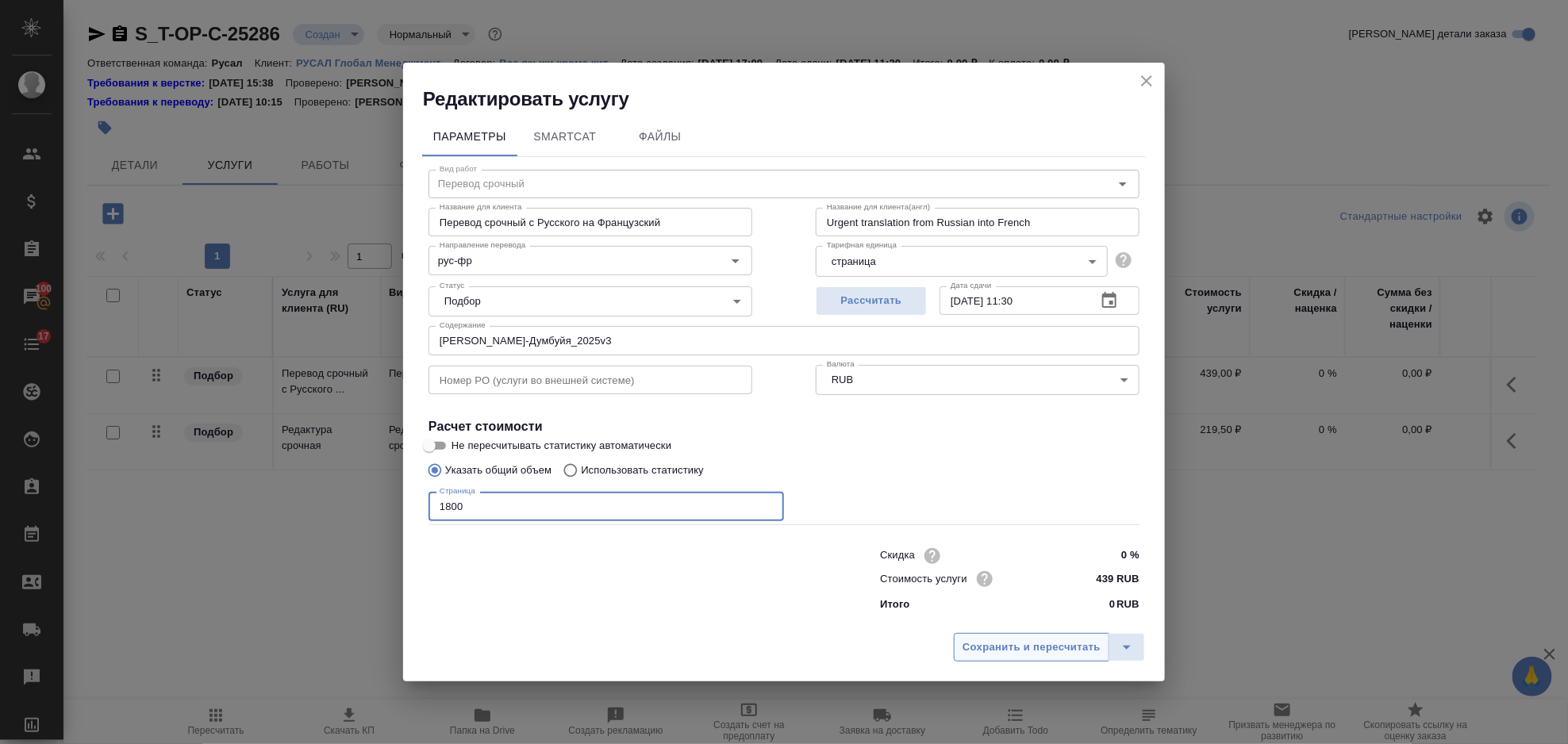
type input "1800"
click at [1031, 640] on span "Сохранить и пересчитать" at bounding box center [1031, 648] width 139 height 18
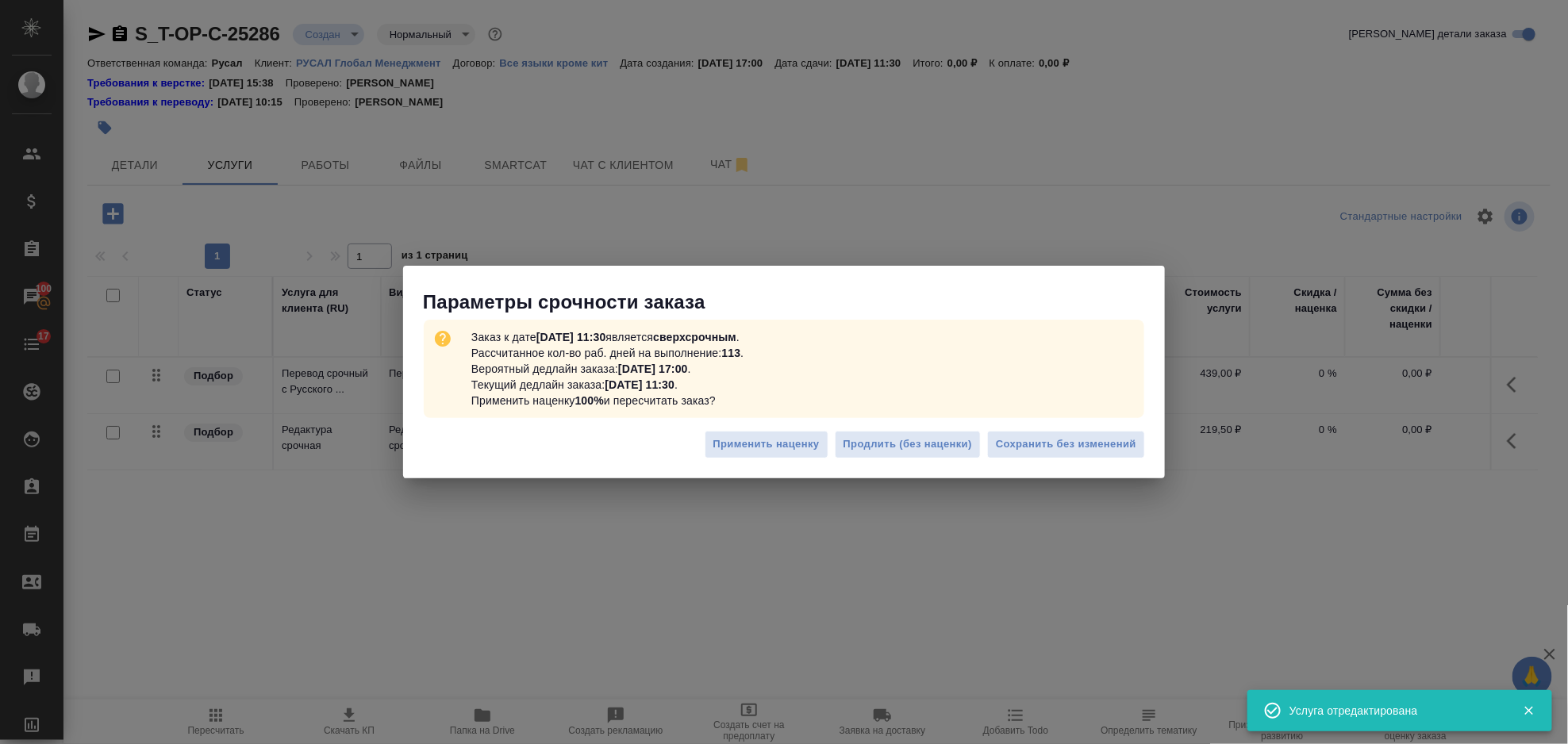
click at [1013, 424] on div "Применить наценку Продлить (без наценки) Сохранить без изменений" at bounding box center [784, 450] width 762 height 55
click at [1026, 436] on span "Сохранить без изменений" at bounding box center [1066, 445] width 140 height 18
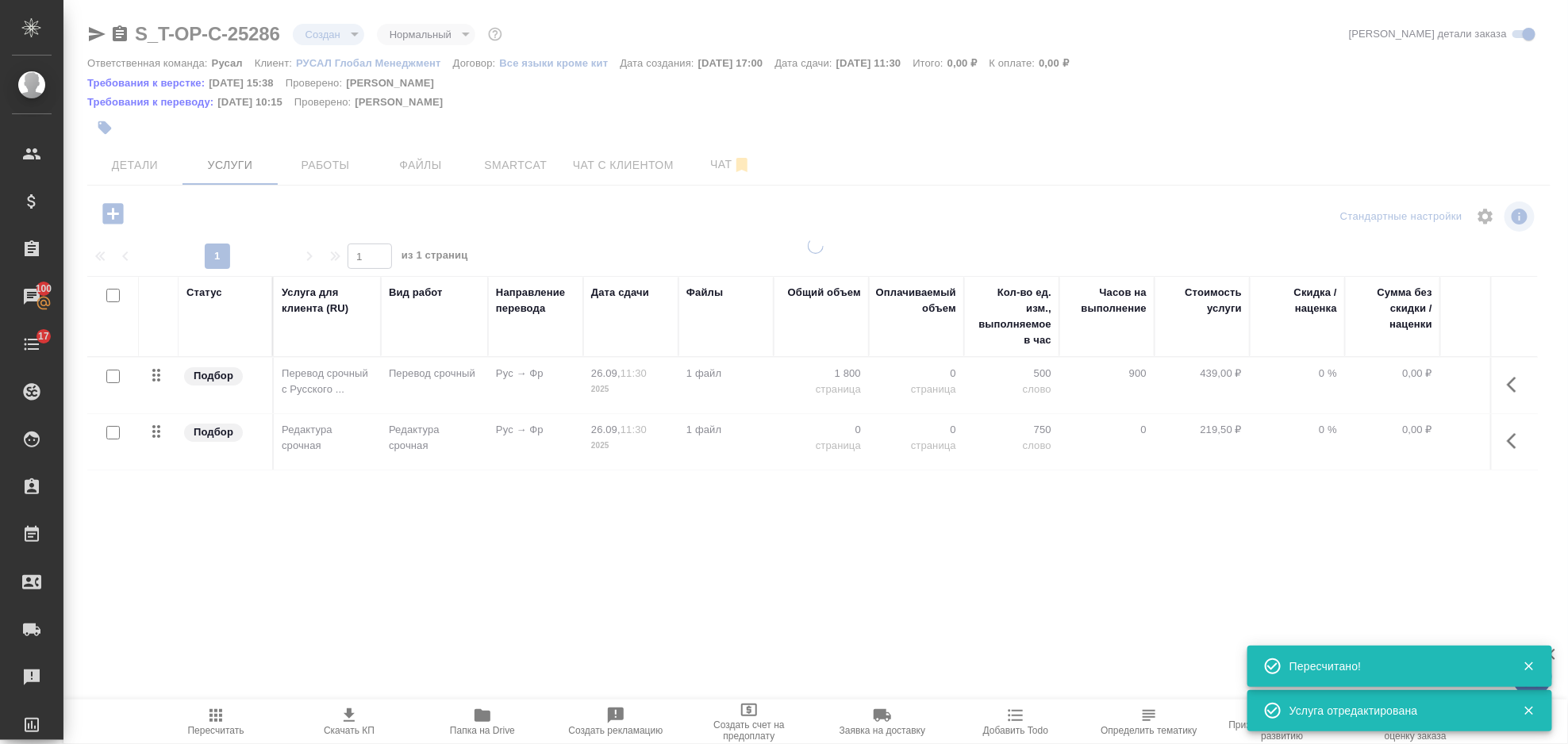
type input "urgent"
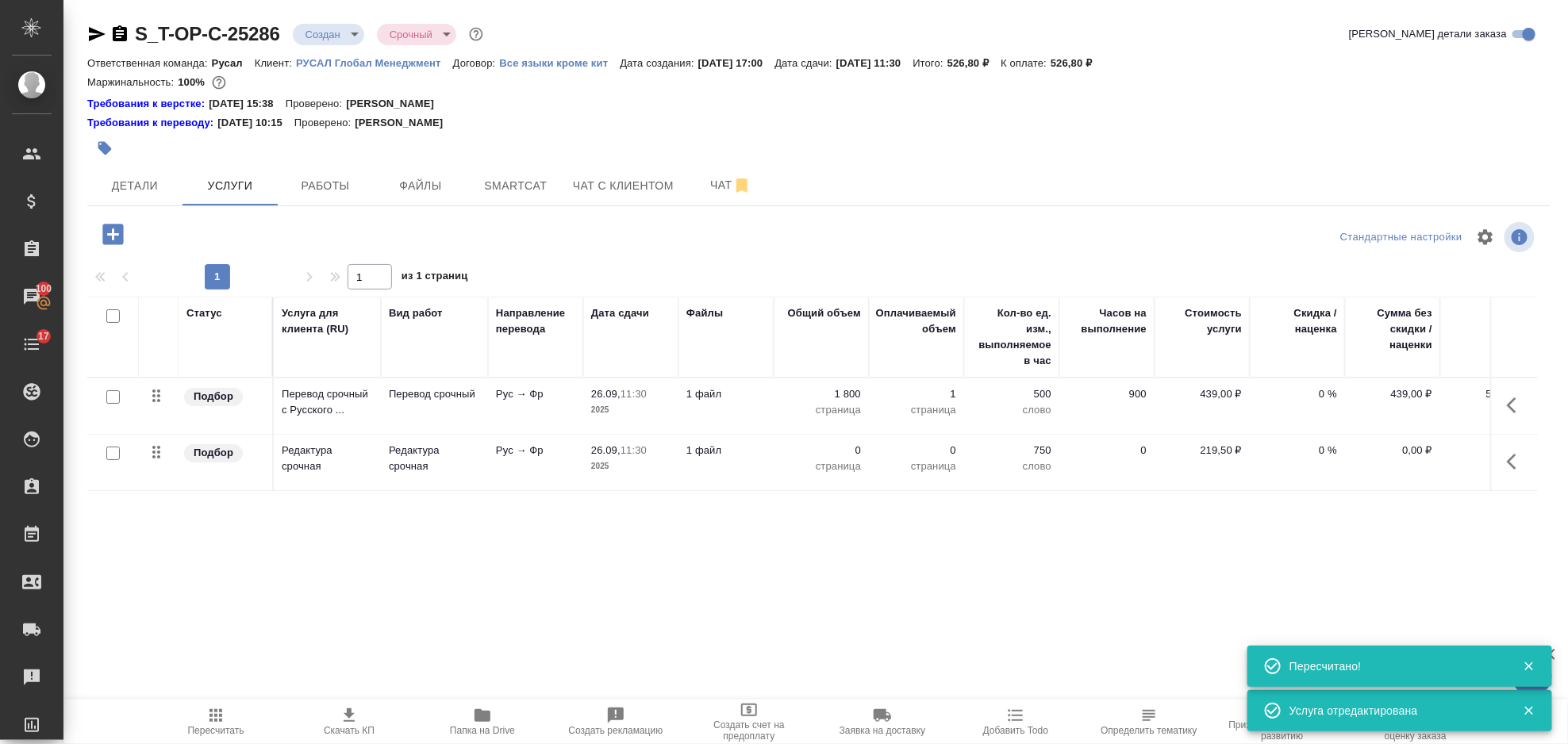
click at [1523, 465] on icon "button" at bounding box center [1516, 462] width 19 height 19
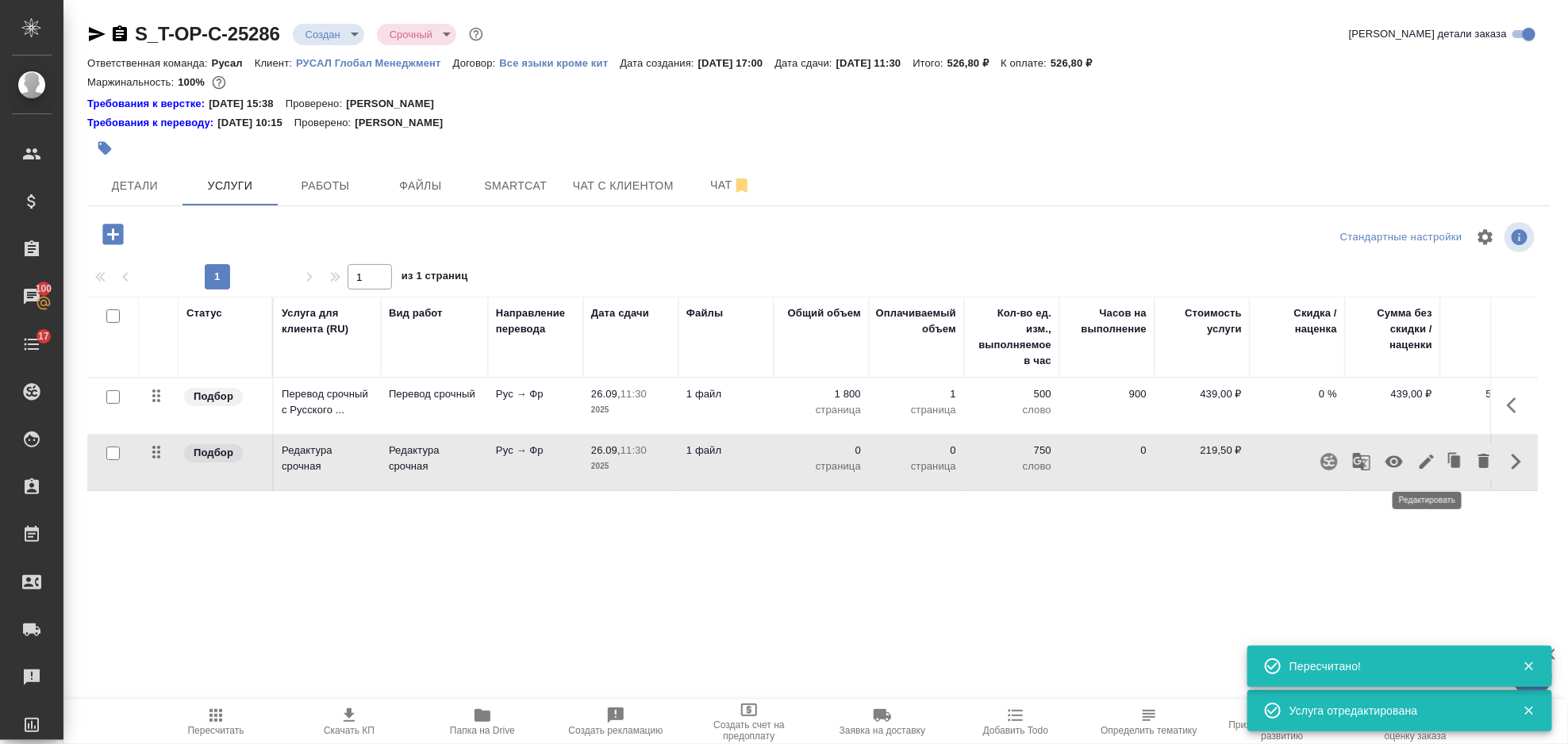
click at [1428, 464] on icon "button" at bounding box center [1427, 462] width 19 height 19
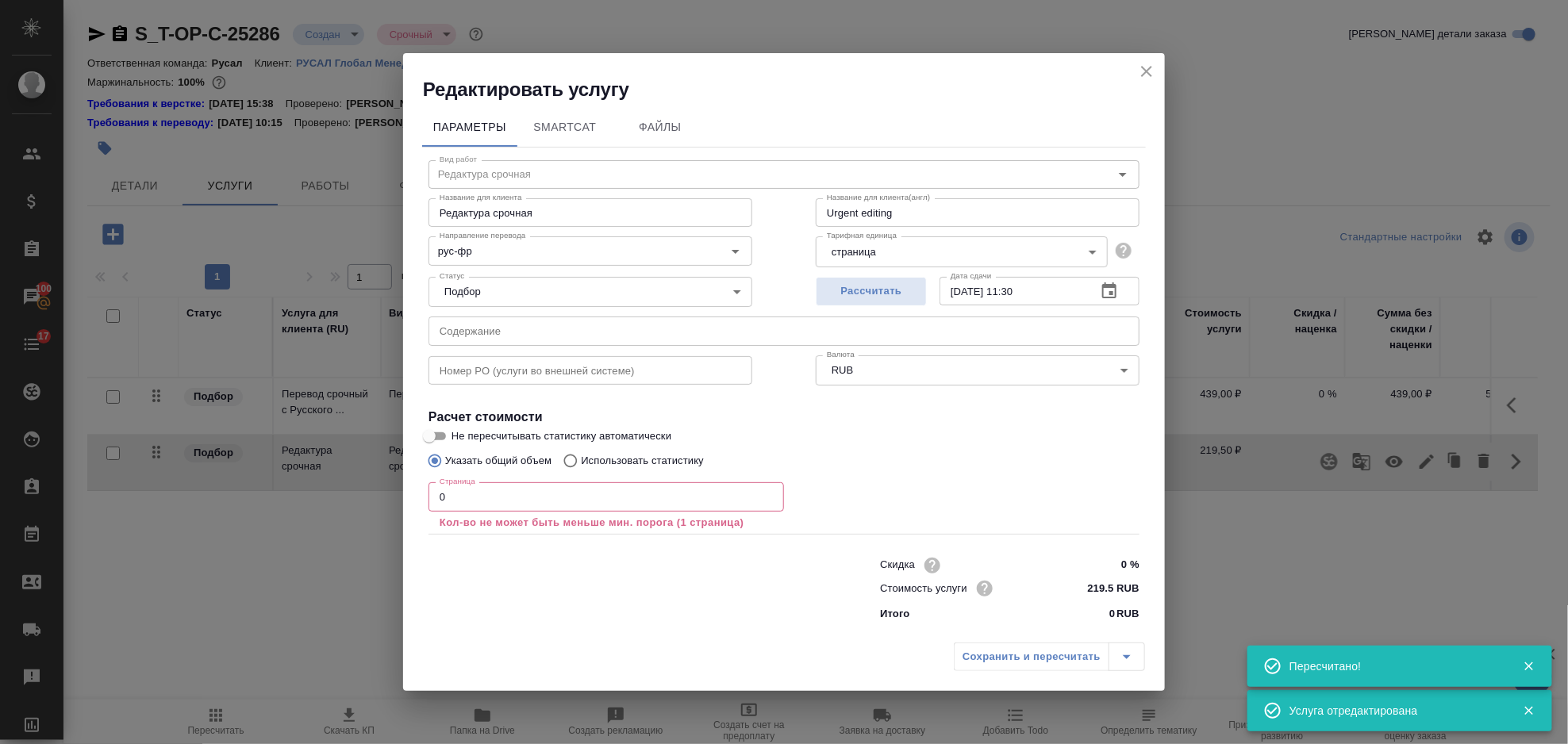
click at [533, 487] on input "0" at bounding box center [606, 496] width 356 height 29
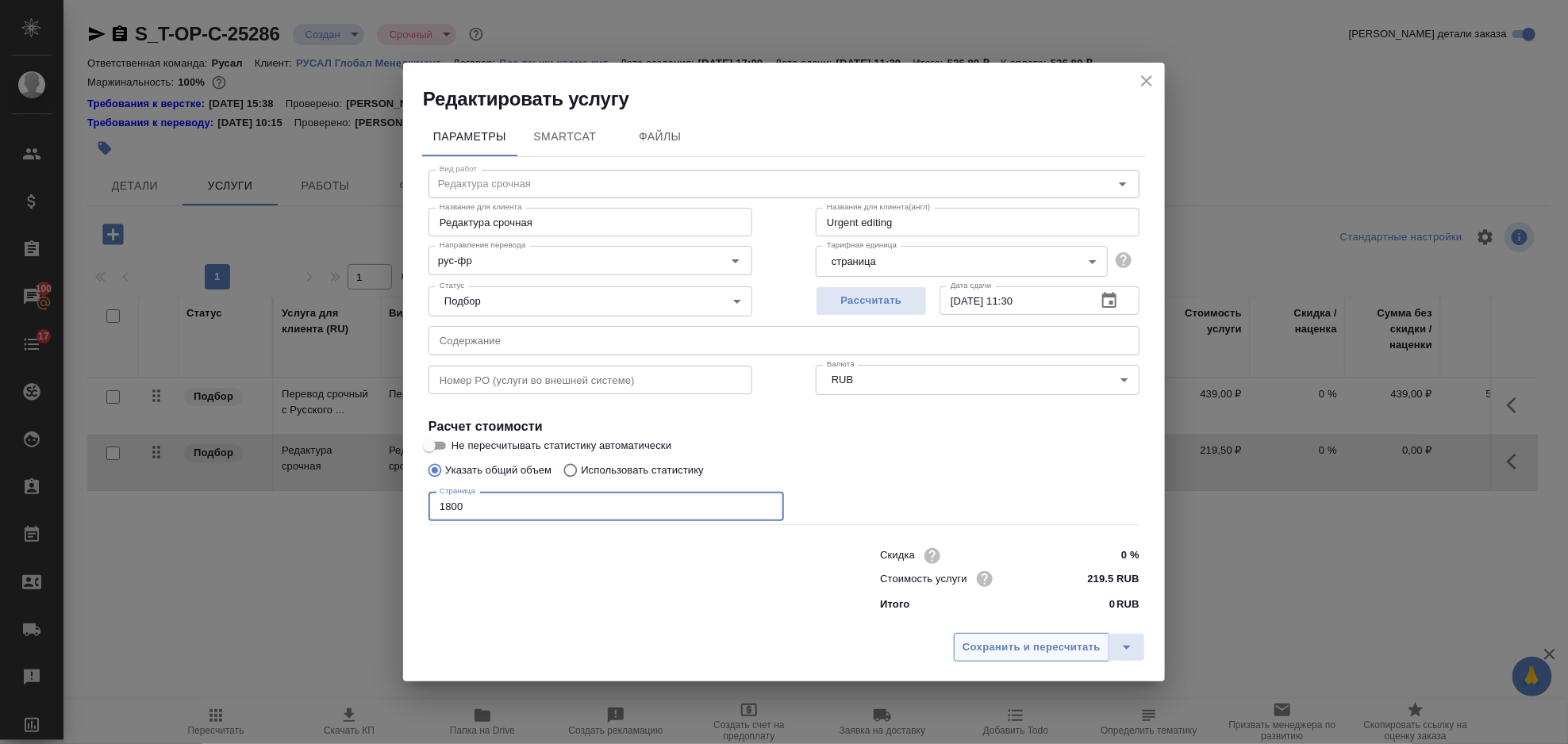
type input "1800"
click at [1037, 658] on button "Сохранить и пересчитать" at bounding box center [1031, 647] width 155 height 29
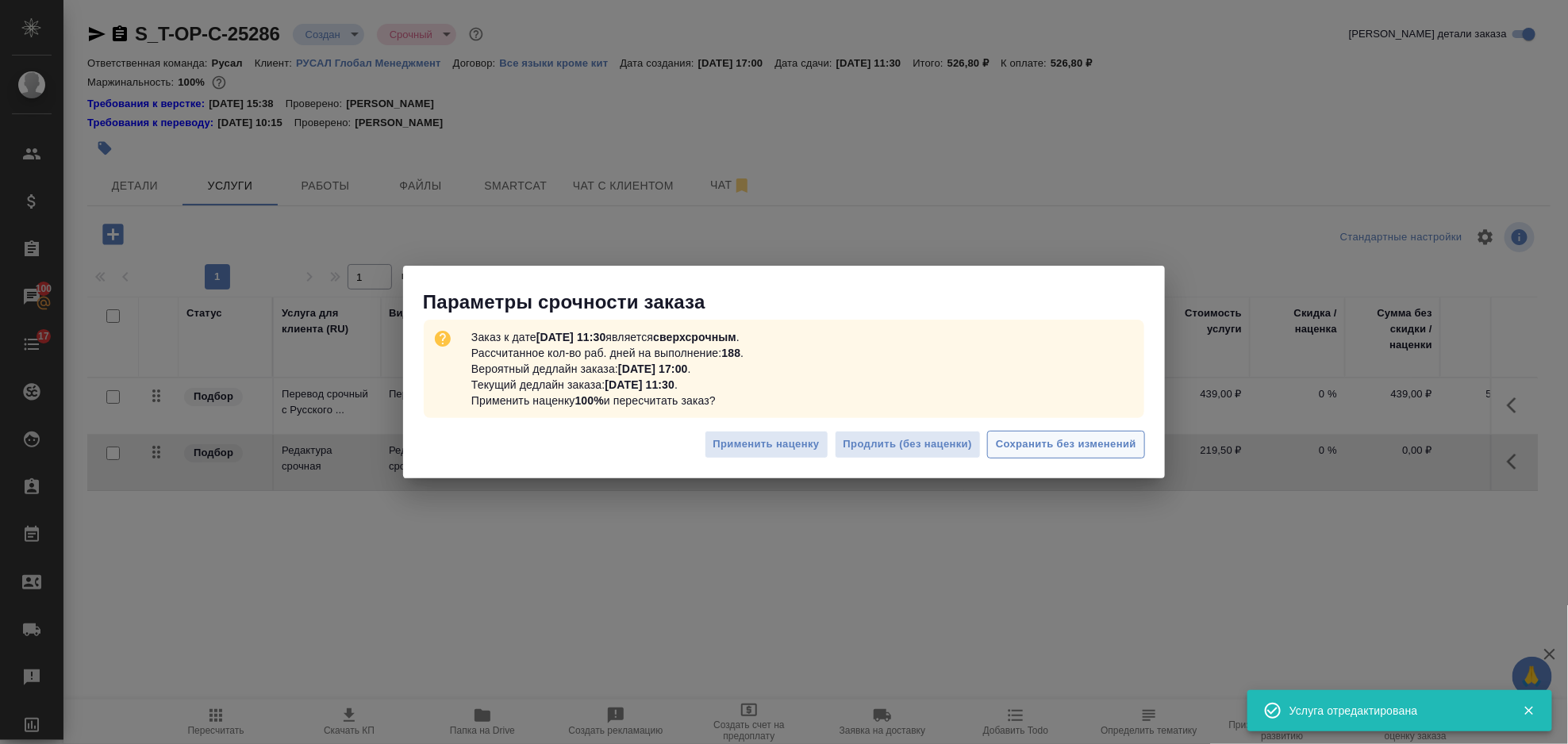
click at [1075, 443] on span "Сохранить без изменений" at bounding box center [1066, 445] width 140 height 18
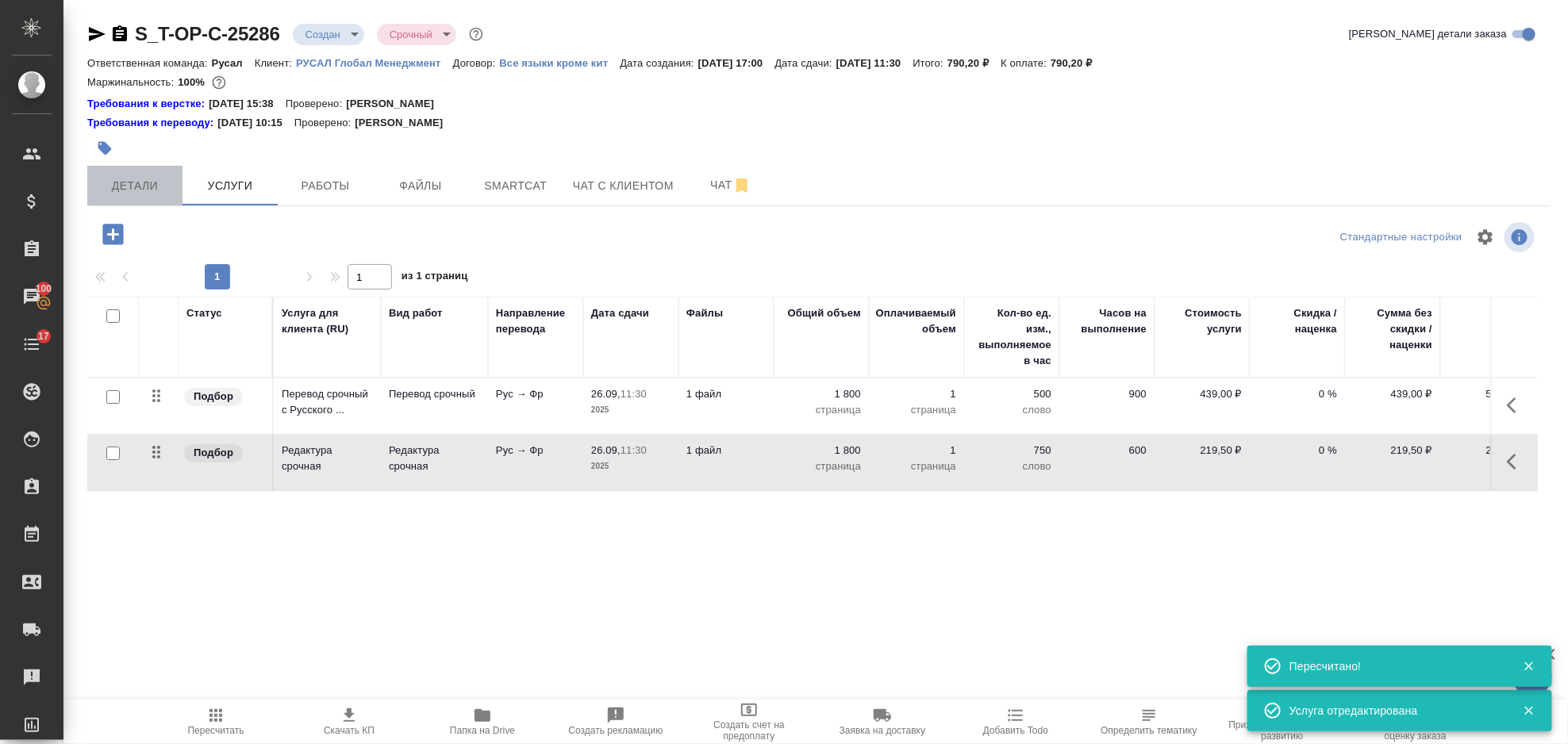
click at [150, 190] on span "Детали" at bounding box center [135, 186] width 76 height 19
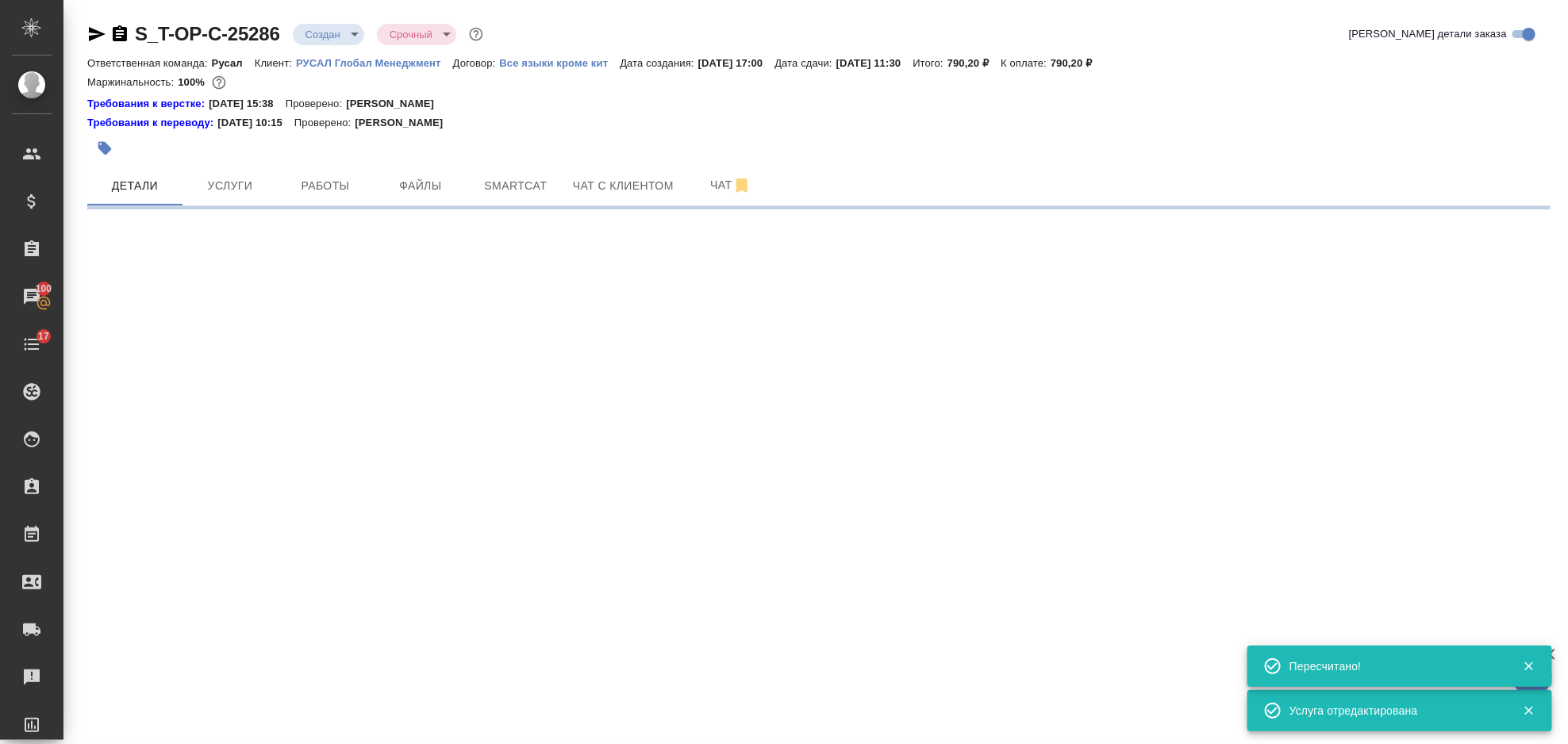
select select "RU"
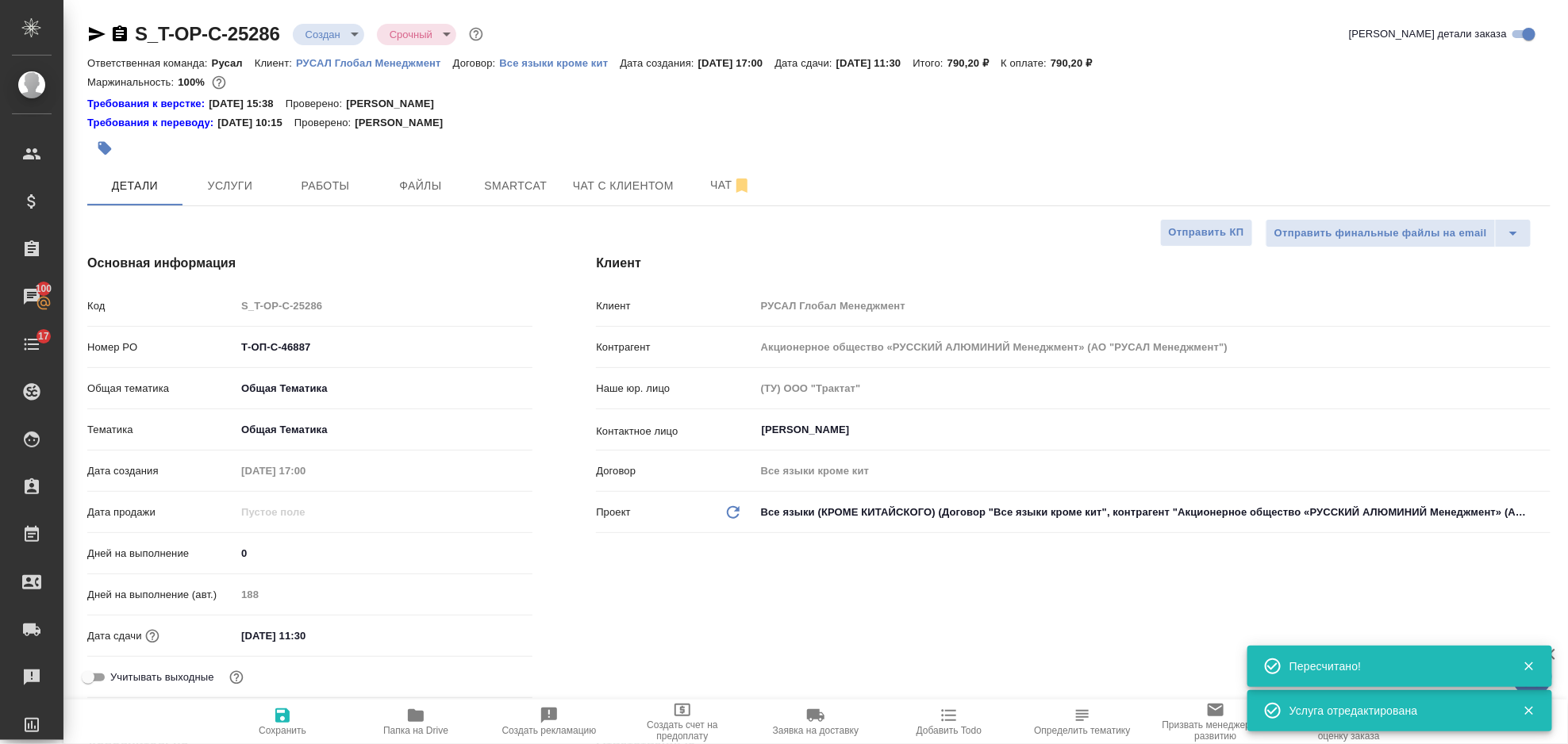
type textarea "x"
click at [123, 26] on icon "button" at bounding box center [119, 34] width 19 height 19
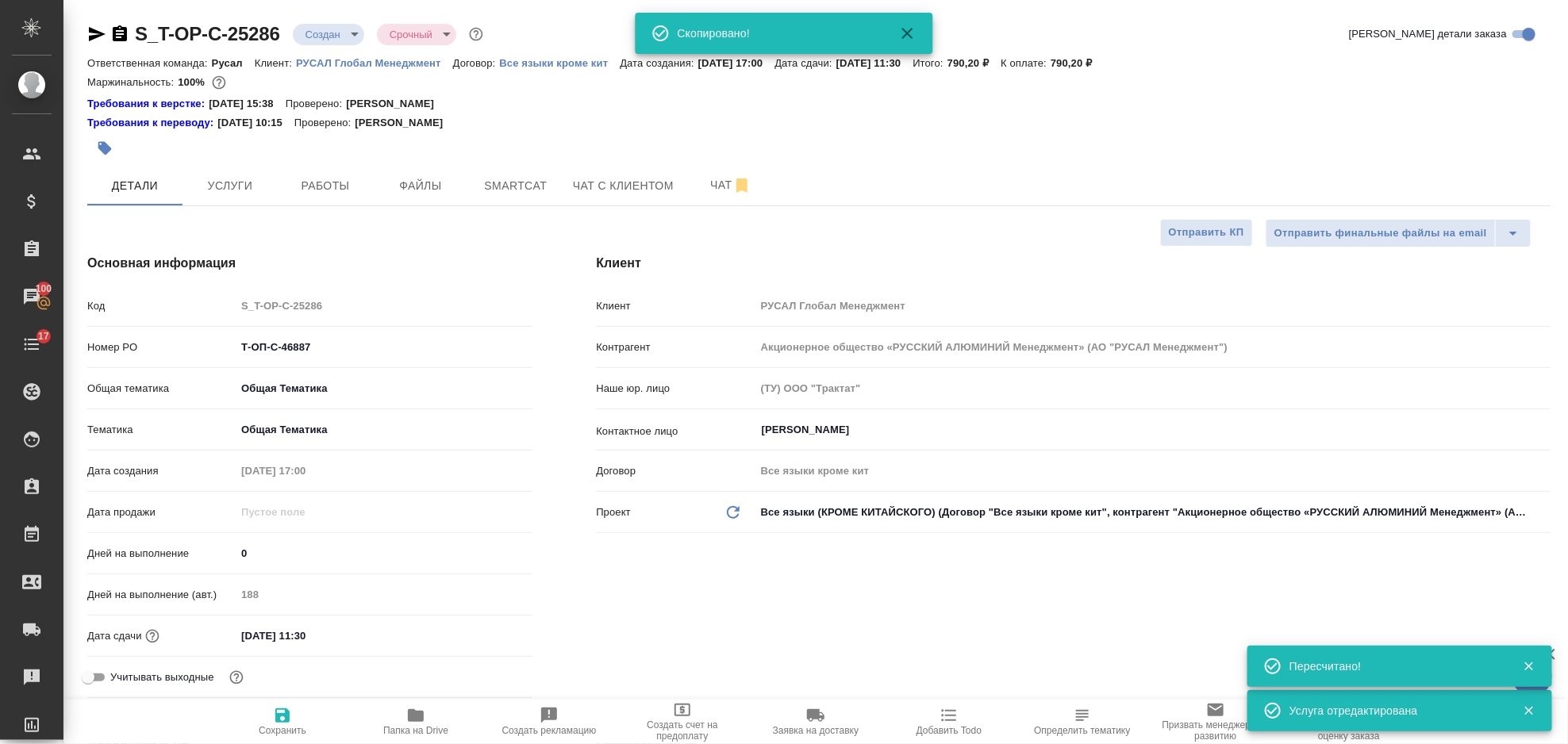
type textarea "x"
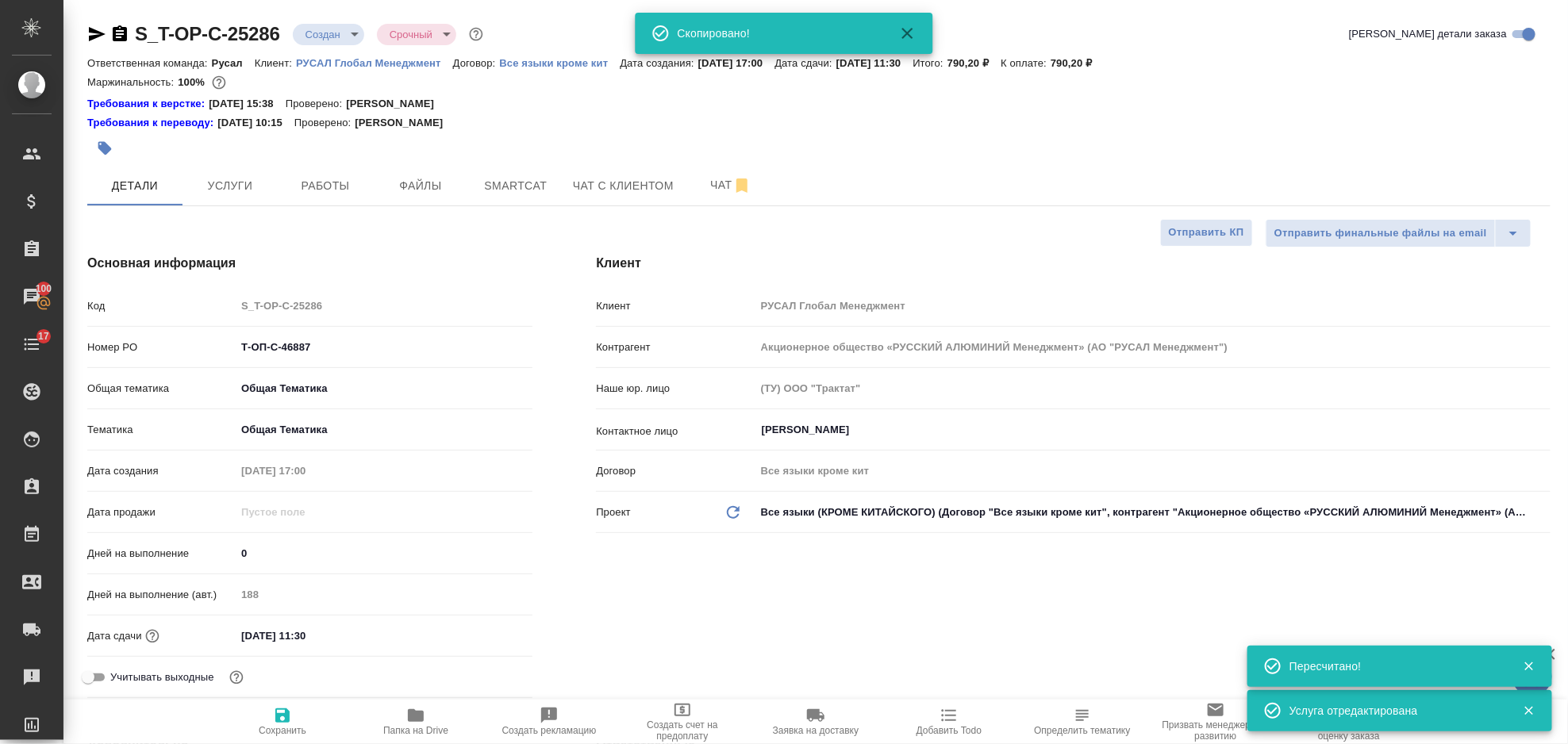
type textarea "x"
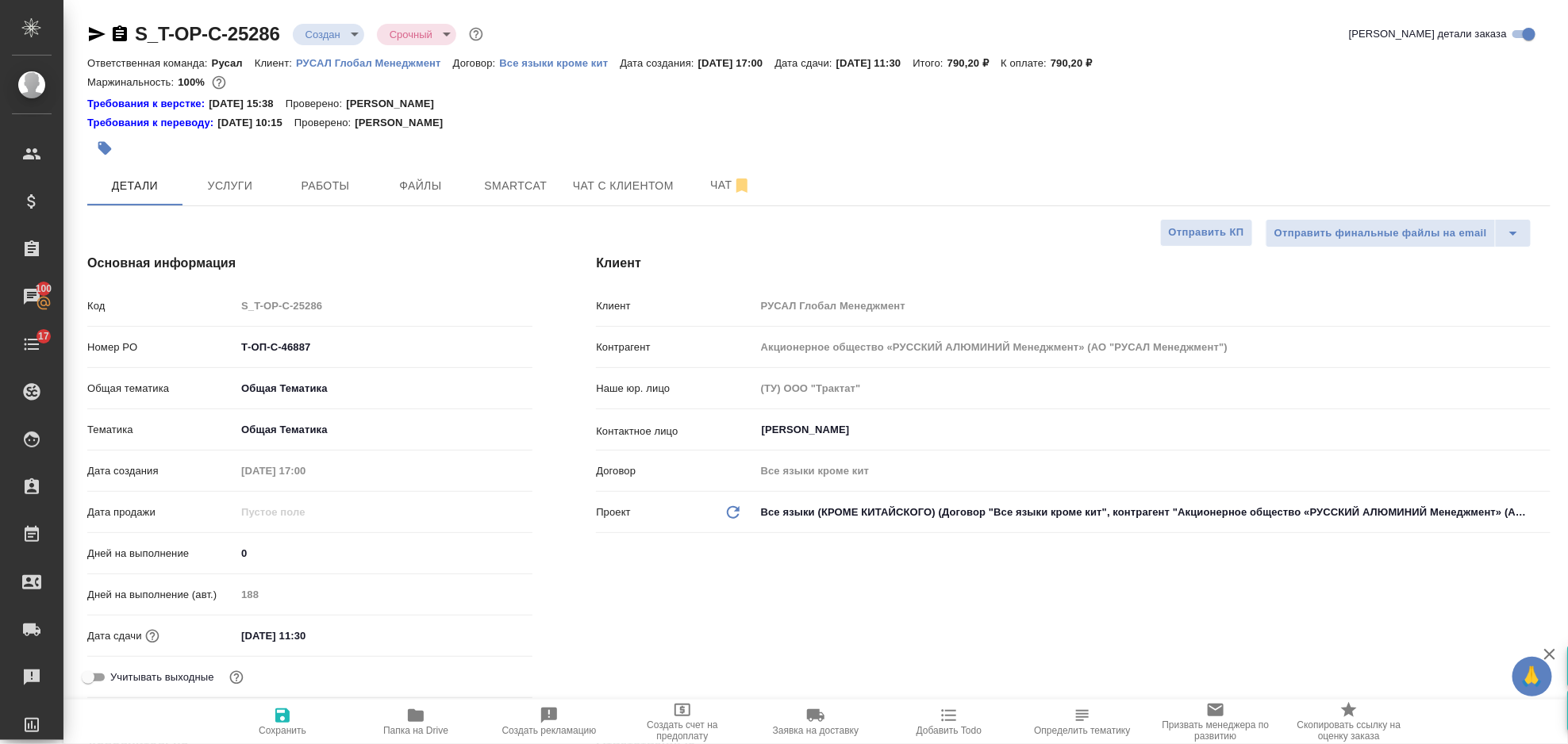
type textarea "x"
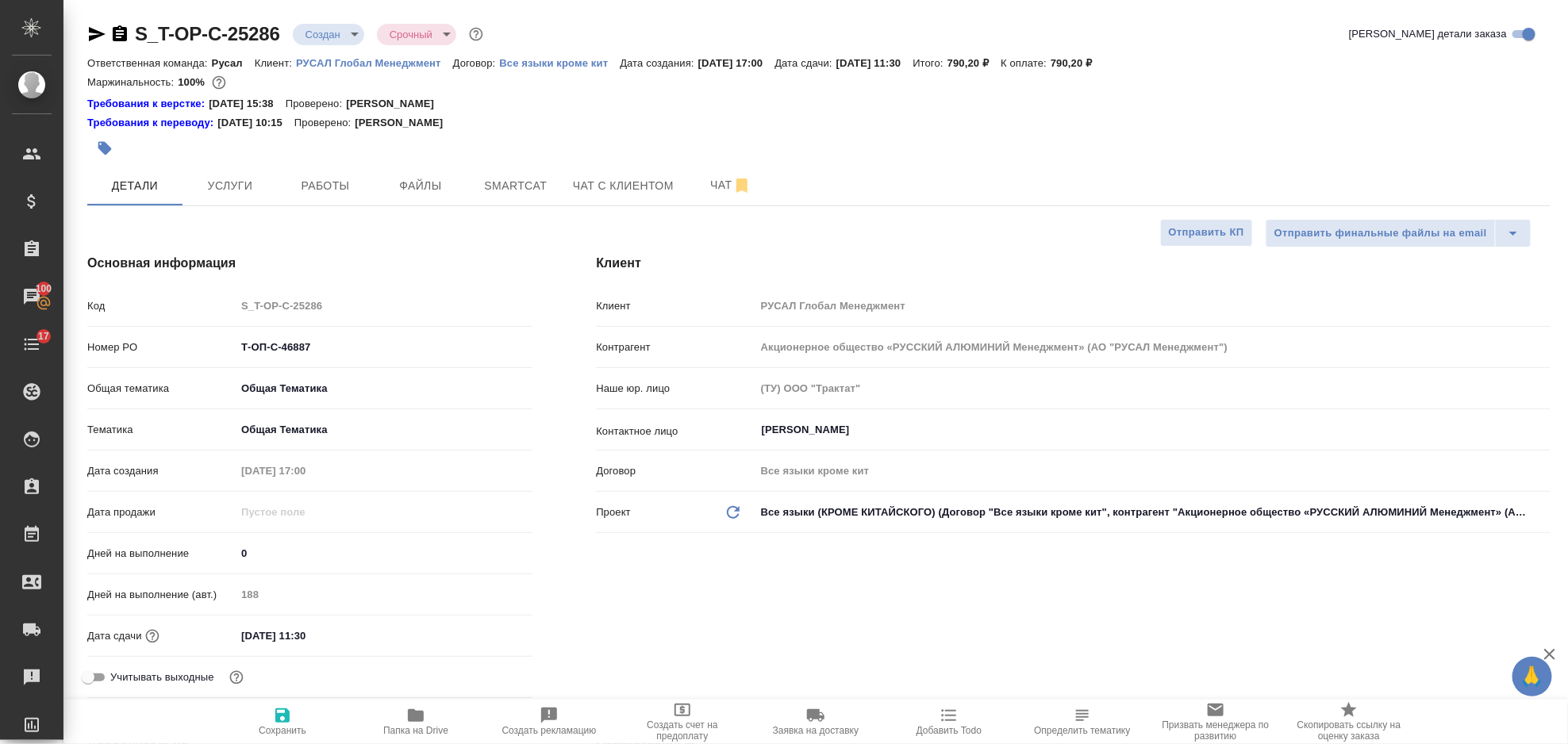
type textarea "x"
click at [221, 169] on button "Услуги" at bounding box center [230, 186] width 95 height 40
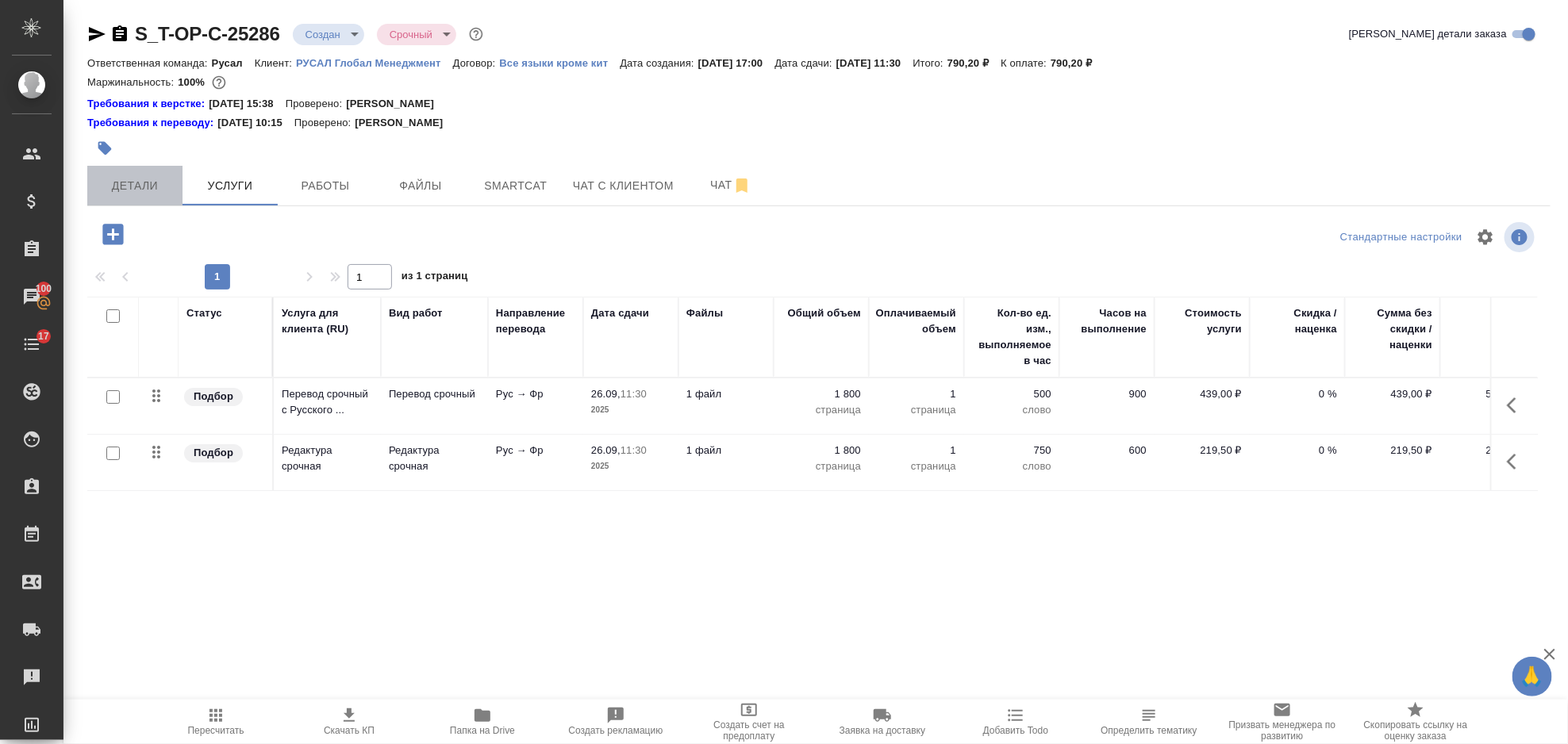
click at [145, 202] on button "Детали" at bounding box center [135, 186] width 95 height 40
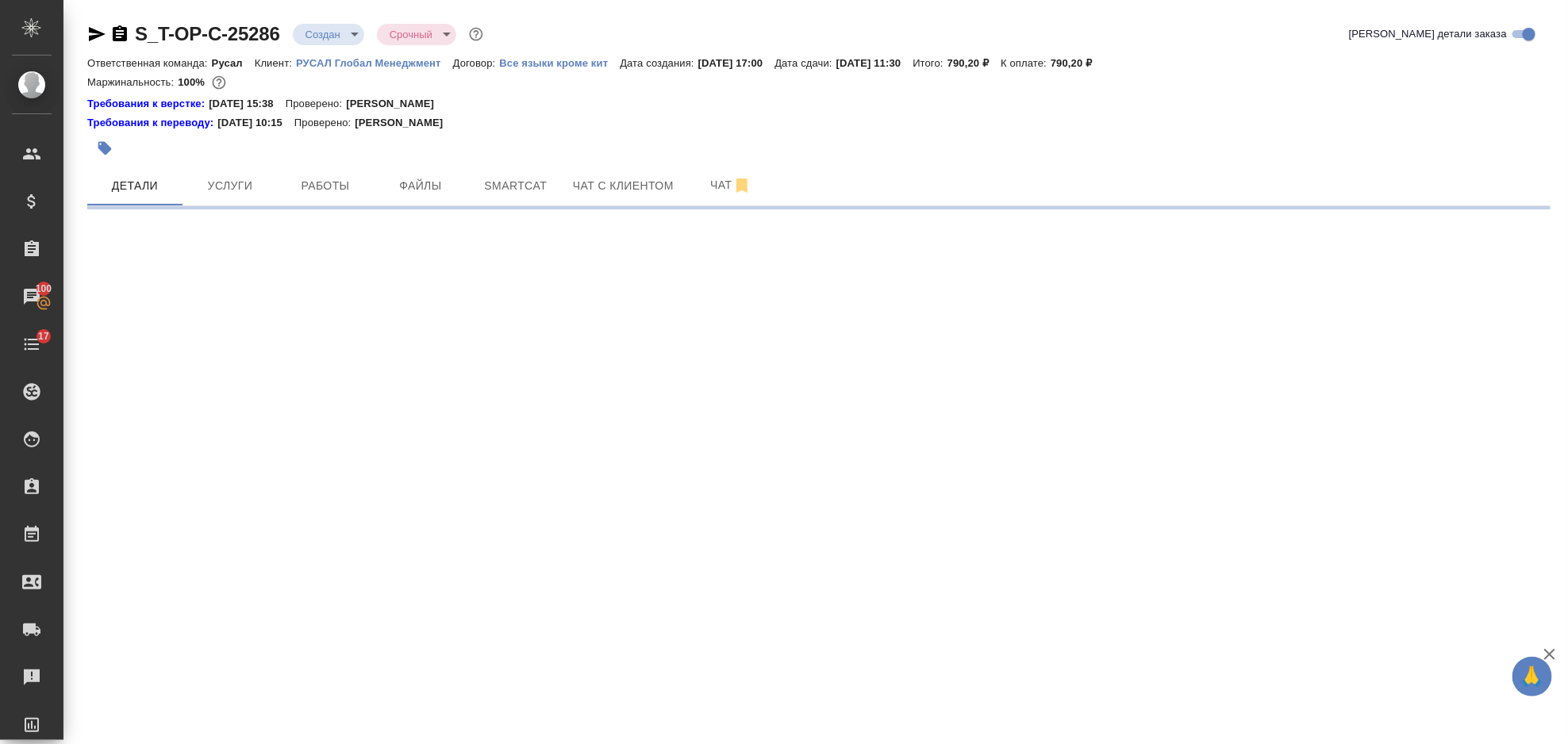
select select "RU"
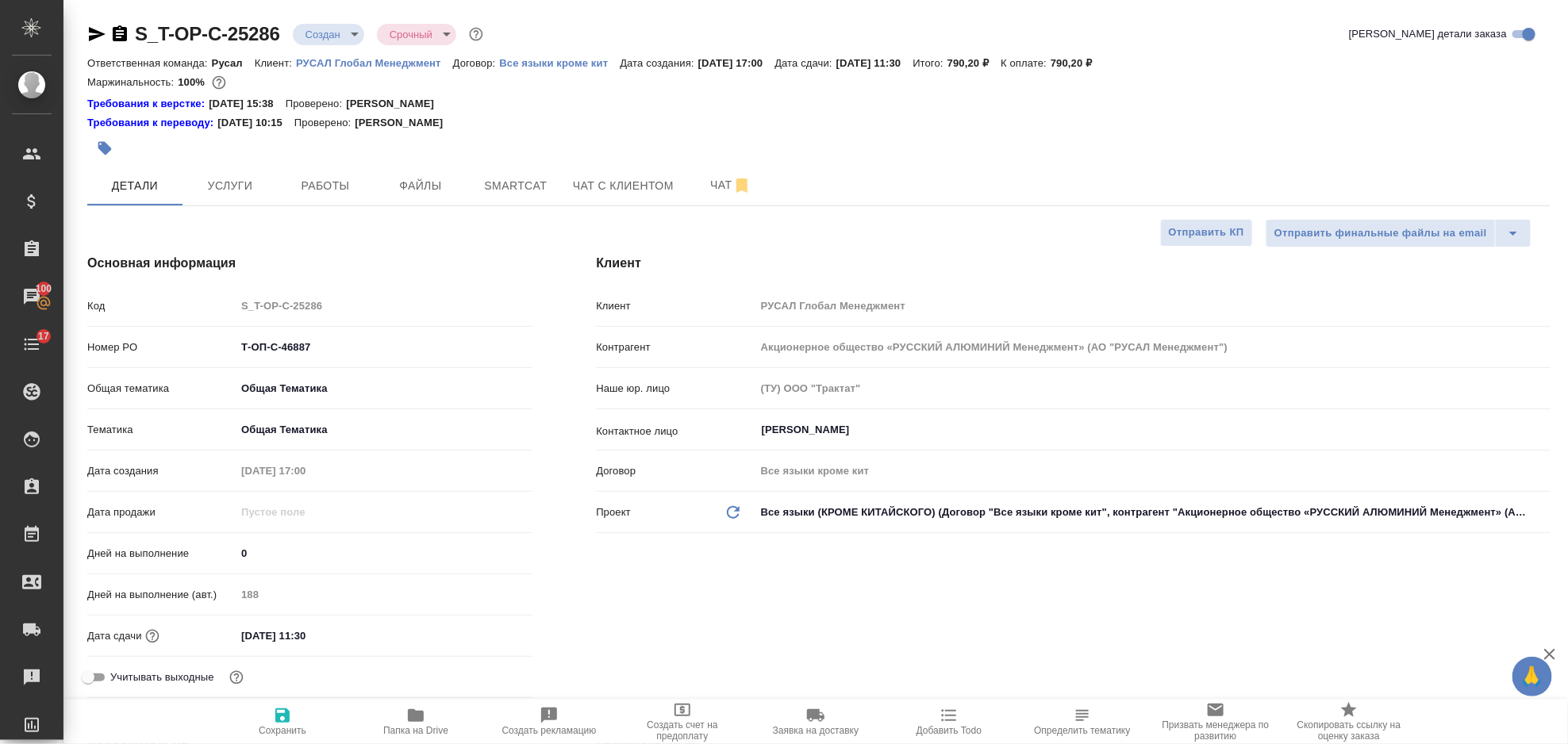
type textarea "x"
click at [123, 37] on icon "button" at bounding box center [119, 32] width 14 height 16
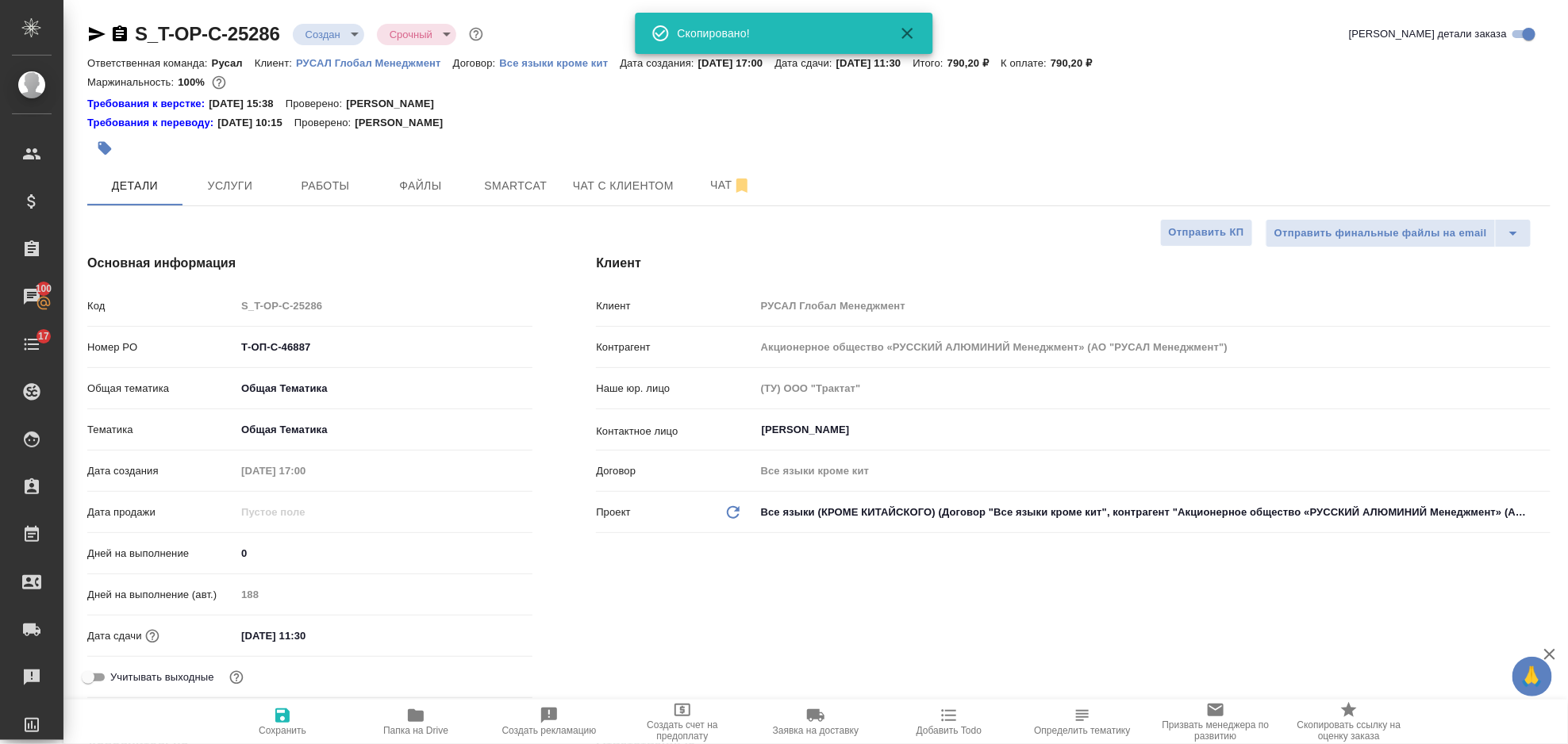
type textarea "x"
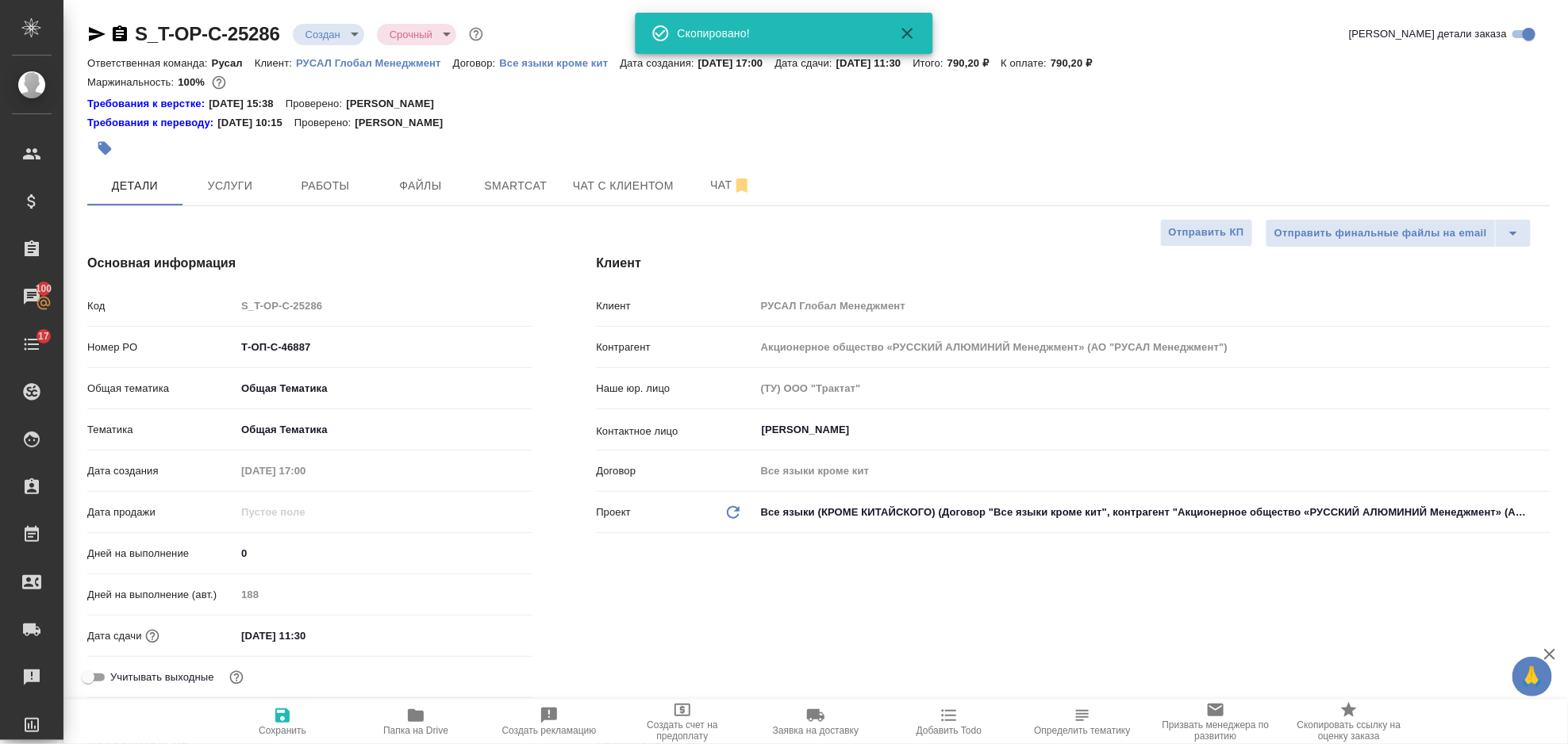
type textarea "x"
drag, startPoint x: 94, startPoint y: 37, endPoint x: 99, endPoint y: 6, distance: 31.4
click at [94, 37] on icon "button" at bounding box center [97, 33] width 17 height 14
type textarea "x"
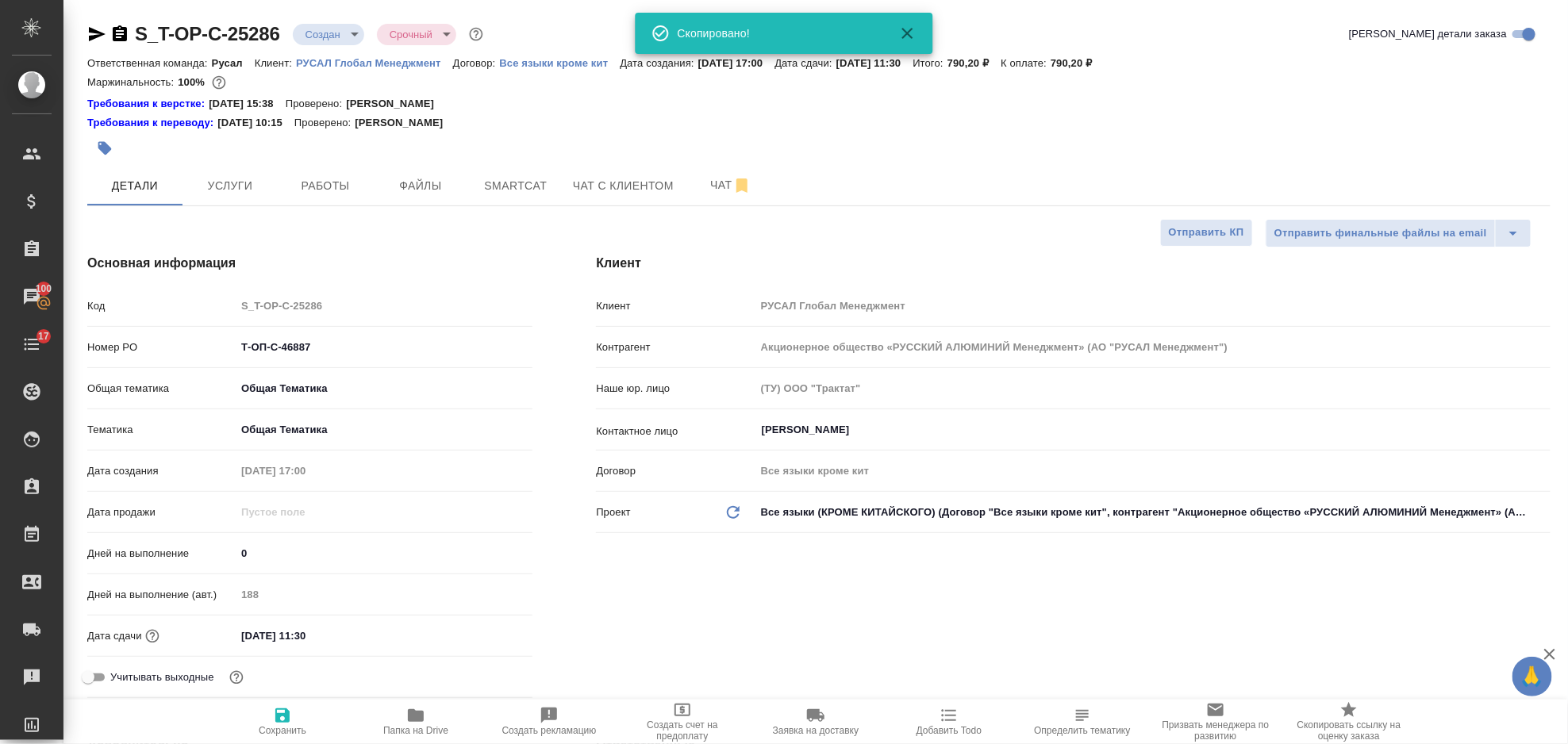
type textarea "x"
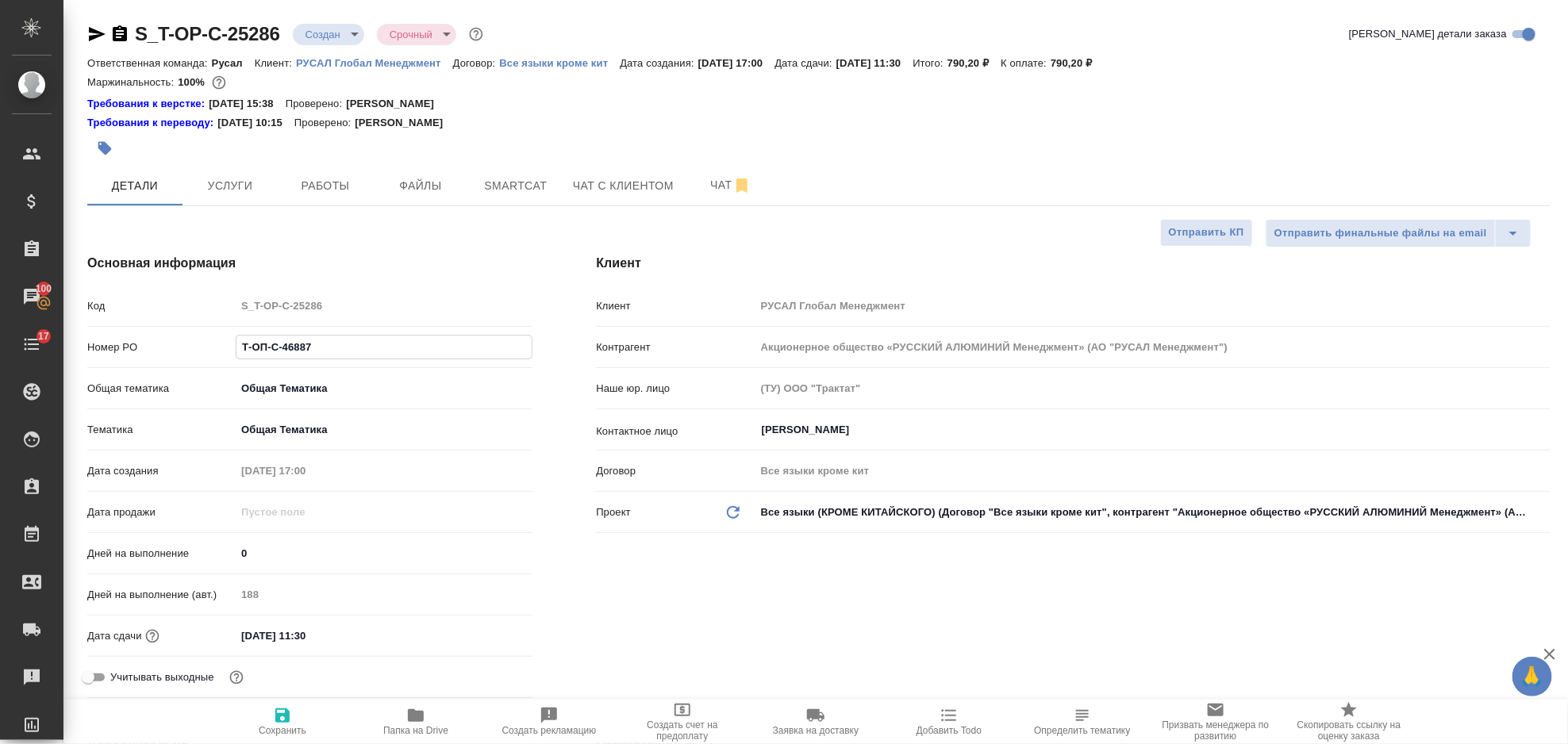
drag, startPoint x: 364, startPoint y: 345, endPoint x: 239, endPoint y: 345, distance: 125.0
click at [239, 345] on input "Т-ОП-С-46887" at bounding box center [384, 346] width 296 height 23
type textarea "x"
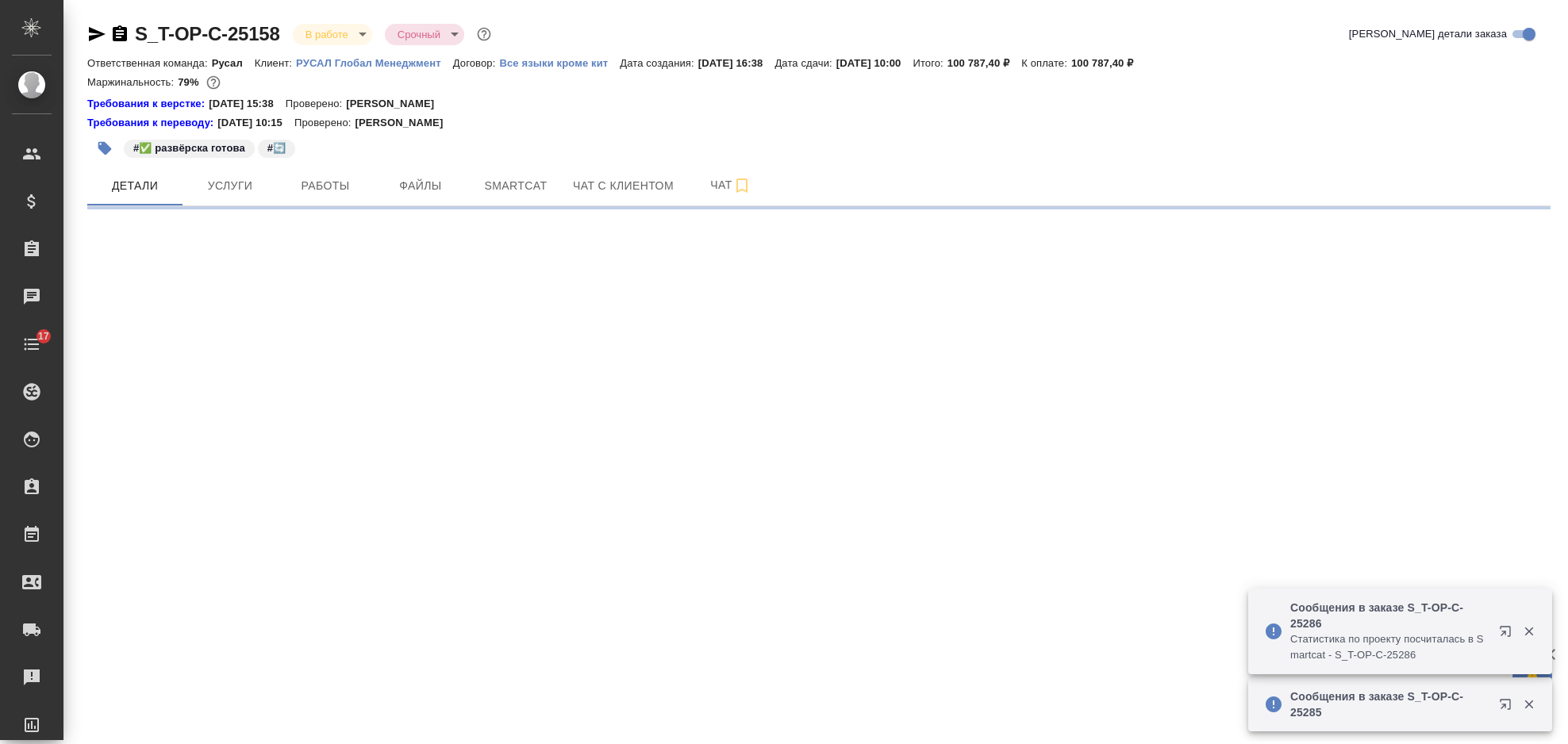
select select "RU"
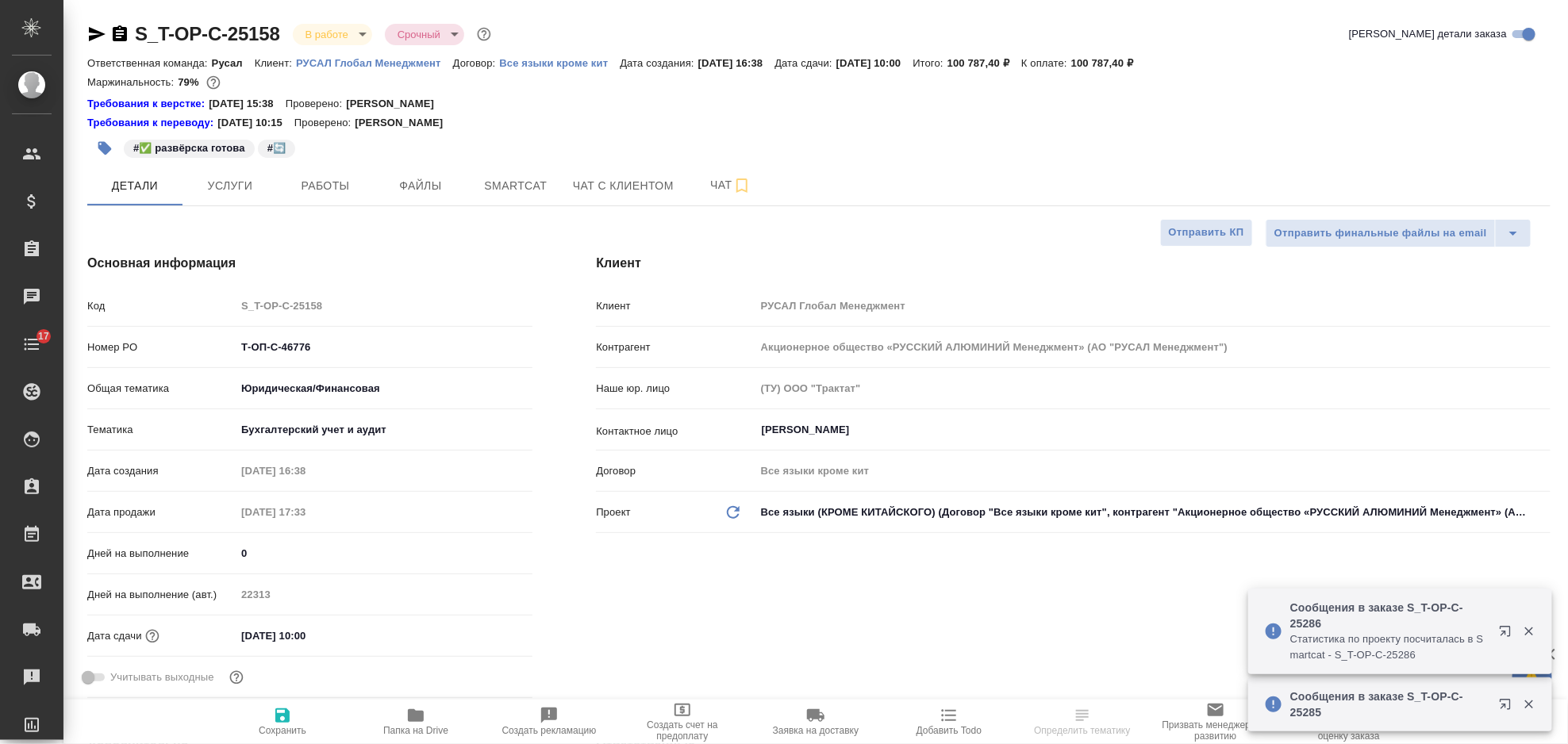
type textarea "x"
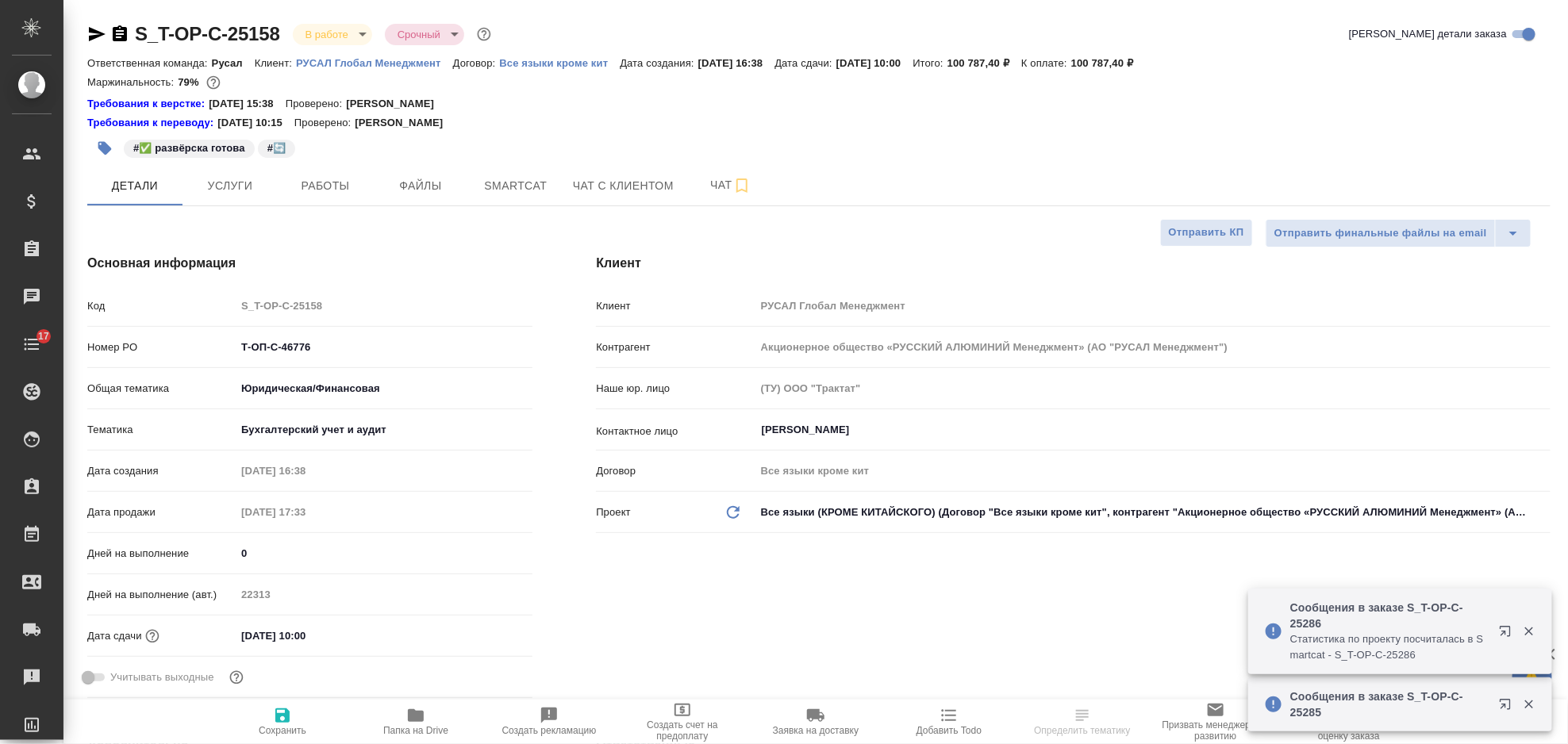
type textarea "x"
type input "[PERSON_NAME]"
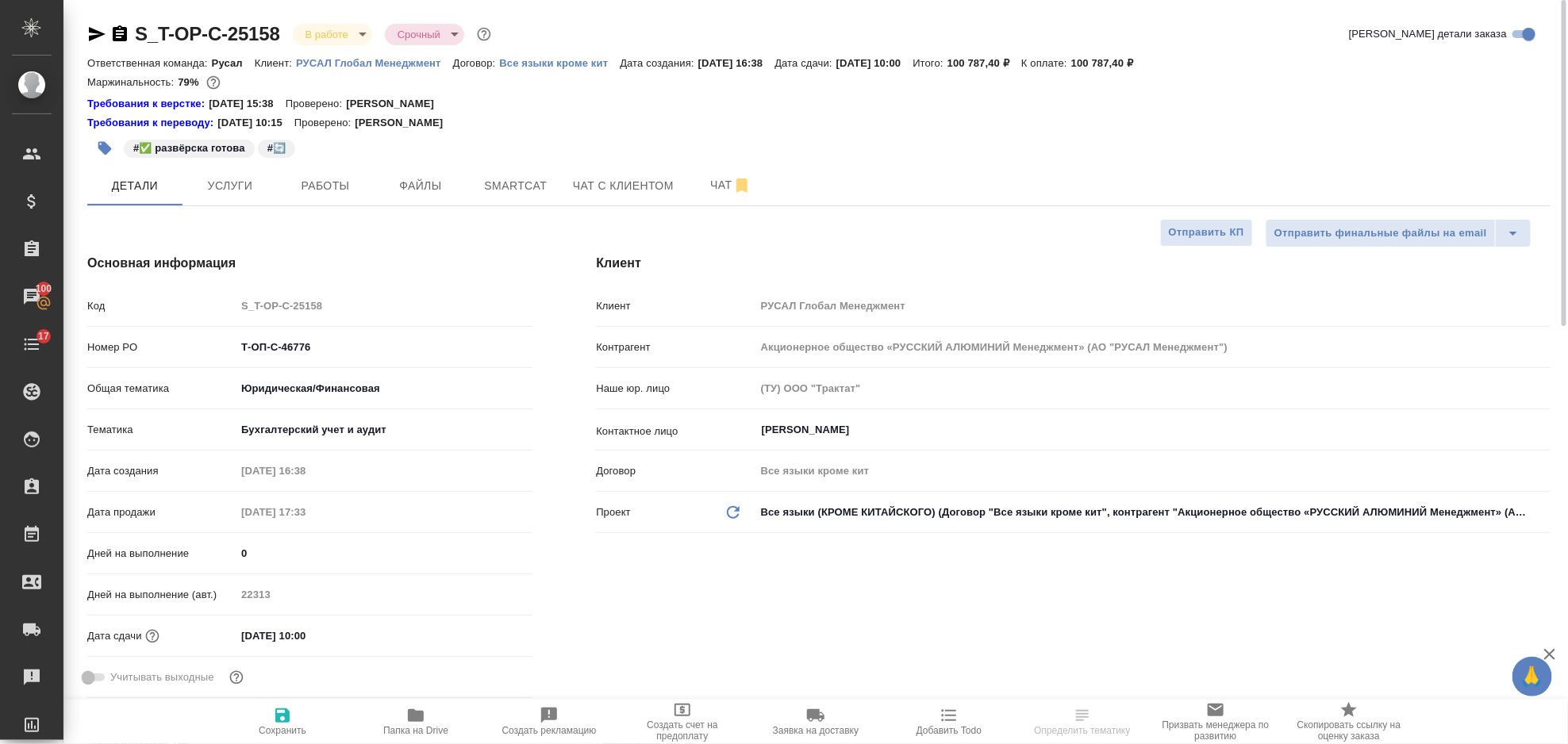
type textarea "x"
select select "RU"
type textarea "x"
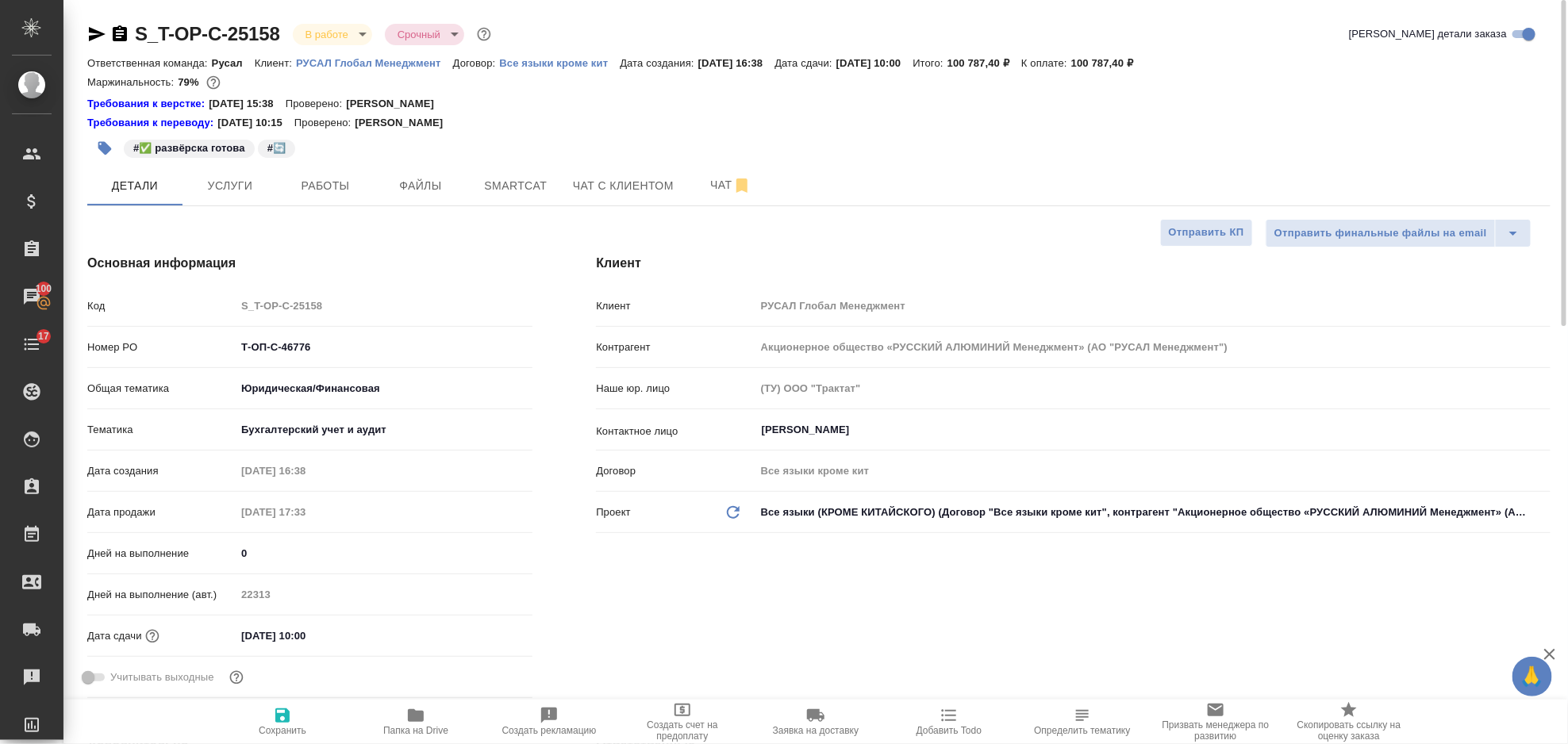
type textarea "x"
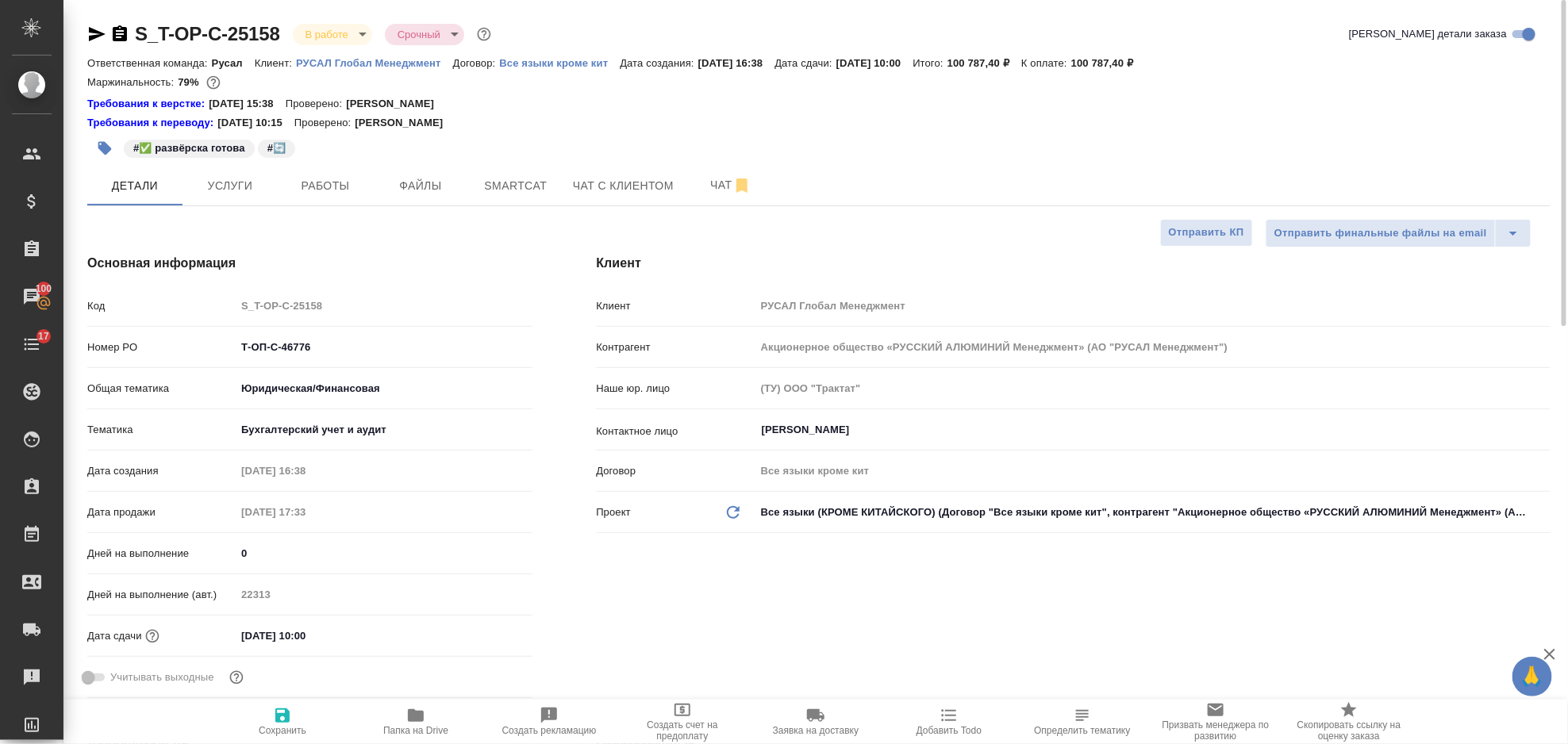
type textarea "x"
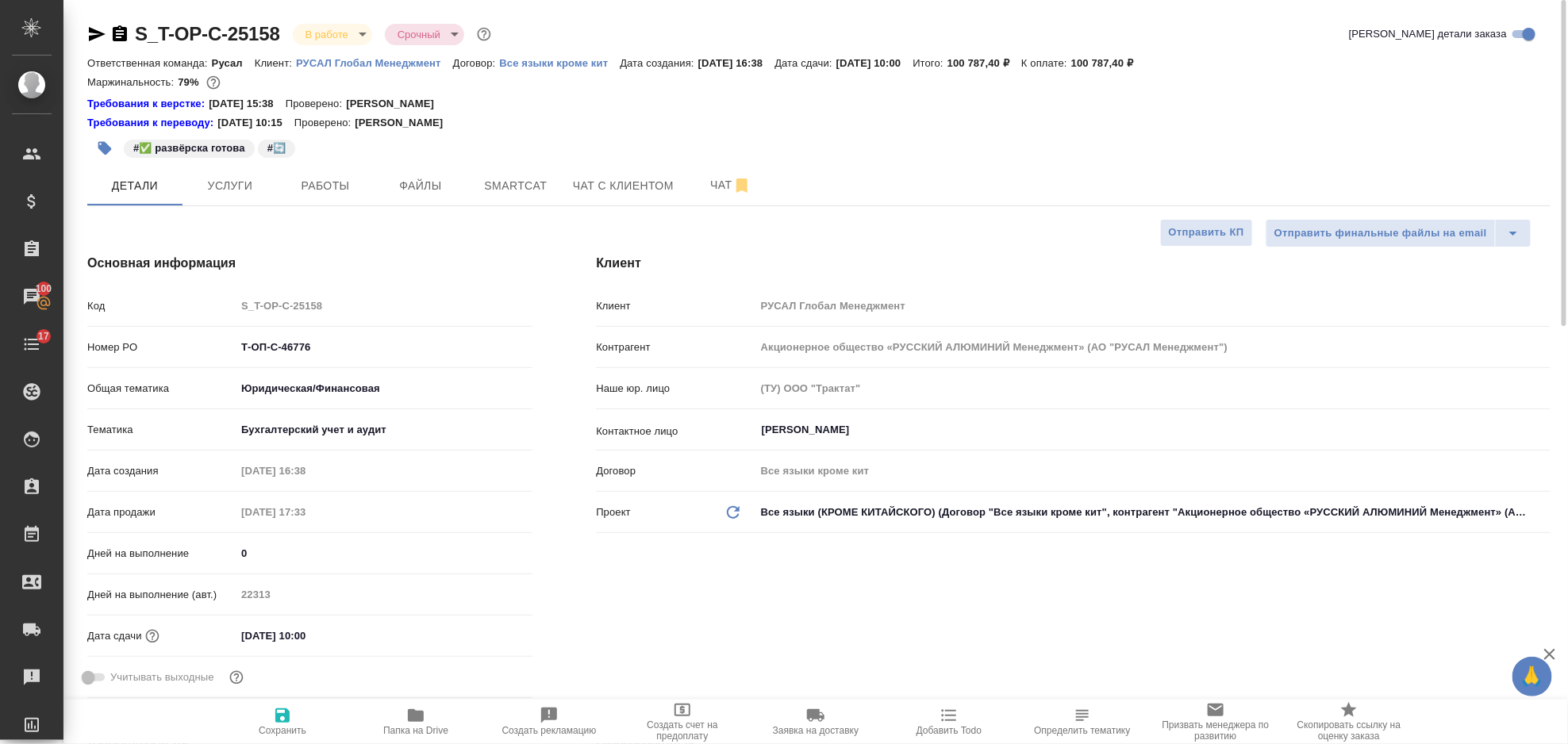
type textarea "x"
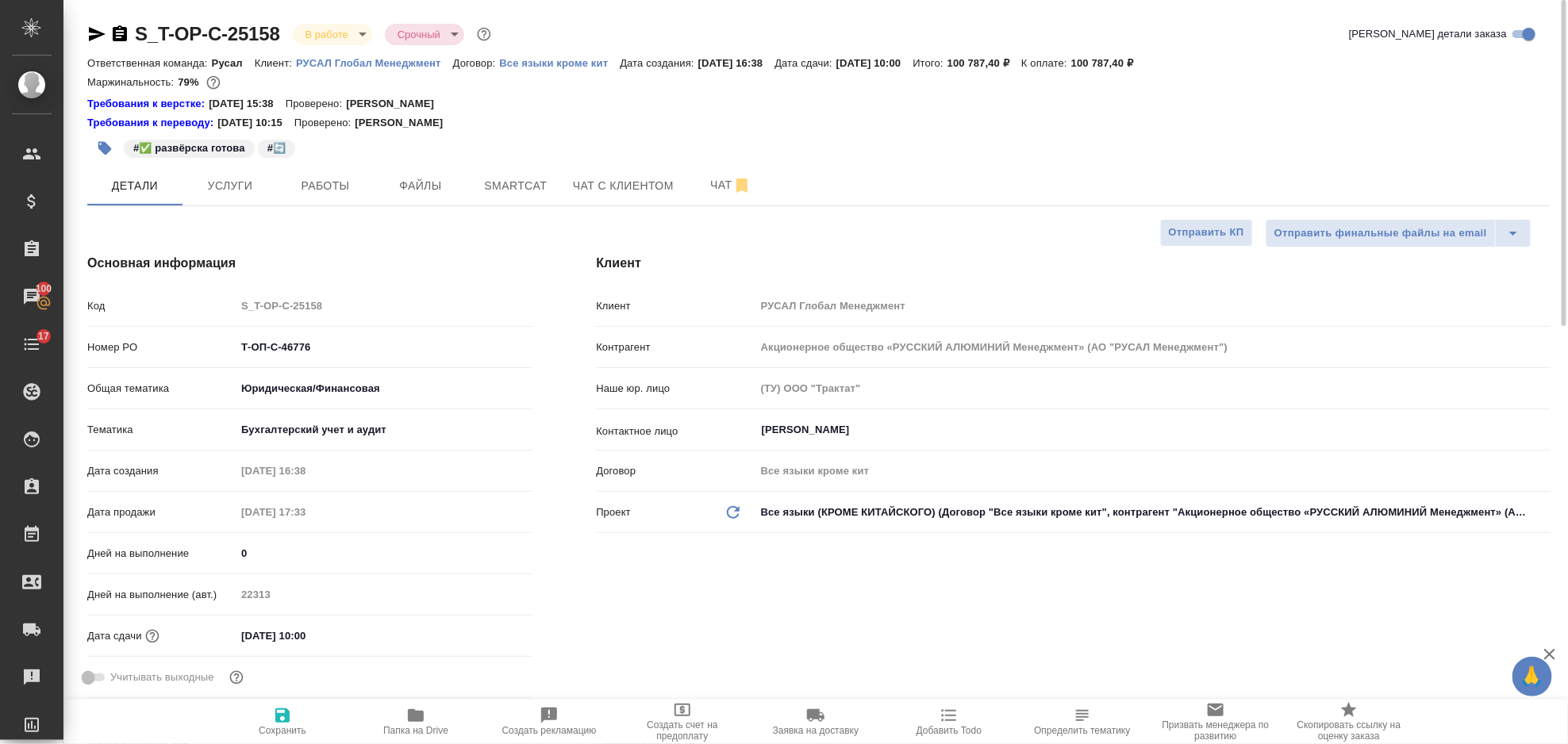
type textarea "x"
drag, startPoint x: 303, startPoint y: 346, endPoint x: 229, endPoint y: 347, distance: 74.0
click at [225, 347] on div "Номер PO Т-ОП-С-46776" at bounding box center [310, 347] width 445 height 28
type textarea "x"
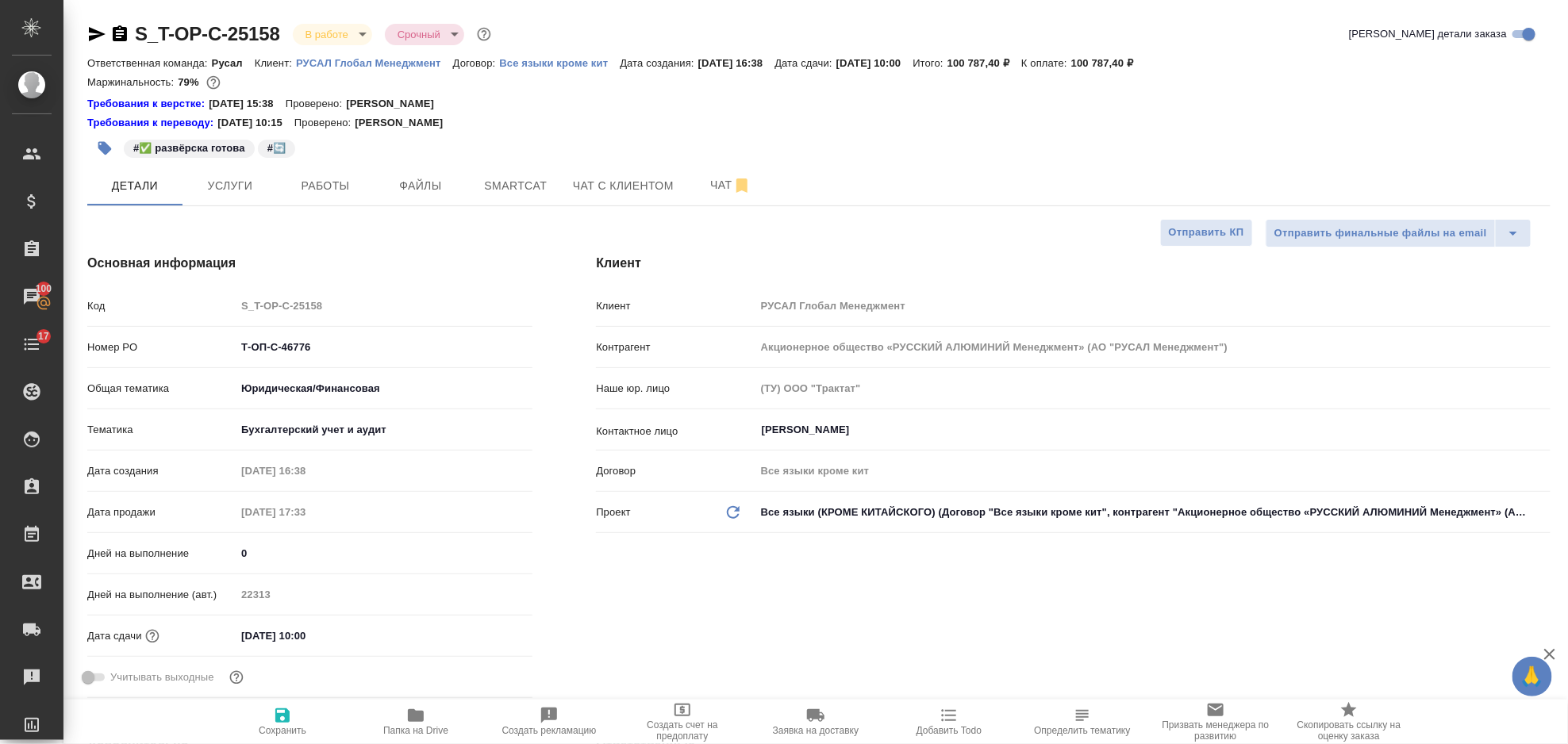
type textarea "x"
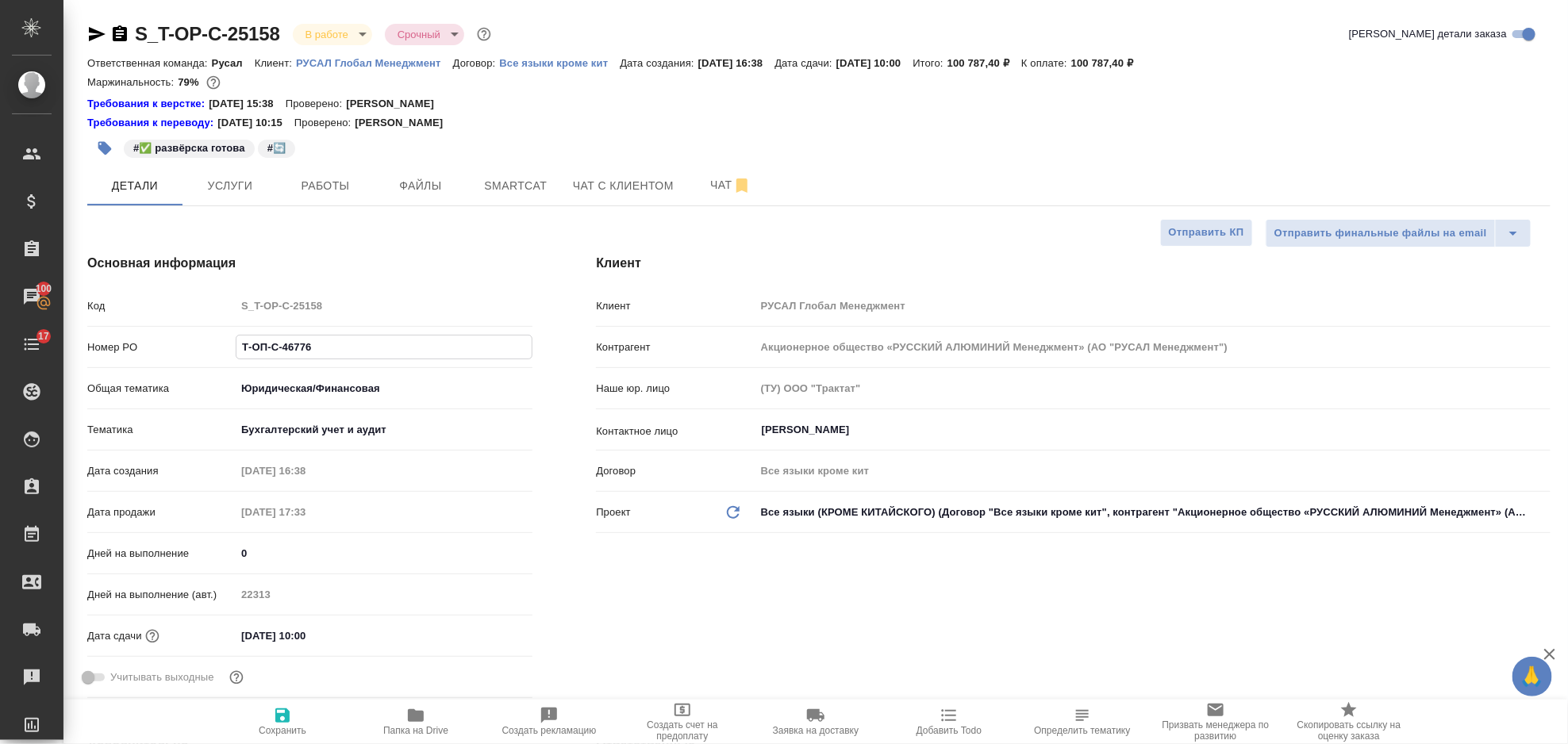
click at [97, 28] on icon "button" at bounding box center [97, 34] width 19 height 19
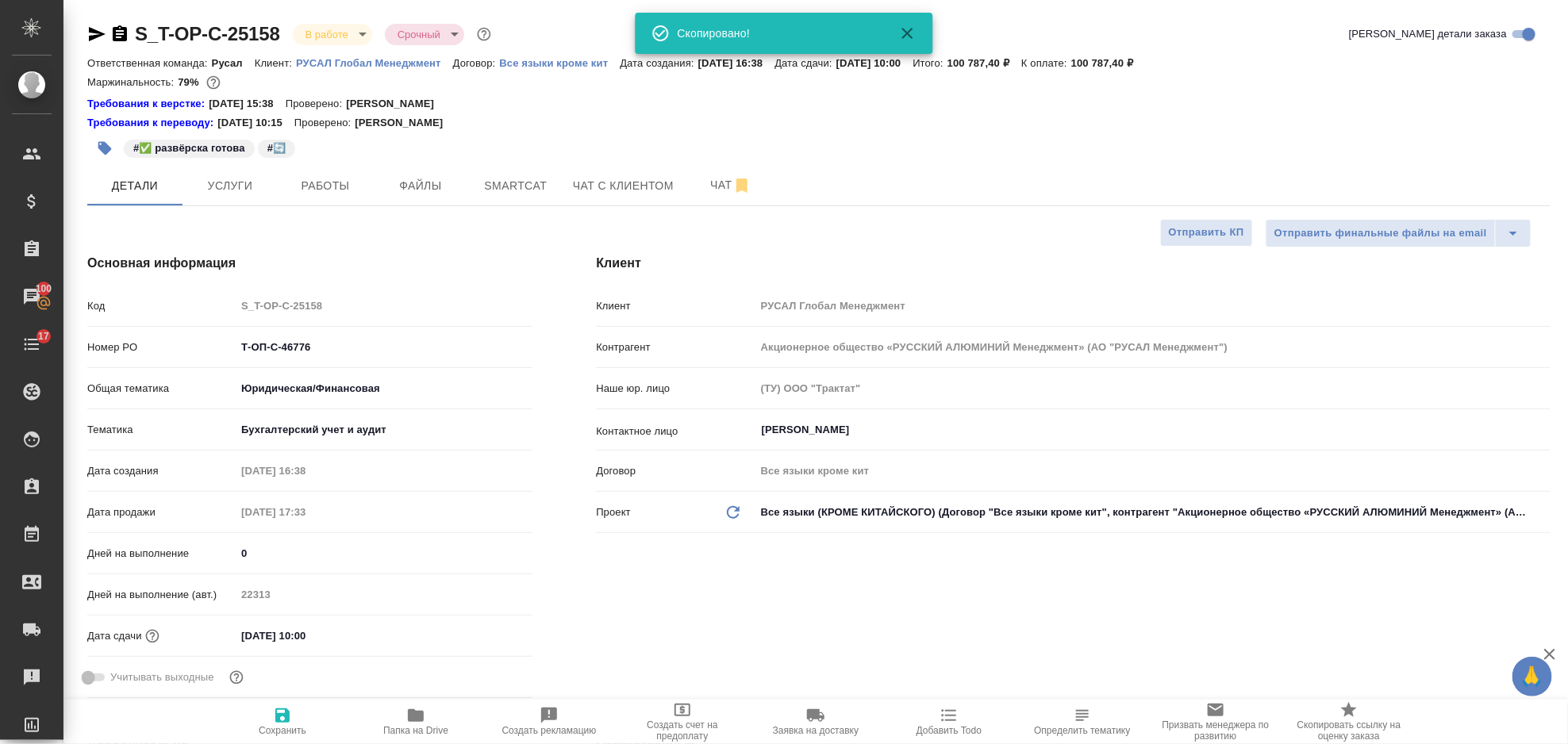
type textarea "x"
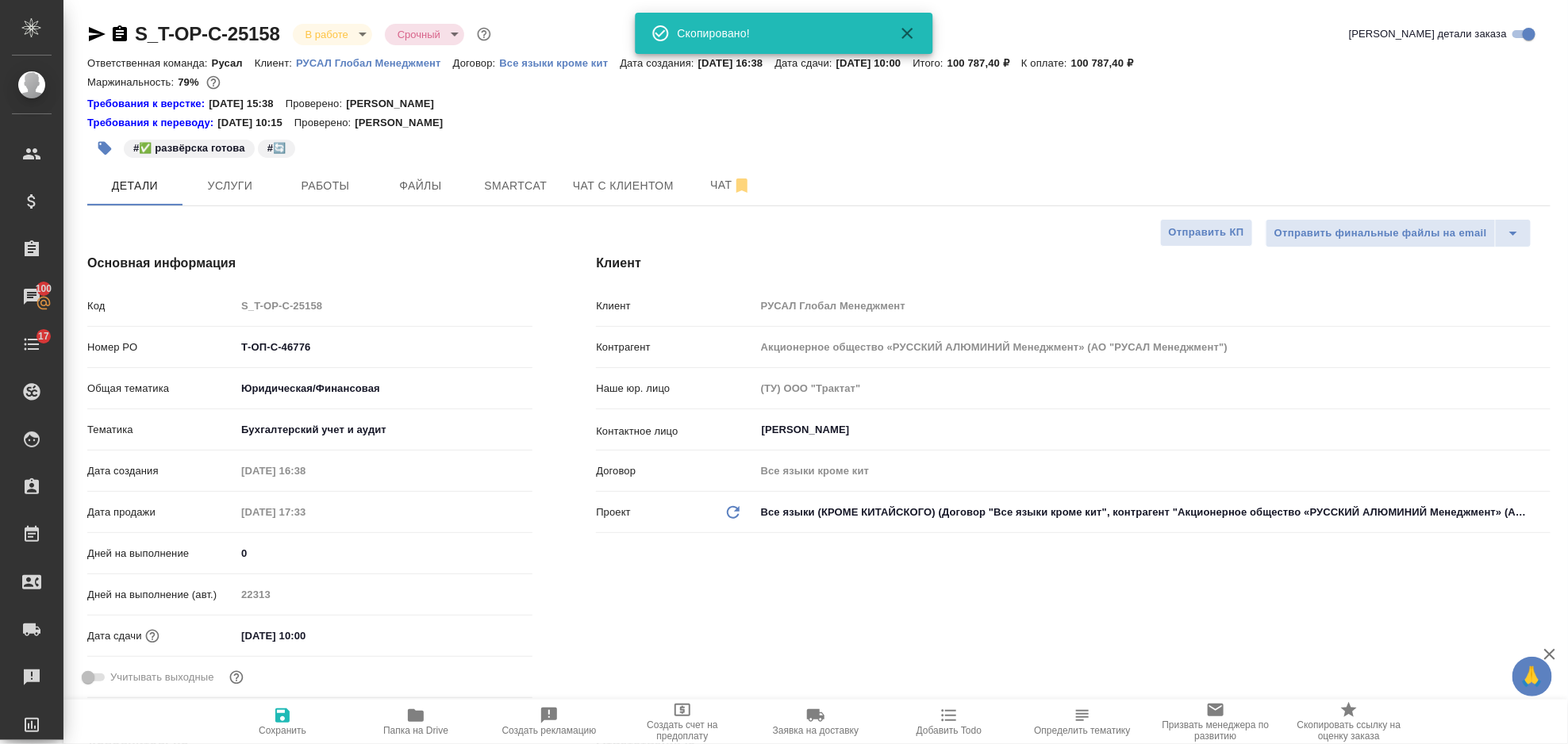
type textarea "x"
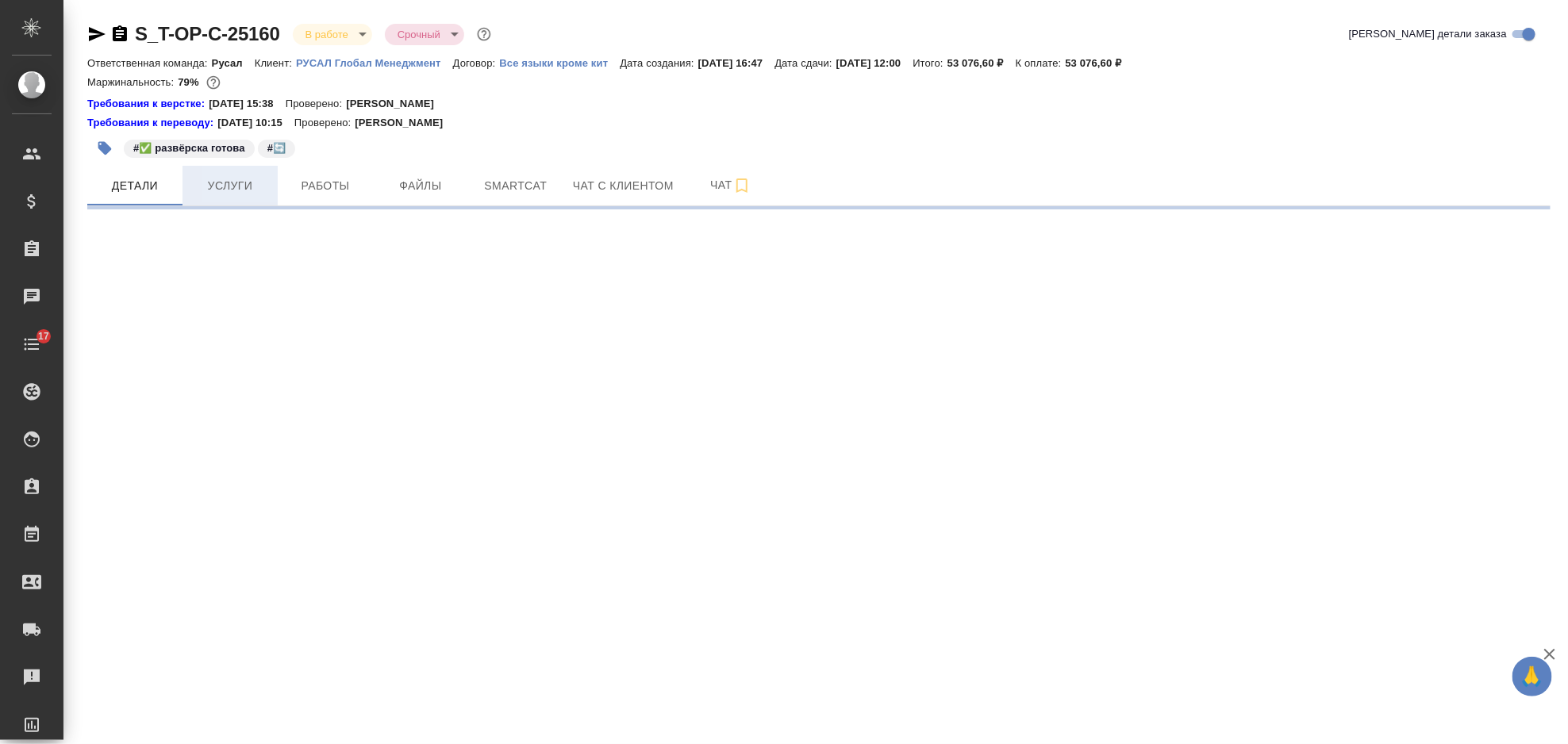
select select "RU"
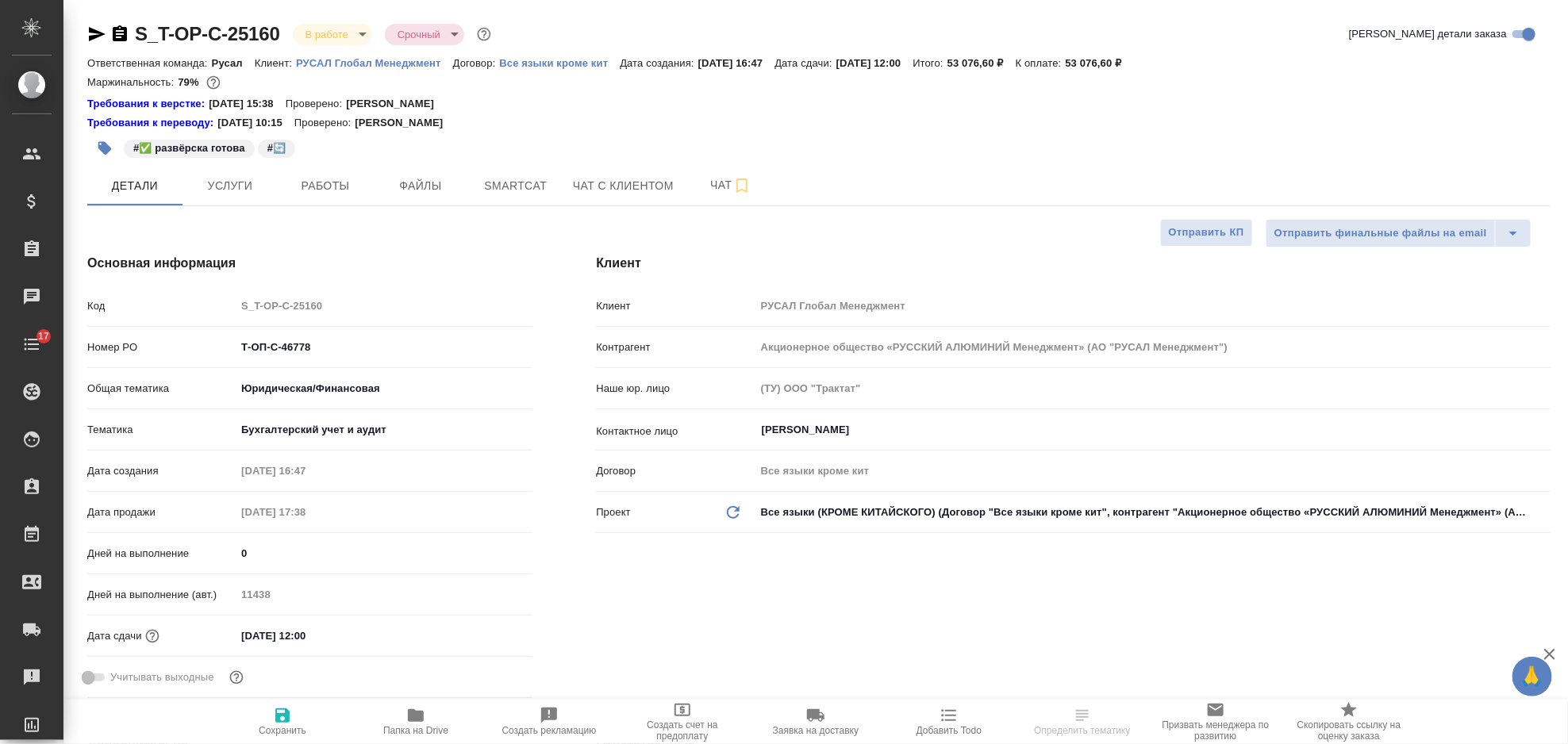
type textarea "x"
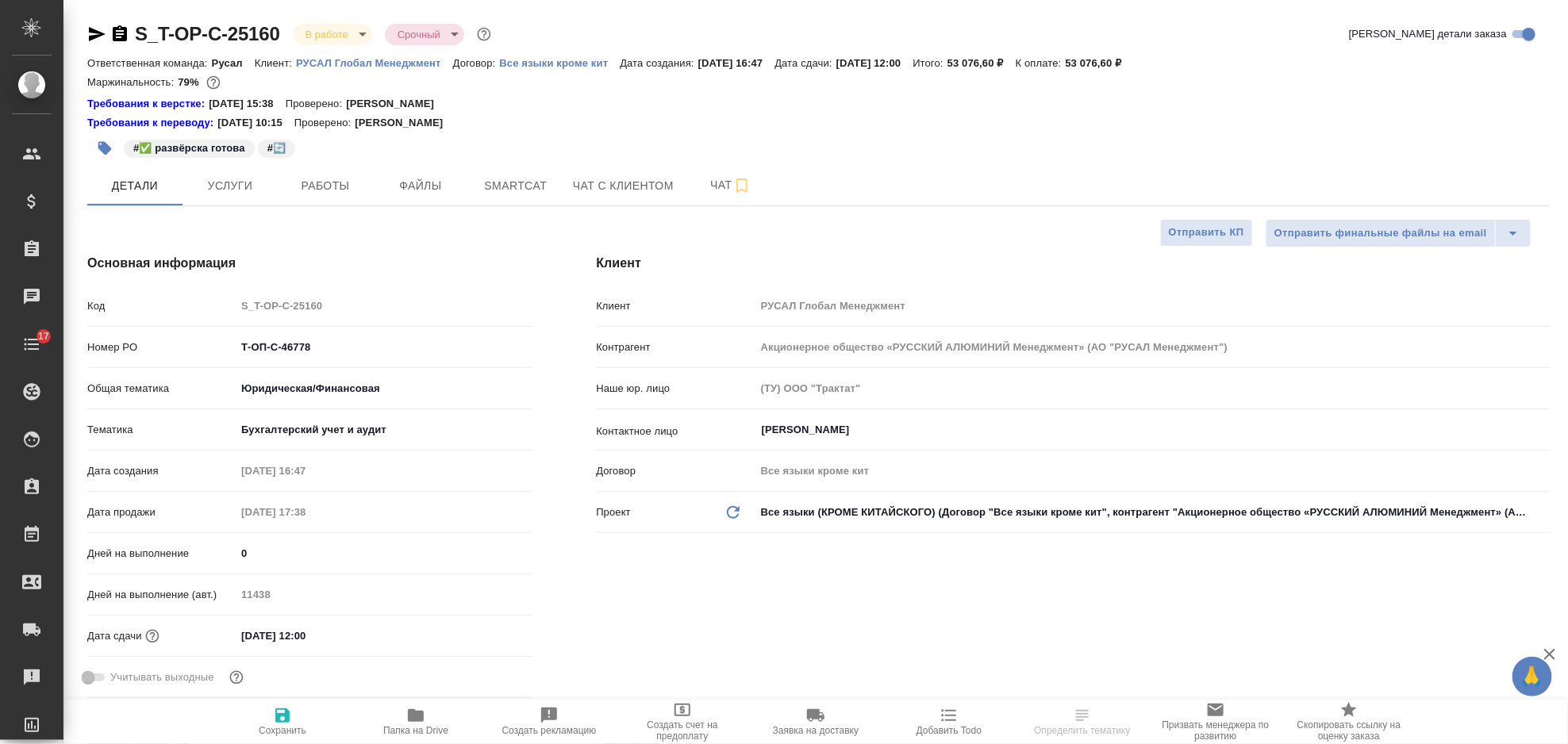
type textarea "x"
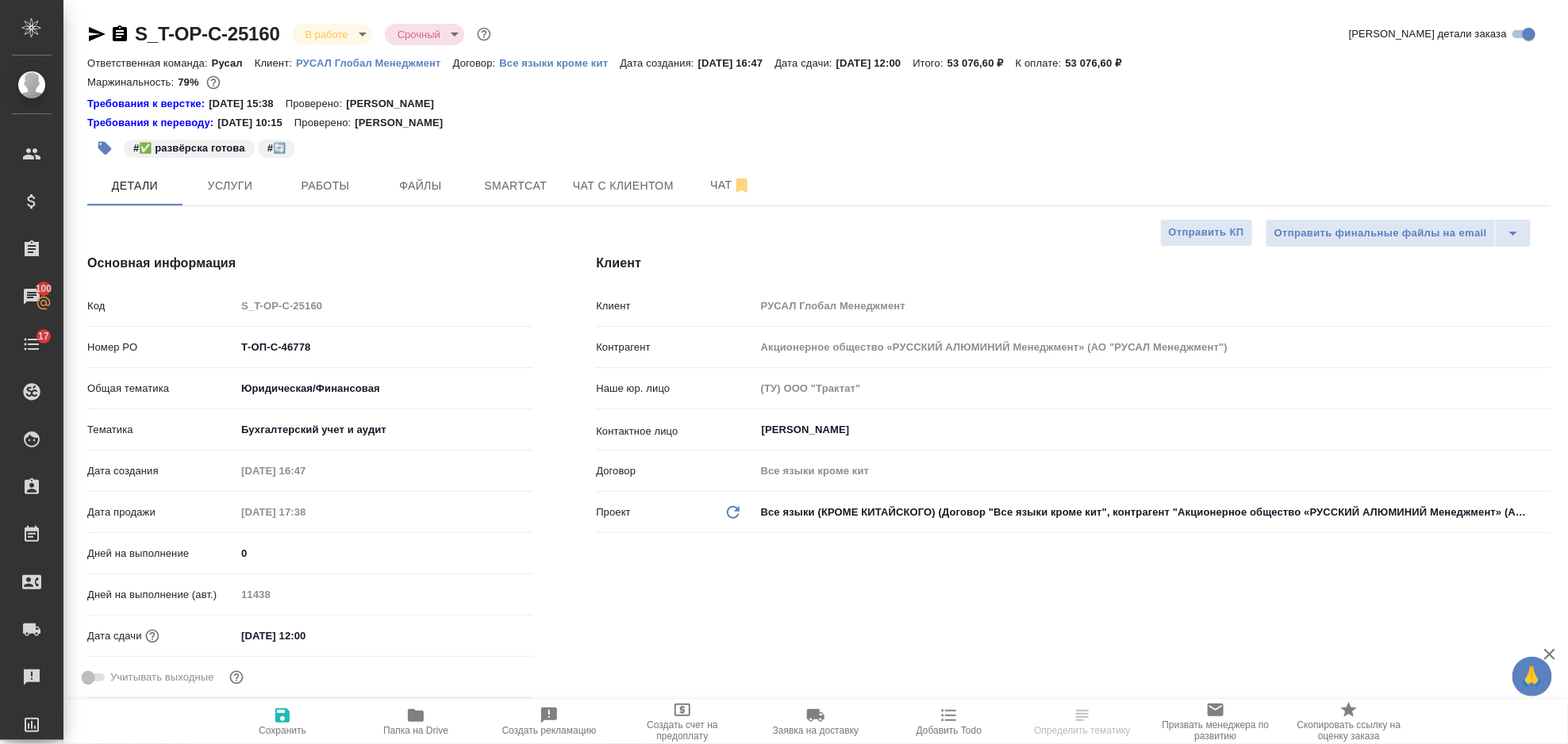
type textarea "x"
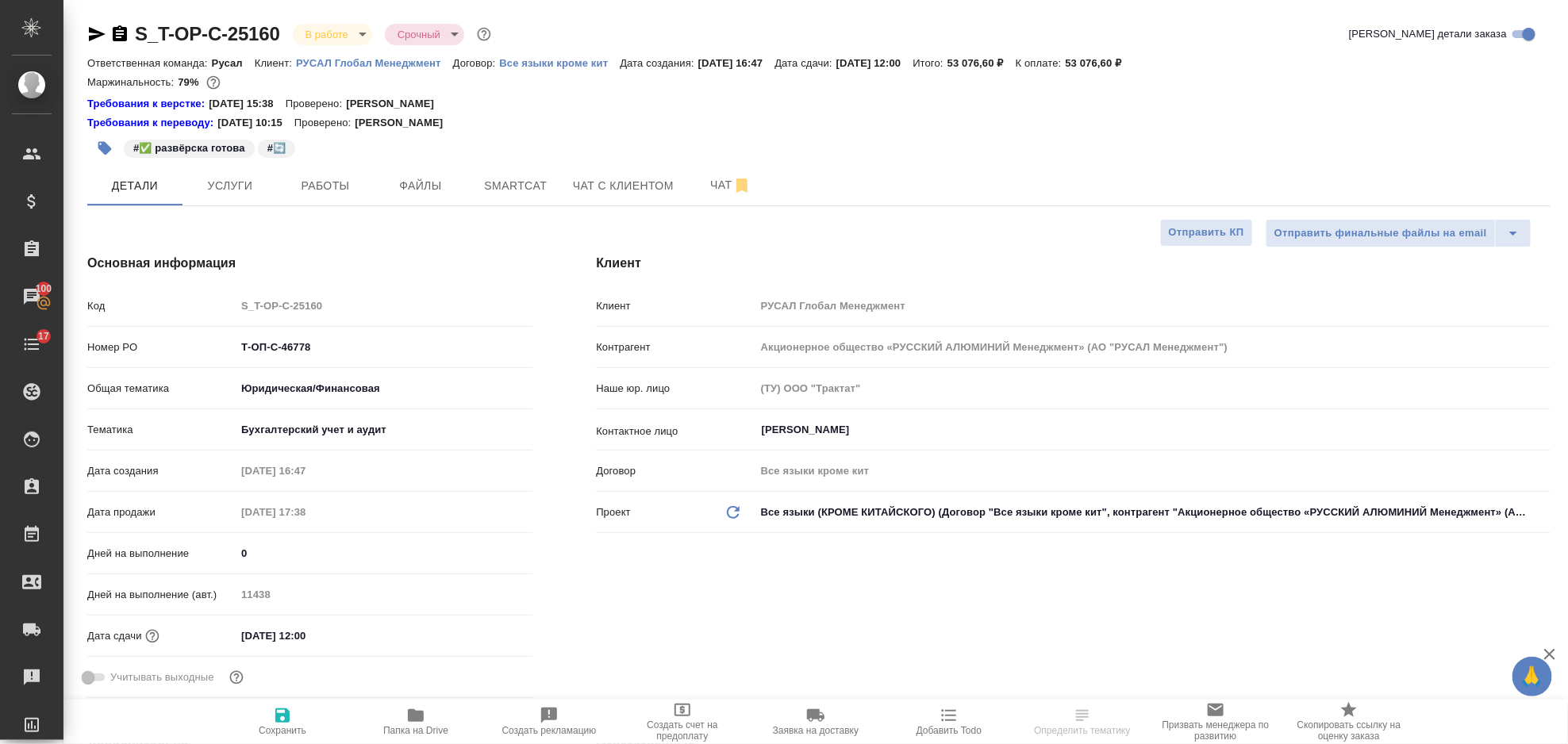
click at [100, 31] on icon "button" at bounding box center [97, 34] width 19 height 19
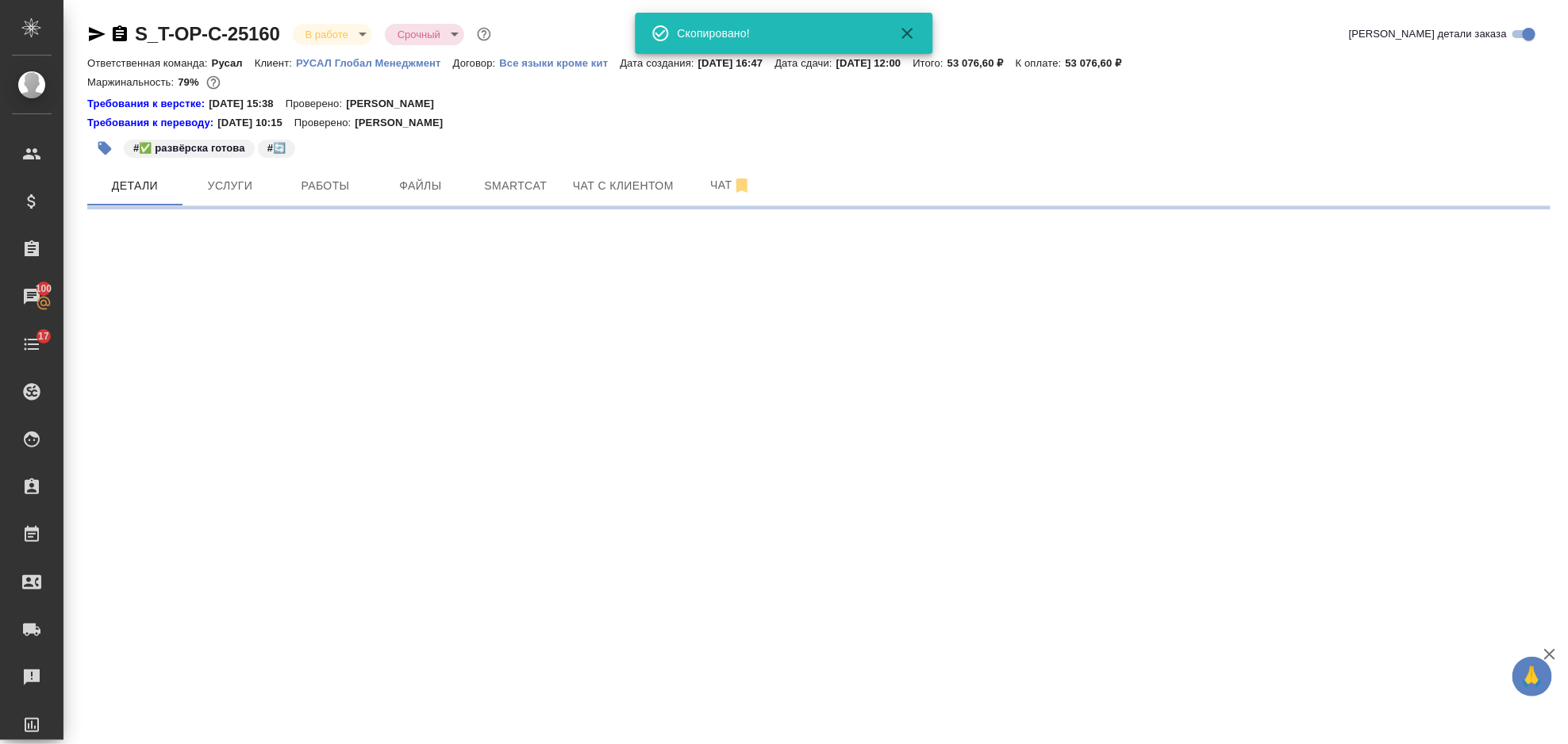
select select "RU"
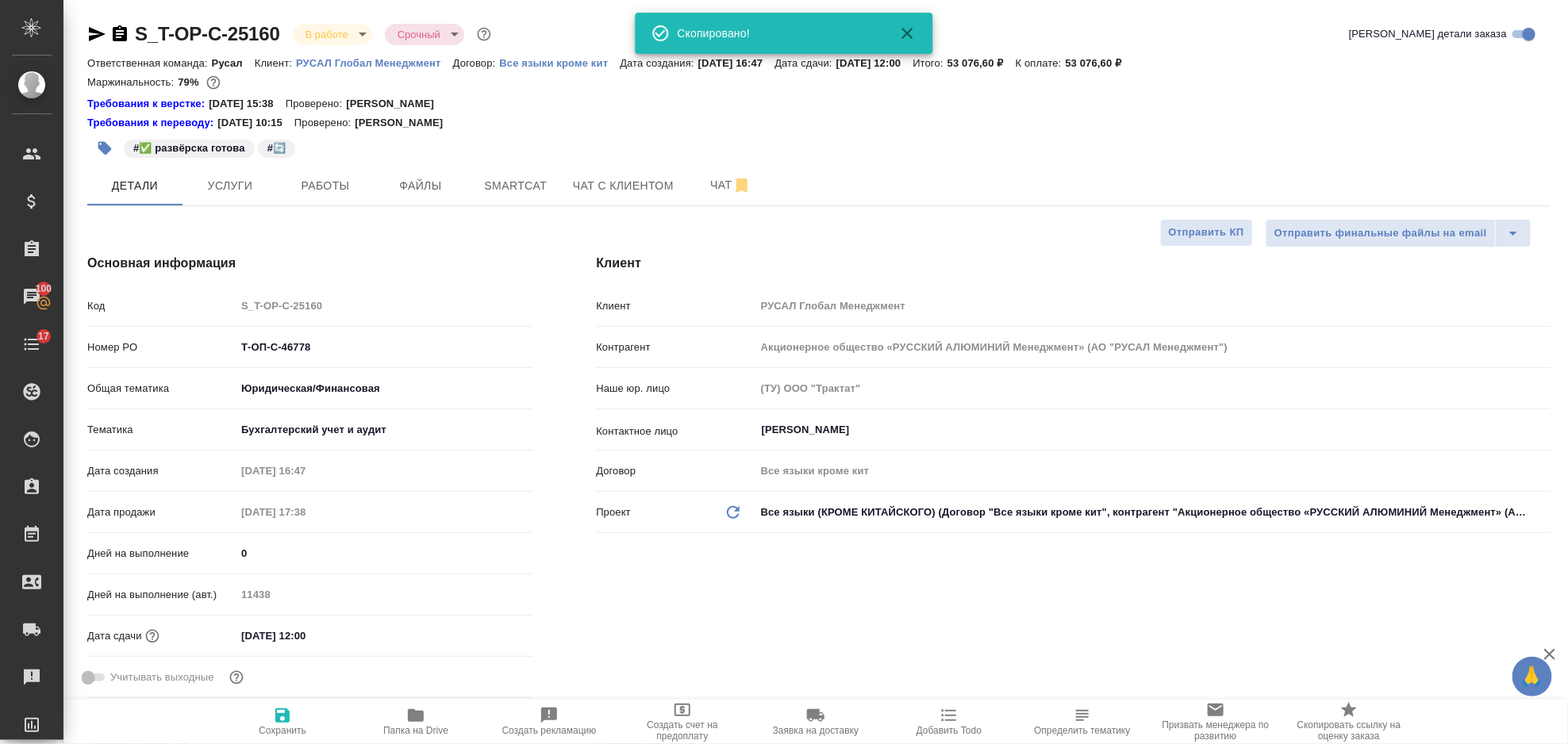
type textarea "x"
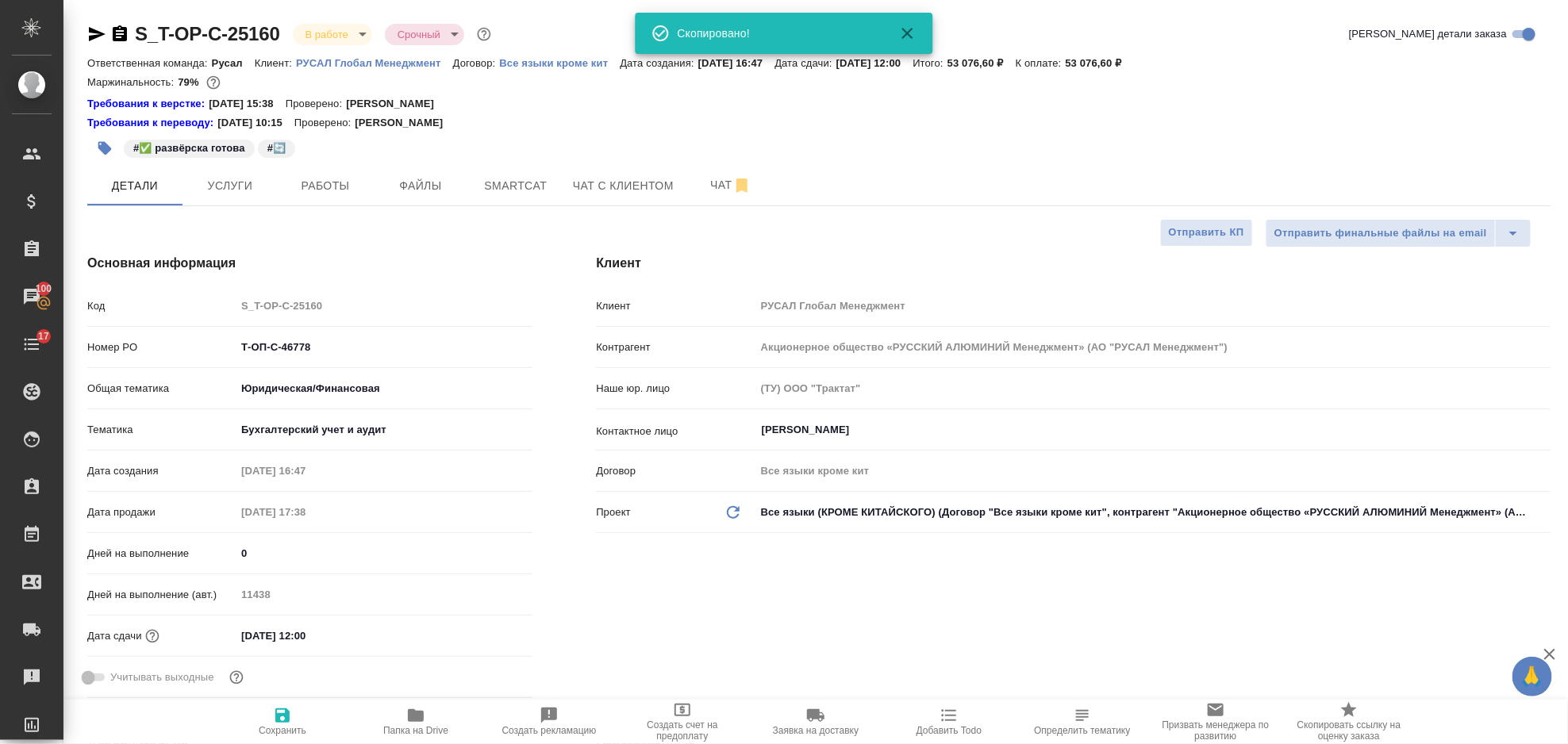
type textarea "x"
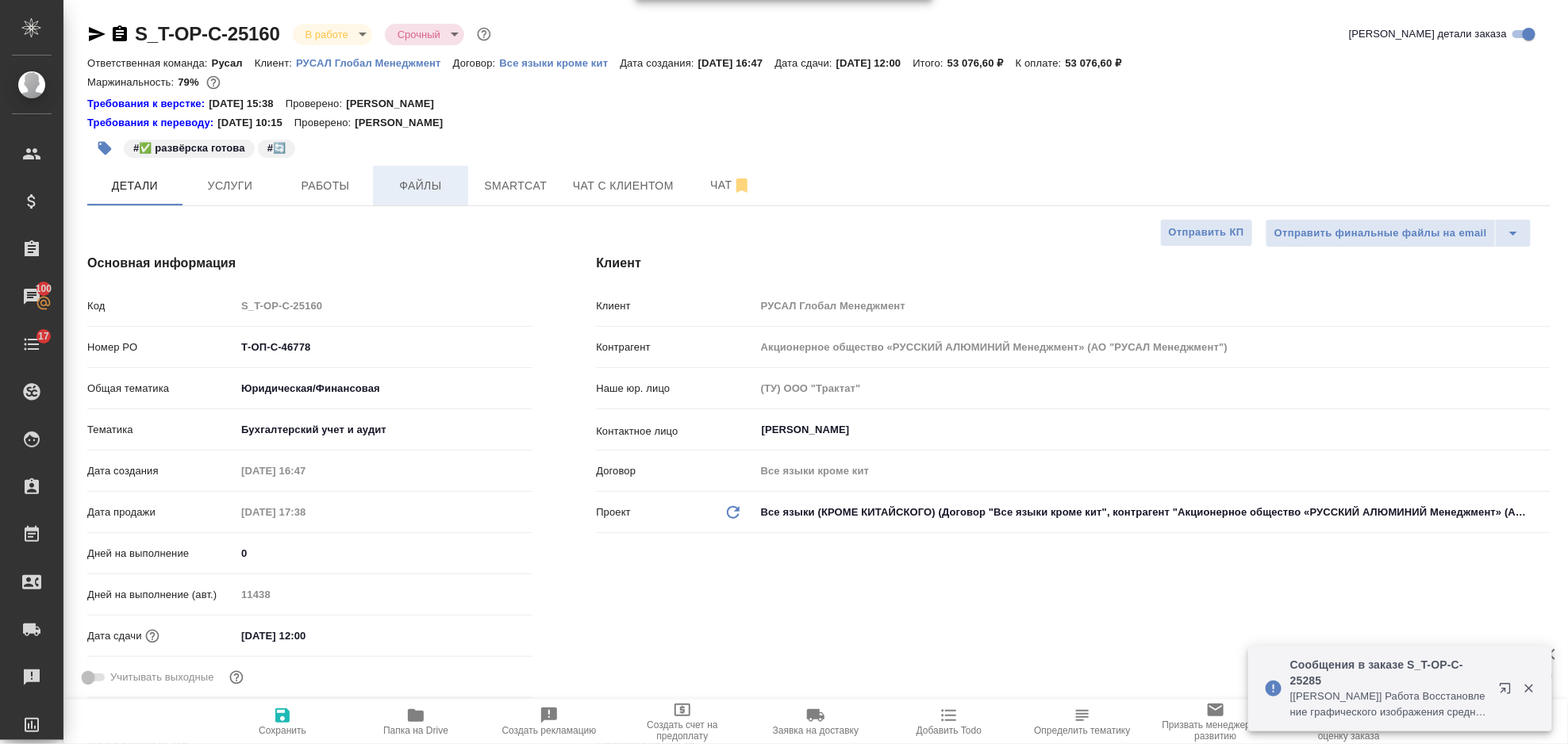
click at [448, 189] on span "Файлы" at bounding box center [420, 186] width 76 height 19
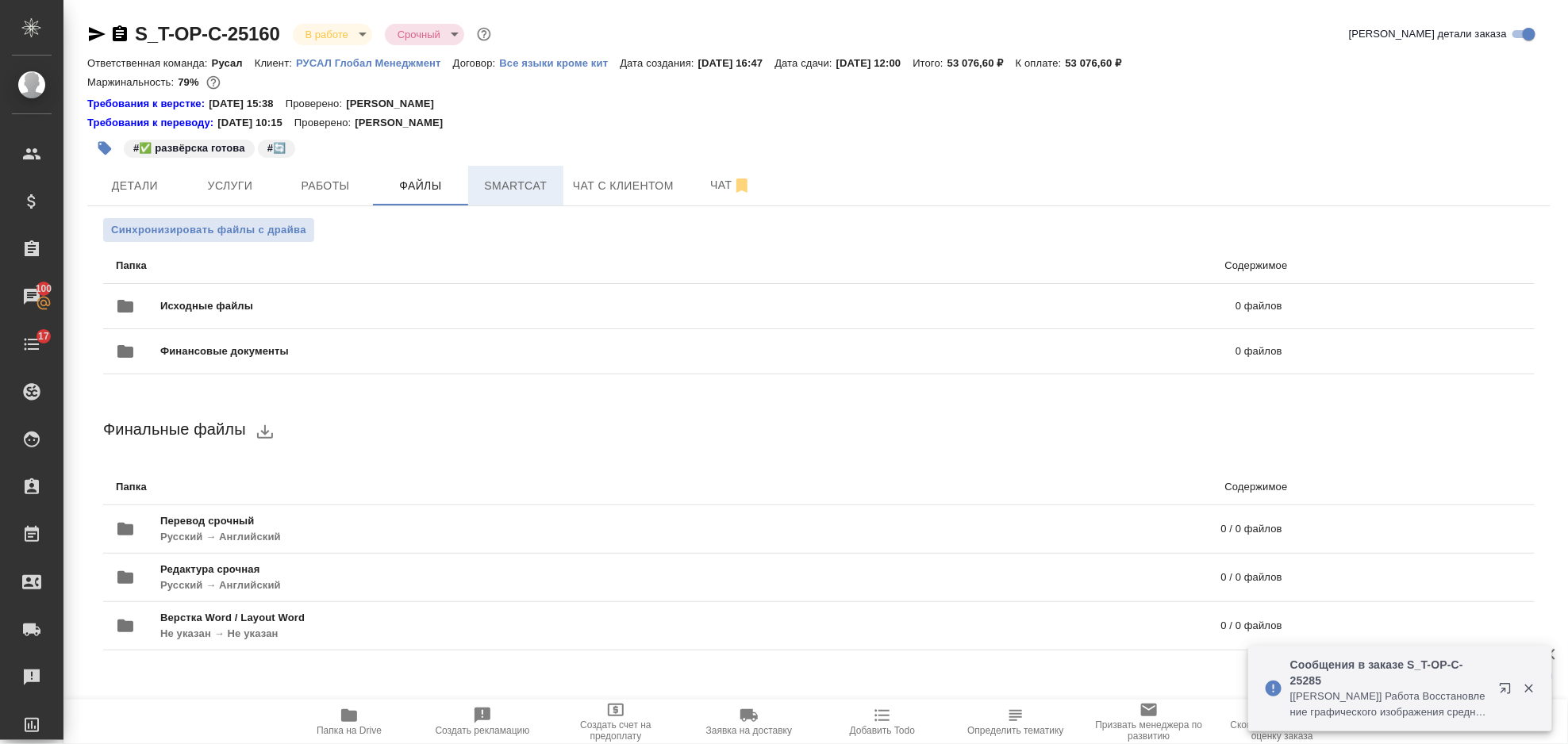
click at [519, 174] on button "Smartcat" at bounding box center [515, 186] width 95 height 40
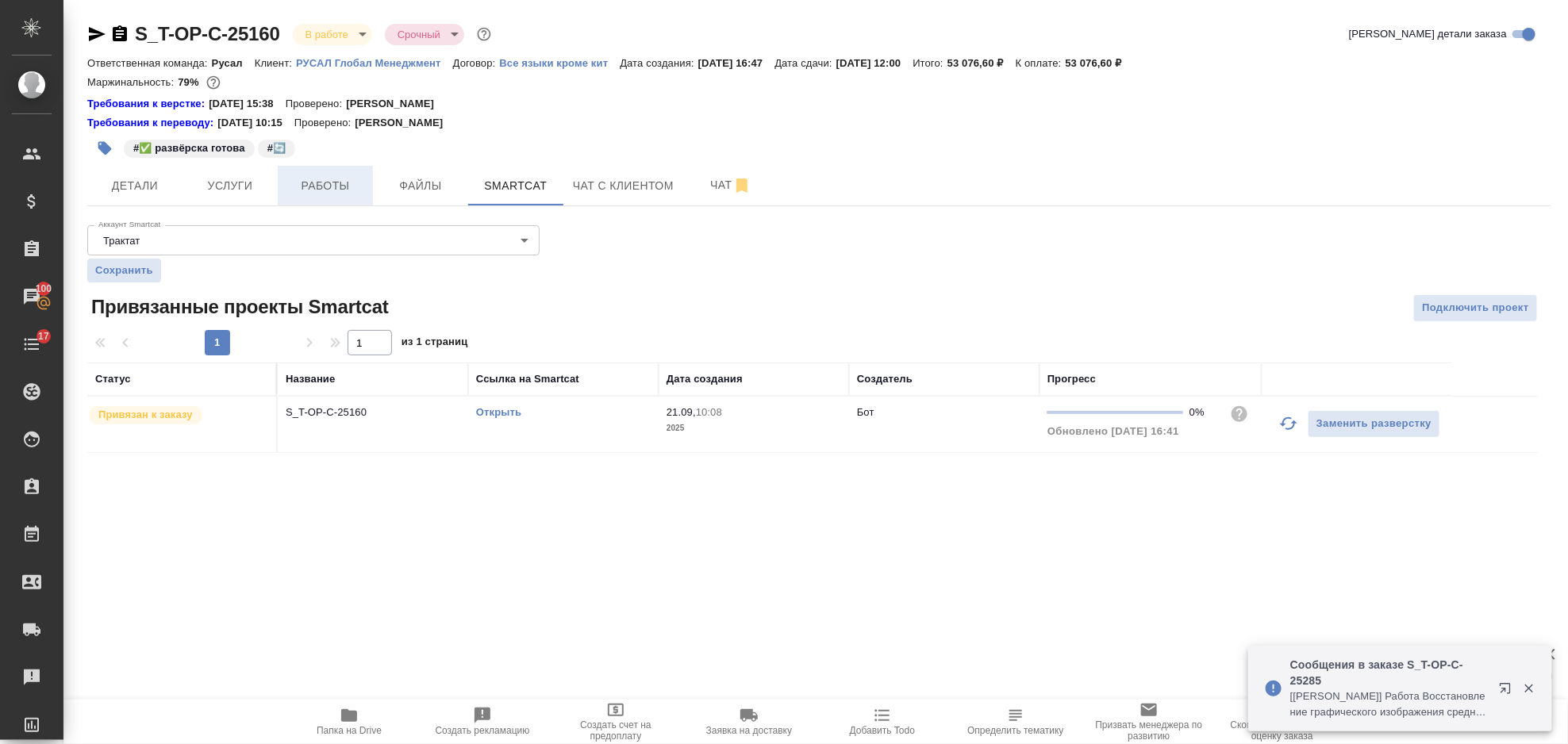
click at [309, 178] on span "Работы" at bounding box center [325, 186] width 76 height 19
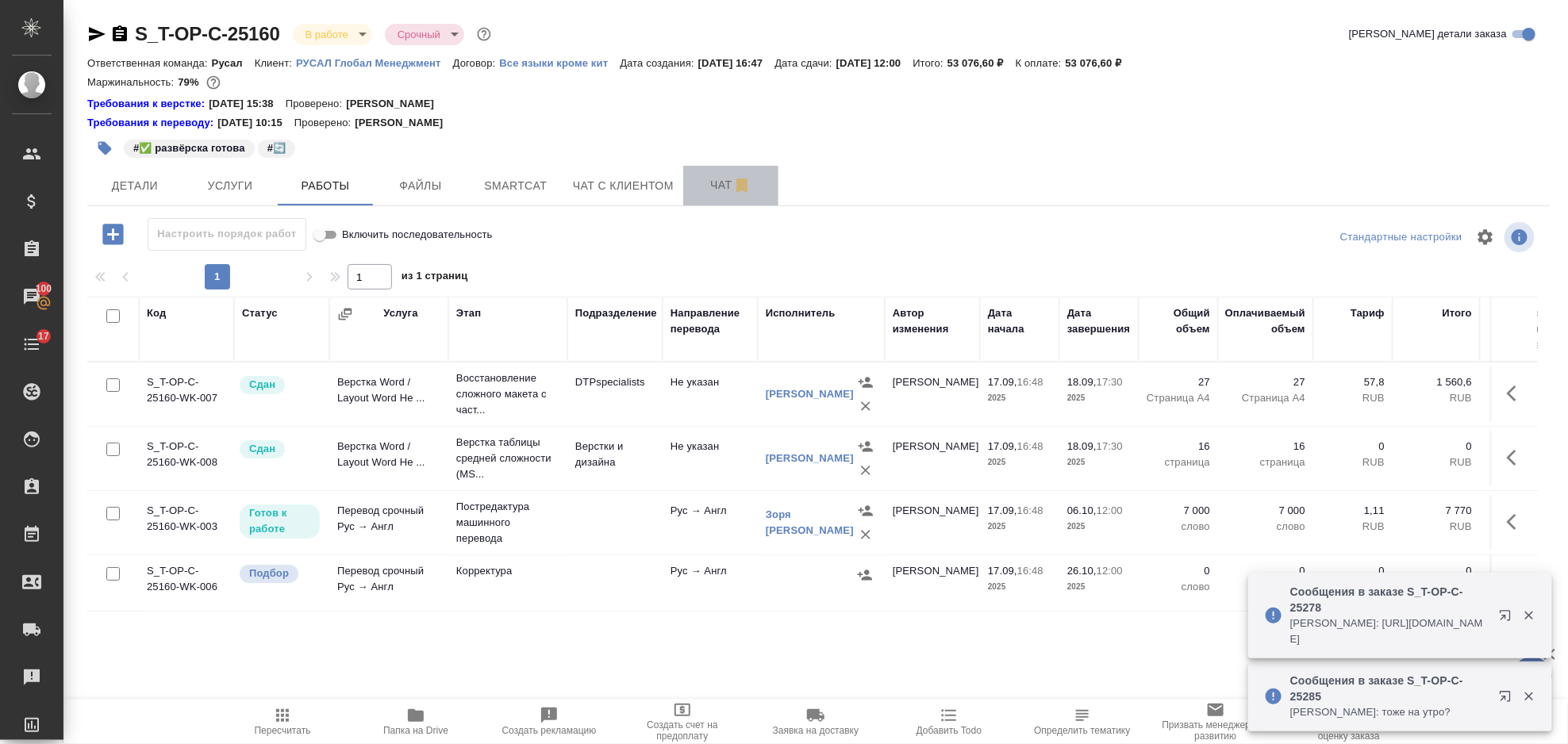
click at [696, 184] on span "Чат" at bounding box center [730, 185] width 76 height 19
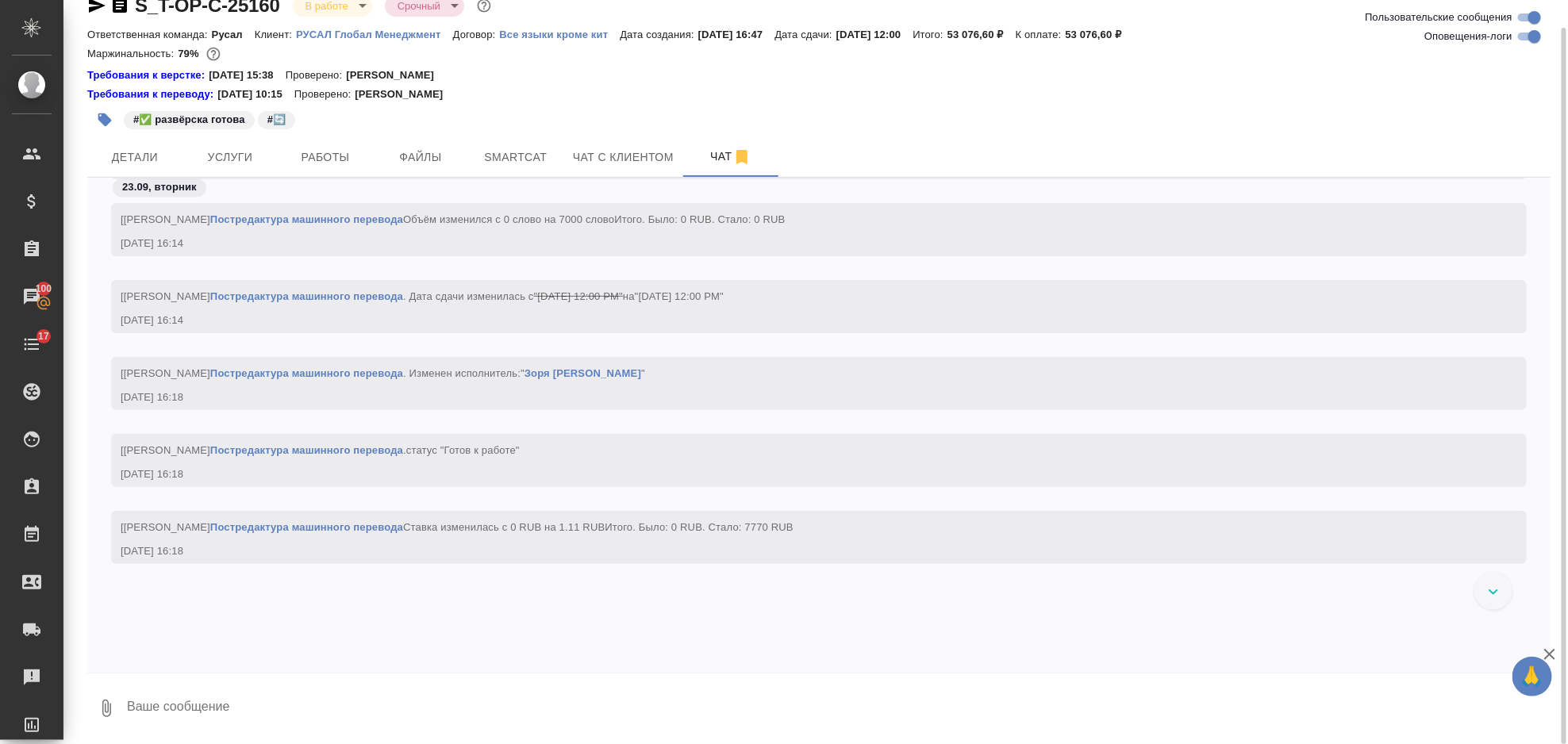
scroll to position [4535, 0]
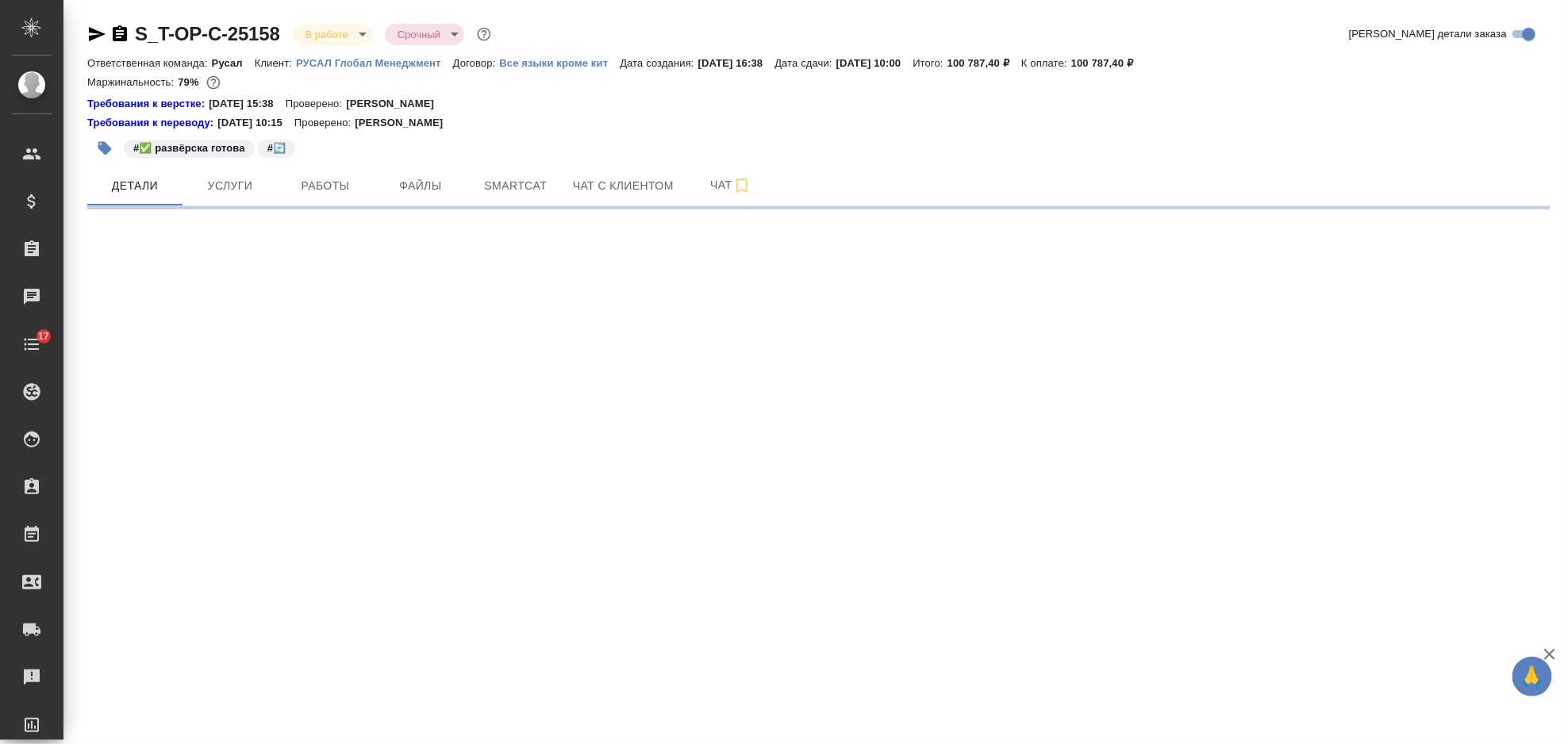
select select "RU"
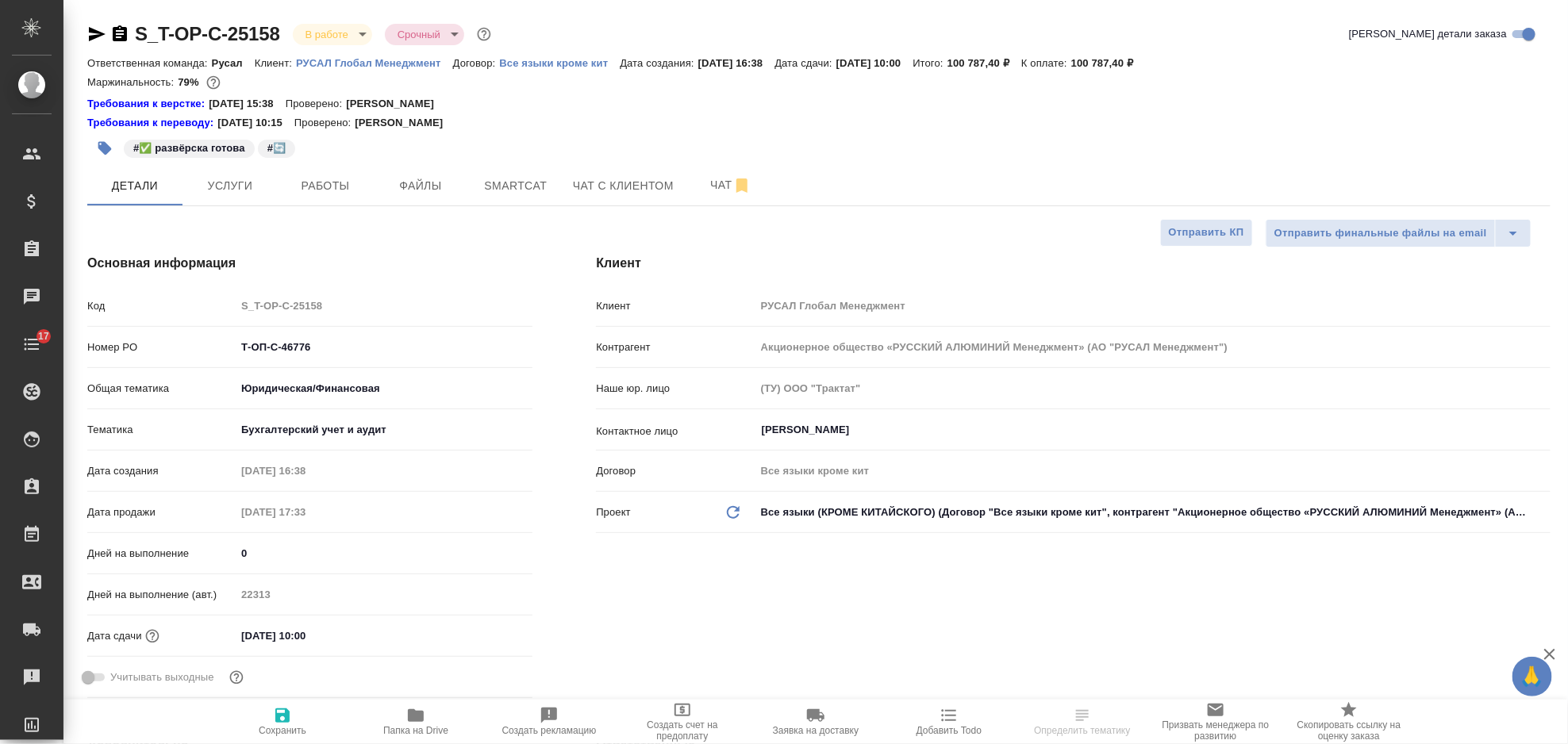
type textarea "x"
click at [347, 625] on input "[DATE] 10:00" at bounding box center [305, 635] width 139 height 23
click at [487, 631] on icon "button" at bounding box center [486, 635] width 19 height 19
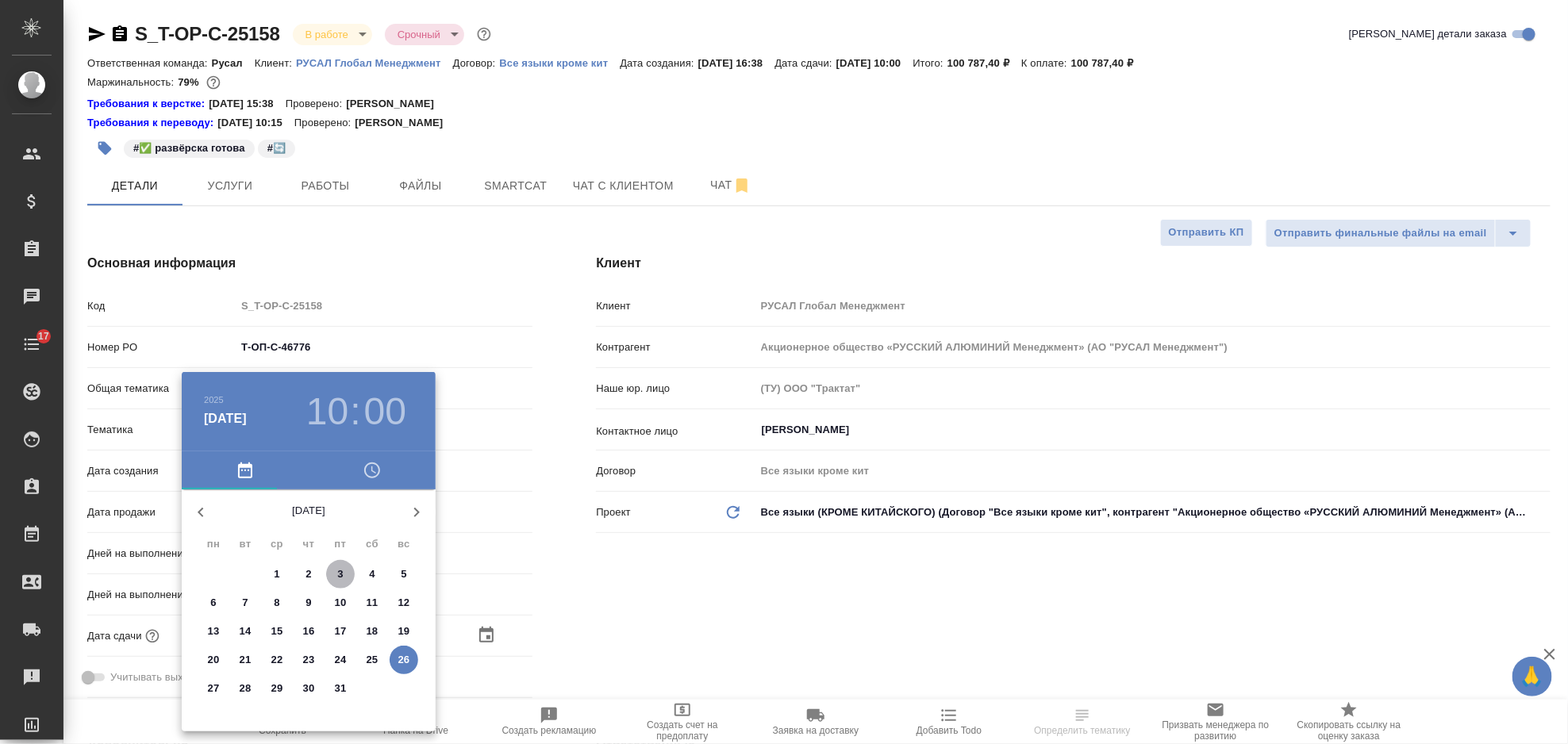
click at [337, 572] on p "3" at bounding box center [340, 574] width 6 height 16
type input "[DATE] 10:00"
type textarea "x"
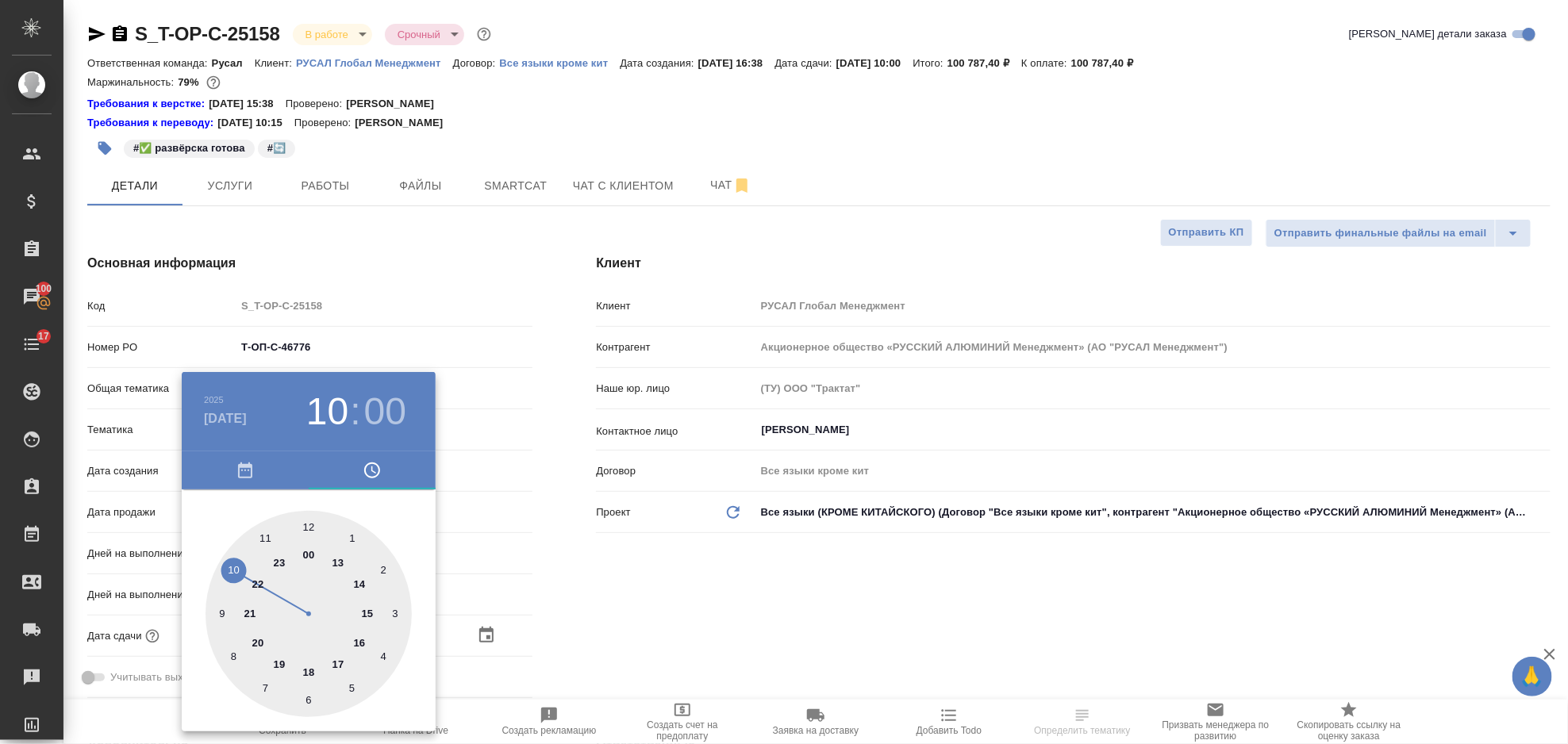
click at [355, 642] on div at bounding box center [308, 613] width 206 height 206
type input "[DATE] 16:00"
type textarea "x"
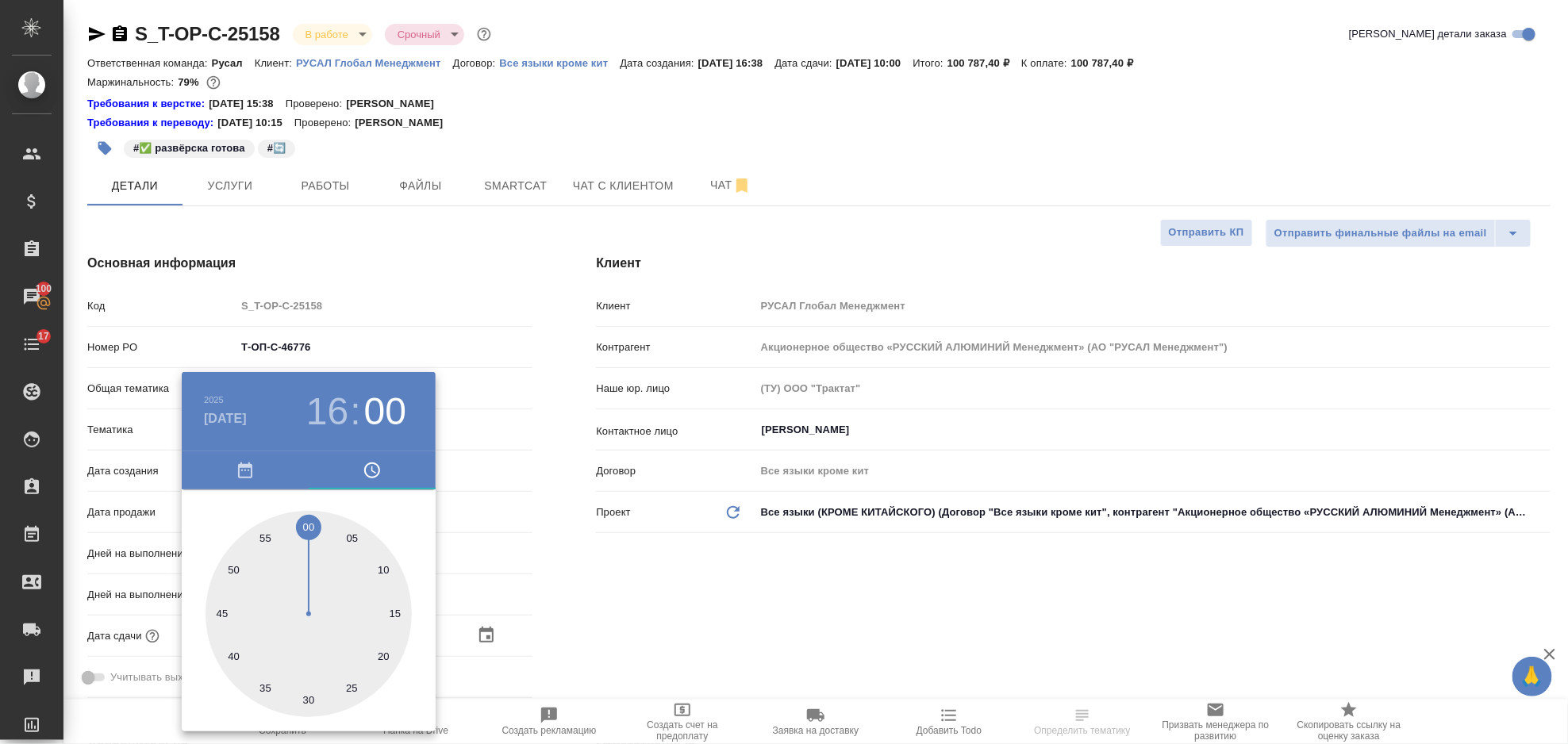
drag, startPoint x: 728, startPoint y: 619, endPoint x: 667, endPoint y: 612, distance: 61.4
click at [729, 618] on div at bounding box center [784, 372] width 1568 height 744
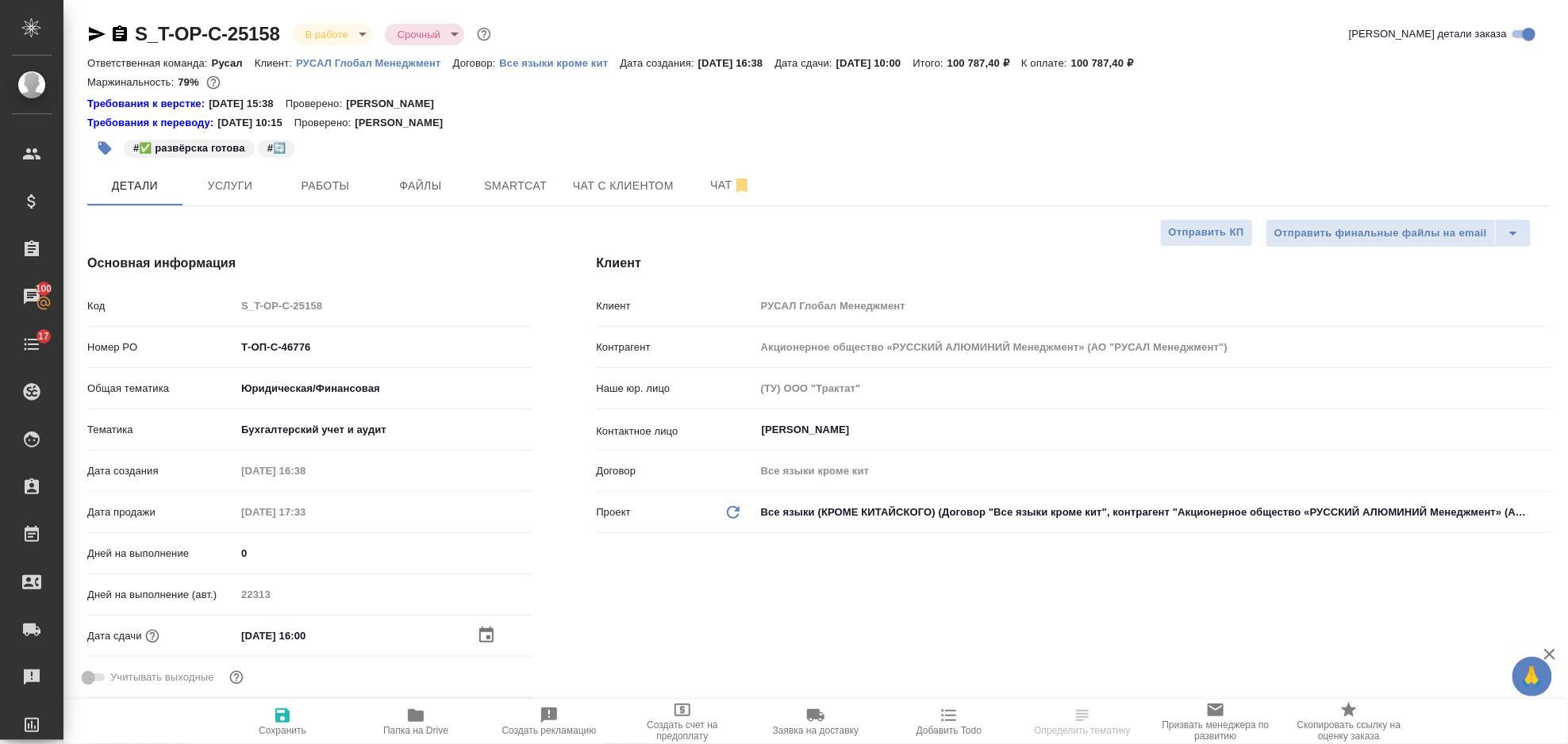
click at [286, 718] on icon "button" at bounding box center [282, 714] width 14 height 14
type textarea "x"
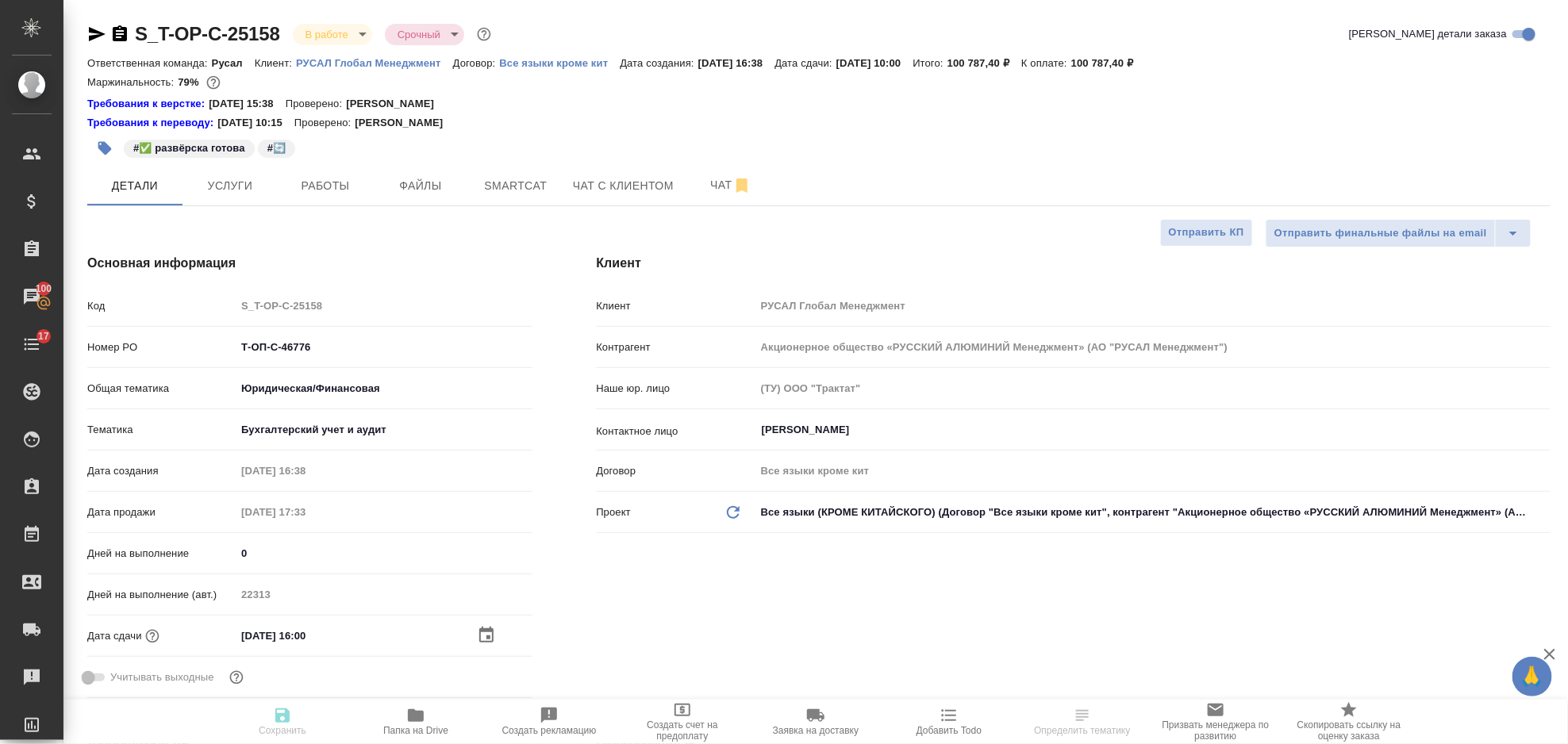
type textarea "x"
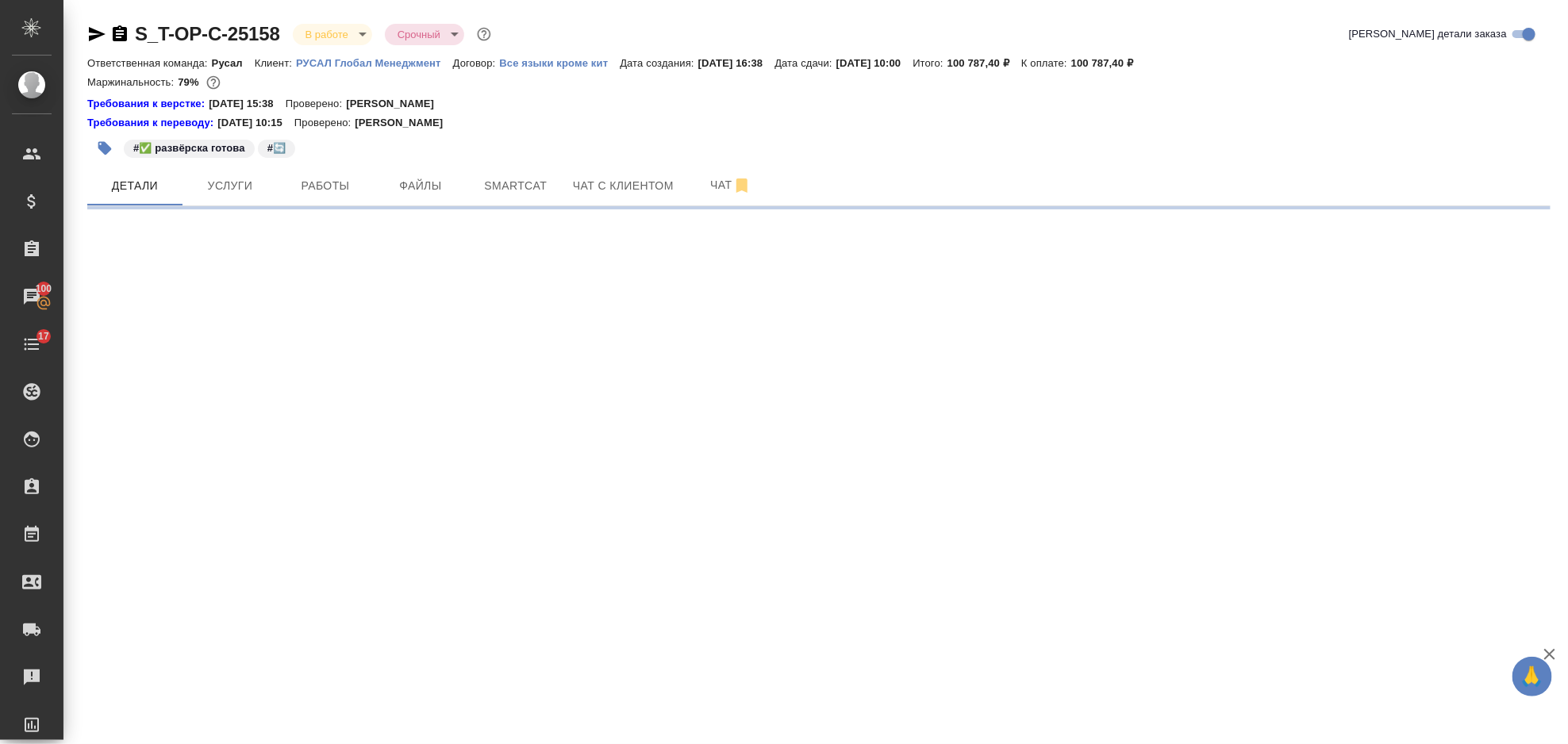
select select "RU"
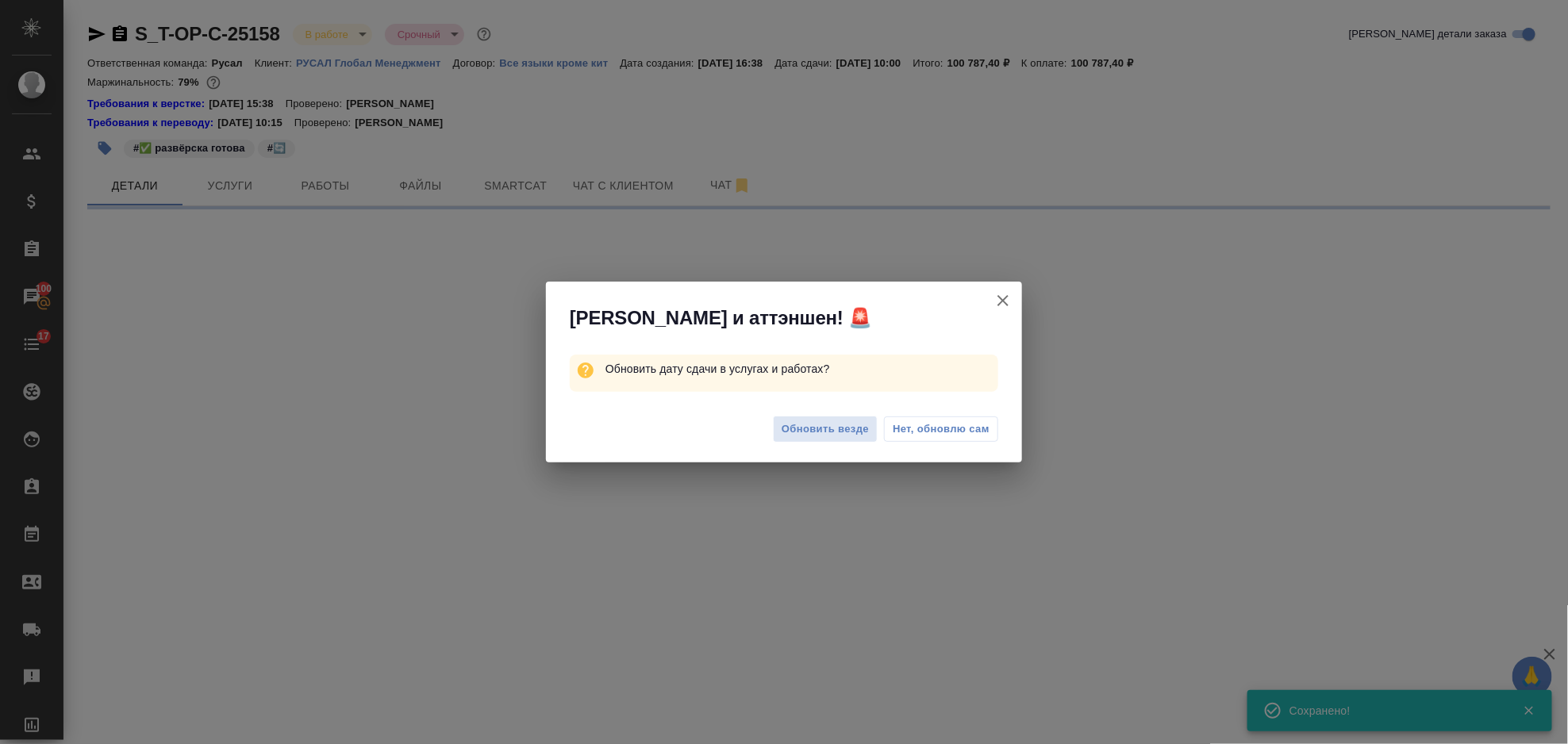
select select "RU"
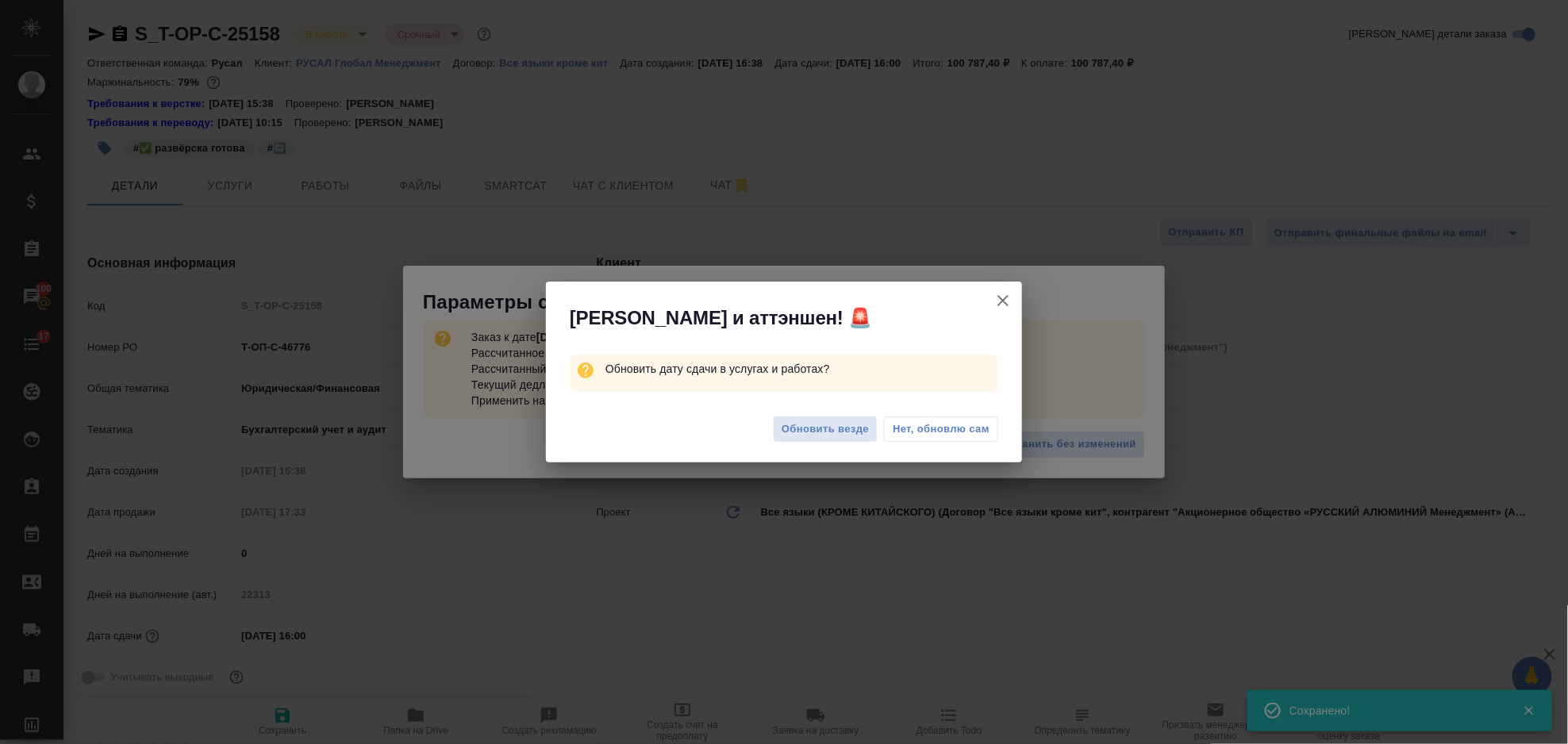
type textarea "x"
click at [957, 434] on span "Нет, обновлю сам" at bounding box center [941, 428] width 97 height 16
type textarea "x"
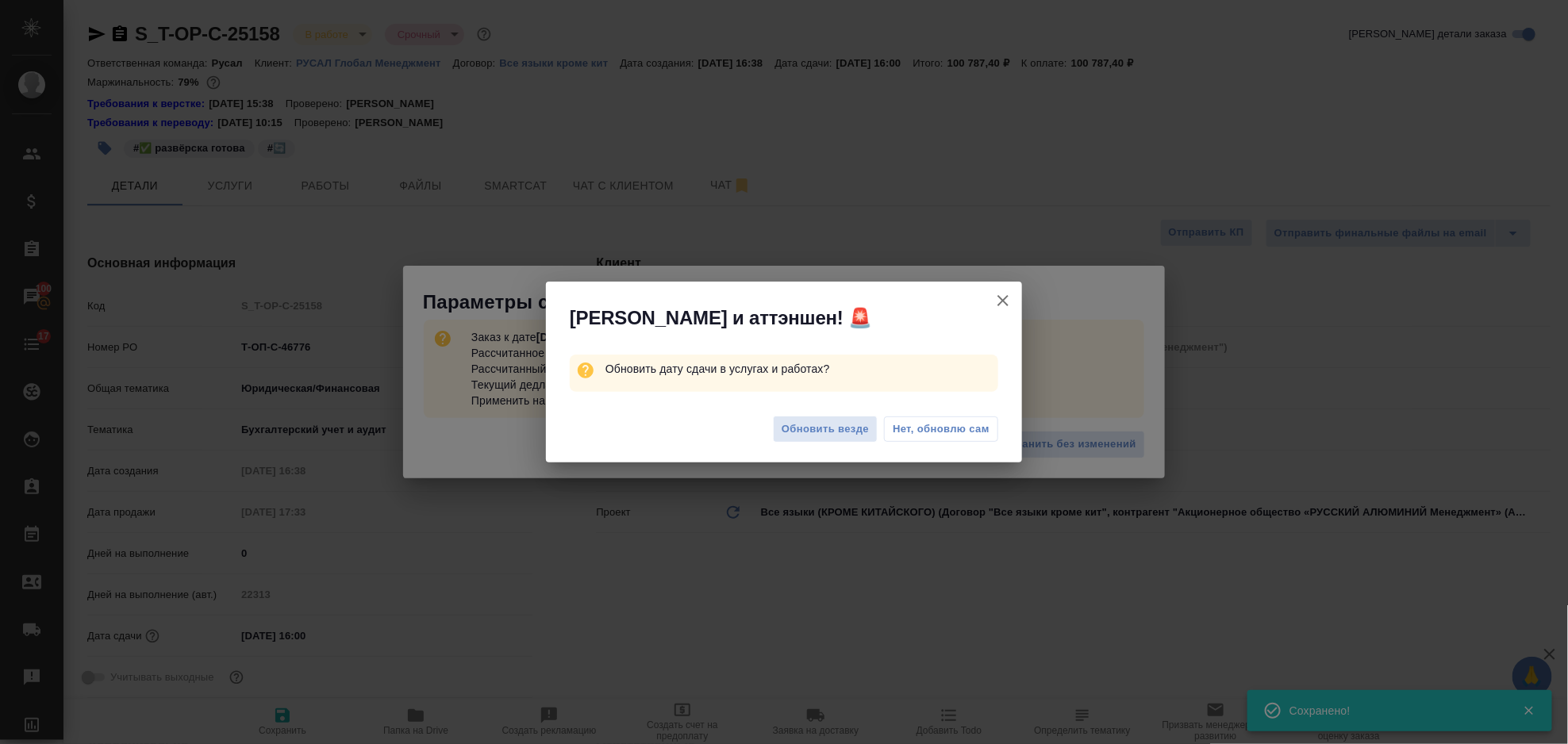
type textarea "x"
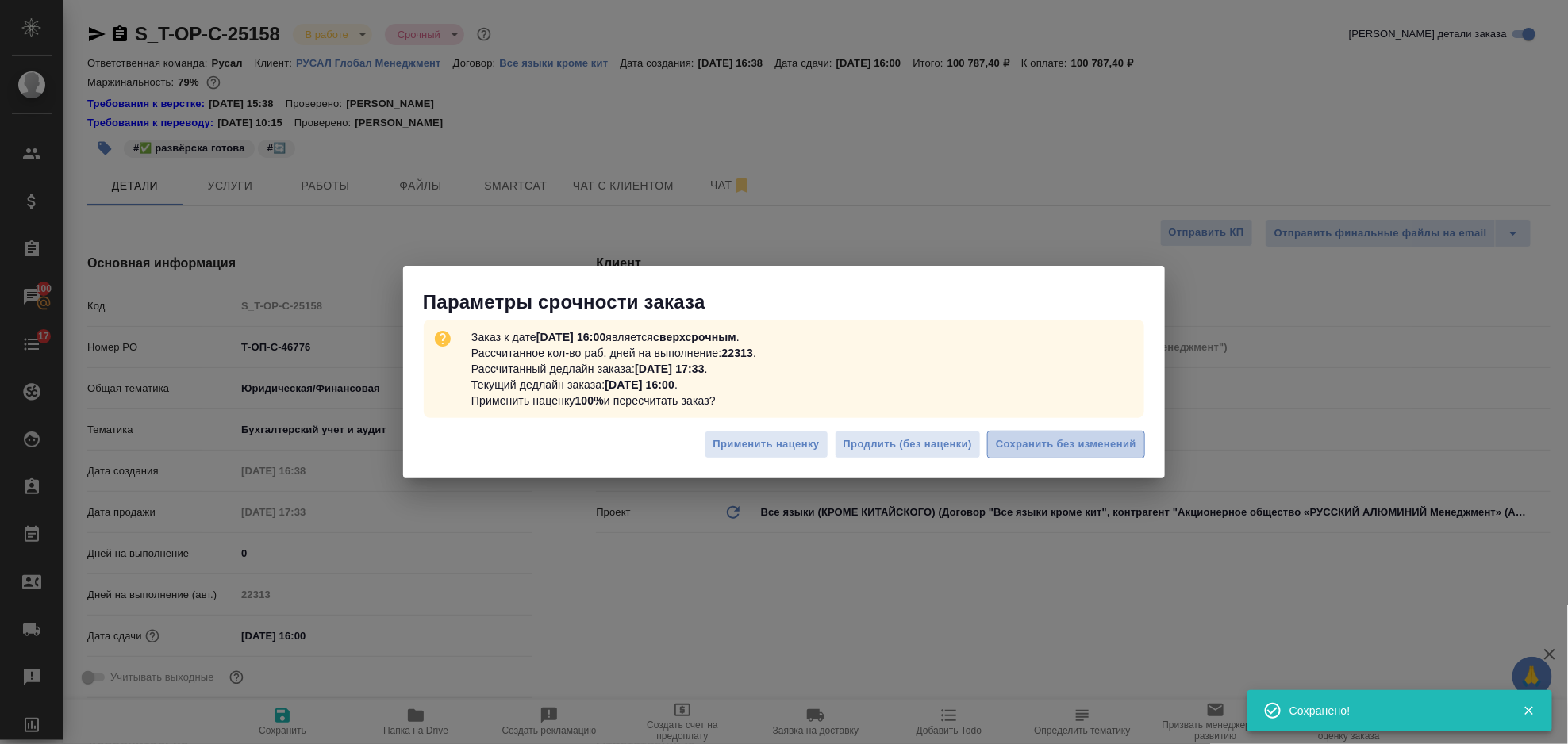
click at [1080, 442] on span "Сохранить без изменений" at bounding box center [1066, 445] width 140 height 18
type textarea "x"
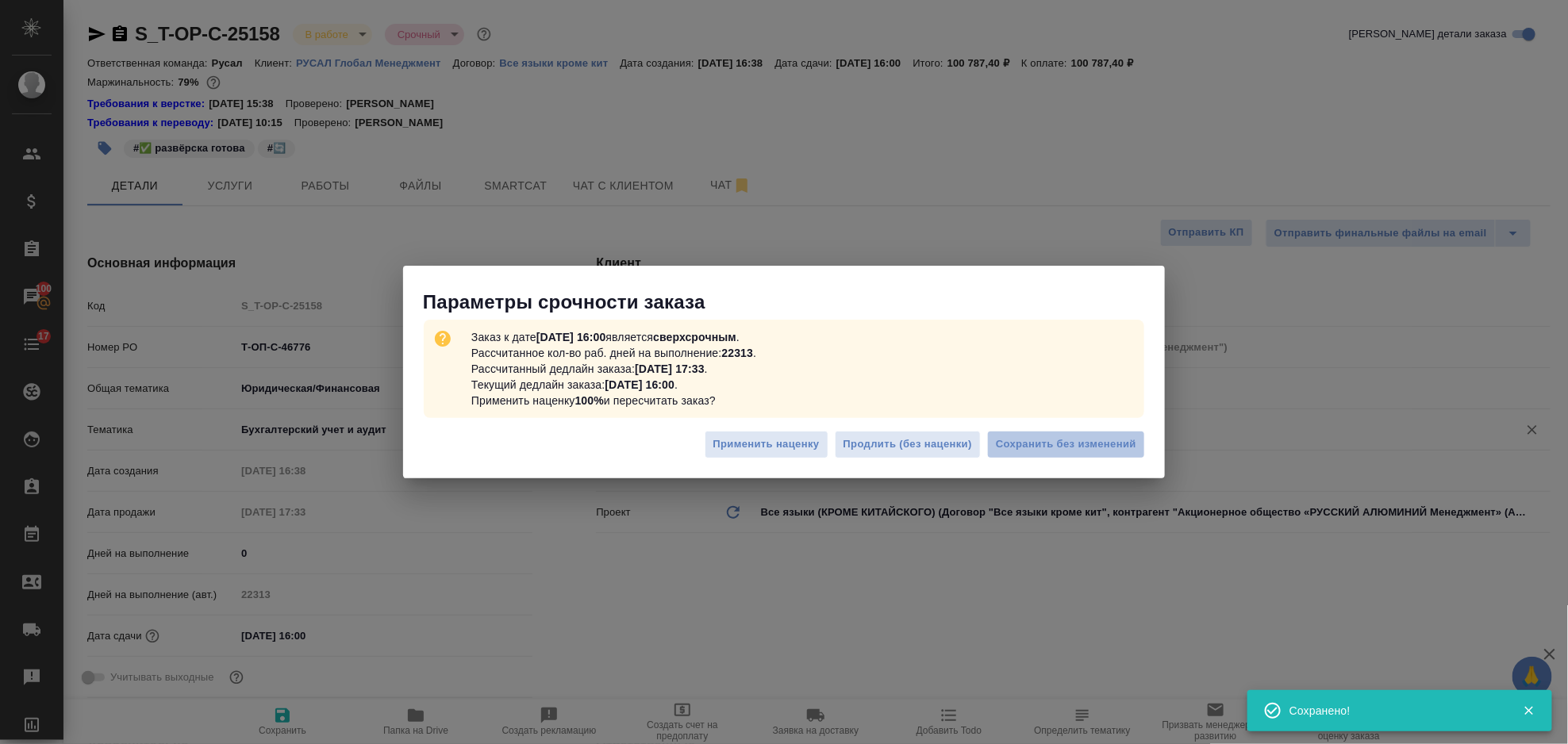
type textarea "x"
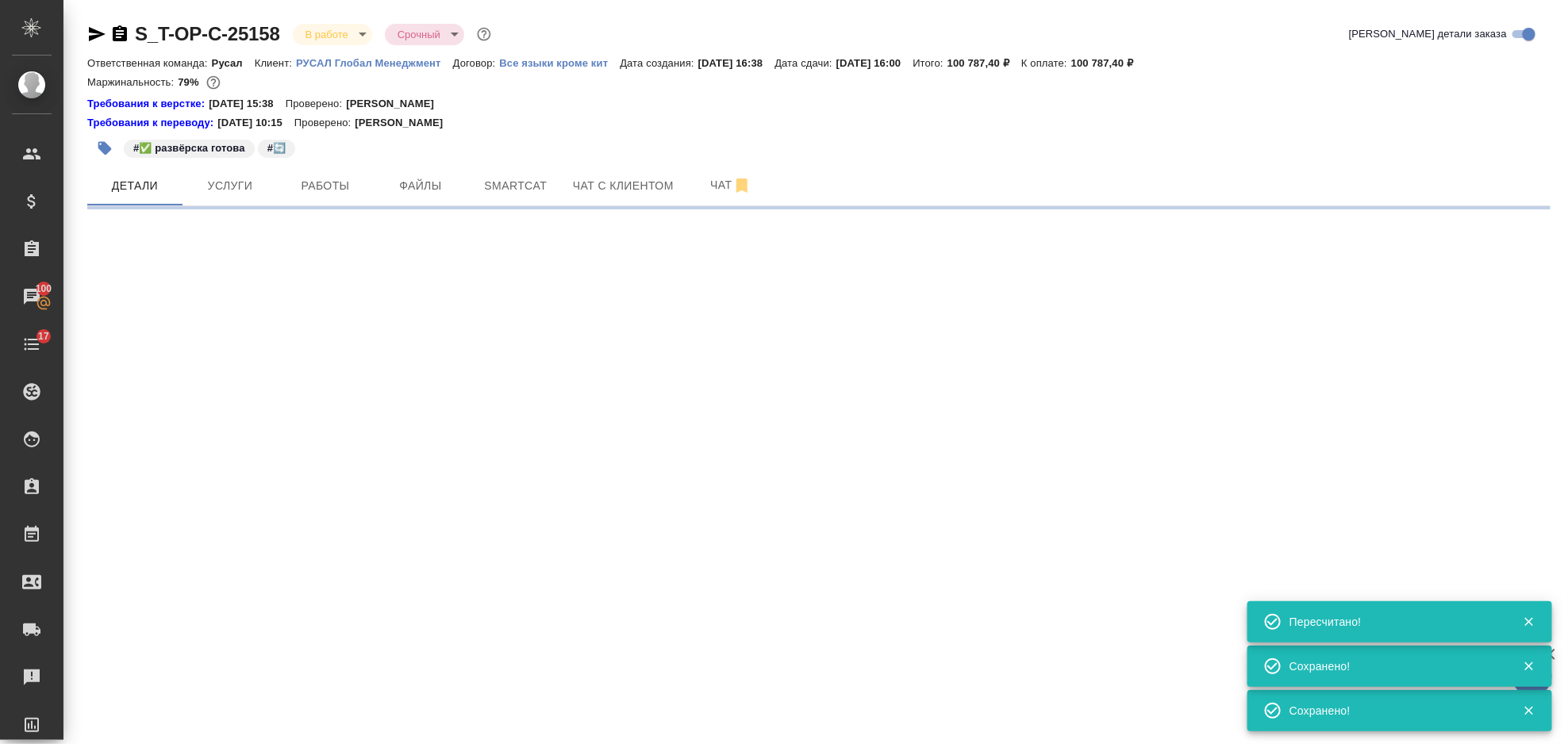
select select "RU"
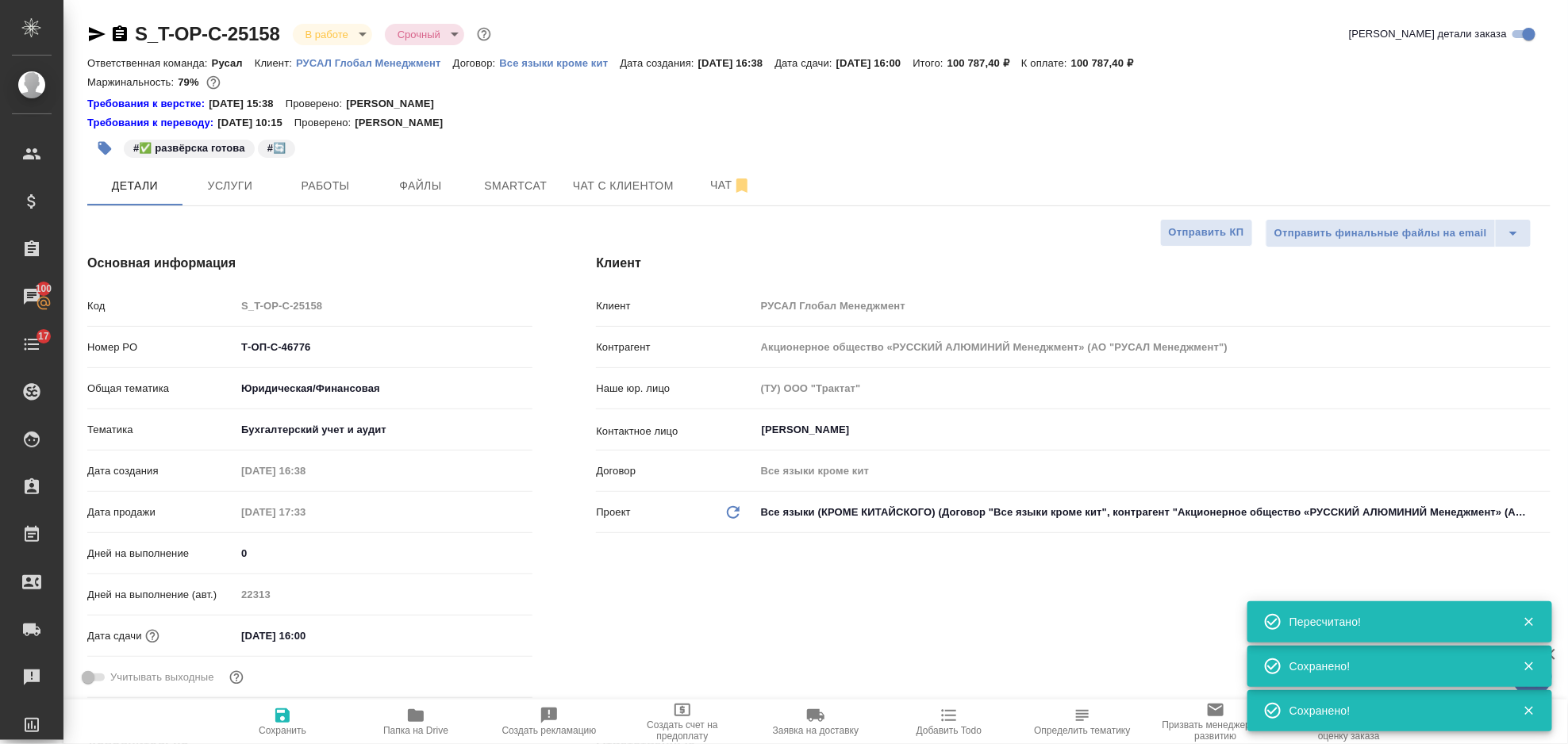
type textarea "x"
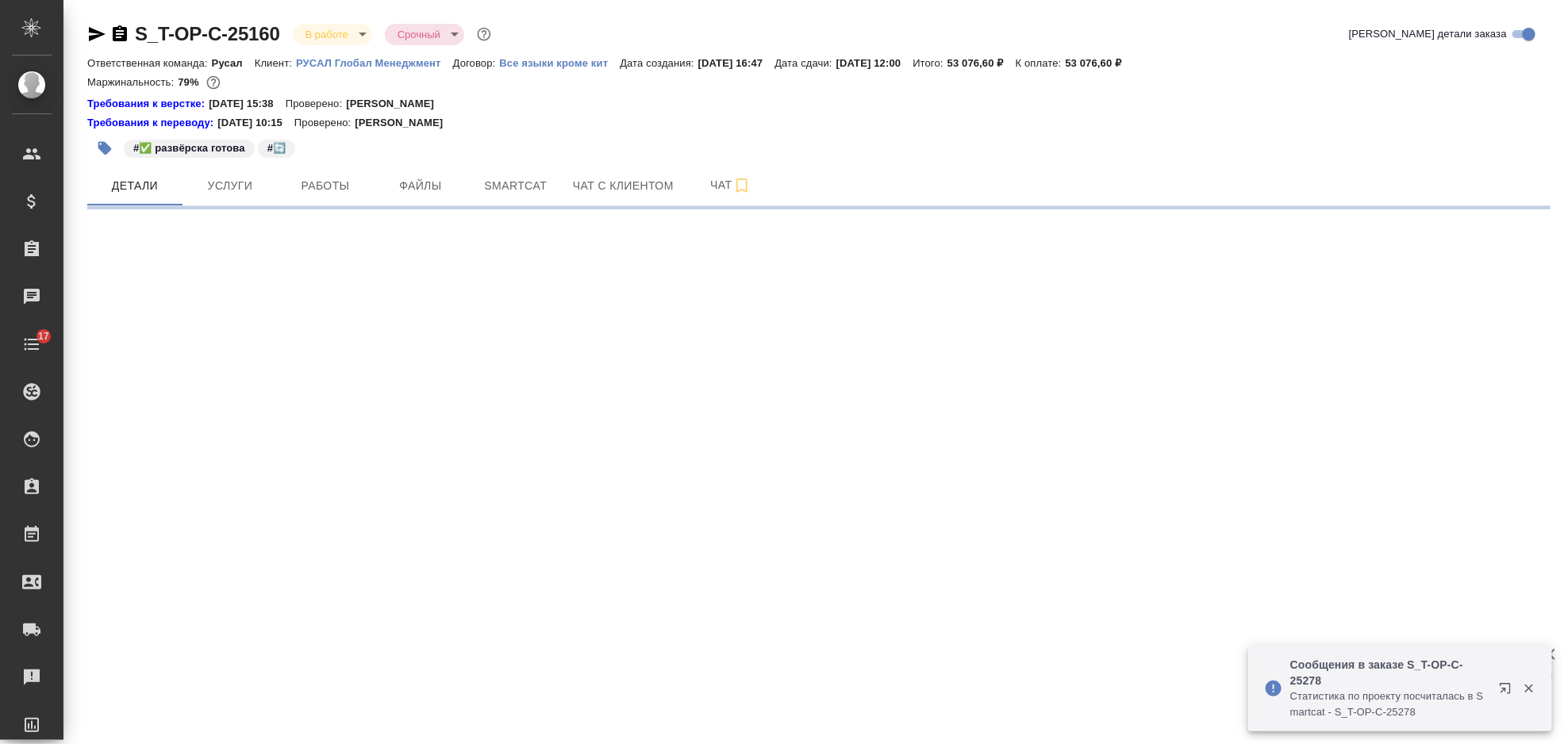
select select "RU"
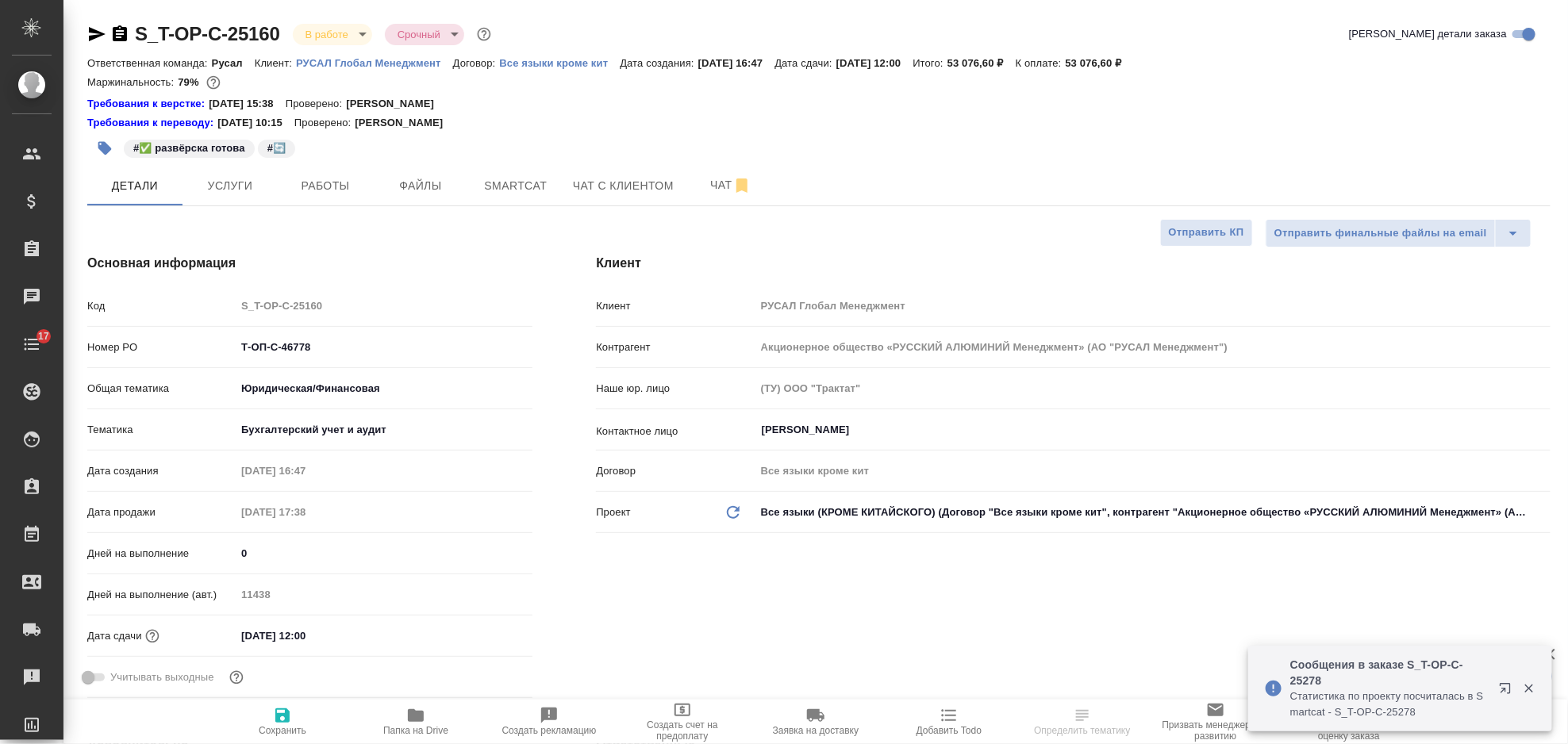
type textarea "x"
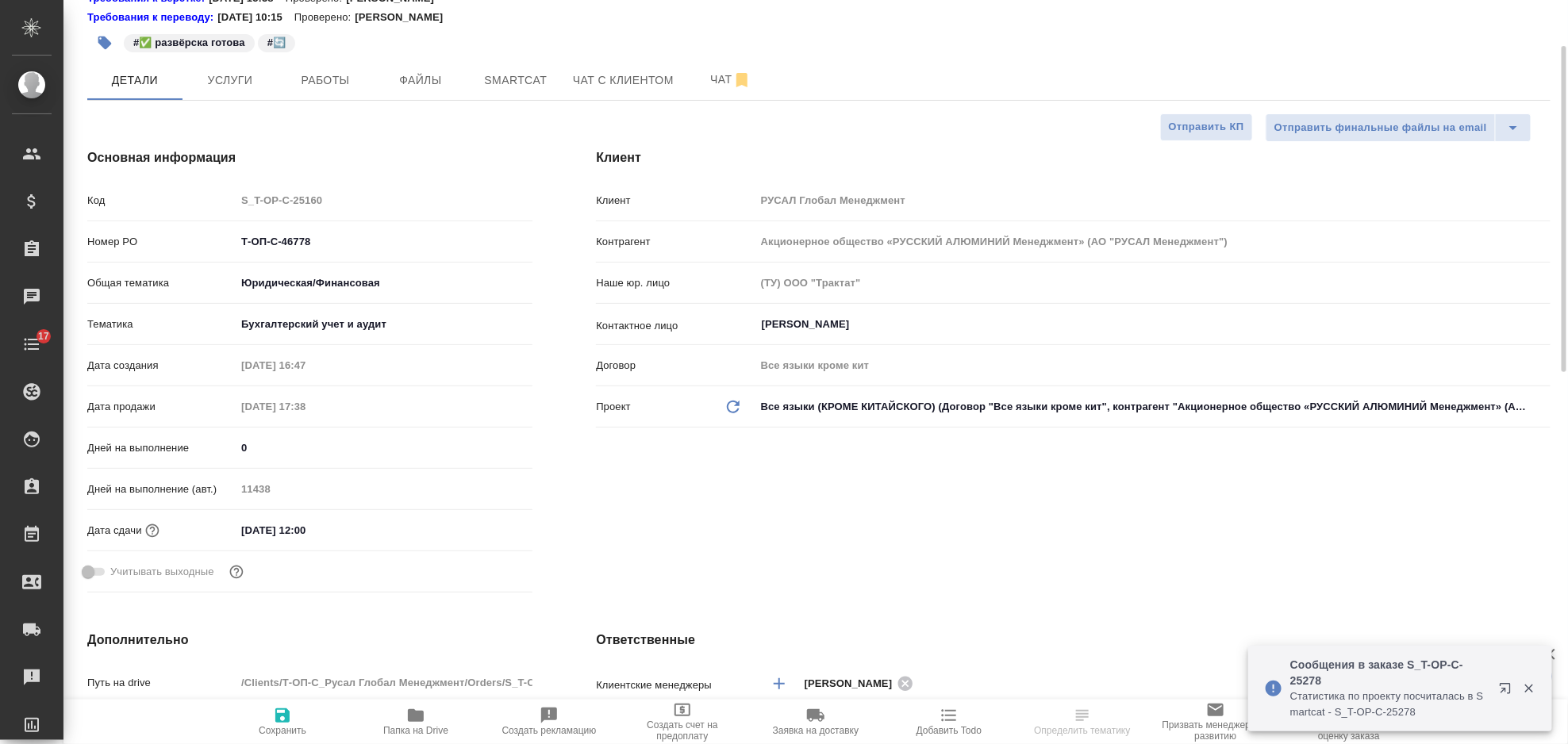
type textarea "x"
select select "RU"
type textarea "x"
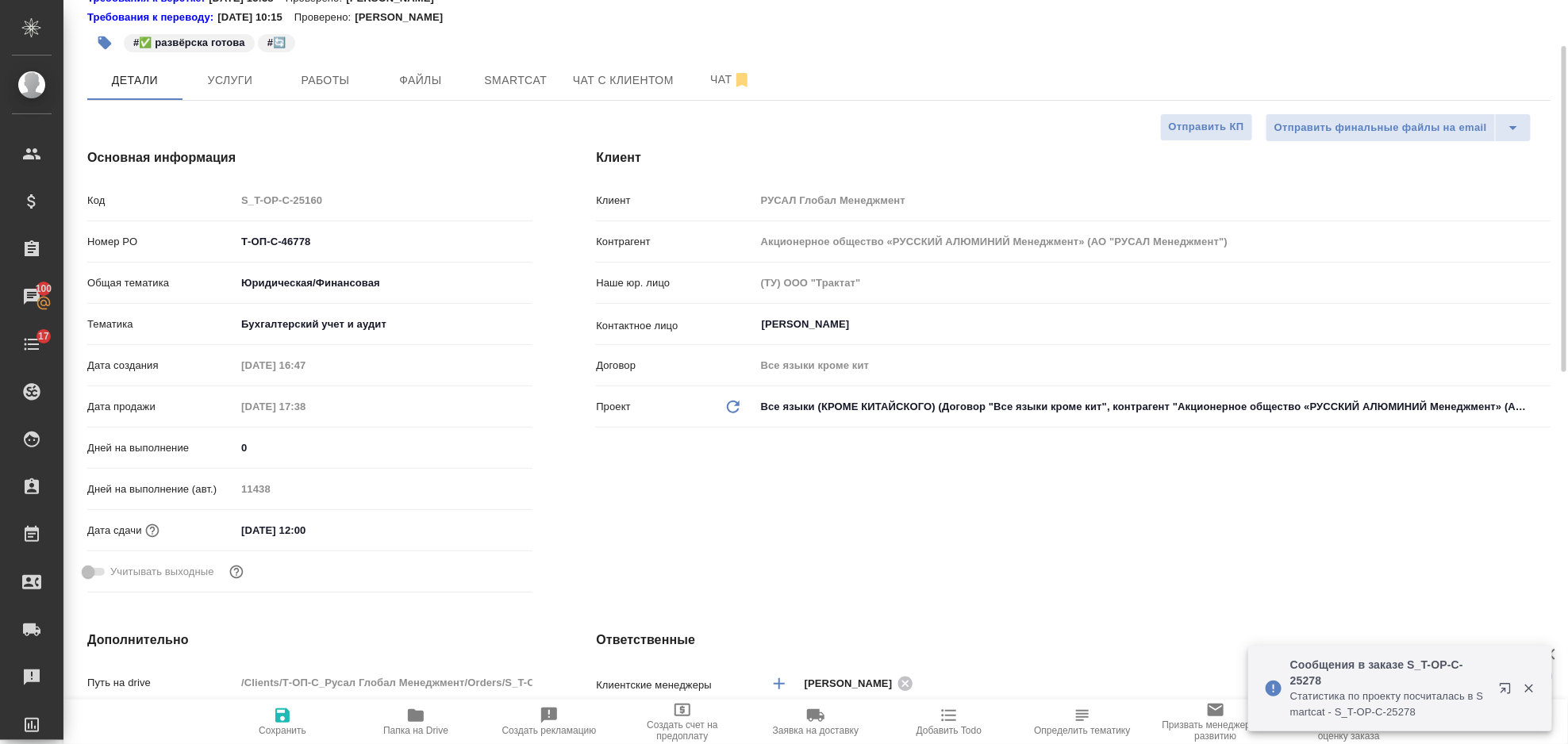
type textarea "x"
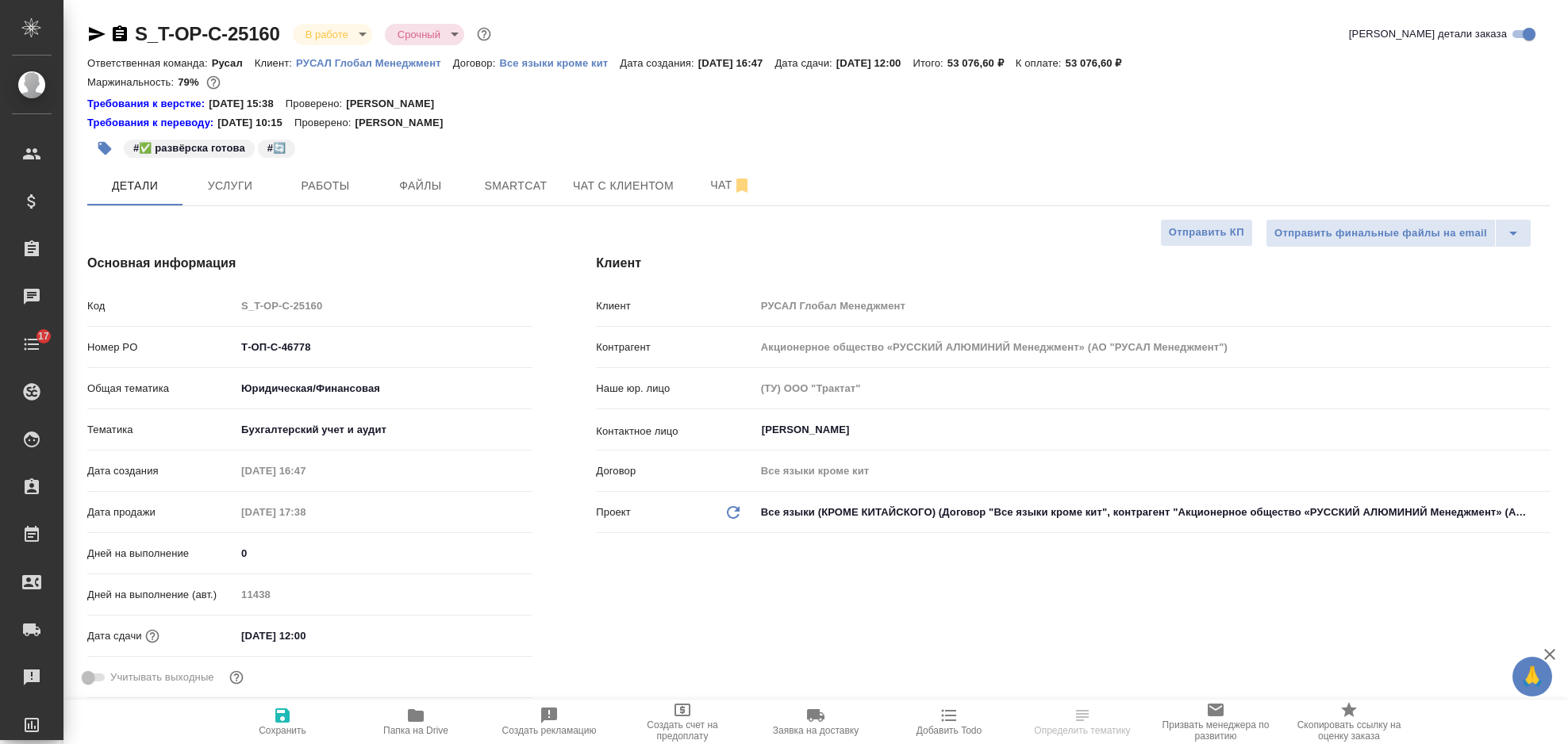
select select "RU"
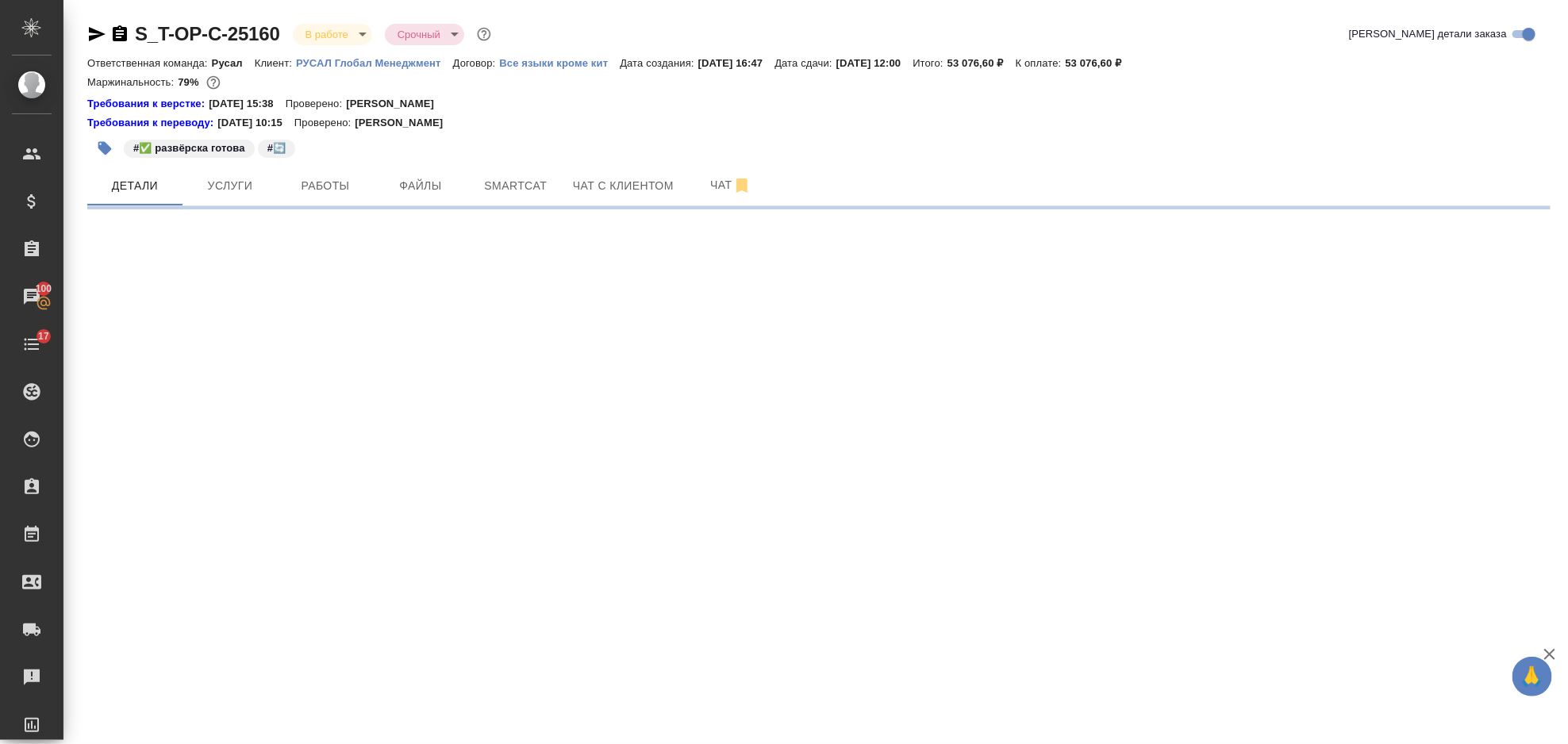
click at [344, 634] on div ".cls-1 fill:#fff; AWATERA [PERSON_NAME] Спецификации Заказы 100 Чаты 17 Todo Пр…" at bounding box center [784, 372] width 1568 height 744
select select "RU"
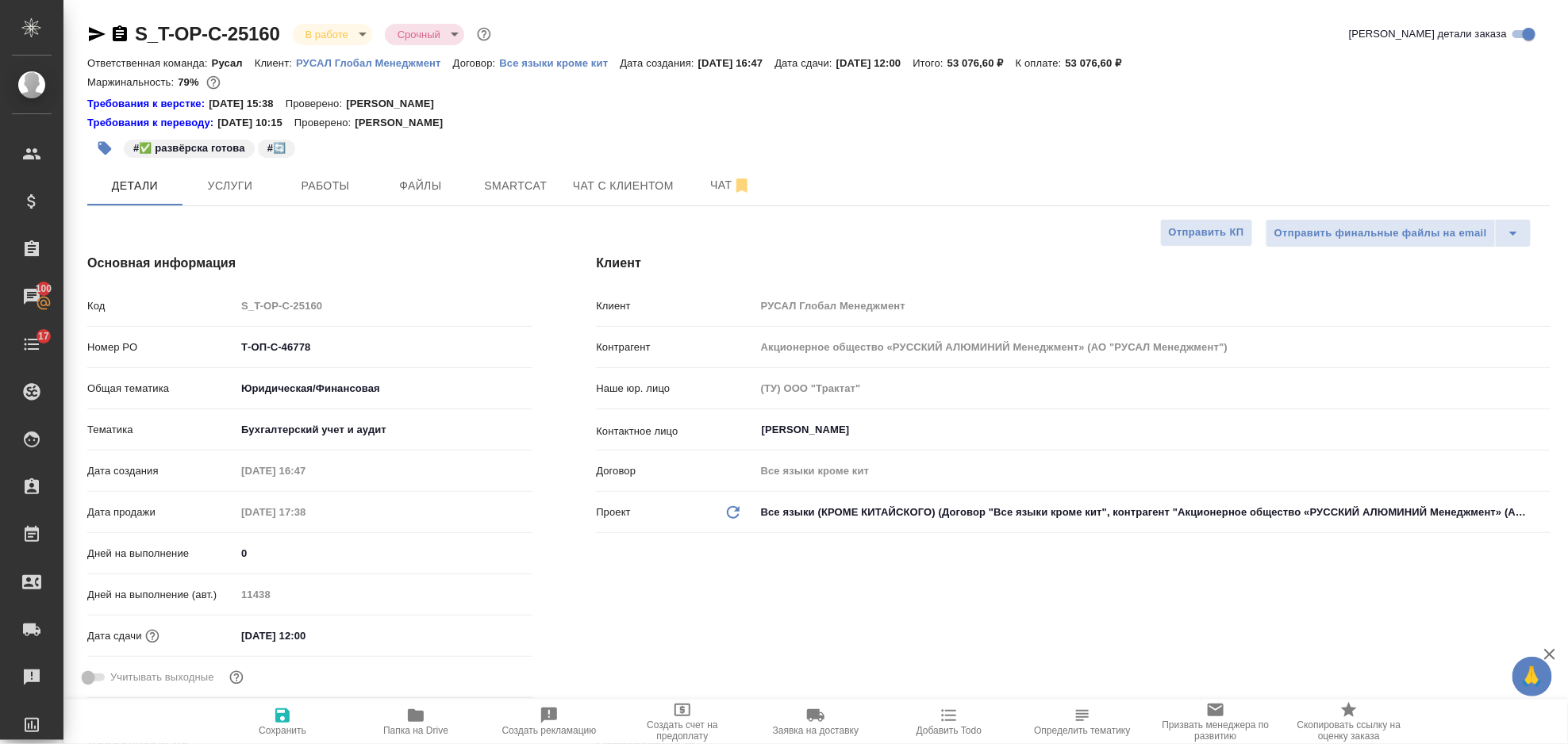
type textarea "x"
click at [327, 632] on input "[DATE] 12:00" at bounding box center [305, 635] width 139 height 23
click at [479, 634] on icon "button" at bounding box center [486, 633] width 14 height 16
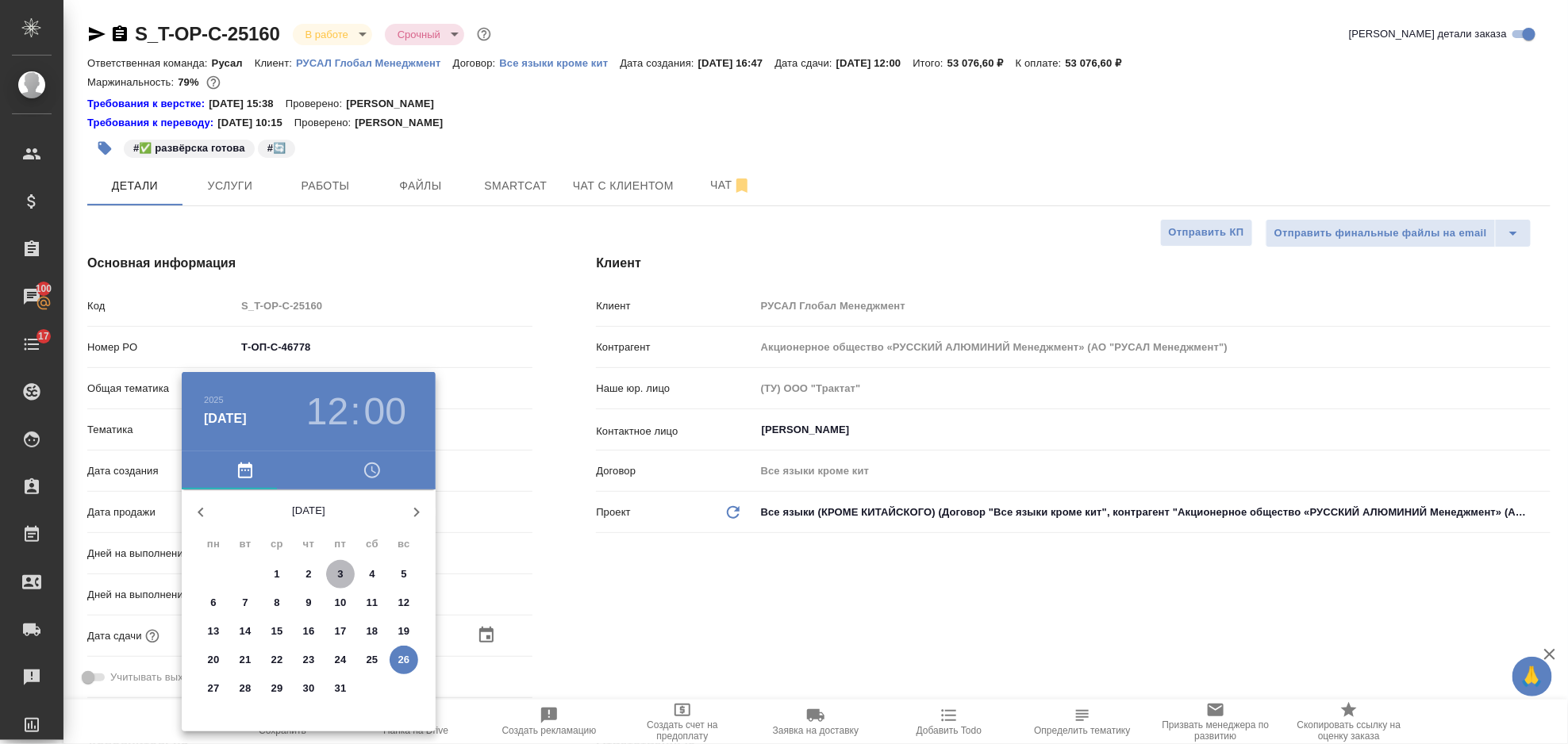
click at [346, 571] on span "3" at bounding box center [340, 574] width 29 height 16
type input "[DATE] 12:00"
type textarea "x"
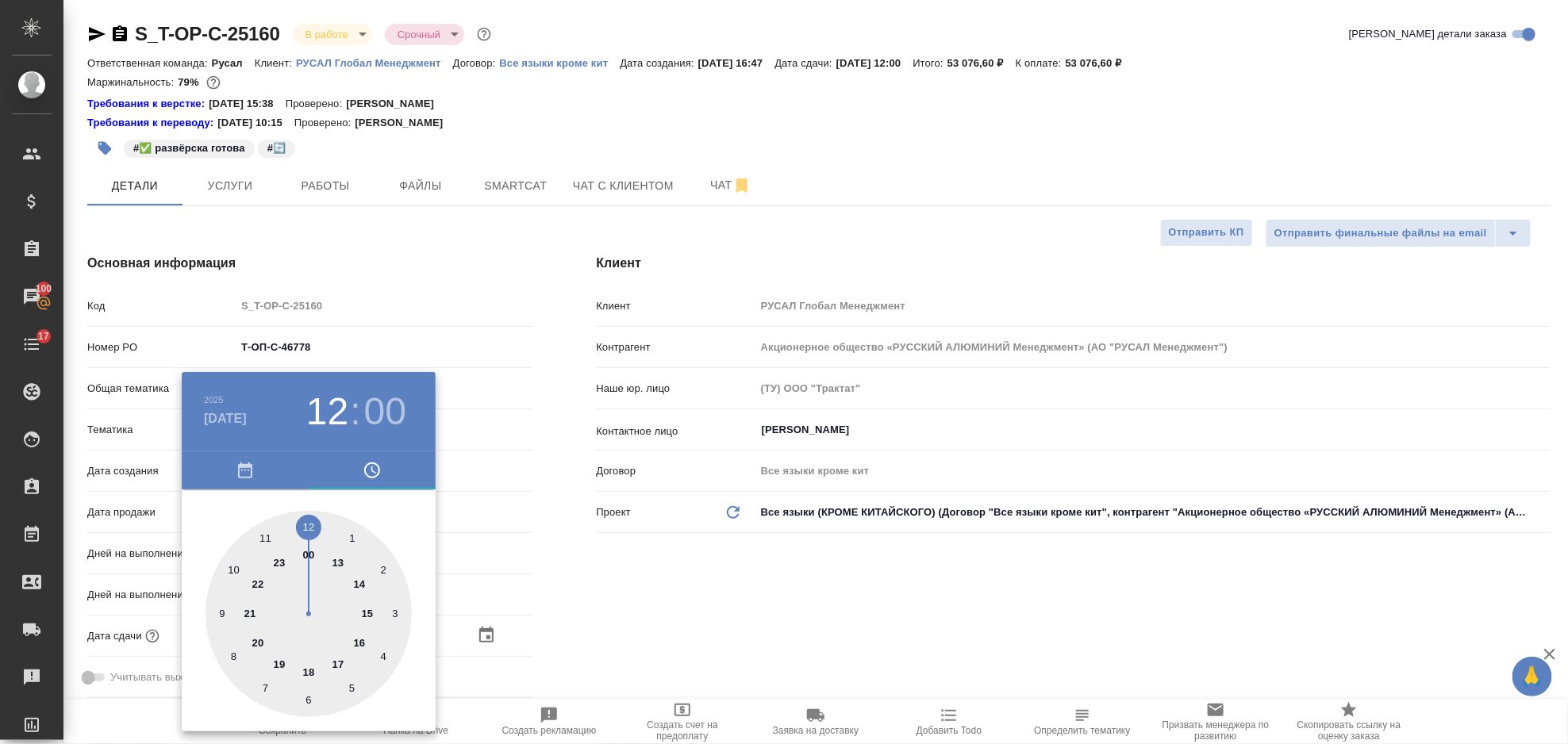
click at [365, 637] on div at bounding box center [308, 613] width 206 height 206
type input "[DATE] 16:00"
type textarea "x"
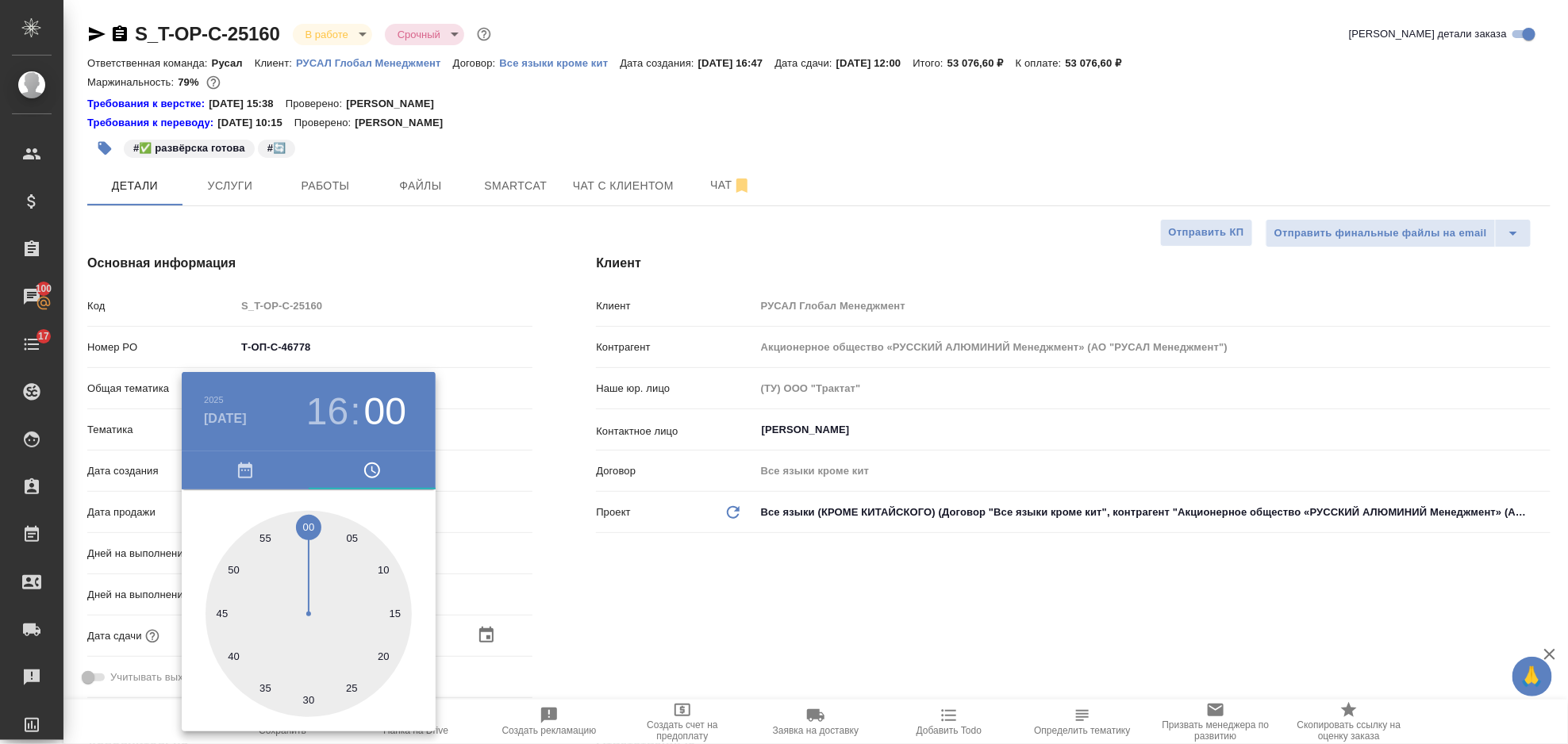
click at [832, 610] on div at bounding box center [784, 372] width 1568 height 744
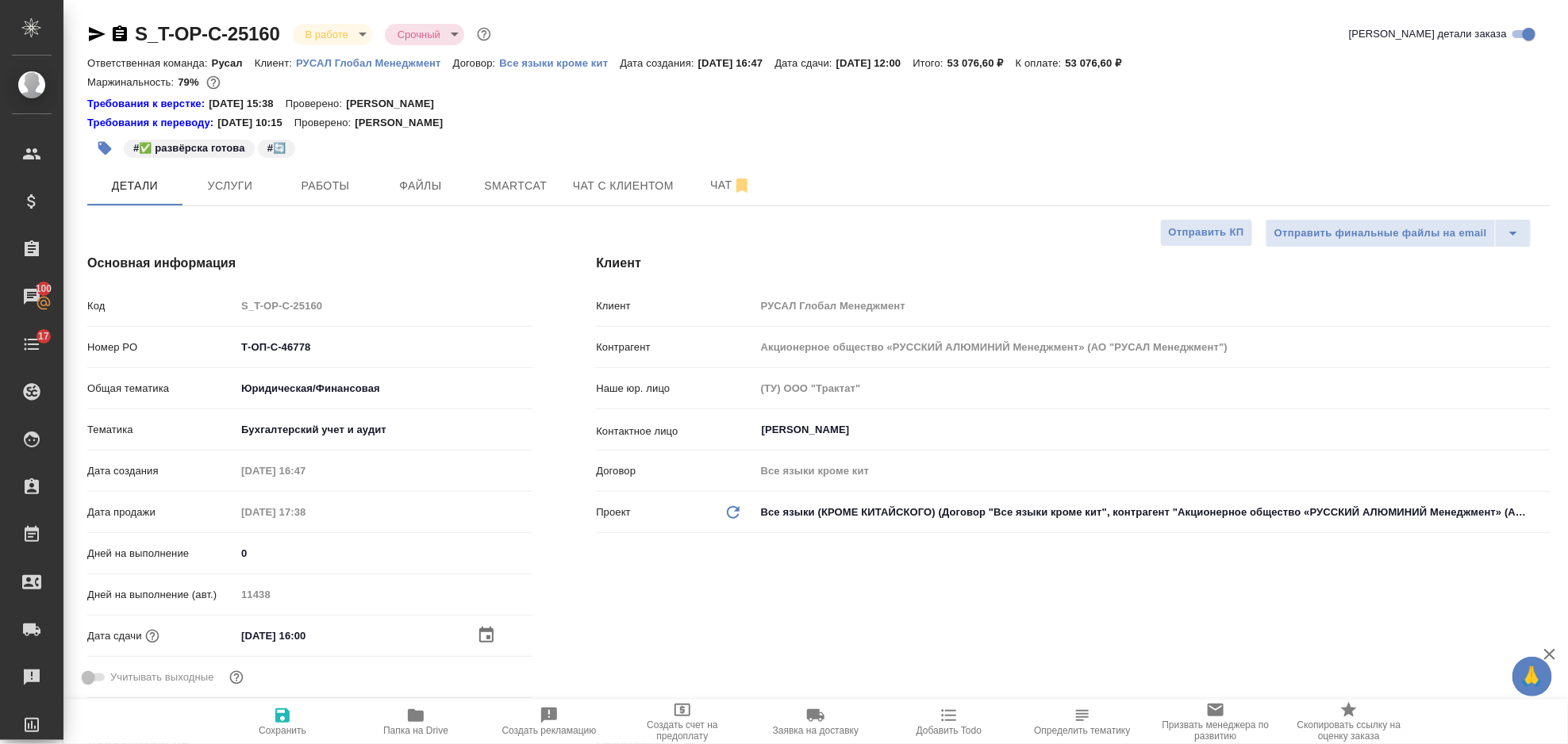
click at [277, 726] on span "Сохранить" at bounding box center [283, 730] width 48 height 11
type textarea "x"
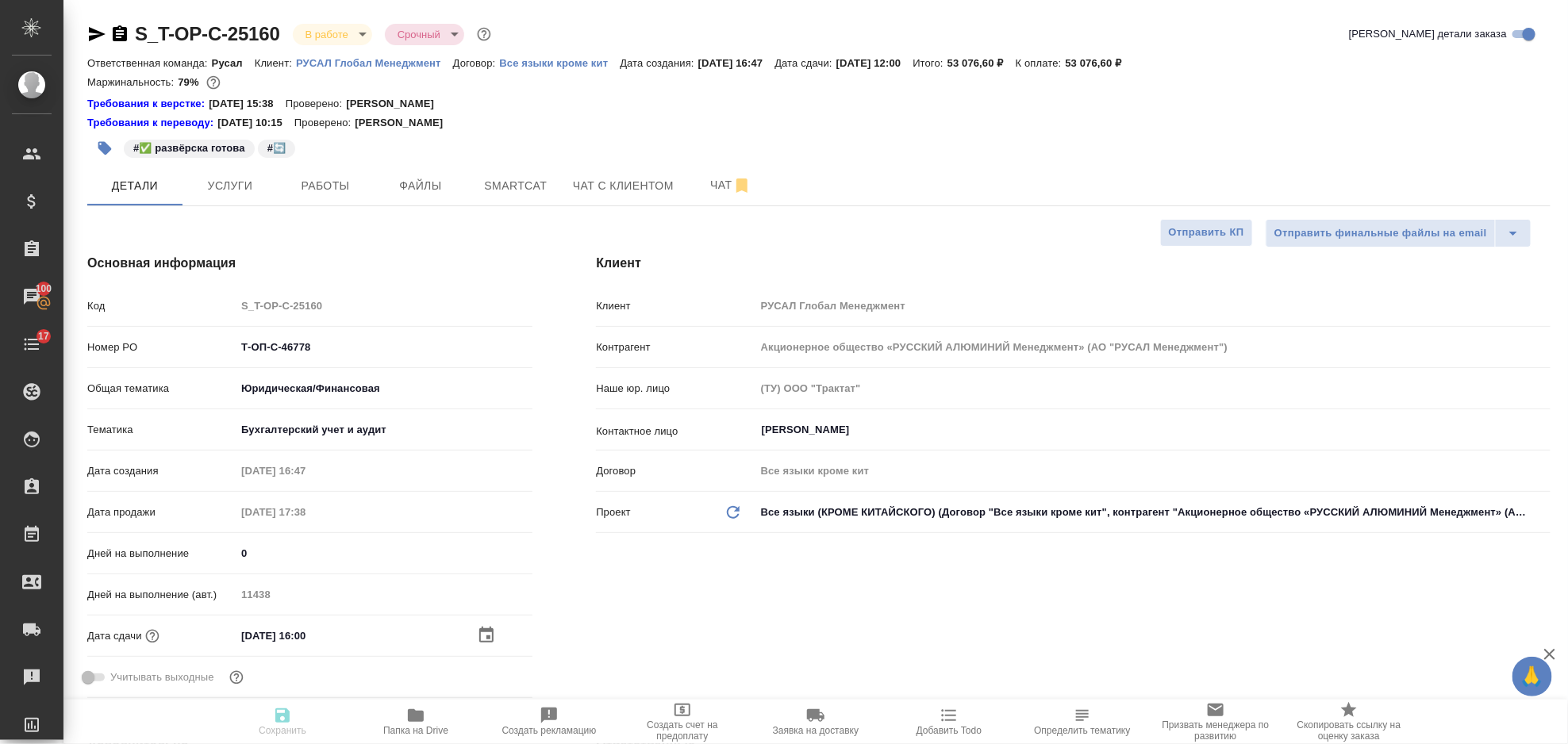
type textarea "x"
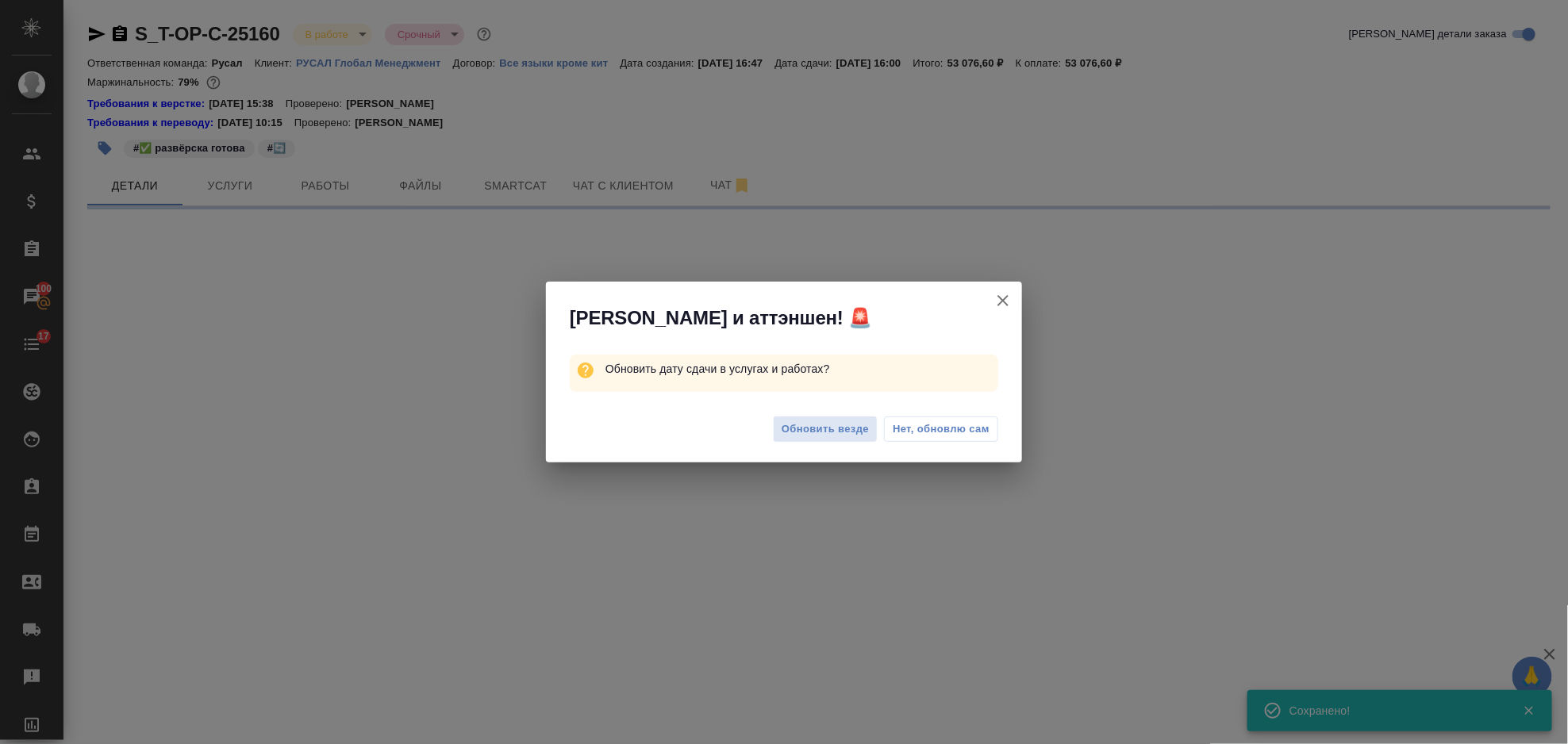
select select "RU"
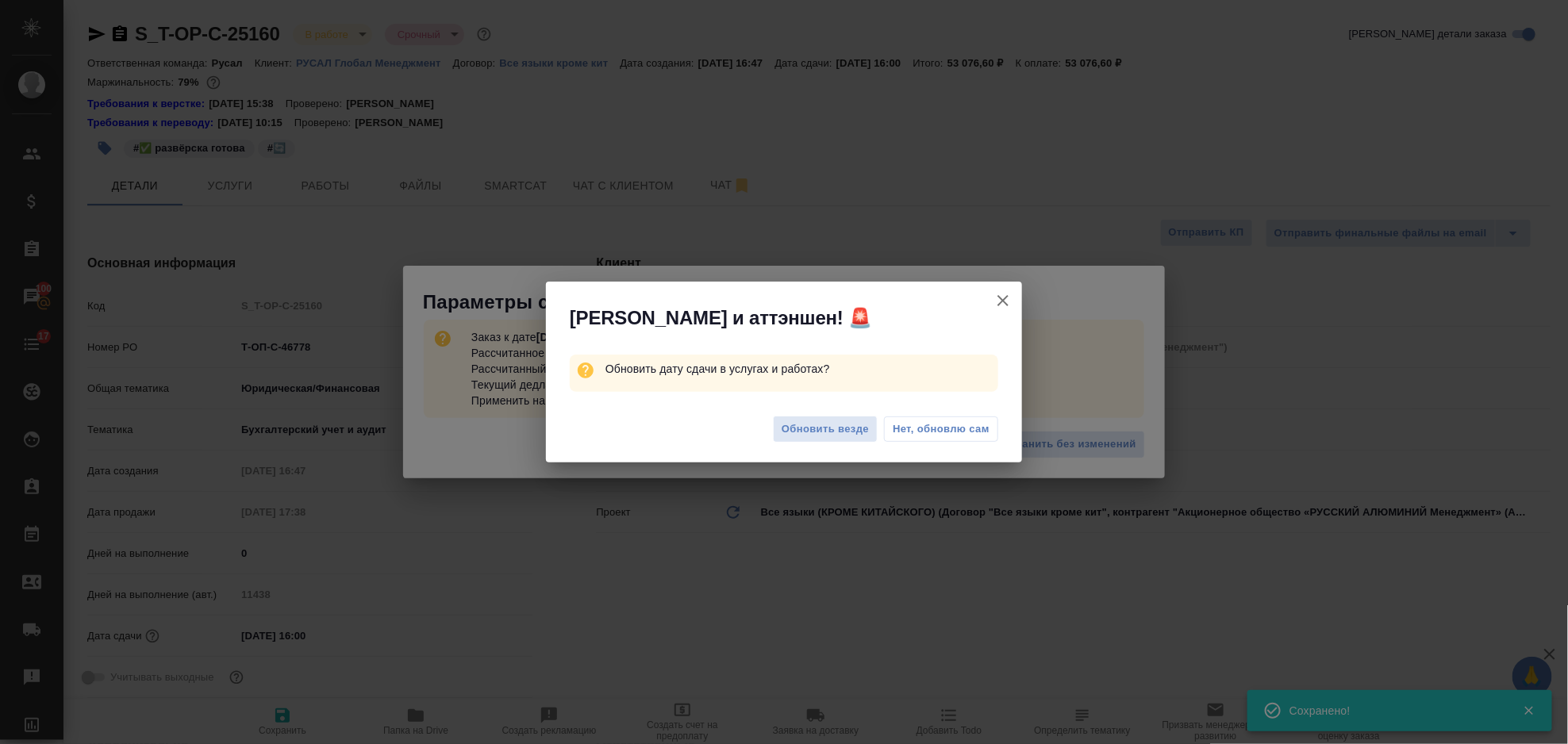
type textarea "x"
click at [925, 436] on span "Нет, обновлю сам" at bounding box center [941, 428] width 97 height 16
type textarea "x"
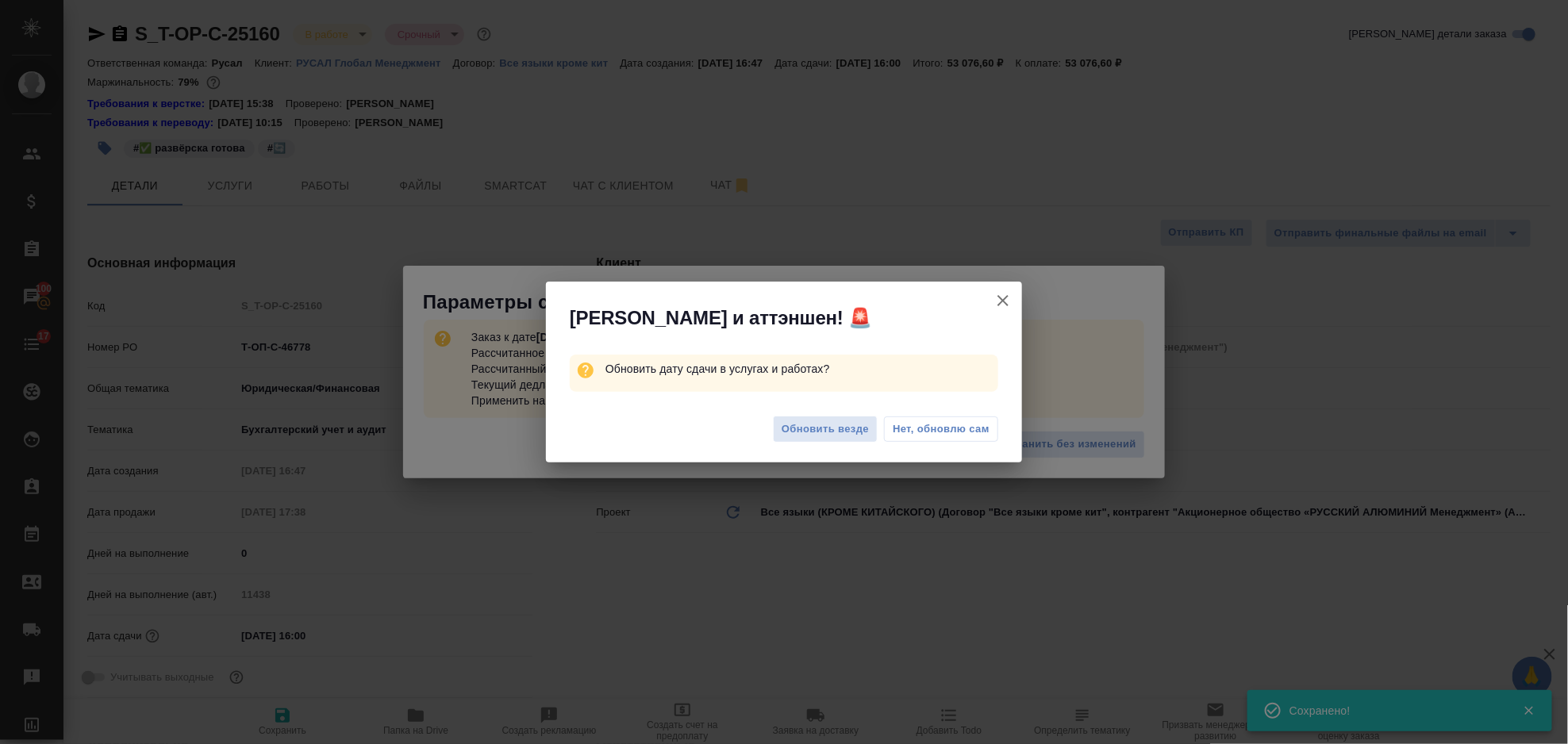
type textarea "x"
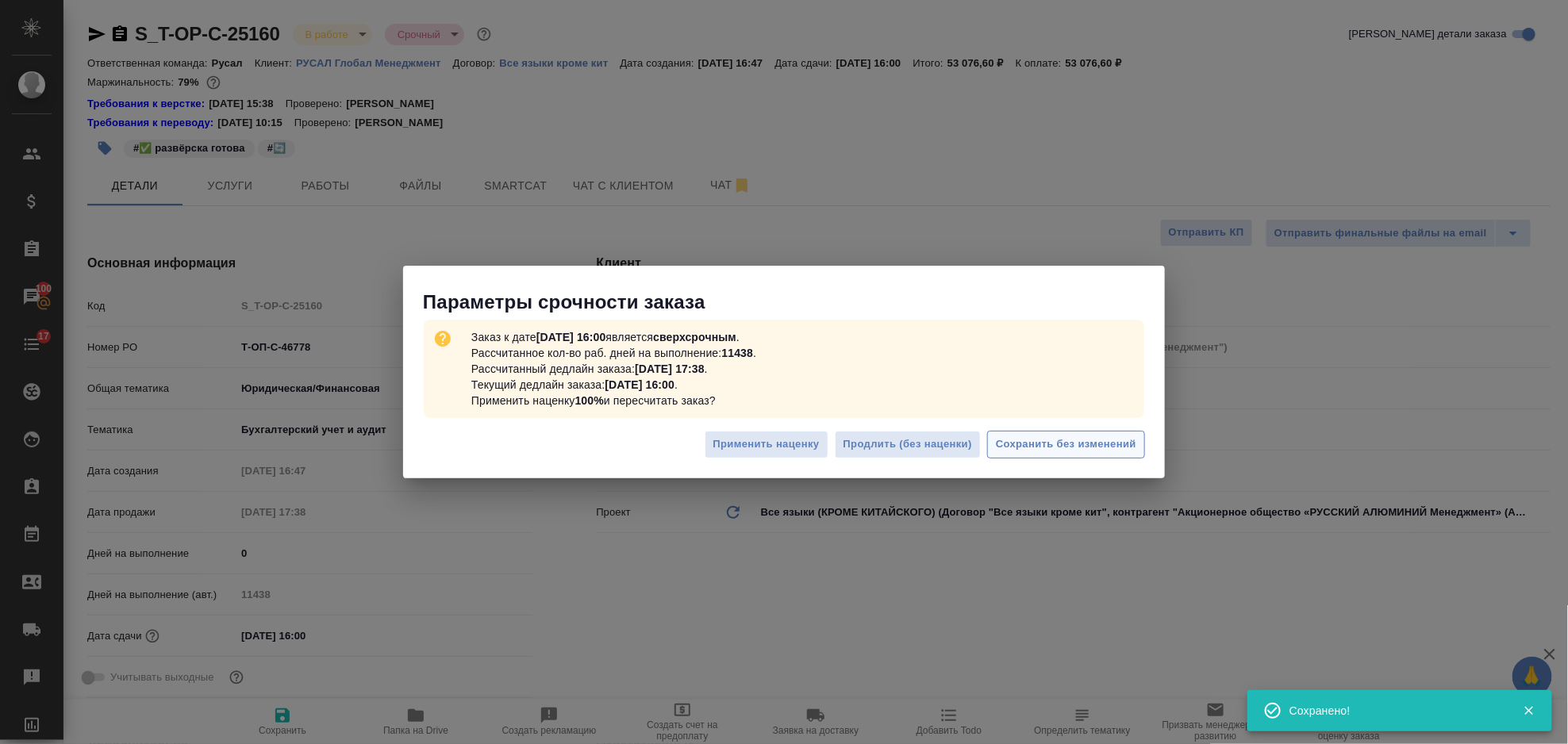
click at [1035, 449] on span "Сохранить без изменений" at bounding box center [1066, 445] width 140 height 18
type textarea "x"
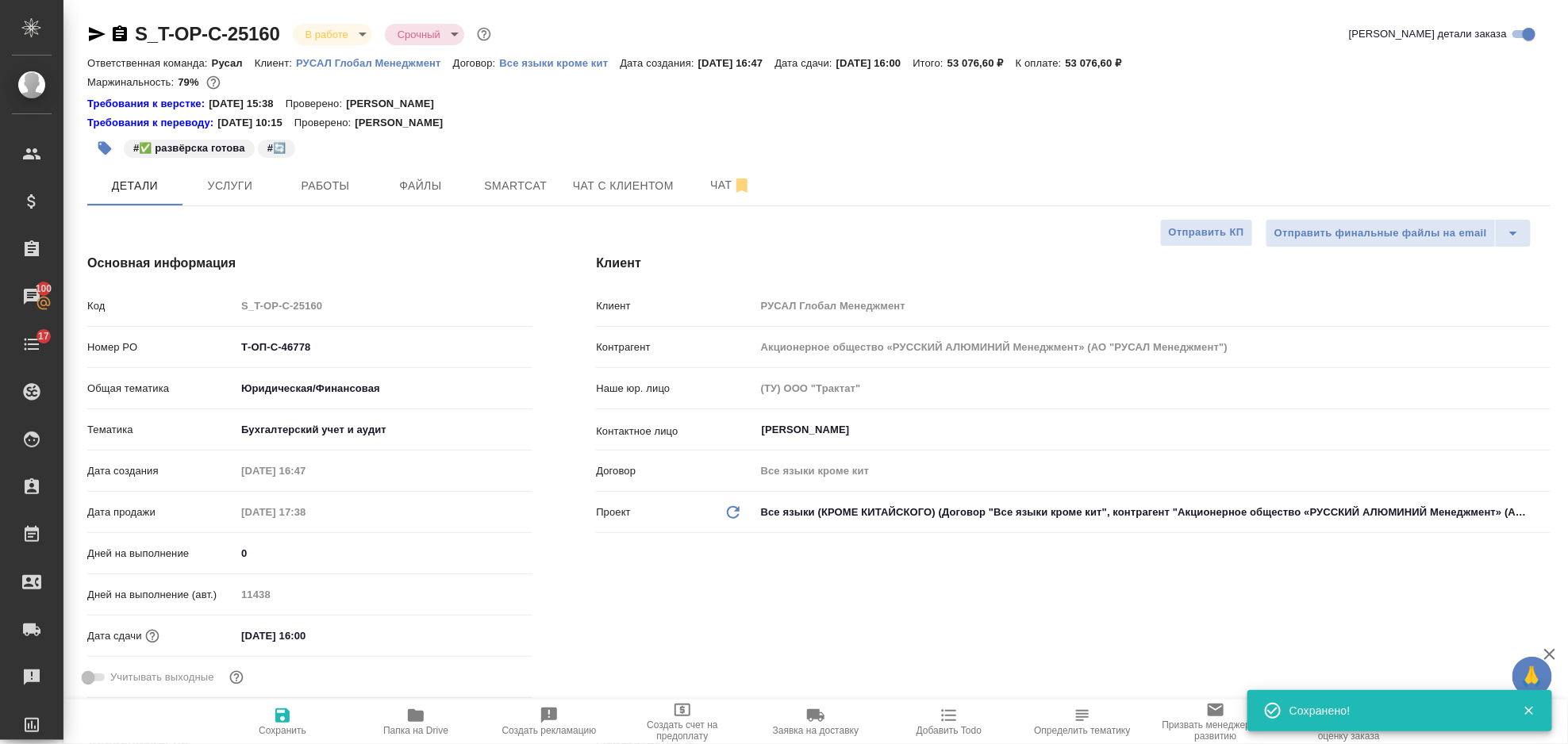
type textarea "x"
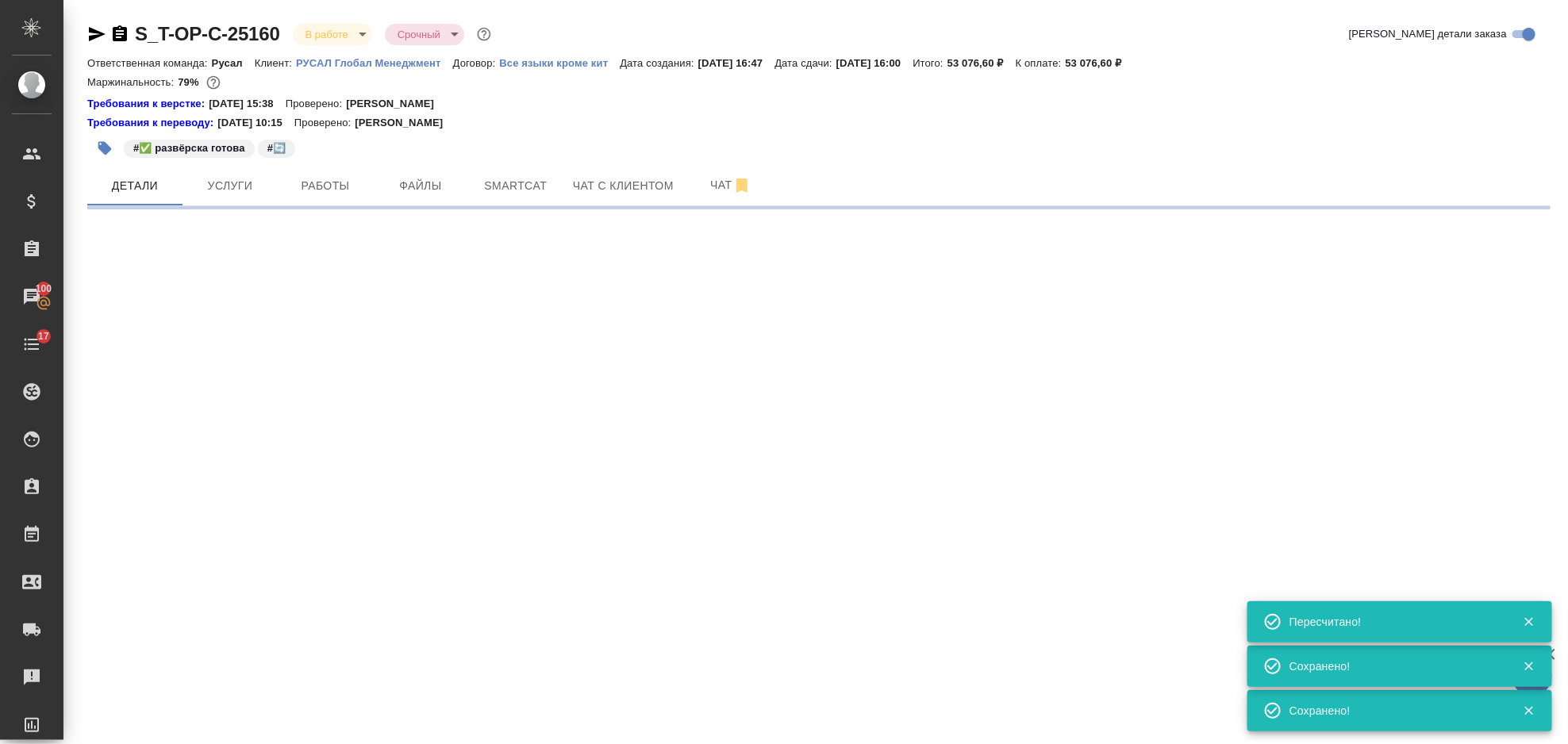
select select "RU"
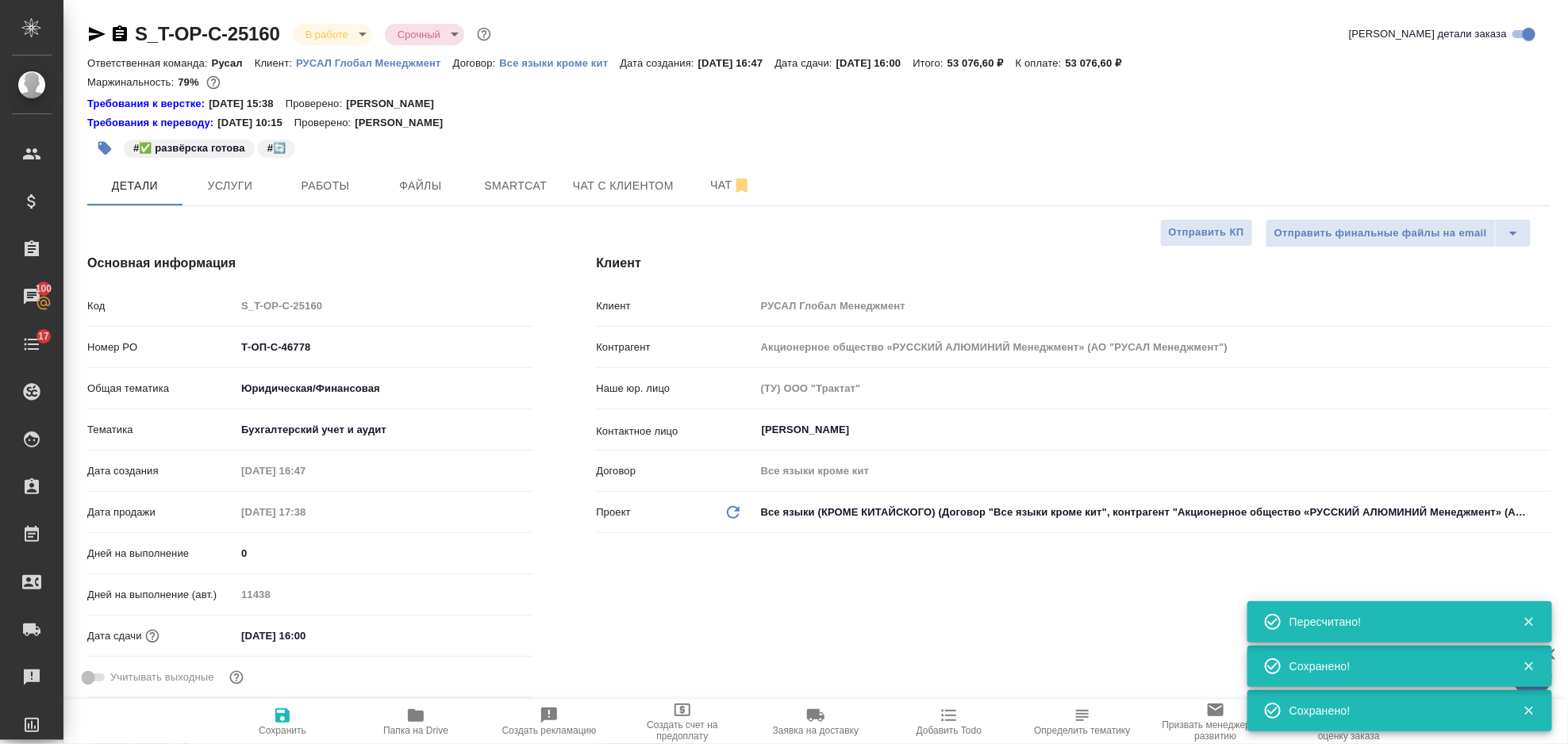
type textarea "x"
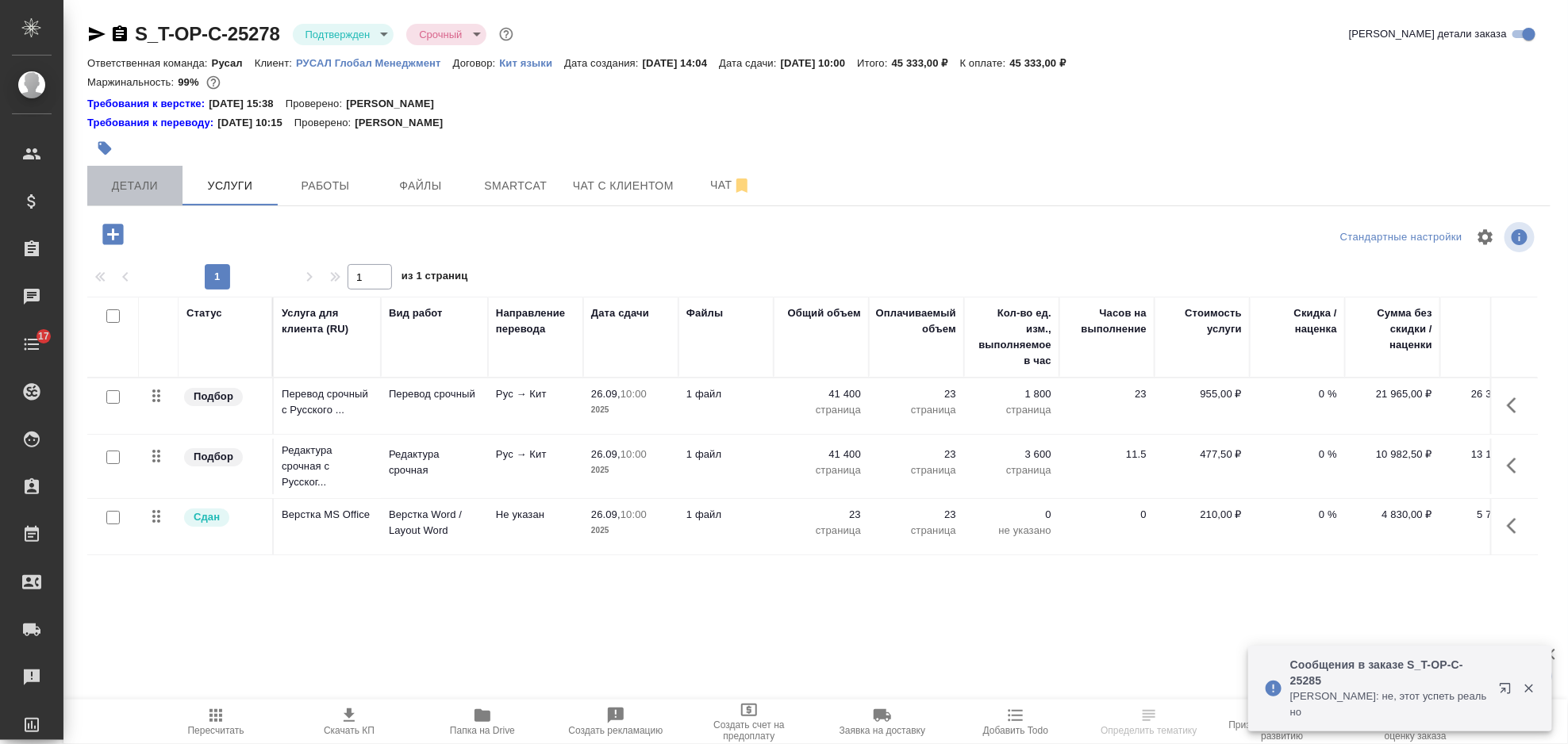
click at [153, 174] on button "Детали" at bounding box center [135, 186] width 95 height 40
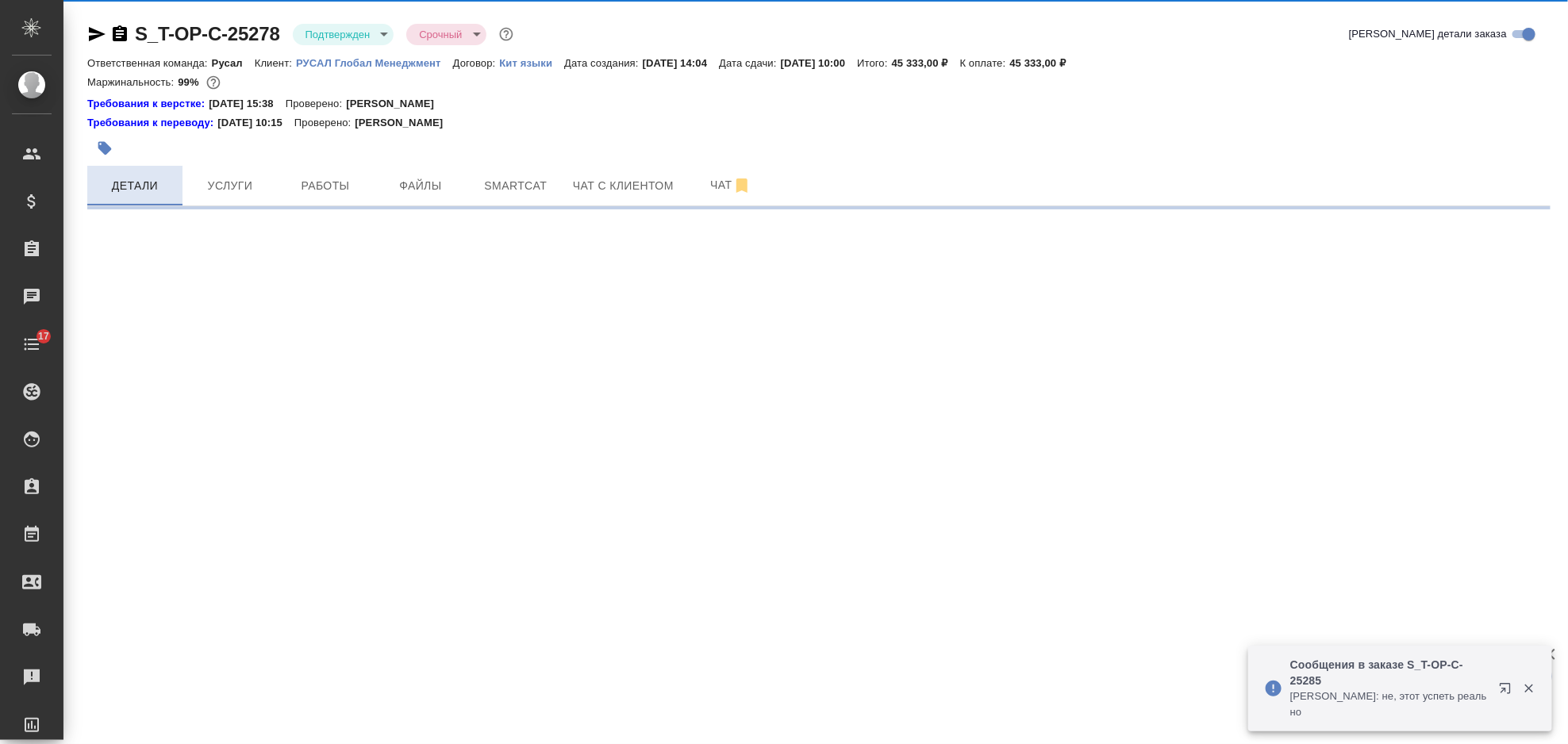
select select "RU"
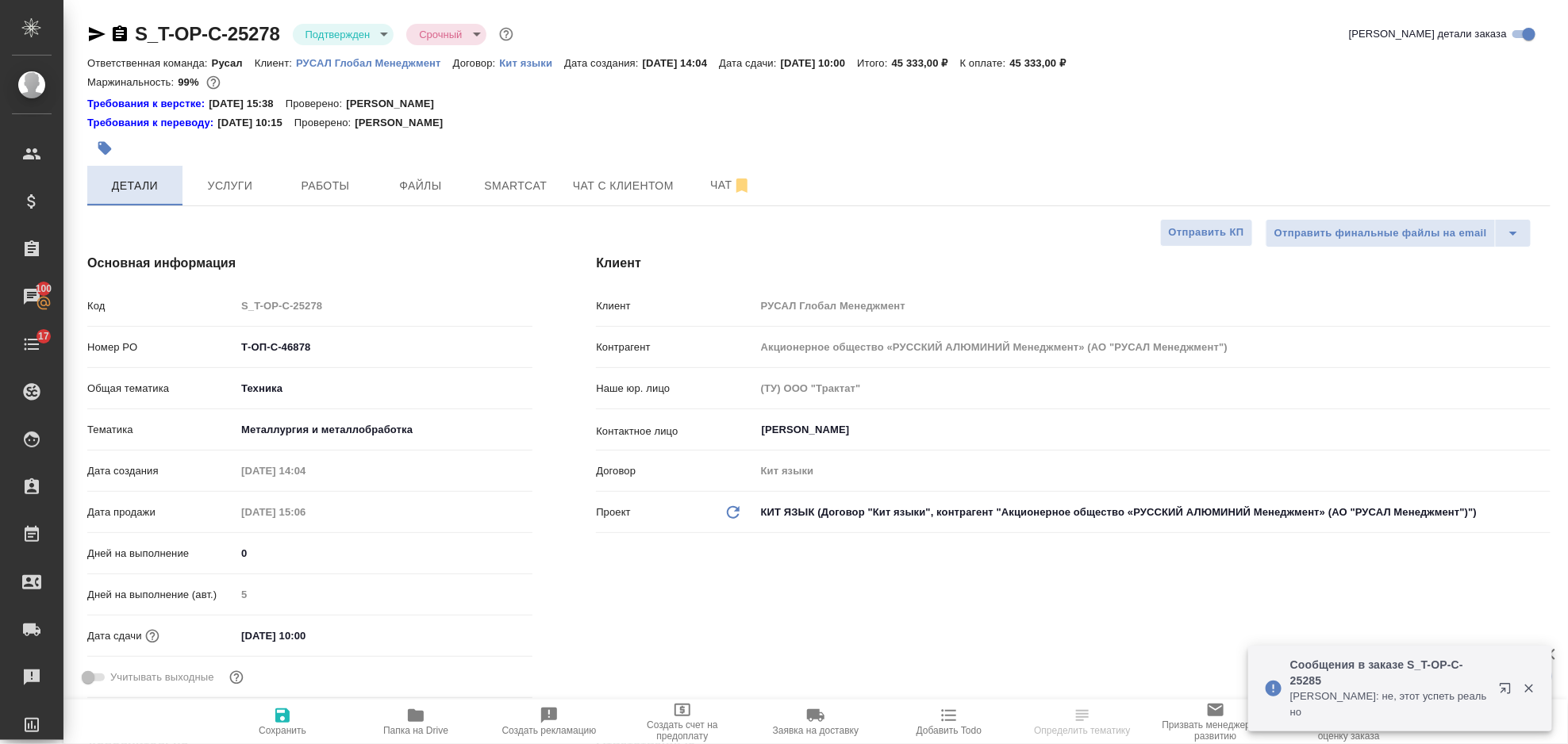
type textarea "x"
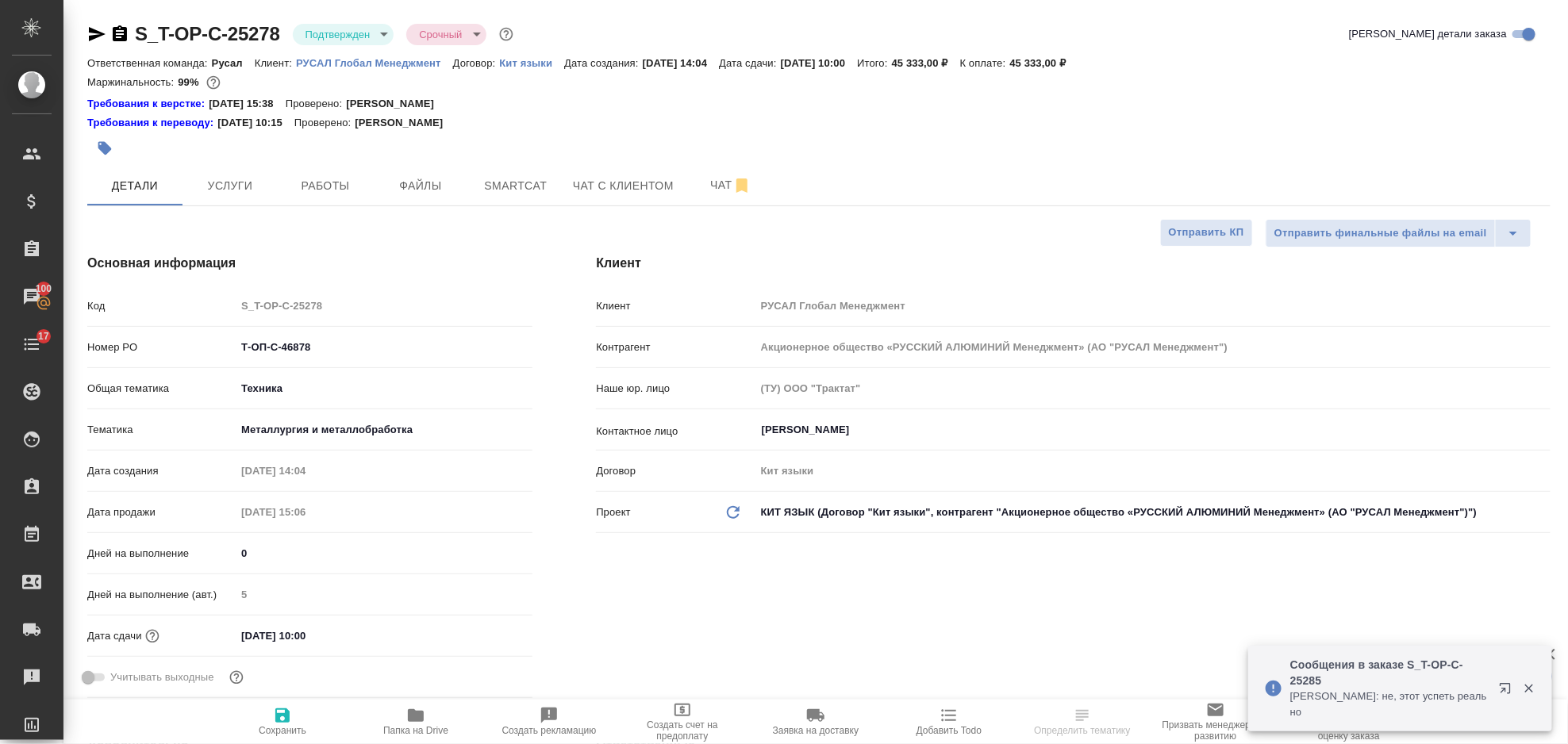
type textarea "x"
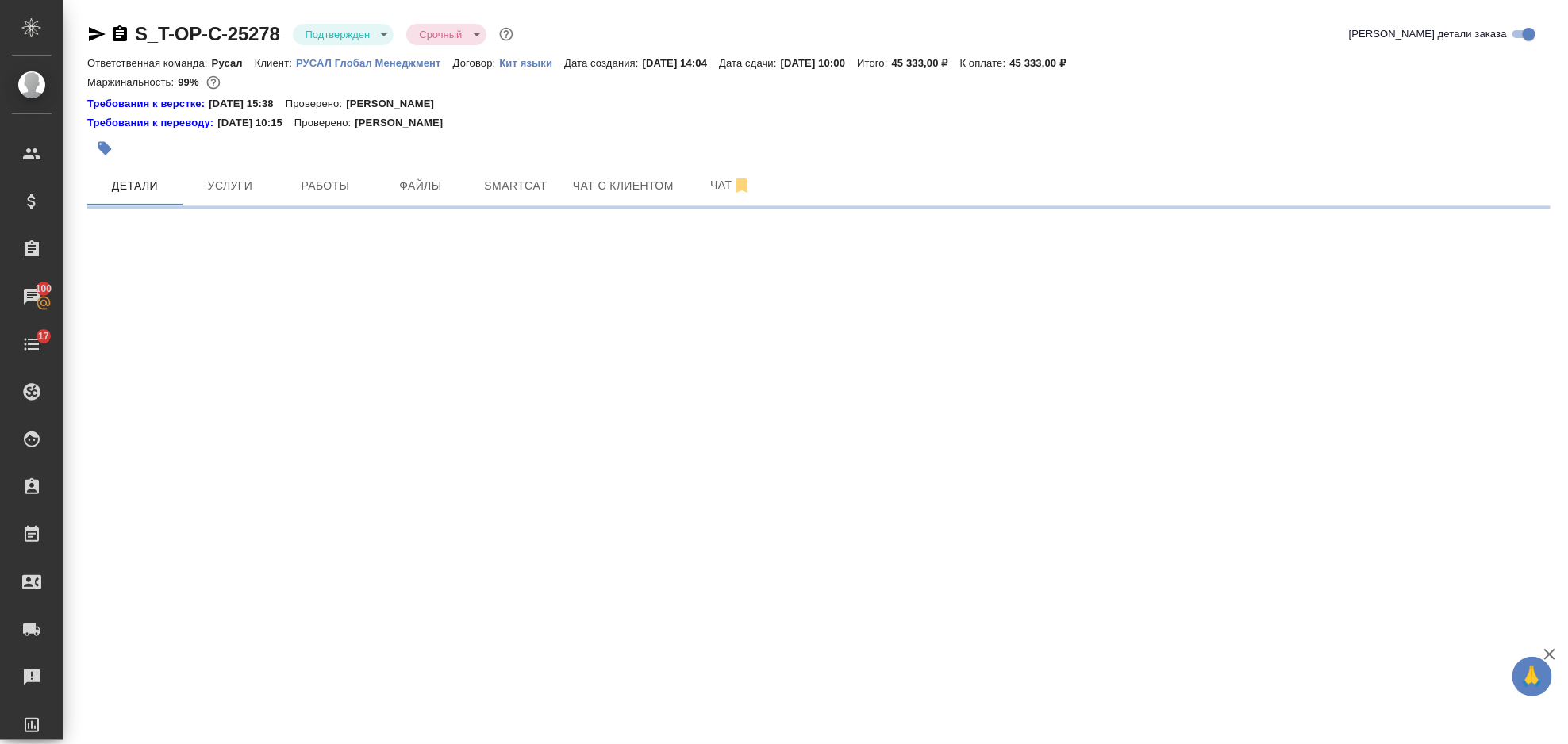
select select "RU"
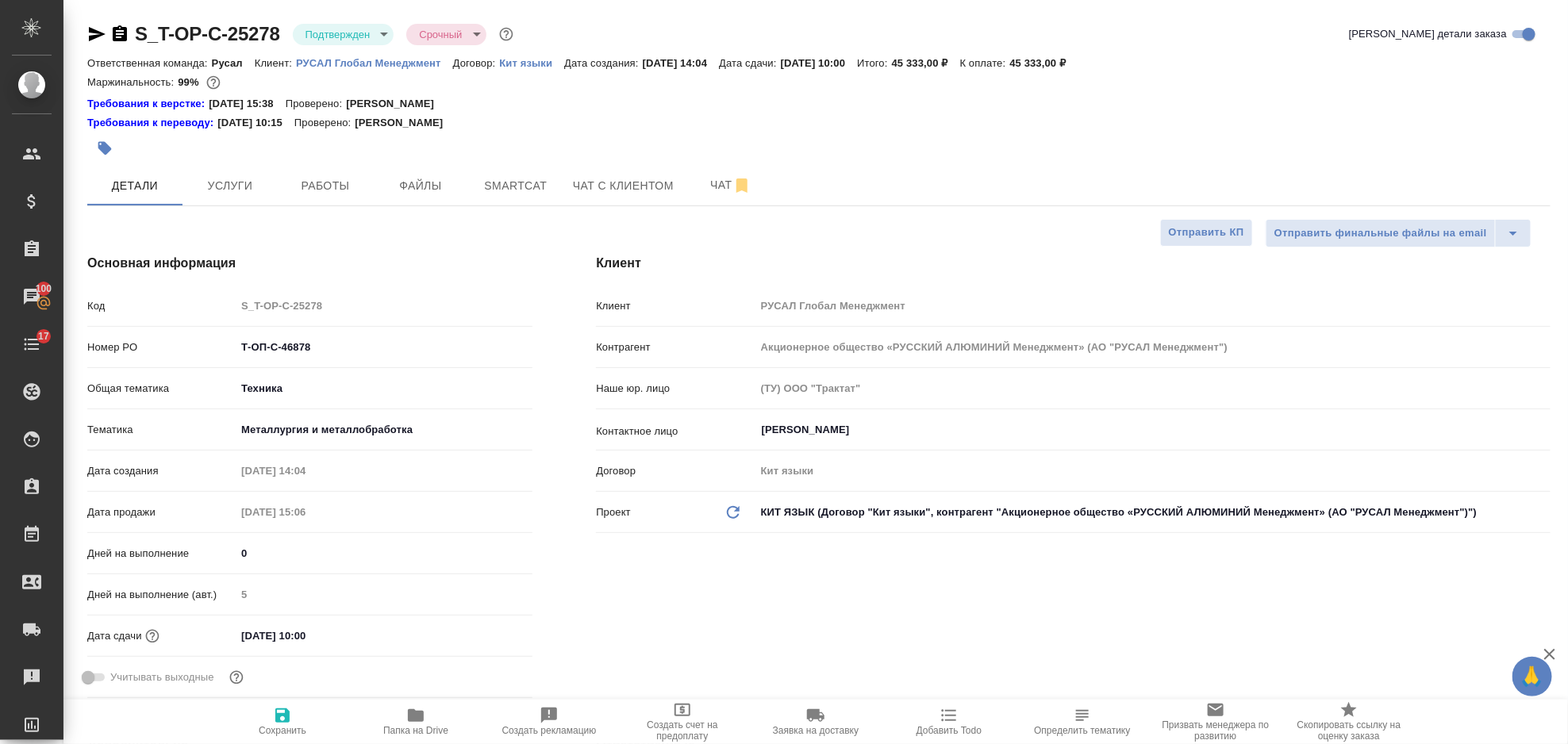
type textarea "x"
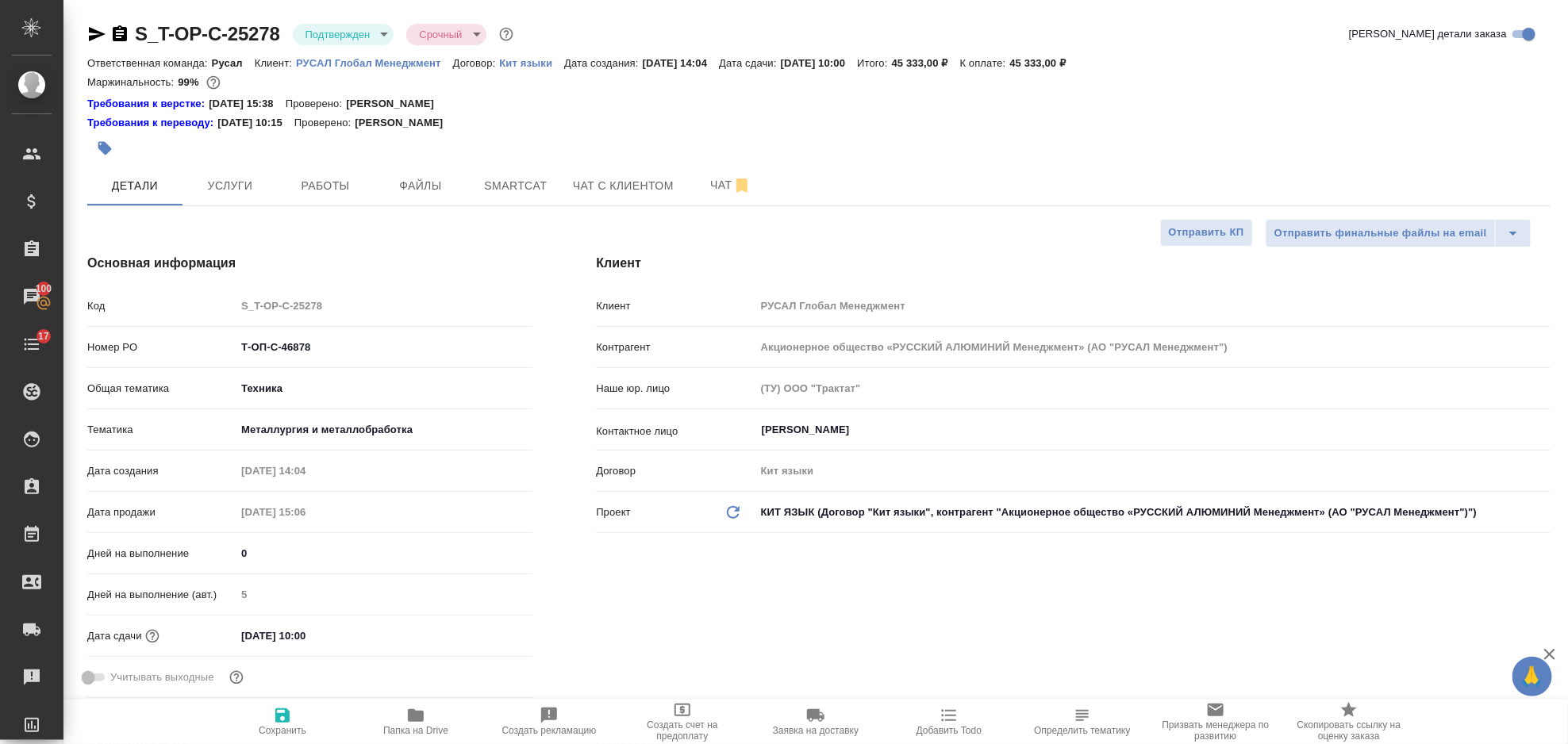
type textarea "x"
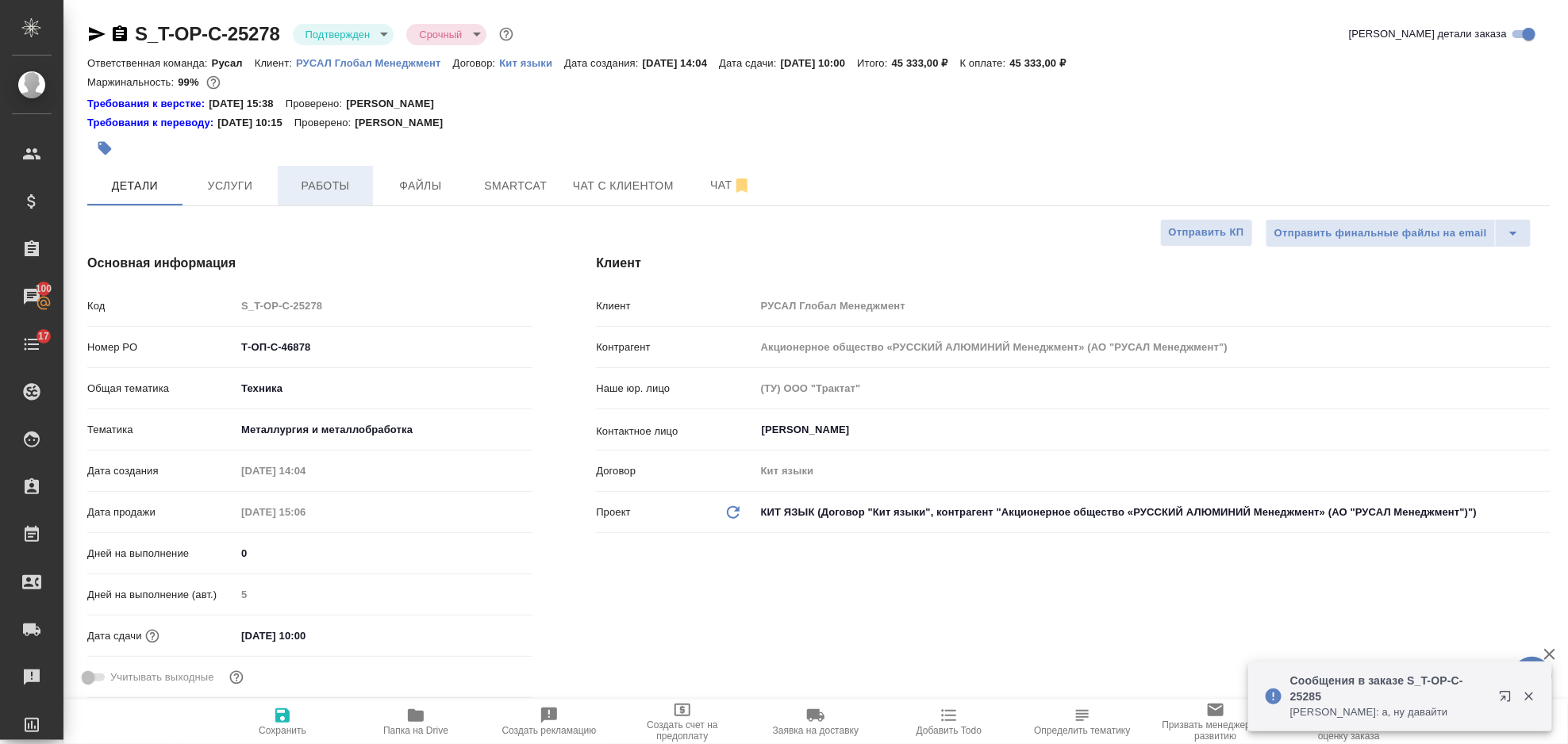
click at [350, 180] on span "Работы" at bounding box center [325, 186] width 76 height 19
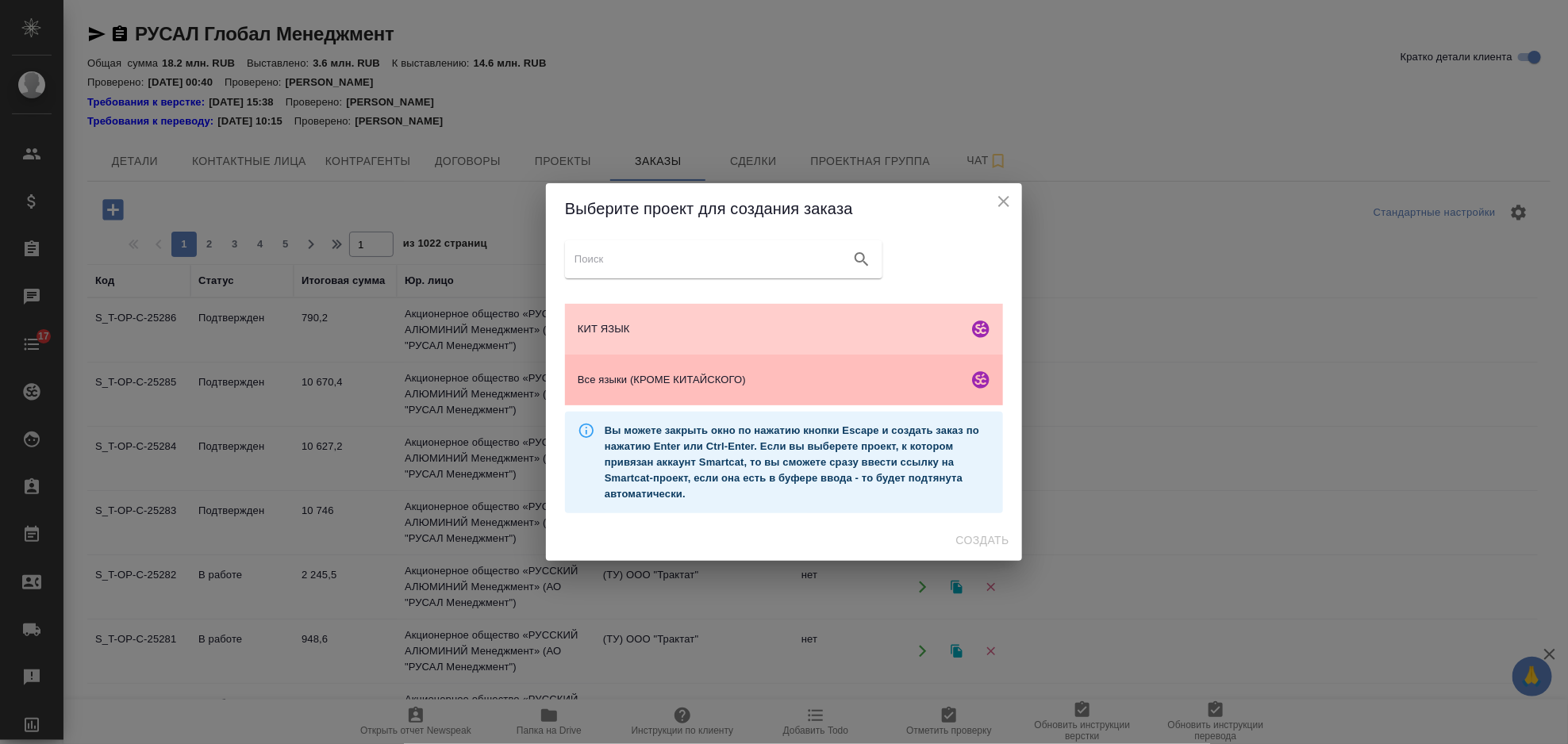
click at [798, 384] on span "Все языки (КРОМЕ КИТАЙСКОГО)" at bounding box center [770, 379] width 384 height 16
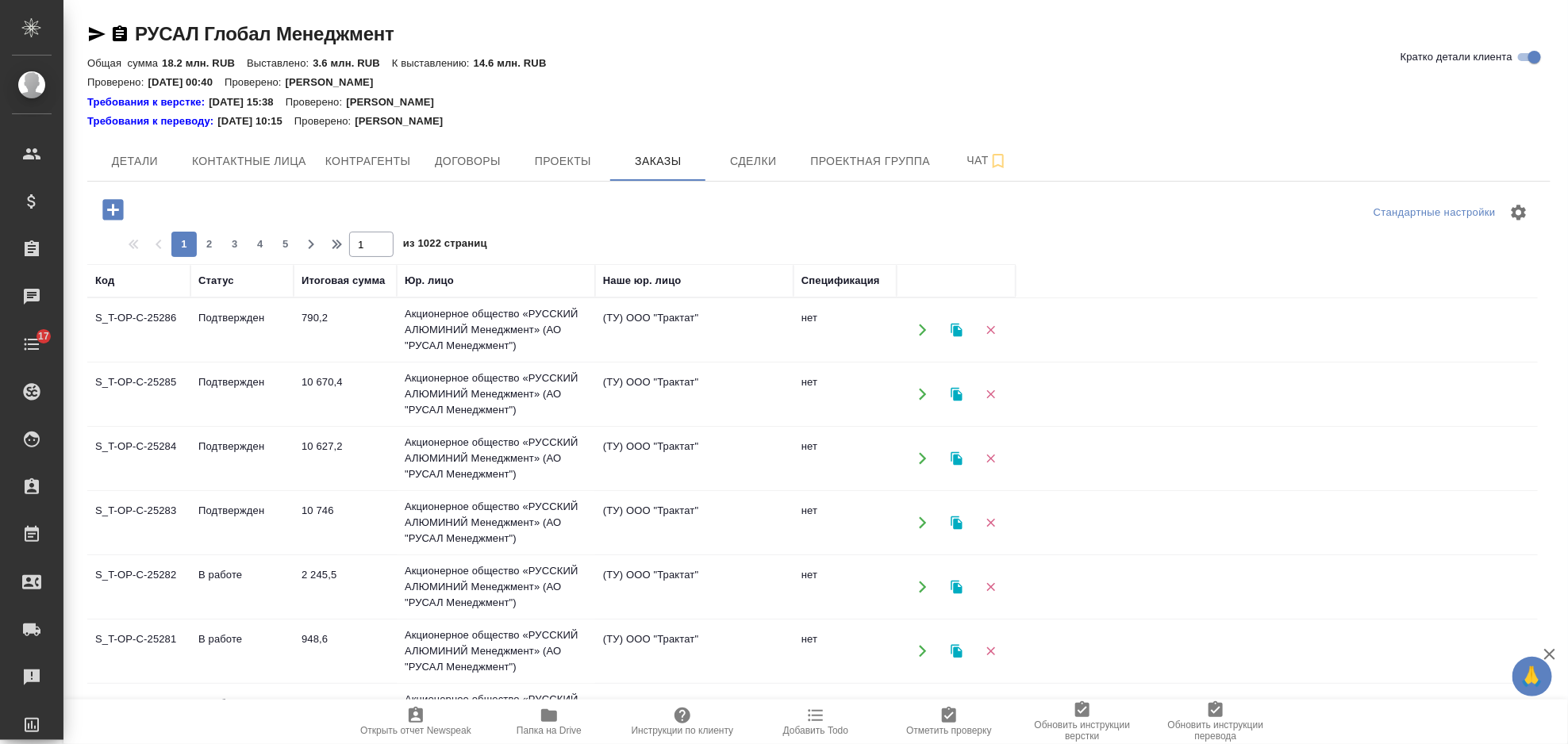
click at [110, 208] on icon "button" at bounding box center [113, 210] width 20 height 20
click at [652, 398] on td "(ТУ) ООО "Трактат"" at bounding box center [694, 394] width 199 height 55
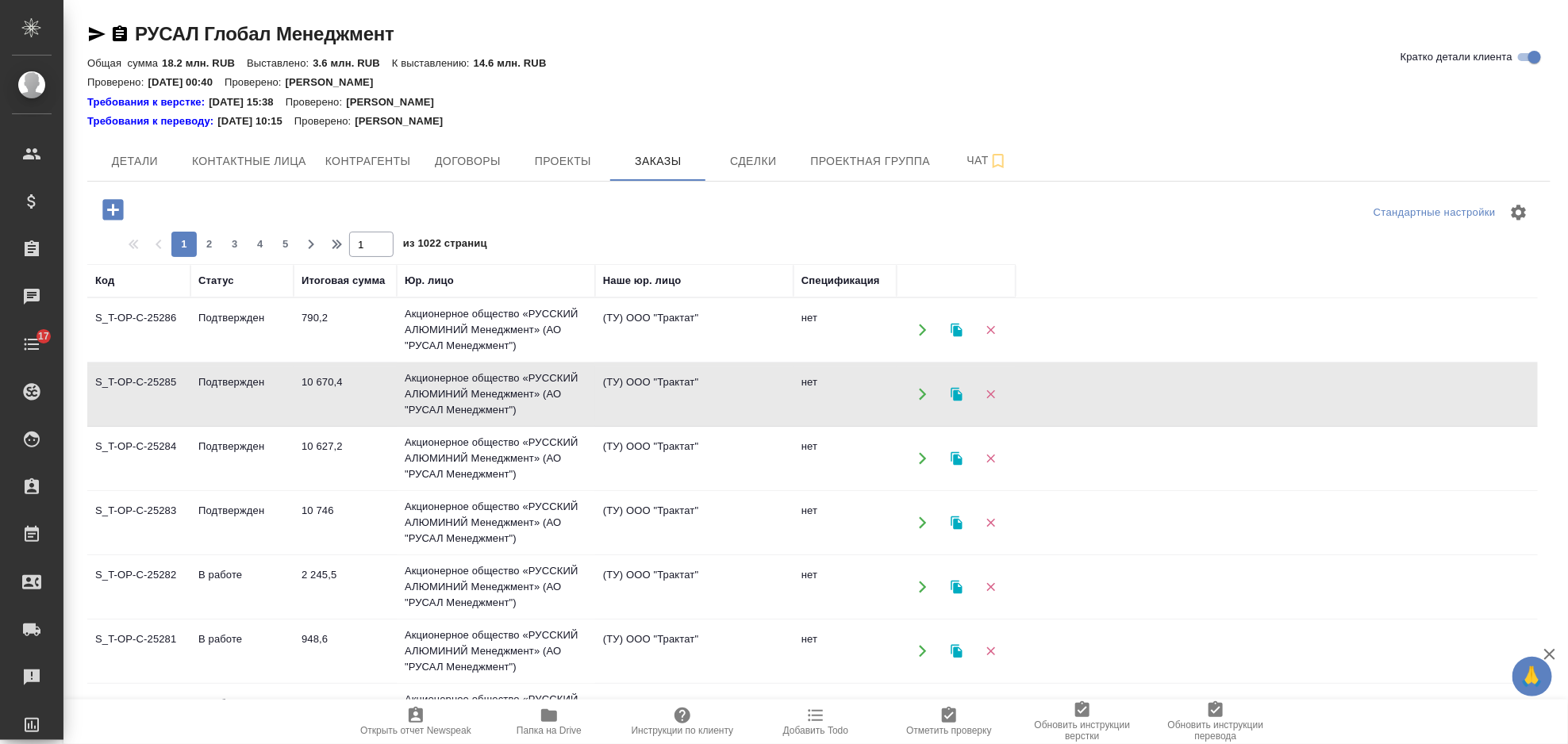
click at [99, 215] on icon "button" at bounding box center [113, 210] width 28 height 28
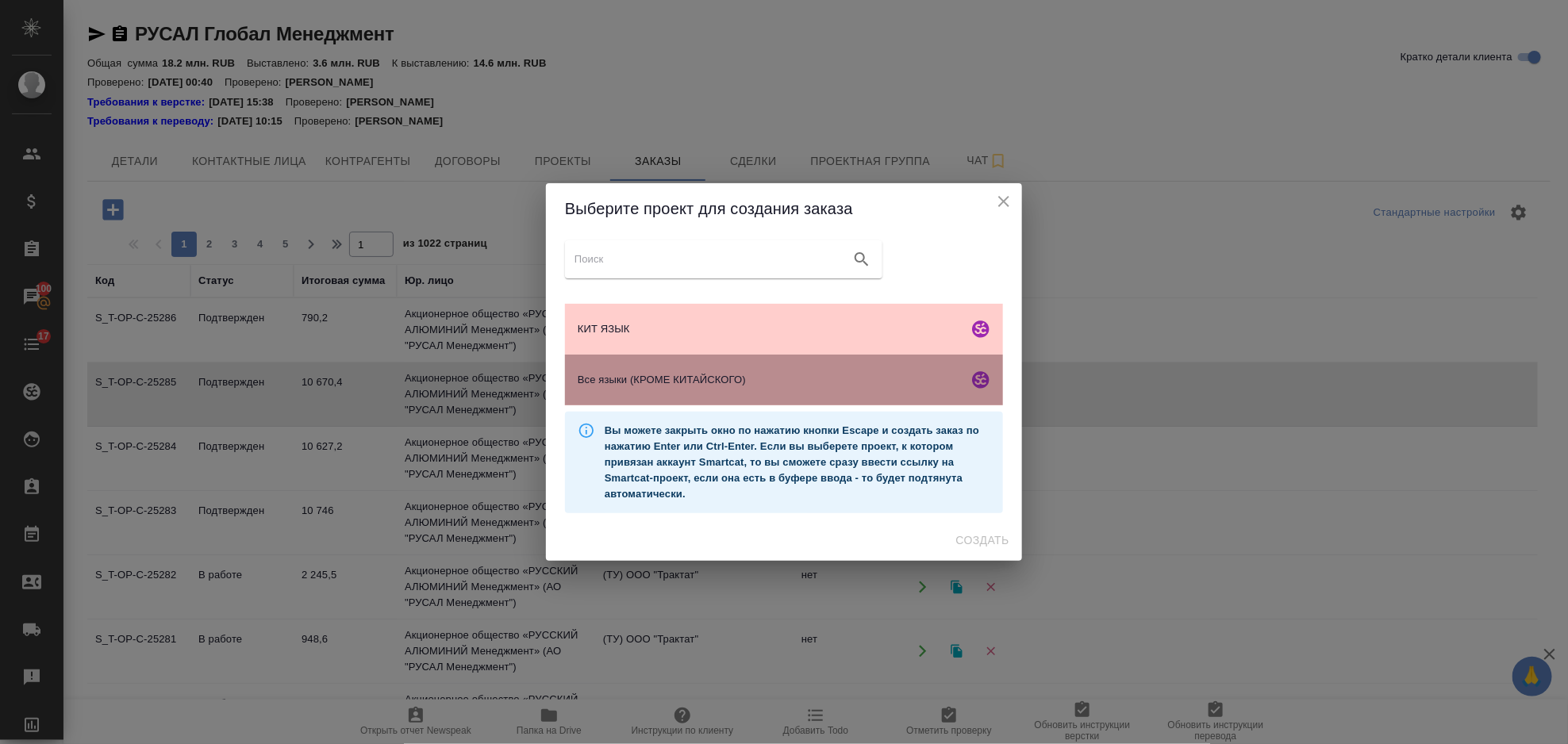
click at [663, 394] on div "Все языки (КРОМЕ КИТАЙСКОГО)" at bounding box center [784, 379] width 438 height 51
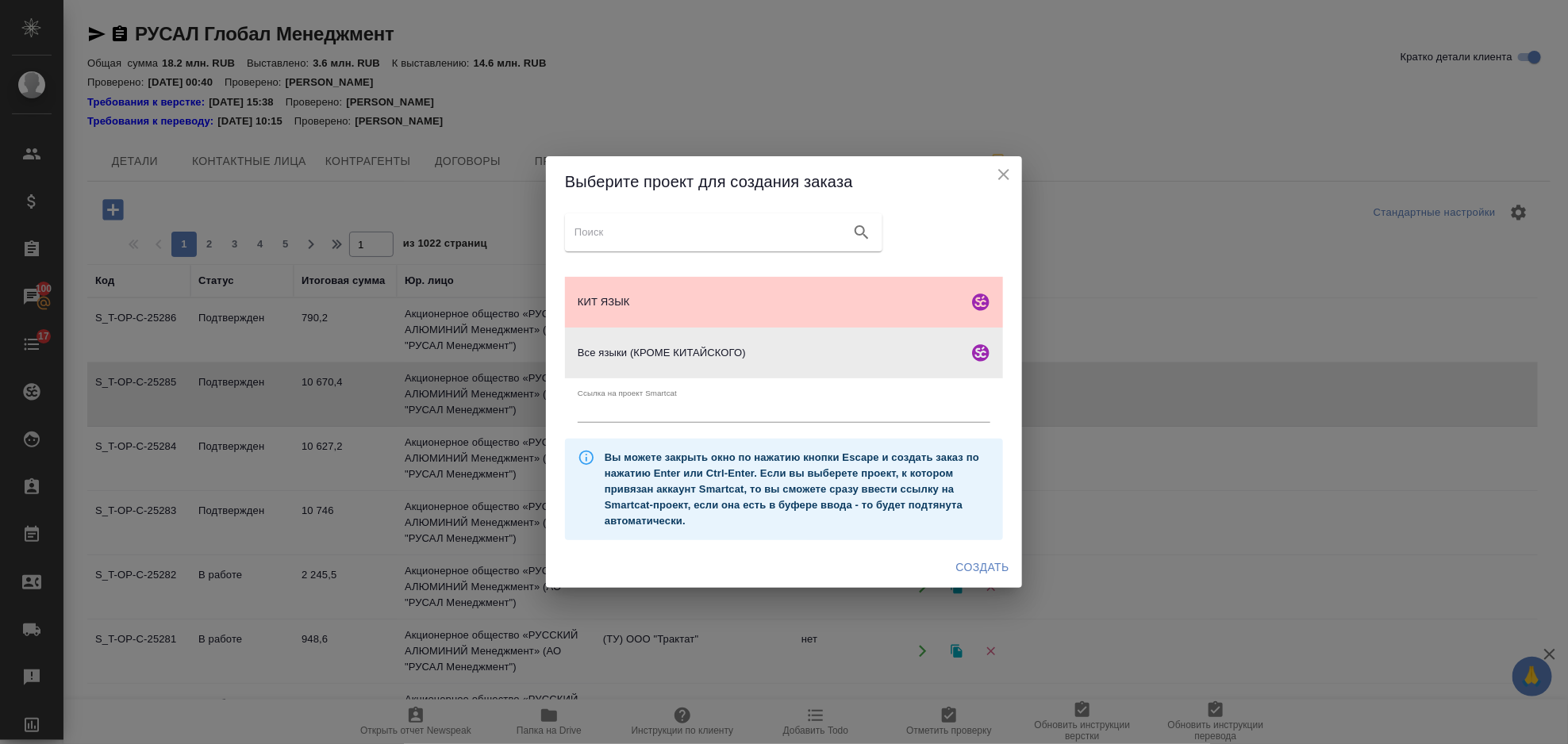
click at [1002, 574] on span "Создать" at bounding box center [983, 567] width 54 height 19
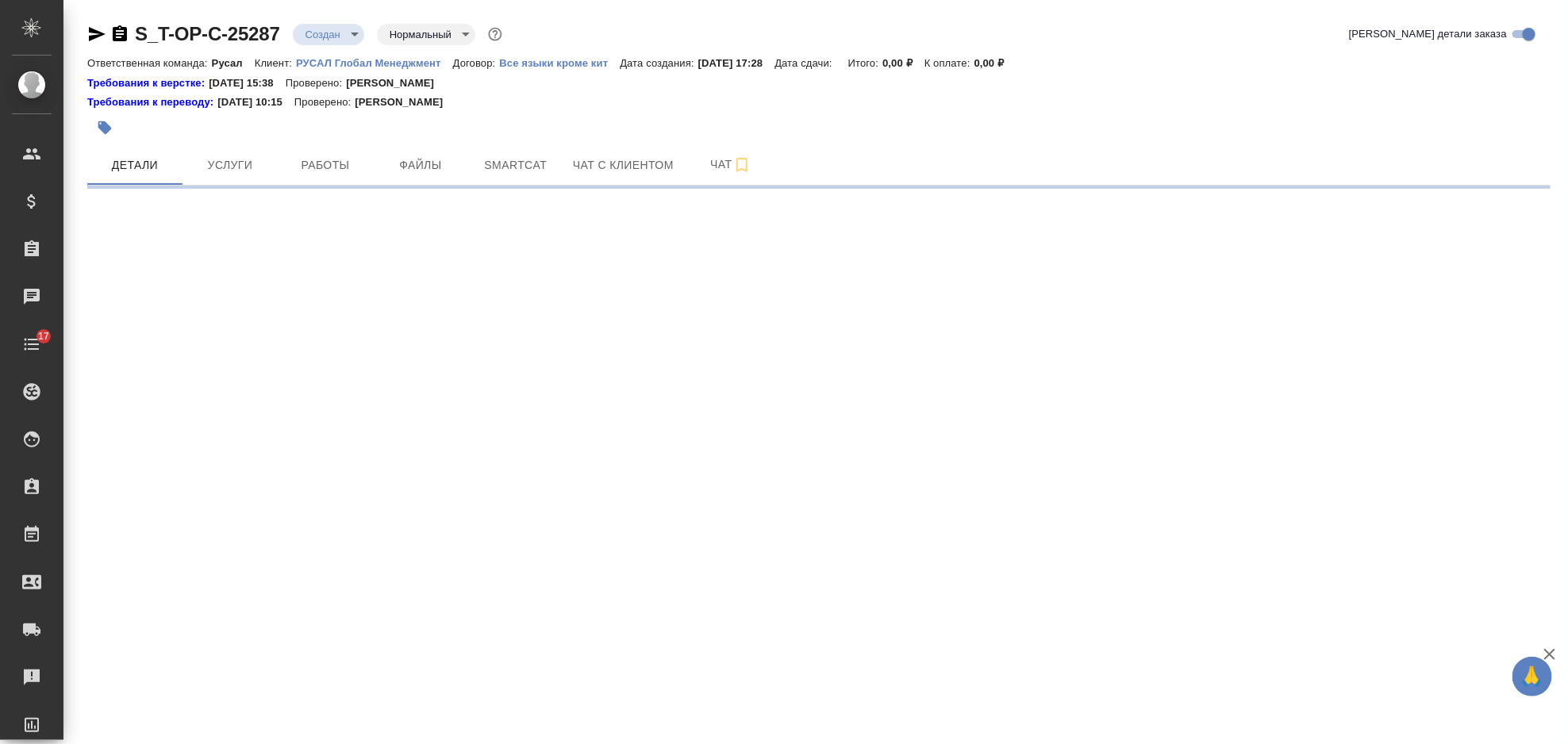
select select "RU"
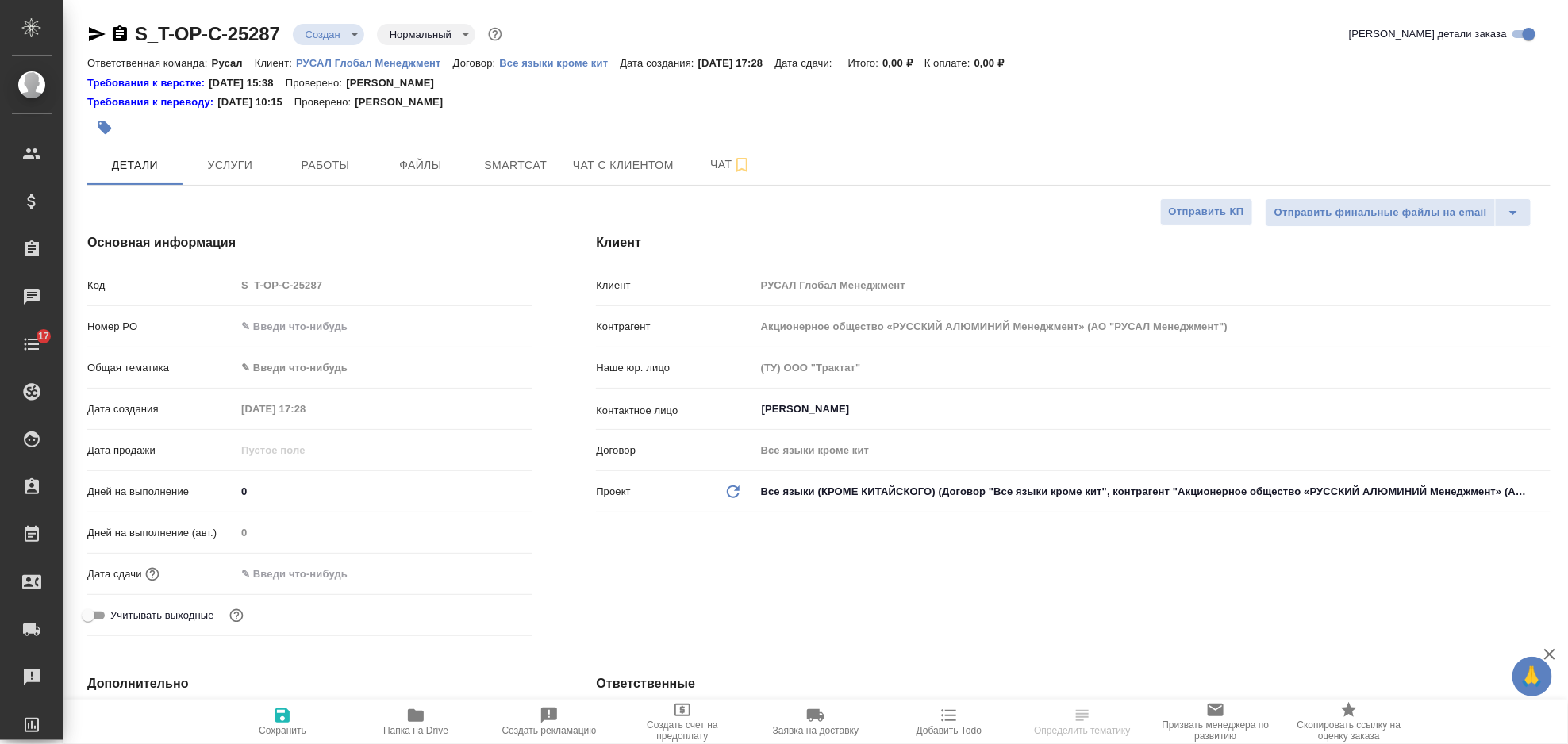
type textarea "x"
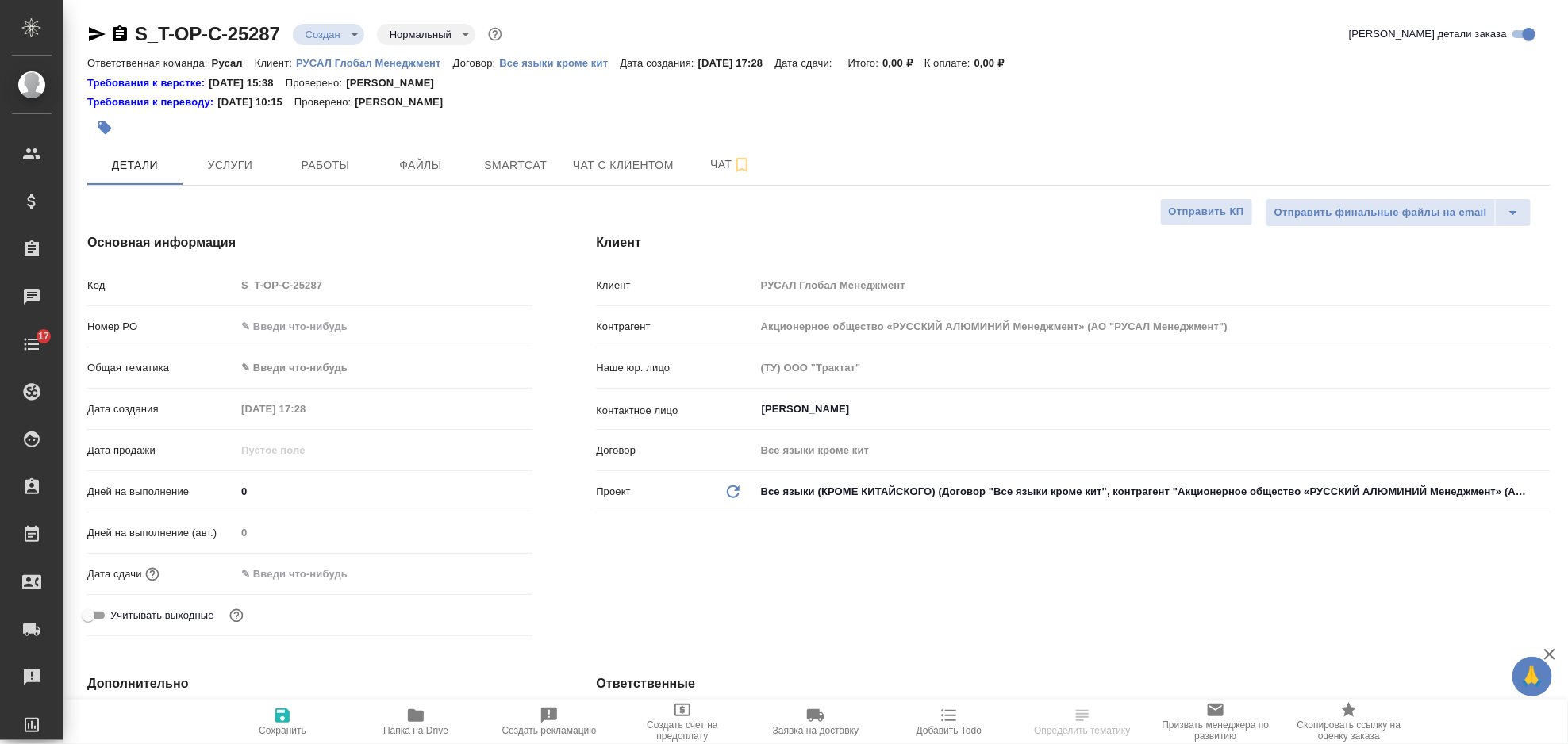
type textarea "x"
click at [301, 332] on input "text" at bounding box center [384, 326] width 296 height 23
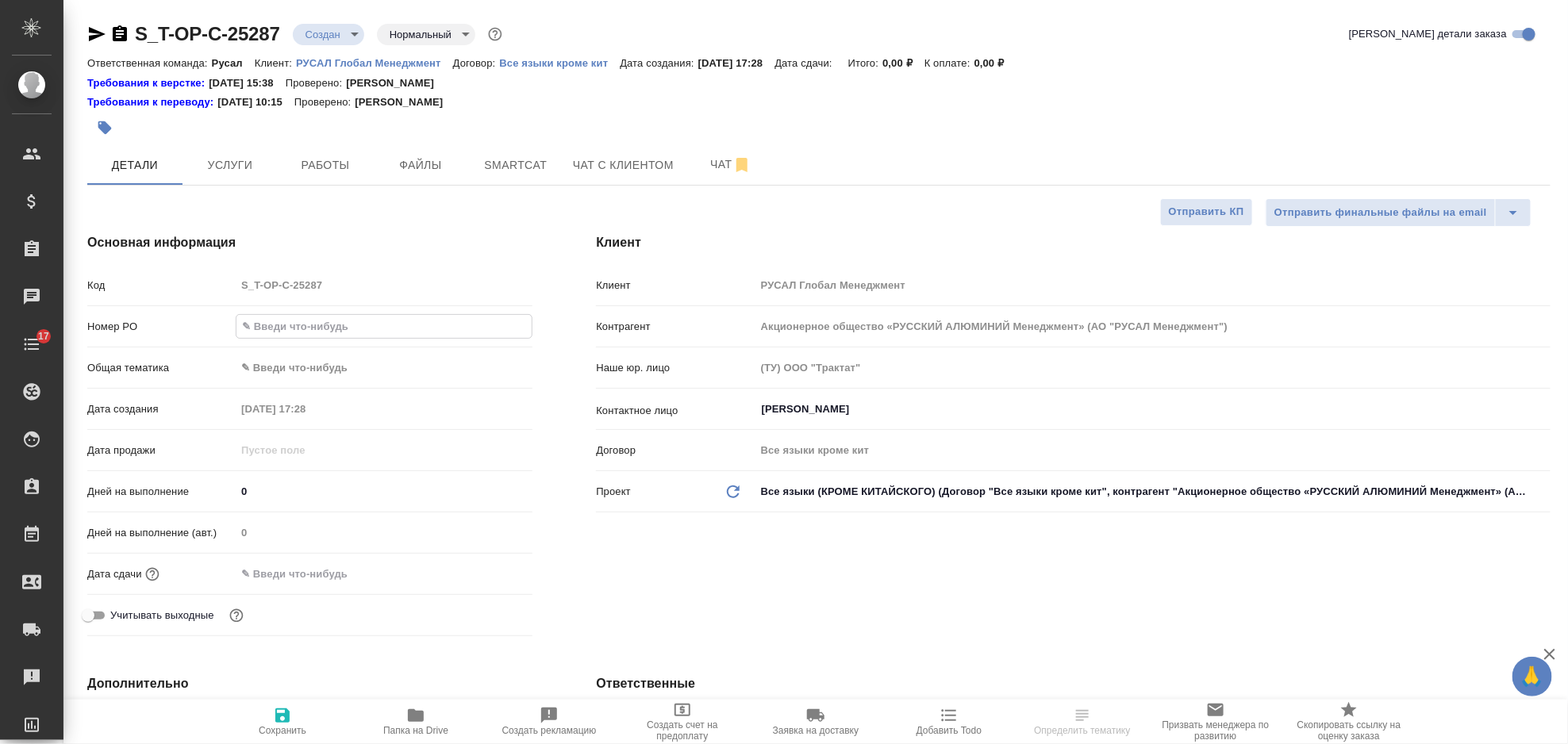
paste input "Т-ОП-С-46888"
type input "Т-ОП-С-46888"
type textarea "x"
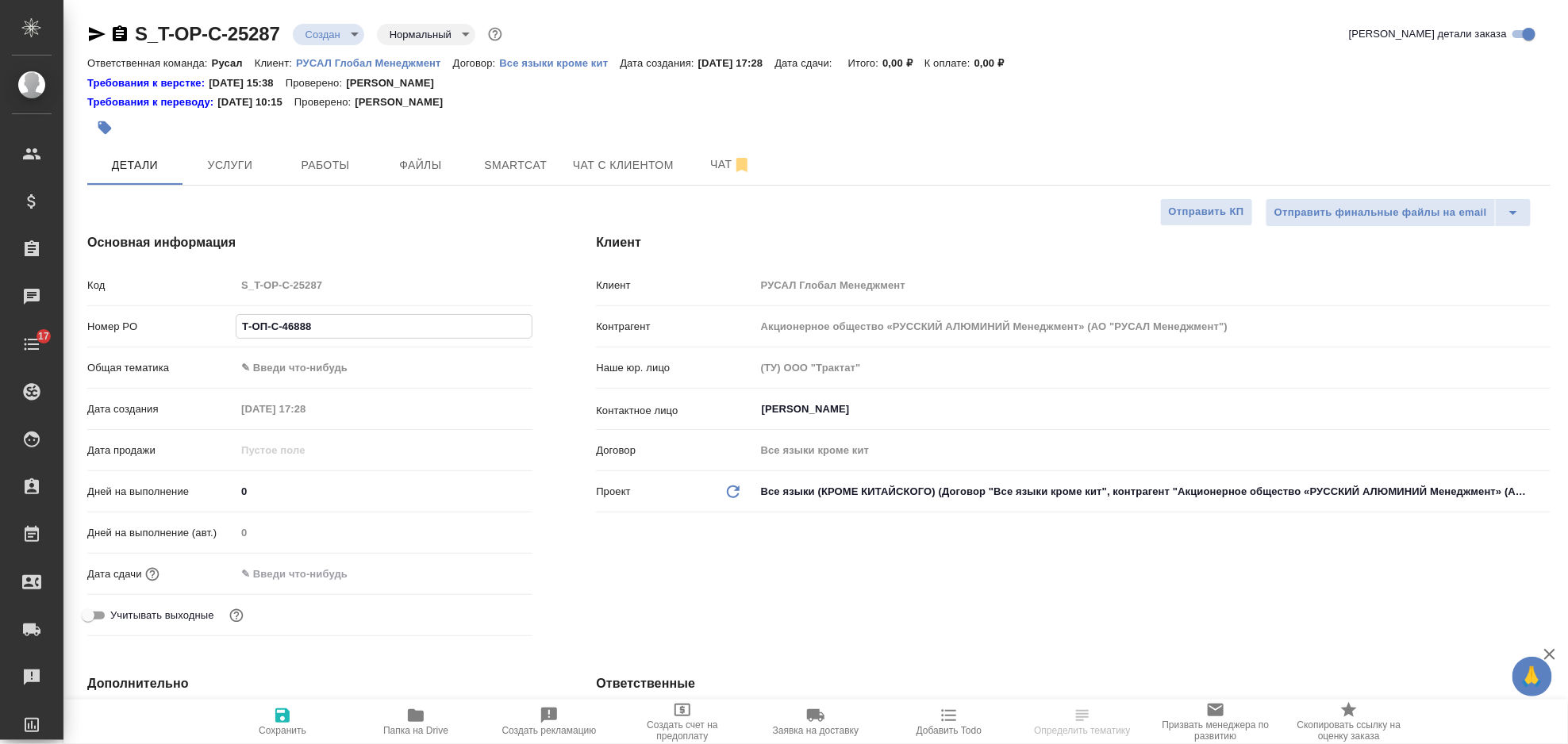
type input "Т-ОП-С-46888"
click at [322, 356] on body "🙏 .cls-1 fill:#fff; AWATERA Gorlenko Yuliua Клиенты Спецификации Заказы Чаты 17…" at bounding box center [784, 372] width 1568 height 744
click at [397, 516] on li "Юридическая/Финансовая" at bounding box center [383, 520] width 296 height 25
type input "yr-fn"
type textarea "x"
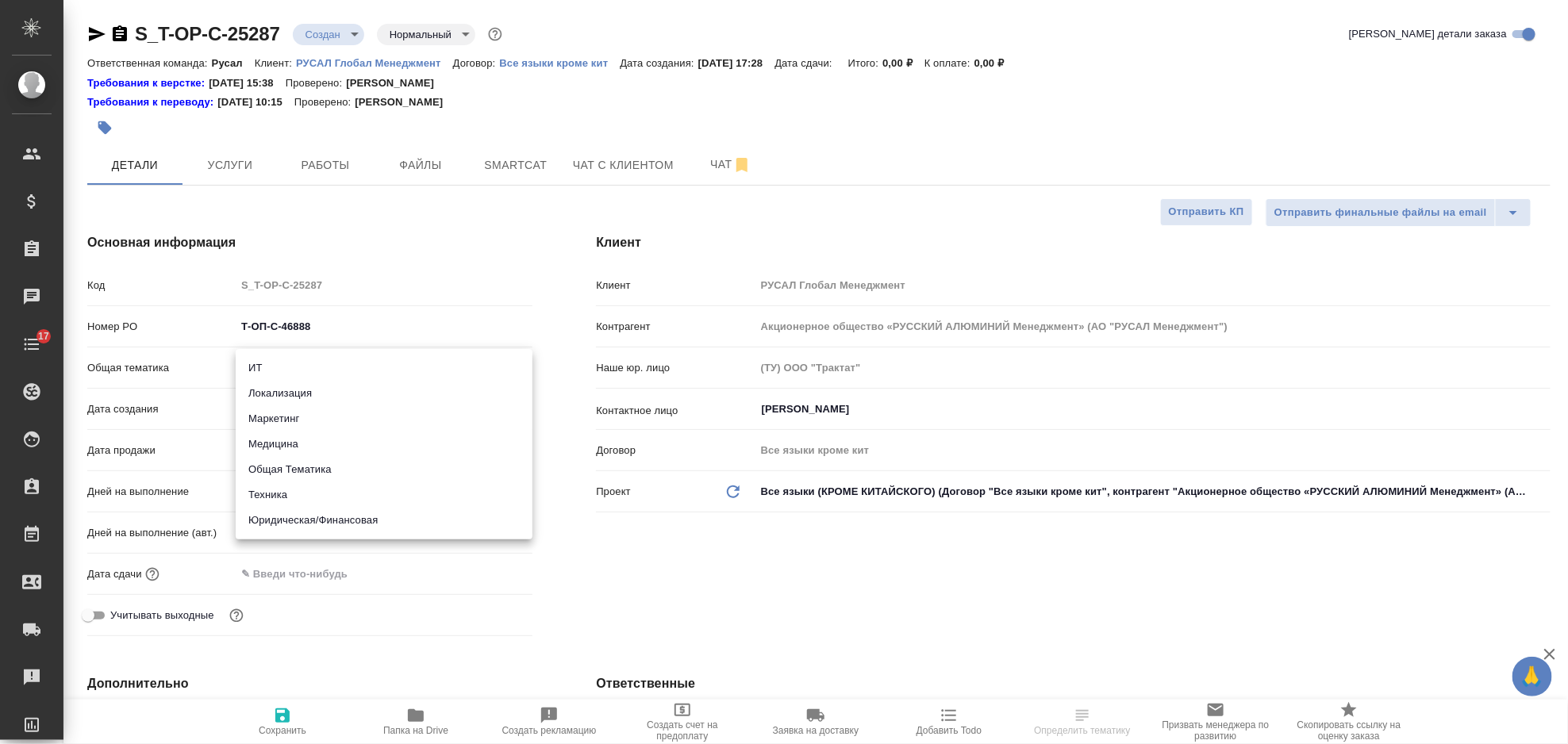
type textarea "x"
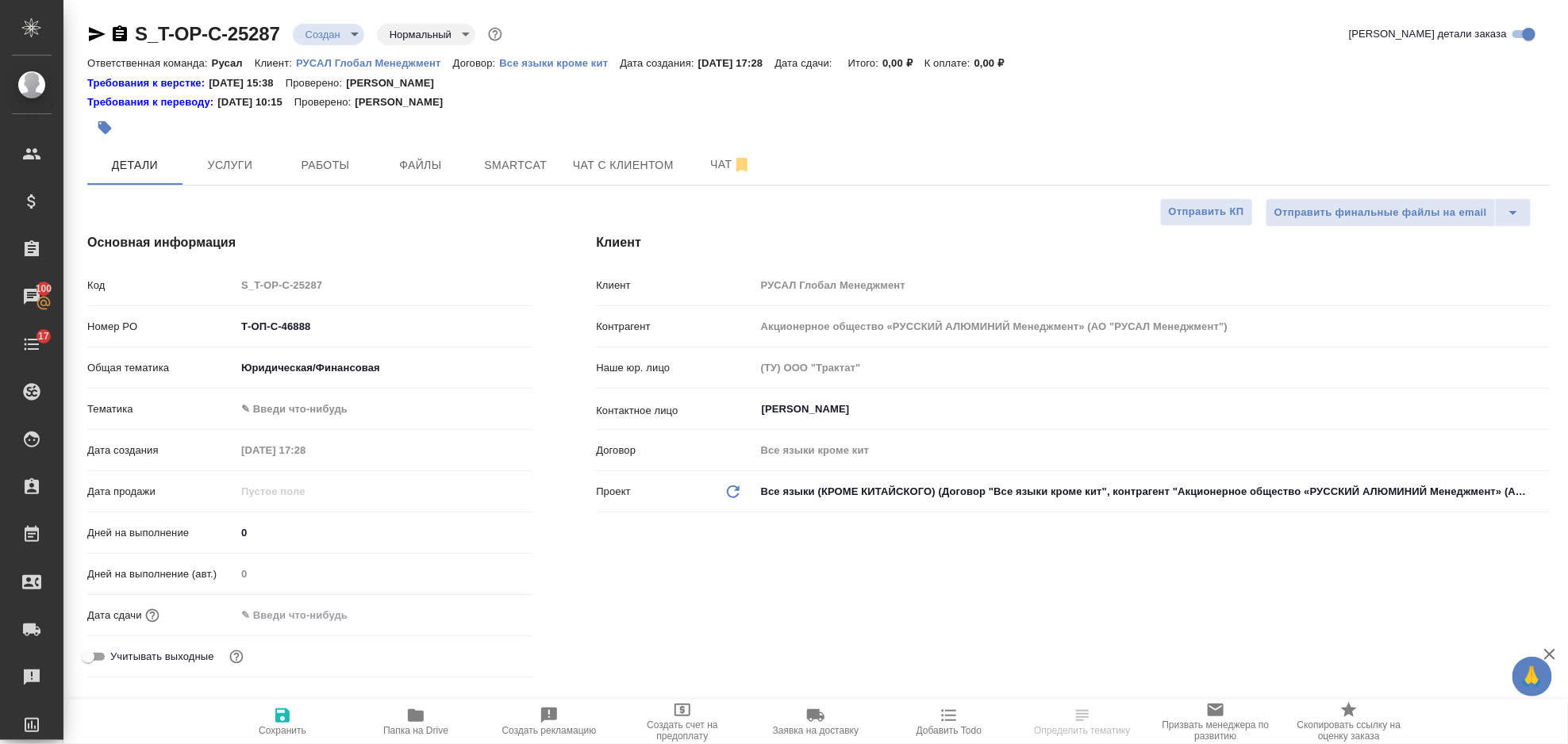
click at [331, 412] on body "🙏 .cls-1 fill:#fff; AWATERA Gorlenko Yuliua Клиенты Спецификации Заказы 100 Чат…" at bounding box center [784, 372] width 1568 height 744
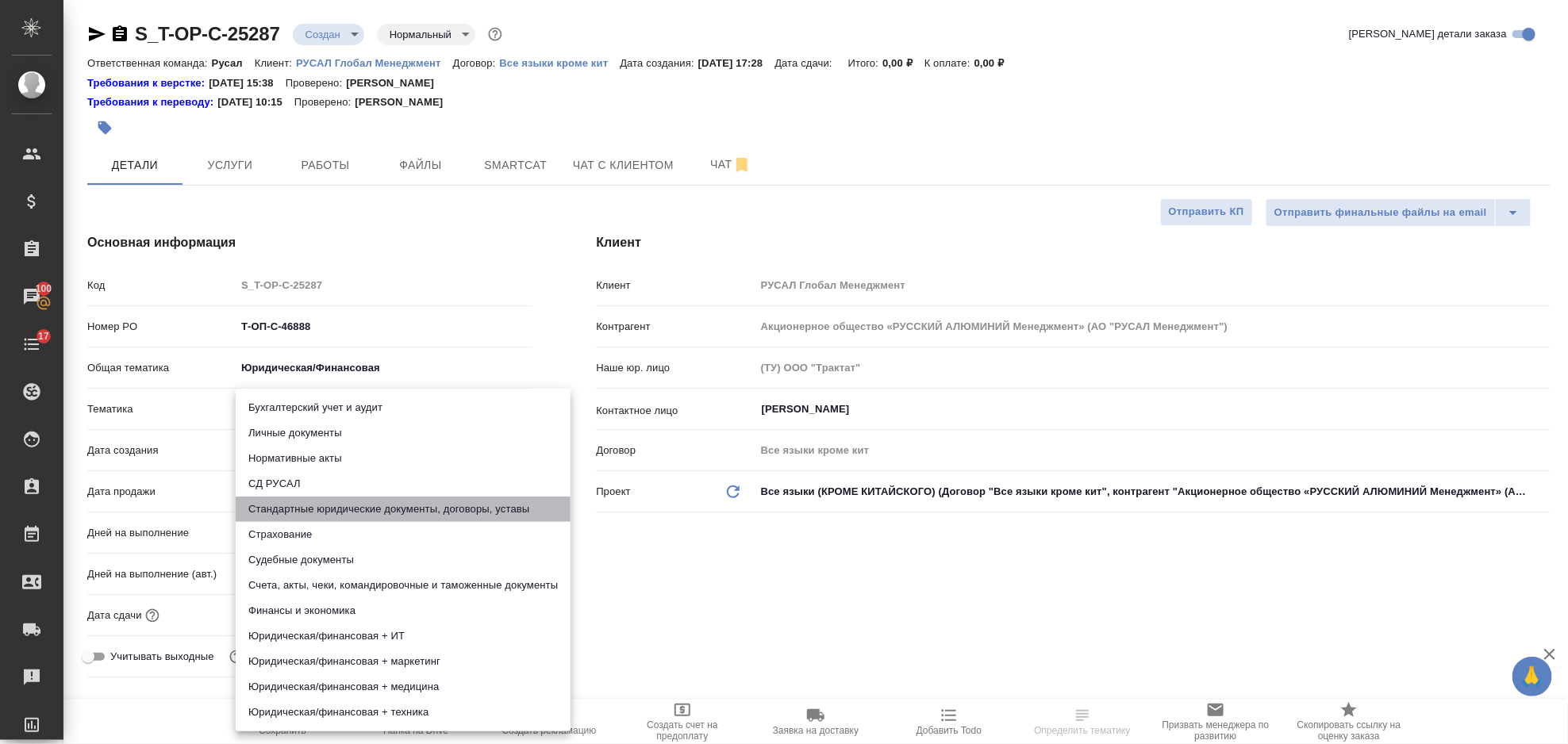
click at [437, 501] on li "Стандартные юридические документы, договоры, уставы" at bounding box center [403, 509] width 335 height 25
type textarea "x"
type input "5f647205b73bc97568ca66bf"
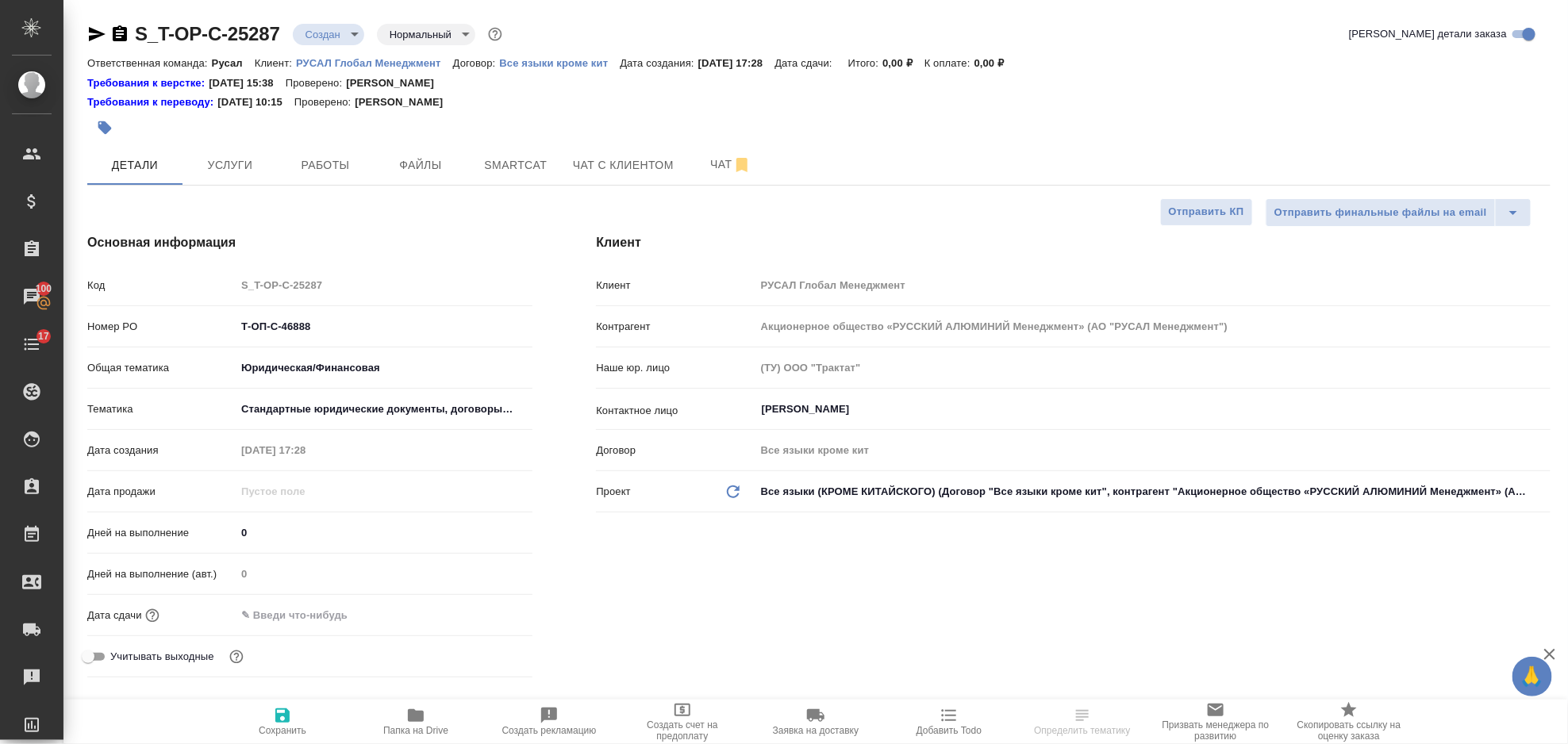
click at [375, 612] on input "text" at bounding box center [305, 615] width 139 height 23
click at [492, 616] on icon "button" at bounding box center [486, 613] width 14 height 16
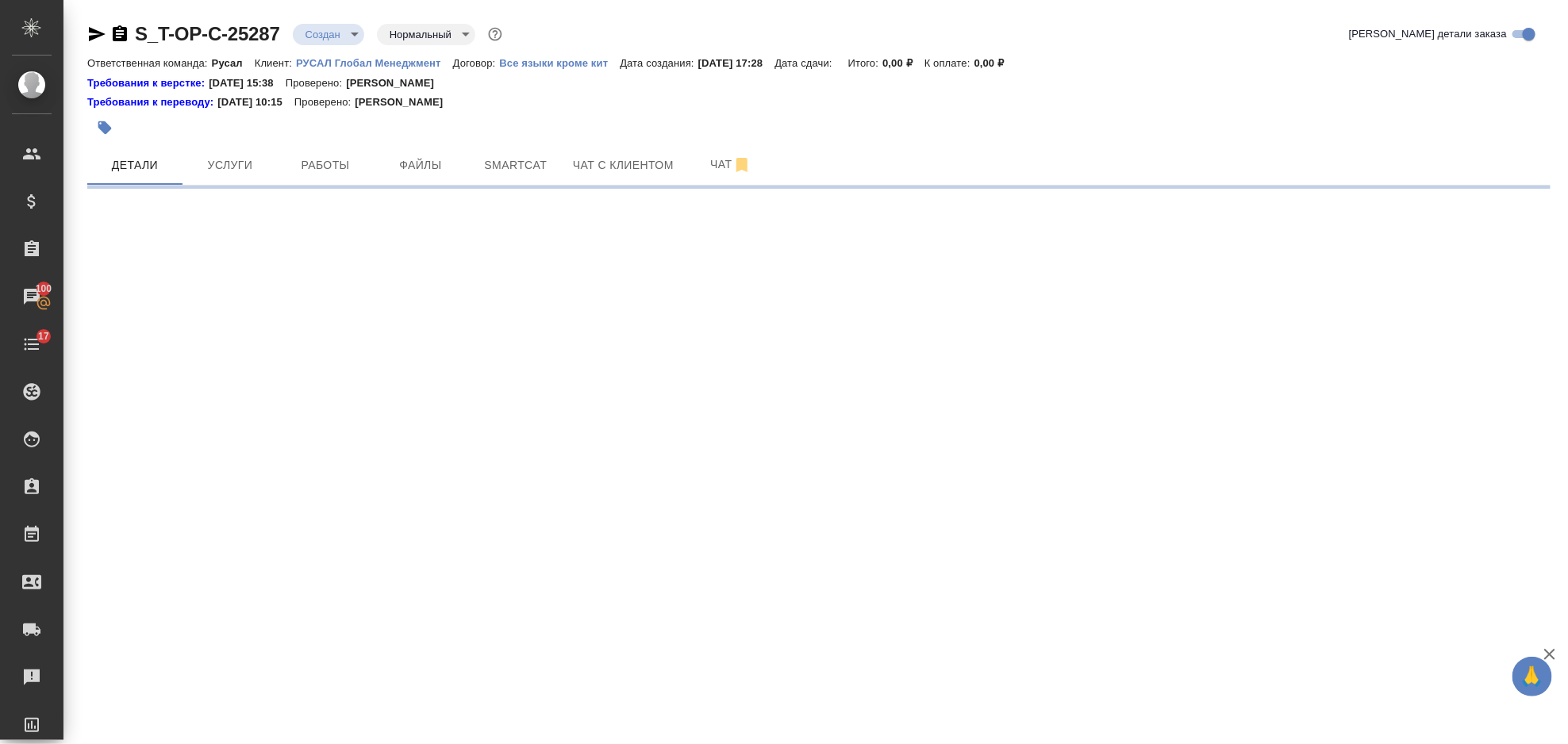
select select "RU"
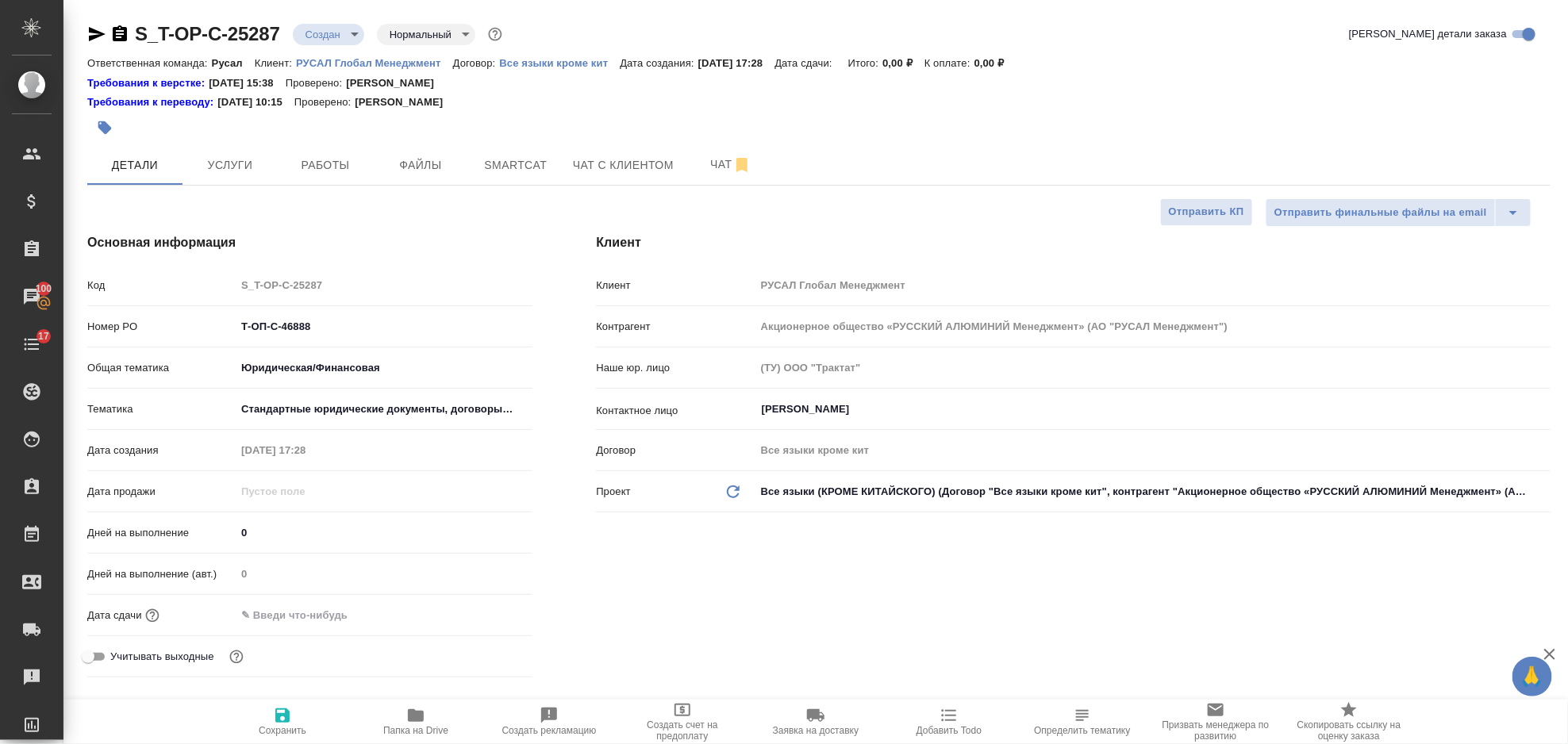
type textarea "x"
drag, startPoint x: 347, startPoint y: 617, endPoint x: 389, endPoint y: 612, distance: 42.3
click at [353, 613] on input "text" at bounding box center [306, 615] width 139 height 23
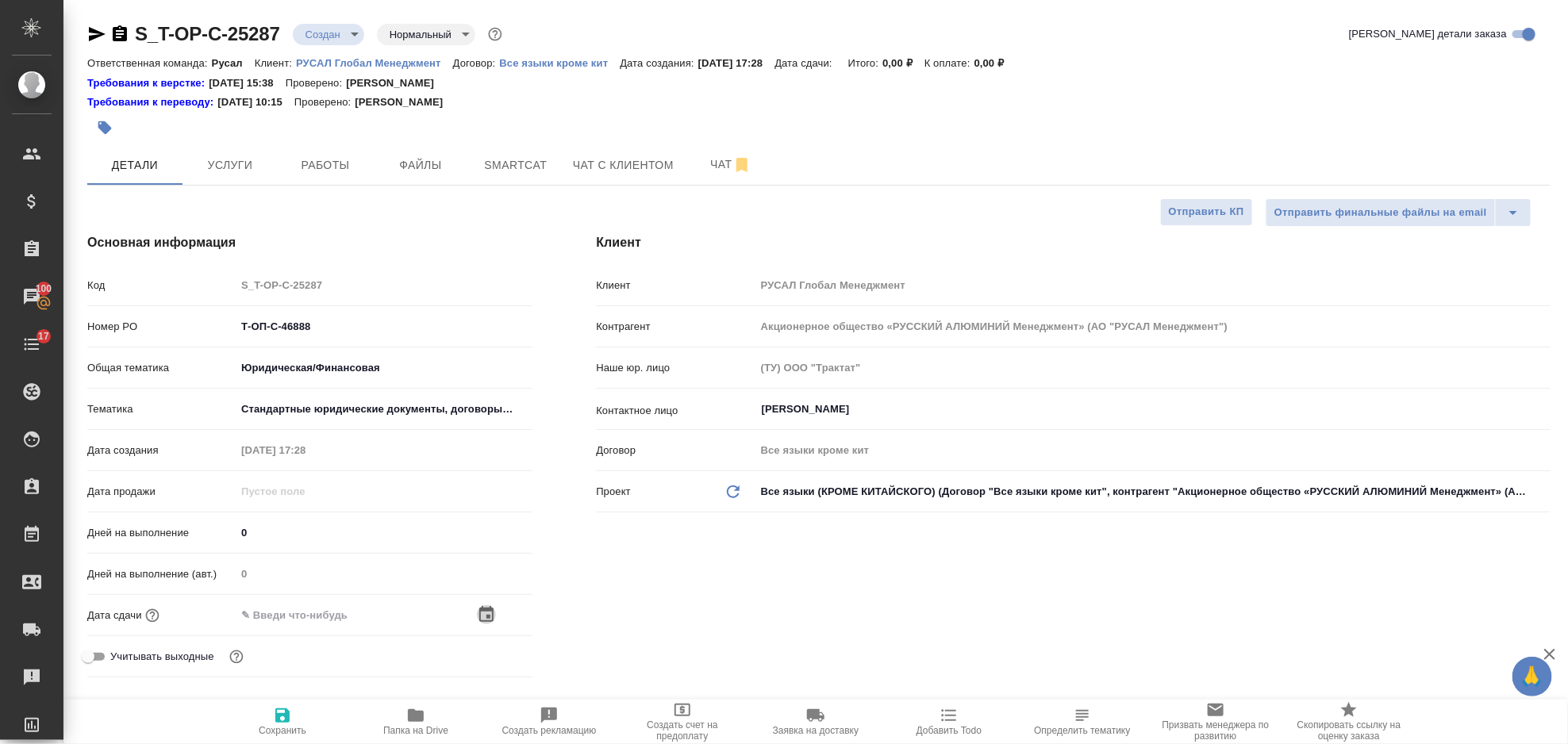
click at [480, 614] on icon "button" at bounding box center [486, 615] width 19 height 19
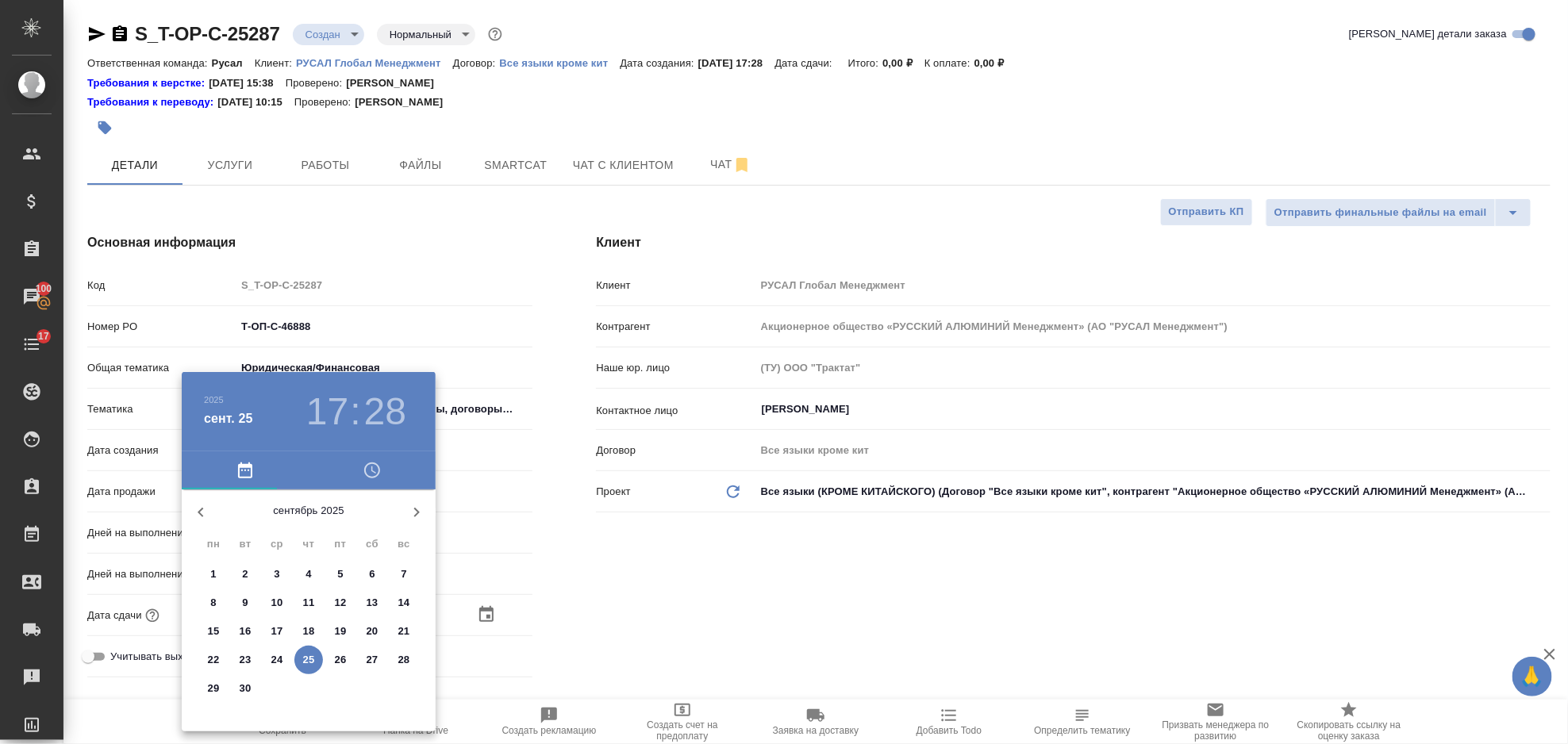
click at [337, 654] on p "26" at bounding box center [341, 659] width 12 height 16
type input "26.09.2025 17:28"
type textarea "x"
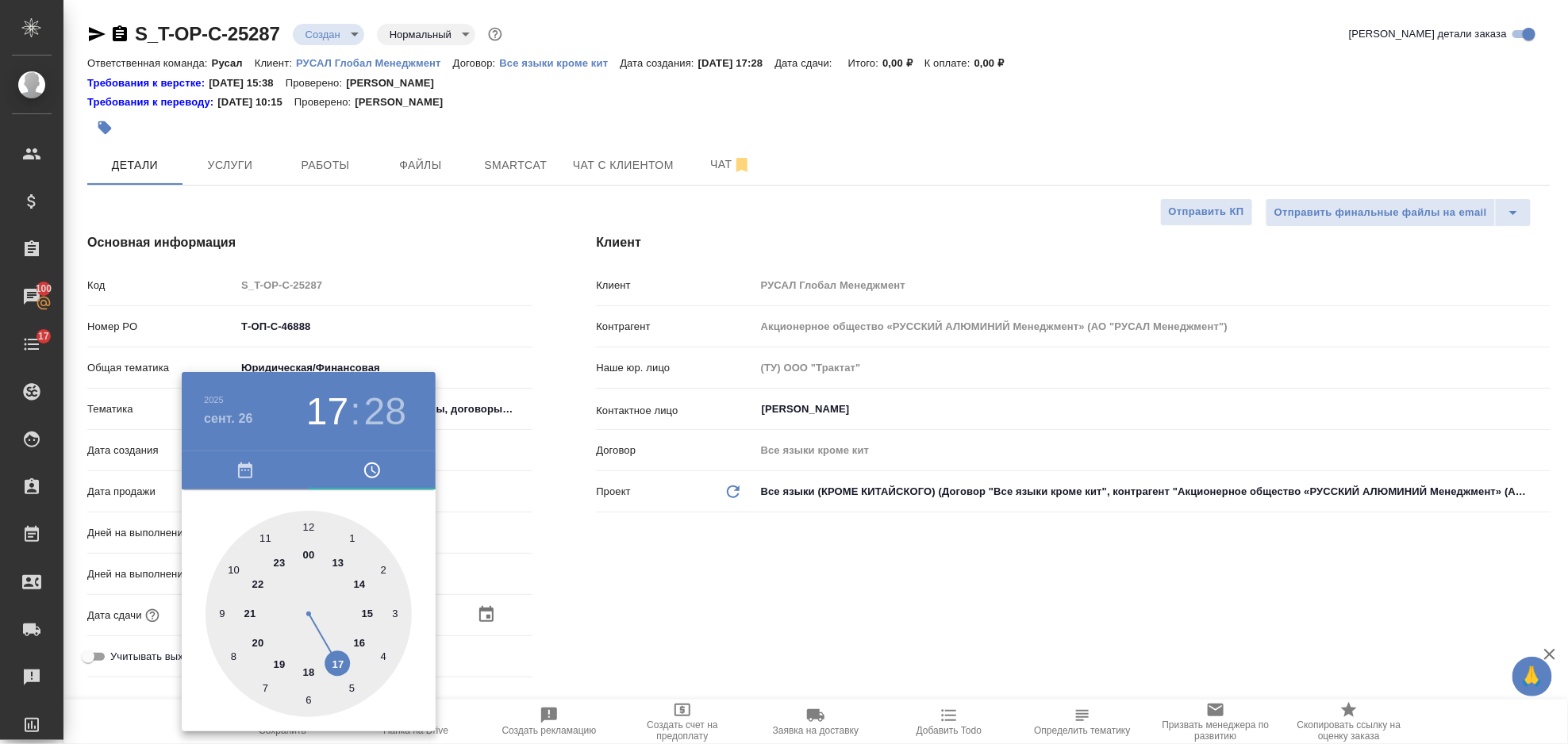
type textarea "x"
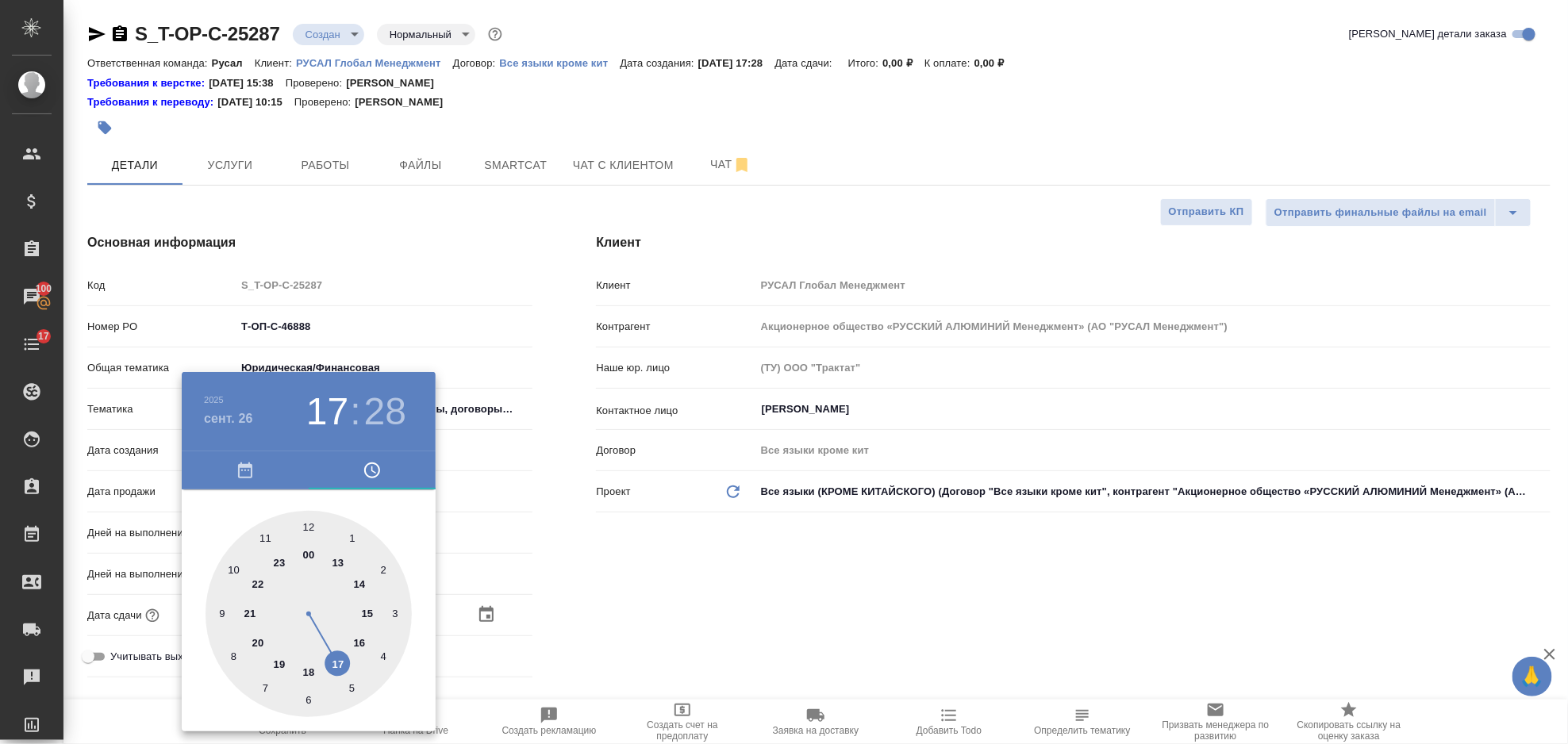
type textarea "x"
click at [308, 523] on div at bounding box center [308, 613] width 206 height 206
type input "26.09.2025 12:28"
type textarea "x"
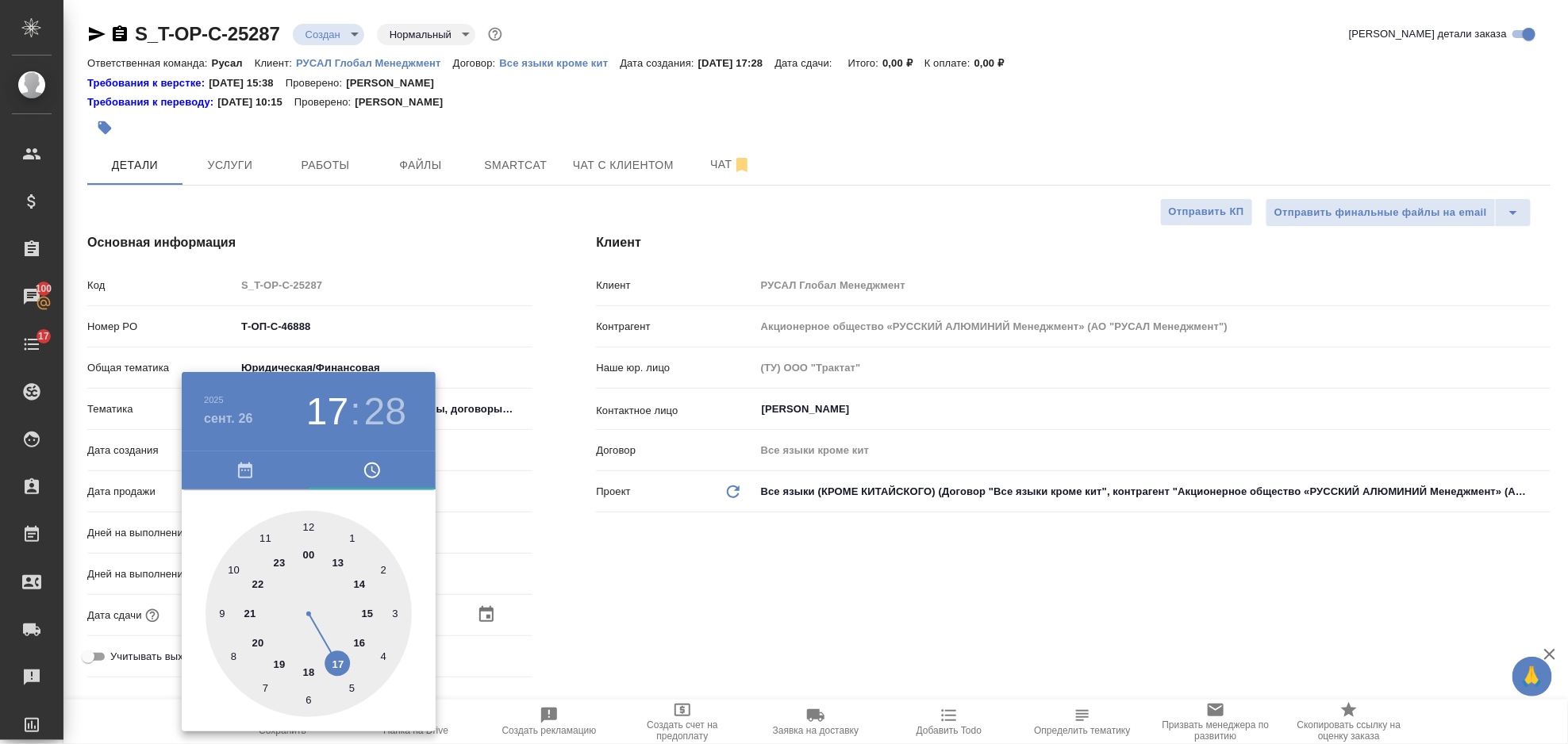
type textarea "x"
click at [308, 523] on div at bounding box center [308, 613] width 206 height 206
type input "26.09.2025 12:00"
type textarea "x"
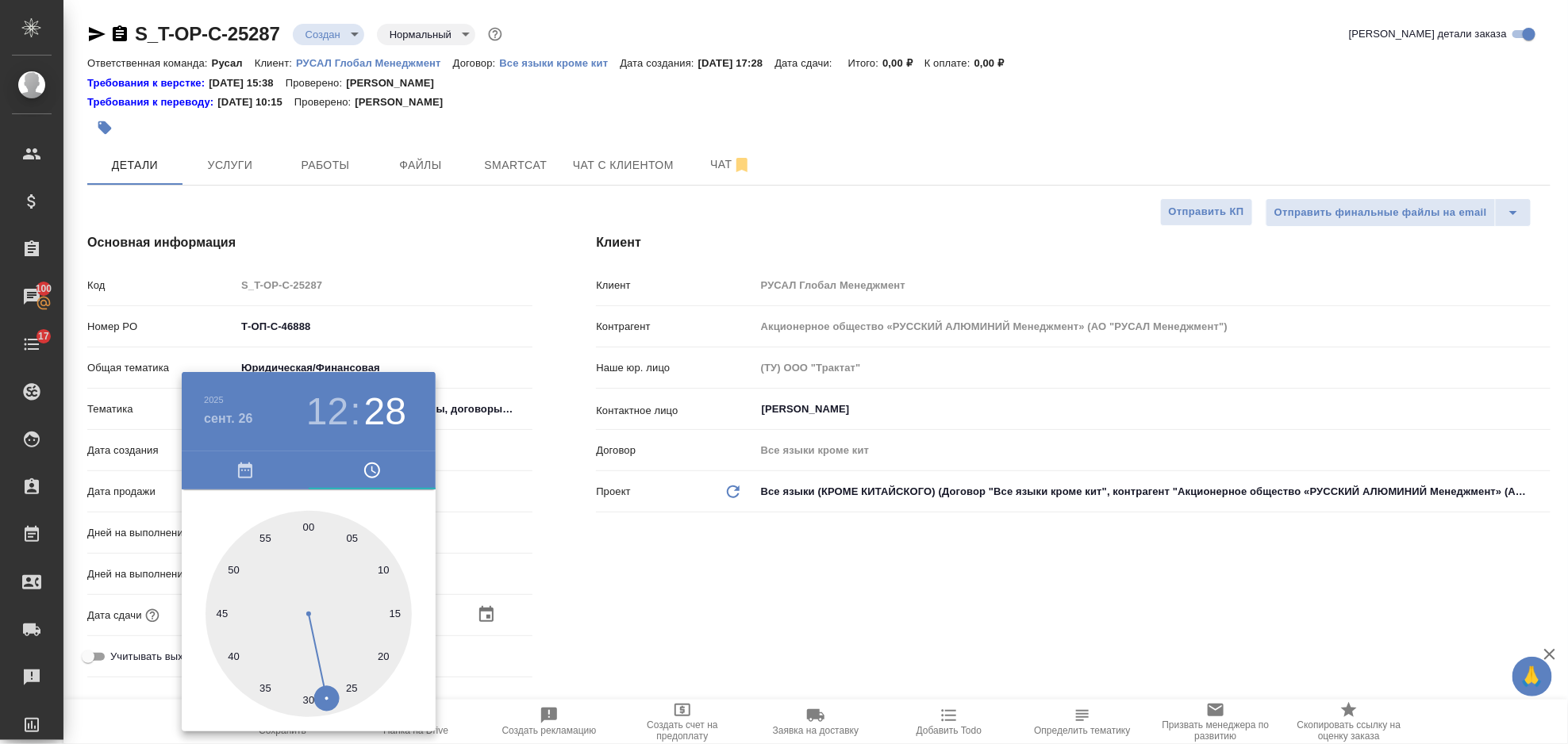
type textarea "x"
click at [643, 584] on div at bounding box center [784, 372] width 1568 height 744
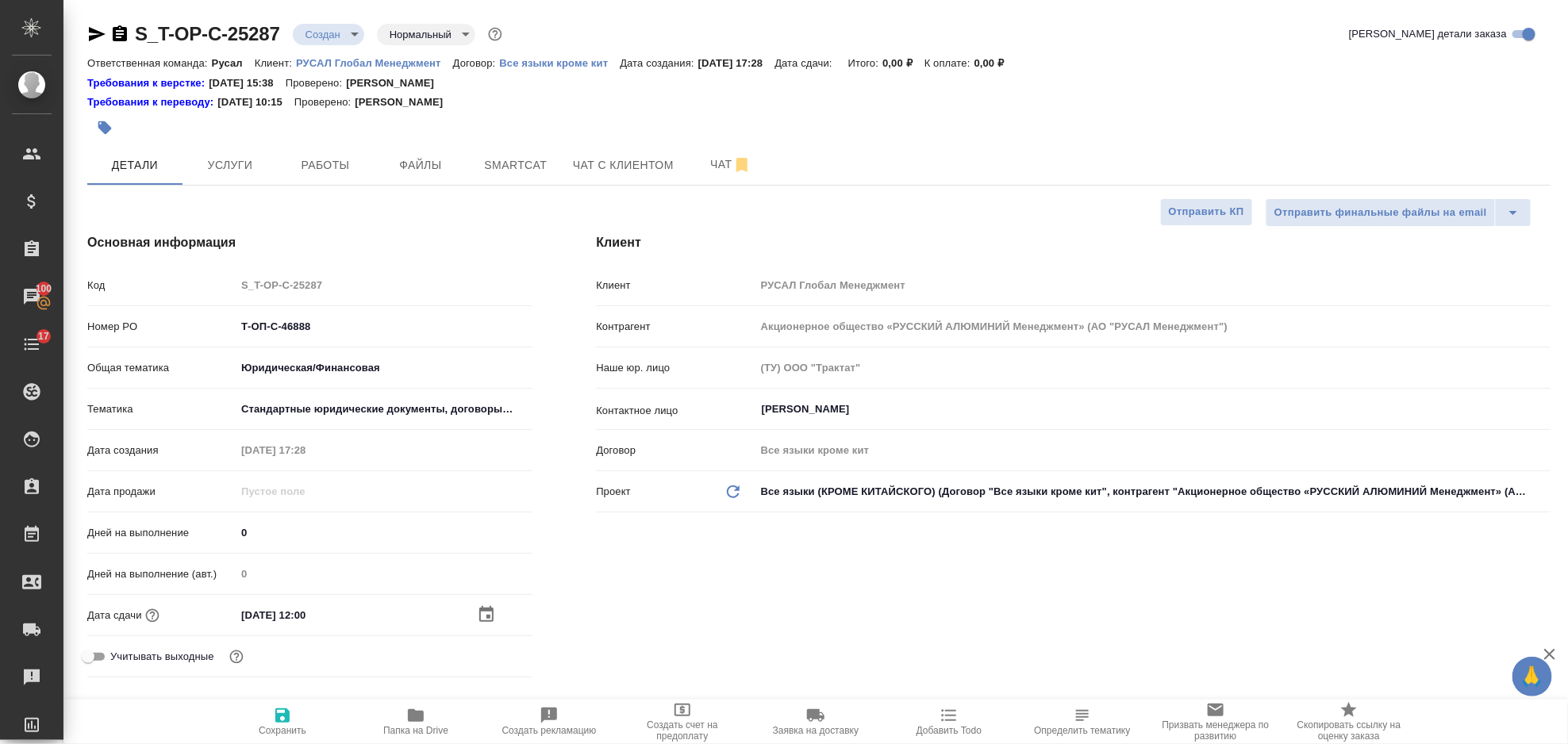
click at [289, 720] on icon "button" at bounding box center [282, 714] width 14 height 14
type textarea "x"
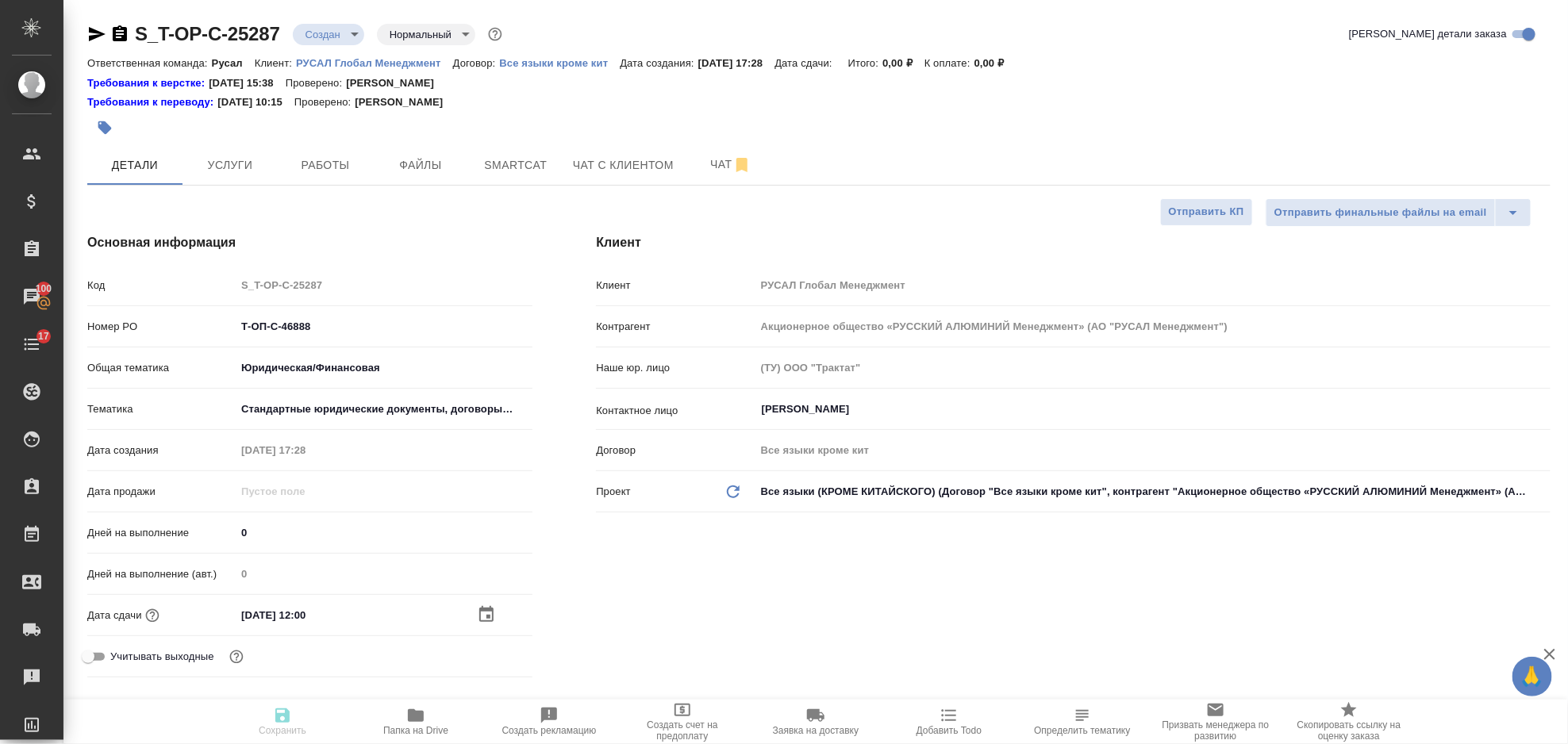
type textarea "x"
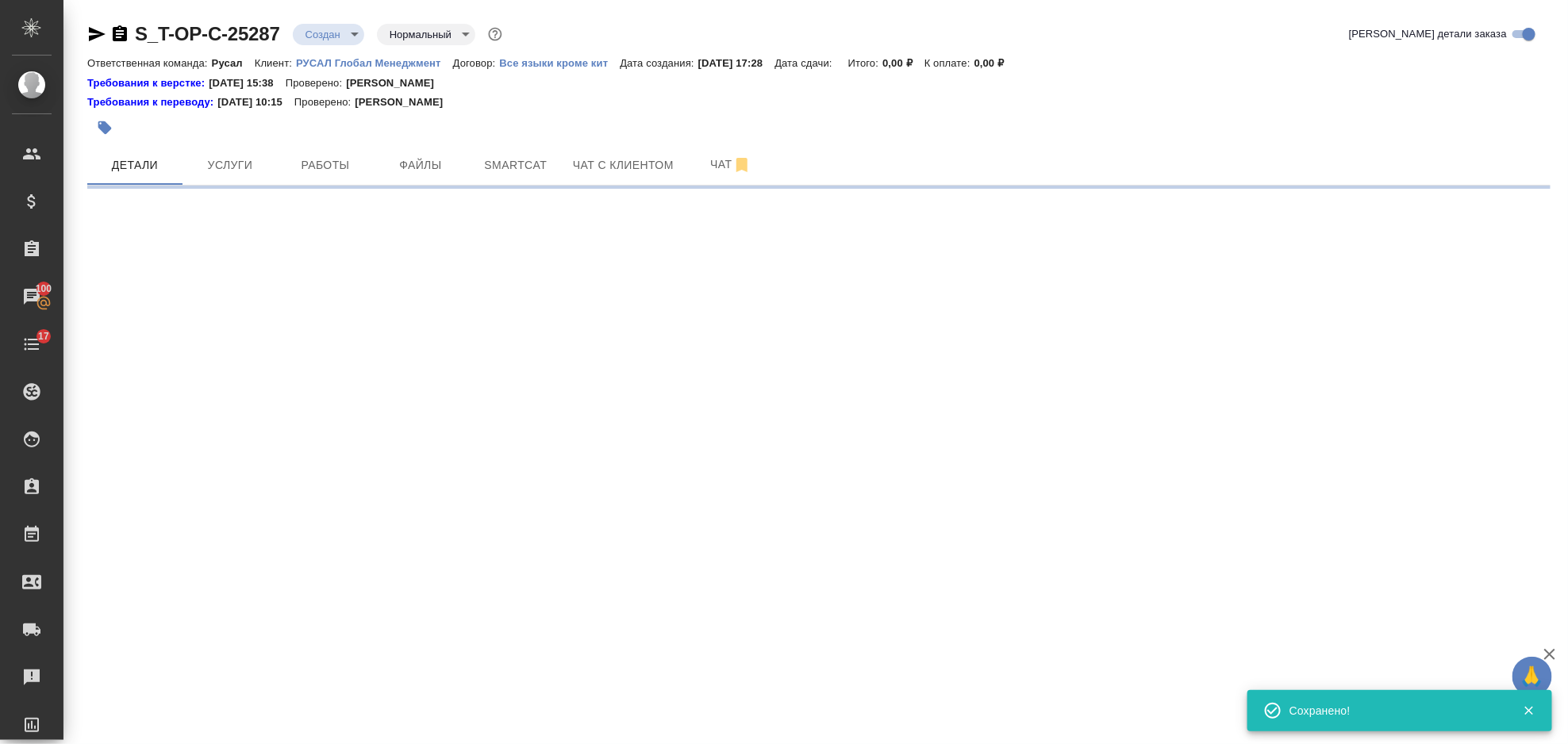
select select "RU"
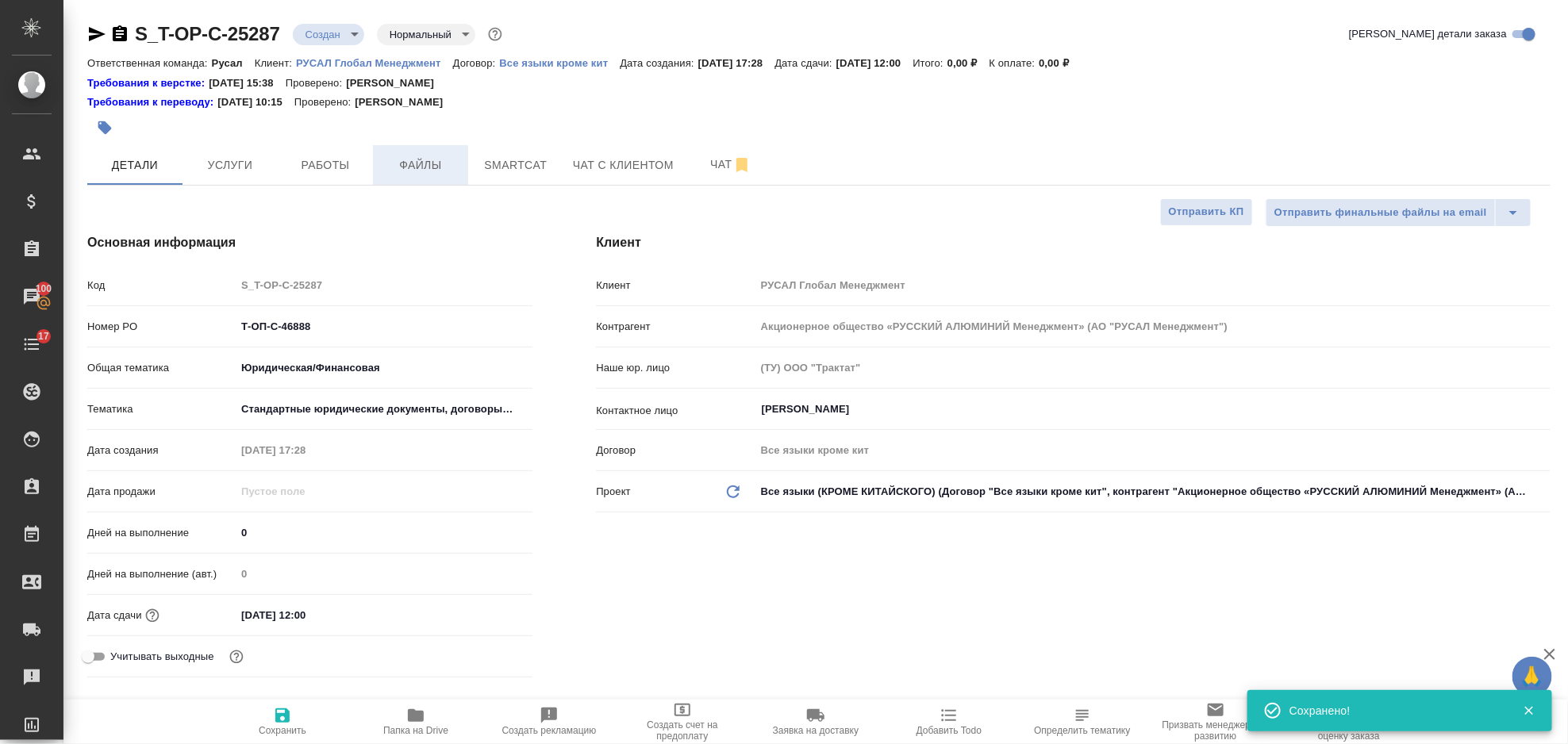
type textarea "x"
click at [431, 166] on span "Файлы" at bounding box center [420, 164] width 76 height 19
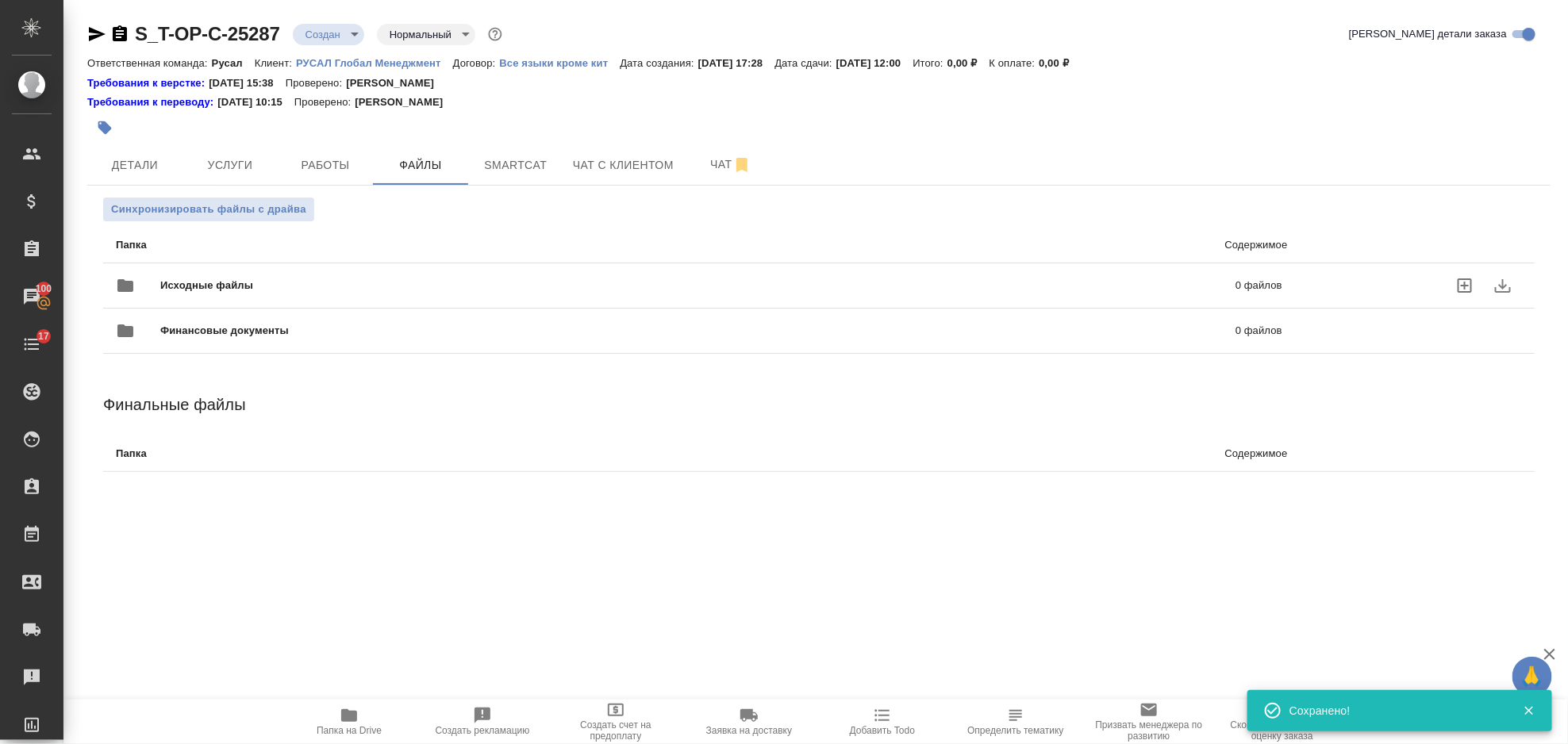
click at [329, 280] on span "Исходные файлы" at bounding box center [452, 285] width 584 height 16
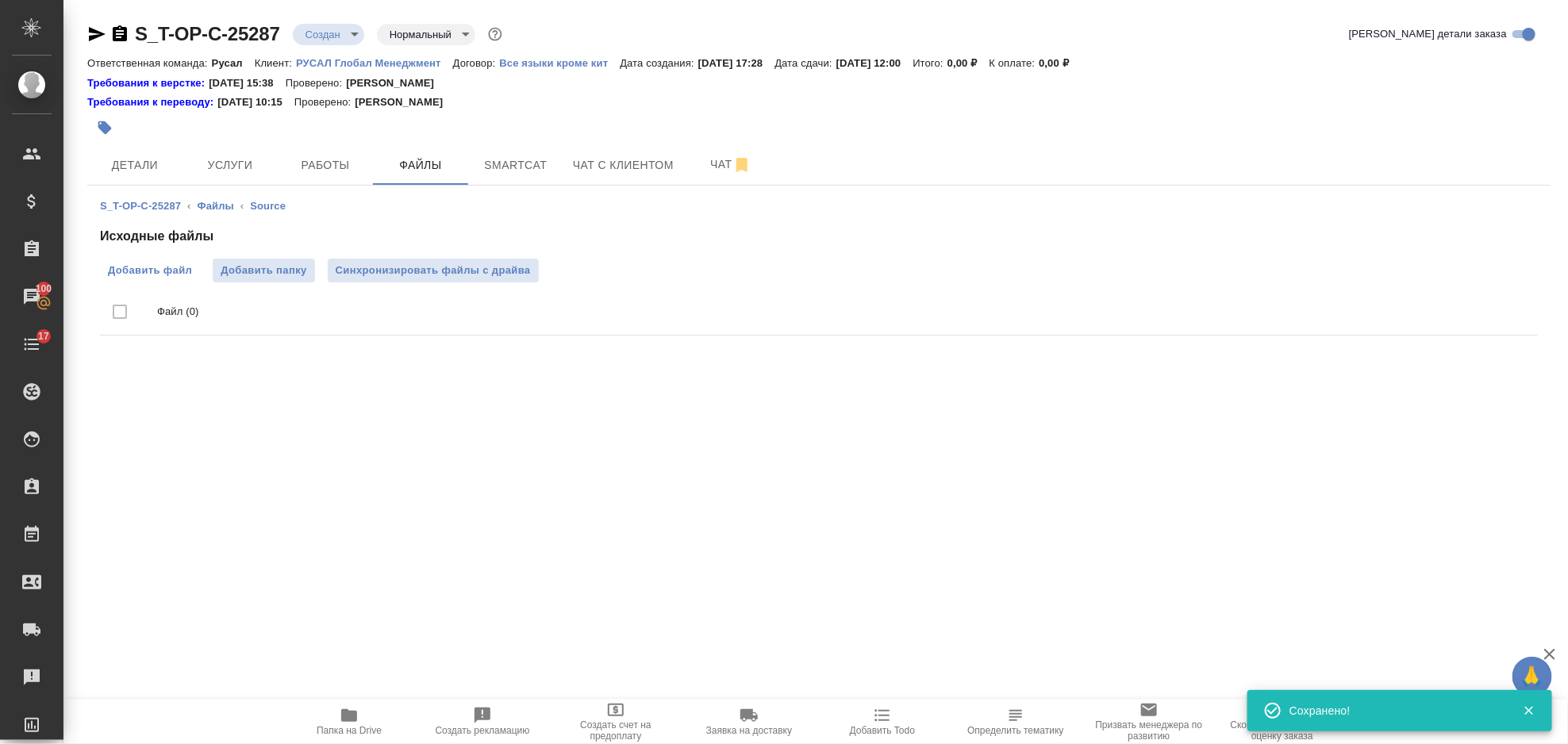
click at [184, 273] on span "Добавить файл" at bounding box center [150, 270] width 84 height 16
click at [0, 0] on input "Добавить файл" at bounding box center [0, 0] width 0 height 0
click at [238, 175] on button "Услуги" at bounding box center [230, 164] width 95 height 40
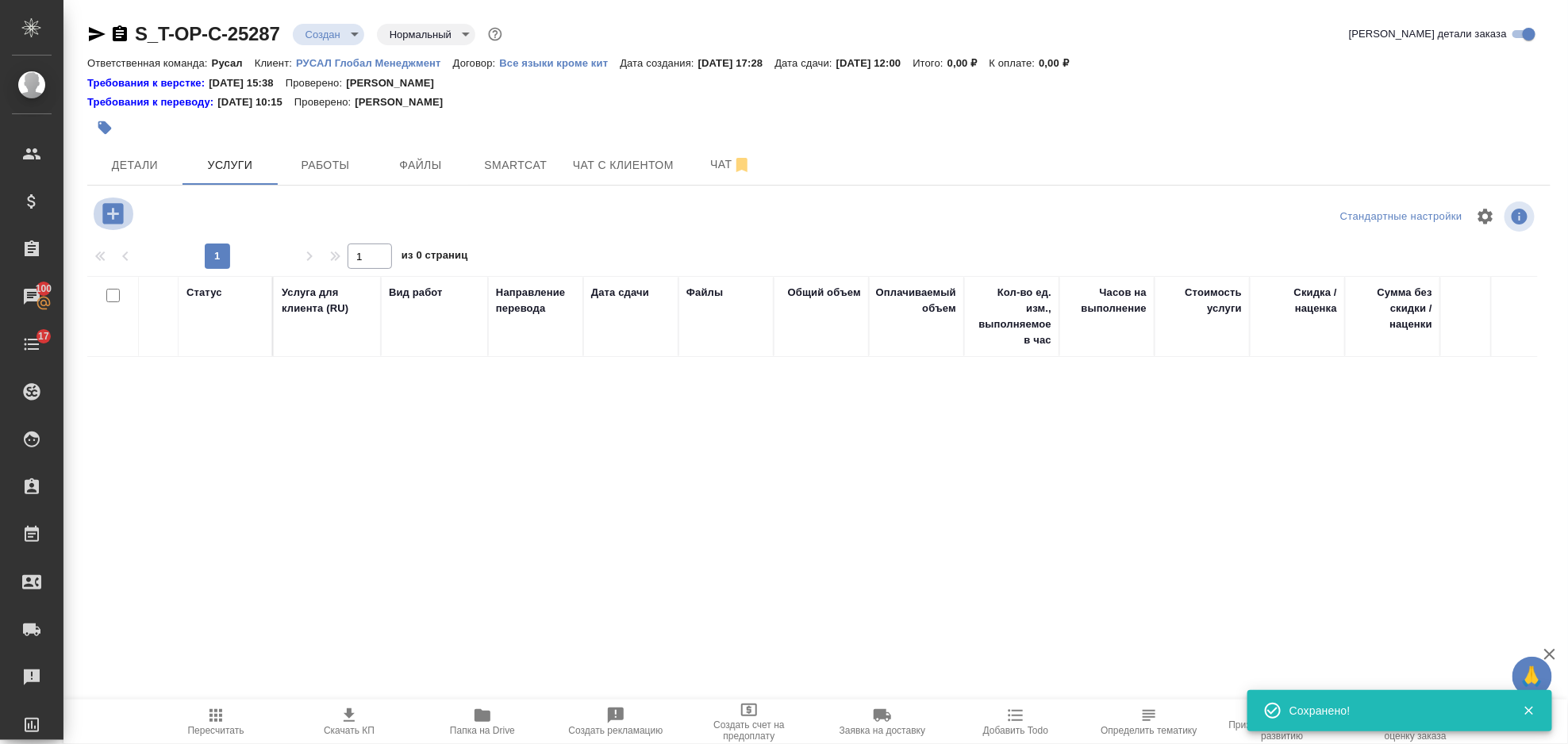
click at [115, 207] on icon "button" at bounding box center [113, 213] width 20 height 20
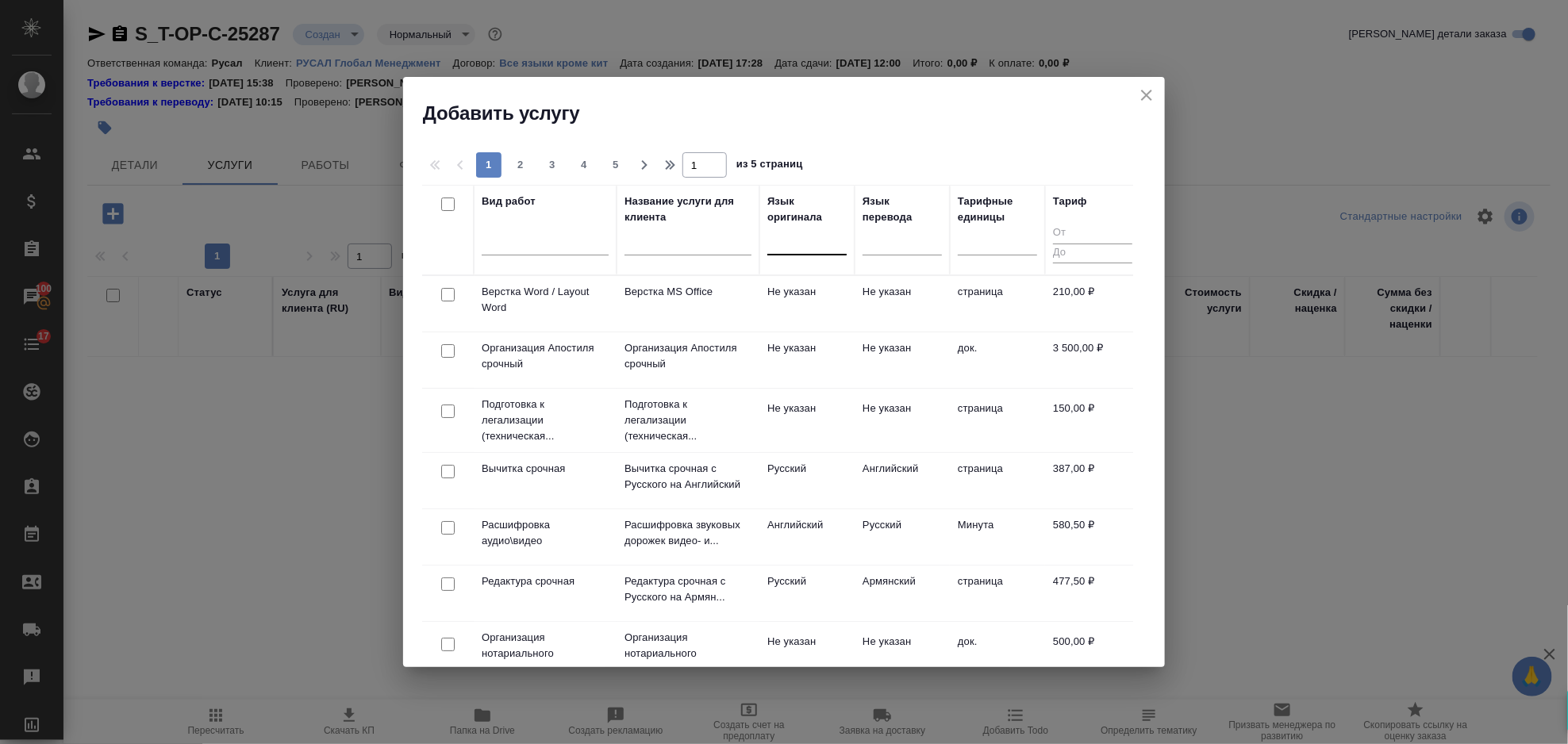
click at [774, 240] on div at bounding box center [807, 239] width 79 height 23
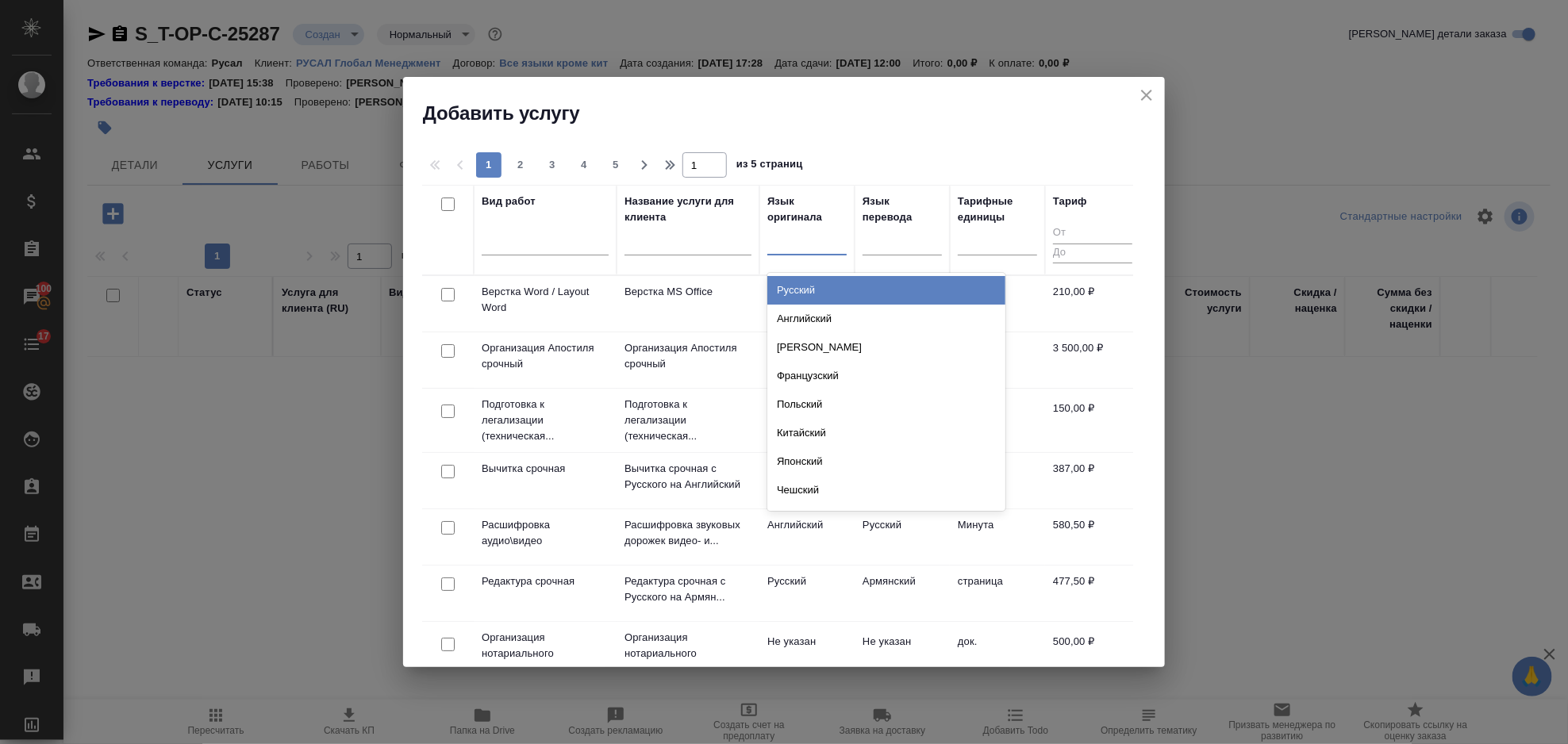
click at [814, 289] on div "Русский" at bounding box center [887, 290] width 238 height 29
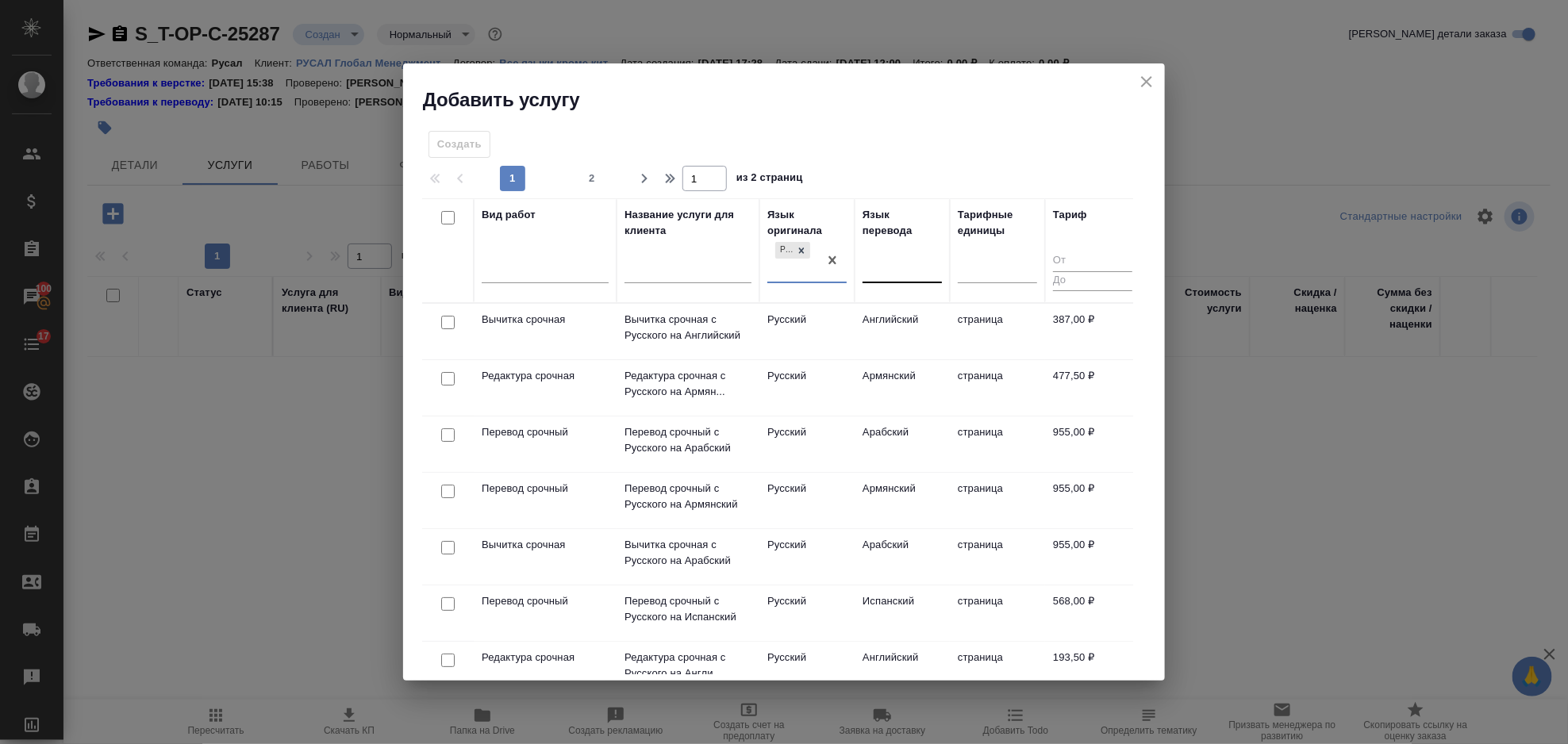
click at [899, 266] on div at bounding box center [902, 268] width 79 height 23
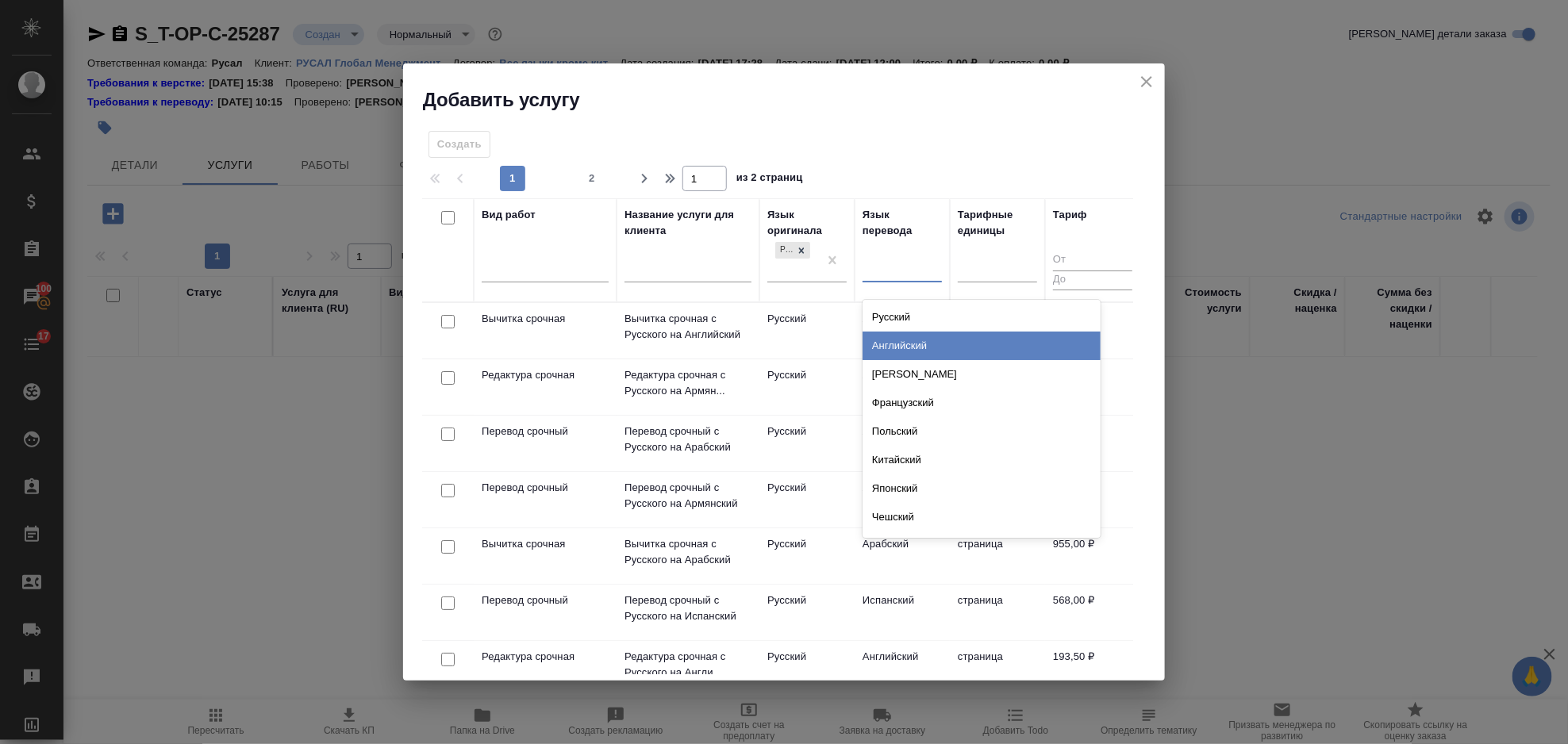
click at [923, 338] on div "Английский" at bounding box center [982, 345] width 238 height 29
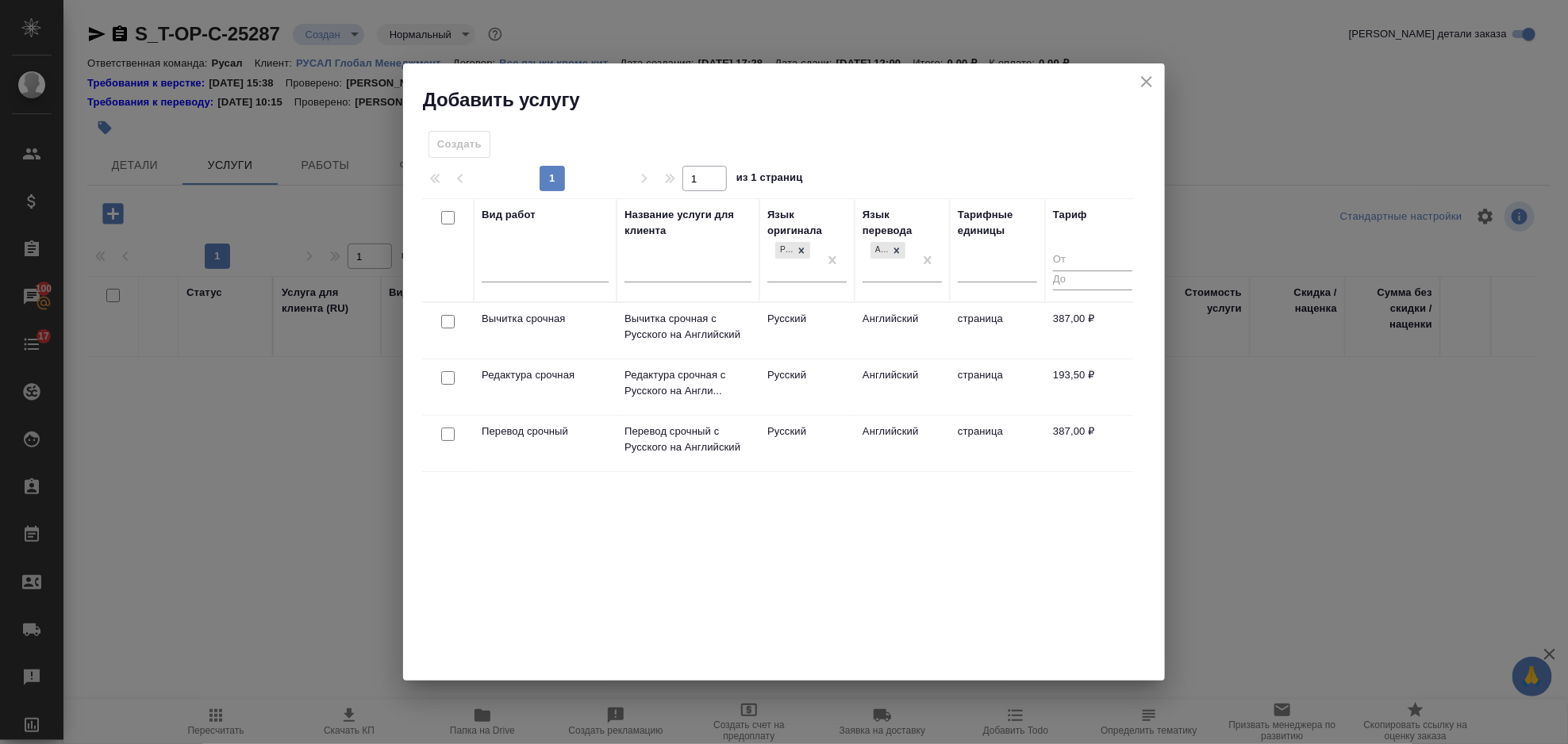
click at [450, 436] on input "checkbox" at bounding box center [448, 434] width 14 height 14
checkbox input "true"
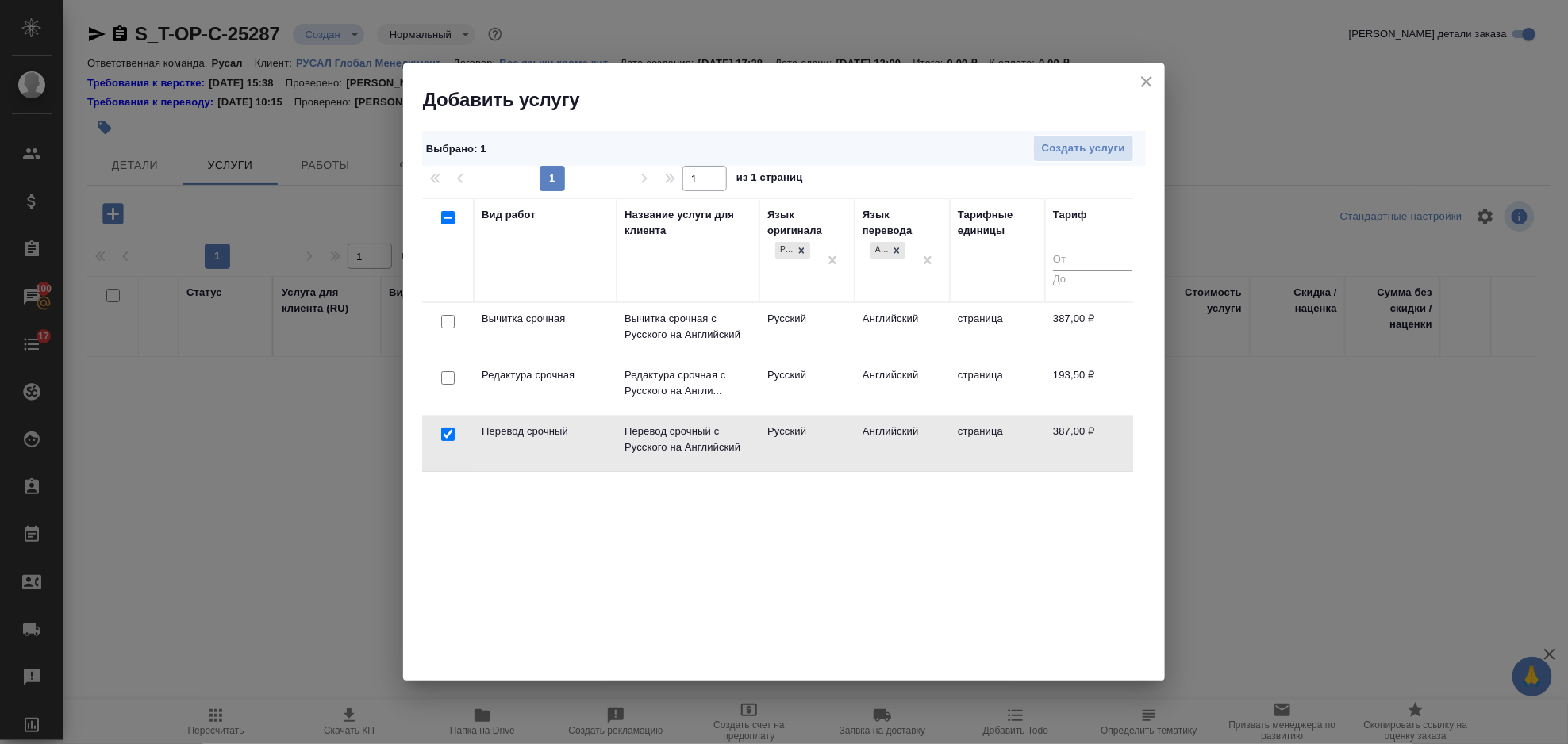
click at [446, 378] on input "checkbox" at bounding box center [448, 378] width 14 height 14
checkbox input "true"
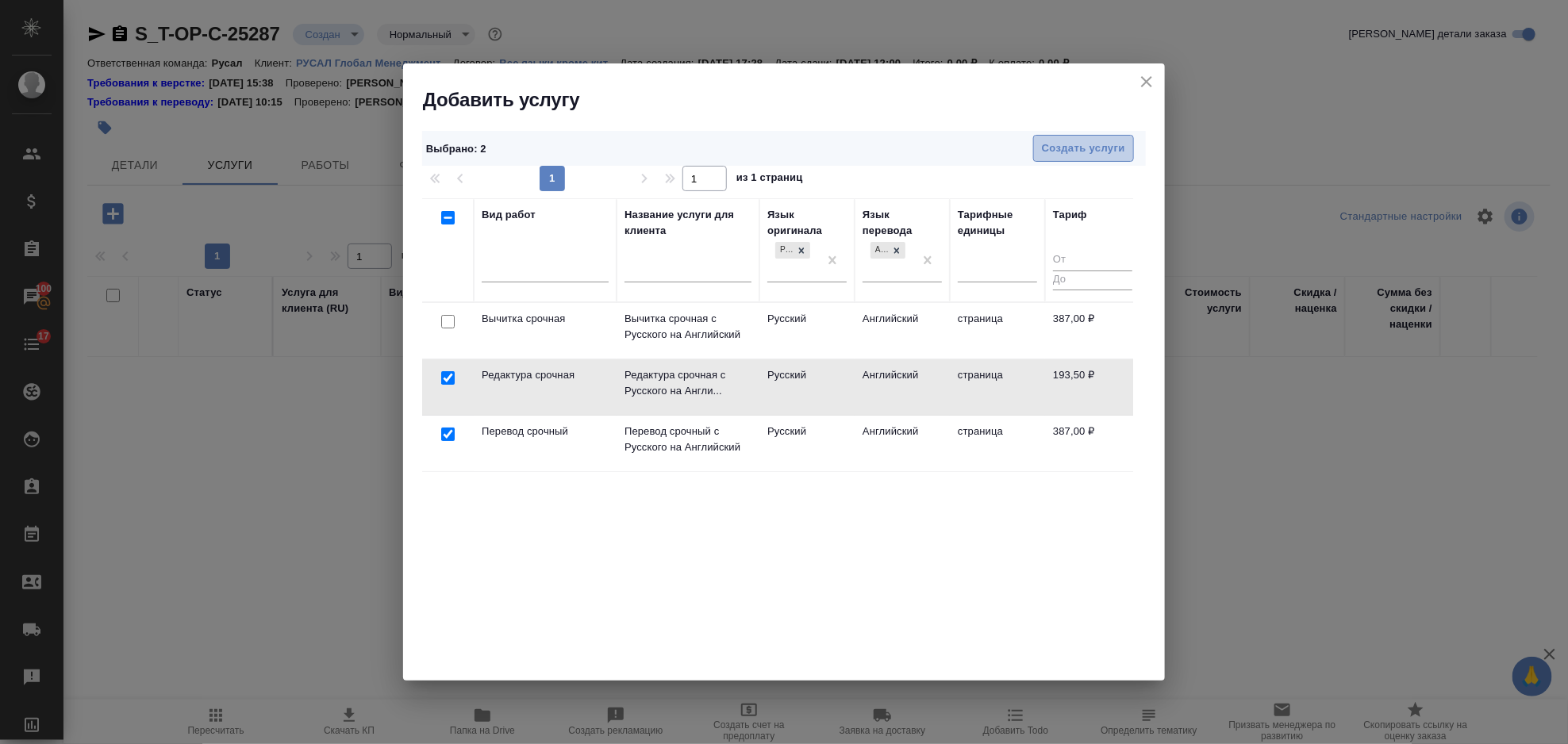
click at [1051, 159] on button "Создать услуги" at bounding box center [1083, 149] width 101 height 28
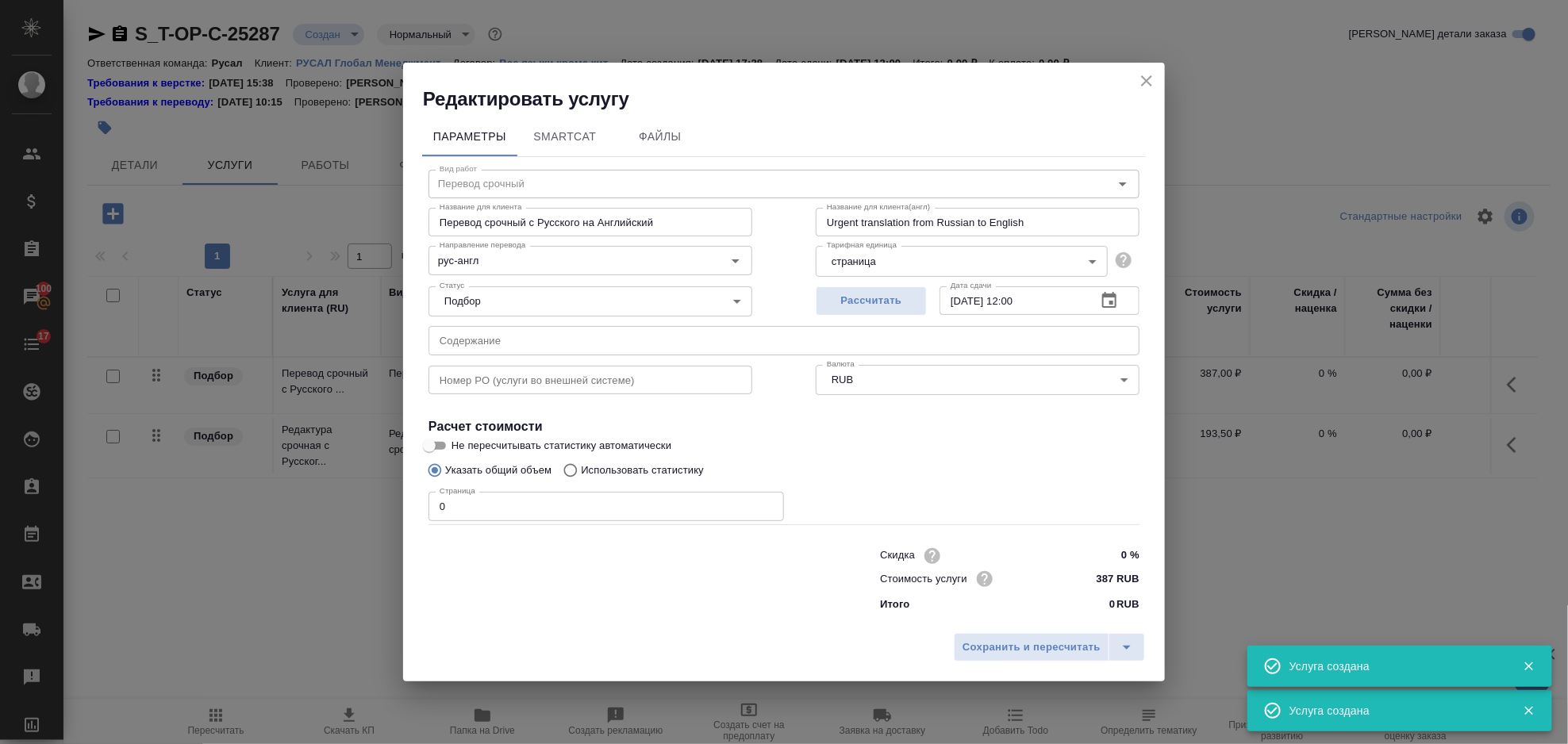
type input "Перевод срочный"
type input "Перевод срочный с Русского на Английский"
type input "Urgent translation from Russian to English"
type input "387 RUB"
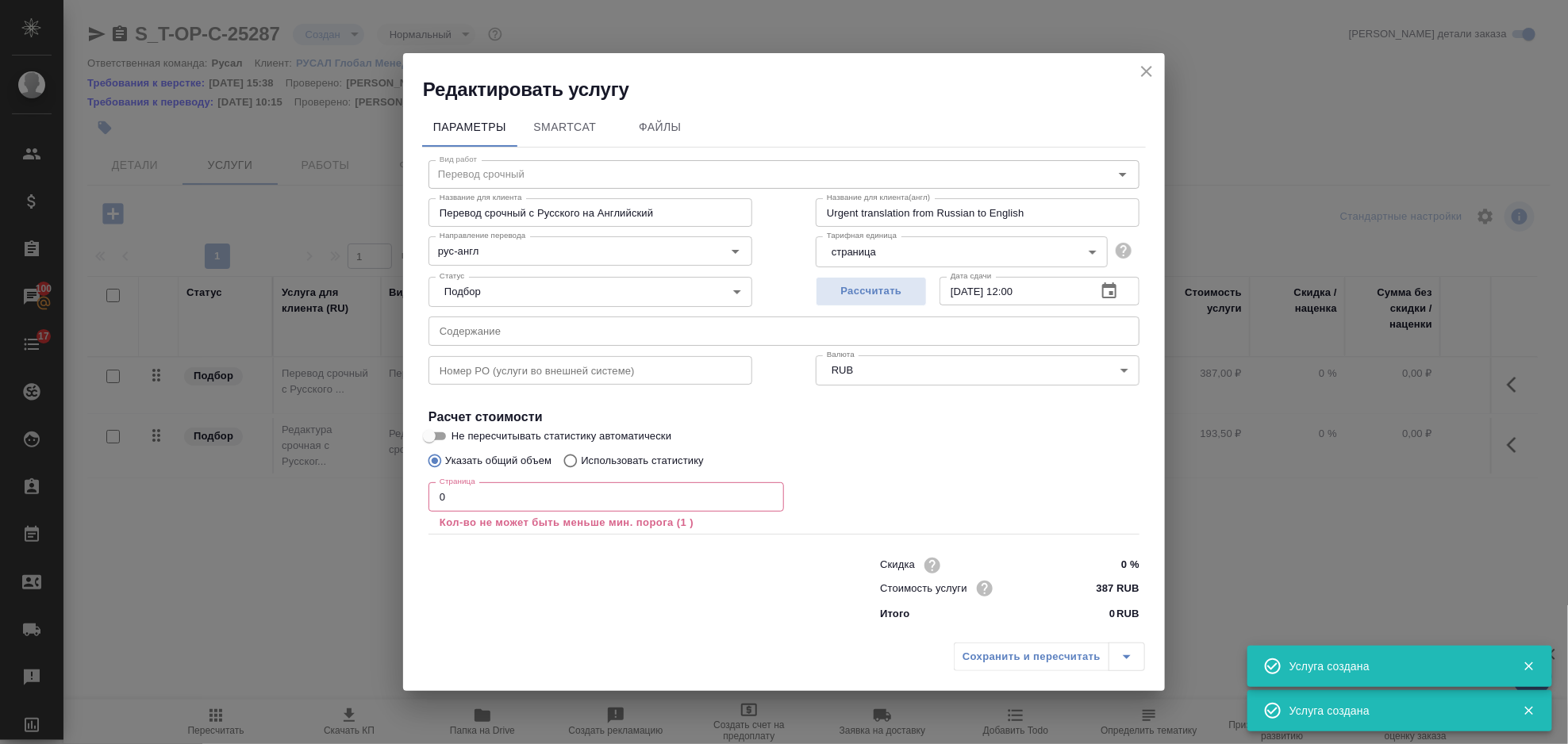
click at [510, 322] on input "text" at bounding box center [784, 330] width 711 height 29
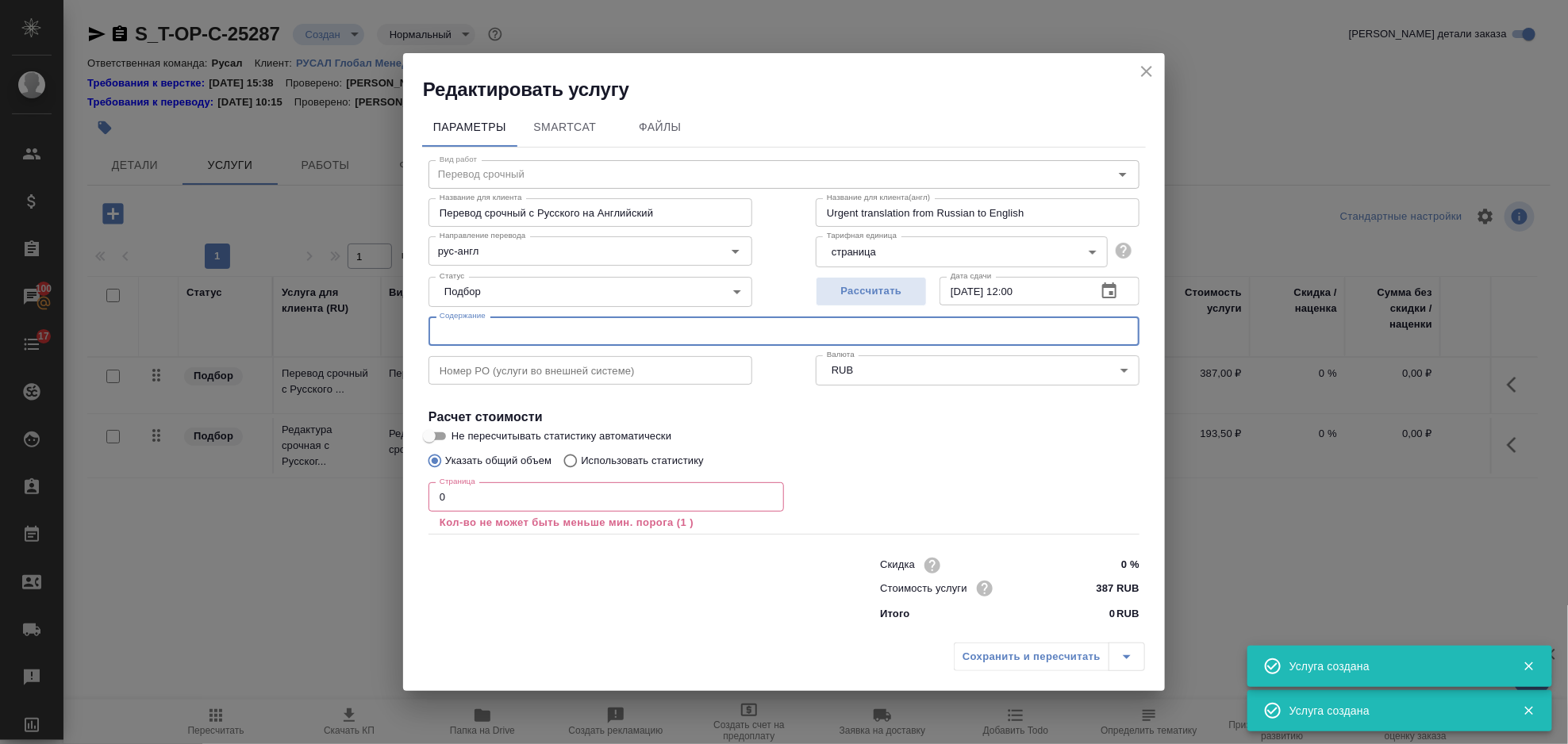
paste input "ДC №1 к NDA"
type input "ДC №1 к NDA"
click at [516, 482] on input "0" at bounding box center [606, 496] width 356 height 29
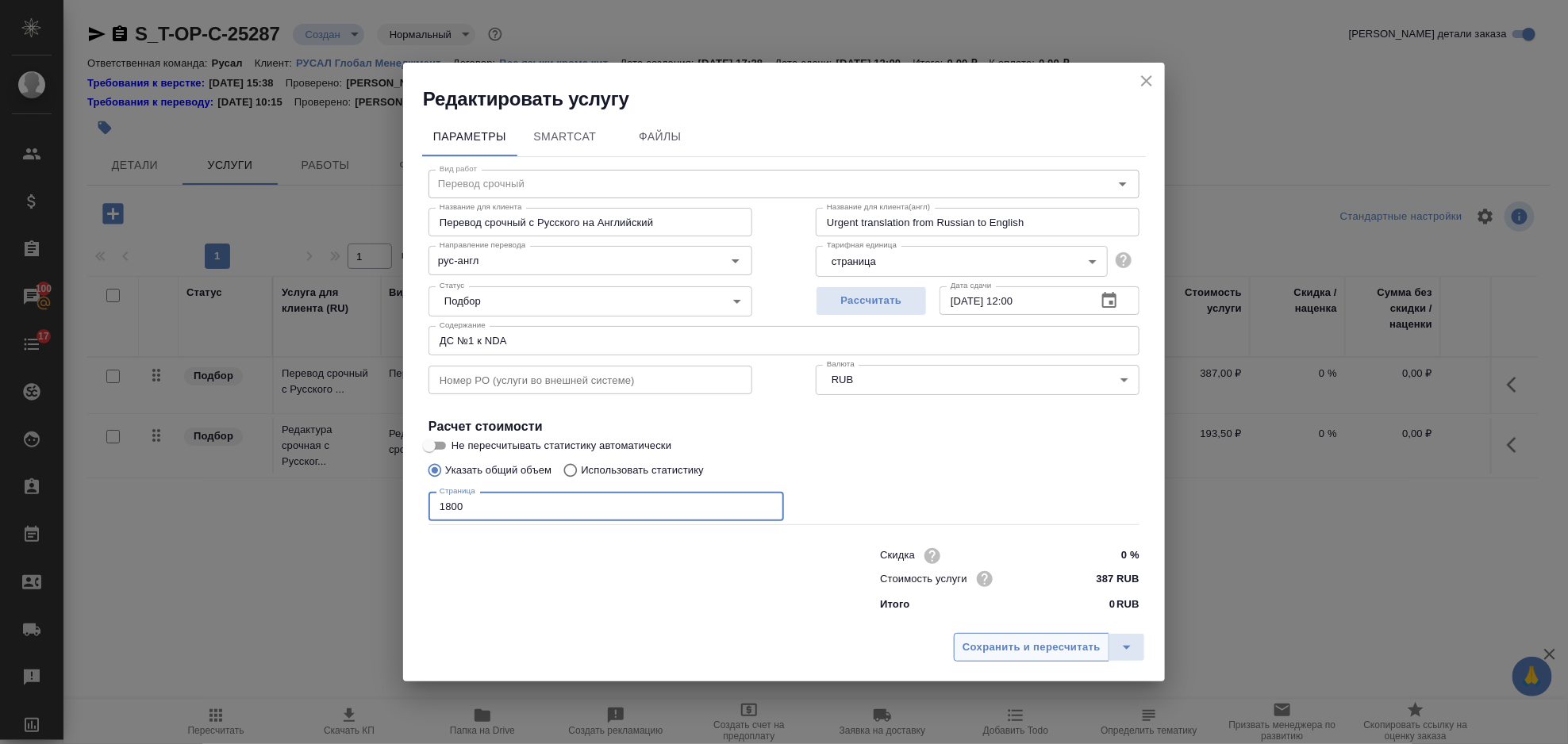
type input "1800"
click at [1042, 641] on span "Сохранить и пересчитать" at bounding box center [1031, 648] width 139 height 18
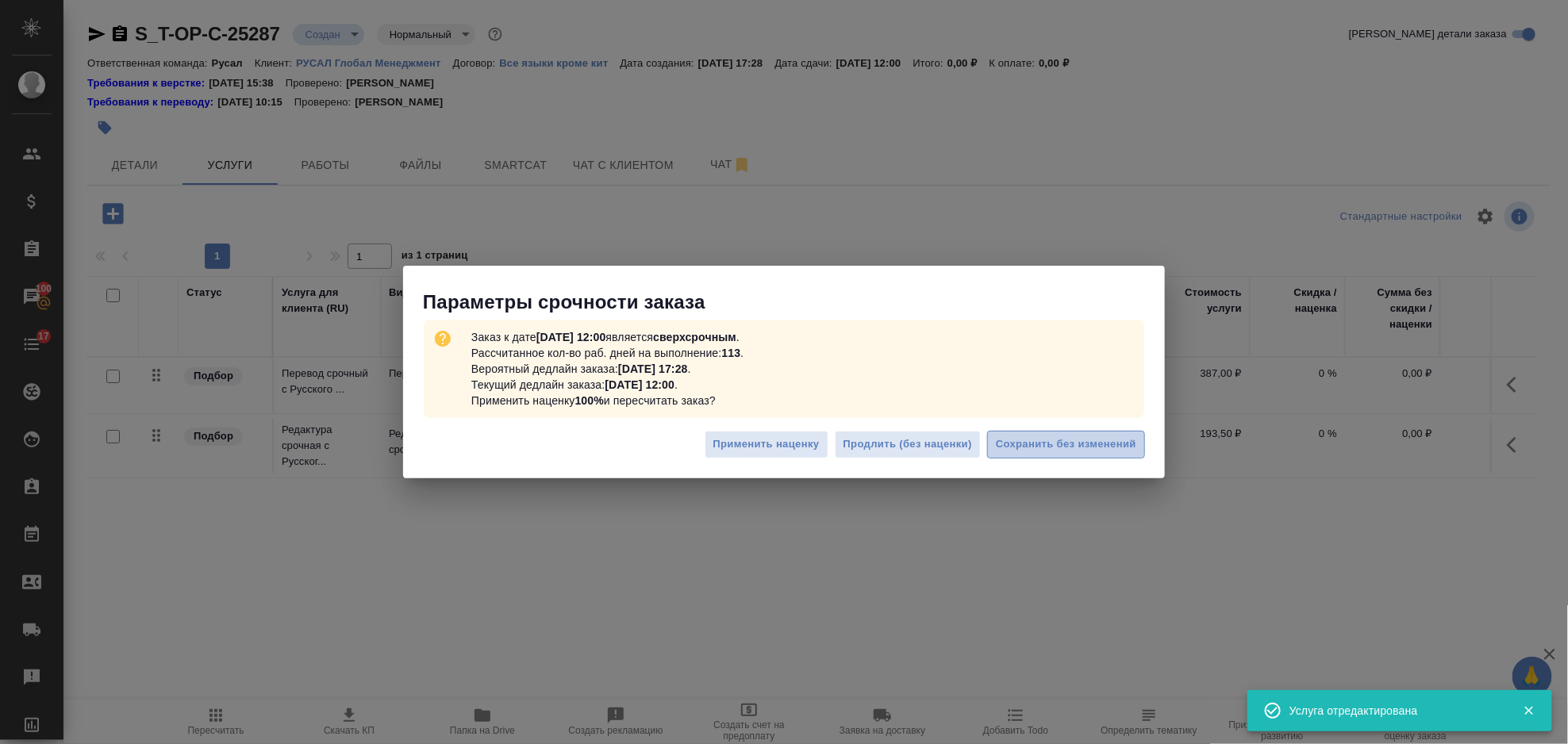
click at [1032, 437] on span "Сохранить без изменений" at bounding box center [1066, 445] width 140 height 18
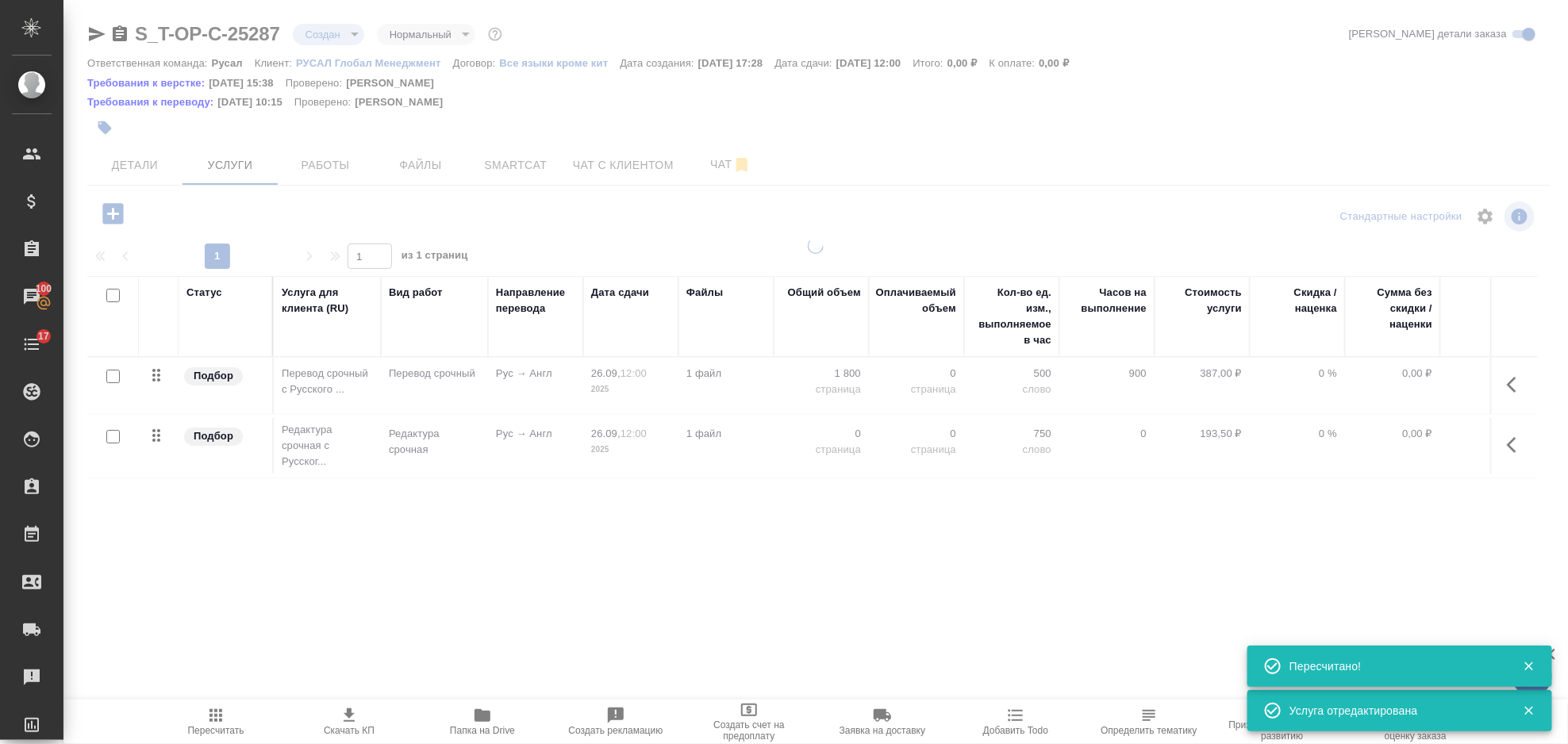
type input "urgent"
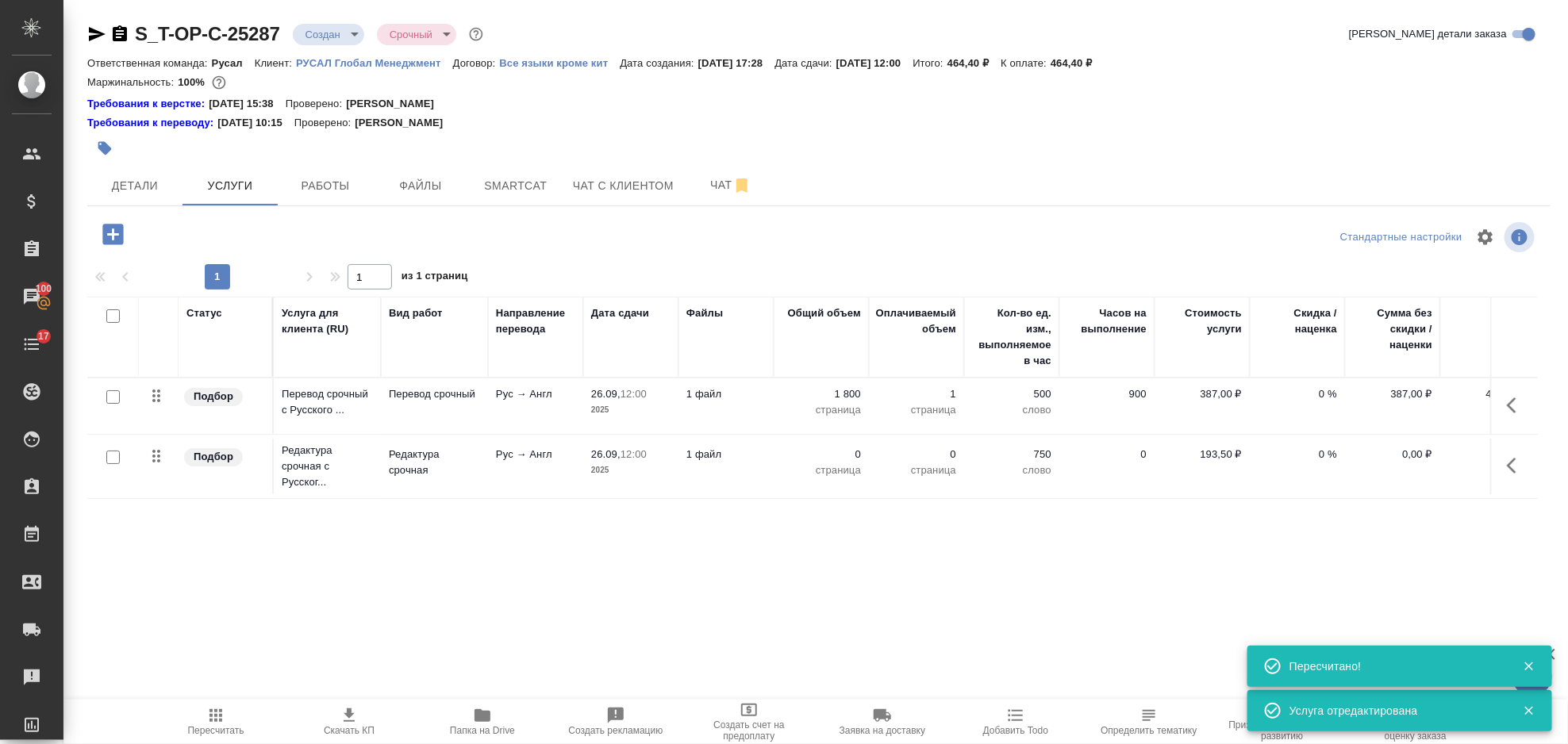
click at [1517, 454] on button "button" at bounding box center [1516, 465] width 38 height 38
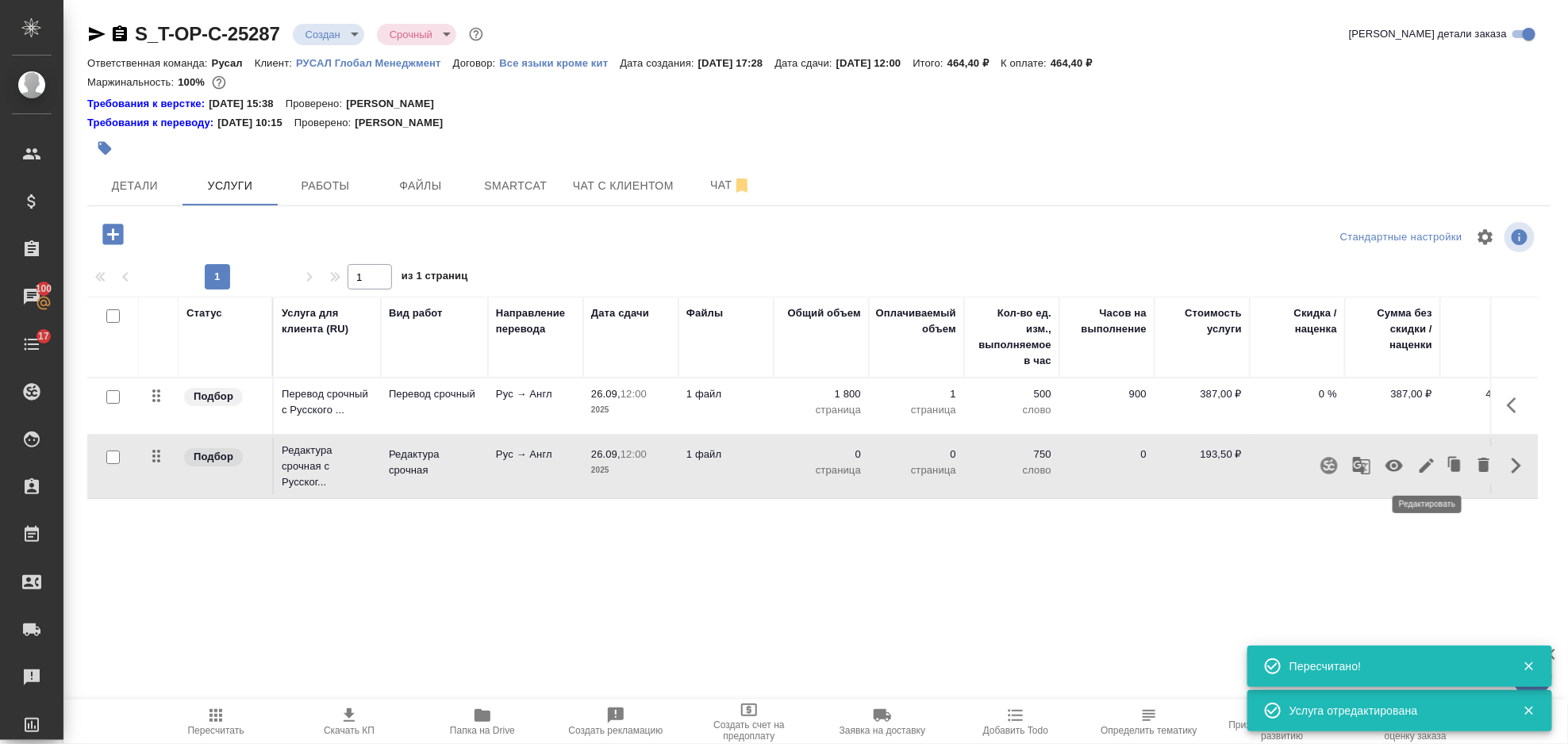
click at [1430, 461] on icon "button" at bounding box center [1426, 465] width 14 height 14
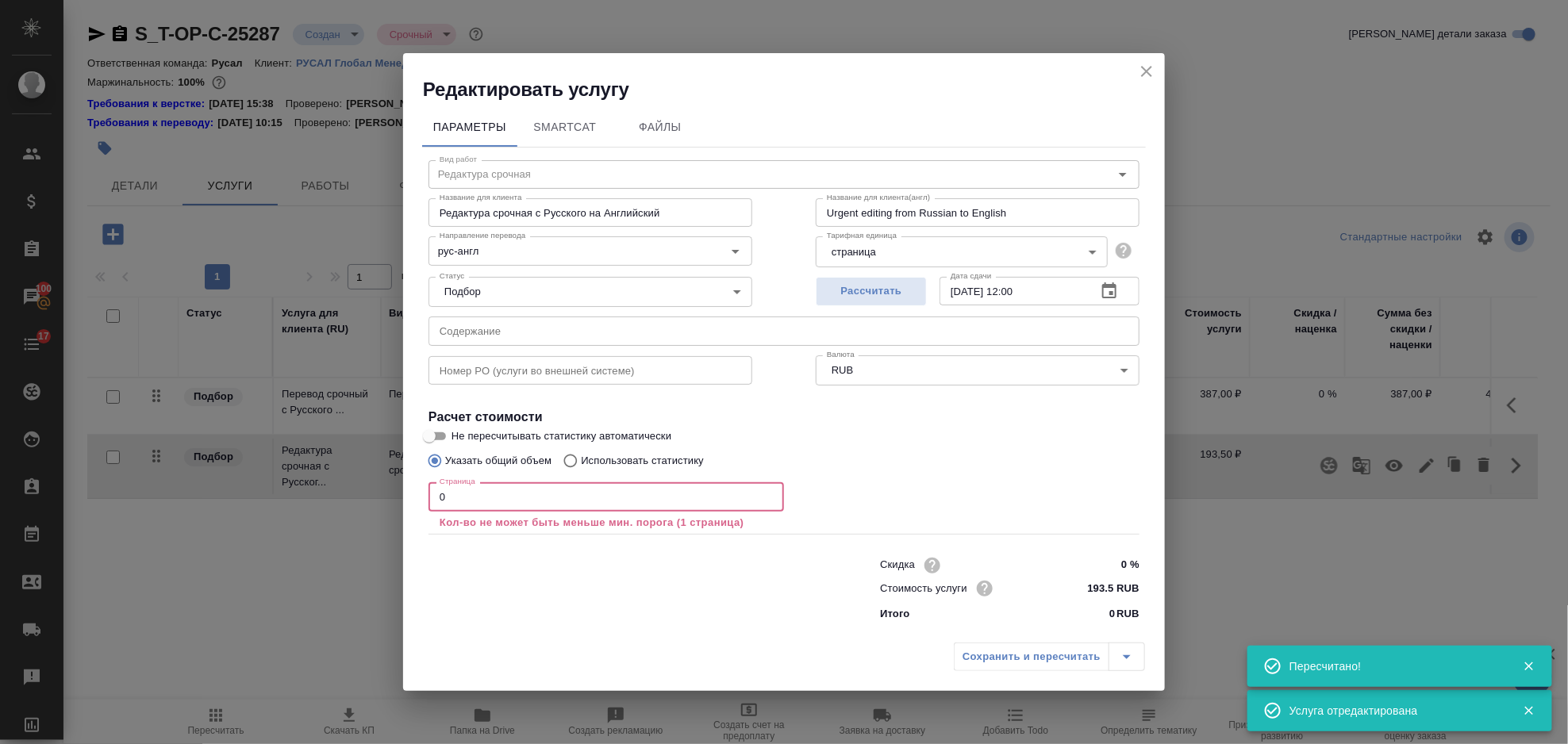
click at [568, 503] on input "0" at bounding box center [606, 496] width 356 height 29
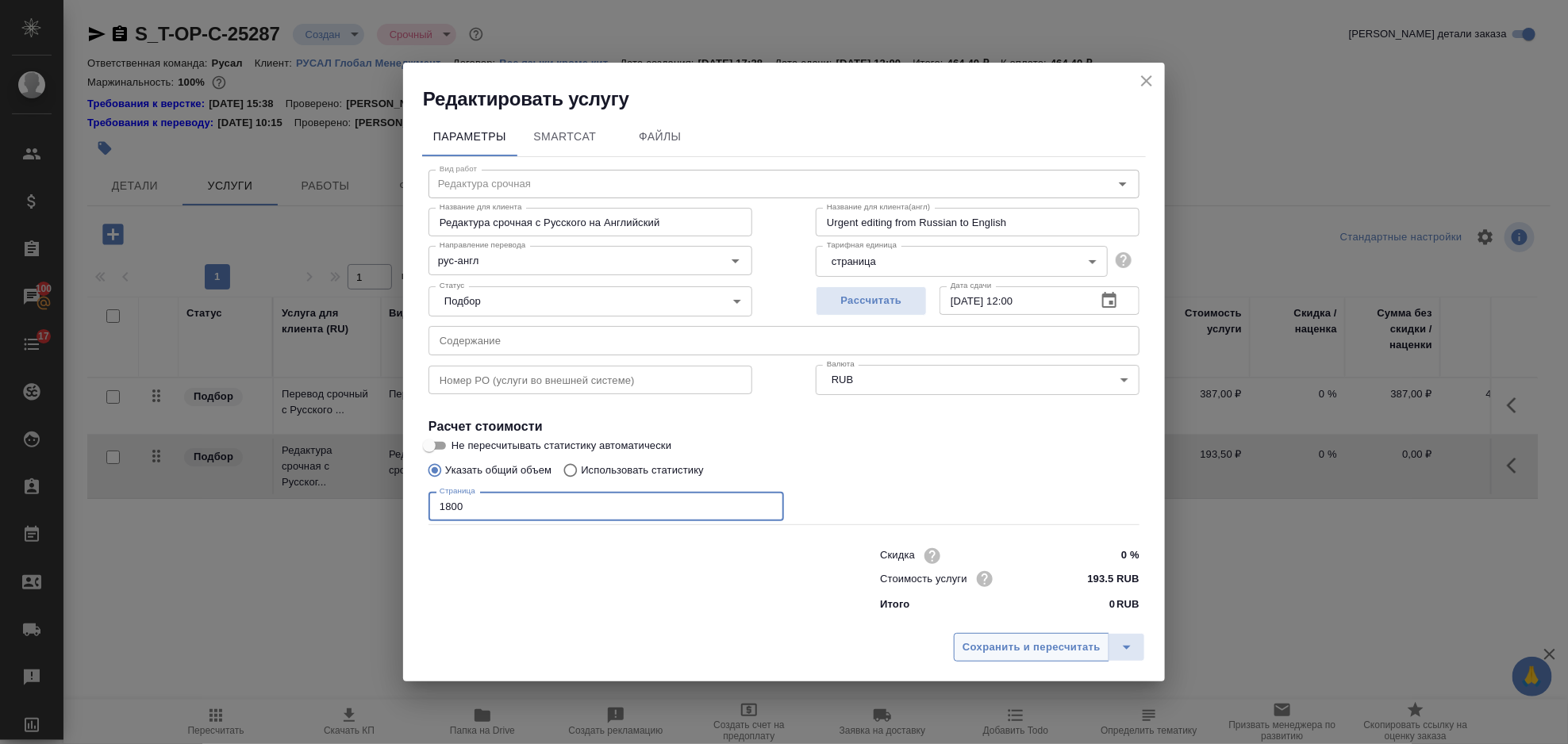
type input "1800"
click at [979, 645] on span "Сохранить и пересчитать" at bounding box center [1031, 648] width 139 height 18
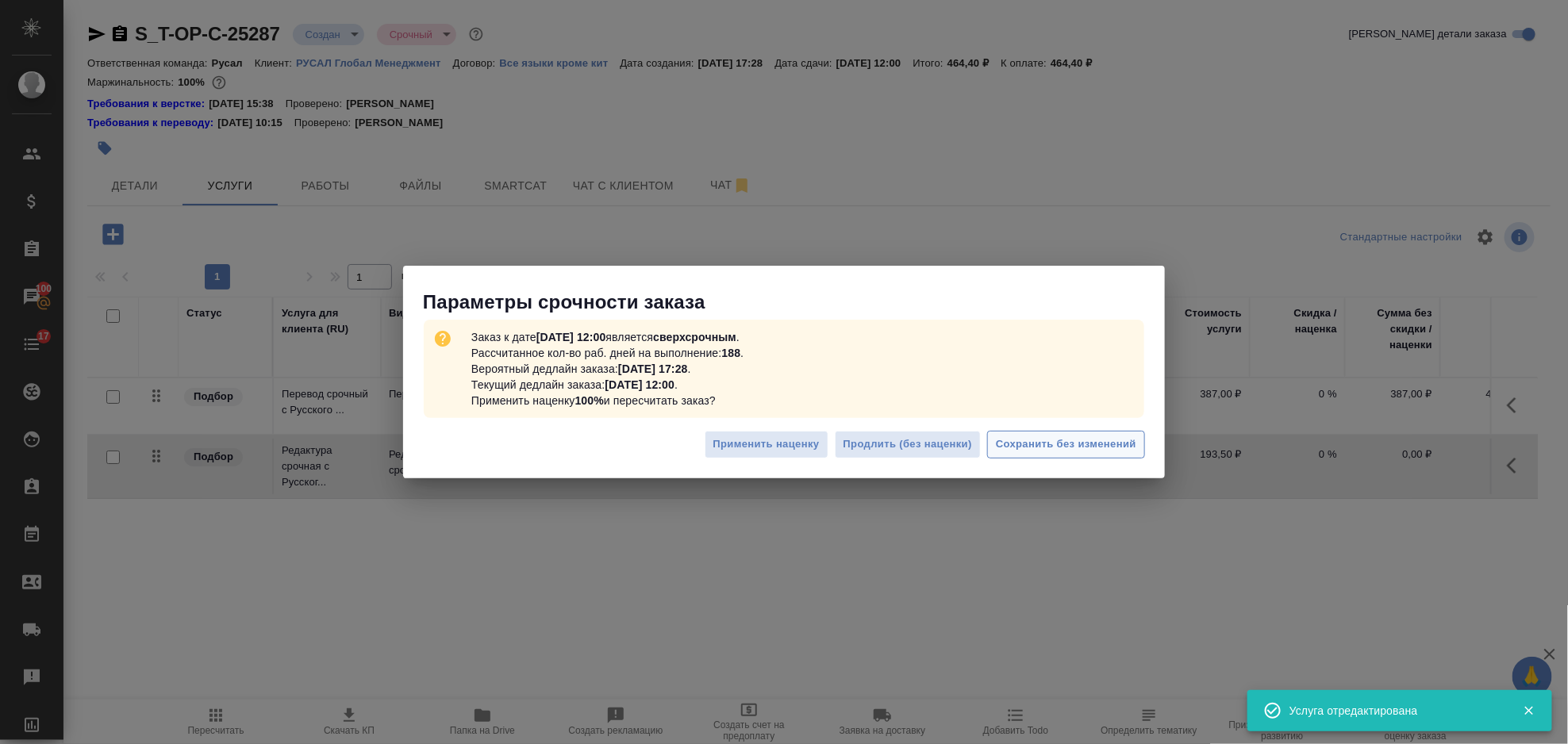
click at [1048, 449] on span "Сохранить без изменений" at bounding box center [1066, 445] width 140 height 18
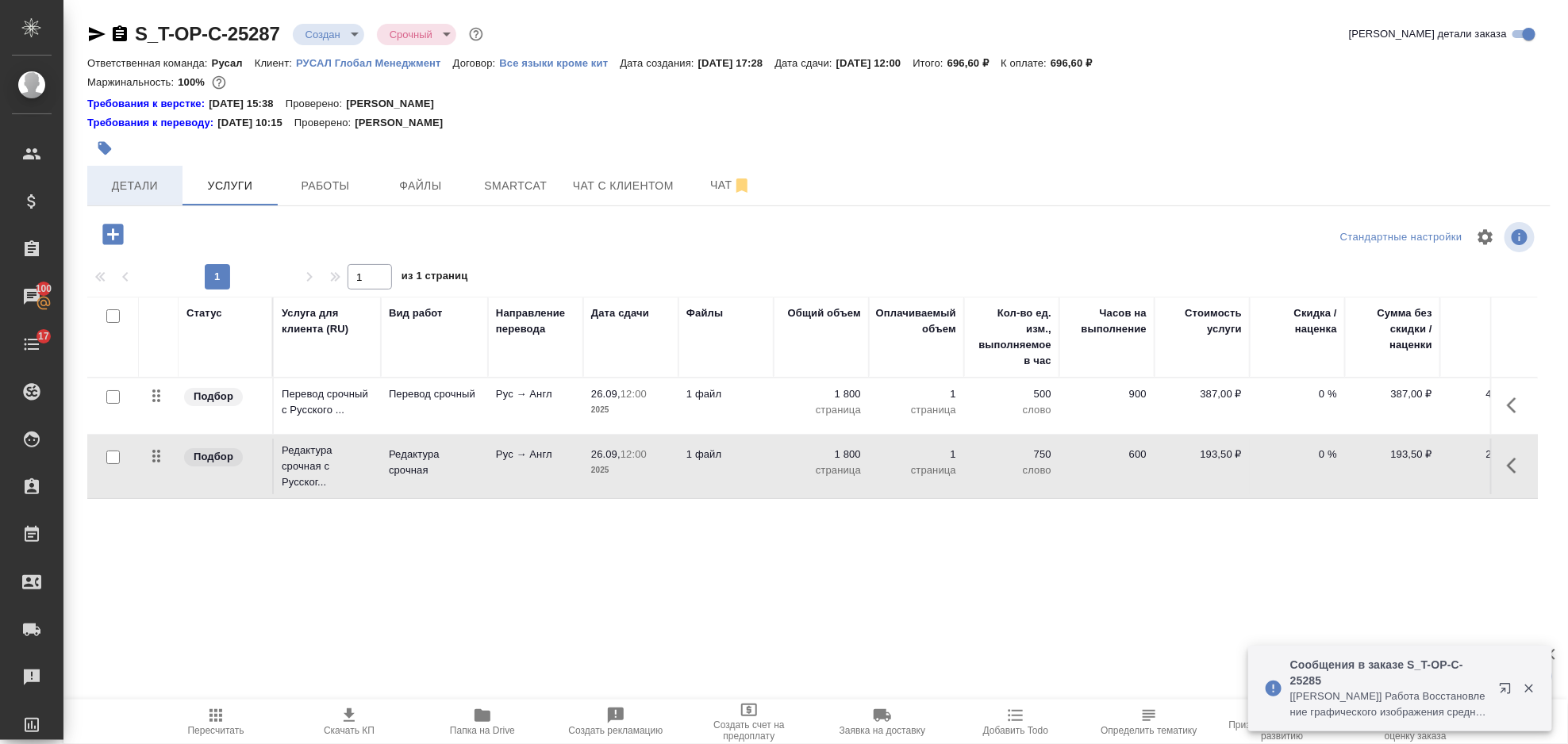
click at [144, 187] on span "Детали" at bounding box center [135, 186] width 76 height 19
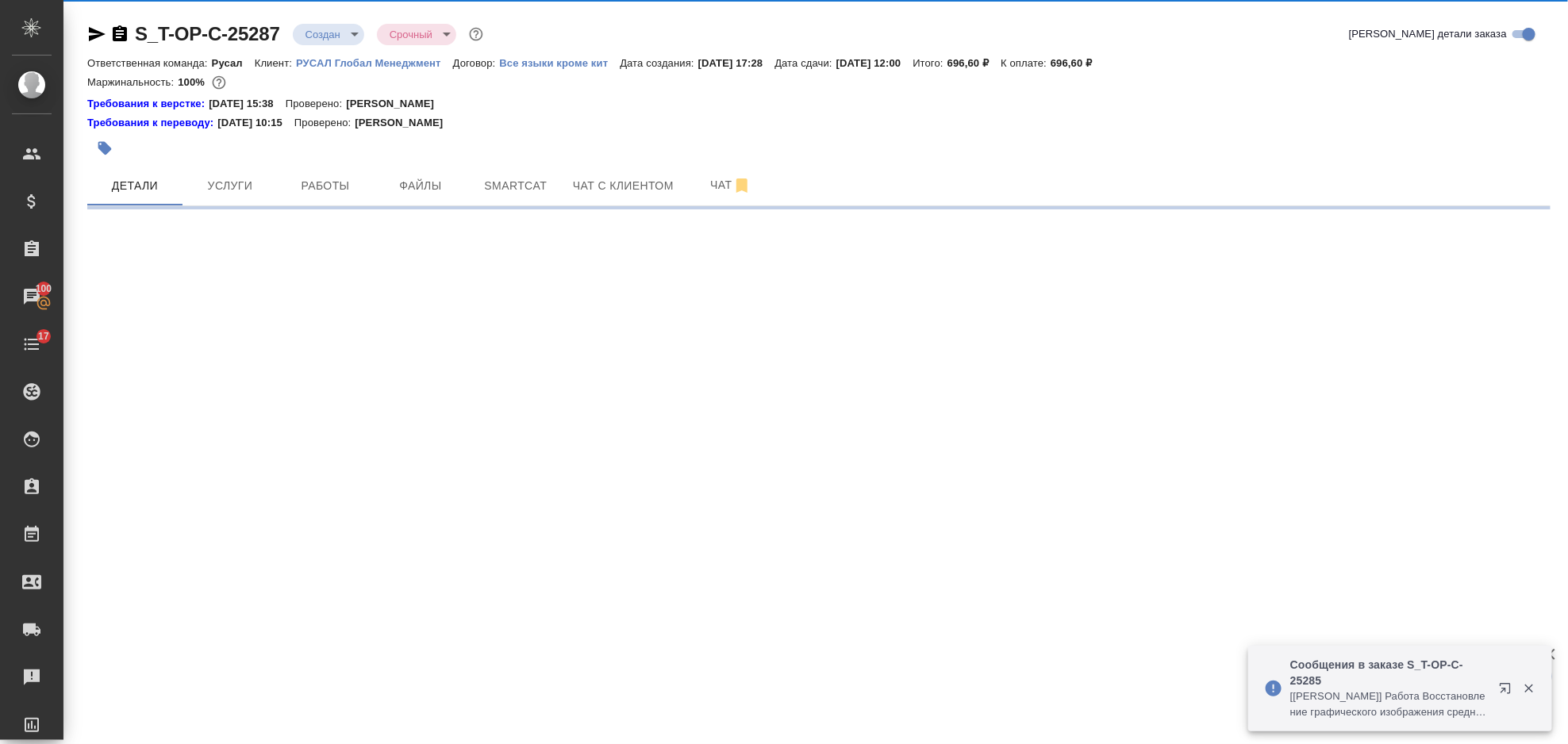
select select "RU"
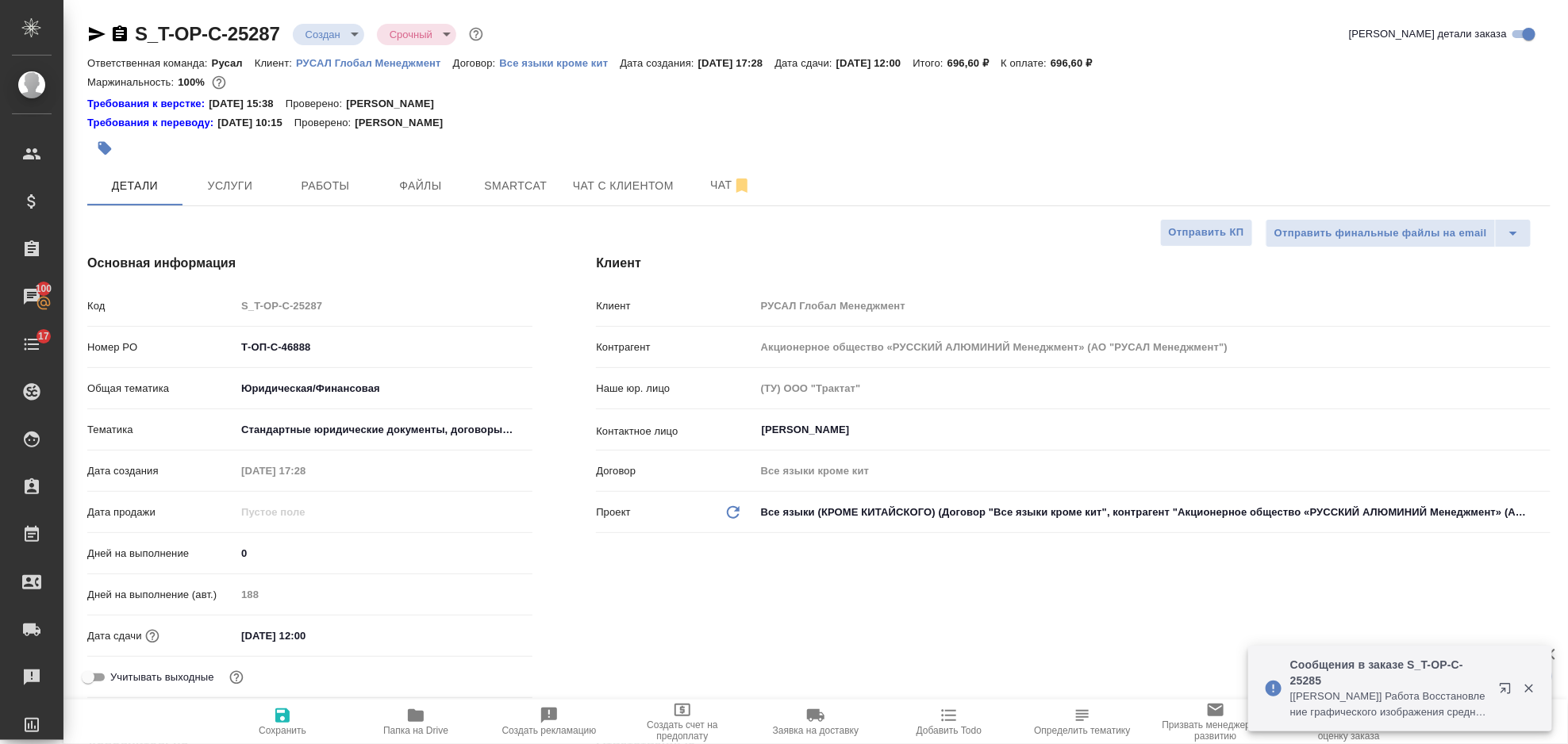
click at [119, 31] on icon "button" at bounding box center [119, 32] width 14 height 16
type textarea "x"
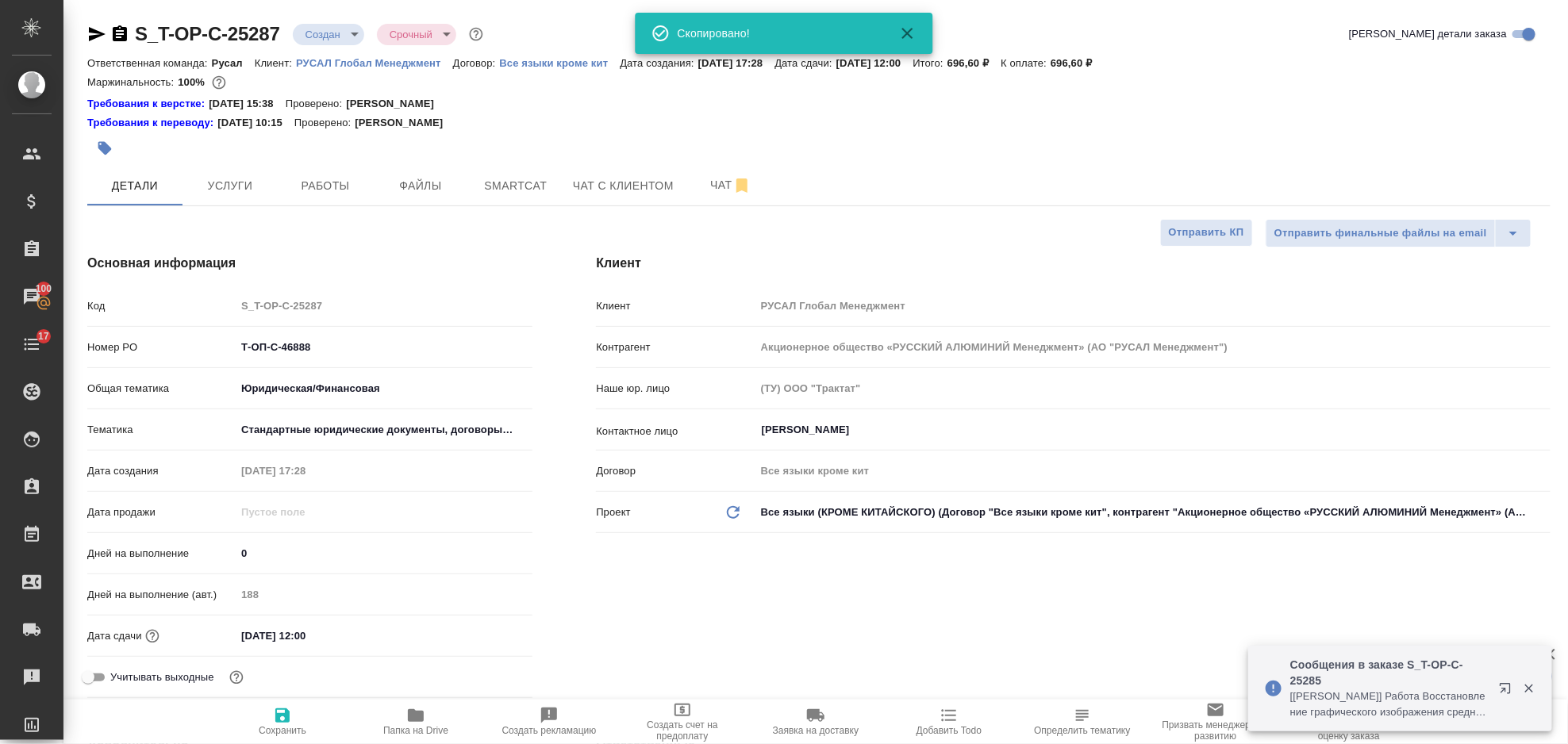
type textarea "x"
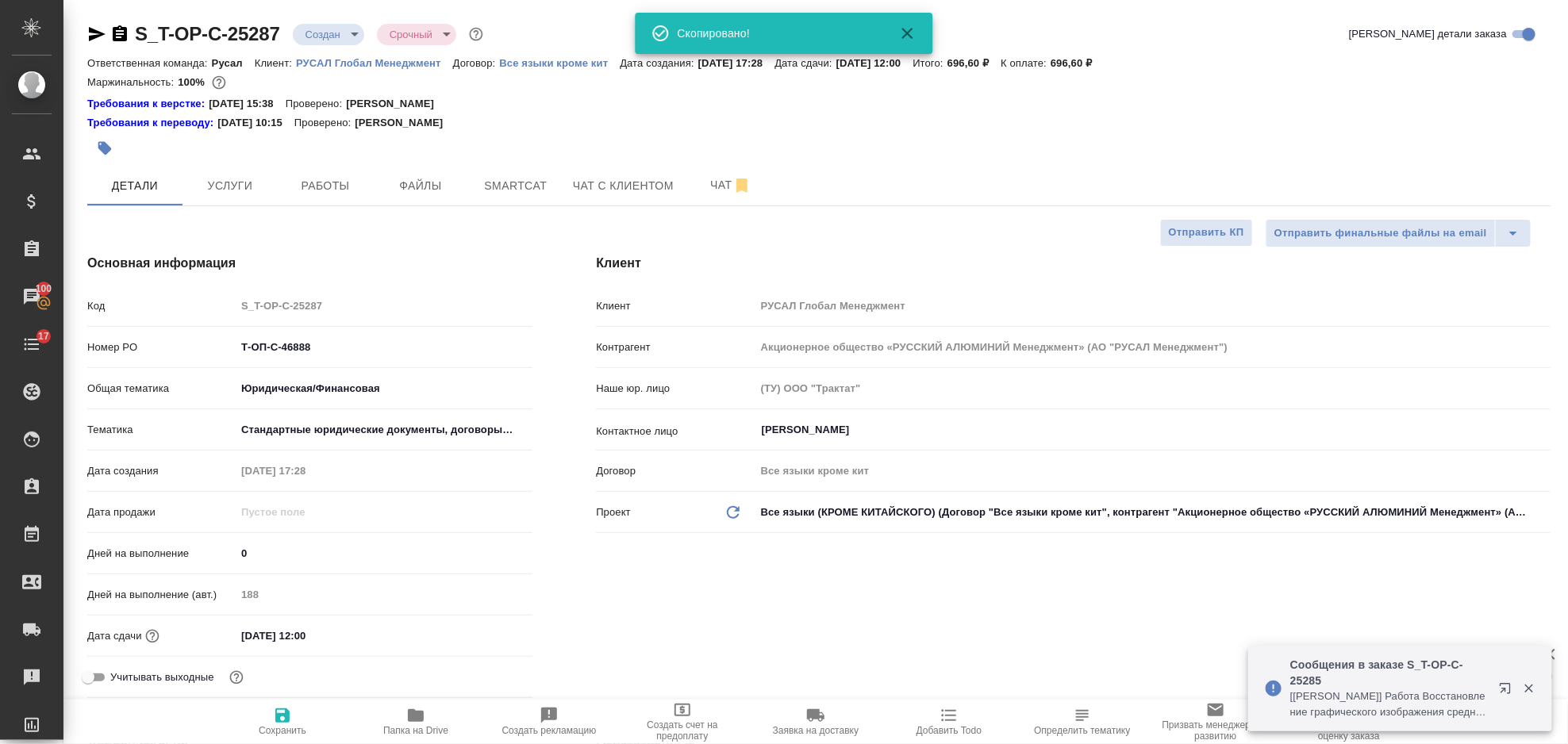
type textarea "x"
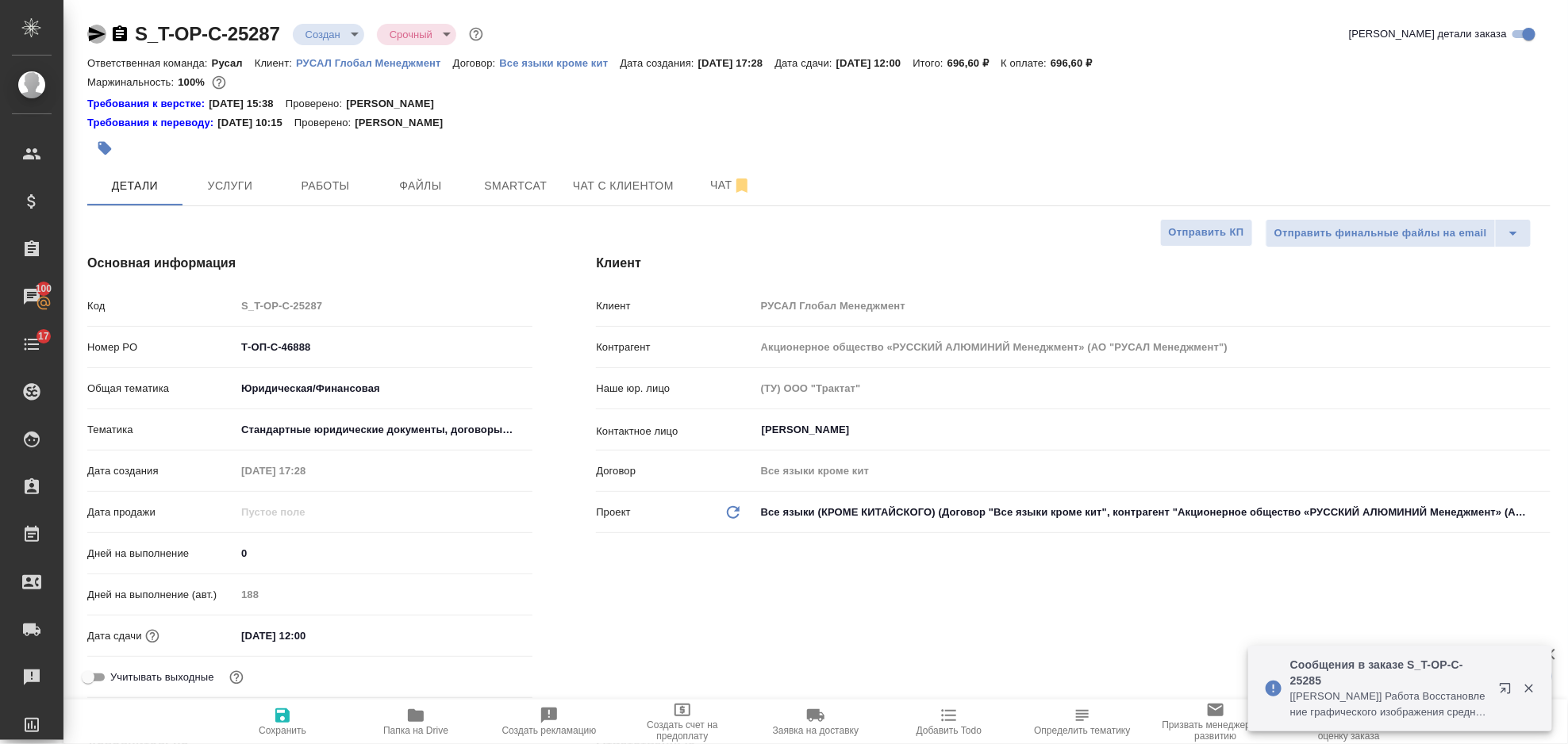
click at [100, 33] on icon "button" at bounding box center [97, 33] width 17 height 14
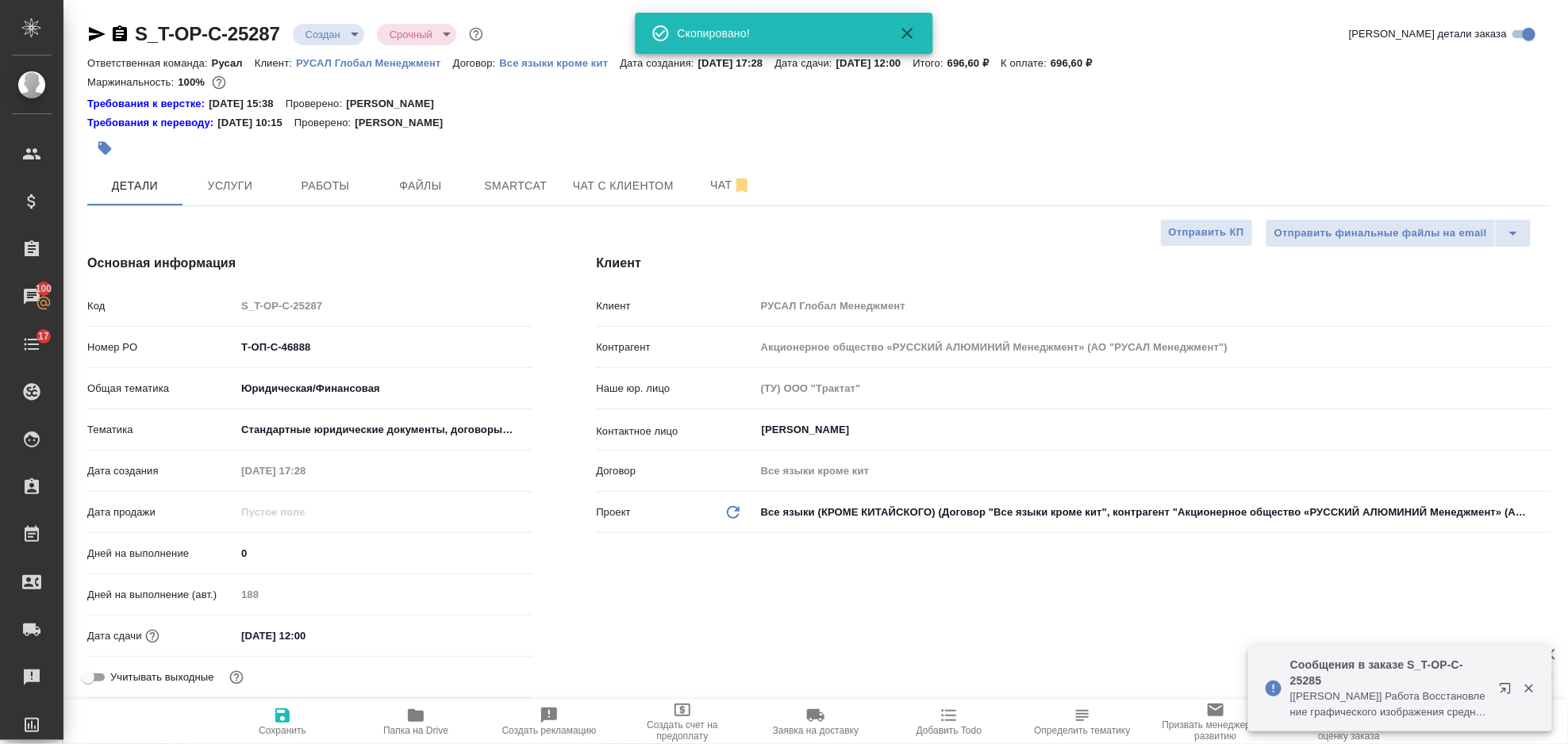
type textarea "x"
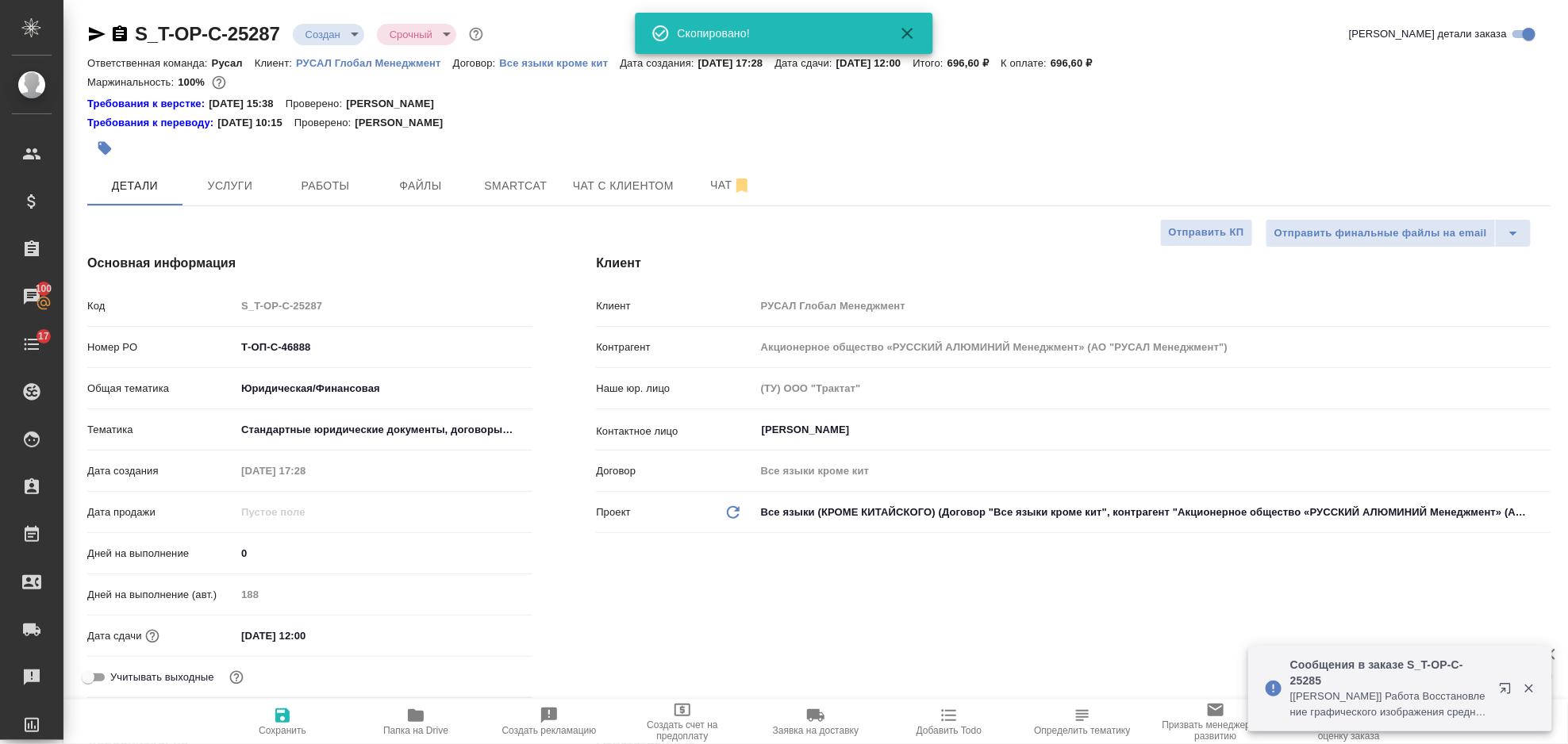
type textarea "x"
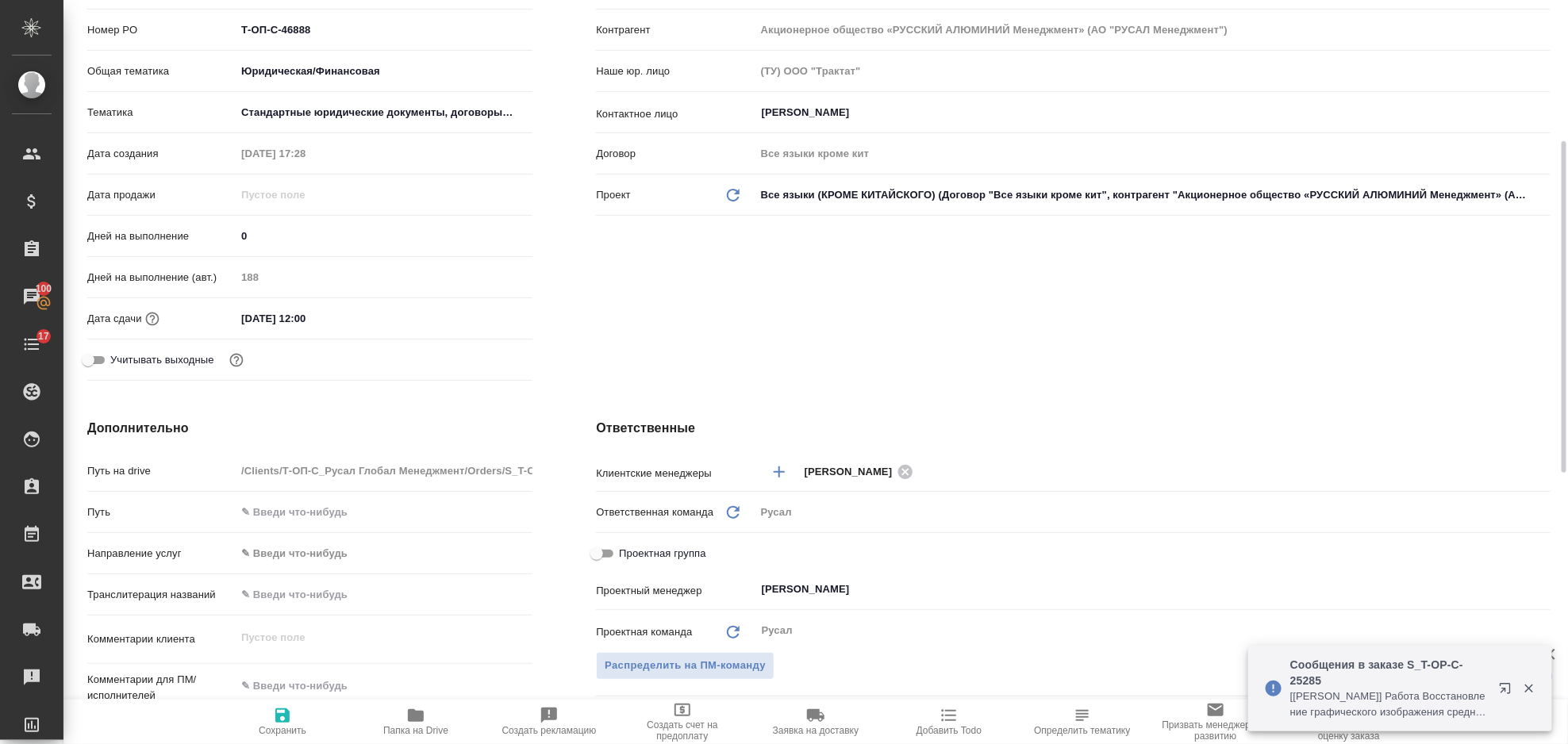
scroll to position [528, 0]
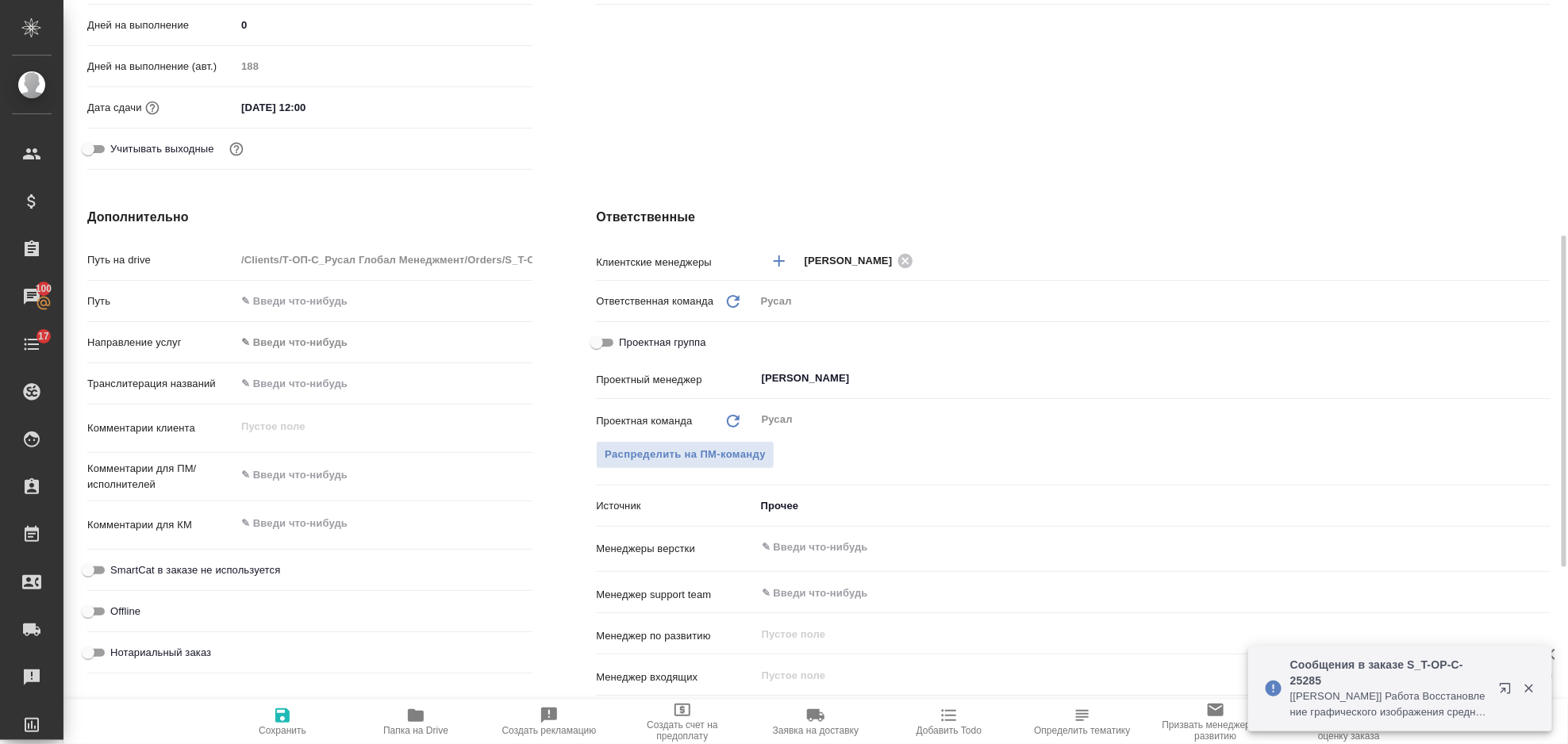
click at [355, 487] on div "x" at bounding box center [383, 477] width 296 height 35
type textarea "x"
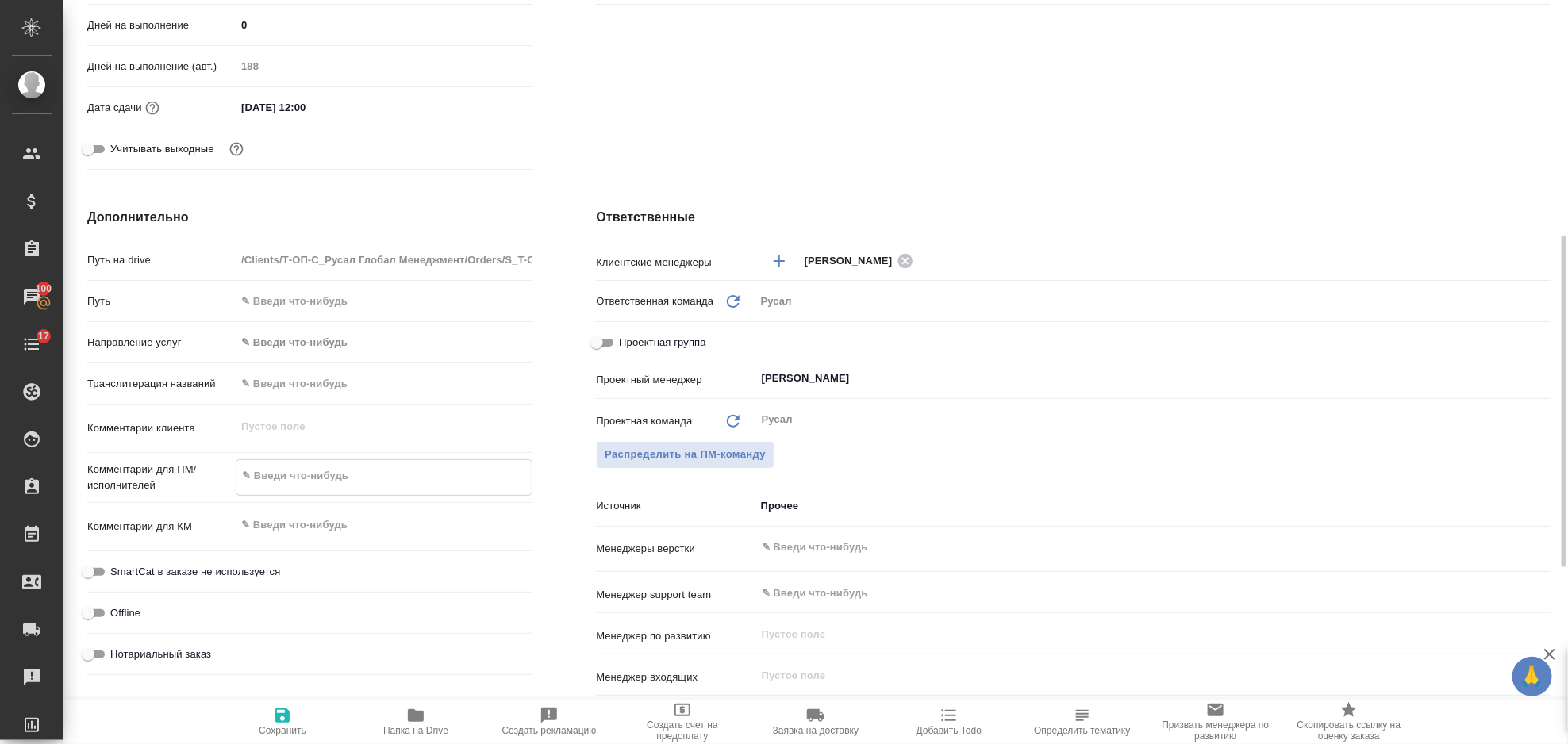
paste textarea "Прошу перевести все слова с русского на англ"
type textarea "Прошу перевести все слова с русского на англ"
type textarea "x"
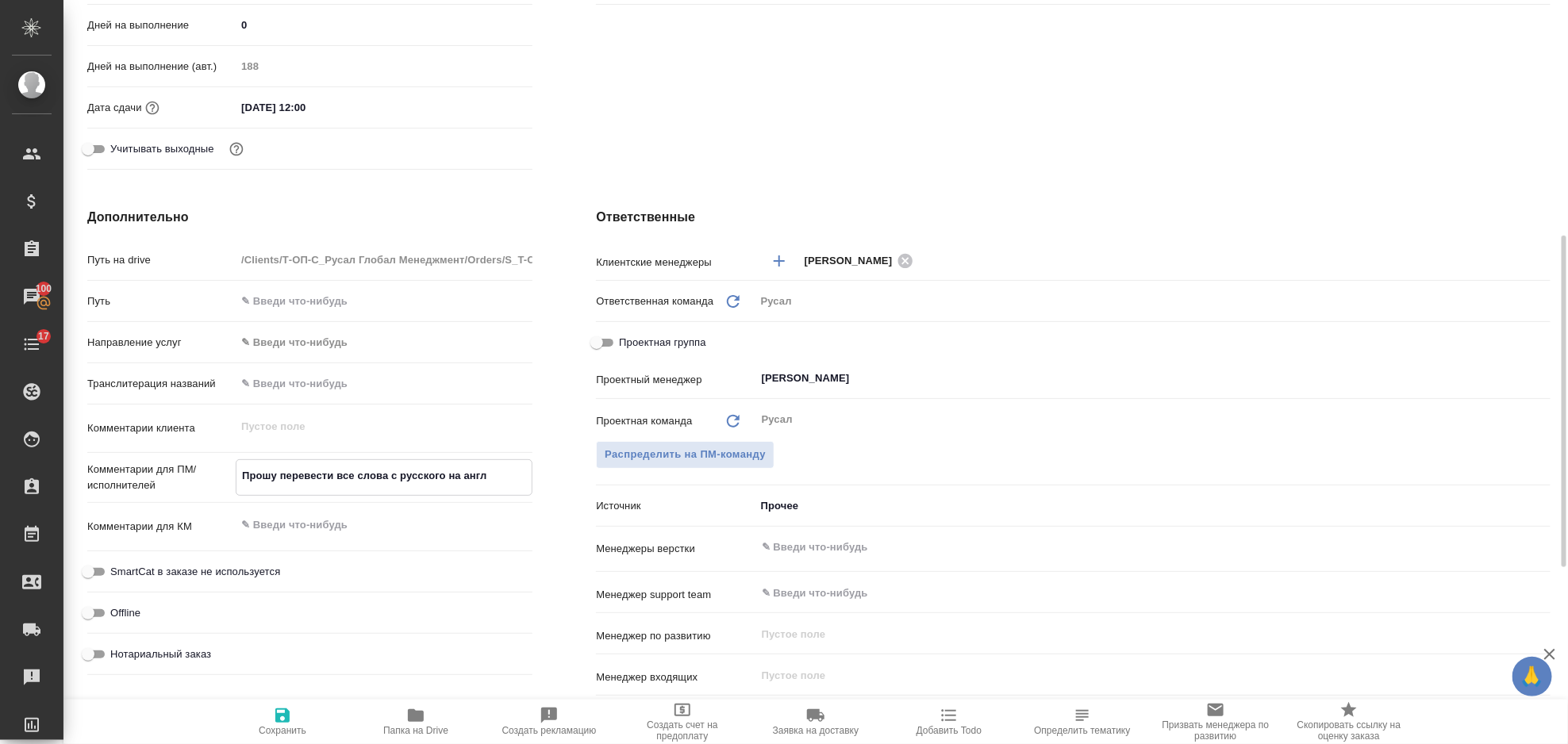
type textarea "Прошу перевести все слова с русского на англ"
type textarea "x"
click at [266, 721] on span "Сохранить" at bounding box center [283, 721] width 115 height 30
type textarea "x"
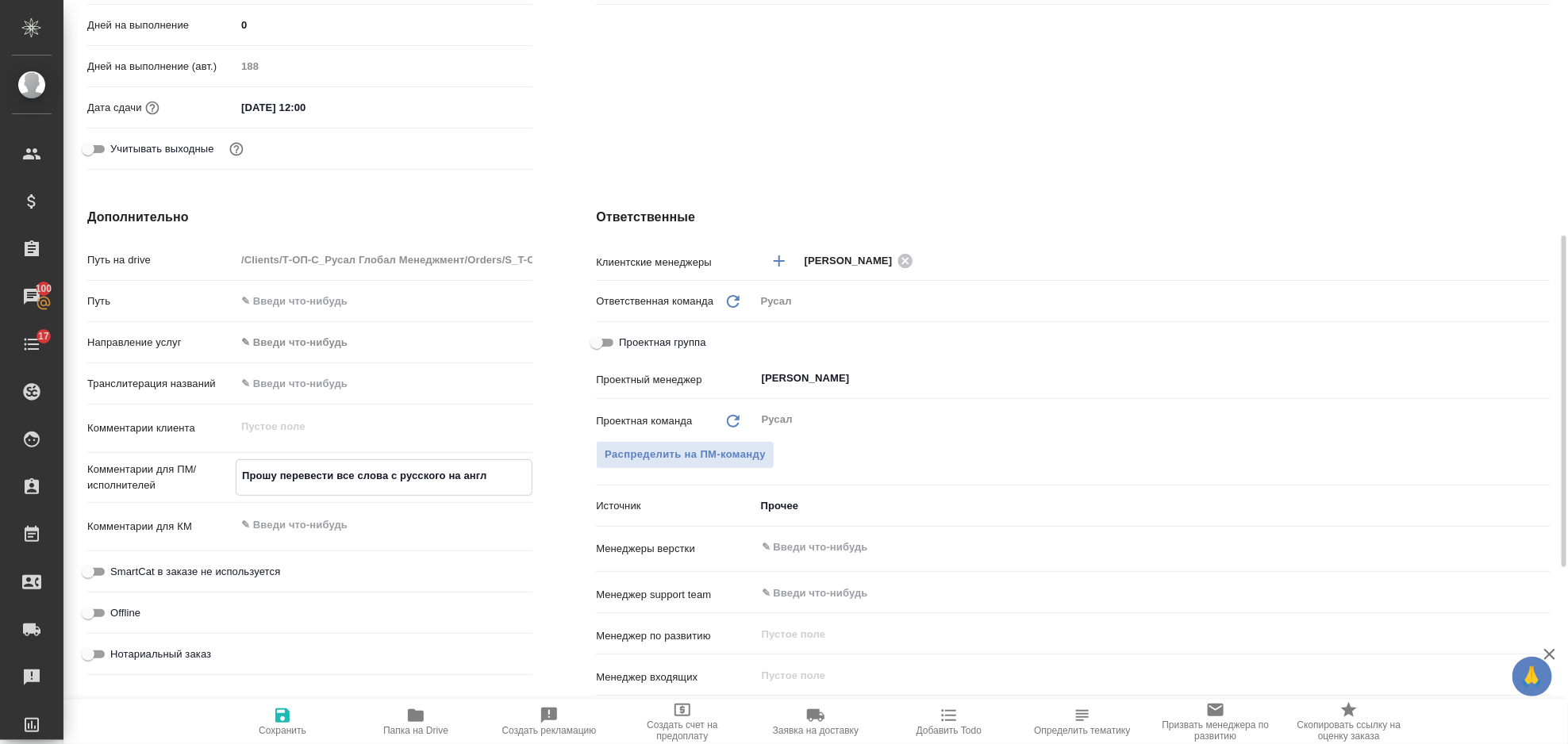
type textarea "x"
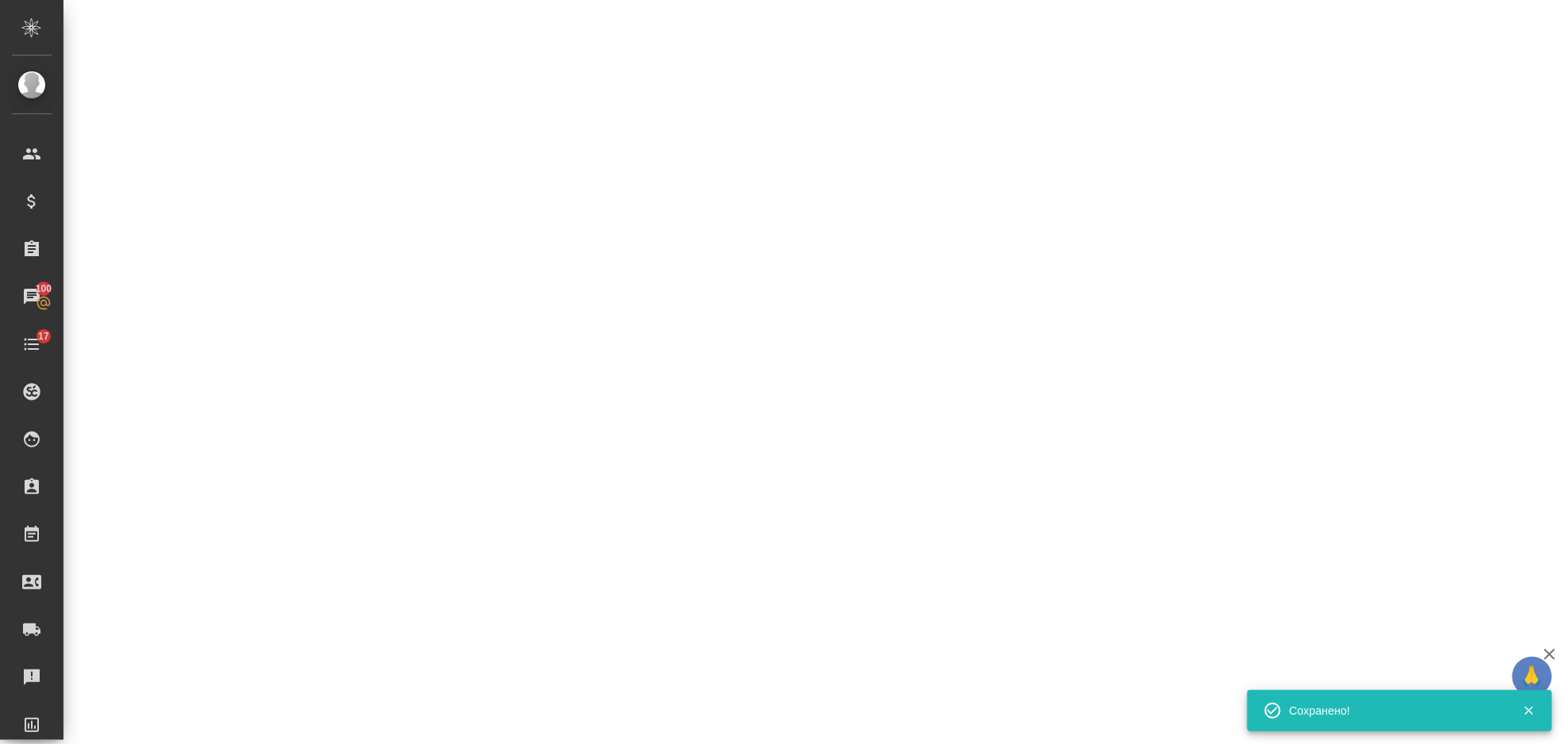
select select "RU"
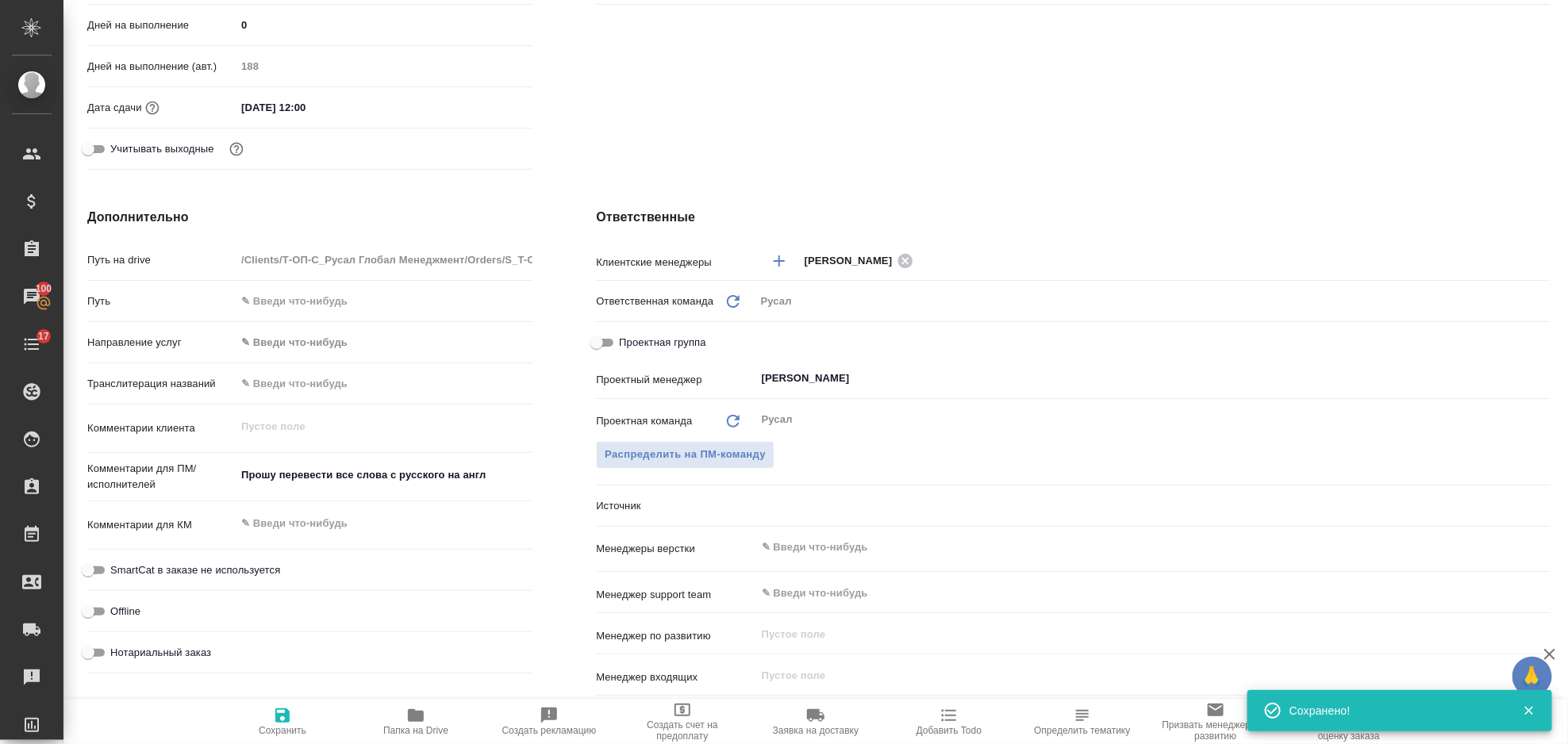
type textarea "x"
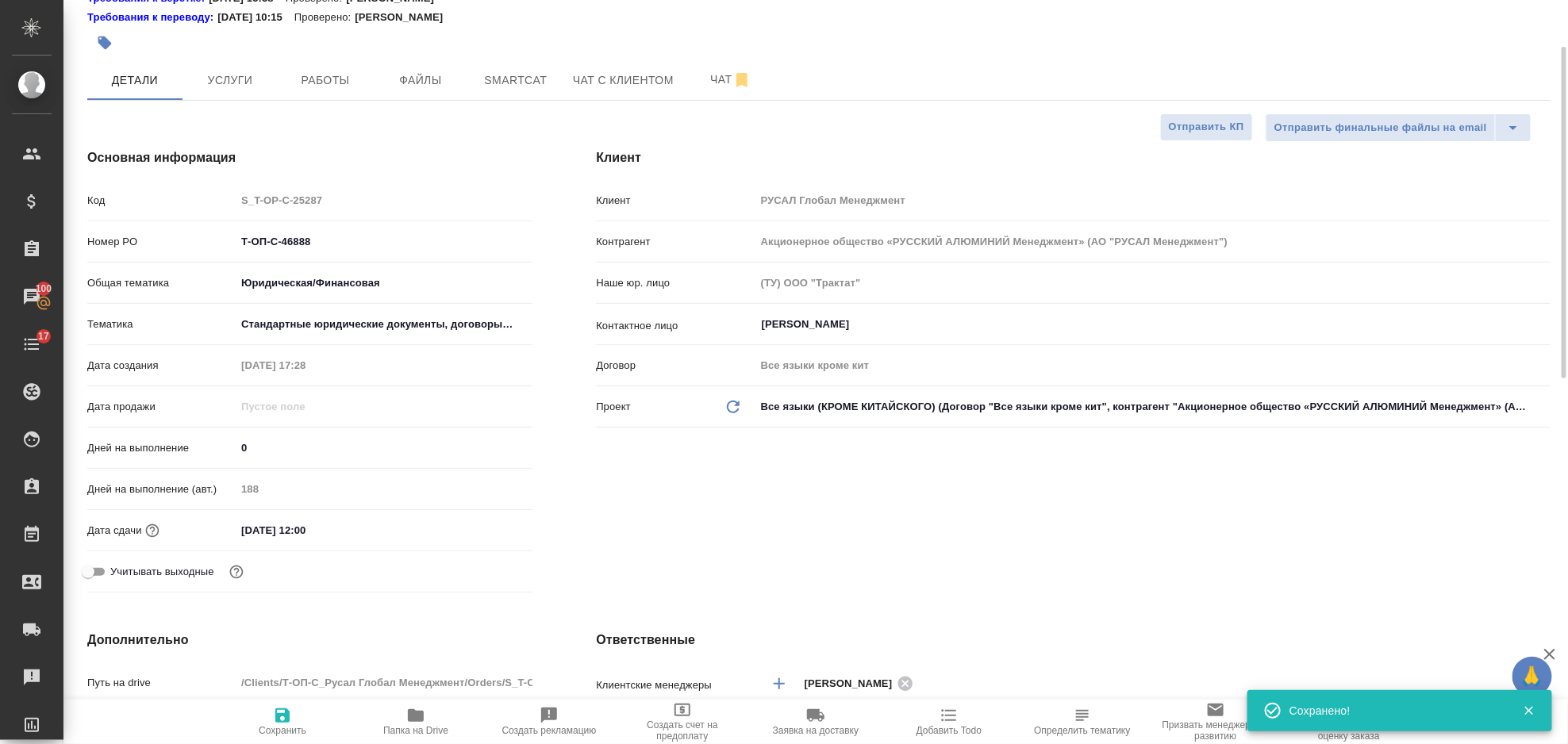
scroll to position [0, 0]
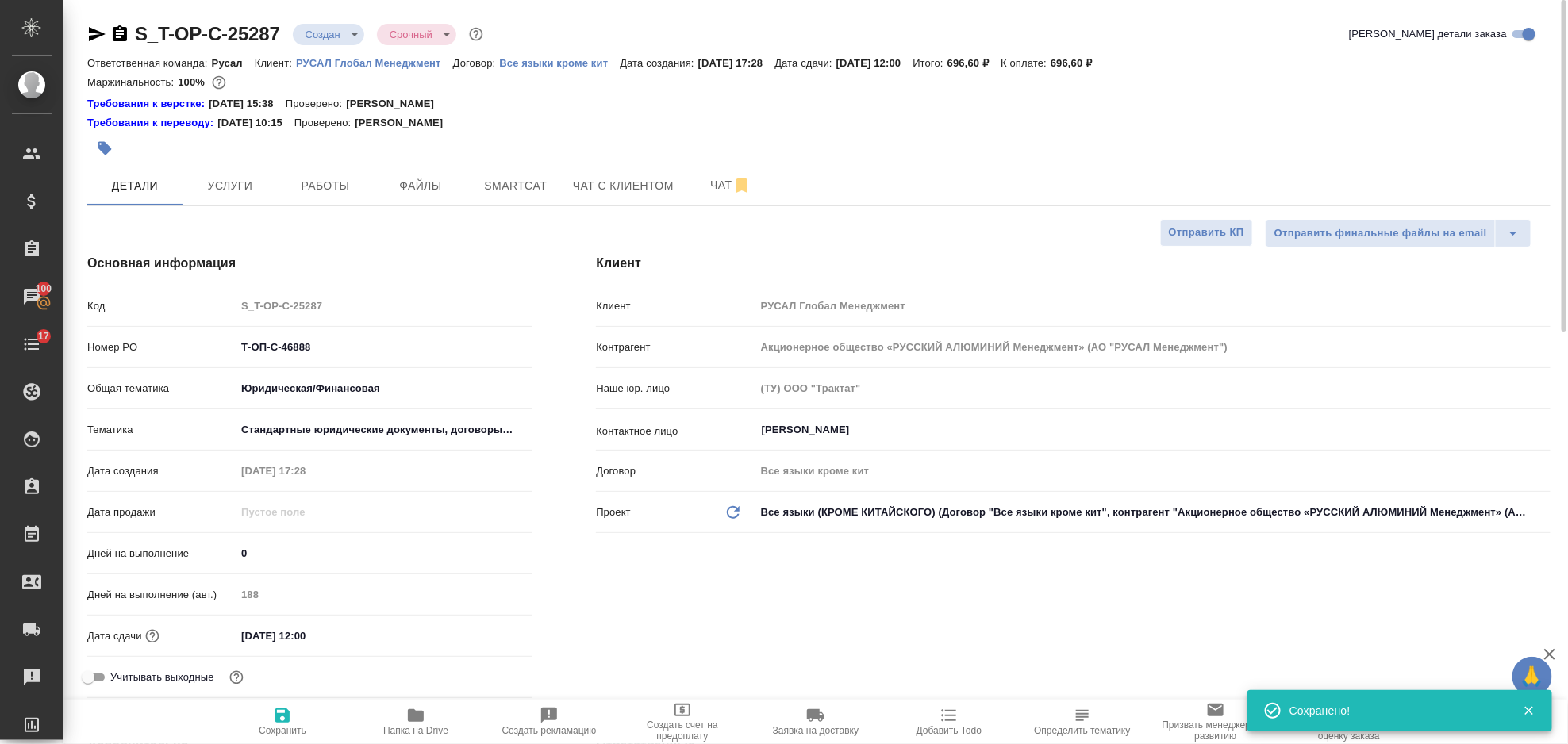
click at [88, 30] on icon "button" at bounding box center [97, 34] width 19 height 19
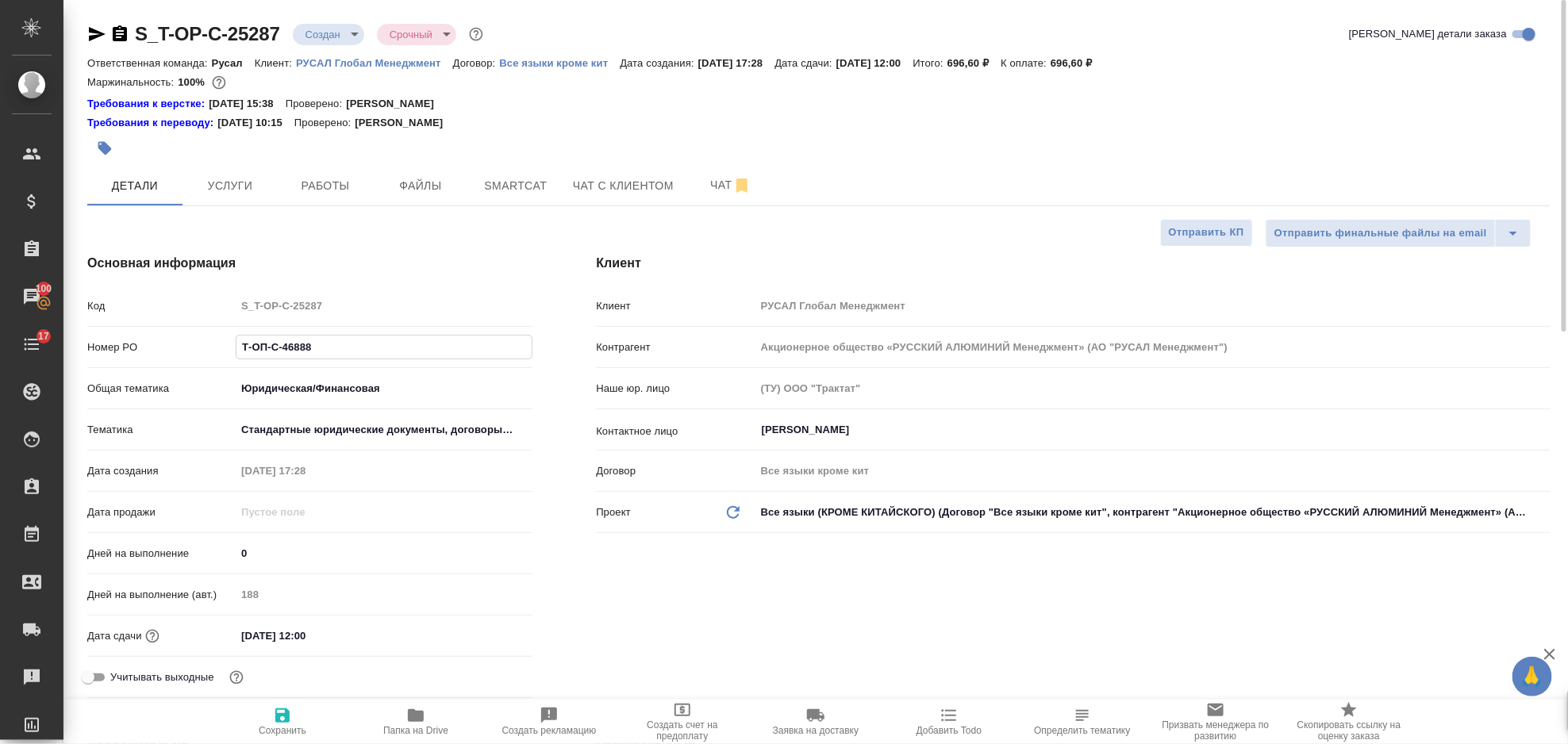
drag, startPoint x: 335, startPoint y: 354, endPoint x: 223, endPoint y: 350, distance: 112.1
click at [223, 350] on div "Номер PO Т-ОП-С-46888" at bounding box center [310, 347] width 445 height 28
type textarea "x"
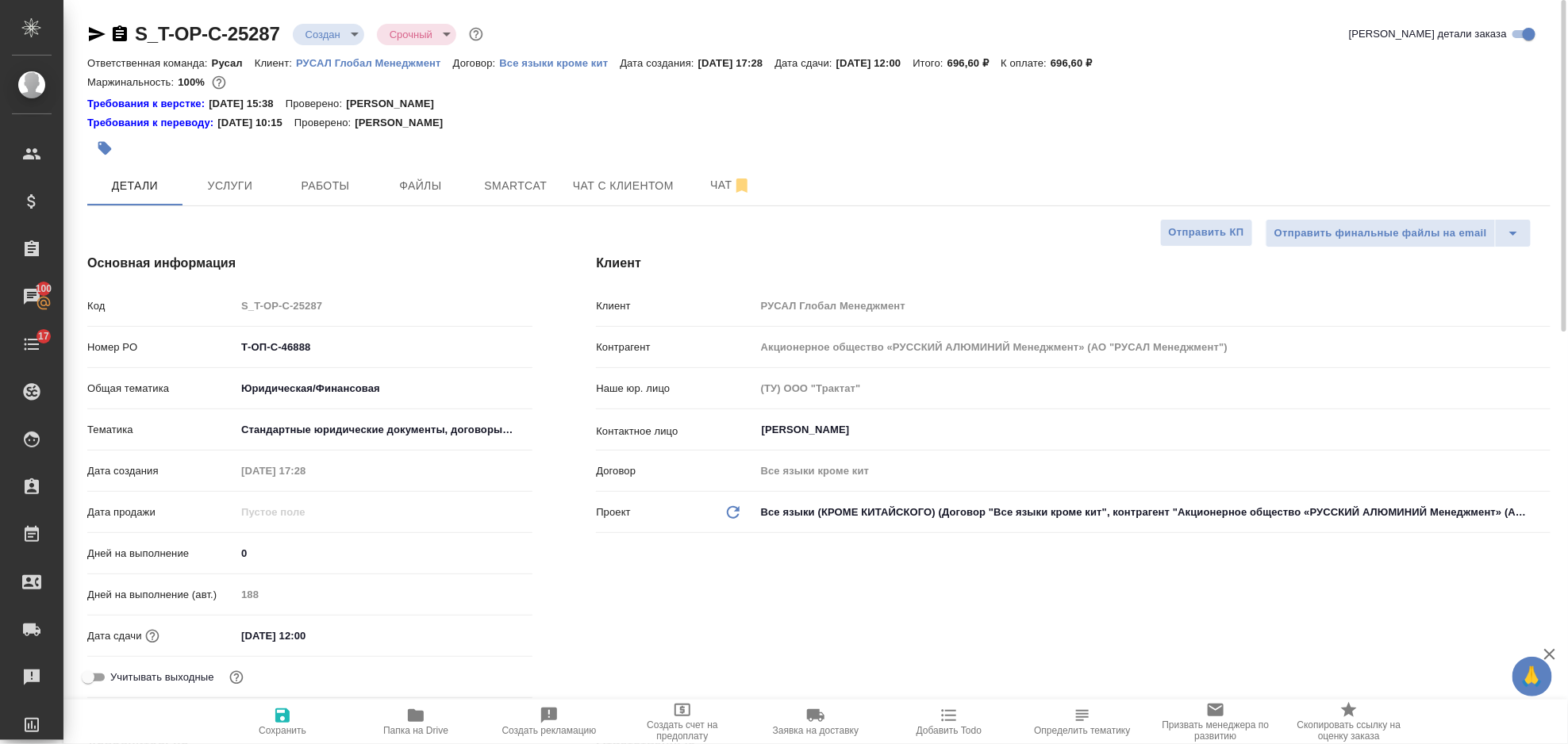
type textarea "x"
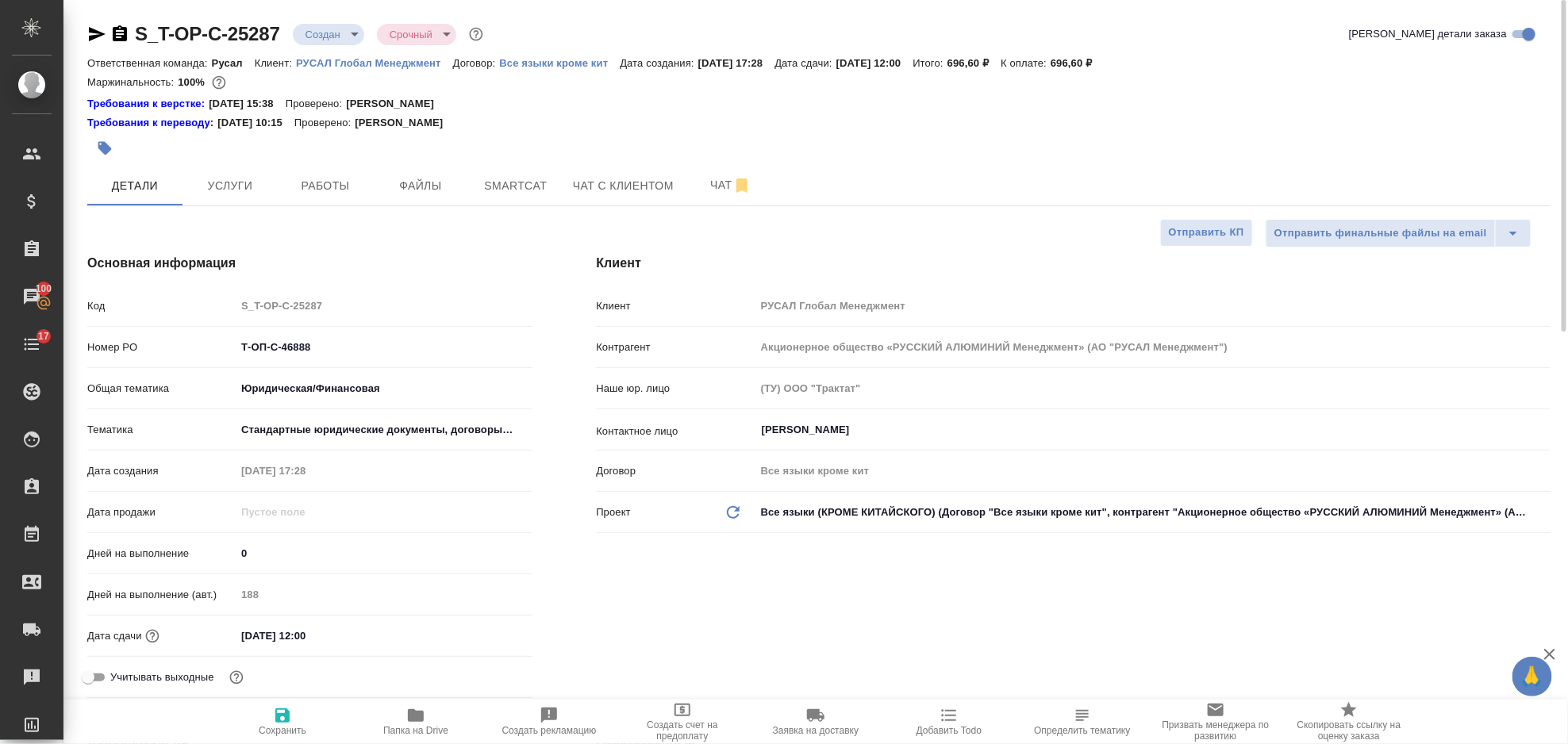
type textarea "x"
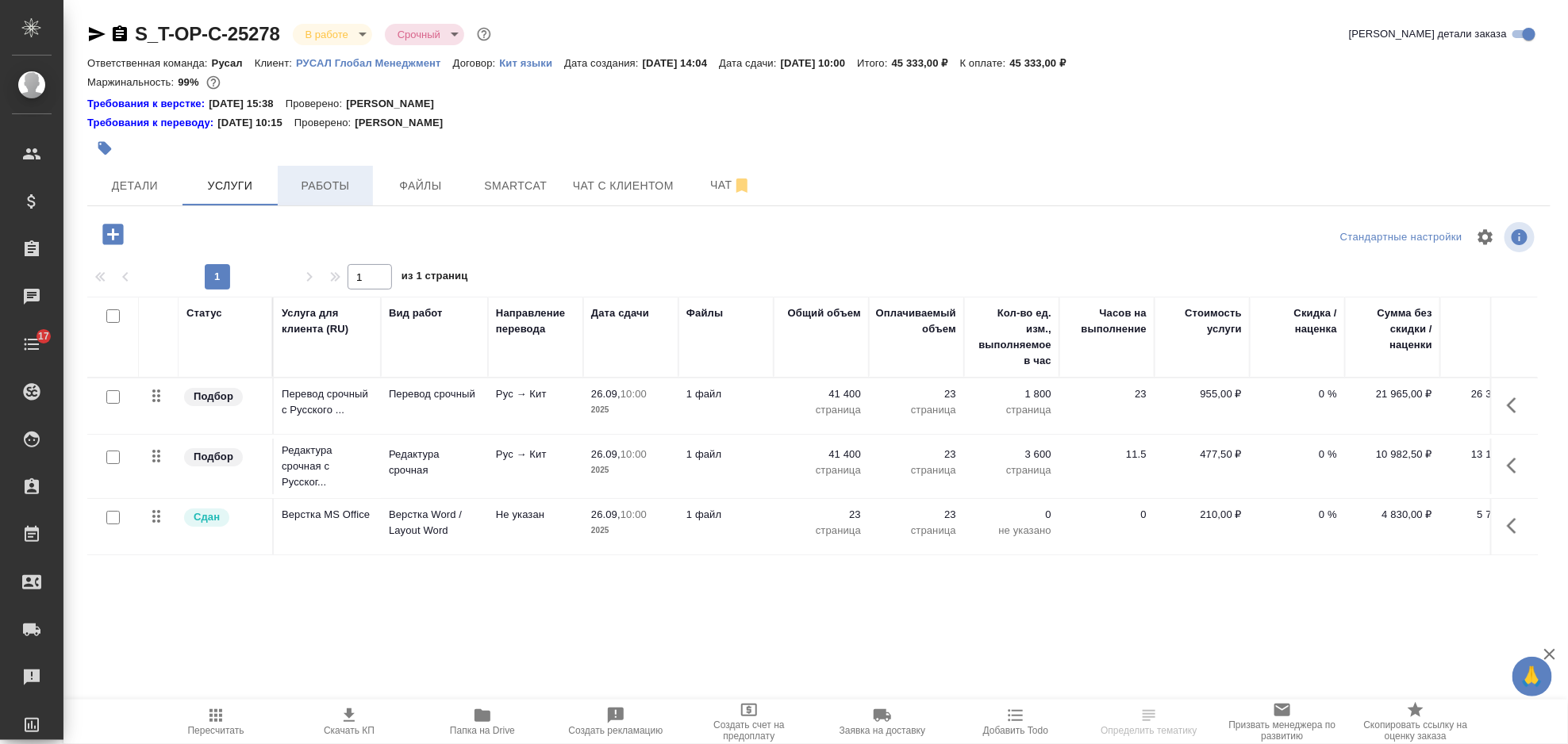
click at [356, 185] on span "Работы" at bounding box center [325, 186] width 76 height 19
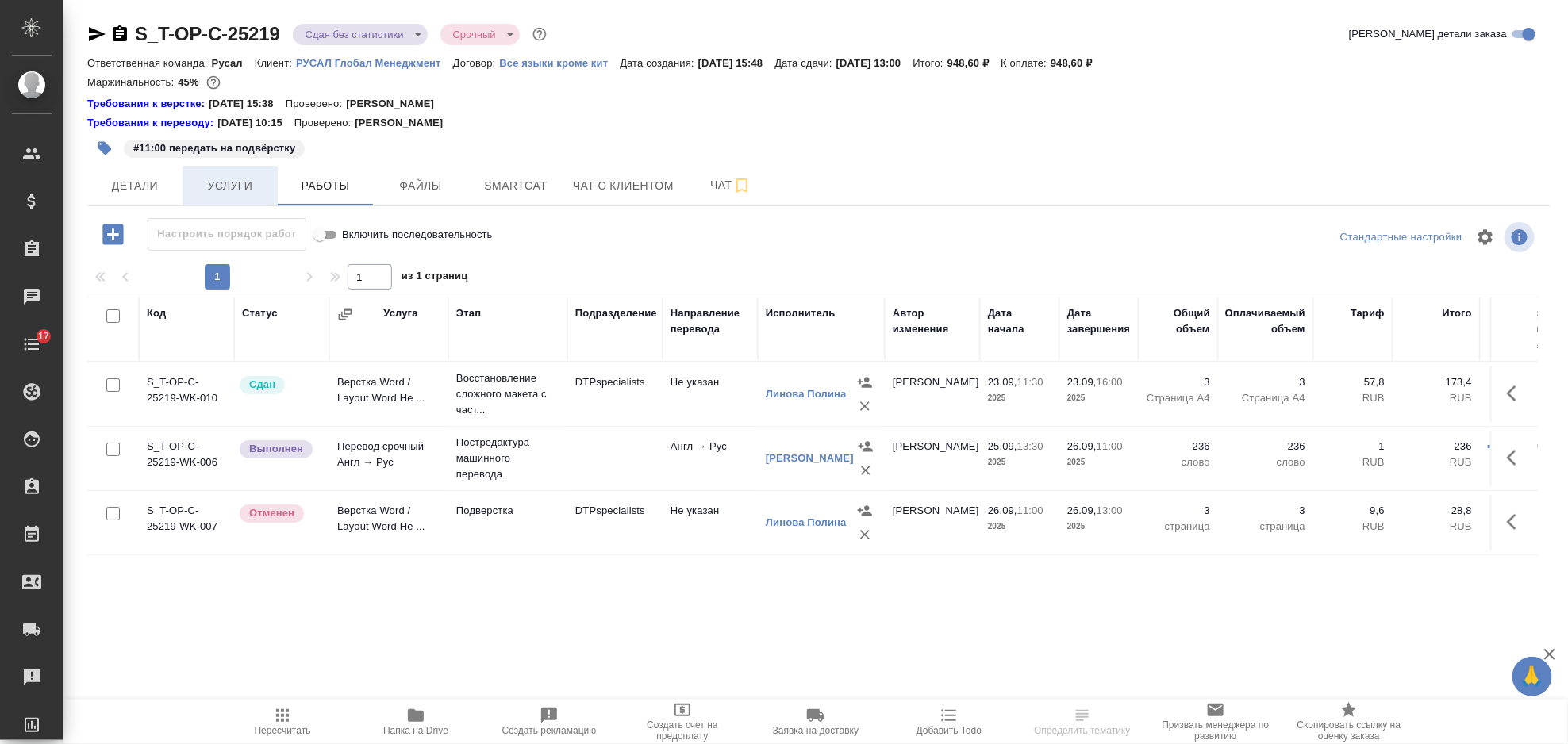
click at [251, 195] on span "Услуги" at bounding box center [230, 186] width 76 height 19
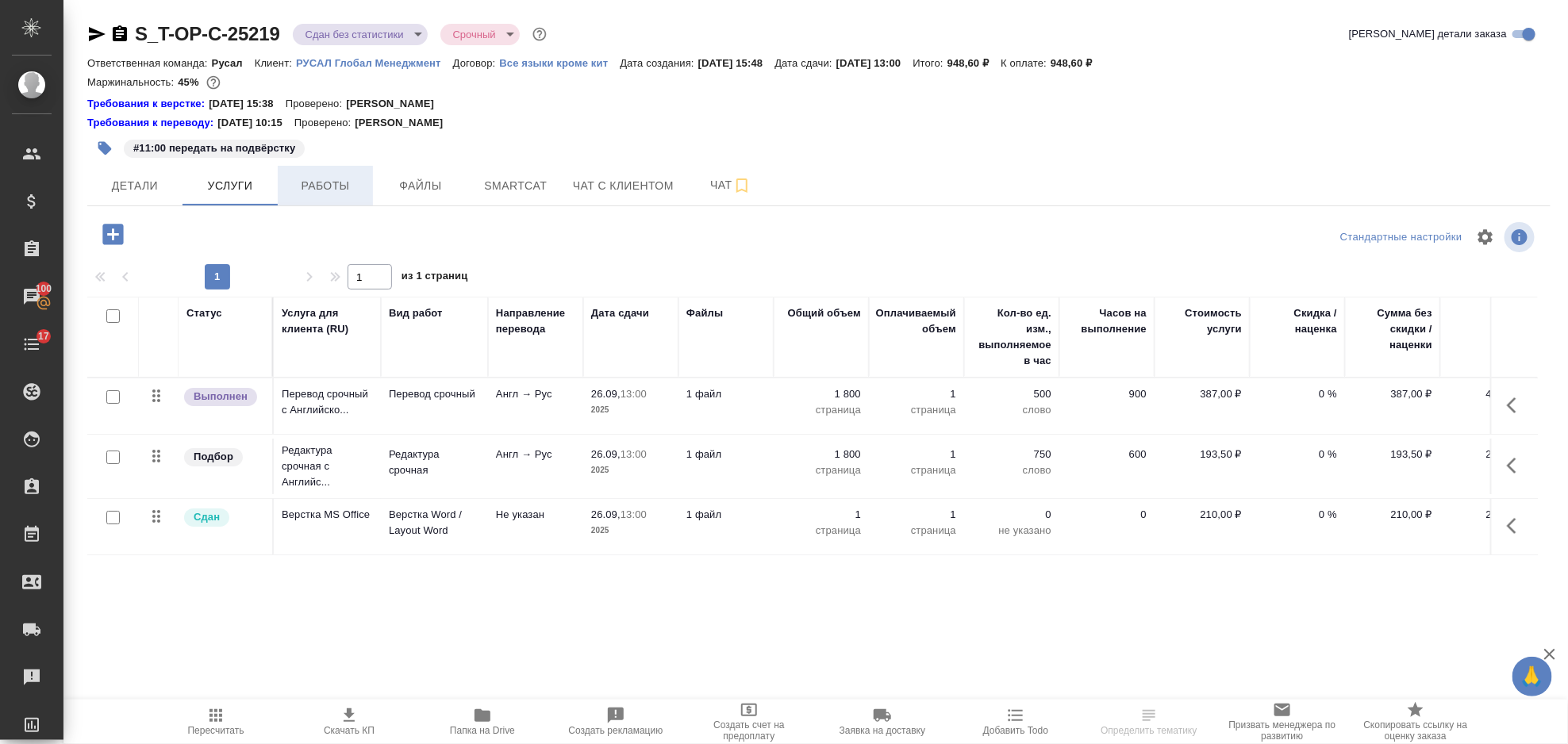
click at [322, 184] on span "Работы" at bounding box center [325, 186] width 76 height 19
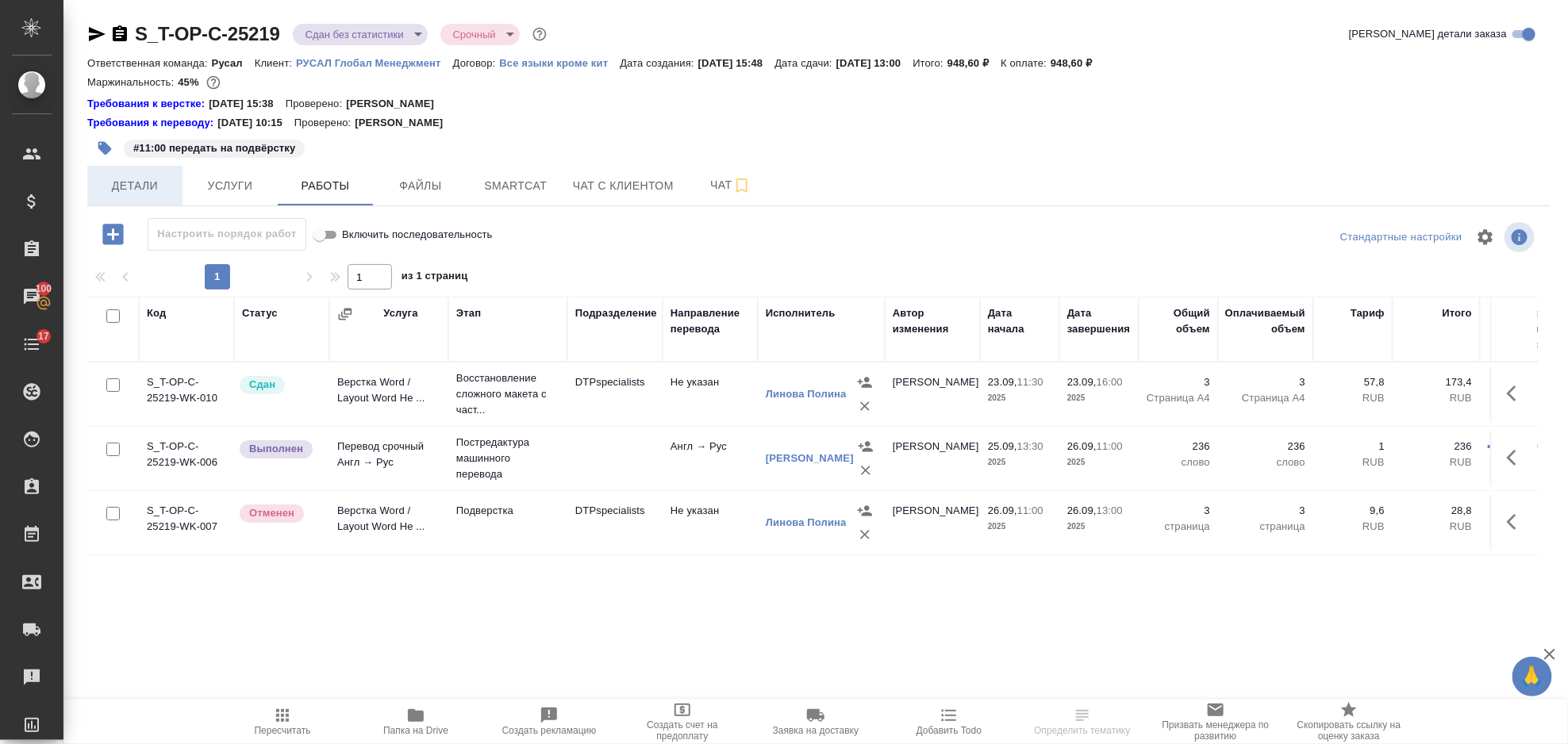
click at [144, 197] on button "Детали" at bounding box center [135, 186] width 95 height 40
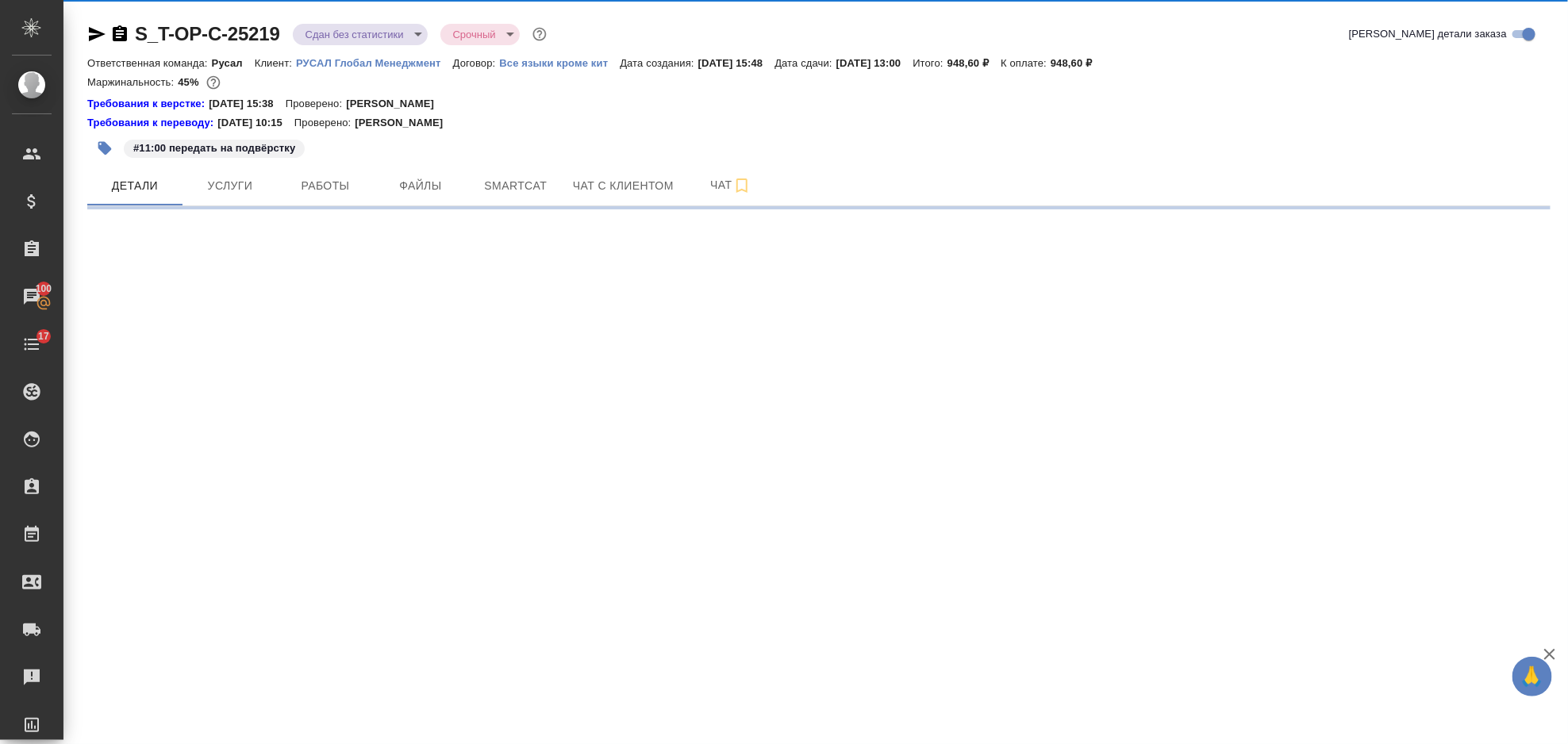
select select "RU"
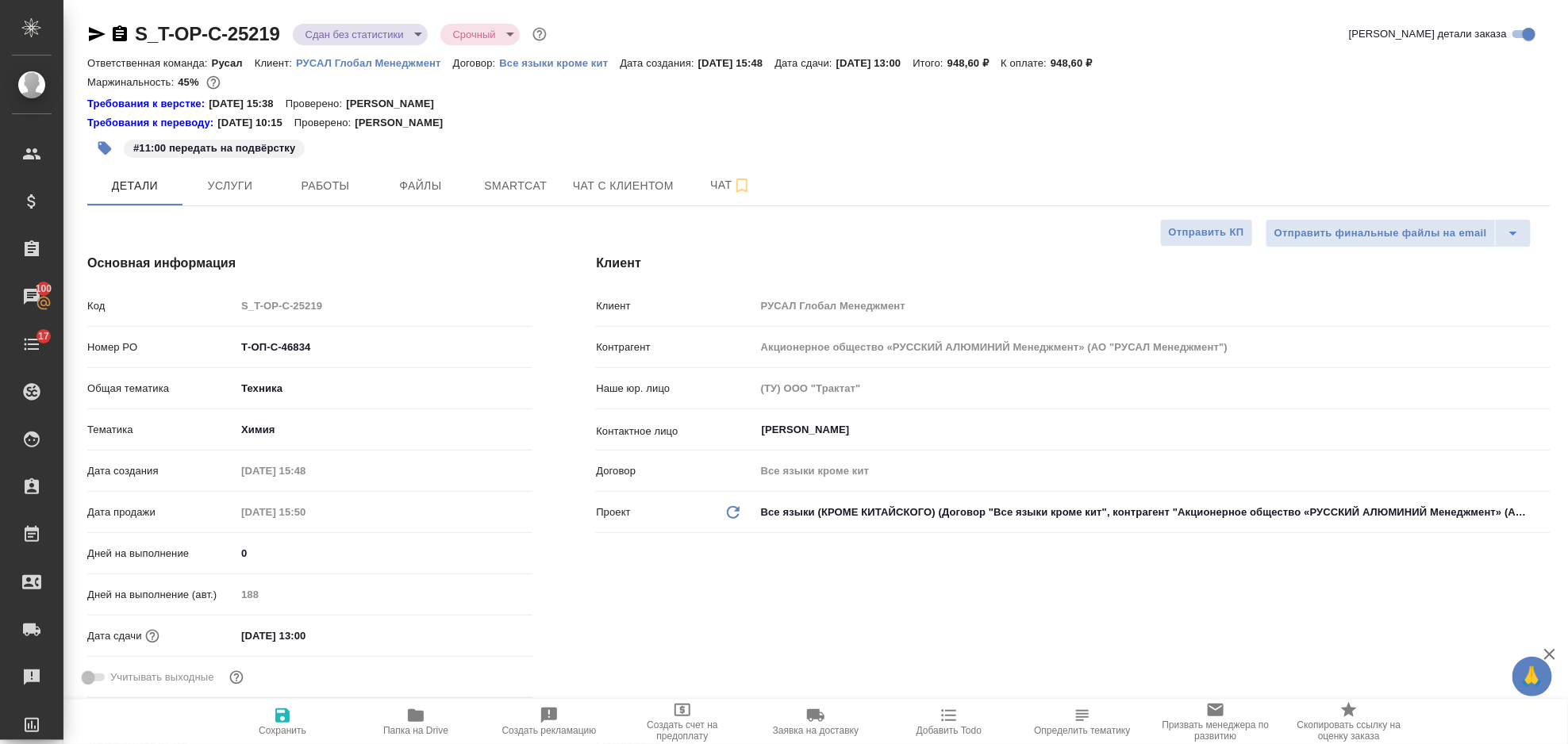
type textarea "x"
drag, startPoint x: 333, startPoint y: 342, endPoint x: 195, endPoint y: 347, distance: 138.1
click at [195, 347] on div "Номер PO Т-ОП-С-46834" at bounding box center [310, 347] width 445 height 28
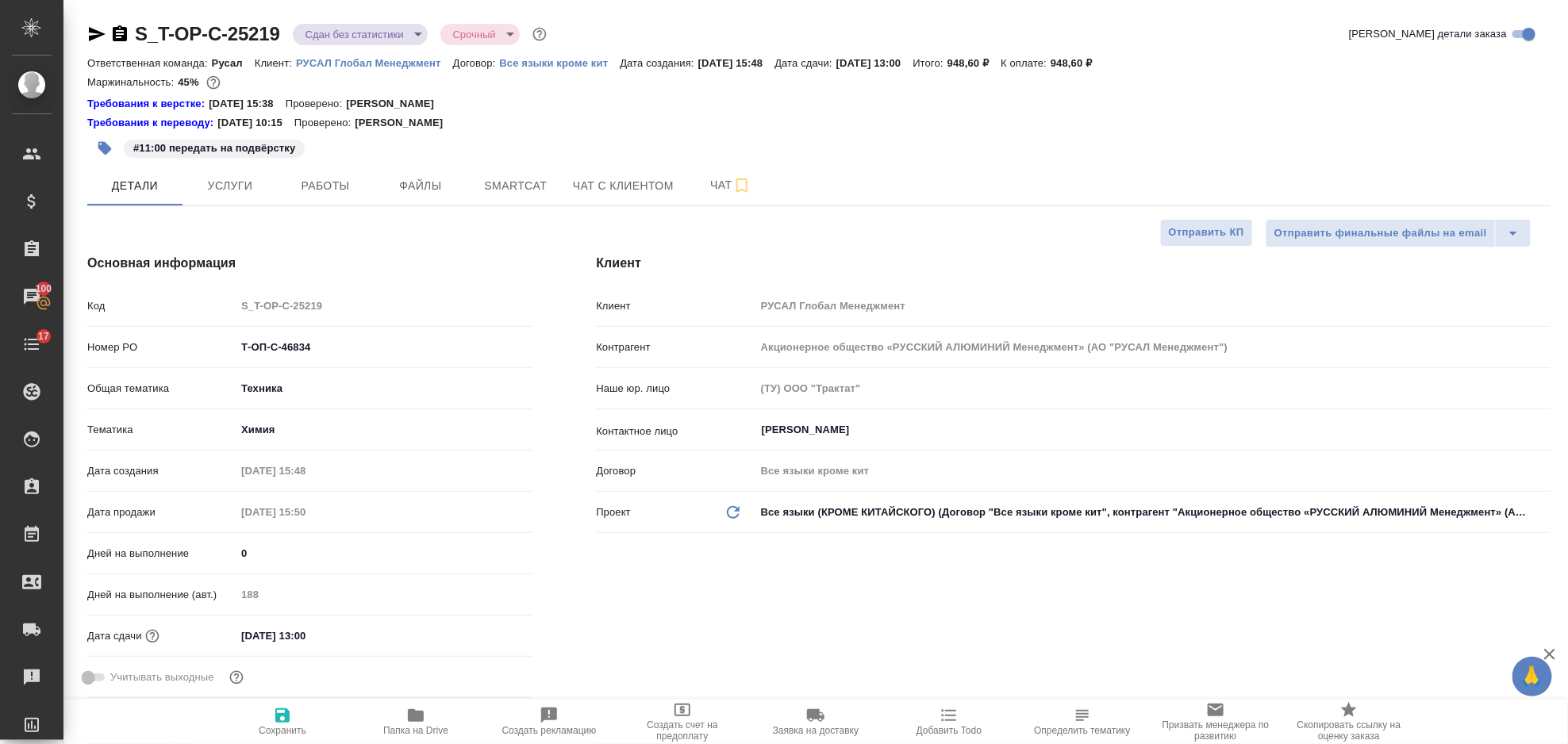
type textarea "x"
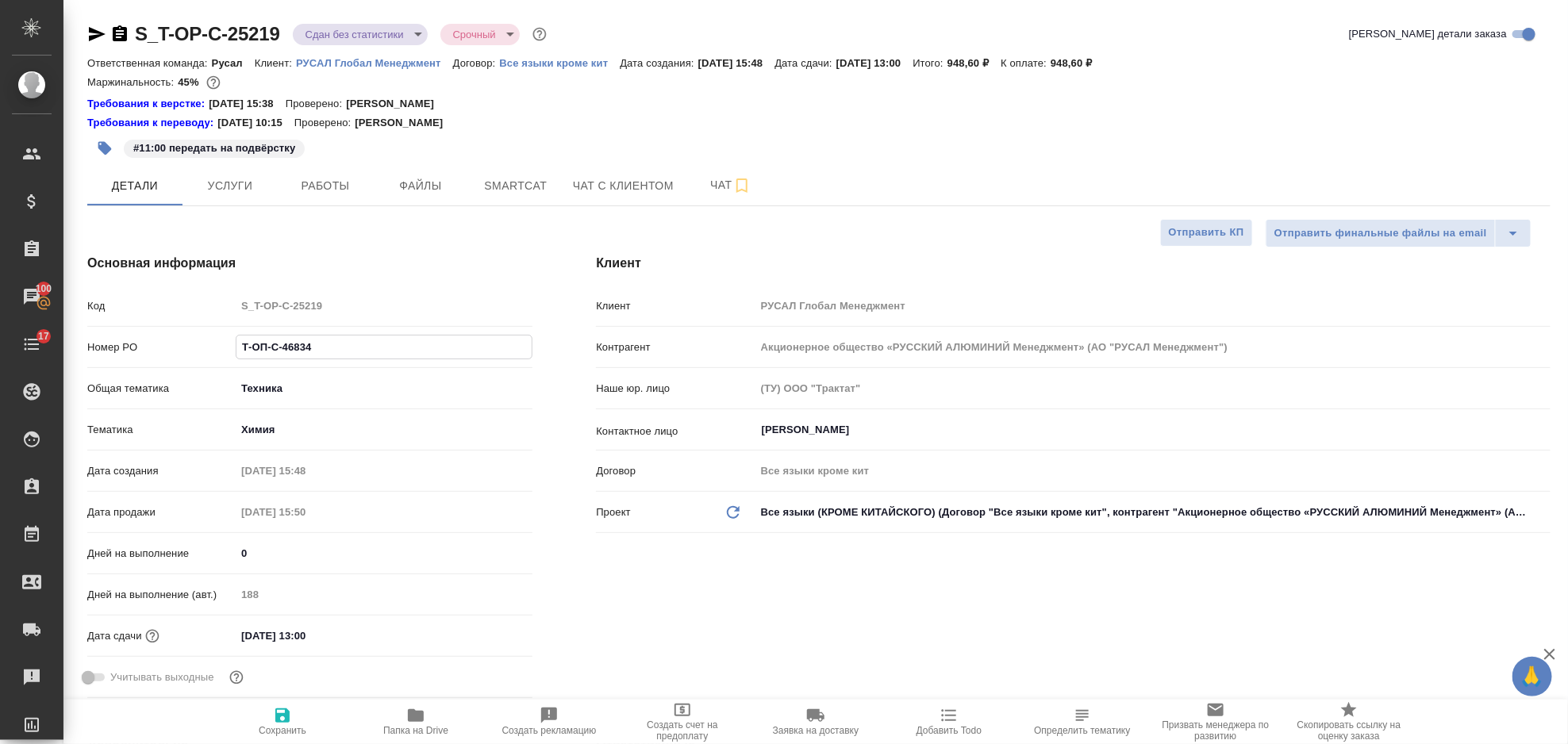
type textarea "x"
click at [732, 178] on icon "button" at bounding box center [742, 186] width 19 height 19
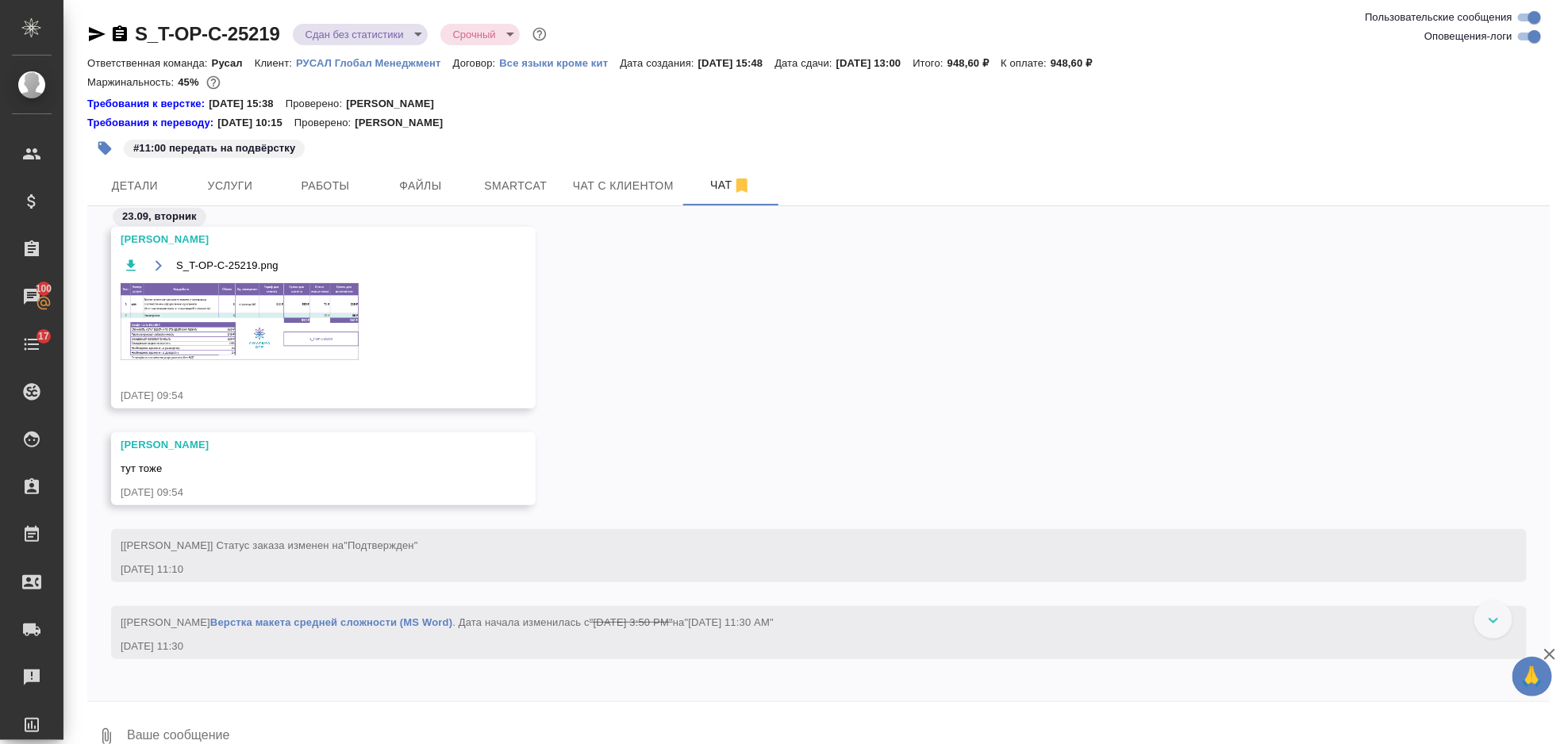
scroll to position [2595, 0]
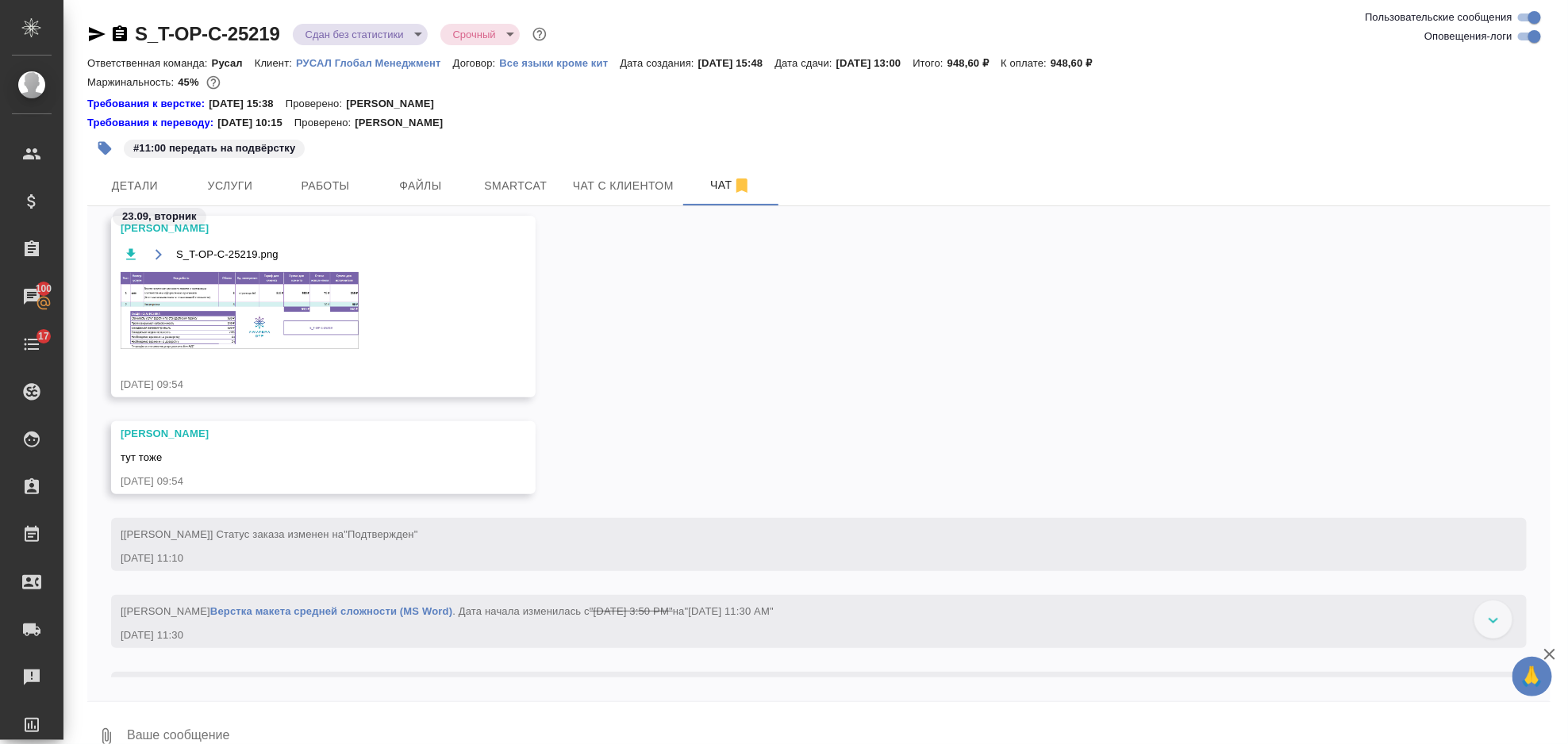
click at [271, 322] on img at bounding box center [240, 310] width 238 height 77
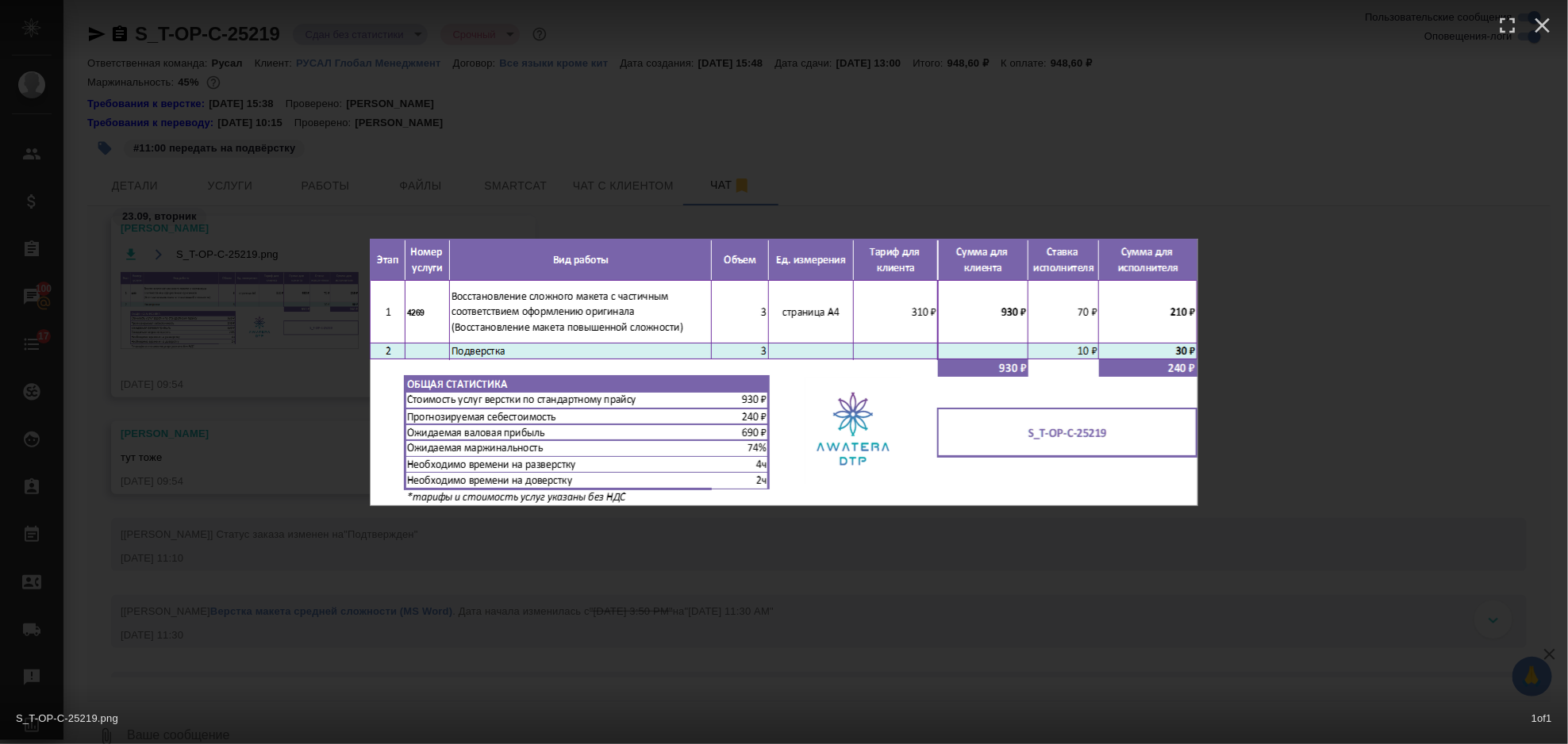
click at [1074, 148] on div "S_T-OP-C-25219.png 1 of 1" at bounding box center [784, 372] width 1568 height 744
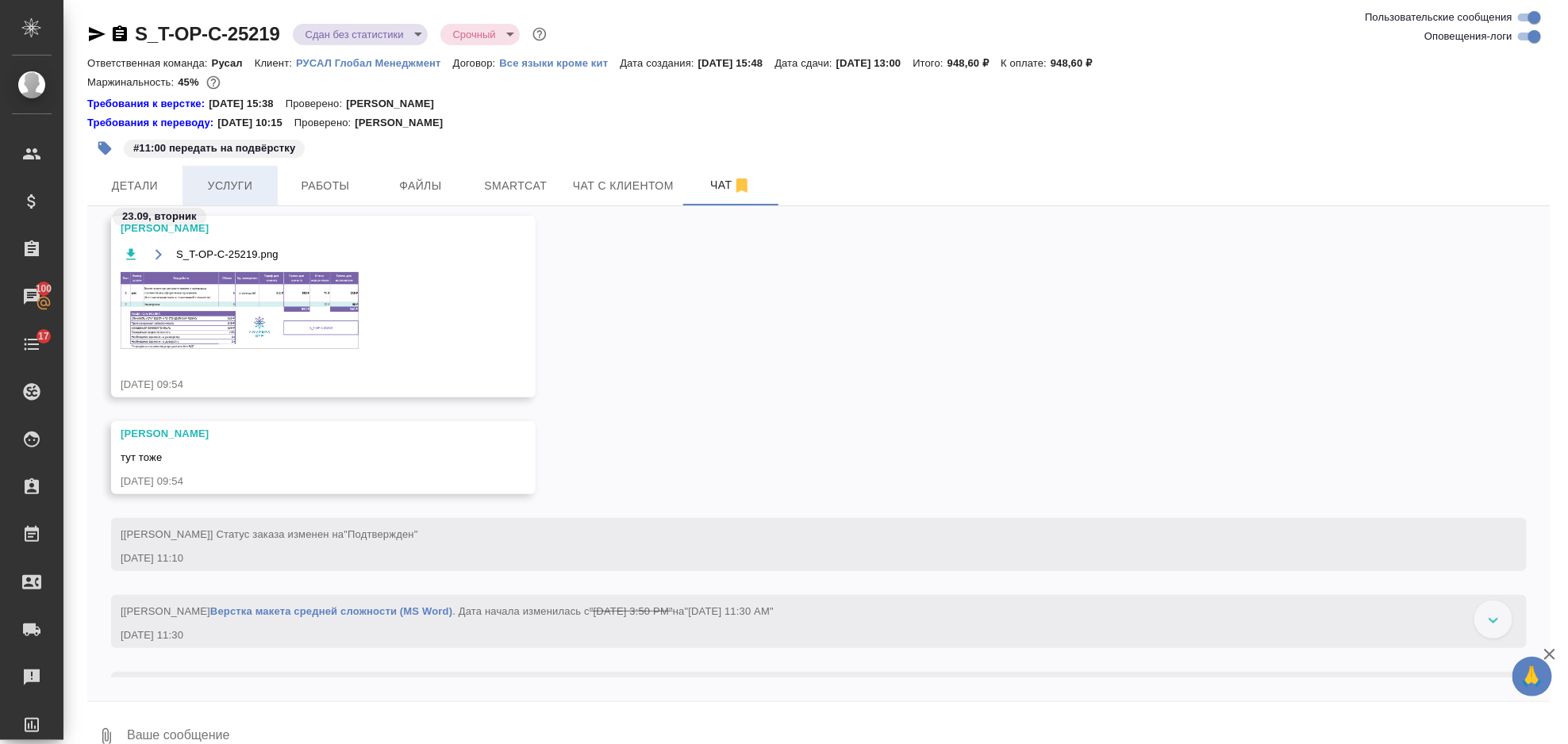
click at [253, 184] on span "Услуги" at bounding box center [230, 186] width 76 height 19
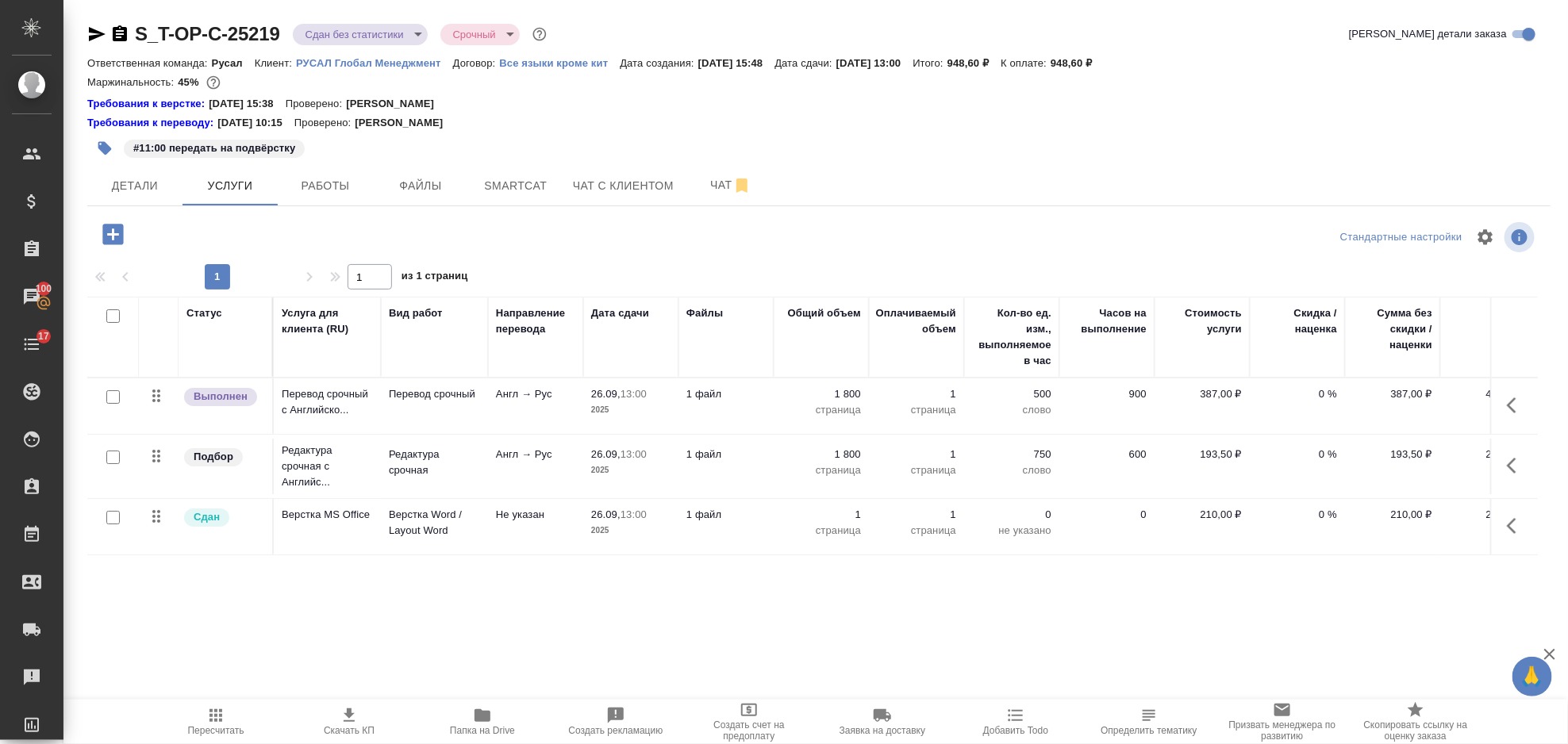
drag, startPoint x: 1511, startPoint y: 514, endPoint x: 1503, endPoint y: 520, distance: 10.0
click at [1511, 515] on button "button" at bounding box center [1516, 525] width 38 height 38
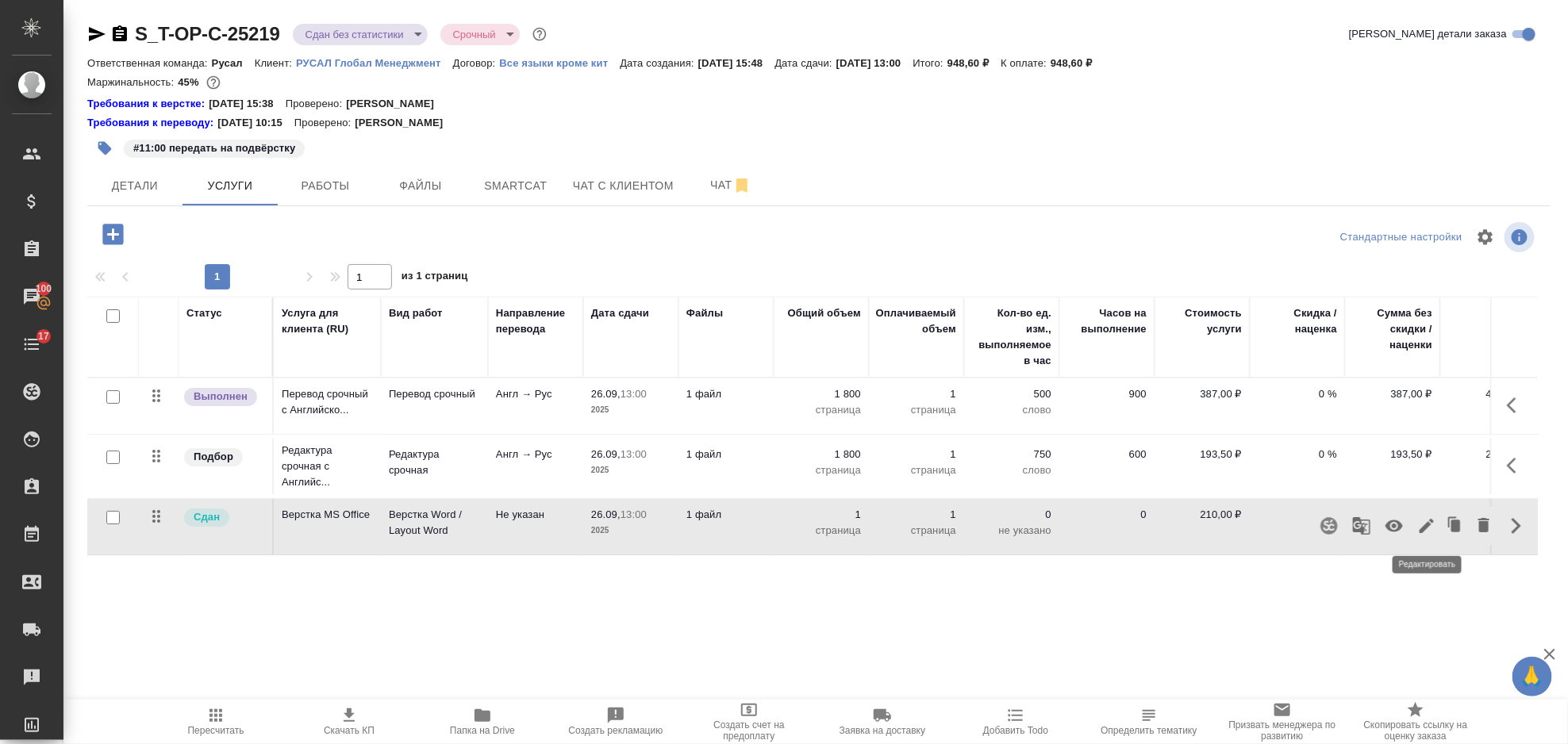
click at [1435, 522] on icon "button" at bounding box center [1427, 525] width 19 height 19
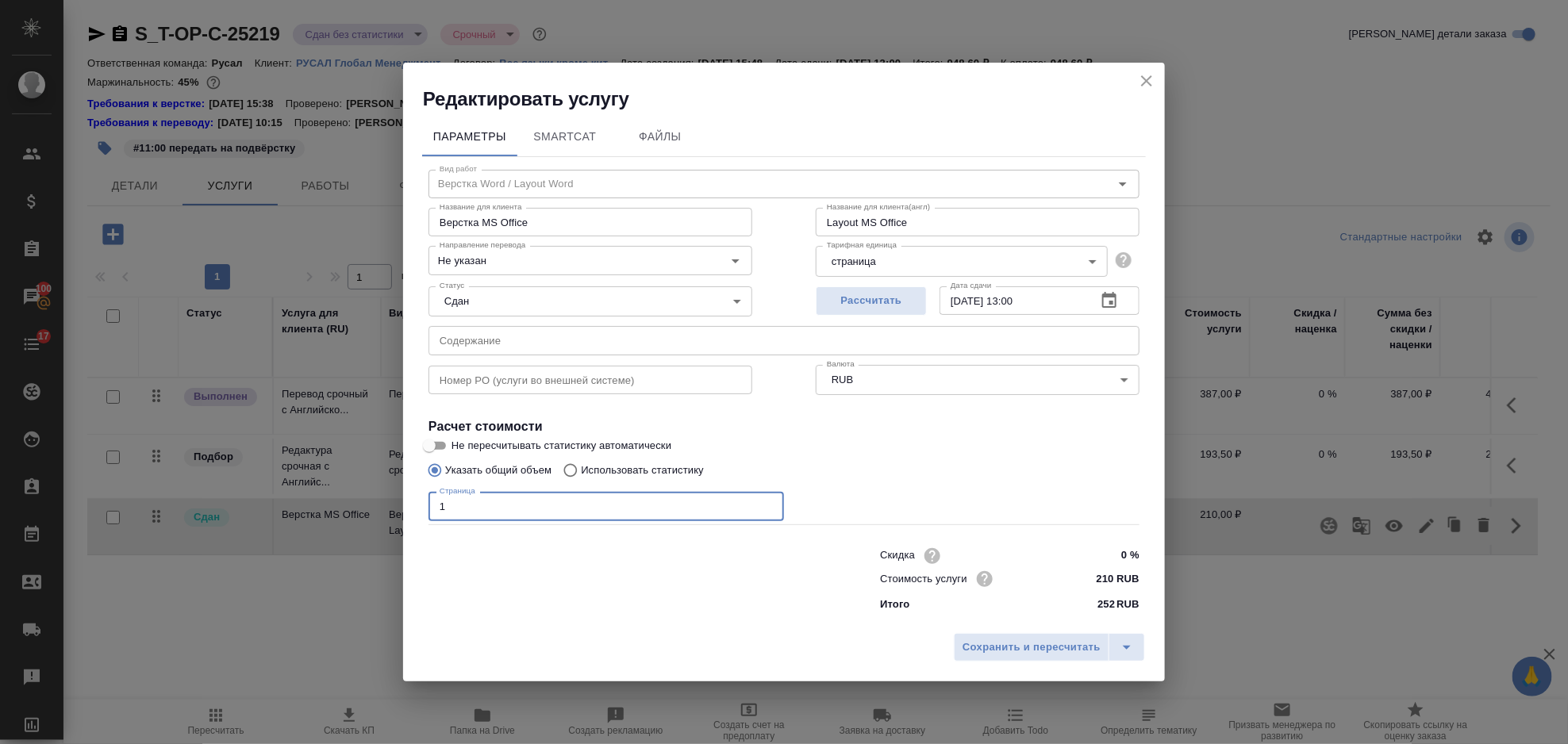
click at [479, 518] on input "1" at bounding box center [606, 506] width 356 height 29
type input "3"
click at [1036, 637] on button "Сохранить и пересчитать" at bounding box center [1031, 647] width 155 height 29
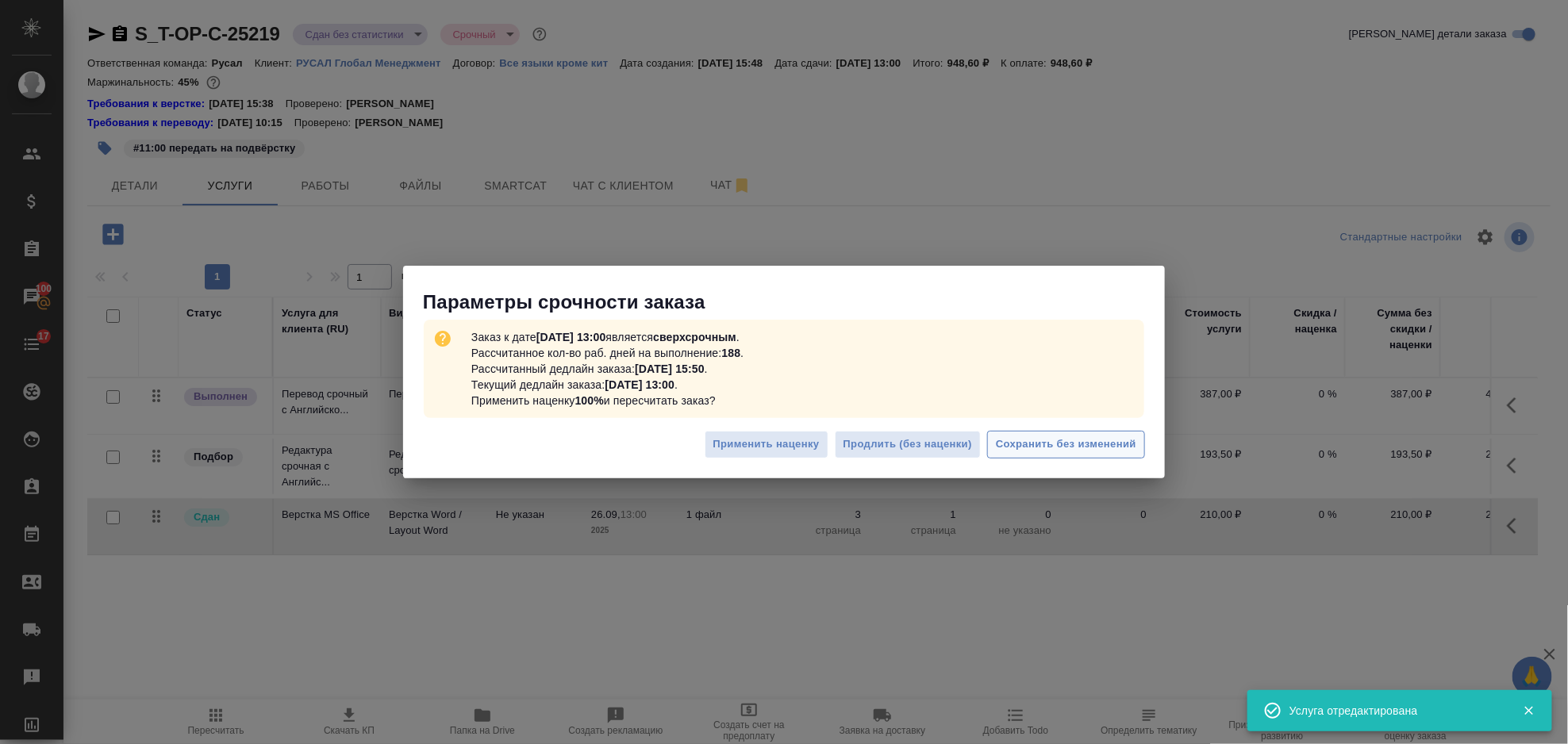
click at [1027, 437] on span "Сохранить без изменений" at bounding box center [1066, 445] width 140 height 18
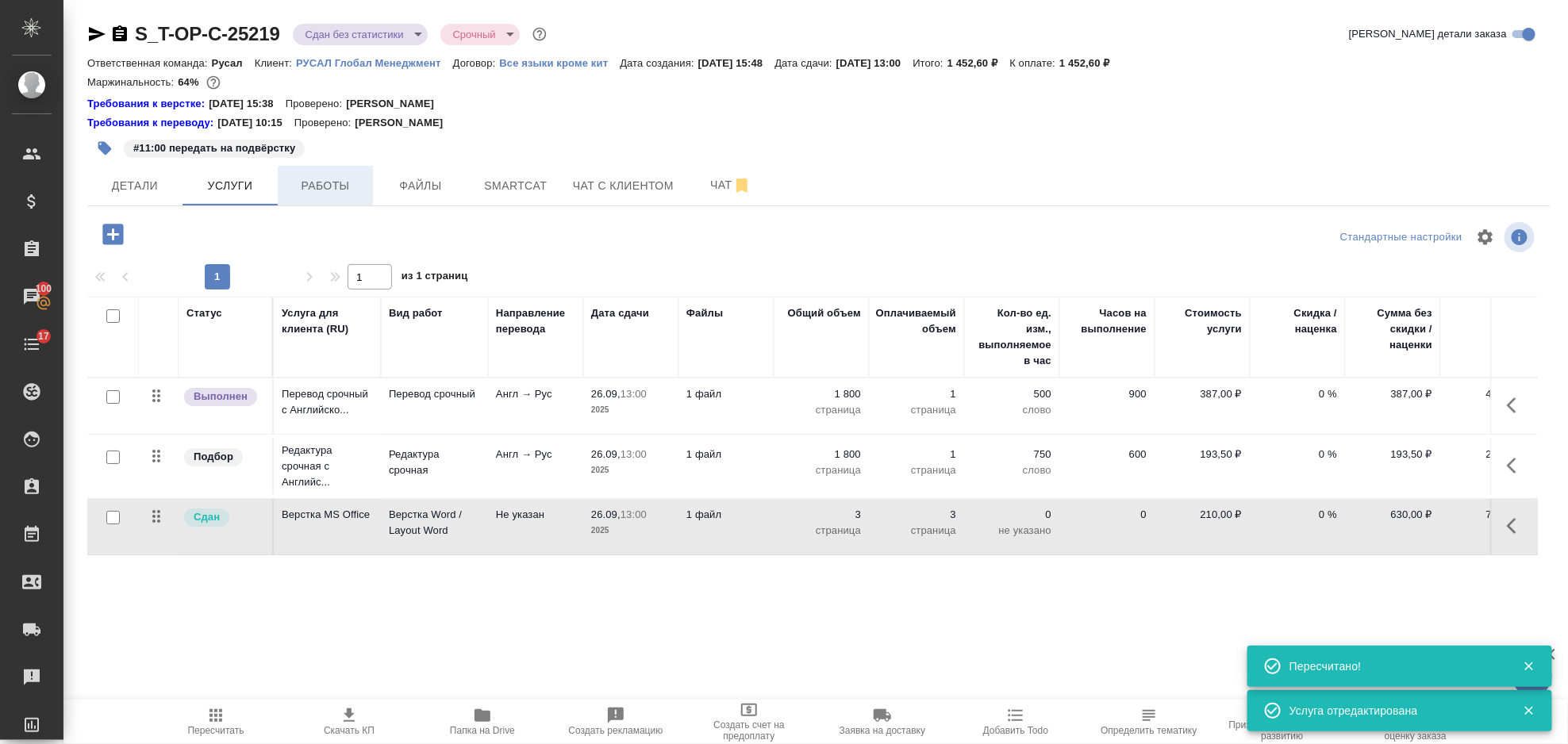
click at [341, 193] on span "Работы" at bounding box center [325, 186] width 76 height 19
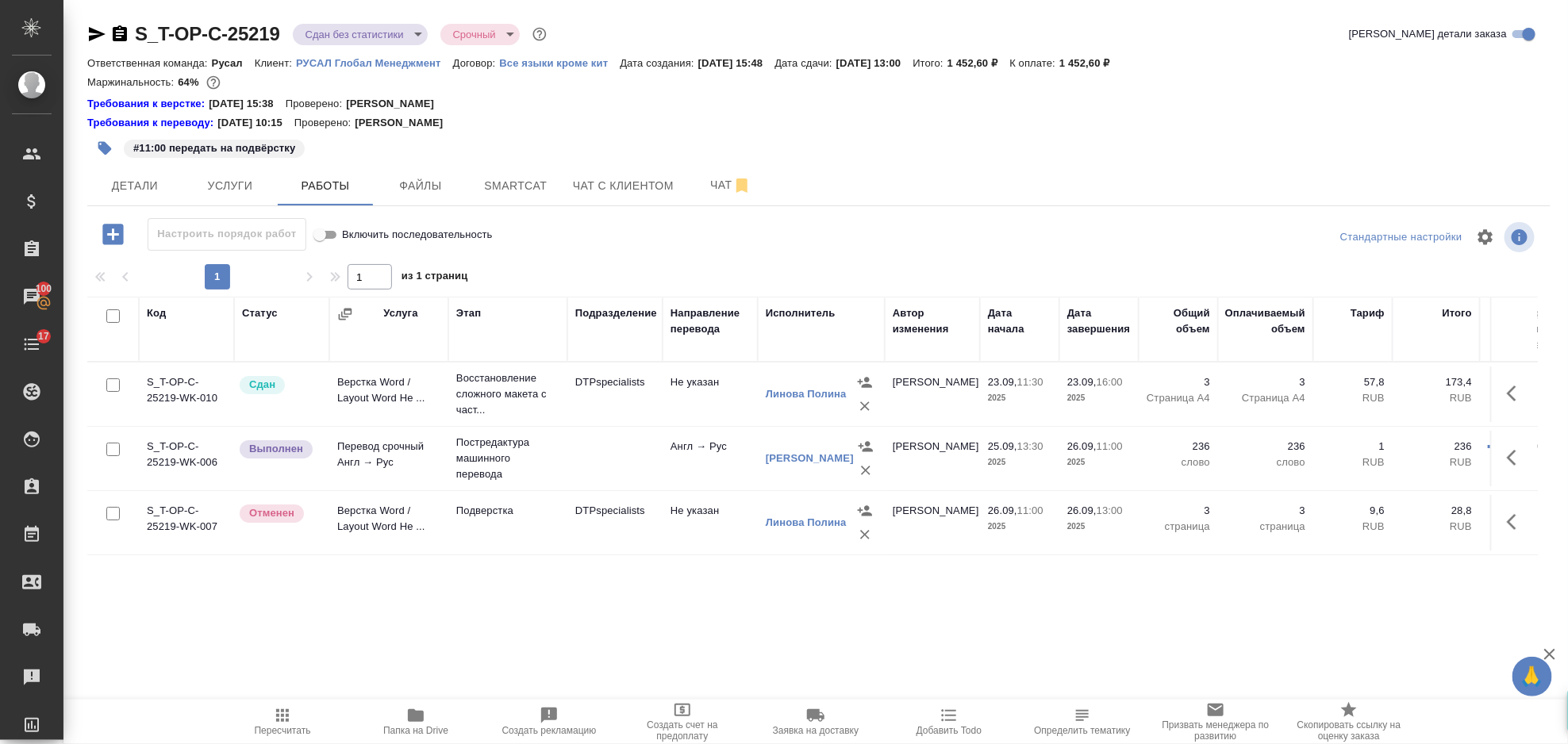
click at [401, 729] on span "Папка на Drive" at bounding box center [416, 730] width 65 height 11
click at [220, 177] on span "Услуги" at bounding box center [230, 186] width 76 height 19
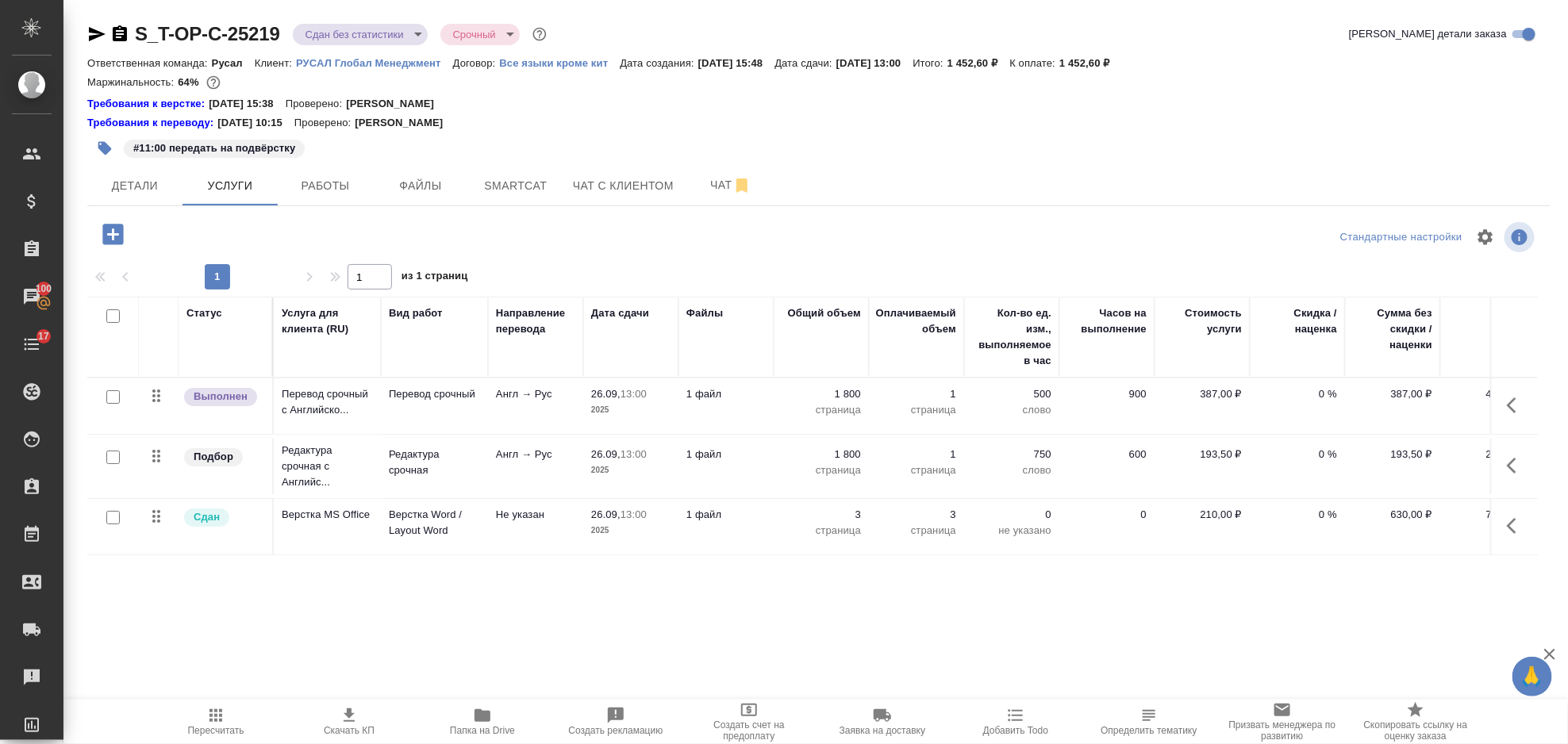
click at [1509, 408] on icon "button" at bounding box center [1516, 405] width 19 height 19
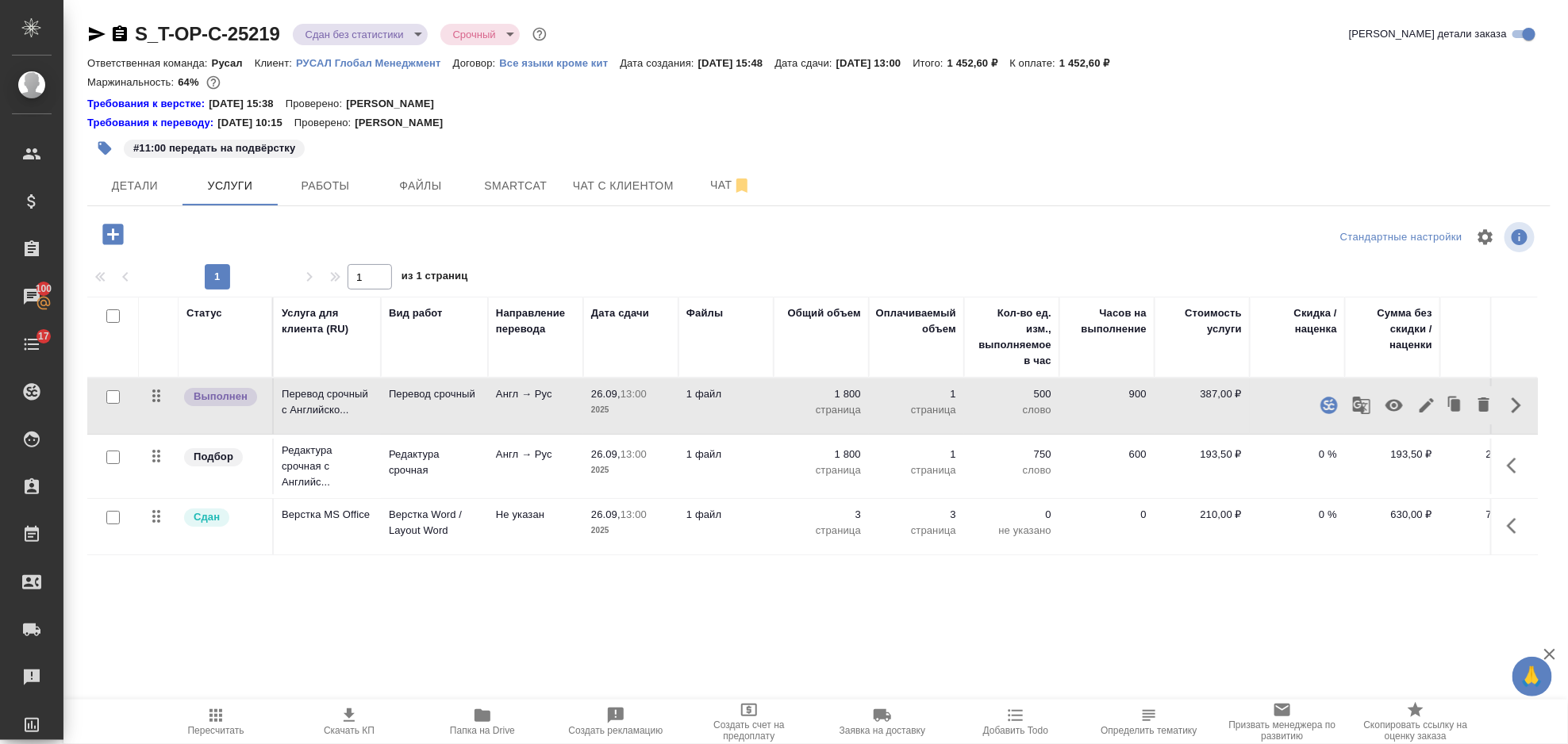
click at [1422, 402] on icon "button" at bounding box center [1427, 405] width 19 height 19
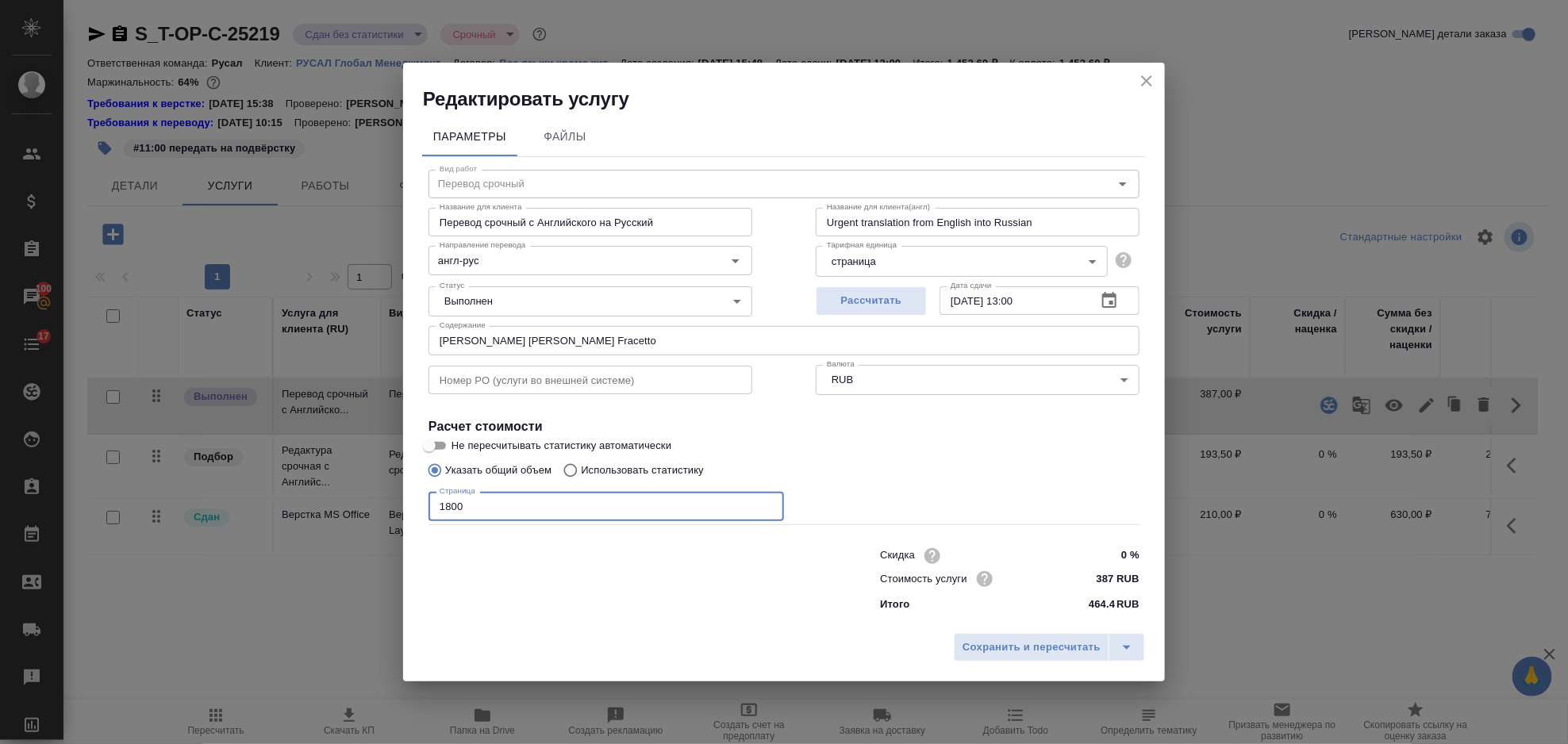
drag, startPoint x: 538, startPoint y: 502, endPoint x: 405, endPoint y: 505, distance: 133.0
click at [405, 505] on div "Параметры Файлы Вид работ Перевод срочный Вид работ Название для клиента Перево…" at bounding box center [784, 368] width 762 height 514
type input "2700"
click at [983, 655] on span "Сохранить и пересчитать" at bounding box center [1031, 648] width 139 height 18
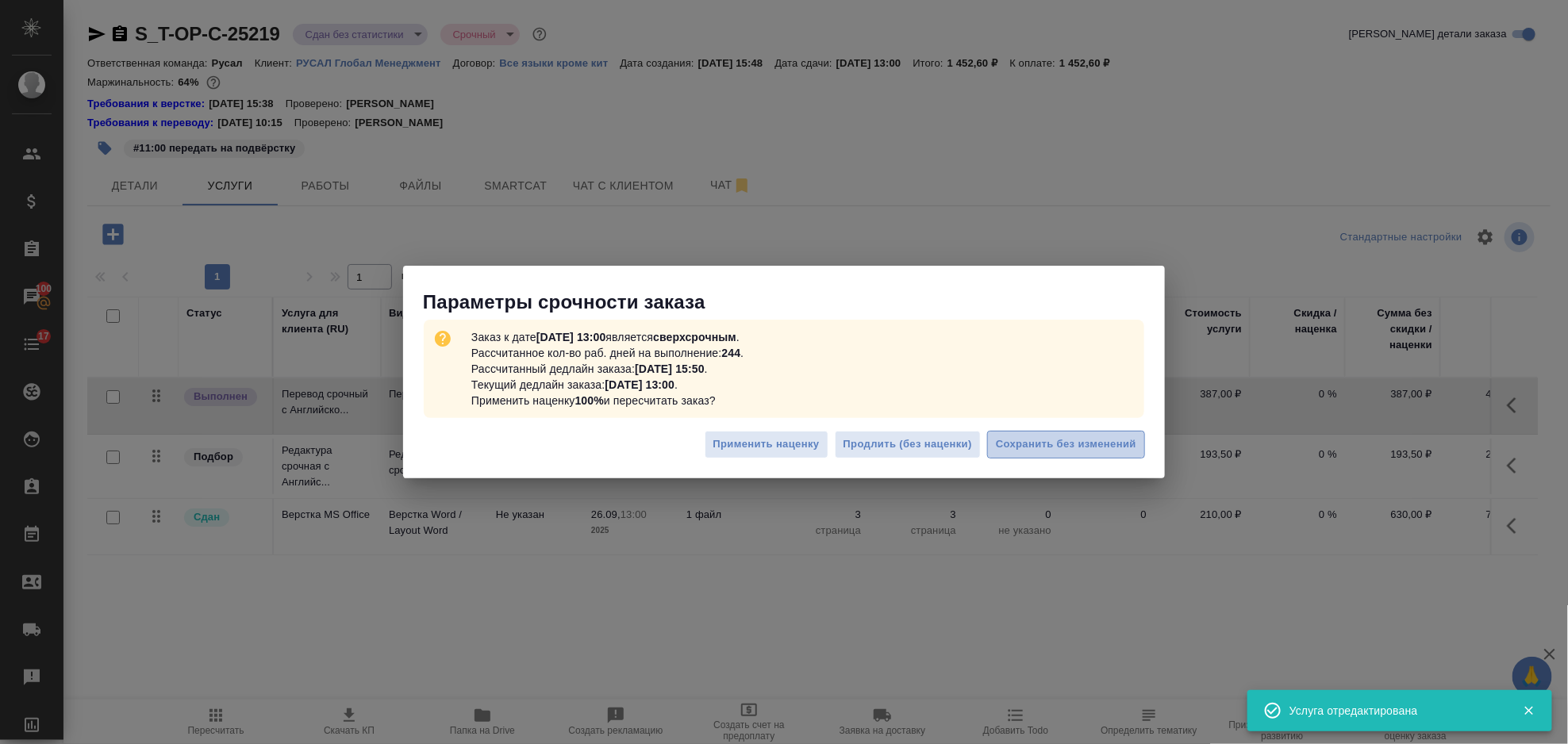
click at [1012, 454] on button "Сохранить без изменений" at bounding box center [1066, 445] width 158 height 28
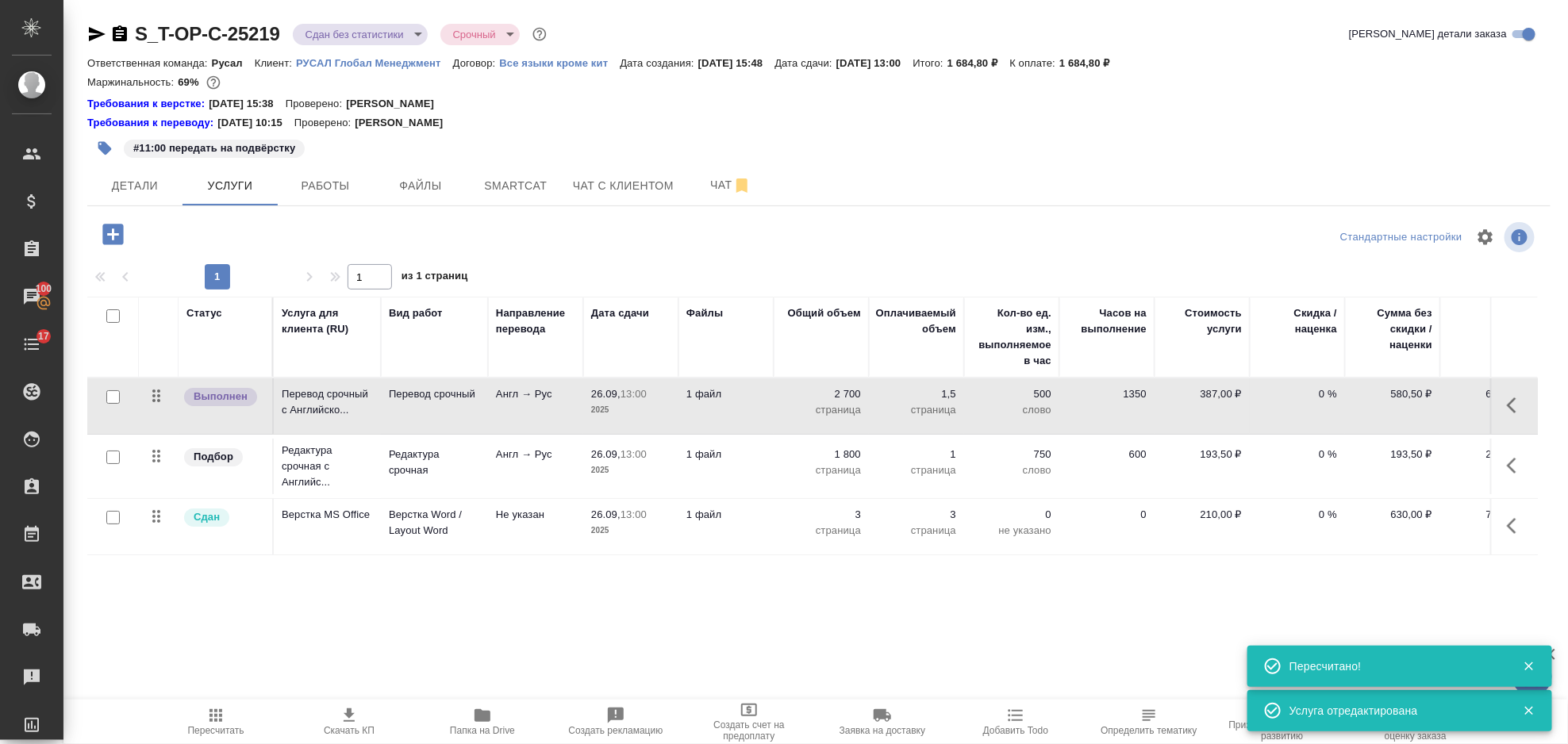
click at [1512, 462] on icon "button" at bounding box center [1512, 465] width 9 height 16
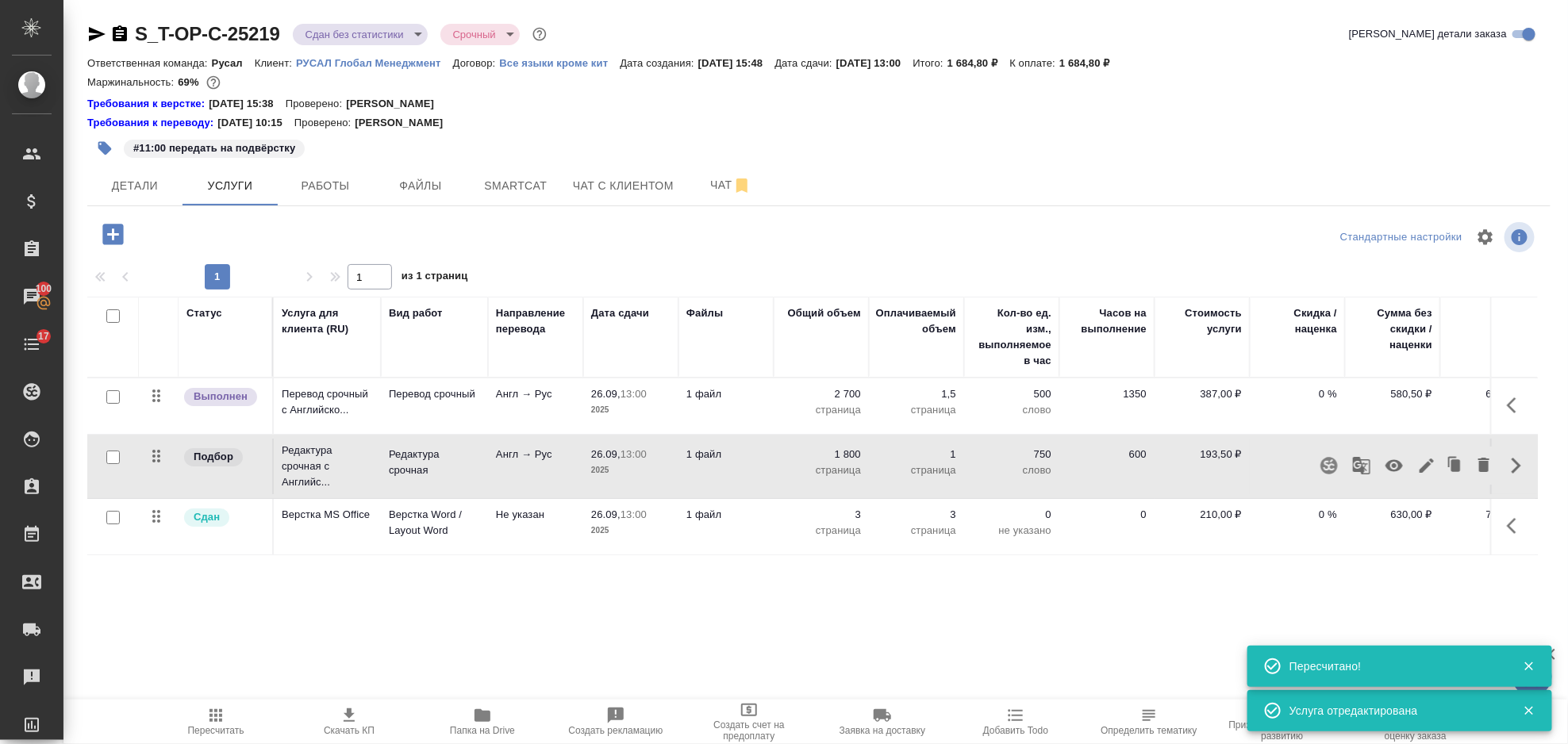
click at [1419, 458] on icon "button" at bounding box center [1427, 465] width 19 height 19
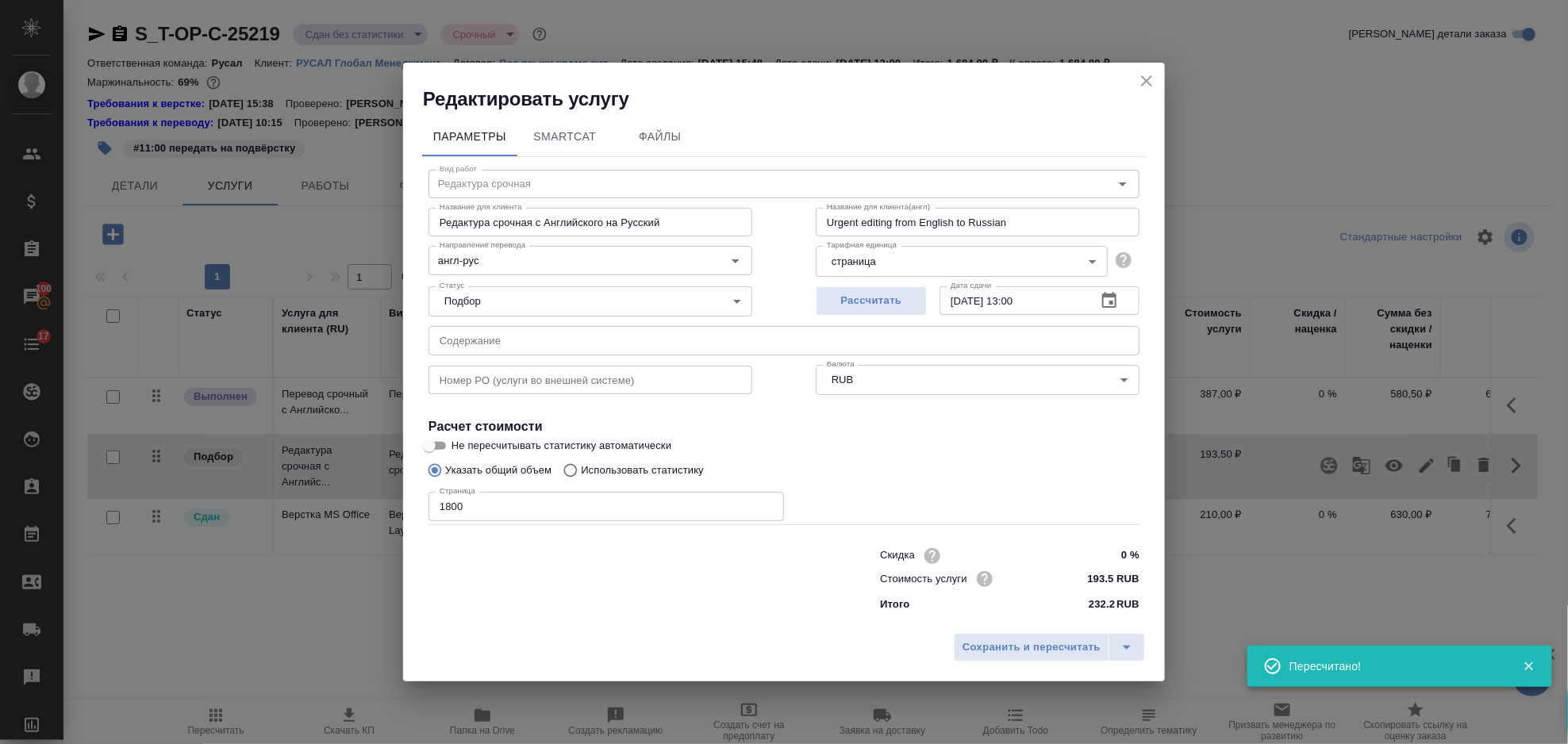
drag, startPoint x: 456, startPoint y: 509, endPoint x: 427, endPoint y: 510, distance: 29.0
click at [427, 510] on div "Вид работ Редактура срочная Вид работ Название для клиента Редактура срочная с …" at bounding box center [784, 388] width 724 height 462
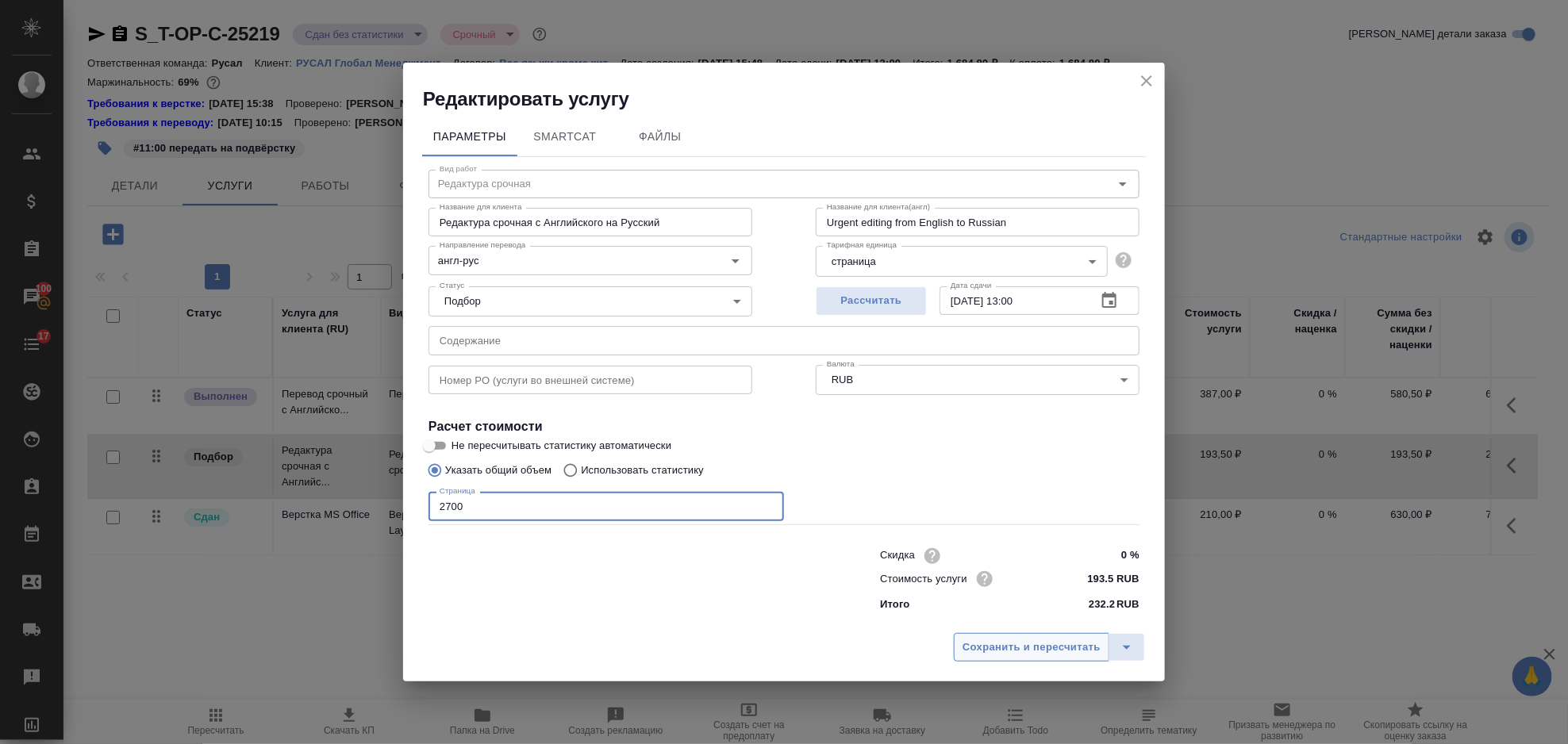
type input "2700"
click at [1023, 657] on span "Сохранить и пересчитать" at bounding box center [1031, 648] width 139 height 18
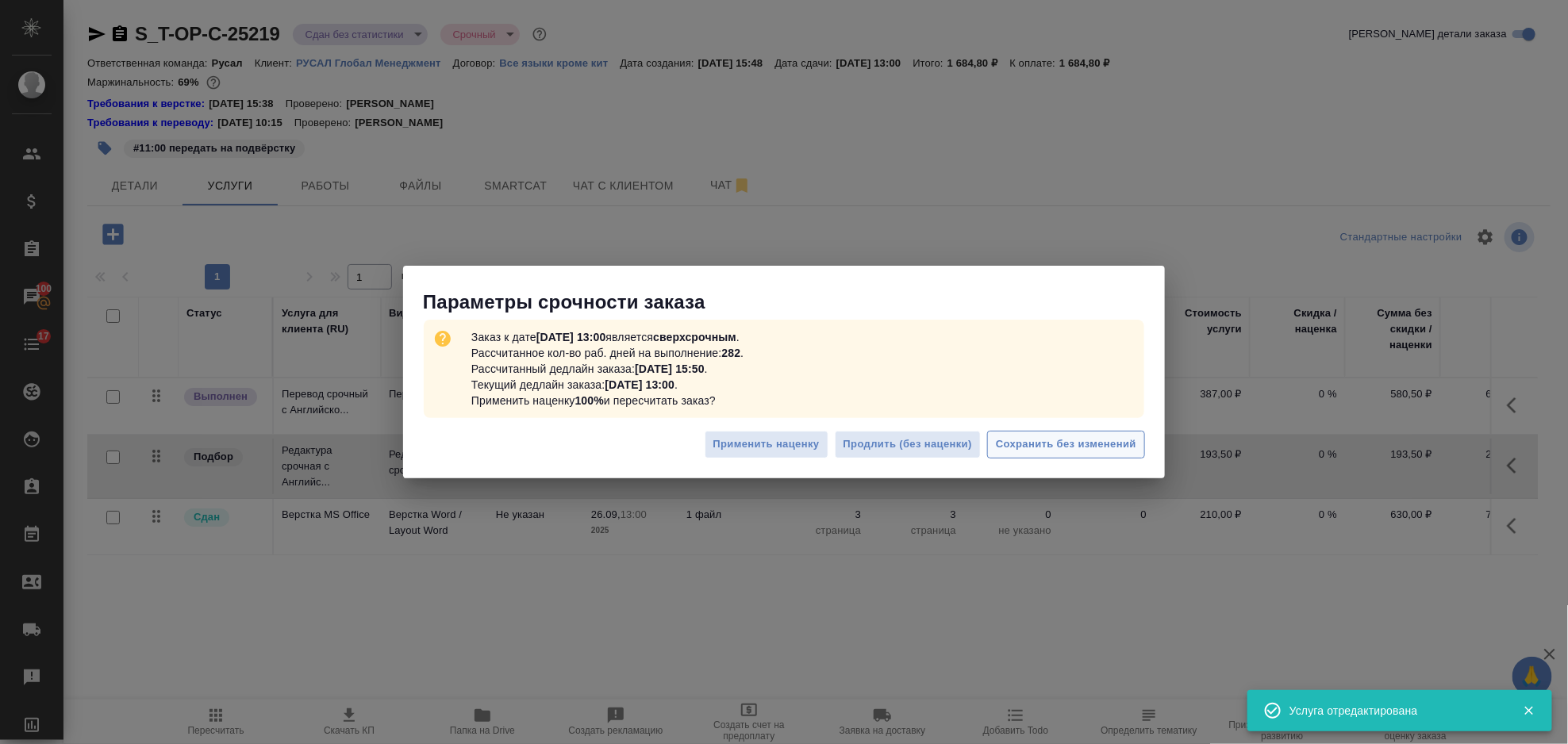
click at [1111, 443] on span "Сохранить без изменений" at bounding box center [1066, 445] width 140 height 18
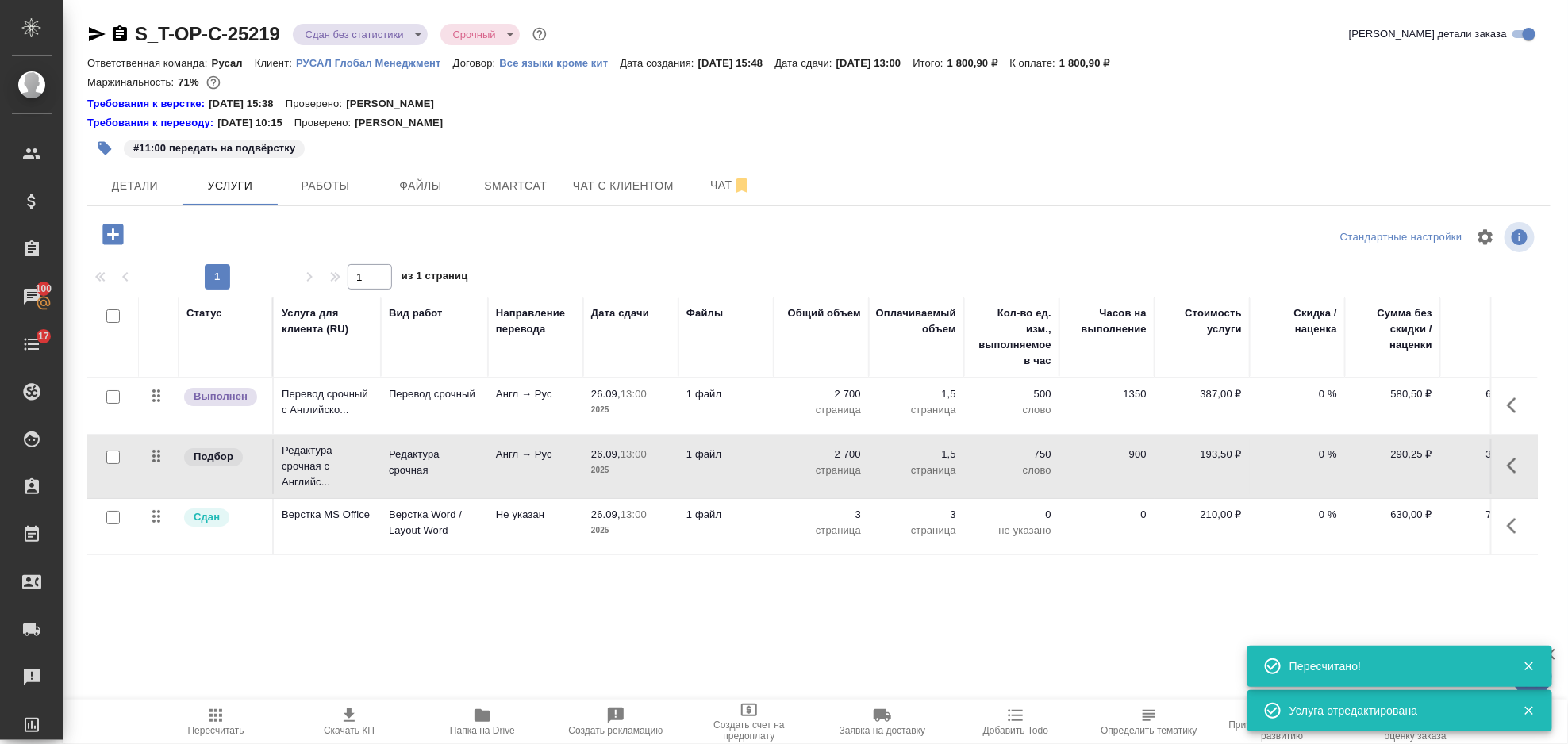
click at [229, 712] on span "Пересчитать" at bounding box center [216, 721] width 115 height 30
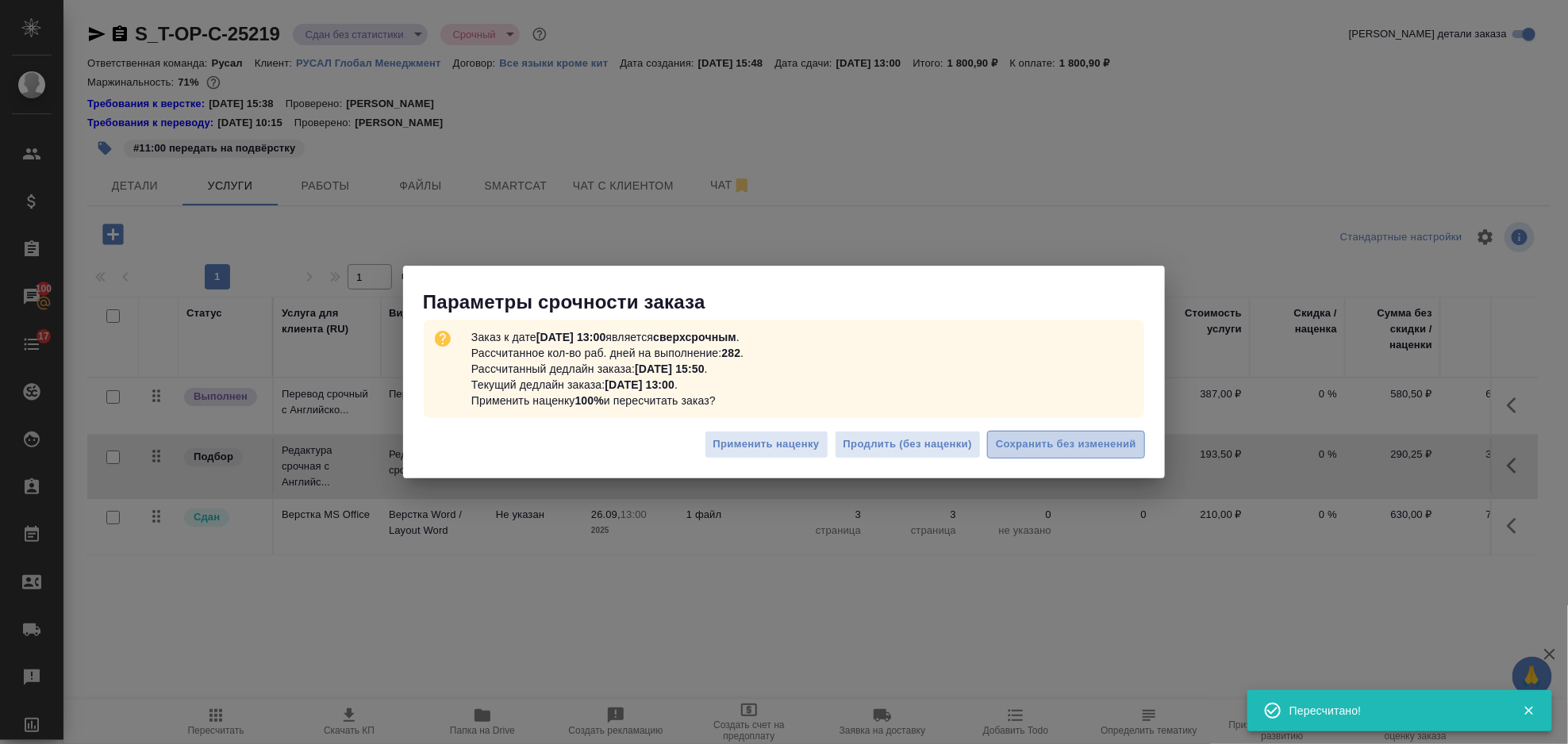
click at [1016, 451] on span "Сохранить без изменений" at bounding box center [1066, 445] width 140 height 18
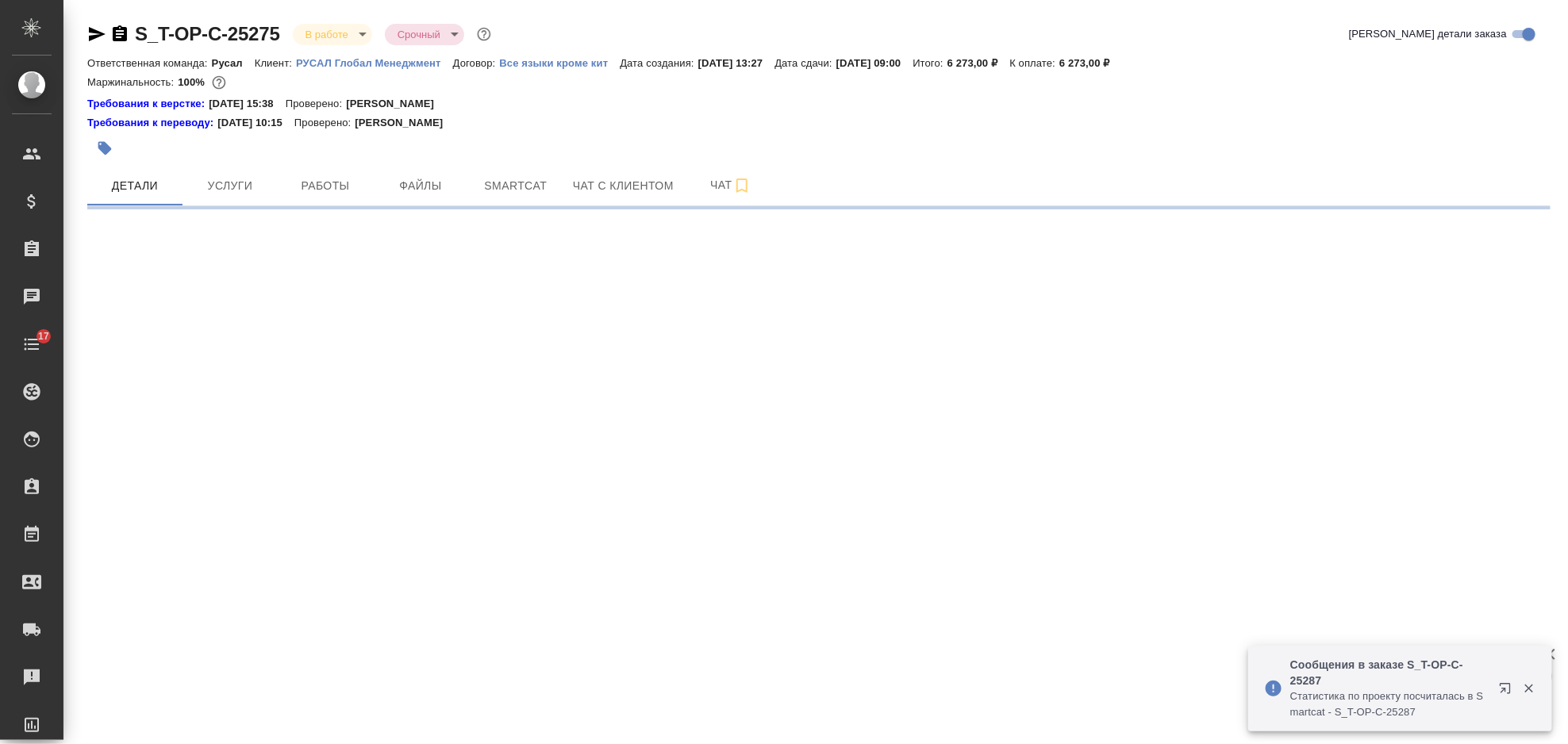
select select "RU"
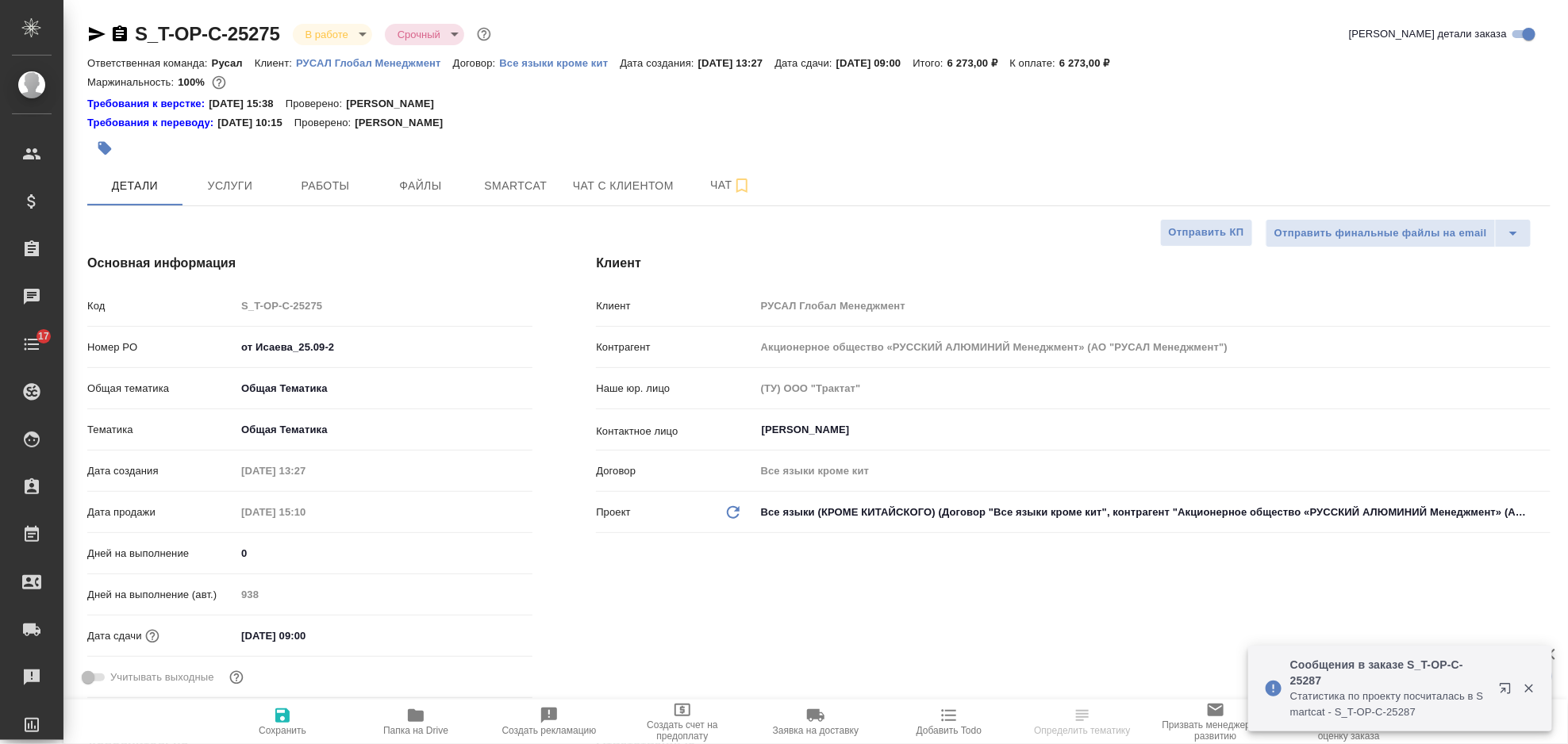
click at [96, 30] on icon "button" at bounding box center [97, 34] width 19 height 19
type textarea "x"
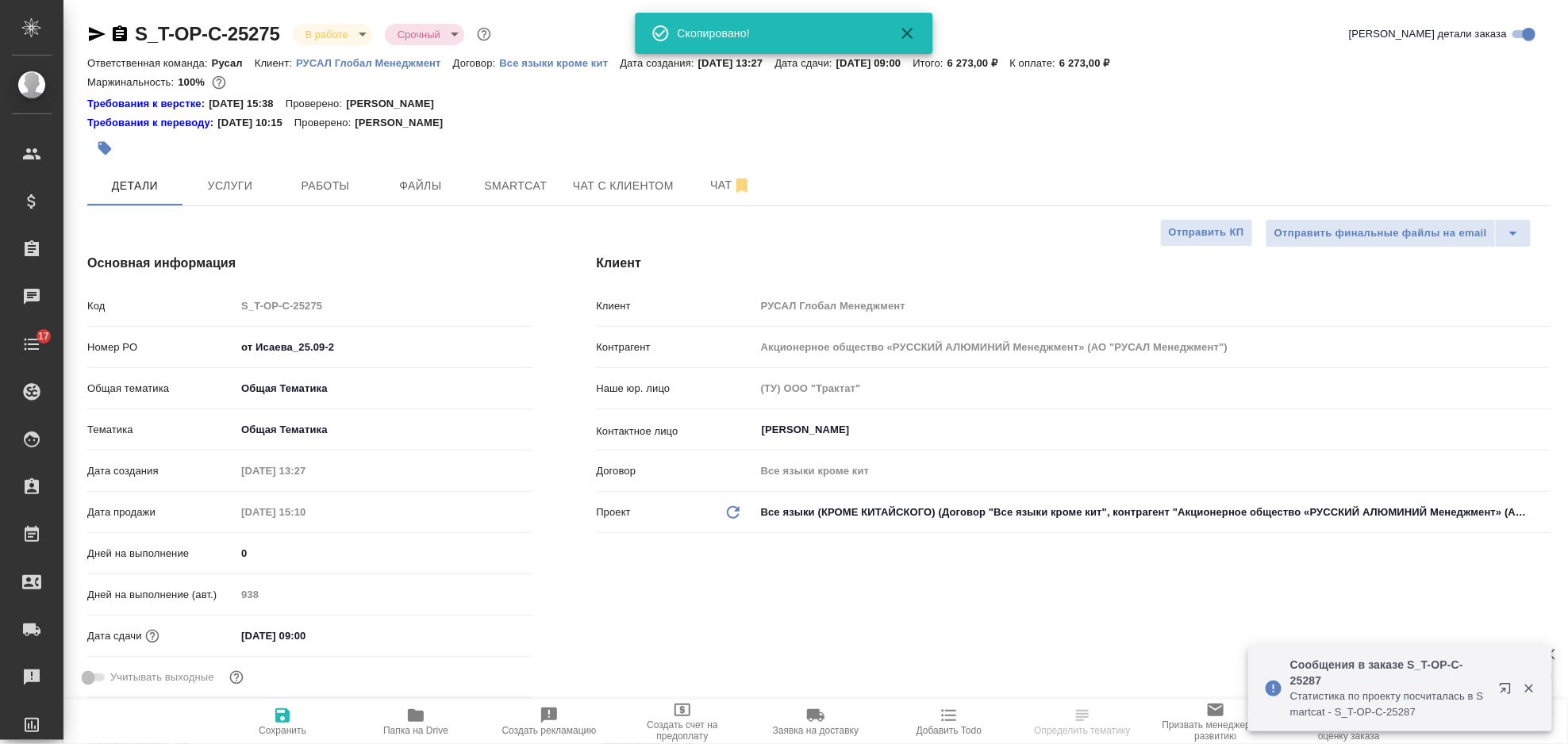
type textarea "x"
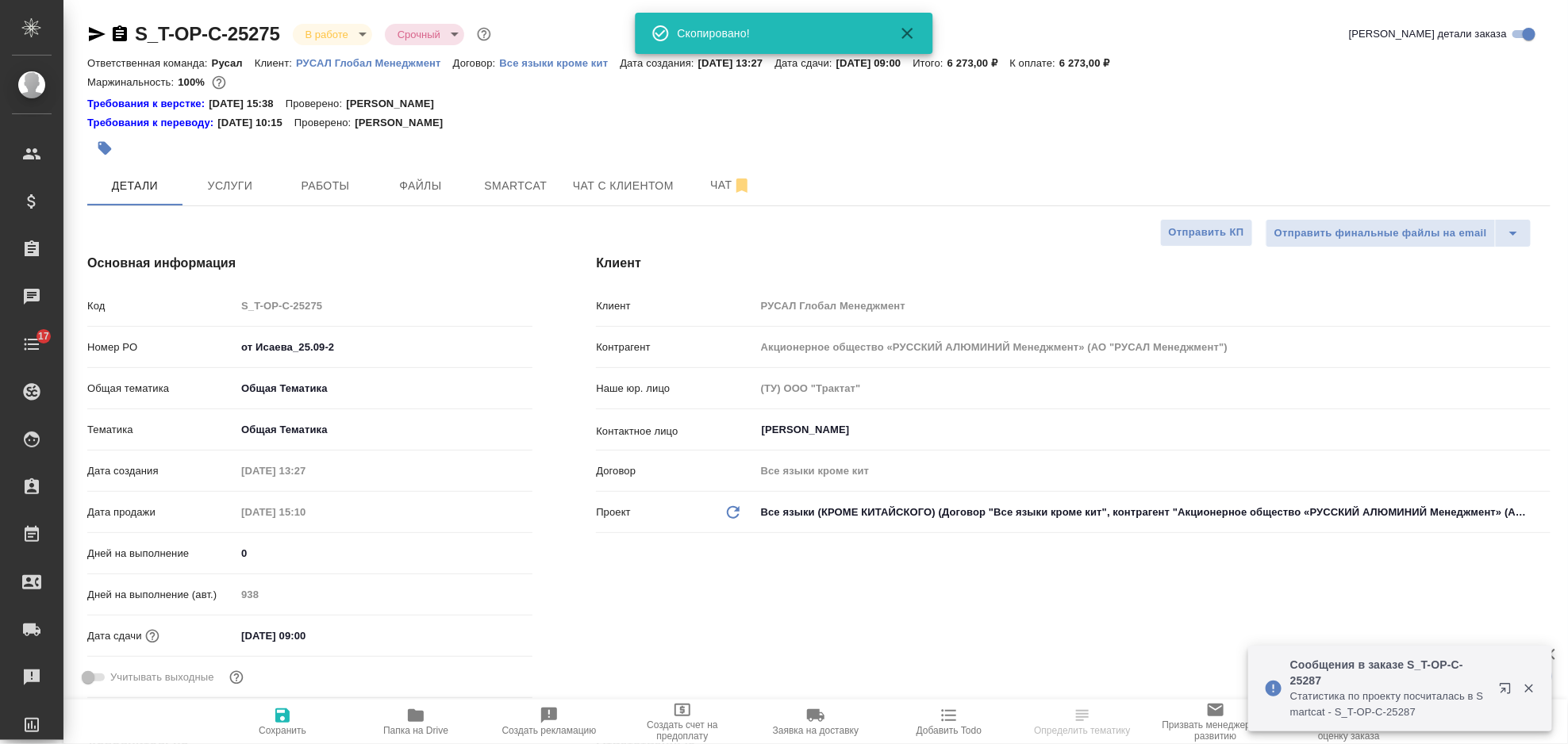
type textarea "x"
select select "RU"
type textarea "x"
